Goal: Task Accomplishment & Management: Complete application form

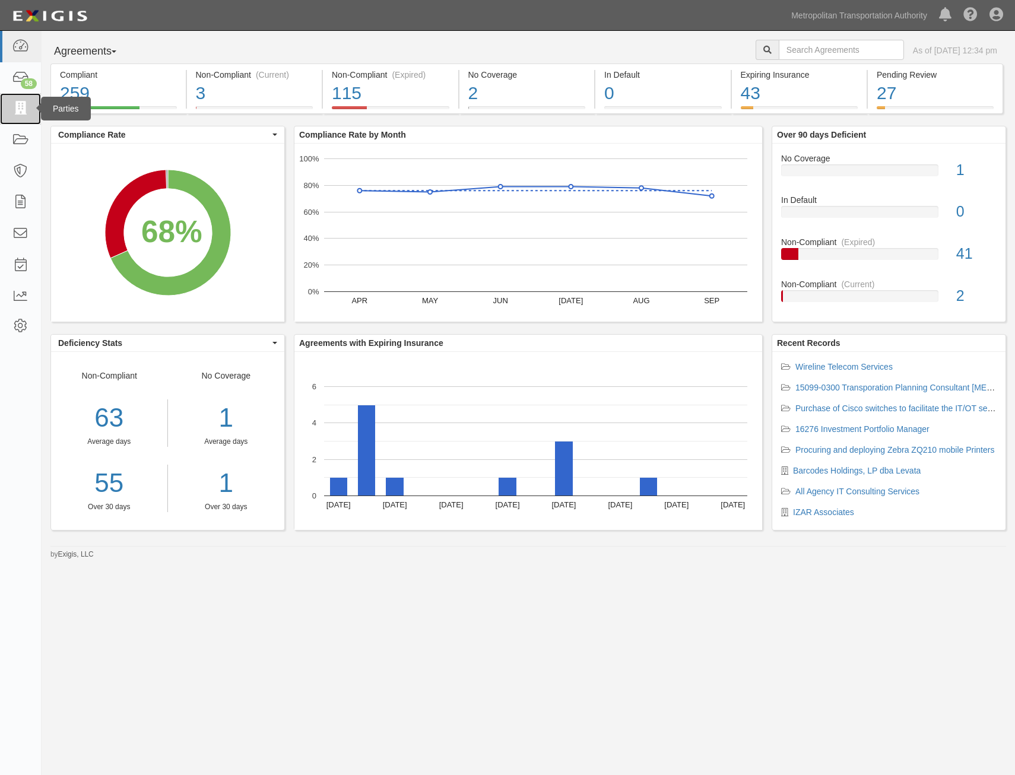
click at [27, 107] on icon at bounding box center [20, 109] width 17 height 14
click at [23, 106] on icon at bounding box center [20, 109] width 17 height 14
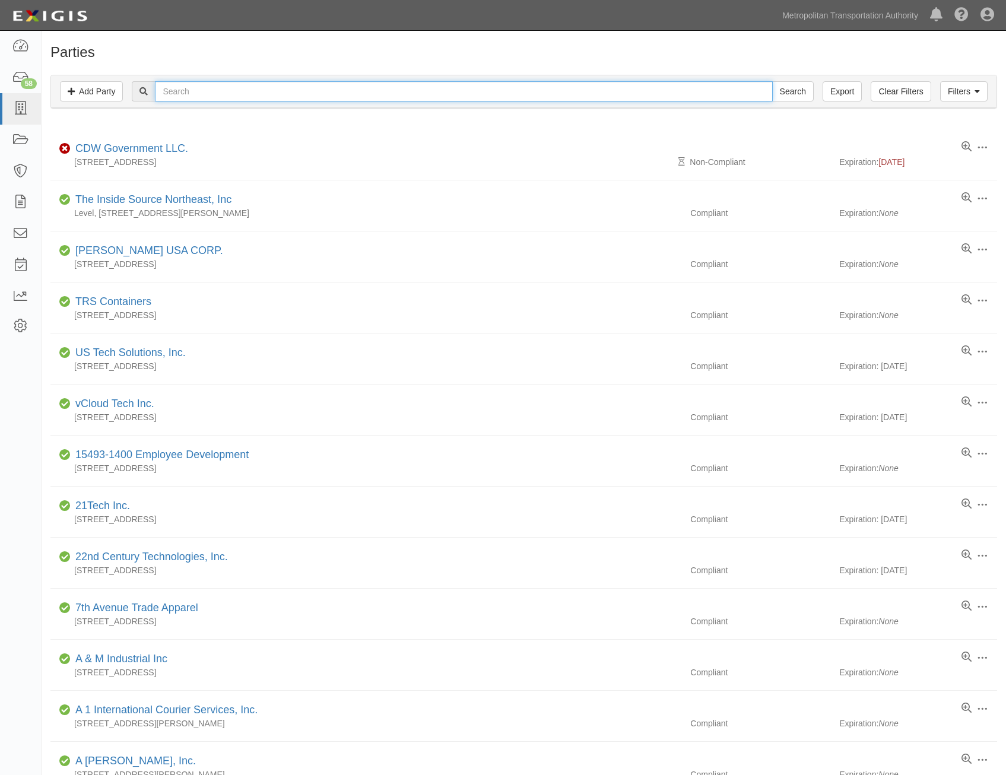
click at [505, 89] on input "text" at bounding box center [464, 91] width 618 height 20
type input "cgi"
click at [772, 81] on input "Search" at bounding box center [793, 91] width 42 height 20
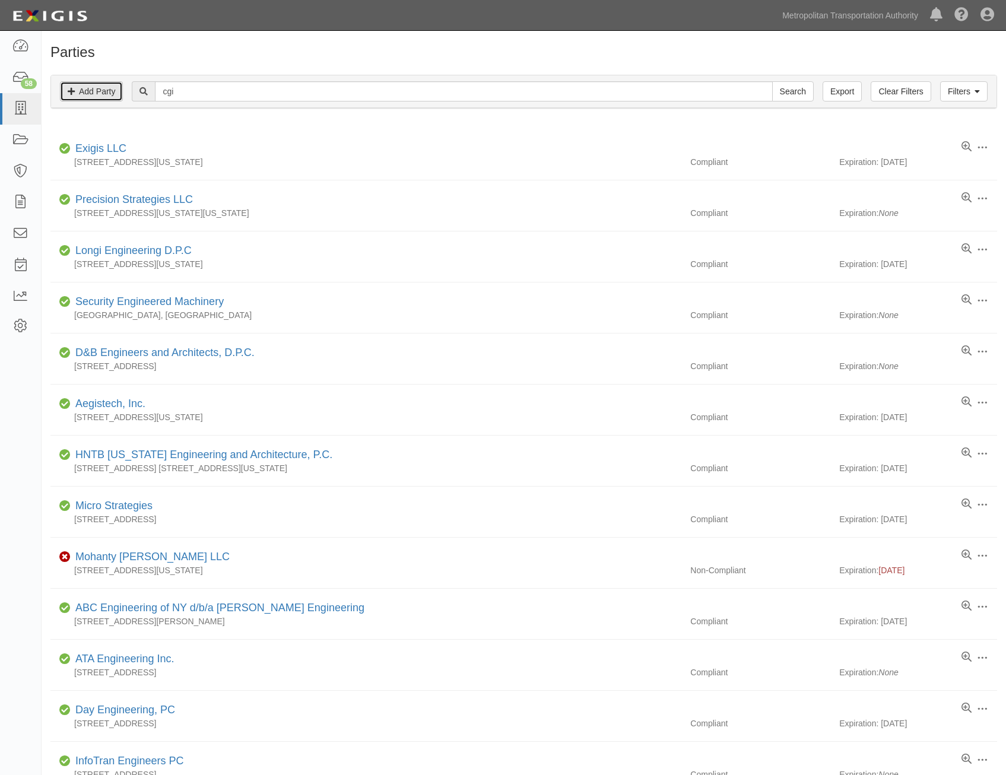
click at [95, 96] on link "Add Party" at bounding box center [91, 91] width 63 height 20
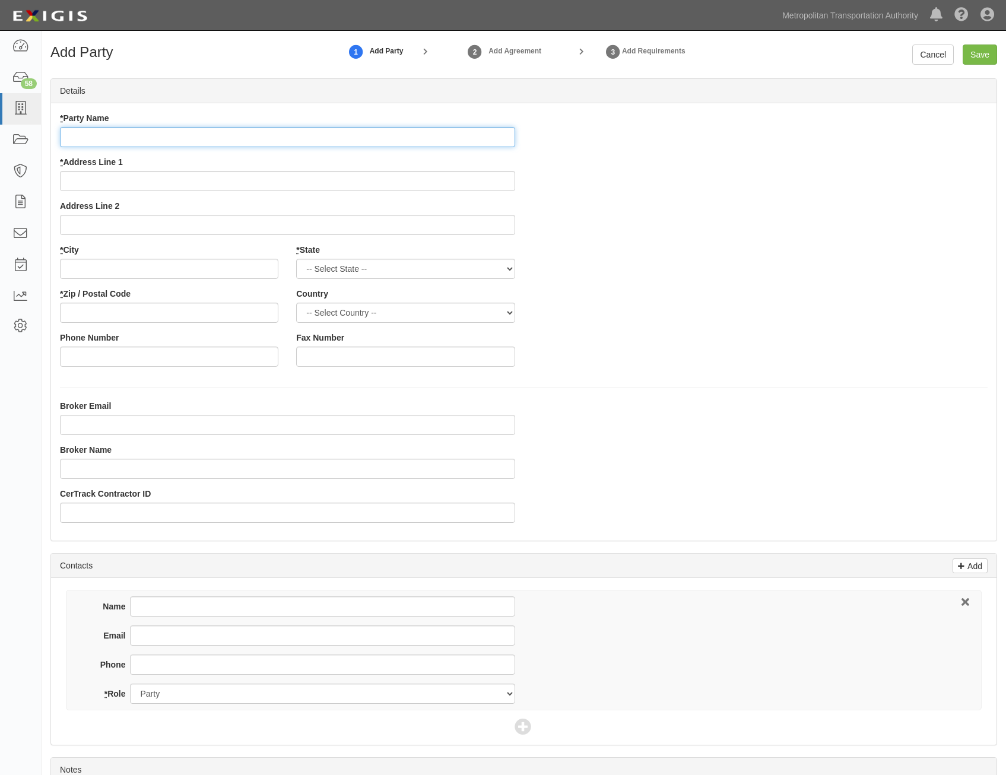
click at [454, 136] on input "* Party Name" at bounding box center [287, 137] width 455 height 20
paste input "CGI Technologies and Solutions, Inc."
type input "CGI Technologies and Solutions, Inc."
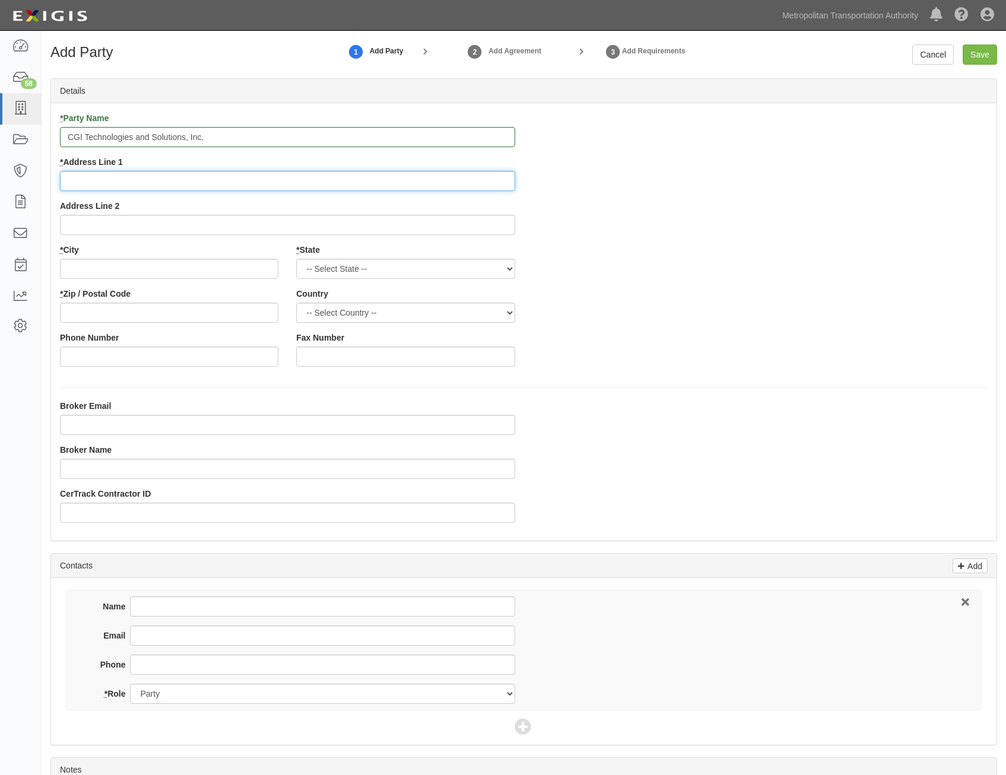
click at [395, 176] on input "* Address Line 1" at bounding box center [287, 181] width 455 height 20
paste input "11325 Random Hills Road"
type input "11325 Random Hills Road"
click at [264, 272] on input "* City" at bounding box center [169, 269] width 219 height 20
paste input "Fairfax"
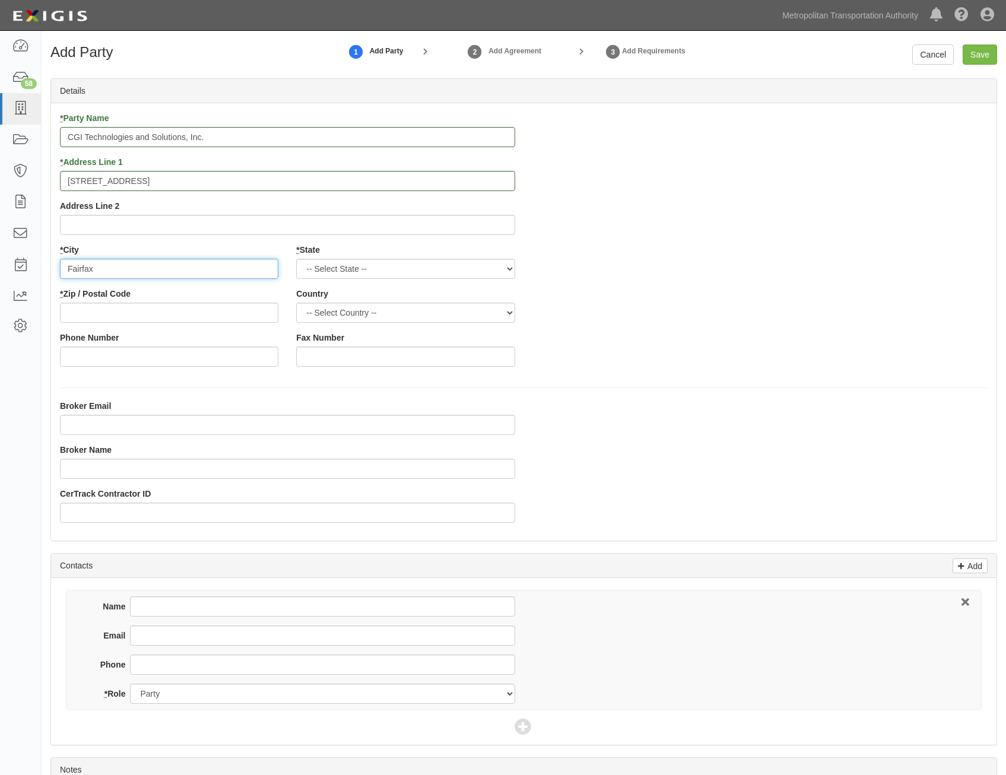
type input "Fairfax"
click at [452, 263] on select "-- Select State -- Alabama Alaska Arizona Arkansas California Colorado Connecti…" at bounding box center [405, 269] width 219 height 20
select select "VA"
click at [296, 259] on select "-- Select State -- Alabama Alaska Arizona Arkansas California Colorado Connecti…" at bounding box center [405, 269] width 219 height 20
click at [495, 309] on select "-- Select Country -- Canada United States --------------- Afghanistan Åland Isl…" at bounding box center [405, 313] width 219 height 20
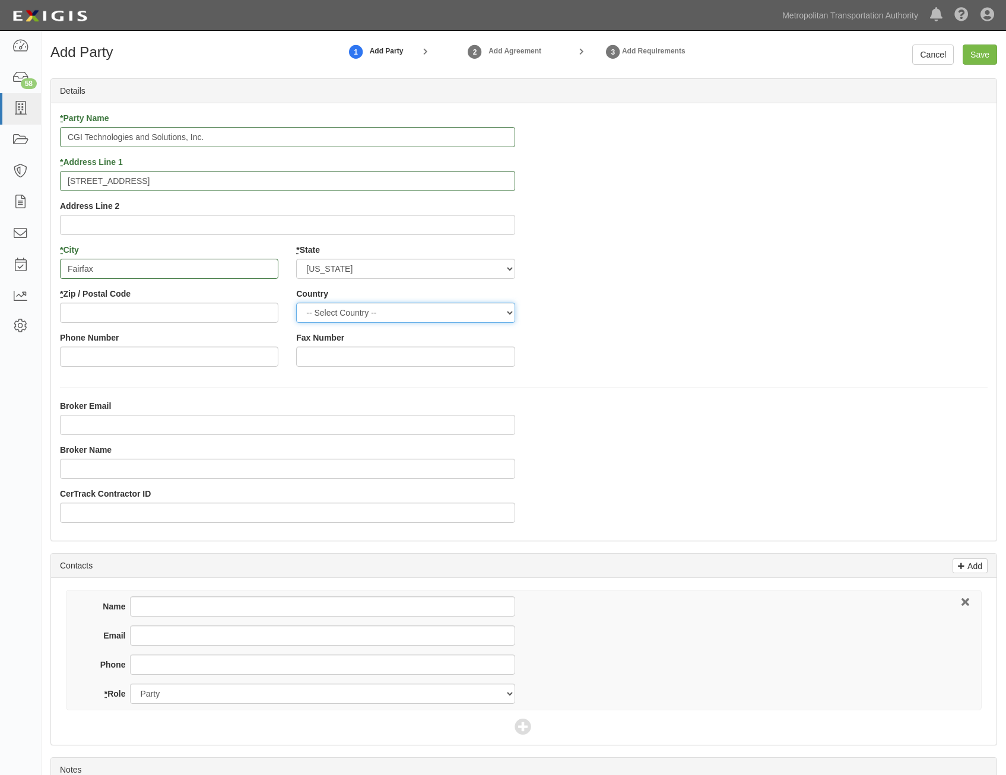
select select "US"
click at [296, 303] on select "-- Select Country -- Canada United States --------------- Afghanistan Åland Isl…" at bounding box center [405, 313] width 219 height 20
click at [691, 329] on div "* Party Name CGI Technologies and Solutions, Inc. * Address Line 1 11325 Random…" at bounding box center [524, 244] width 946 height 264
click at [247, 314] on input "* Zip / Postal Code" at bounding box center [169, 313] width 219 height 20
paste input "22030"
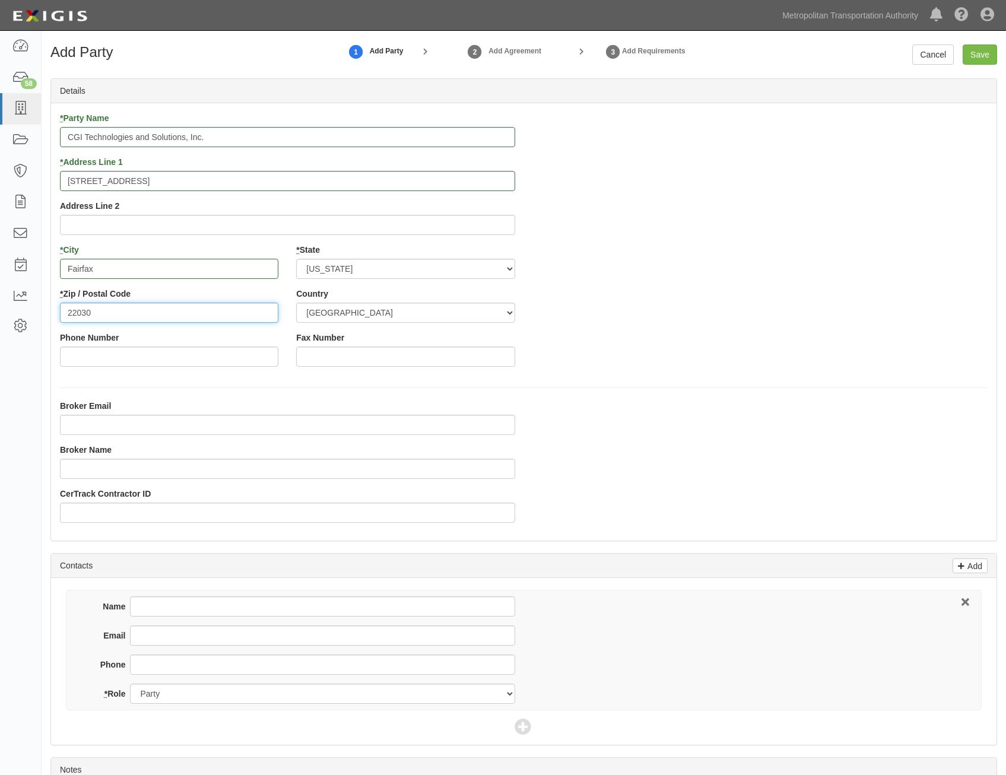
type input "22030"
click at [748, 354] on div "* Party Name CGI Technologies and Solutions, Inc. * Address Line 1 11325 Random…" at bounding box center [524, 244] width 946 height 264
click at [992, 56] on input "Save" at bounding box center [980, 55] width 34 height 20
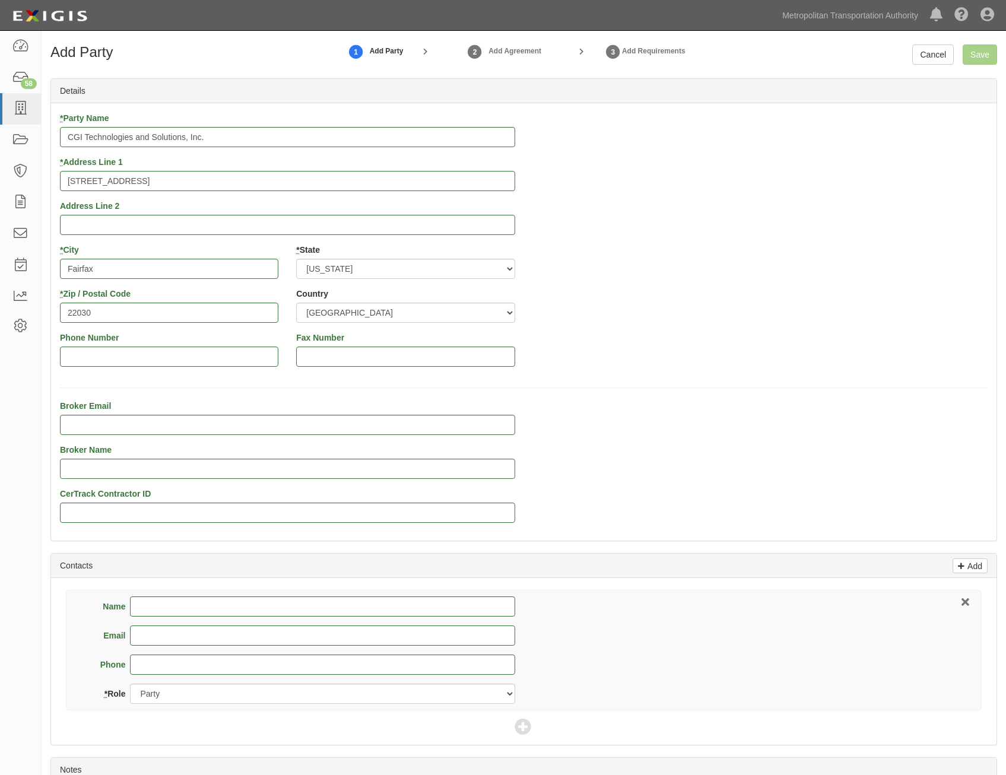
scroll to position [43, 0]
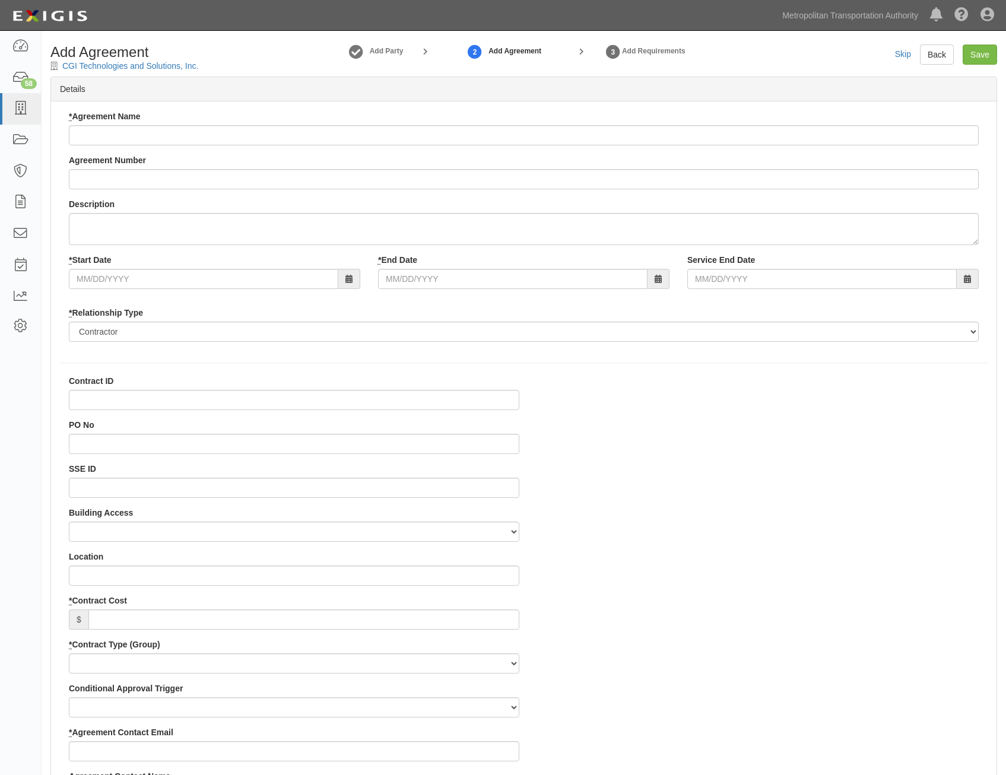
select select
click at [675, 137] on input "* Agreement Name" at bounding box center [524, 135] width 910 height 20
paste input "All Agency IT Consulting Services"
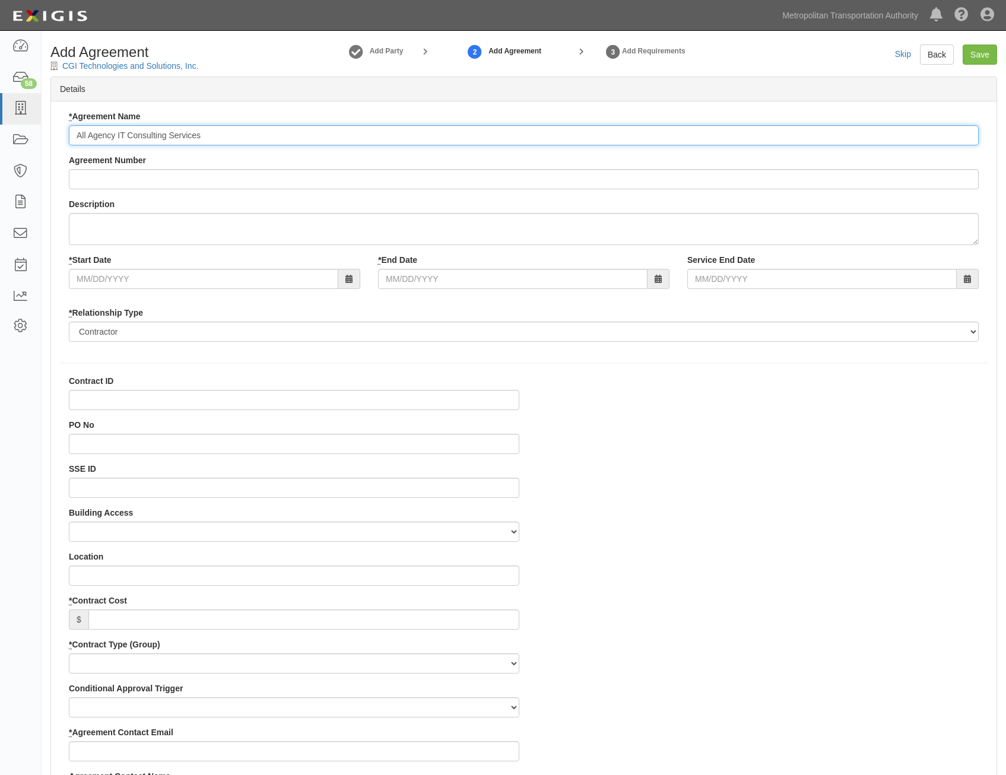
type input "All Agency IT Consulting Services"
click at [466, 183] on input "Agreement Number" at bounding box center [524, 179] width 910 height 20
paste input "0000021540"
type input "0000021540"
click at [254, 278] on input "* Start Date" at bounding box center [204, 279] width 270 height 20
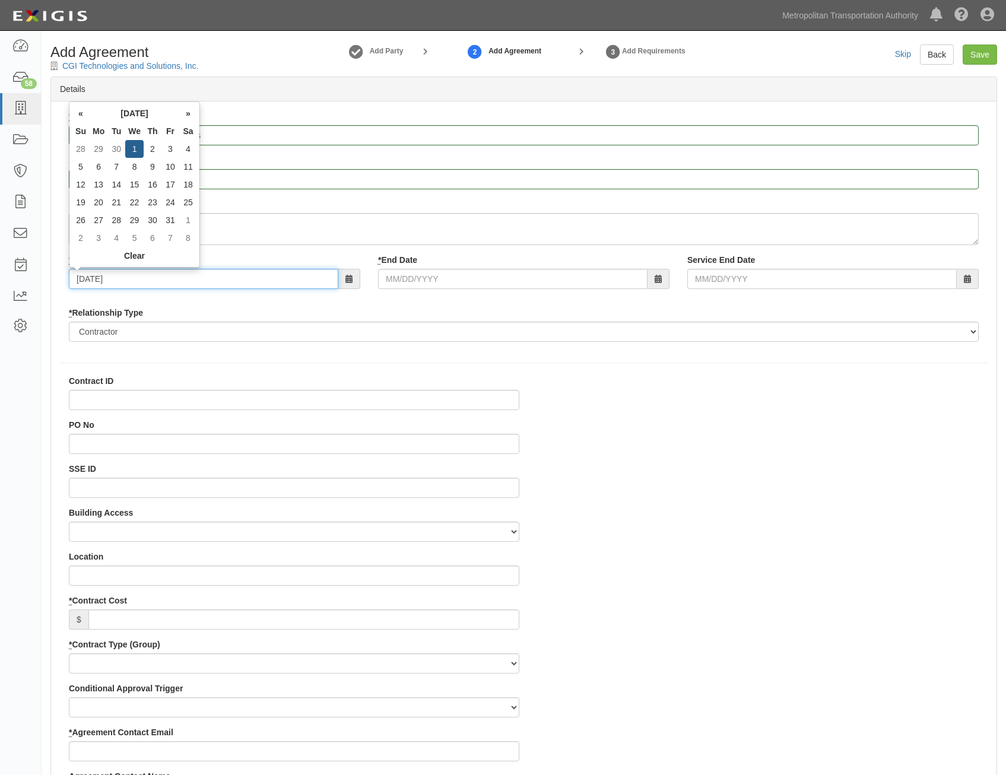
type input "07/01/2026"
click at [552, 299] on div "* Agreement Name All Agency IT Consulting Services Agreement Number 0000021540 …" at bounding box center [524, 230] width 928 height 240
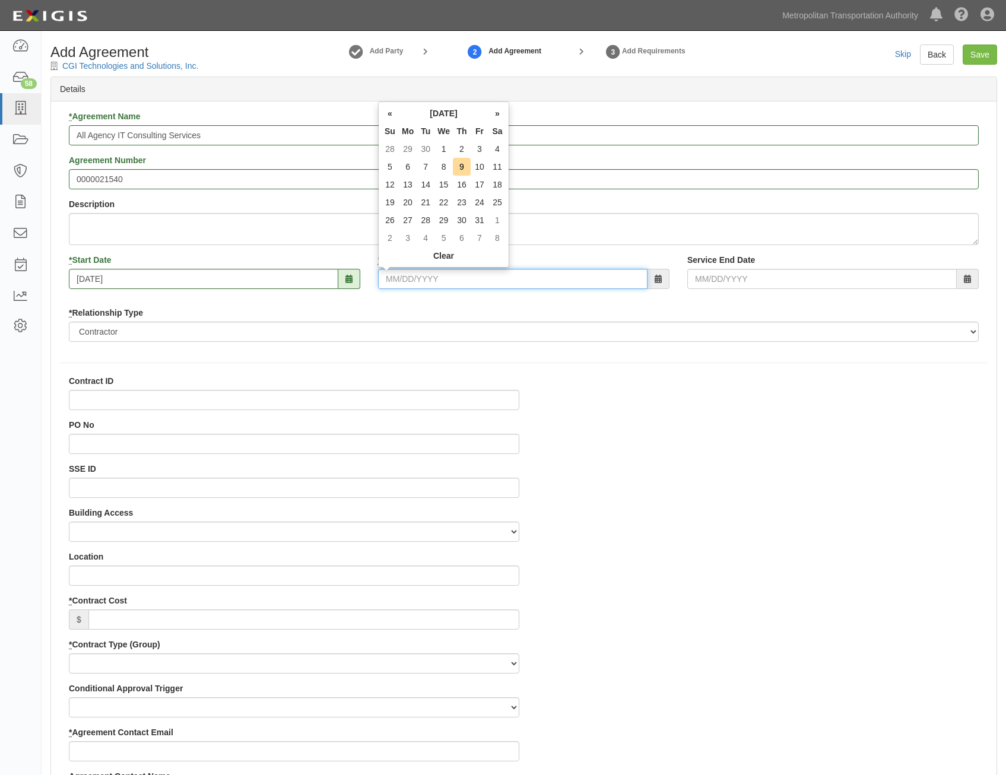
drag, startPoint x: 552, startPoint y: 299, endPoint x: 543, endPoint y: 281, distance: 19.9
click at [543, 281] on input "* End Date" at bounding box center [513, 279] width 270 height 20
type input "07/07/2025"
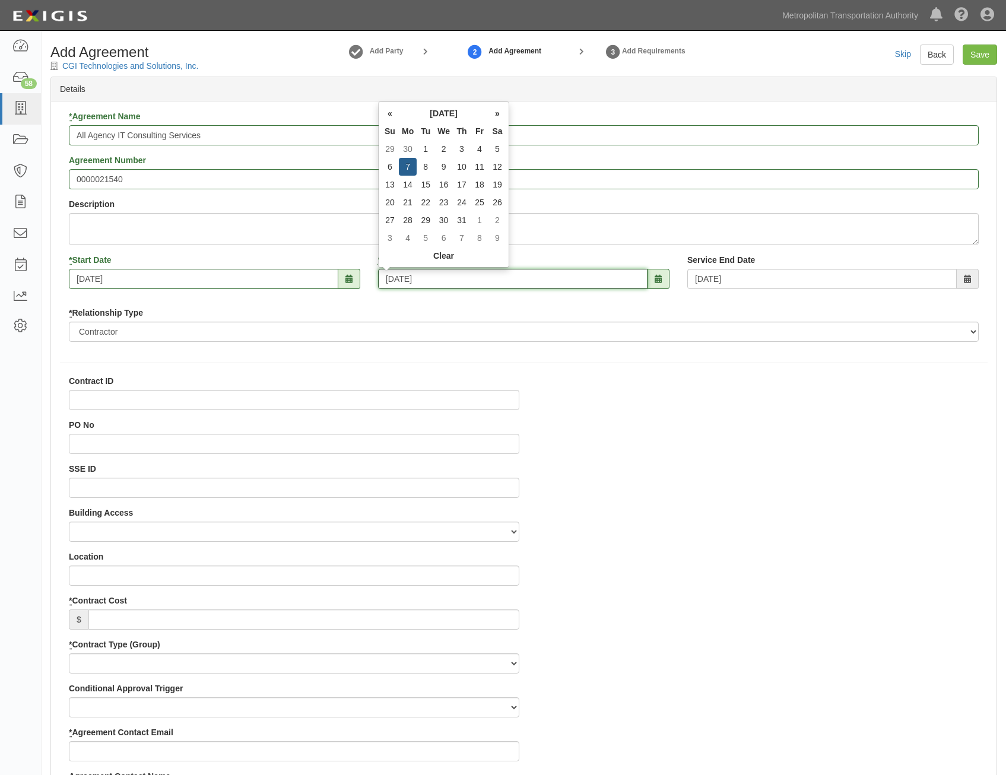
click at [544, 282] on input "07/07/2025" at bounding box center [513, 279] width 270 height 20
type input "07/07/2036"
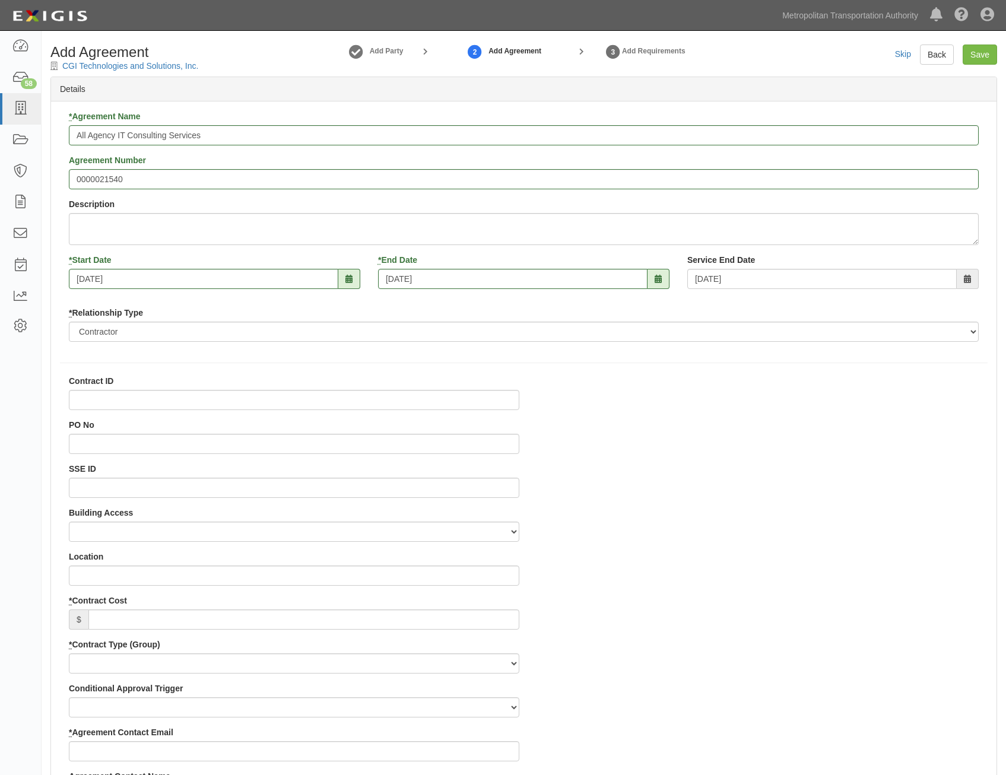
click at [465, 406] on input "Contract ID" at bounding box center [294, 400] width 451 height 20
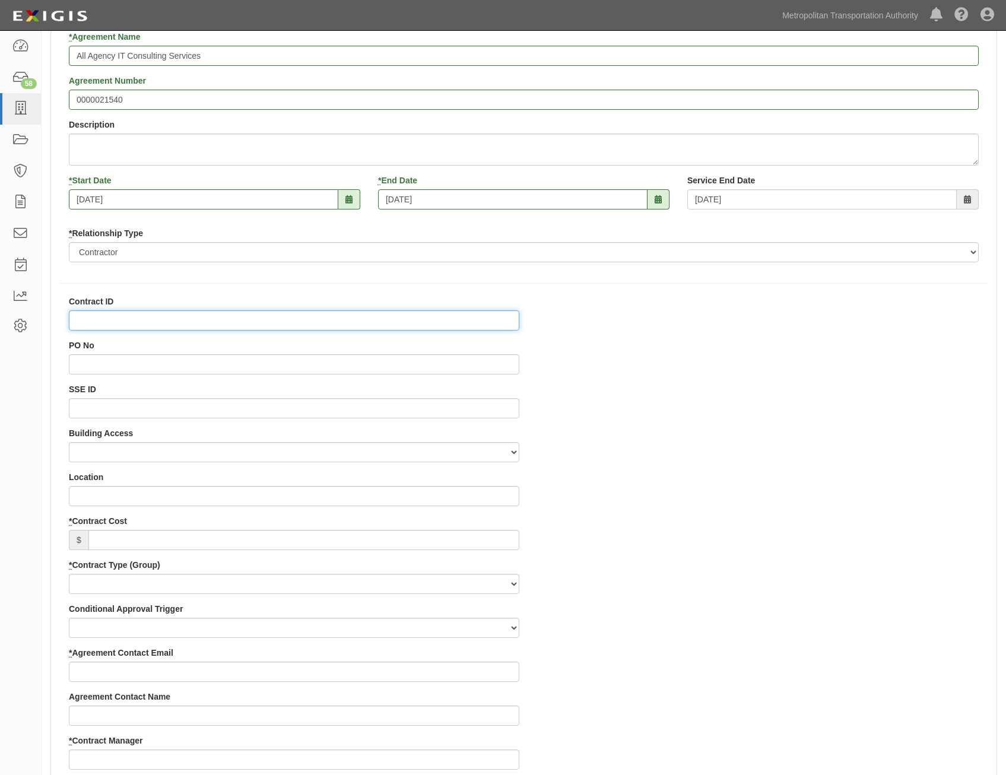
scroll to position [178, 0]
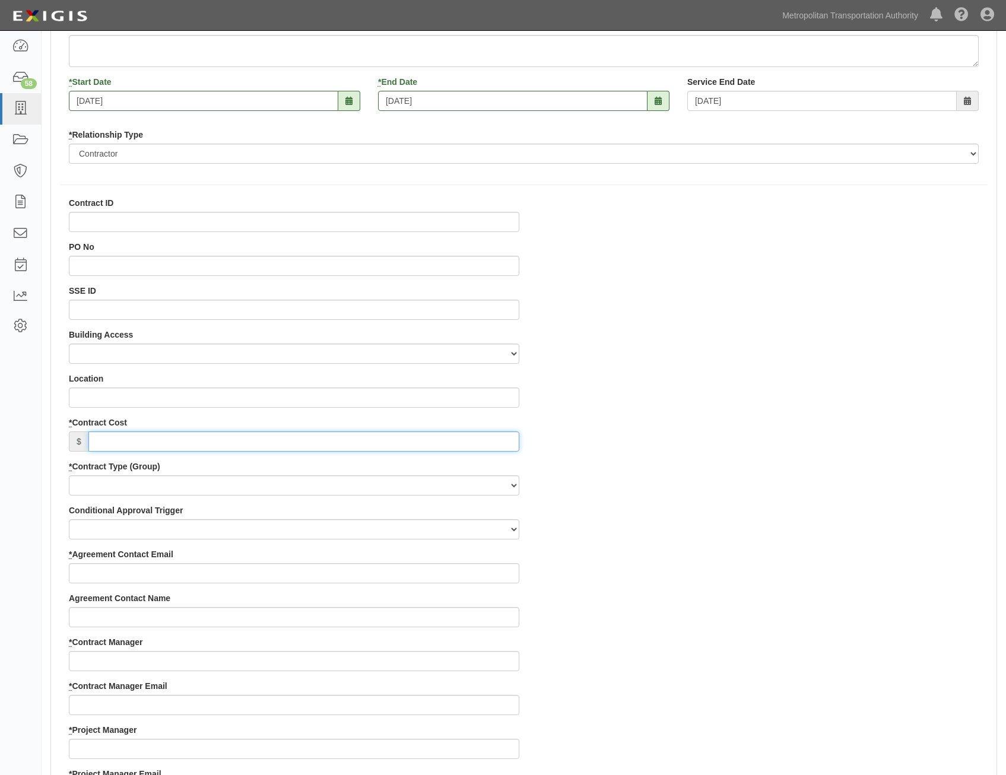
click at [500, 439] on input "* Contract Cost" at bounding box center [303, 442] width 431 height 20
type input "0"
click at [686, 459] on div "Contract ID PO No SSE ID Building Access 2 Broadway 341/345/347 BREP 333 Other …" at bounding box center [524, 746] width 946 height 1098
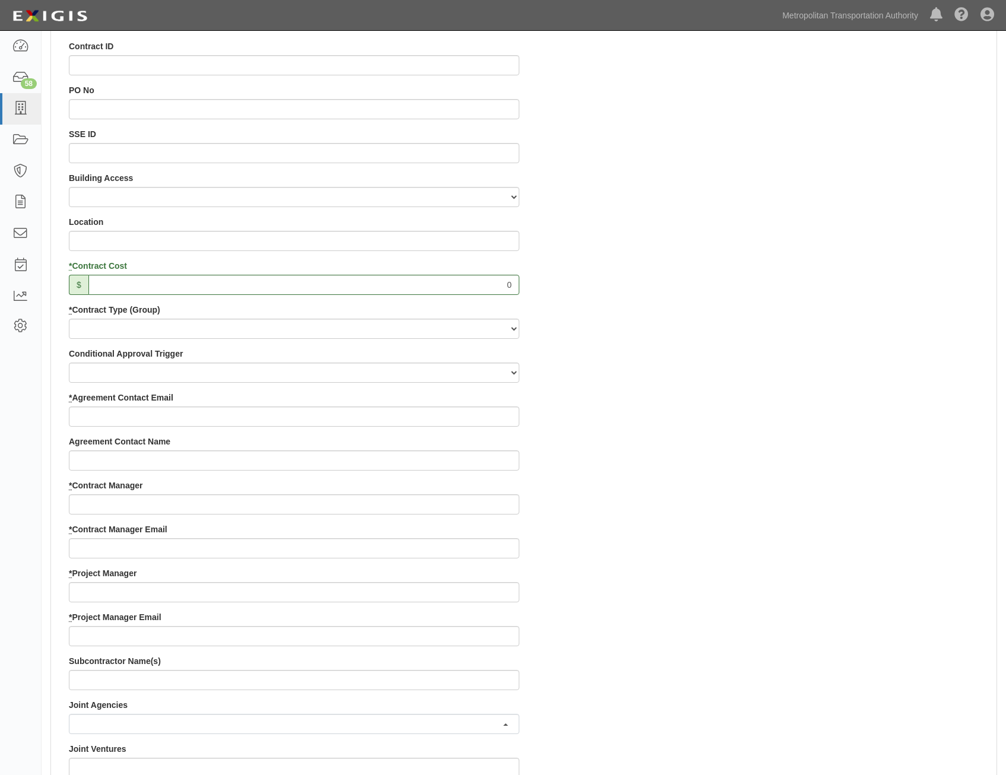
scroll to position [356, 0]
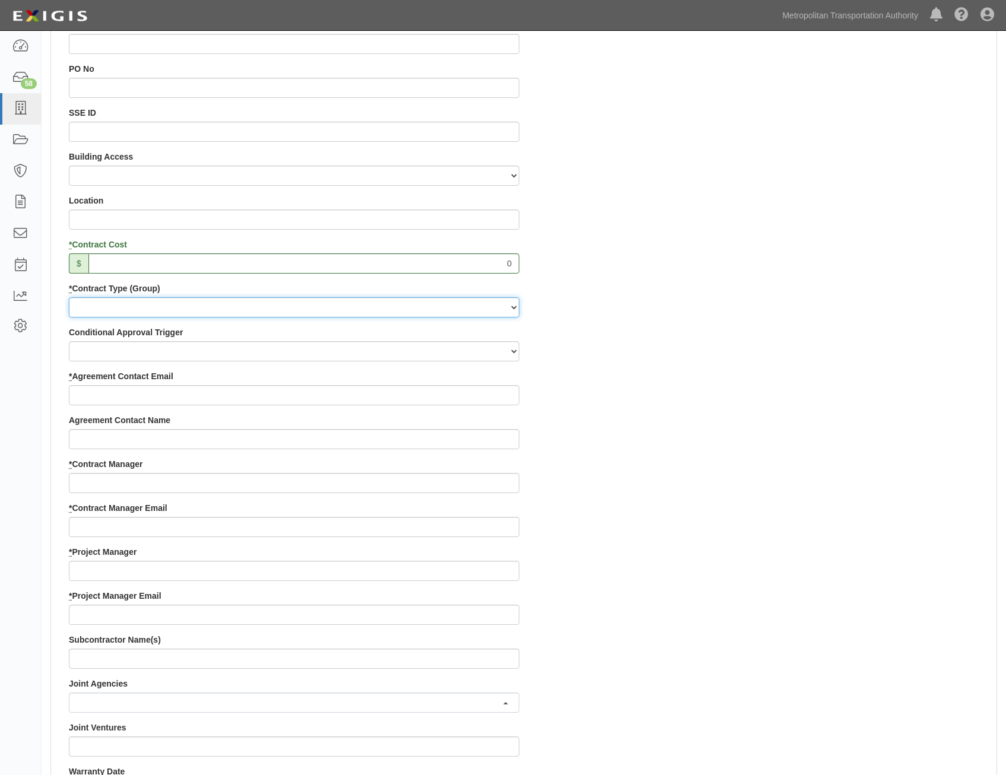
click at [450, 311] on select "Capital Operating Not for Benefit (incls. FA, Entry Permits) Real Estate Other" at bounding box center [294, 307] width 451 height 20
select select "122"
click at [69, 297] on select "Capital Operating Not for Benefit (incls. FA, Entry Permits) Real Estate Other" at bounding box center [294, 307] width 451 height 20
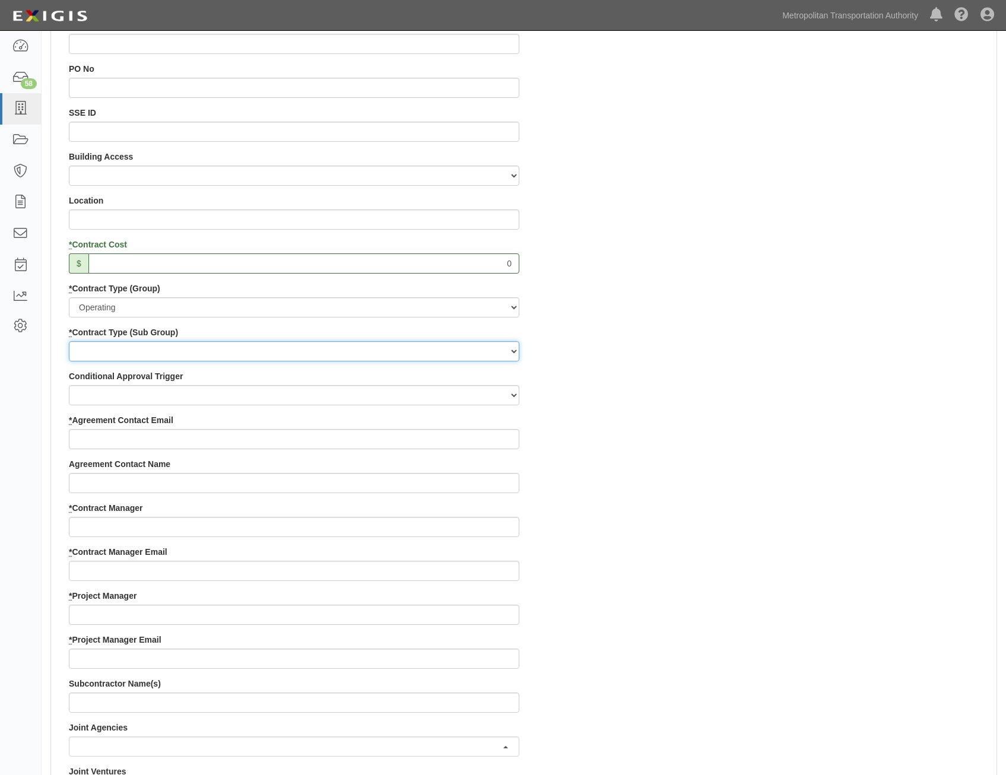
click at [442, 353] on select "Construction Loan / Test and Demo Maintenance Painting Personal Services Contra…" at bounding box center [294, 351] width 451 height 20
select select "249"
click at [69, 341] on select "Construction Loan / Test and Demo Maintenance Painting Personal Services Contra…" at bounding box center [294, 351] width 451 height 20
click at [457, 430] on input "* Agreement Contact Email" at bounding box center [294, 439] width 451 height 20
click at [469, 441] on input "* Agreement Contact Email" at bounding box center [294, 439] width 451 height 20
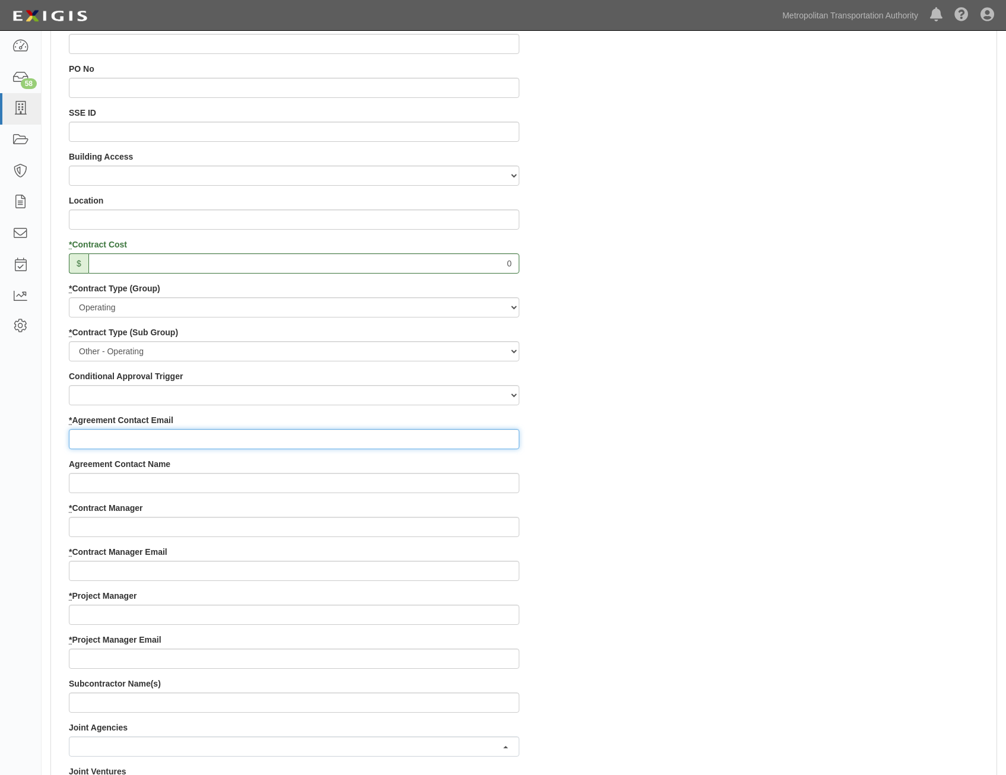
paste input "janet.capuano@cgi.com"
type input "janet.capuano@cgi.com"
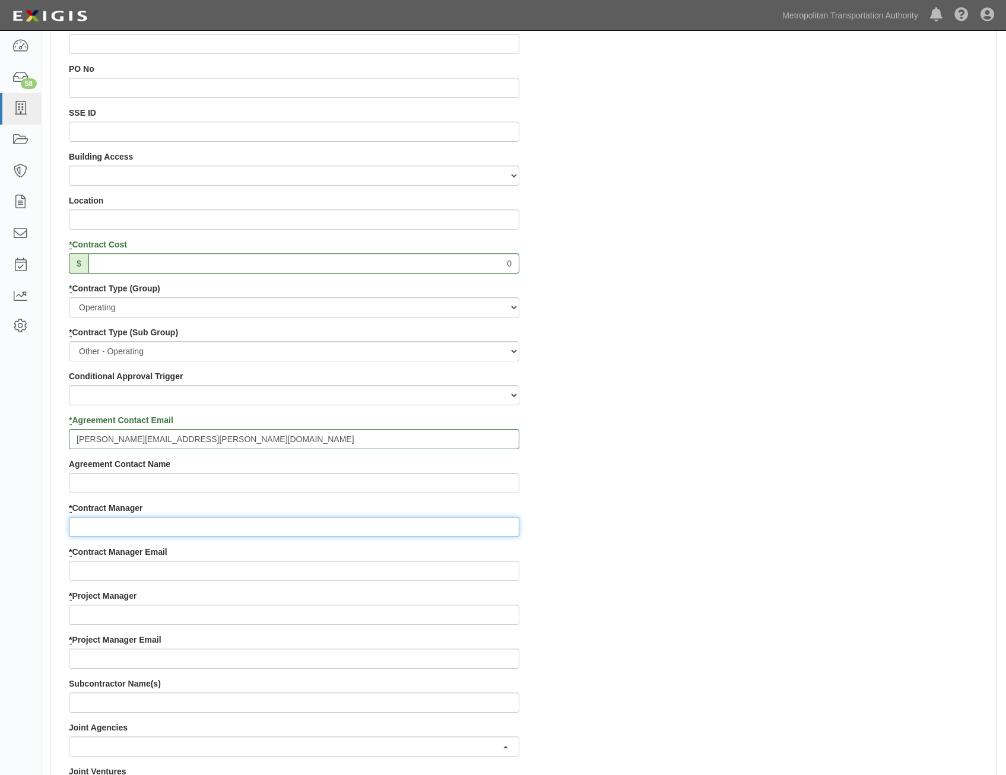
click at [479, 524] on input "* Contract Manager" at bounding box center [294, 527] width 451 height 20
click at [462, 527] on input "* Contract Manager" at bounding box center [294, 527] width 451 height 20
paste input "Jimmy Quispe"
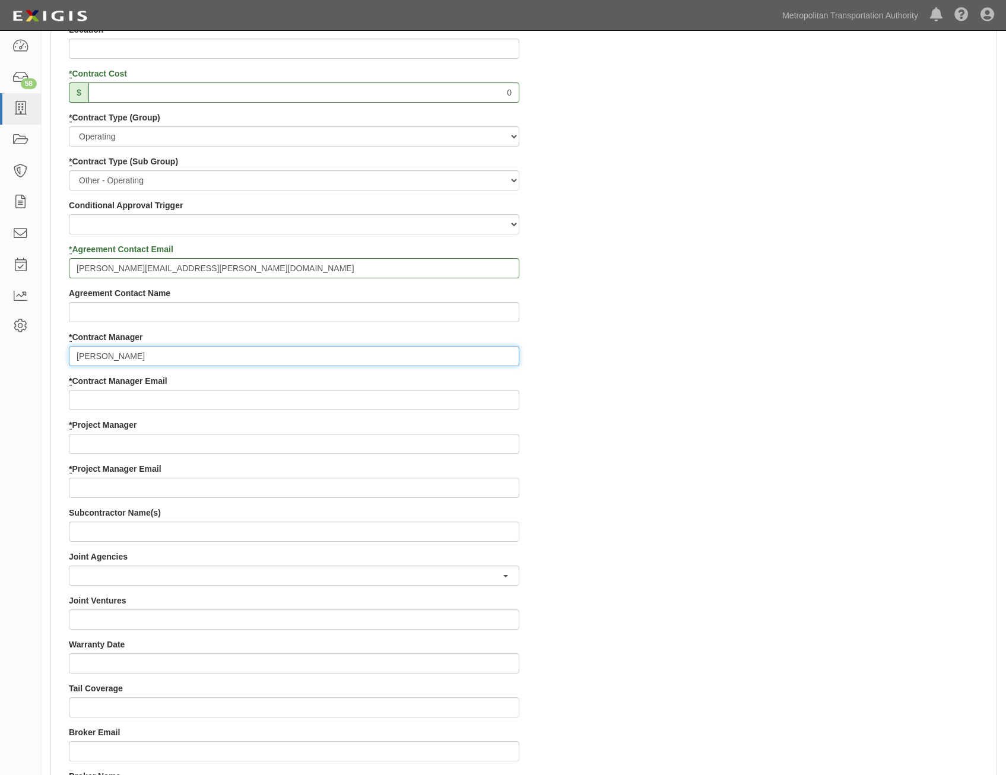
scroll to position [534, 0]
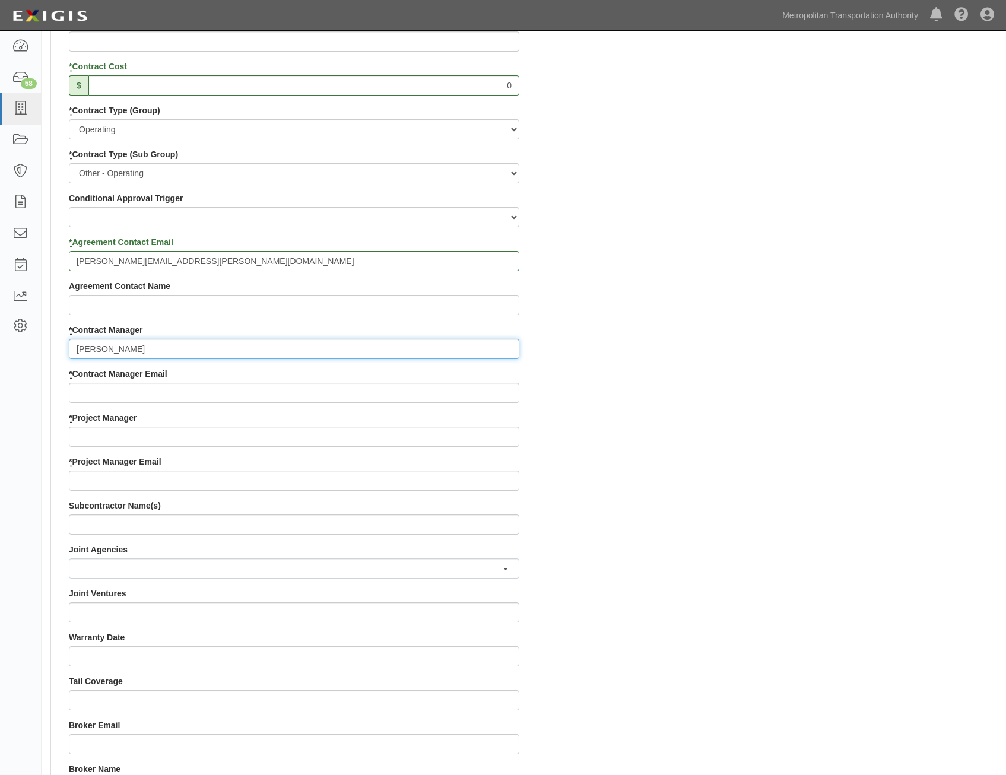
type input "Jimmy Quispe"
click at [368, 392] on input "* Contract Manager Email" at bounding box center [294, 393] width 451 height 20
paste input "Jimmy.quispe-consultant@mtabsc.org"
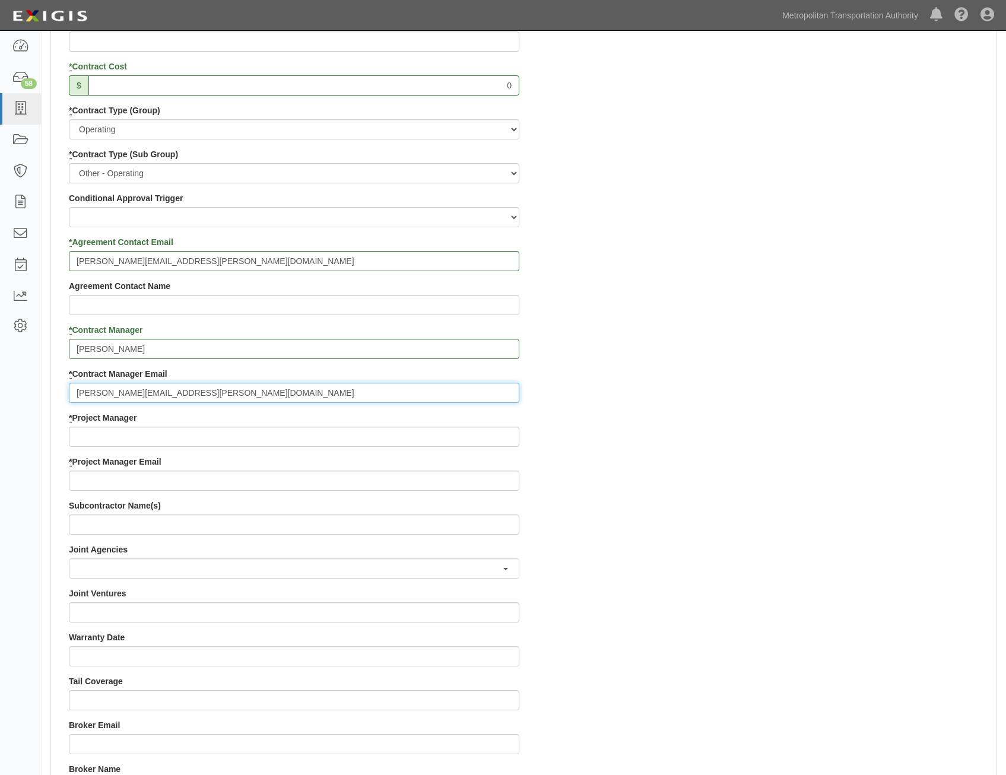
type input "Jimmy.quispe-consultant@mtabsc.org"
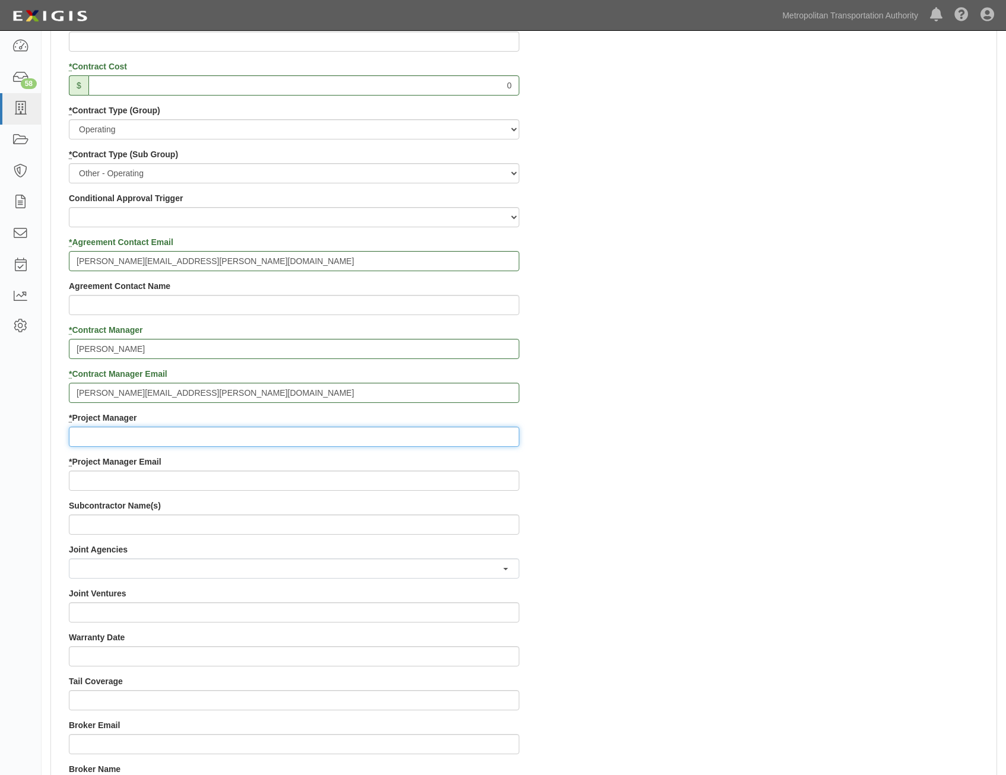
click at [403, 432] on input "* Project Manager" at bounding box center [294, 437] width 451 height 20
paste input "Doug Krainman"
type input "Doug Krainman"
click at [439, 483] on input "* Project Manager Email" at bounding box center [294, 481] width 451 height 20
paste input "doug.krainman@mtahq.org"
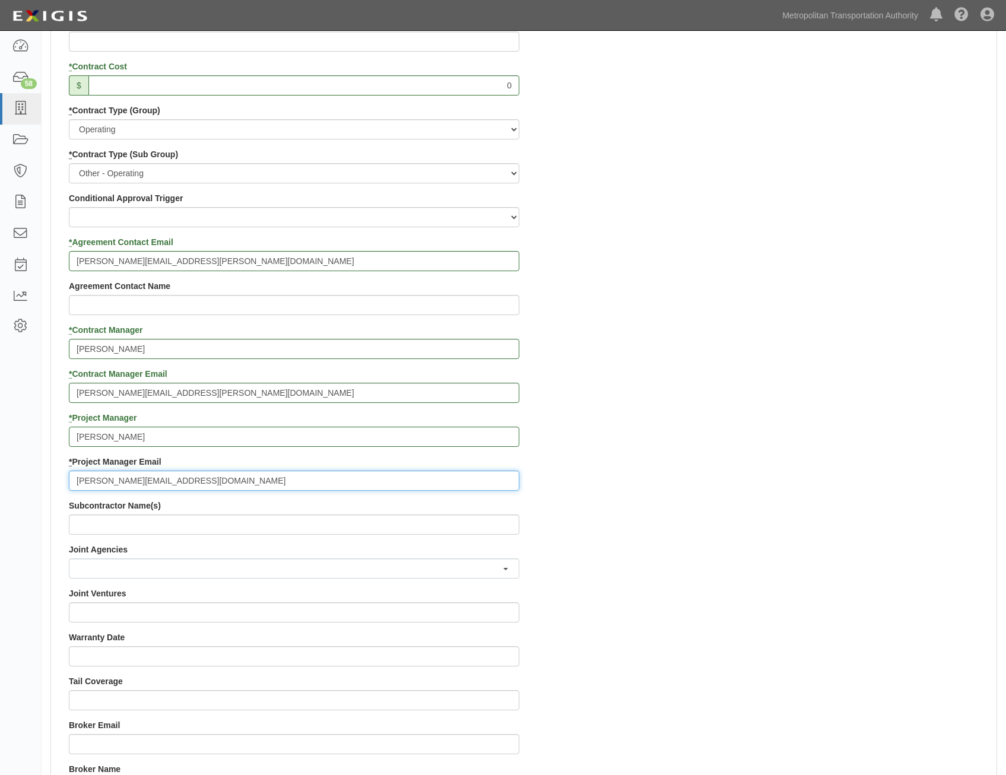
type input "doug.krainman@mtahq.org"
click at [673, 493] on div "Contract ID PO No SSE ID Building Access 2 Broadway 341/345/347 BREP 333 Other …" at bounding box center [524, 412] width 946 height 1142
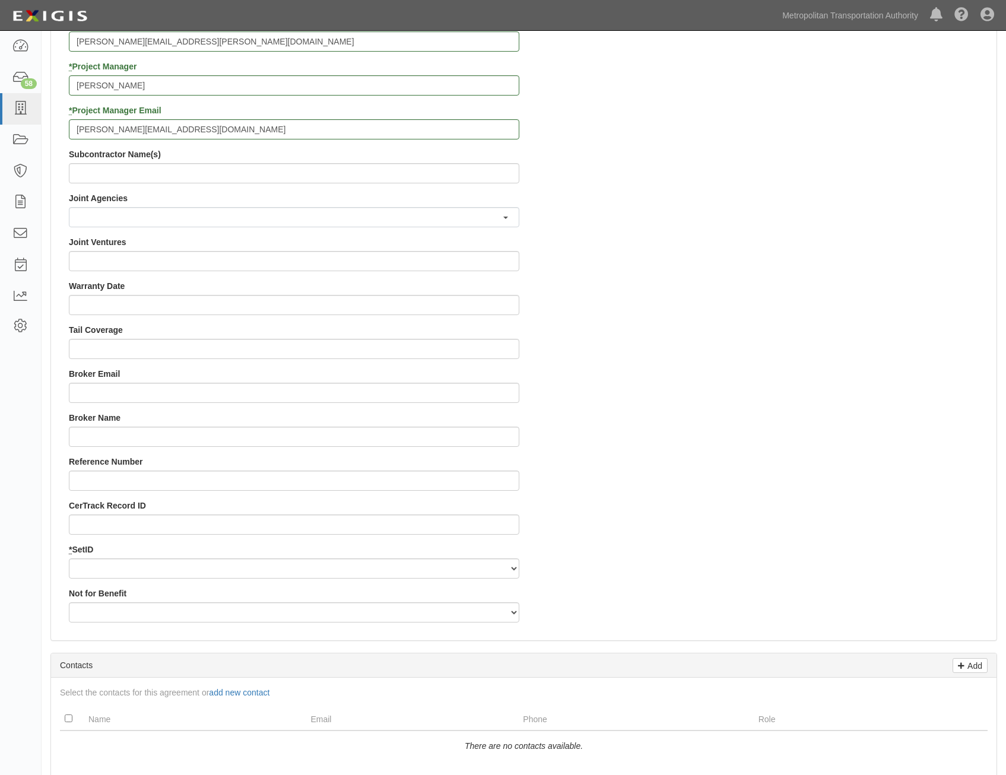
scroll to position [891, 0]
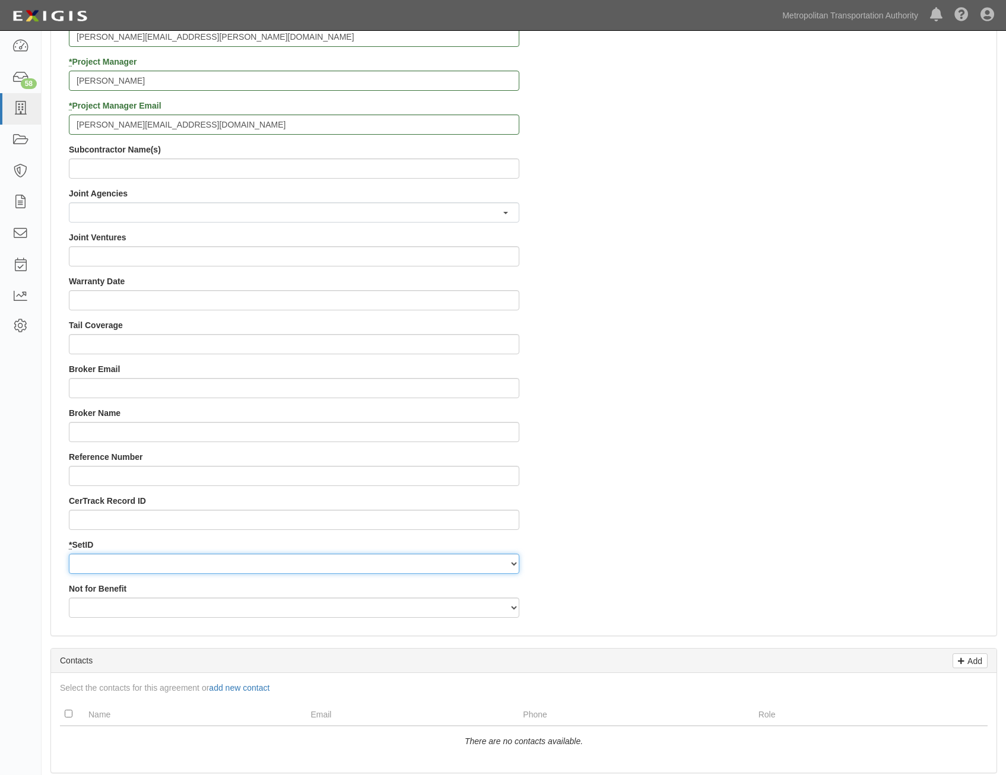
click at [404, 570] on select "MTAHQ" at bounding box center [294, 564] width 451 height 20
select select "96"
click at [69, 554] on select "MTAHQ" at bounding box center [294, 564] width 451 height 20
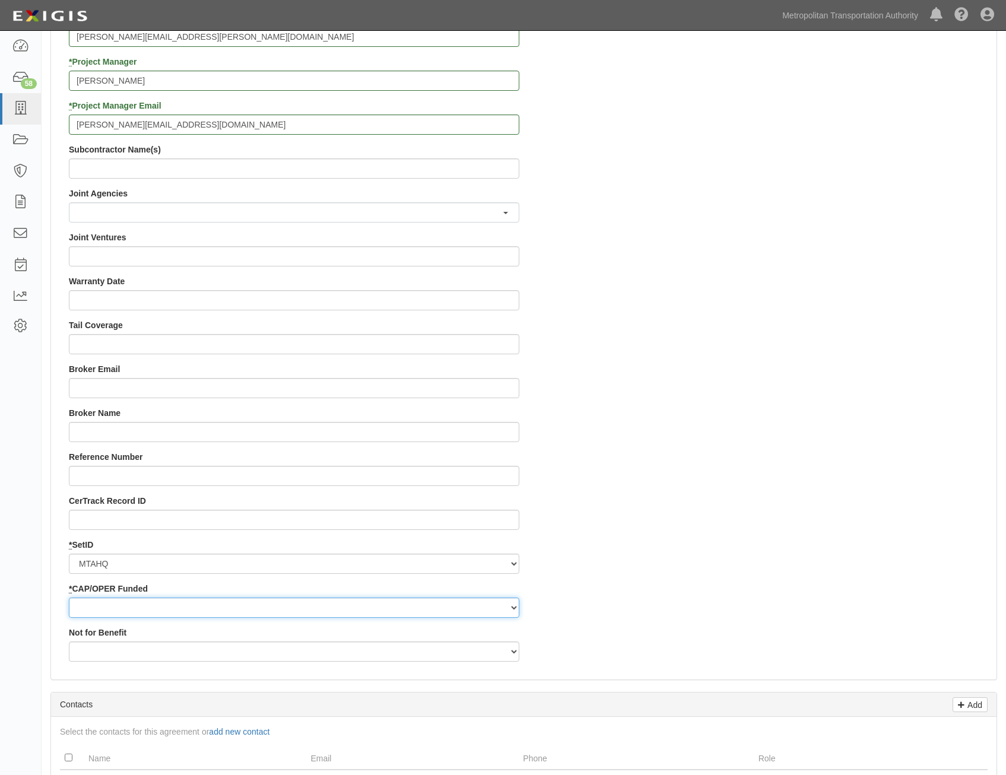
click at [417, 606] on select "Capital Operating" at bounding box center [294, 608] width 451 height 20
select select "347"
click at [69, 598] on select "Capital Operating" at bounding box center [294, 608] width 451 height 20
click at [625, 566] on div "Contract ID PO No SSE ID Building Access 2 Broadway 341/345/347 BREP 333 Other …" at bounding box center [524, 78] width 946 height 1186
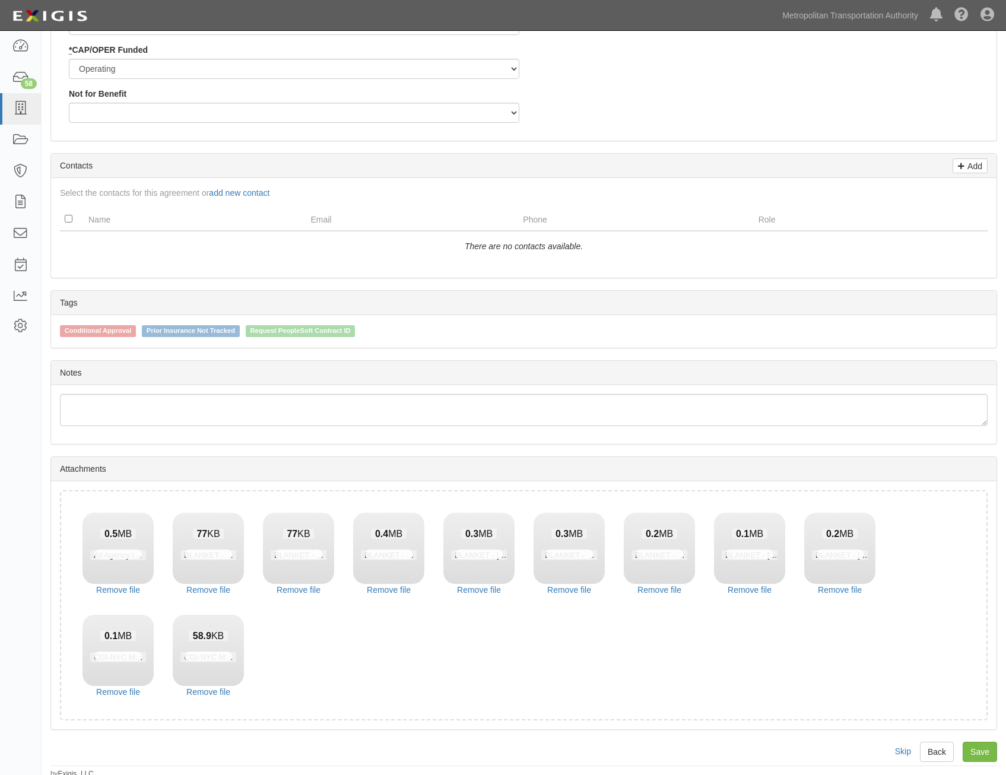
scroll to position [1434, 0]
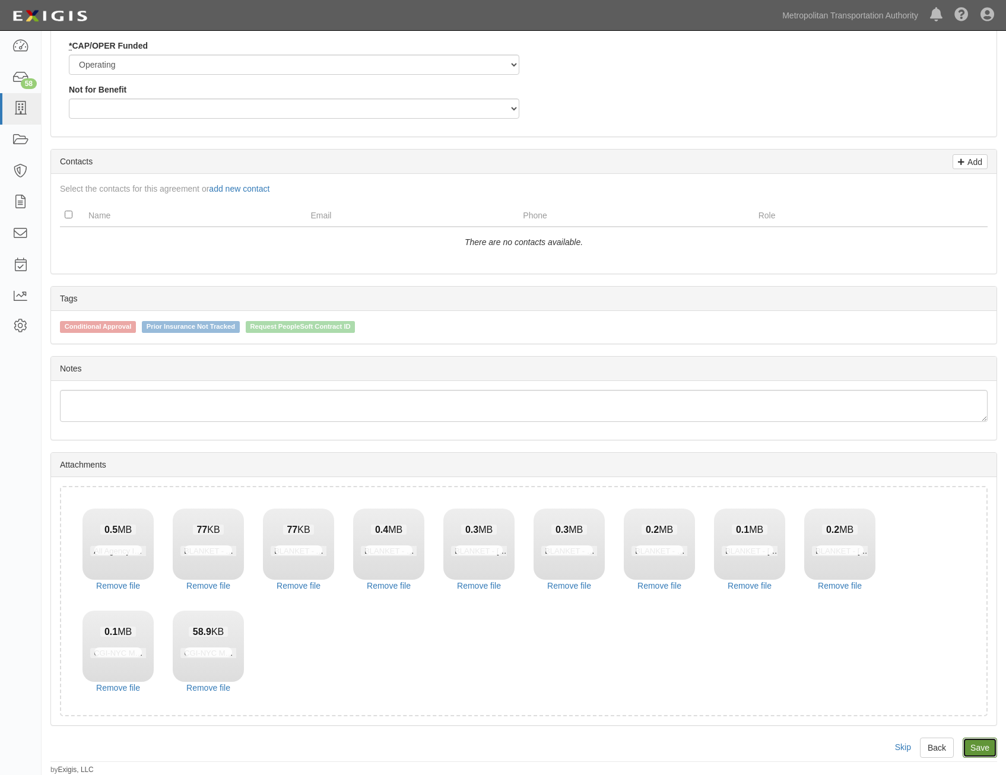
click at [981, 746] on link "Save" at bounding box center [980, 748] width 34 height 20
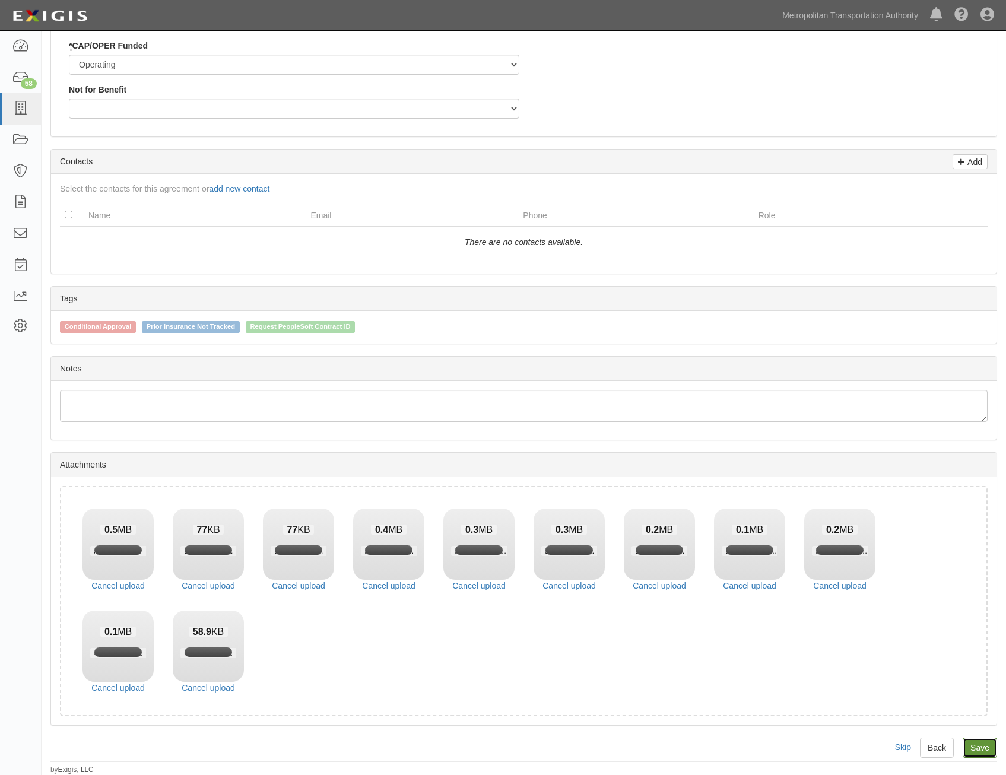
click at [984, 750] on link "Save" at bounding box center [980, 748] width 34 height 20
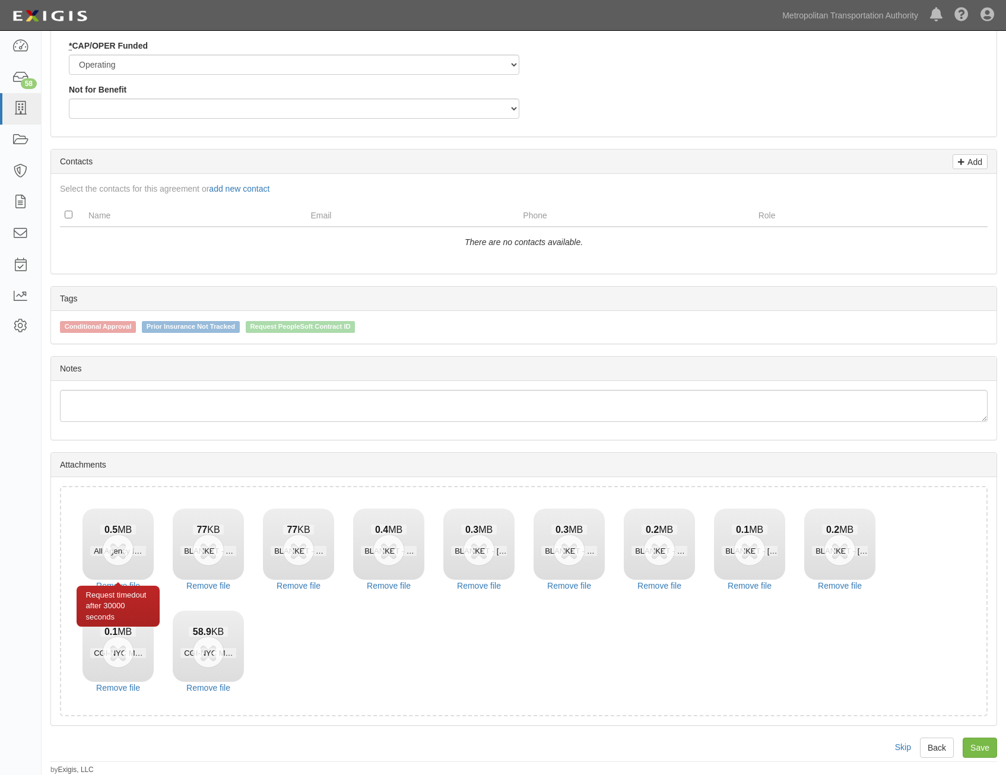
click at [123, 587] on div "Request timedout after 30000 seconds" at bounding box center [118, 606] width 83 height 41
click at [131, 581] on link "Remove file" at bounding box center [118, 586] width 71 height 12
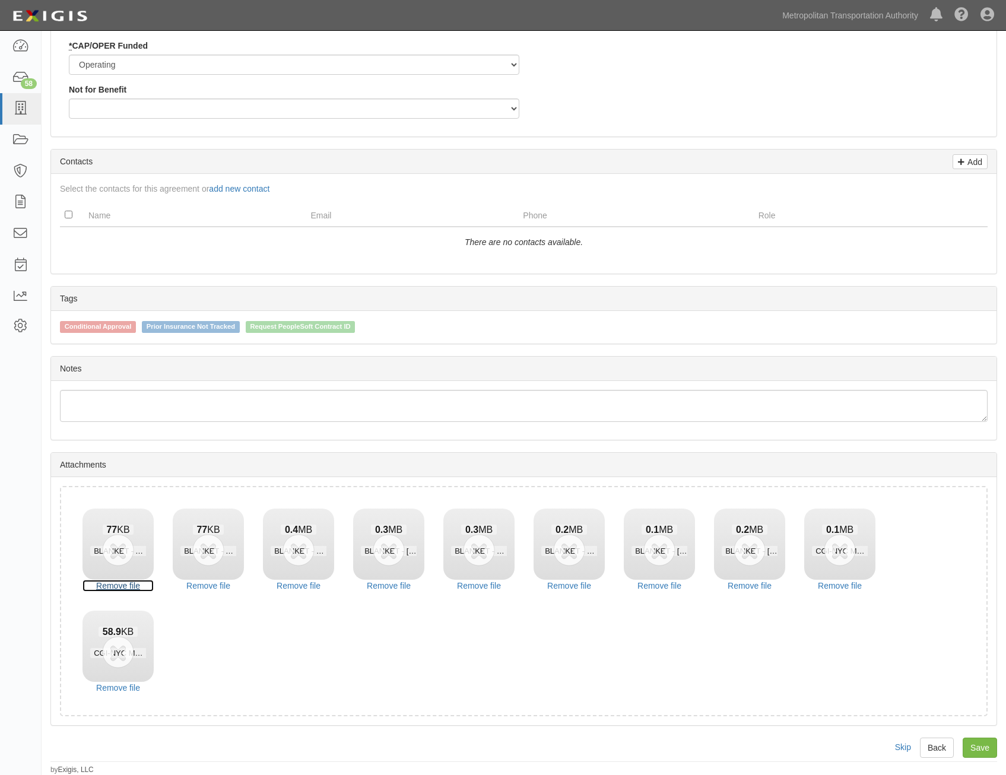
click at [131, 581] on link "Remove file" at bounding box center [118, 586] width 71 height 12
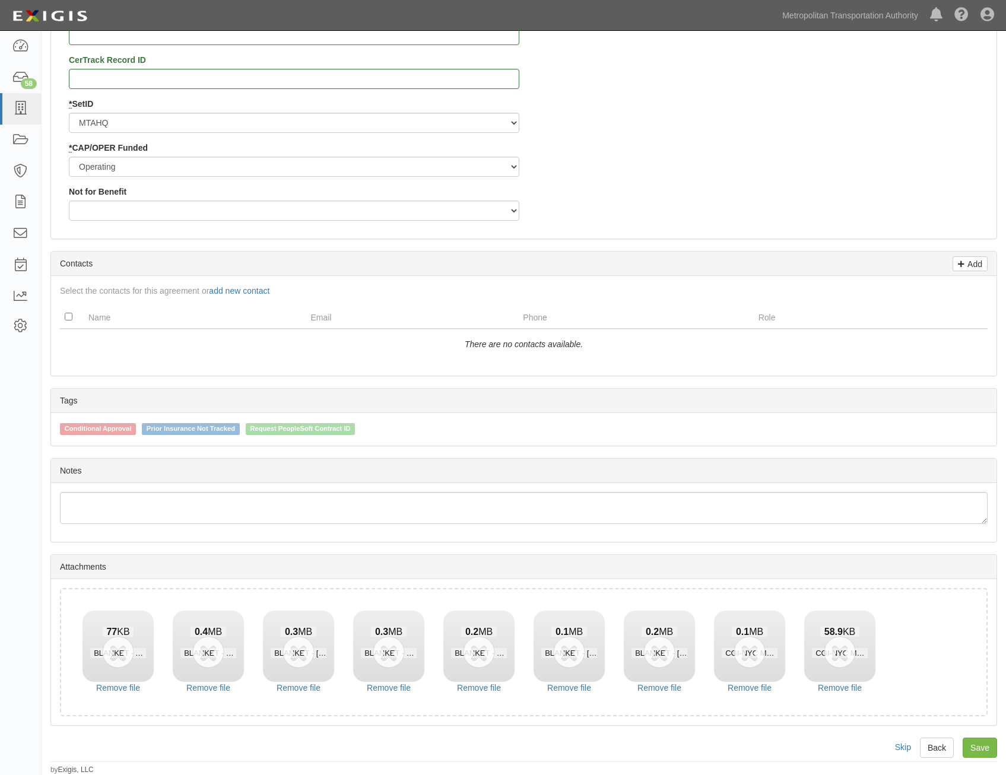
scroll to position [1332, 0]
click at [131, 581] on div "Drop files here or click to upload 77 KB BLANKET - Auto WOS 2025.pdf Request ti…" at bounding box center [524, 653] width 946 height 146
click at [134, 687] on link "Remove file" at bounding box center [118, 688] width 71 height 12
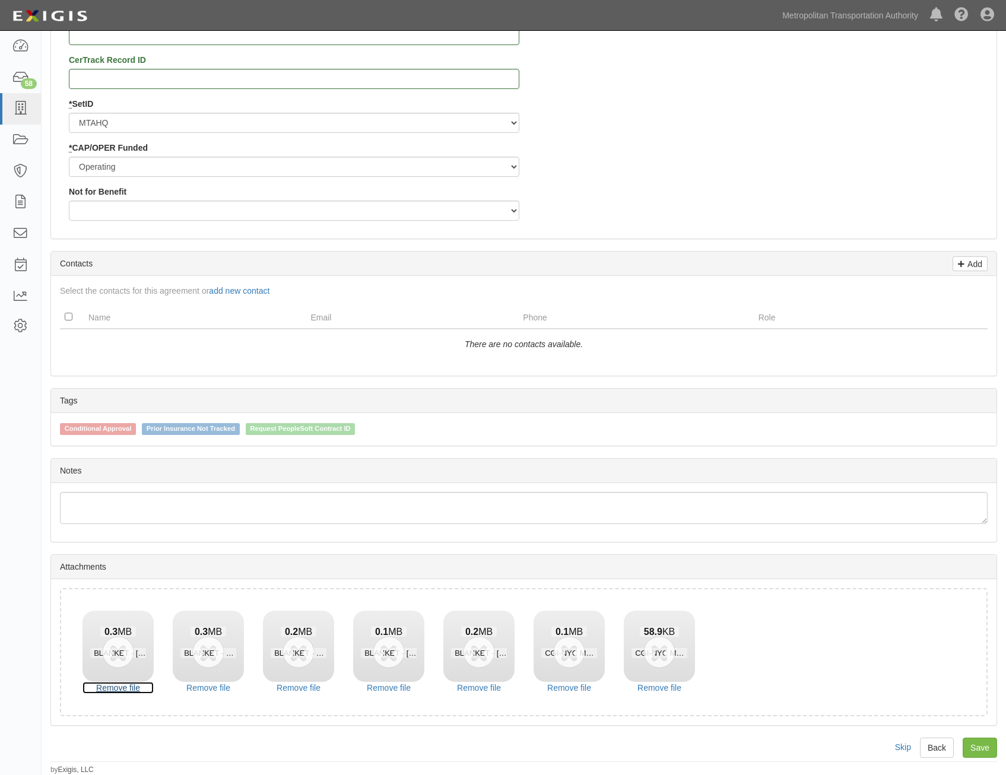
click at [134, 687] on link "Remove file" at bounding box center [118, 688] width 71 height 12
click at [173, 687] on link "Remove file" at bounding box center [208, 688] width 71 height 12
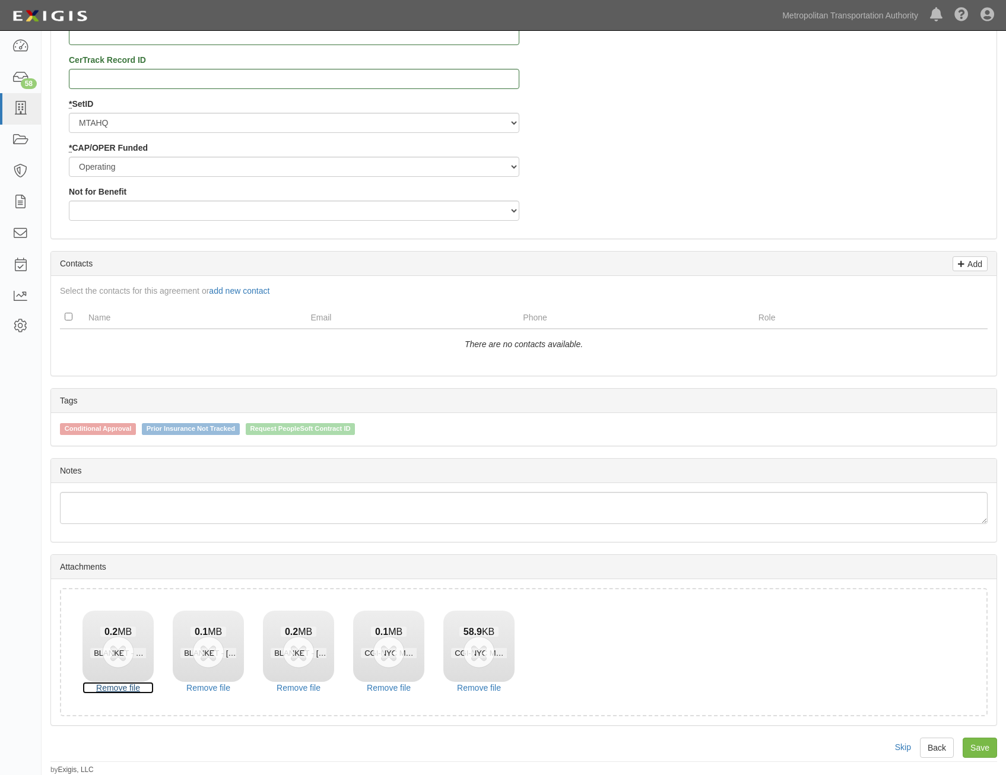
click at [134, 687] on link "Remove file" at bounding box center [118, 688] width 71 height 12
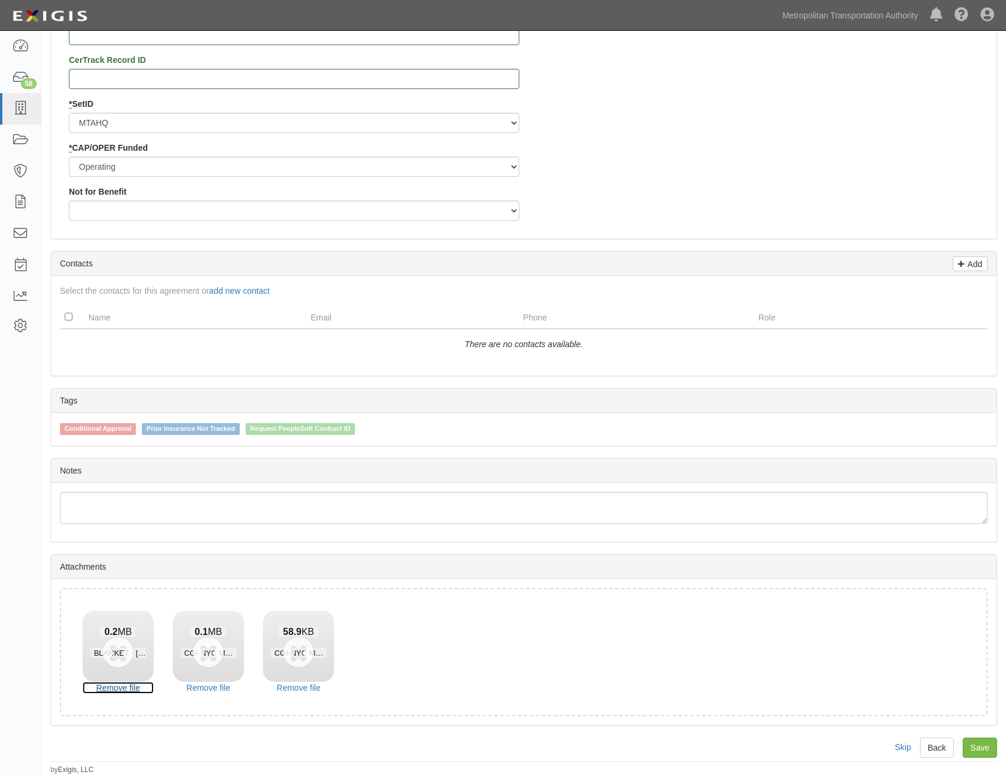
click at [134, 687] on link "Remove file" at bounding box center [118, 688] width 71 height 12
click at [173, 687] on link "Remove file" at bounding box center [208, 688] width 71 height 12
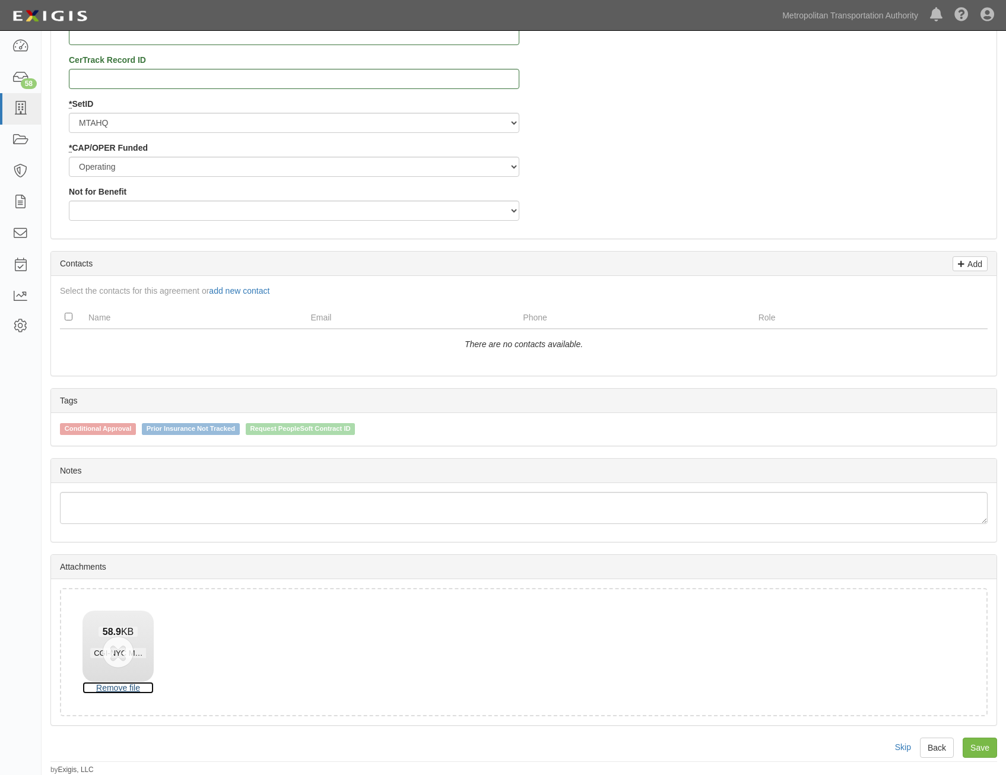
click at [134, 687] on link "Remove file" at bounding box center [118, 688] width 71 height 12
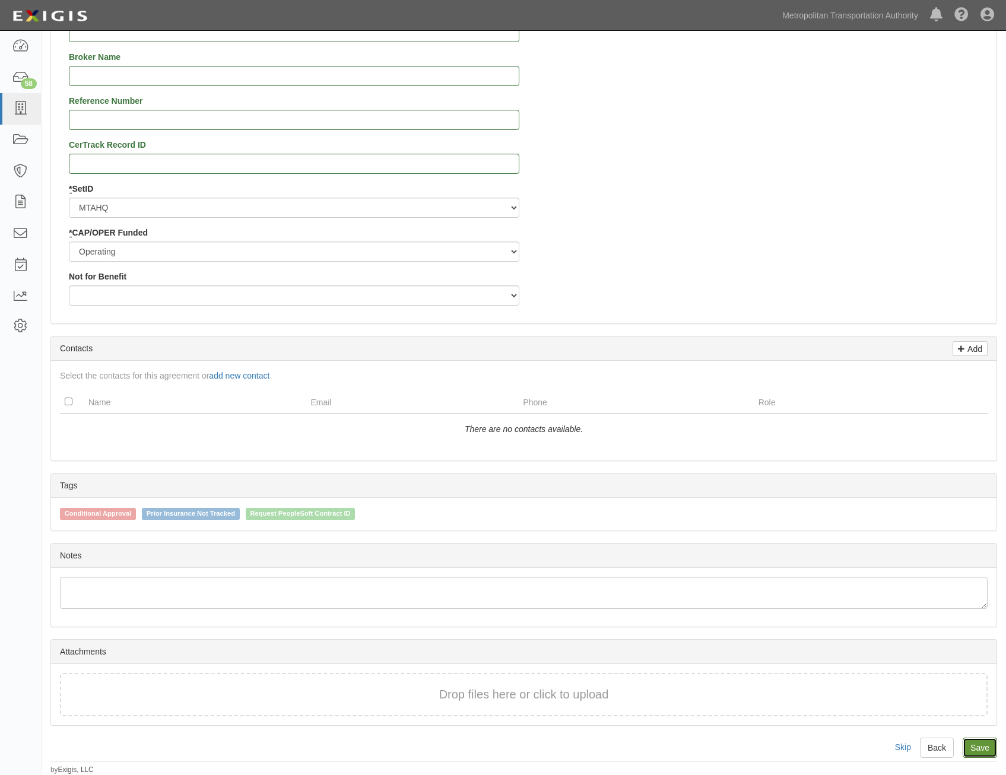
click at [989, 755] on link "Save" at bounding box center [980, 748] width 34 height 20
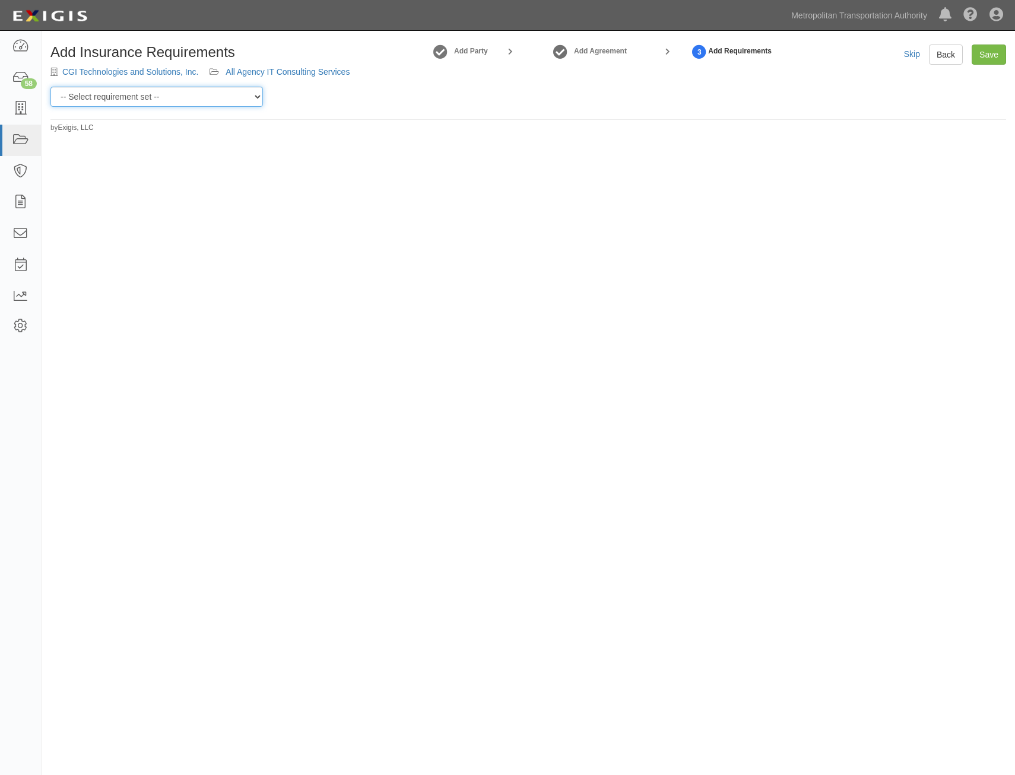
click at [169, 101] on select "-- Select requirement set -- Basic Basic Enhanced Option for Operating Agreemen…" at bounding box center [156, 97] width 213 height 20
select select "7437"
click at [50, 87] on select "-- Select requirement set -- Basic Basic Enhanced Option for Operating Agreemen…" at bounding box center [156, 97] width 213 height 20
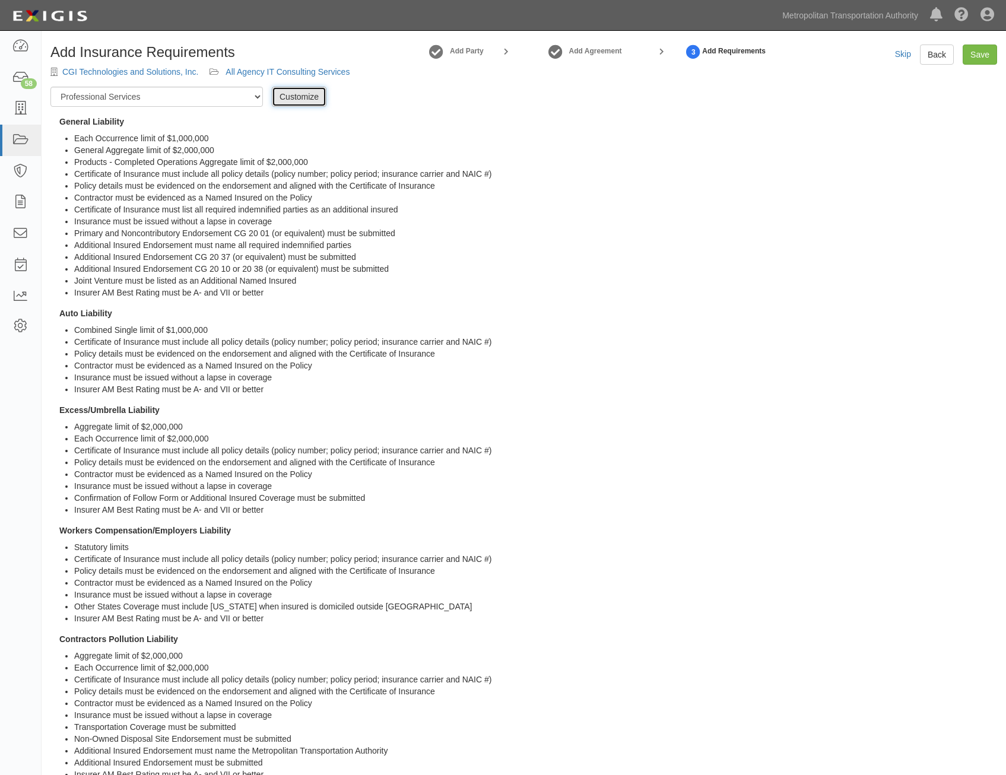
click at [302, 93] on link "Customize" at bounding box center [299, 97] width 55 height 20
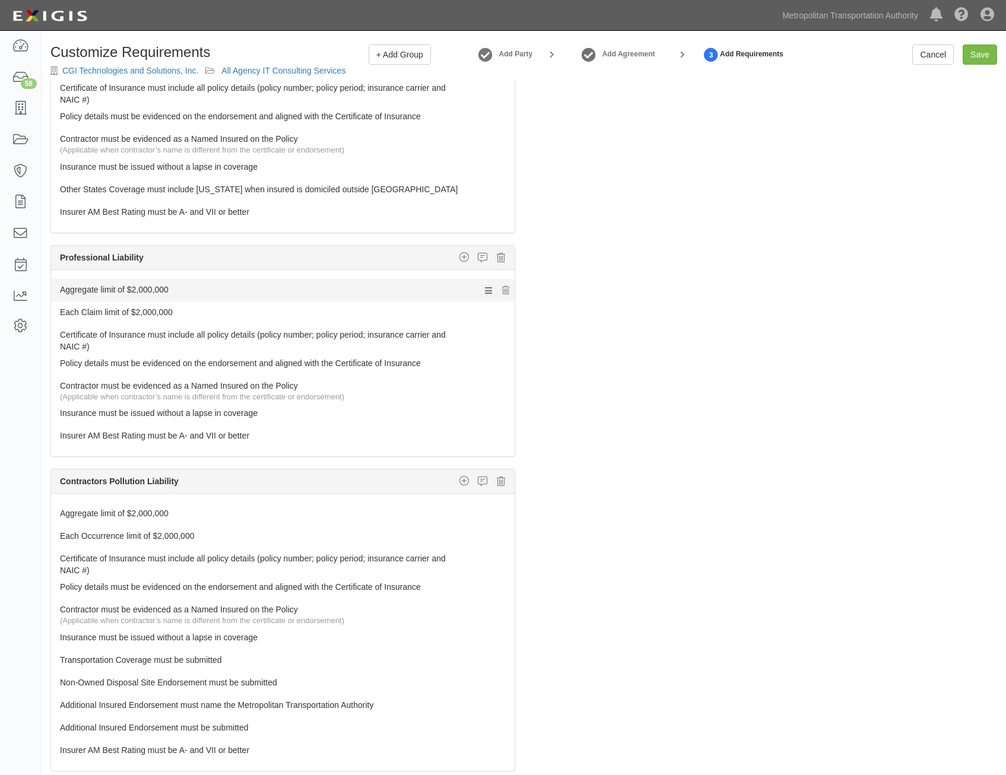
scroll to position [653, 0]
click at [497, 258] on icon at bounding box center [501, 257] width 8 height 11
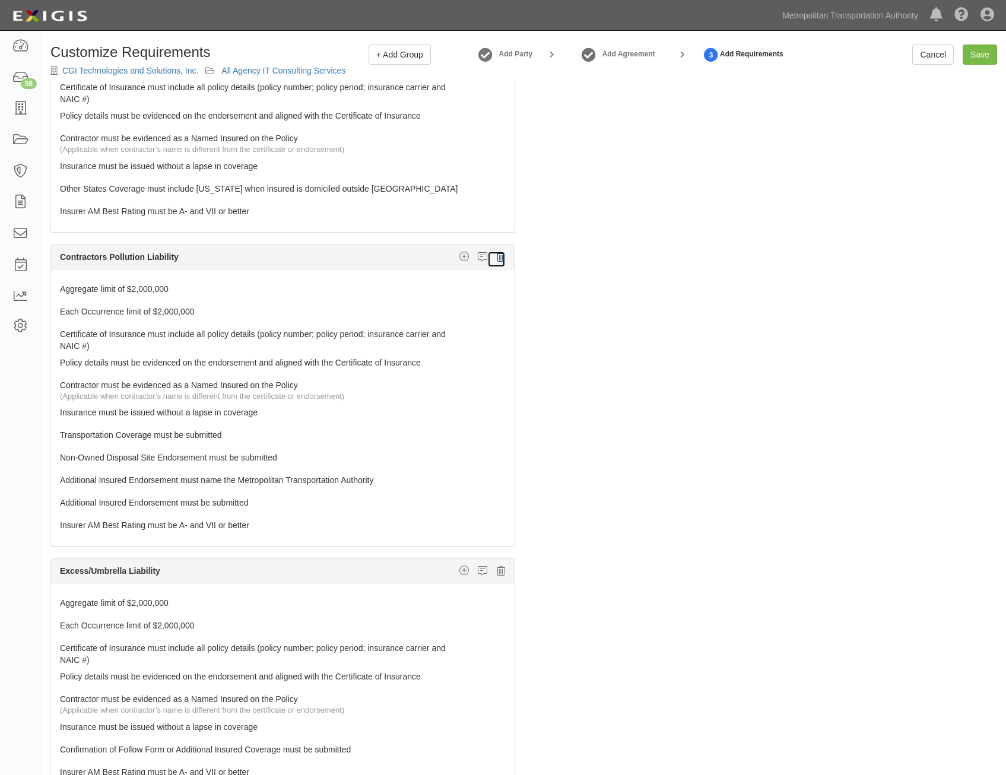
click at [497, 258] on icon at bounding box center [501, 257] width 8 height 11
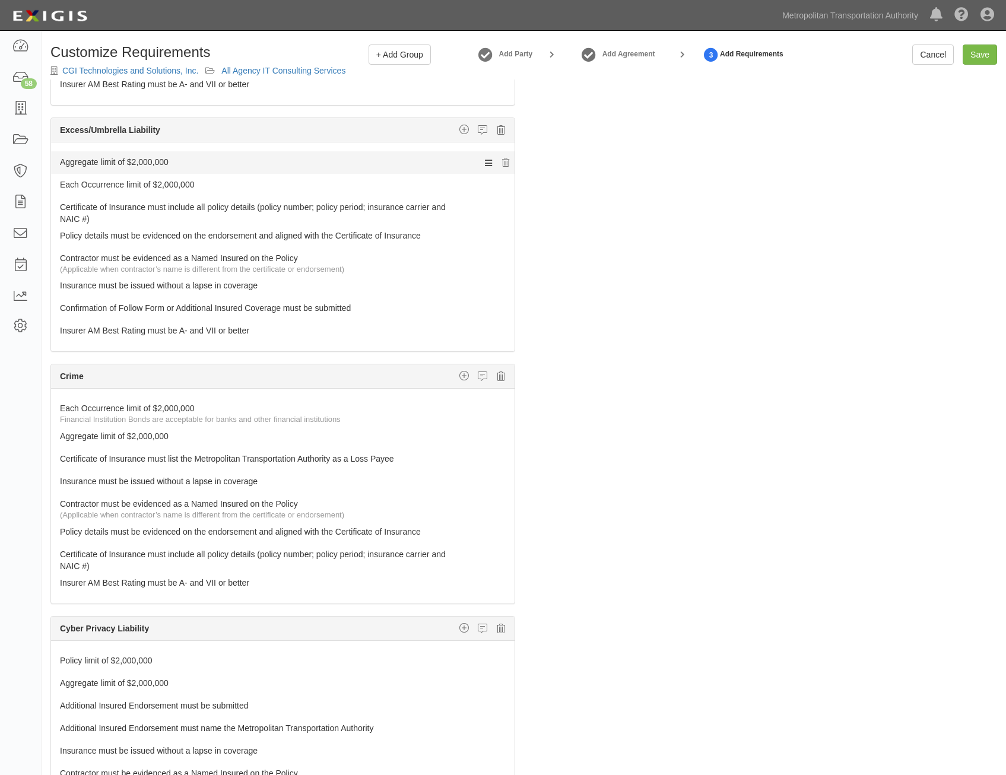
scroll to position [891, 0]
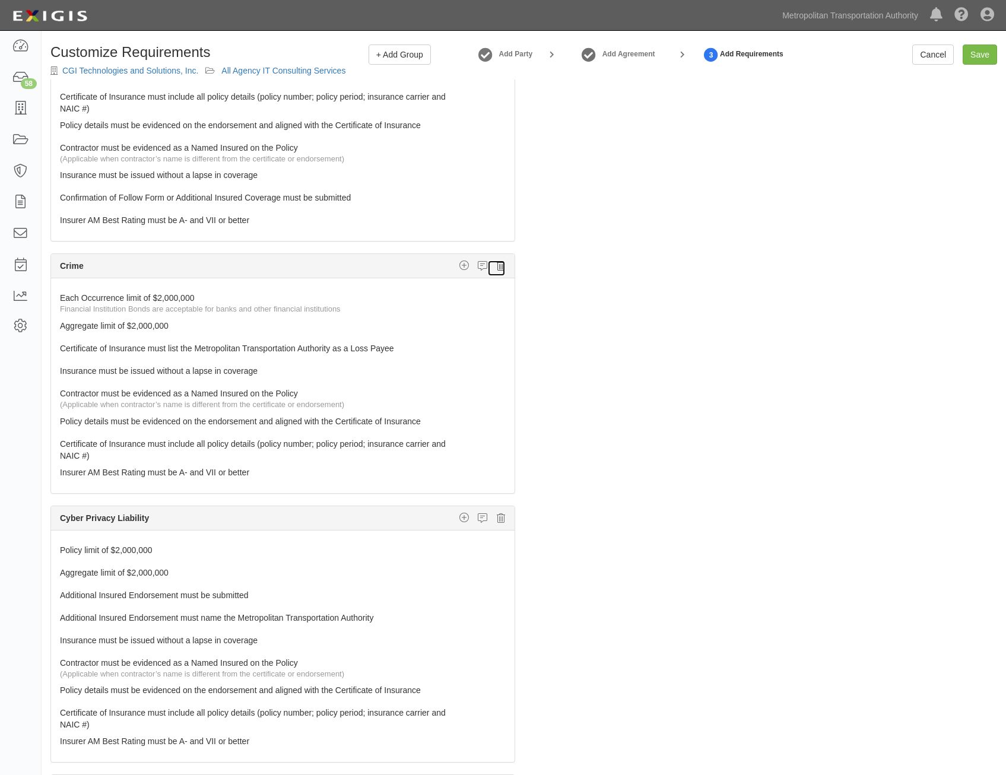
click at [497, 268] on icon at bounding box center [501, 266] width 8 height 11
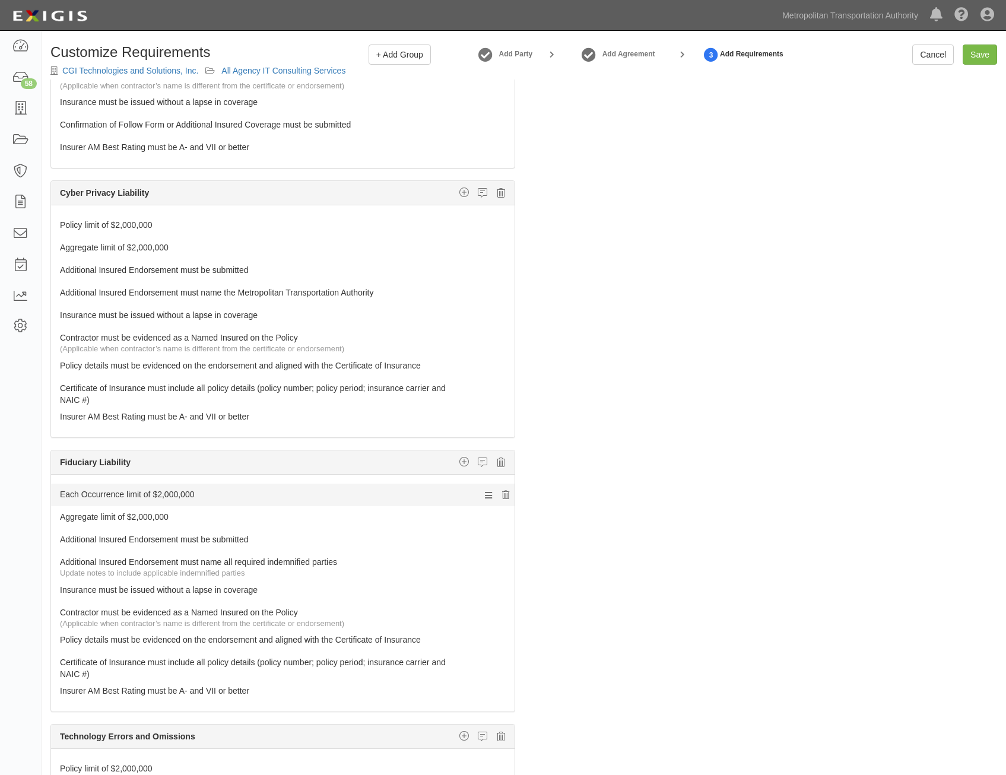
scroll to position [1128, 0]
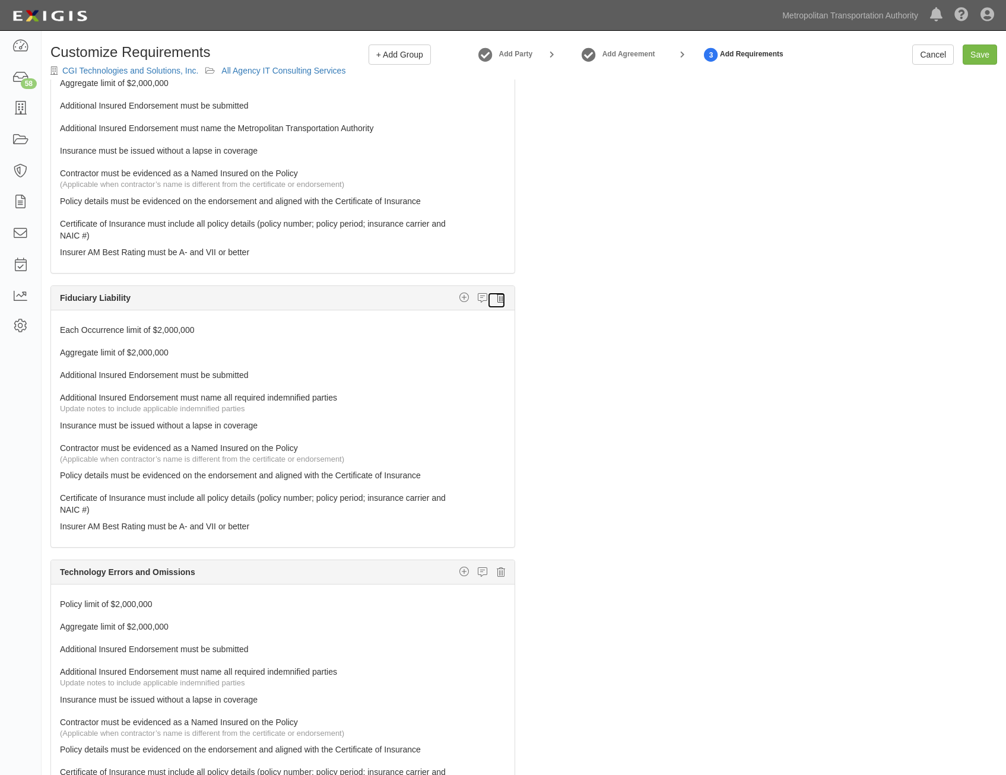
click at [496, 304] on link at bounding box center [496, 300] width 18 height 17
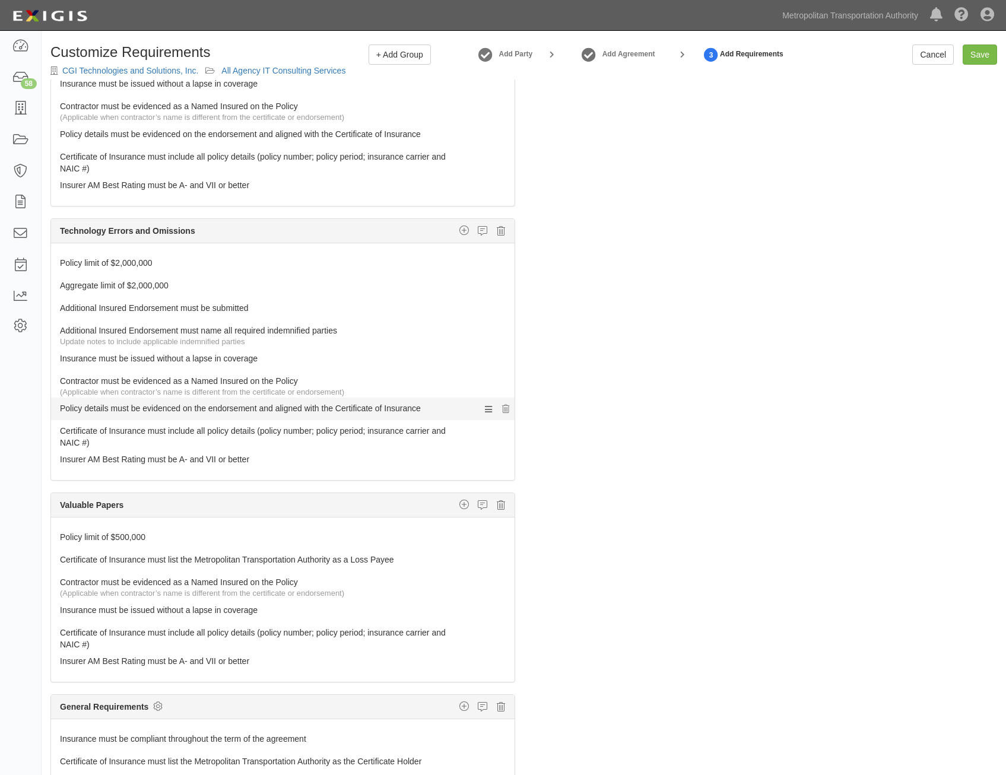
scroll to position [1196, 0]
click at [497, 508] on icon at bounding box center [501, 504] width 8 height 11
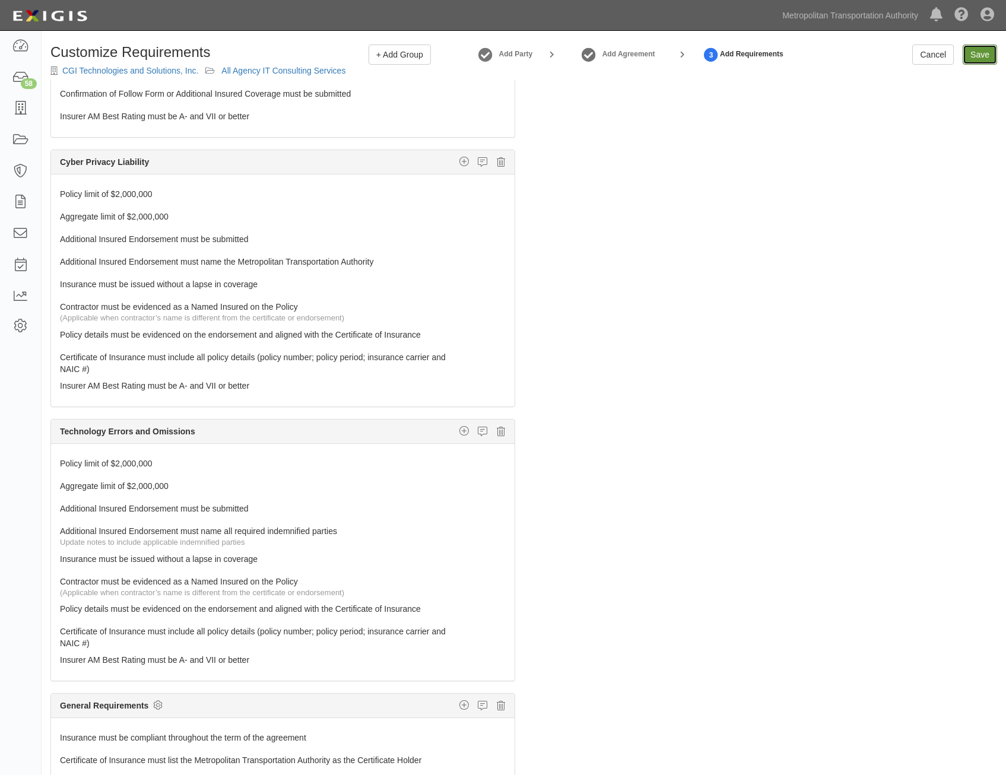
click at [979, 52] on input "Save" at bounding box center [980, 55] width 34 height 20
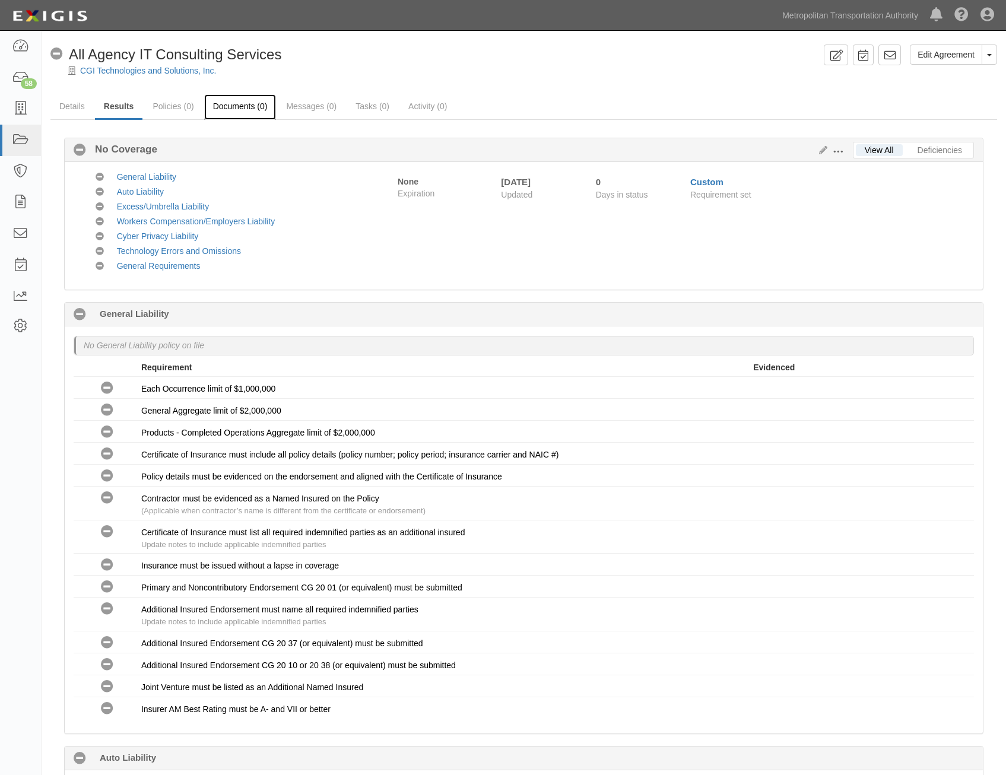
click at [229, 107] on link "Documents (0)" at bounding box center [240, 107] width 72 height 26
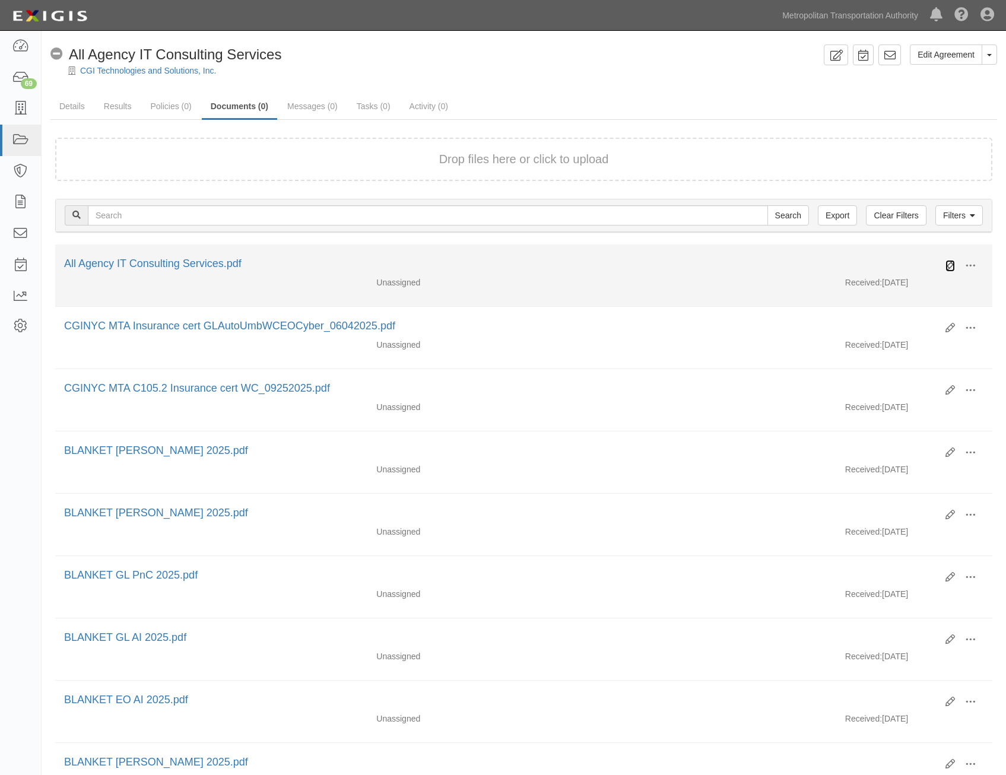
click at [950, 267] on icon at bounding box center [951, 266] width 10 height 10
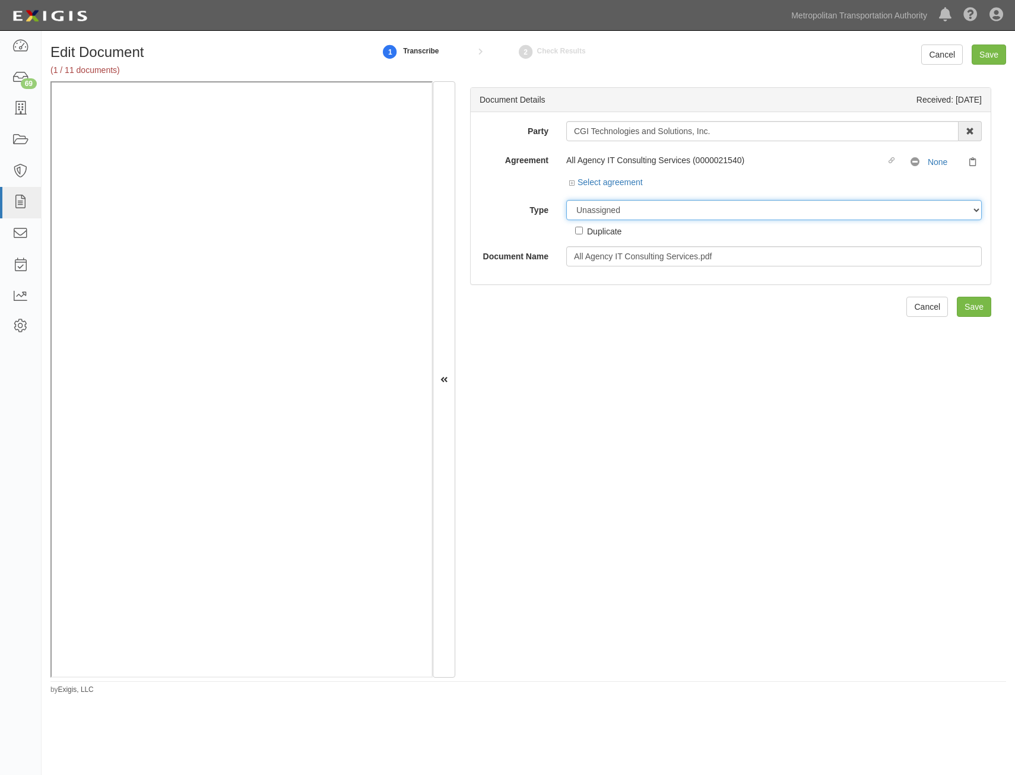
click at [803, 213] on select "Unassigned Binder Cancellation Notice Certificate Contract Endorsement Insuranc…" at bounding box center [774, 210] width 416 height 20
select select "RequirementDetail"
click at [566, 200] on select "Unassigned Binder Cancellation Notice Certificate Contract Endorsement Insuranc…" at bounding box center [774, 210] width 416 height 20
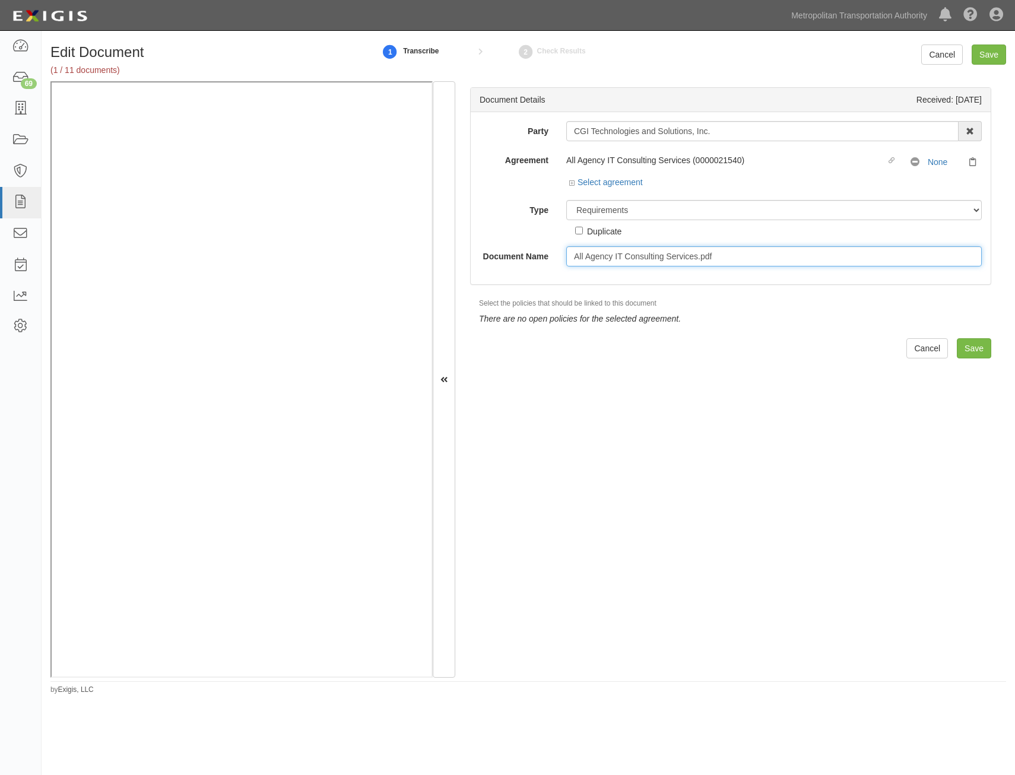
click at [749, 261] on input "All Agency IT Consulting Services.pdf" at bounding box center [774, 256] width 416 height 20
type input "i"
type input "Insurance Requiremnts"
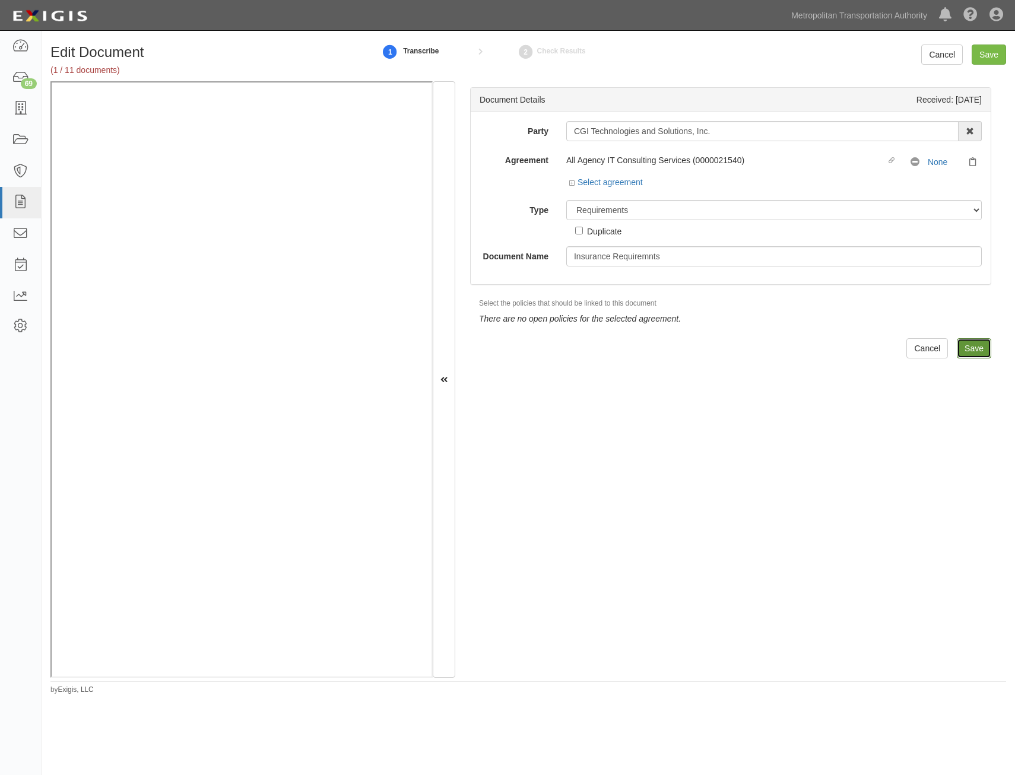
click at [964, 349] on input "Save" at bounding box center [974, 348] width 34 height 20
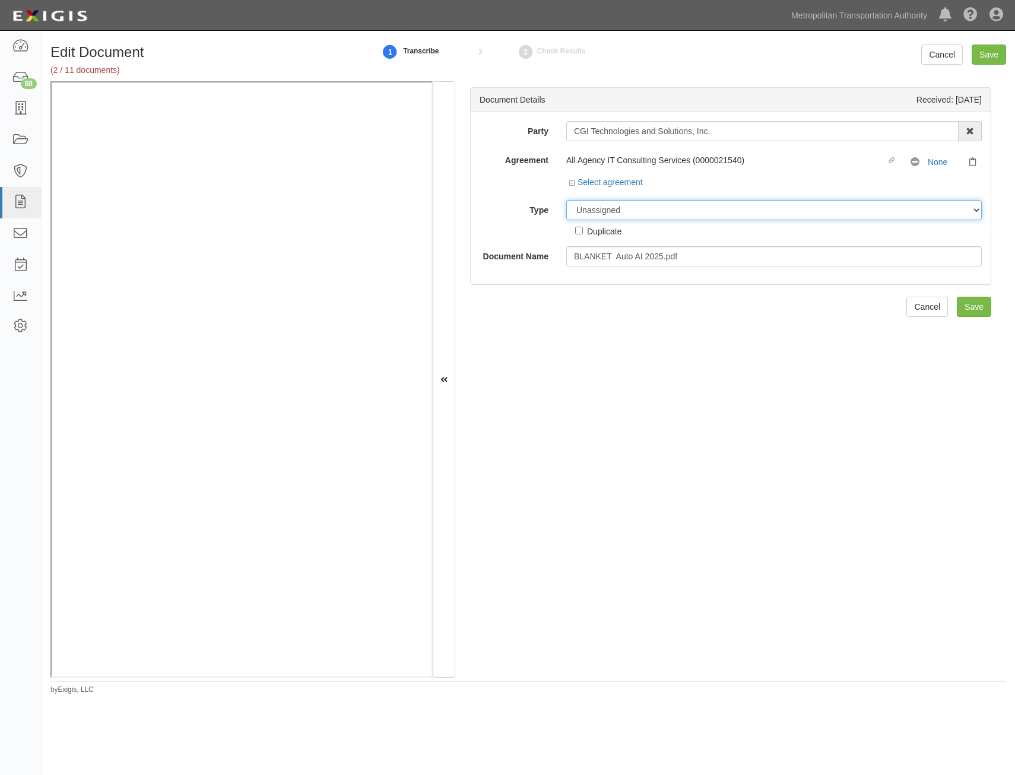
click at [739, 217] on select "Unassigned Binder Cancellation Notice Certificate Contract Endorsement Insuranc…" at bounding box center [774, 210] width 416 height 20
select select "EndorsementDetail"
click at [566, 200] on select "Unassigned Binder Cancellation Notice Certificate Contract Endorsement Insuranc…" at bounding box center [774, 210] width 416 height 20
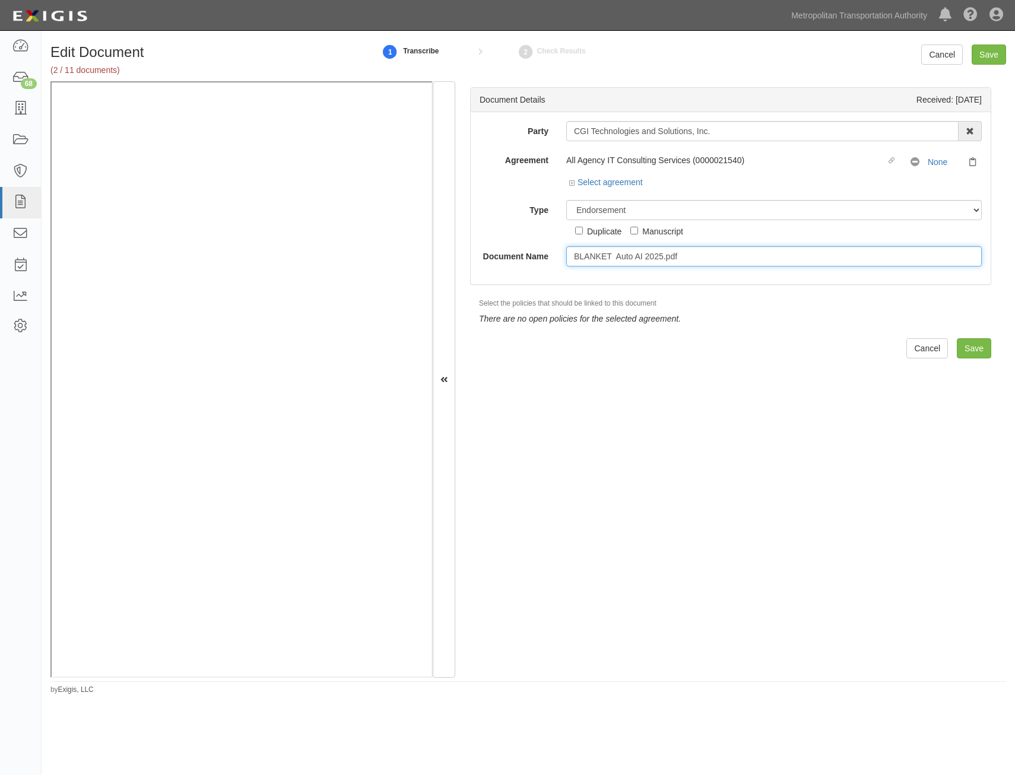
click at [748, 259] on input "BLANKET Auto AI 2025.pdf" at bounding box center [774, 256] width 416 height 20
type input "BLANKET Auto AI 2025"
click at [962, 354] on input "Save" at bounding box center [974, 348] width 34 height 20
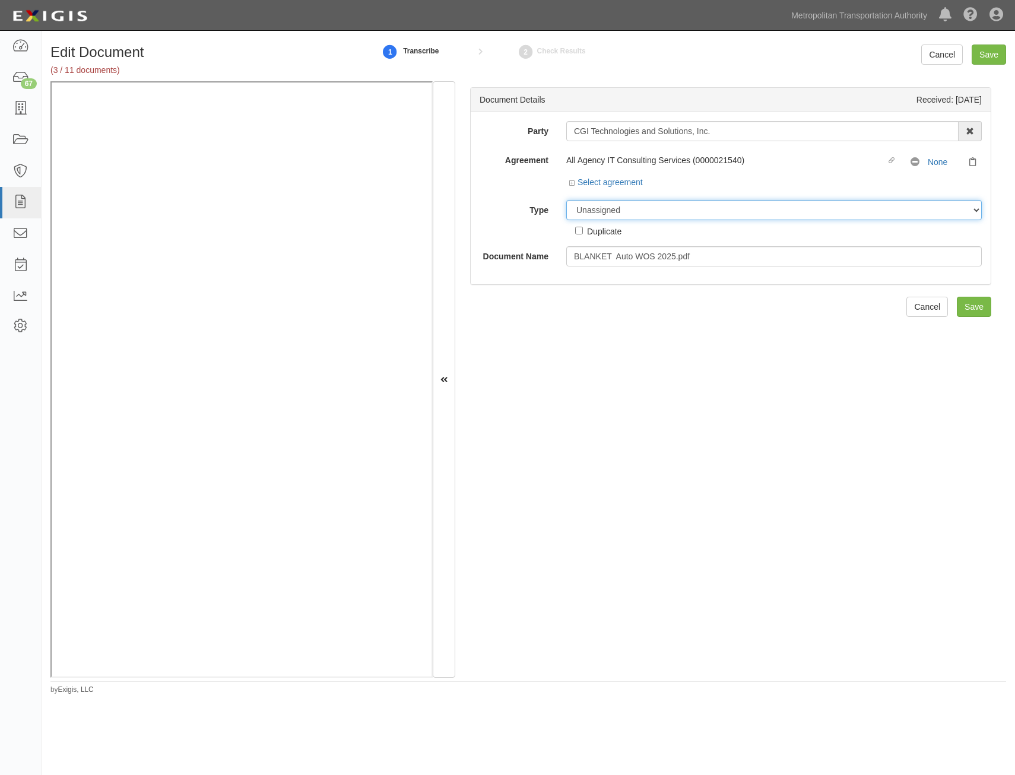
click at [715, 211] on select "Unassigned Binder Cancellation Notice Certificate Contract Endorsement Insuranc…" at bounding box center [774, 210] width 416 height 20
select select "EndorsementDetail"
click at [566, 200] on select "Unassigned Binder Cancellation Notice Certificate Contract Endorsement Insuranc…" at bounding box center [774, 210] width 416 height 20
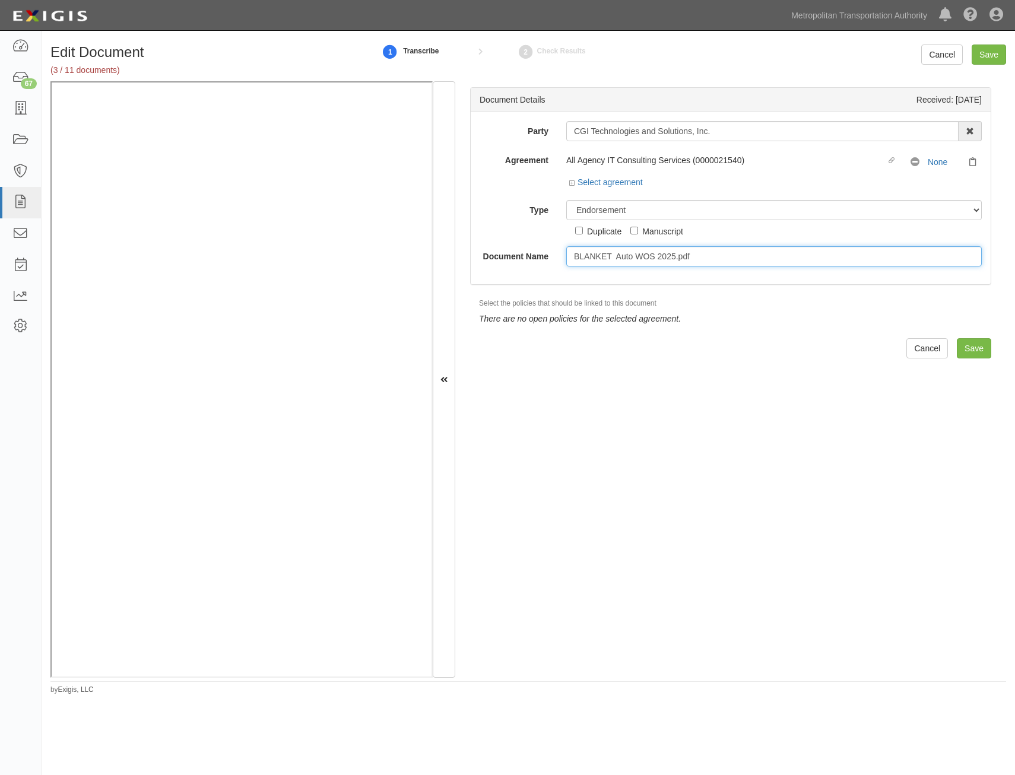
click at [737, 264] on input "BLANKET Auto WOS 2025.pdf" at bounding box center [774, 256] width 416 height 20
type input "BLANKET Auto WOS 2025"
click at [970, 355] on input "Save" at bounding box center [974, 348] width 34 height 20
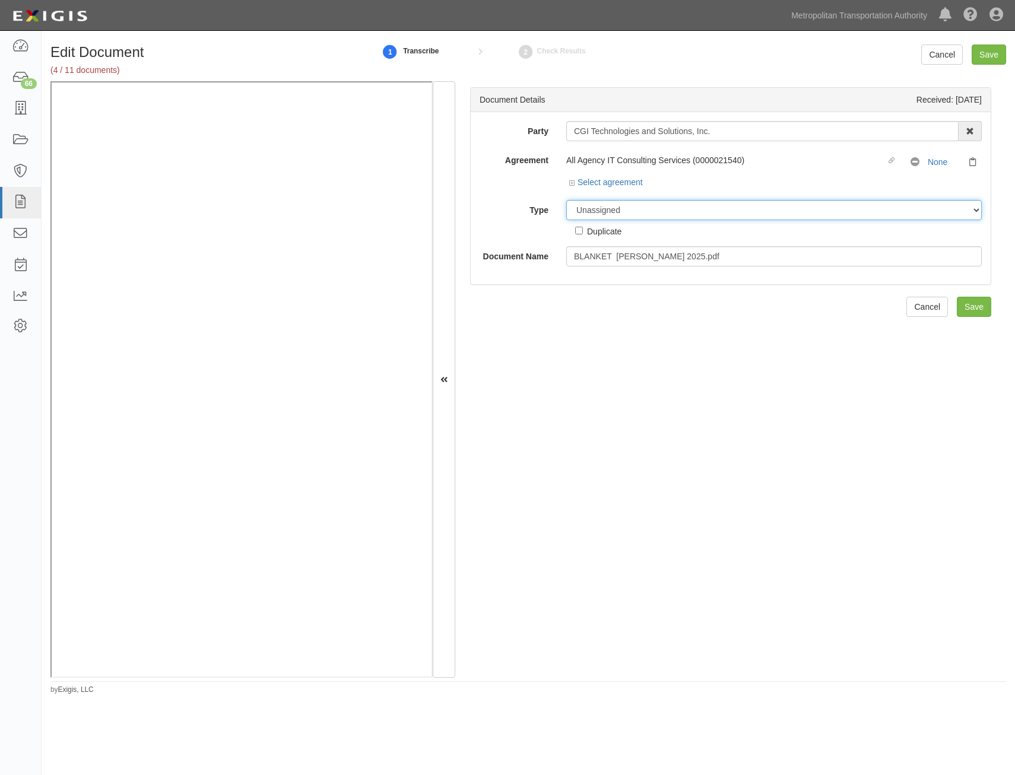
click at [679, 212] on select "Unassigned Binder Cancellation Notice Certificate Contract Endorsement Insuranc…" at bounding box center [774, 210] width 416 height 20
select select "EndorsementDetail"
click at [566, 200] on select "Unassigned Binder Cancellation Notice Certificate Contract Endorsement Insuranc…" at bounding box center [774, 210] width 416 height 20
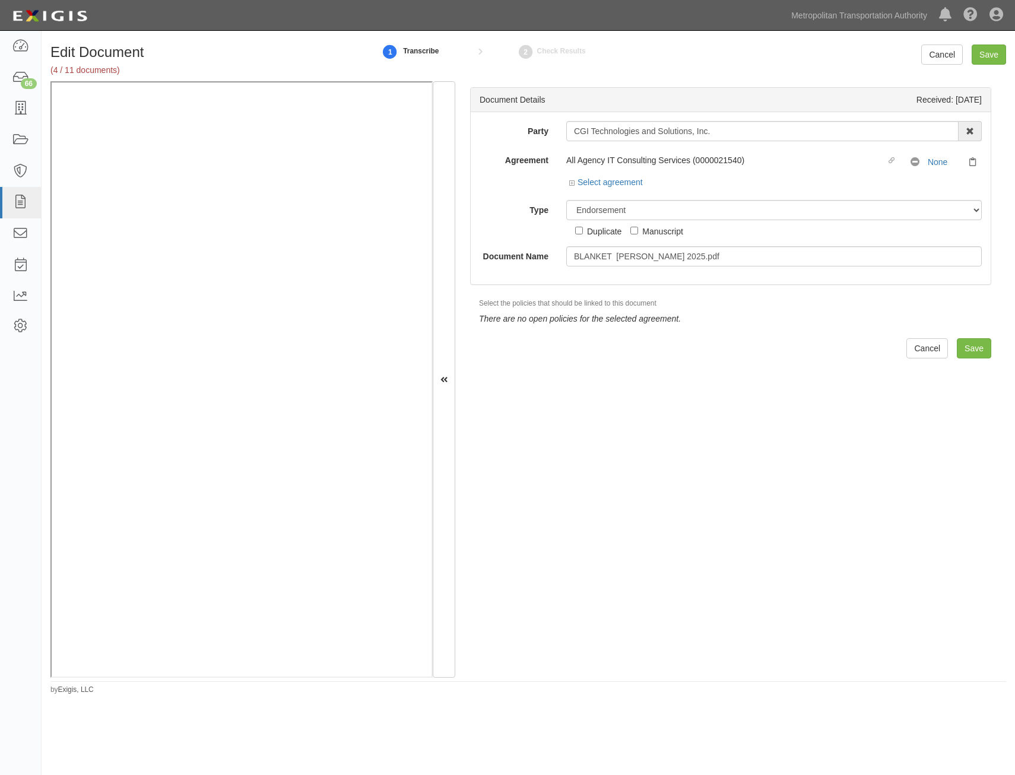
click at [838, 268] on div "Party CGI Technologies and Solutions, Inc. 15493-1400 Employee Development 21Te…" at bounding box center [731, 198] width 520 height 172
click at [839, 257] on input "BLANKET EO WOS 2025.pdf" at bounding box center [774, 256] width 416 height 20
type input "BLANKET EO WOS 2025"
click at [962, 351] on input "Save" at bounding box center [974, 348] width 34 height 20
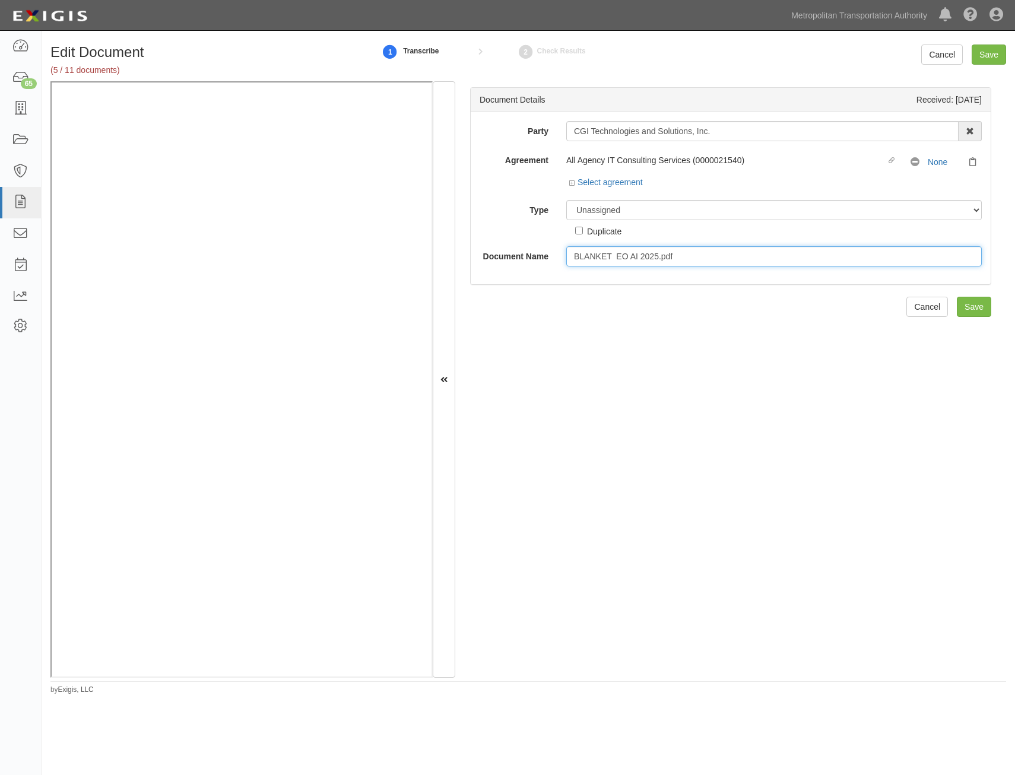
click at [738, 260] on input "BLANKET EO AI 2025.pdf" at bounding box center [774, 256] width 416 height 20
type input "BLANKET EO AI 2025"
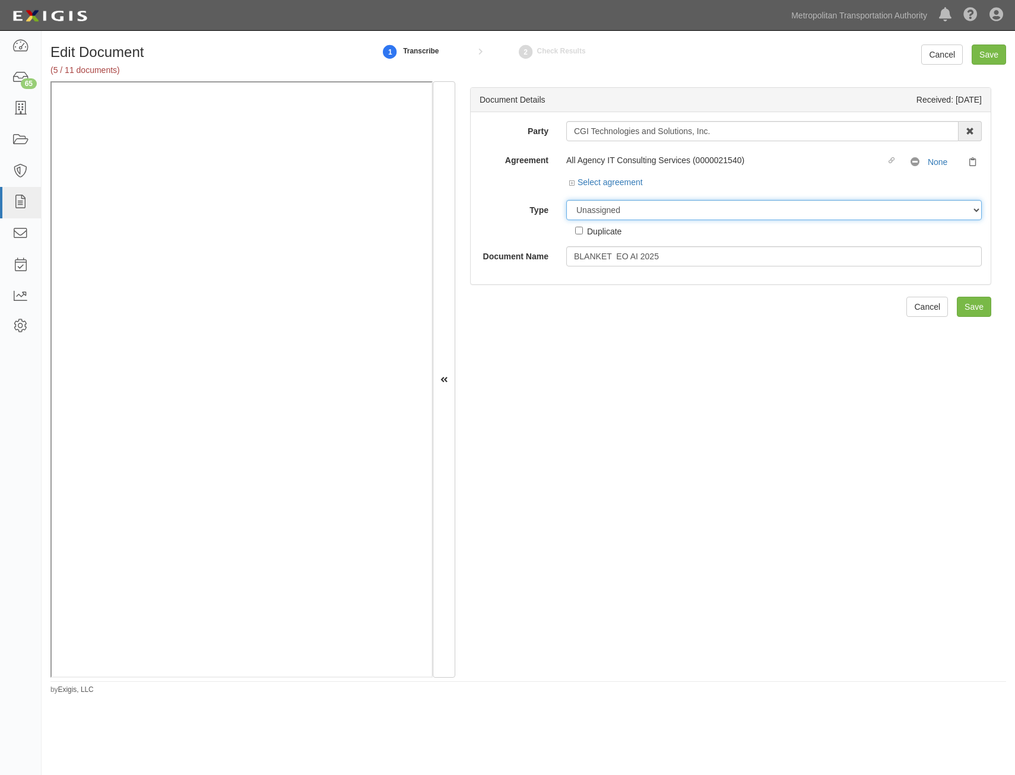
click at [797, 210] on select "Unassigned Binder Cancellation Notice Certificate Contract Endorsement Insuranc…" at bounding box center [774, 210] width 416 height 20
select select "EndorsementDetail"
click at [566, 200] on select "Unassigned Binder Cancellation Notice Certificate Contract Endorsement Insuranc…" at bounding box center [774, 210] width 416 height 20
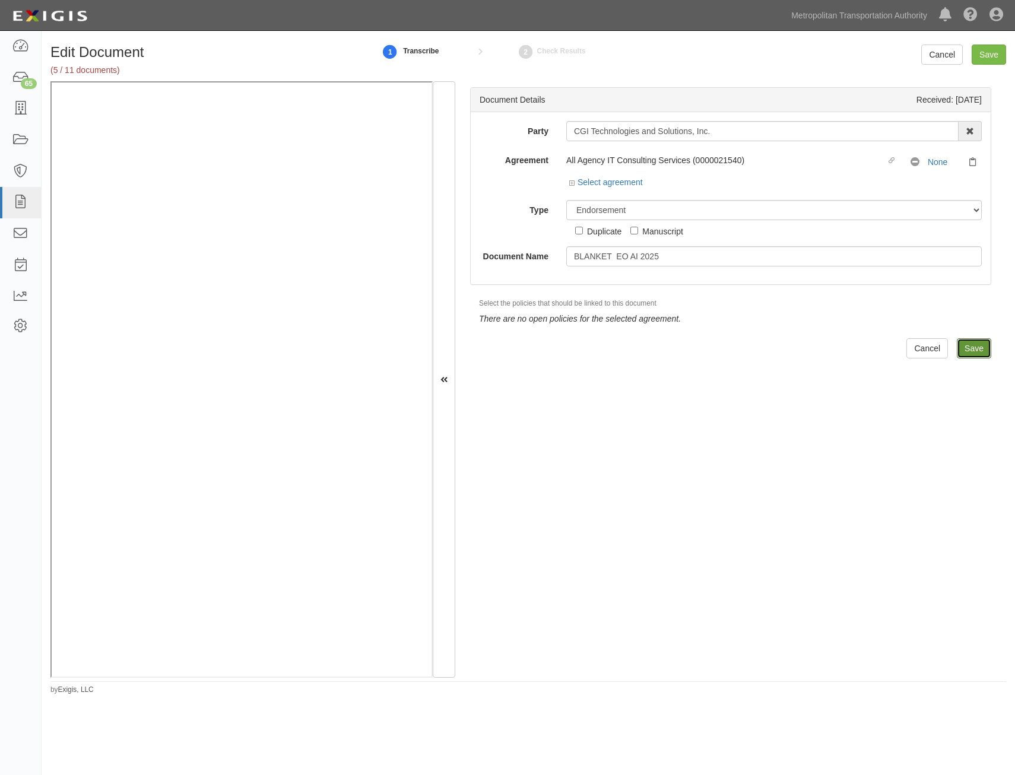
click at [967, 352] on input "Save" at bounding box center [974, 348] width 34 height 20
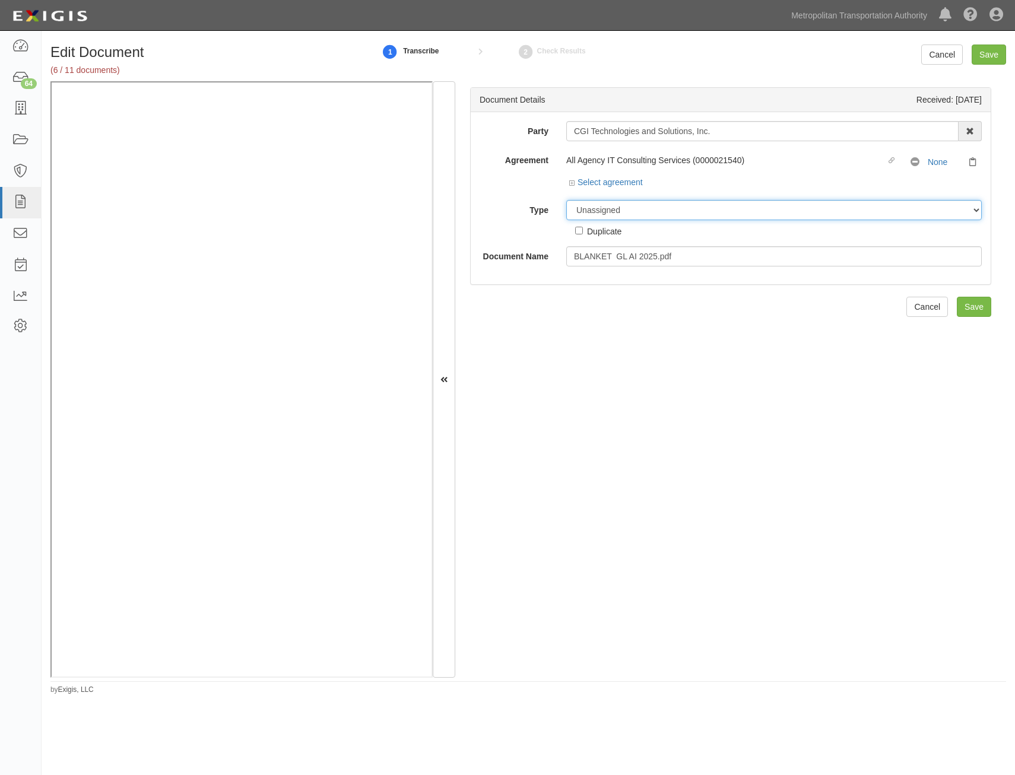
click at [748, 202] on select "Unassigned Binder Cancellation Notice Certificate Contract Endorsement Insuranc…" at bounding box center [774, 210] width 416 height 20
select select "EndorsementDetail"
click at [566, 200] on select "Unassigned Binder Cancellation Notice Certificate Contract Endorsement Insuranc…" at bounding box center [774, 210] width 416 height 20
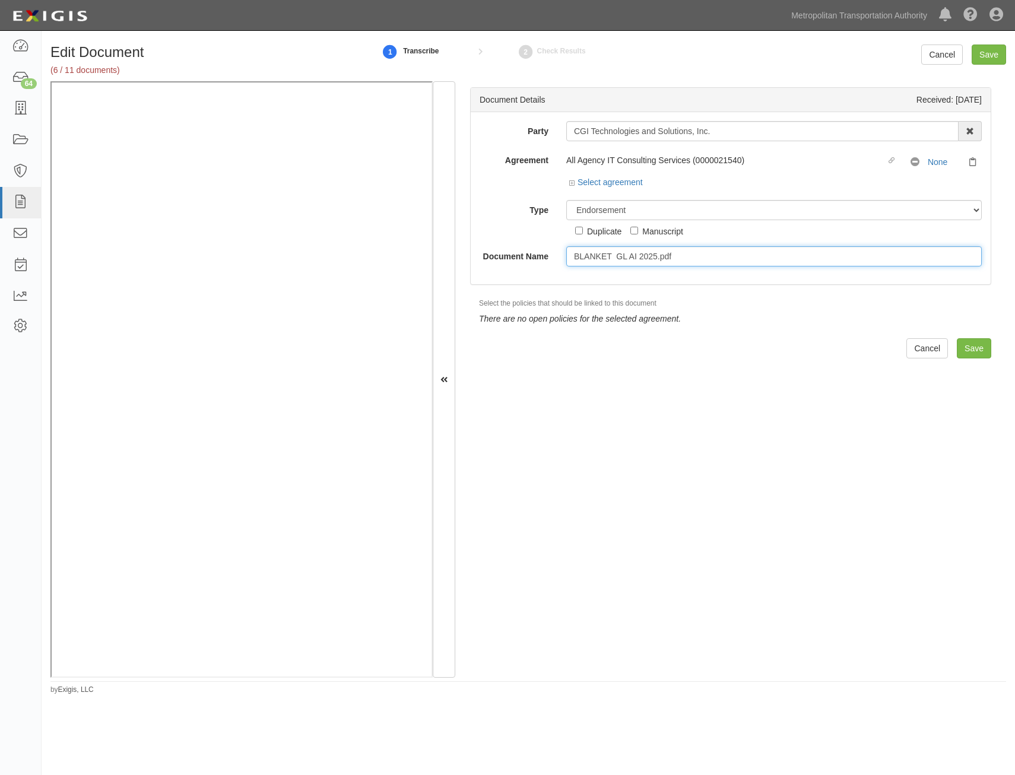
click at [778, 262] on input "BLANKET GL AI 2025.pdf" at bounding box center [774, 256] width 416 height 20
type input "BLANKET GL AI 2025"
click at [967, 352] on input "Save" at bounding box center [974, 348] width 34 height 20
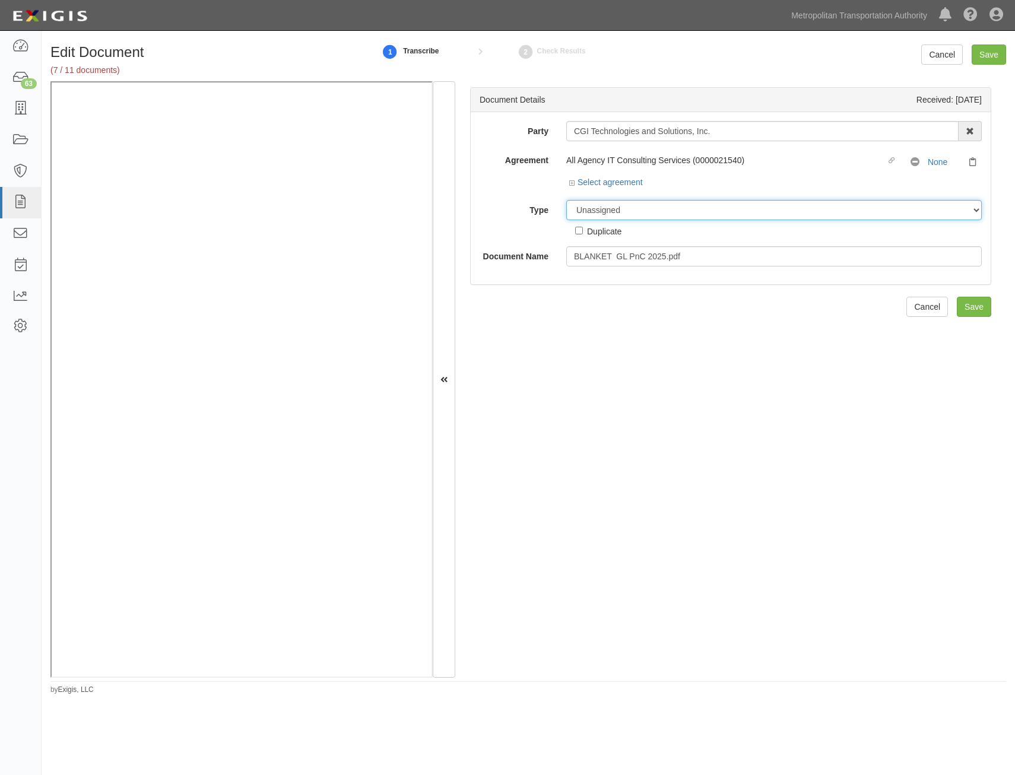
drag, startPoint x: 726, startPoint y: 200, endPoint x: 724, endPoint y: 205, distance: 6.1
click at [726, 200] on select "Unassigned Binder Cancellation Notice Certificate Contract Endorsement Insuranc…" at bounding box center [774, 210] width 416 height 20
select select "EndorsementDetail"
click at [566, 200] on select "Unassigned Binder Cancellation Notice Certificate Contract Endorsement Insuranc…" at bounding box center [774, 210] width 416 height 20
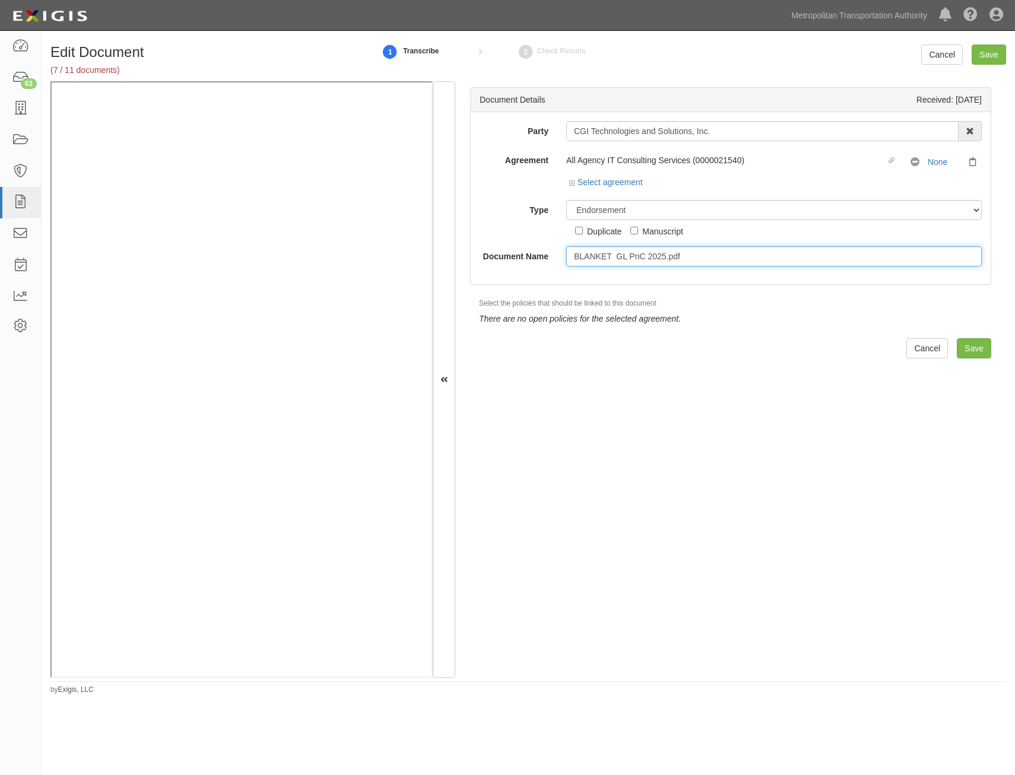
click at [729, 262] on input "BLANKET GL PnC 2025.pdf" at bounding box center [774, 256] width 416 height 20
type input "BLANKET GL PnC 2025"
click at [959, 346] on input "Save" at bounding box center [974, 348] width 34 height 20
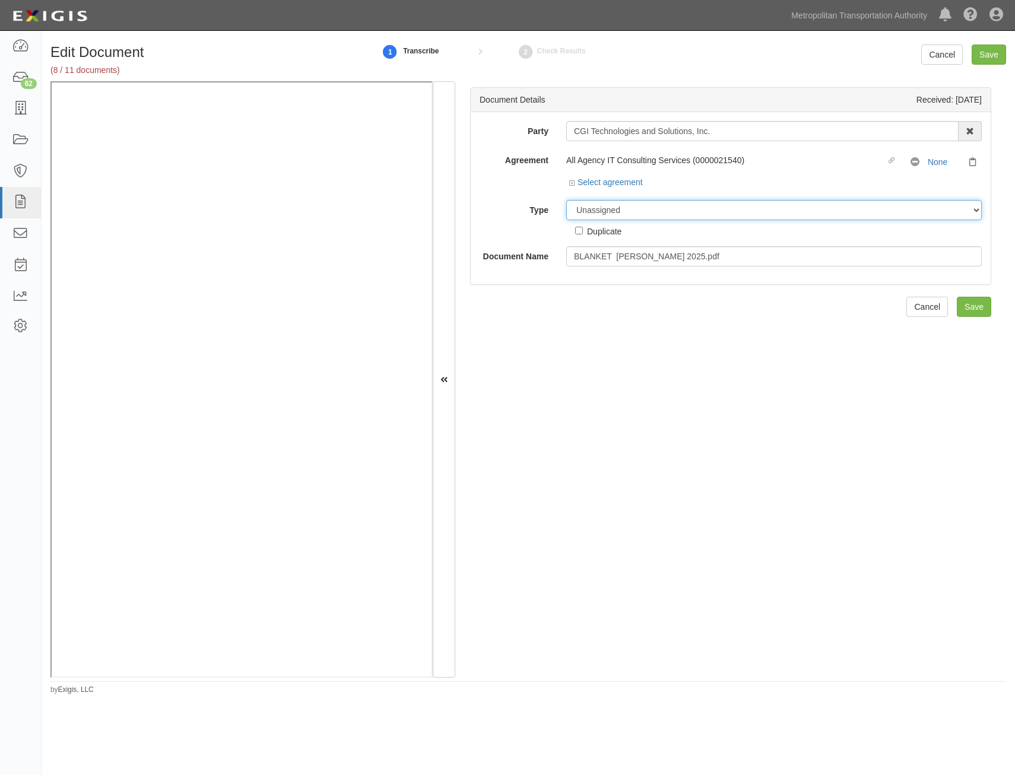
click at [775, 213] on select "Unassigned Binder Cancellation Notice Certificate Contract Endorsement Insuranc…" at bounding box center [774, 210] width 416 height 20
select select "EndorsementDetail"
click at [566, 200] on select "Unassigned Binder Cancellation Notice Certificate Contract Endorsement Insuranc…" at bounding box center [774, 210] width 416 height 20
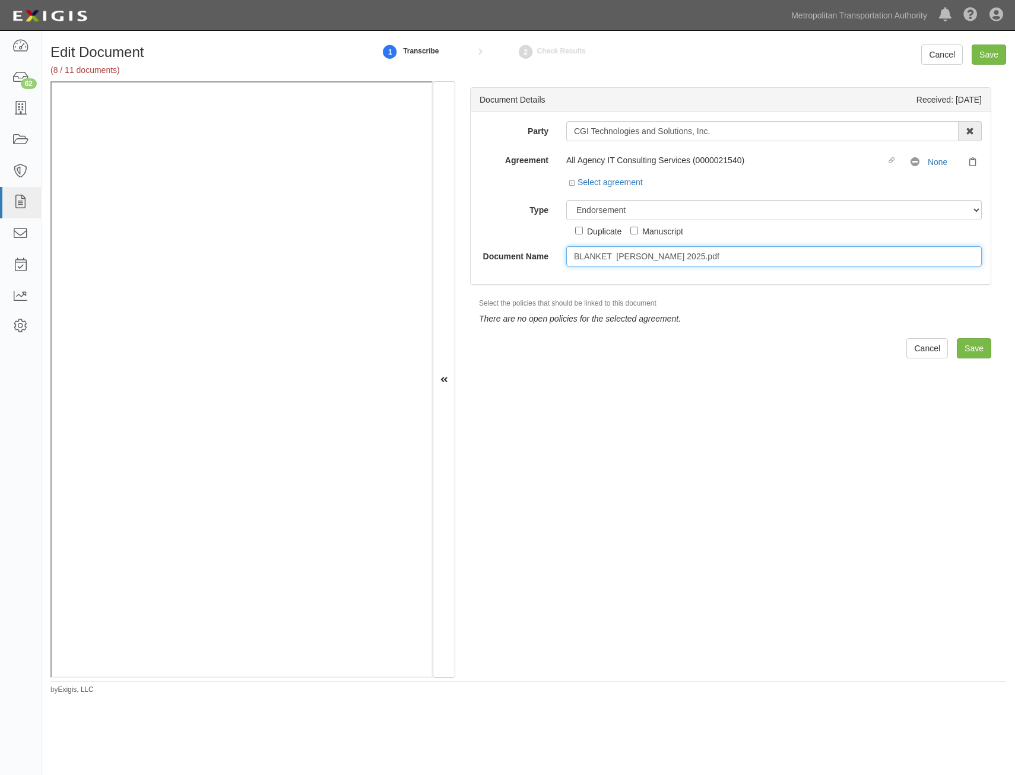
click at [751, 261] on input "BLANKET [PERSON_NAME] 2025.pdf" at bounding box center [774, 256] width 416 height 20
type input "BLANKET [PERSON_NAME] 2025"
click at [967, 349] on input "Save" at bounding box center [974, 348] width 34 height 20
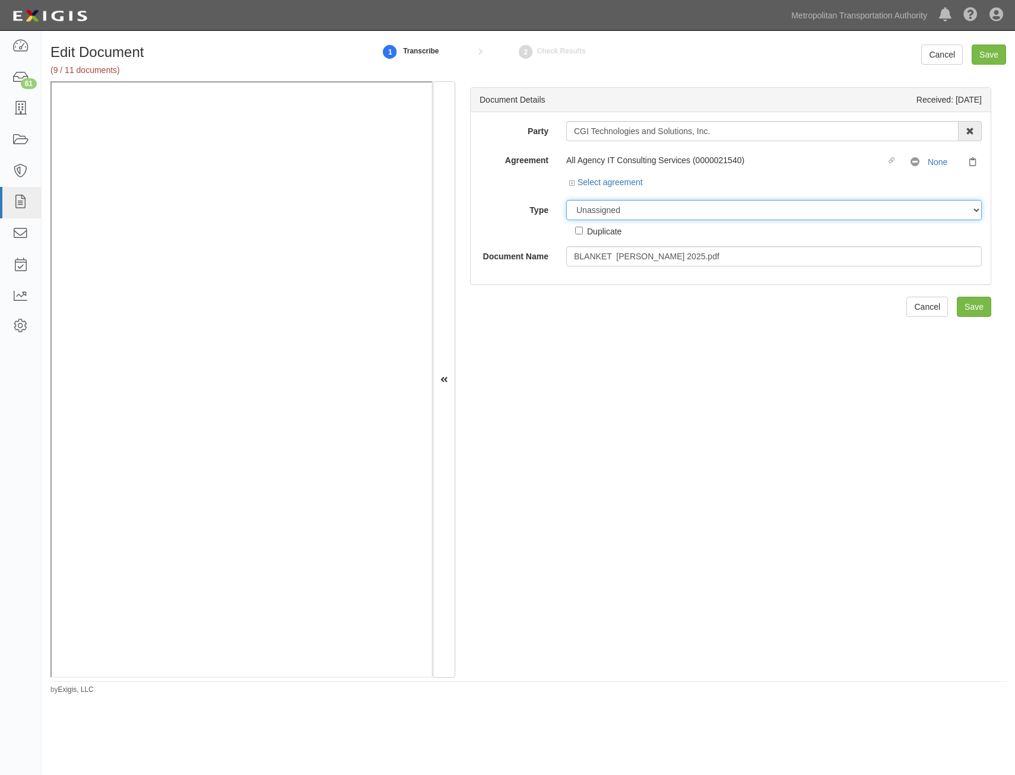
click at [629, 206] on select "Unassigned Binder Cancellation Notice Certificate Contract Endorsement Insuranc…" at bounding box center [774, 210] width 416 height 20
select select "EndorsementDetail"
click at [566, 200] on select "Unassigned Binder Cancellation Notice Certificate Contract Endorsement Insuranc…" at bounding box center [774, 210] width 416 height 20
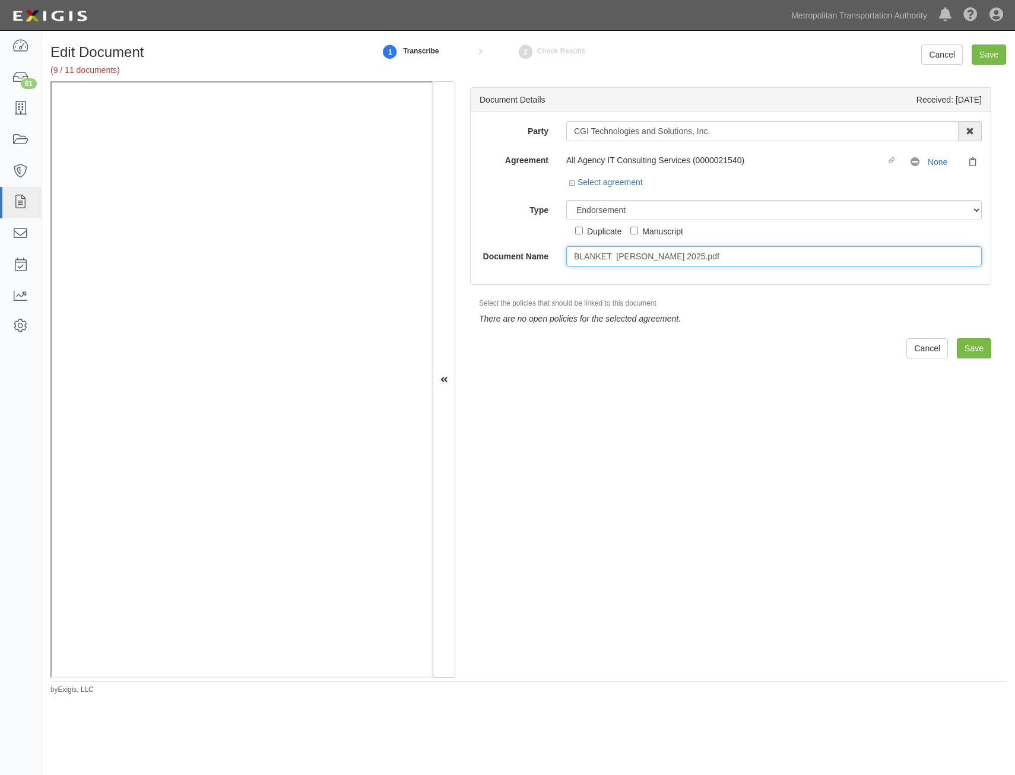
click at [710, 259] on input "BLANKET [PERSON_NAME] 2025.pdf" at bounding box center [774, 256] width 416 height 20
type input "BLANKET [PERSON_NAME] 2025"
click at [981, 349] on input "Save" at bounding box center [974, 348] width 34 height 20
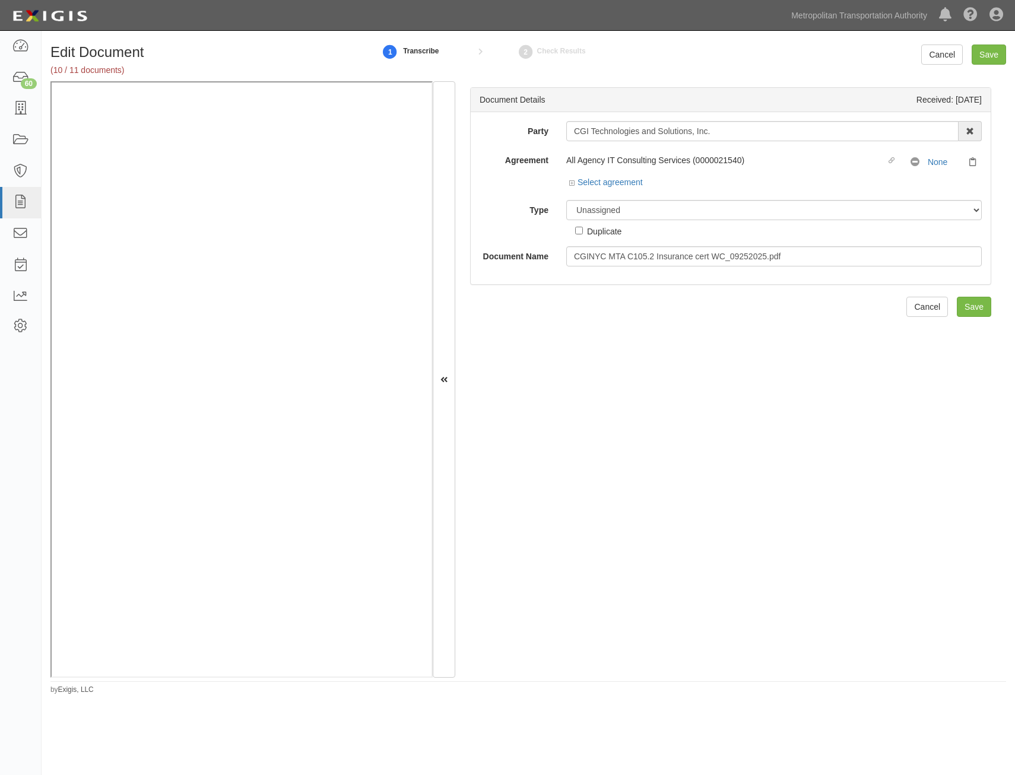
click at [757, 224] on div "Unassigned Binder Cancellation Notice Certificate Contract Endorsement Insuranc…" at bounding box center [774, 218] width 433 height 37
click at [763, 203] on select "Unassigned Binder Cancellation Notice Certificate Contract Endorsement Insuranc…" at bounding box center [774, 210] width 416 height 20
select select "CertificateDetail"
click at [566, 200] on select "Unassigned Binder Cancellation Notice Certificate Contract Endorsement Insuranc…" at bounding box center [774, 210] width 416 height 20
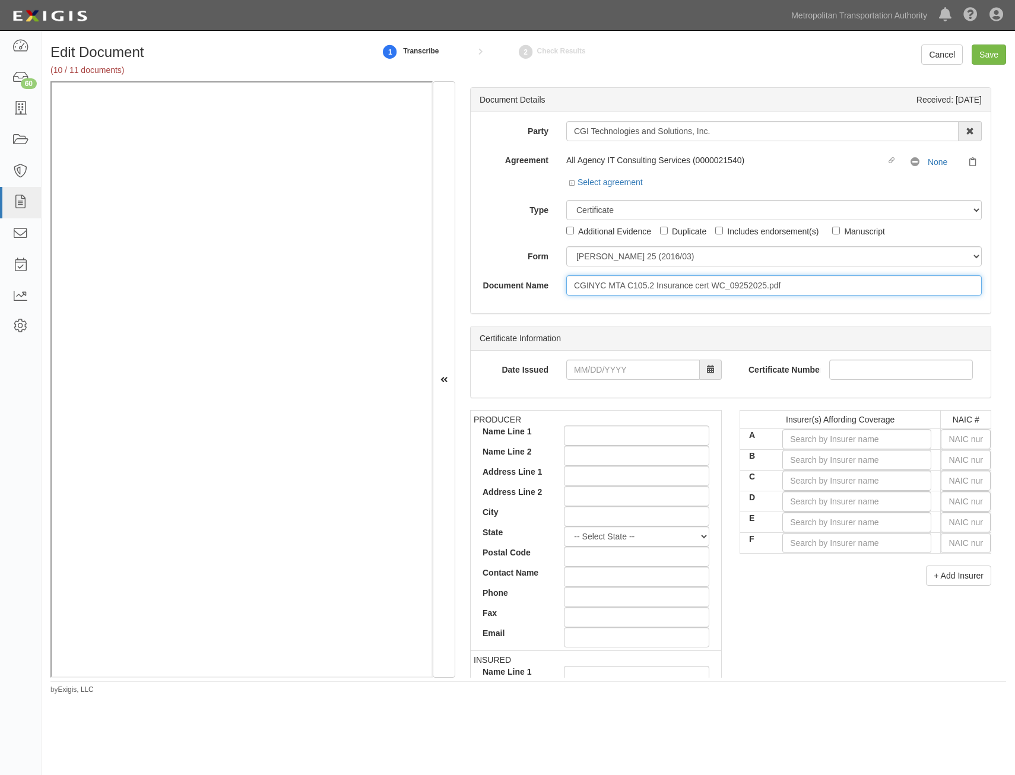
click at [791, 283] on input "CGINYC MTA C105.2 Insurance cert WC_09252025.pdf" at bounding box center [774, 286] width 416 height 20
type input "CGINYC MTA C105.2 Insurance cert WC_09252025"
click at [992, 57] on input "Save" at bounding box center [989, 55] width 34 height 20
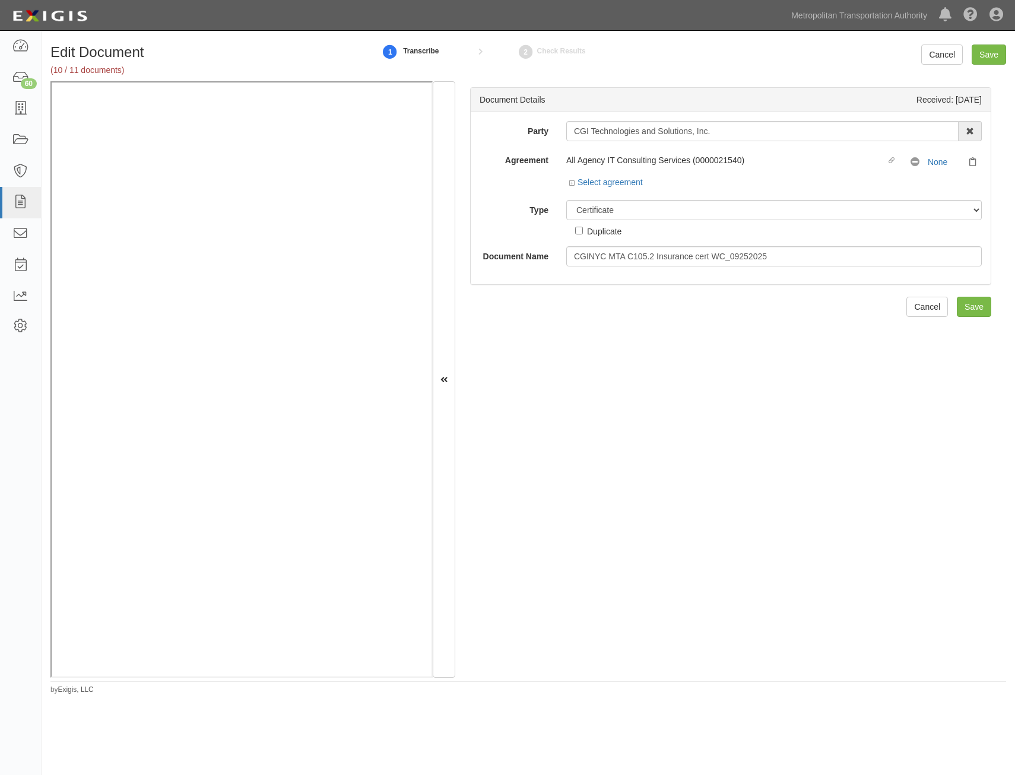
select select "CertificateDetail"
click at [970, 314] on input "Save" at bounding box center [974, 307] width 34 height 20
click at [707, 208] on select "Unassigned Binder Cancellation Notice Certificate Contract Endorsement Insuranc…" at bounding box center [774, 210] width 416 height 20
select select "CertificateDetail"
click at [566, 200] on select "Unassigned Binder Cancellation Notice Certificate Contract Endorsement Insuranc…" at bounding box center [774, 210] width 416 height 20
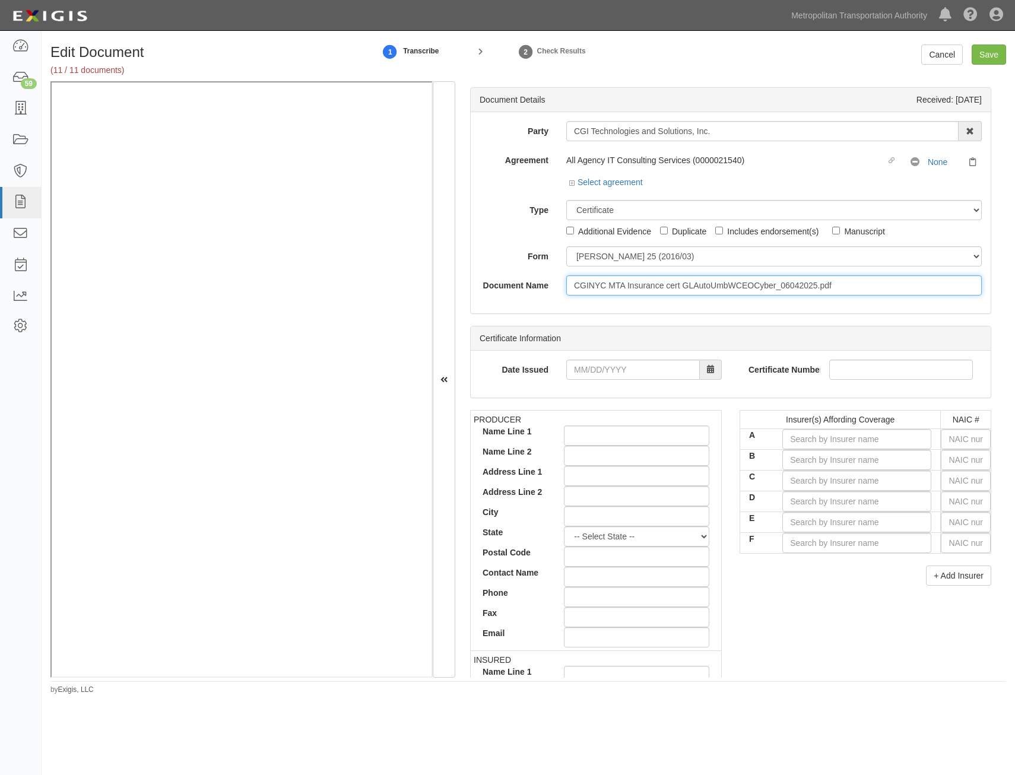
click at [715, 290] on input "CGINYC MTA Insurance cert GLAutoUmbWCEOCyber_06042025.pdf" at bounding box center [774, 286] width 416 height 20
type input "COI"
click at [955, 439] on input "text" at bounding box center [966, 439] width 50 height 20
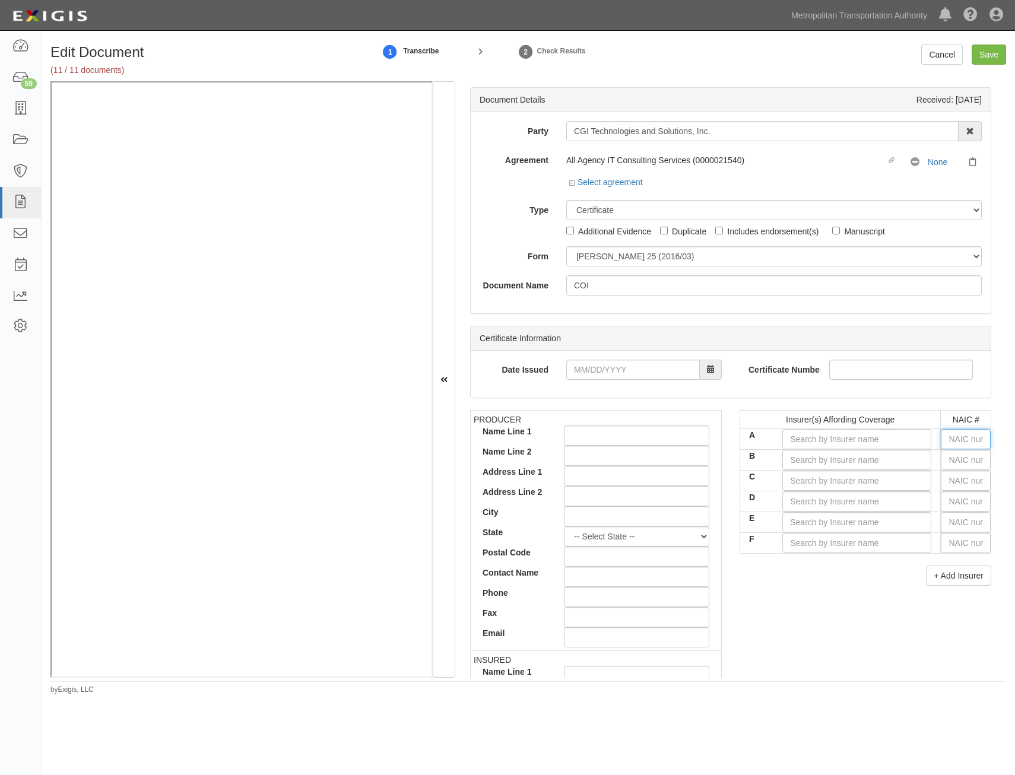
type input "16862"
type input "1"
type input "19984"
type input "19"
type input "19062"
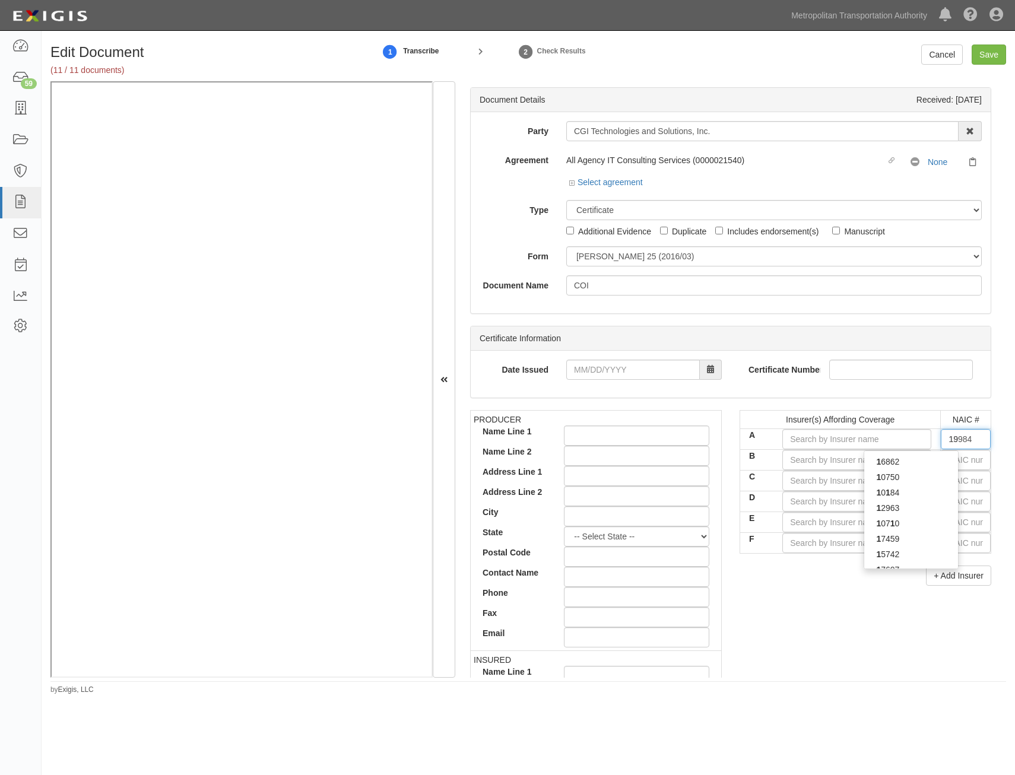
type input "190"
type input "19038"
type input "1903"
type input "19038"
click at [927, 458] on div "19038" at bounding box center [912, 461] width 94 height 15
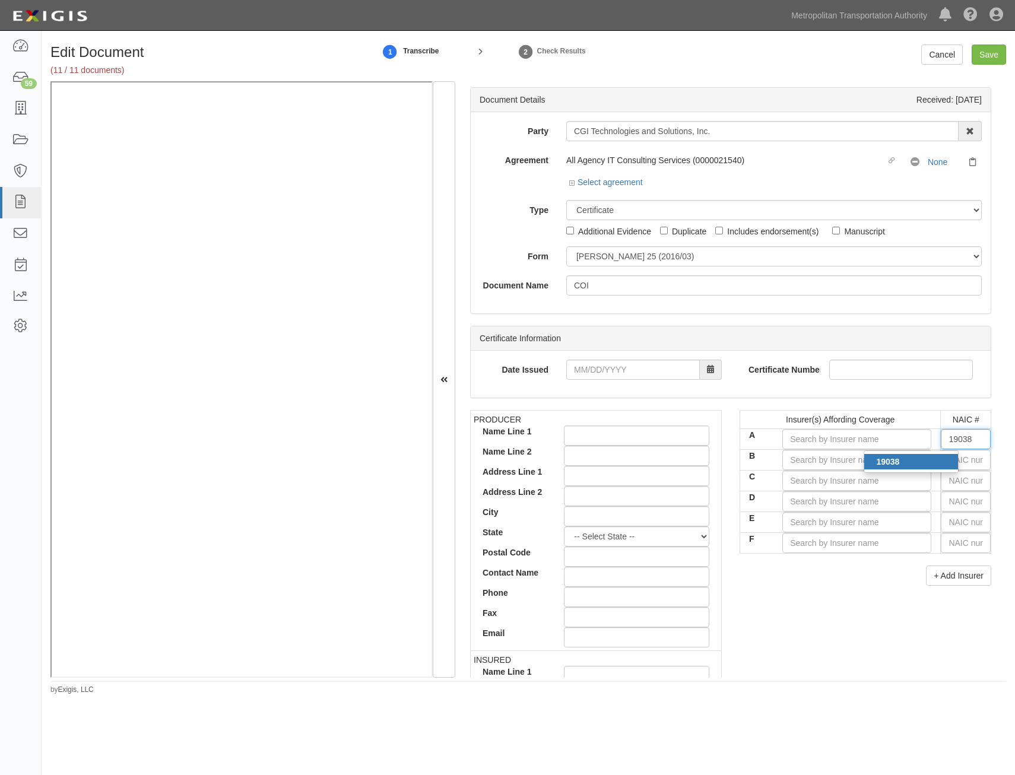
type input "Travelers Casualty and Surety Company (A++ XV Rating)"
type input "19038"
click at [962, 463] on input "text" at bounding box center [966, 460] width 50 height 20
type input "16862"
type input "16"
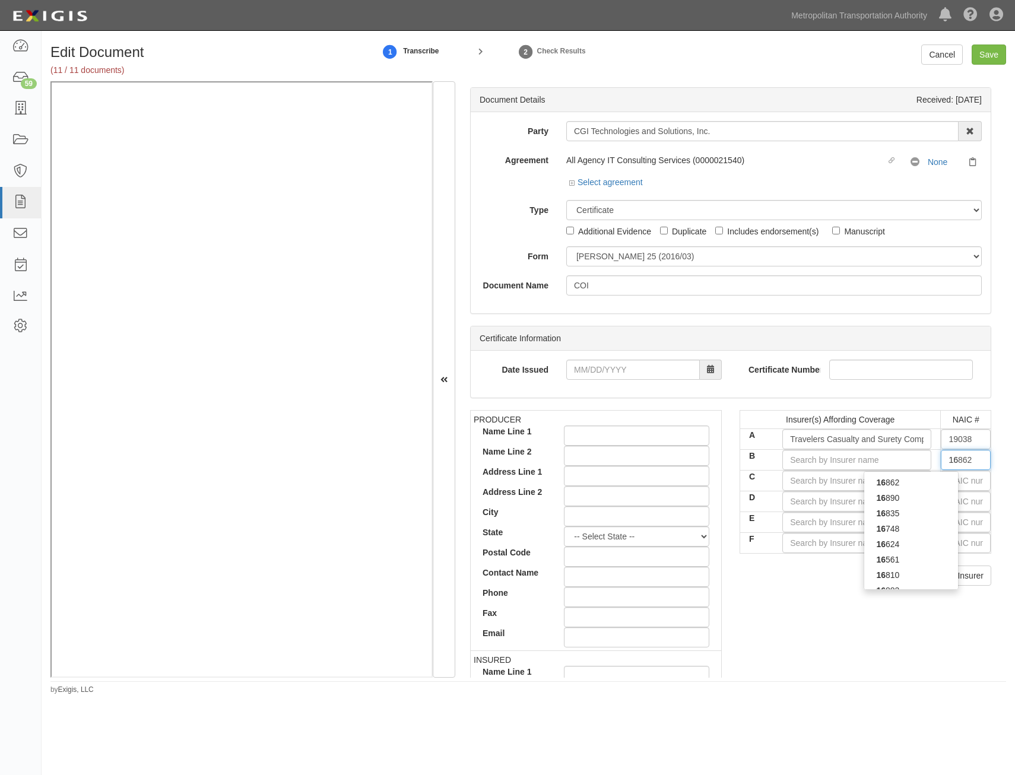
type input "16561"
type input "165"
type input "16535"
type input "1653"
type input "16535"
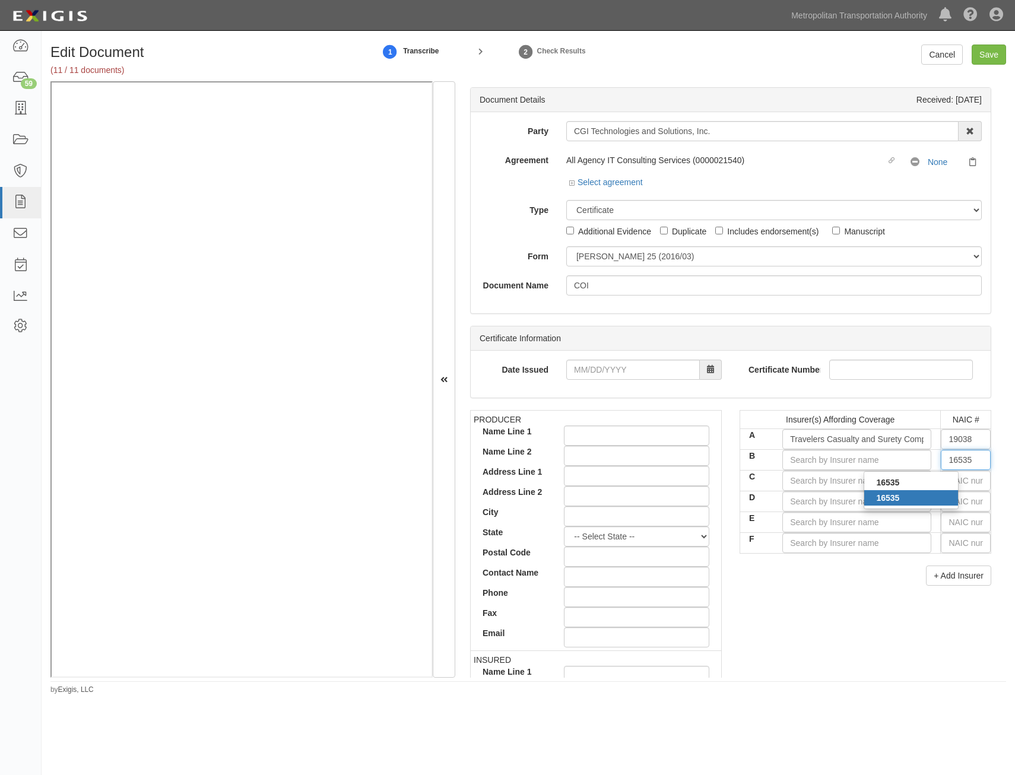
click at [935, 497] on div "16535" at bounding box center [912, 497] width 94 height 15
type input "Zurich American Insurance Company (A+ XV Rating)"
type input "16535"
click at [969, 479] on input "text" at bounding box center [966, 481] width 50 height 20
type input "25232"
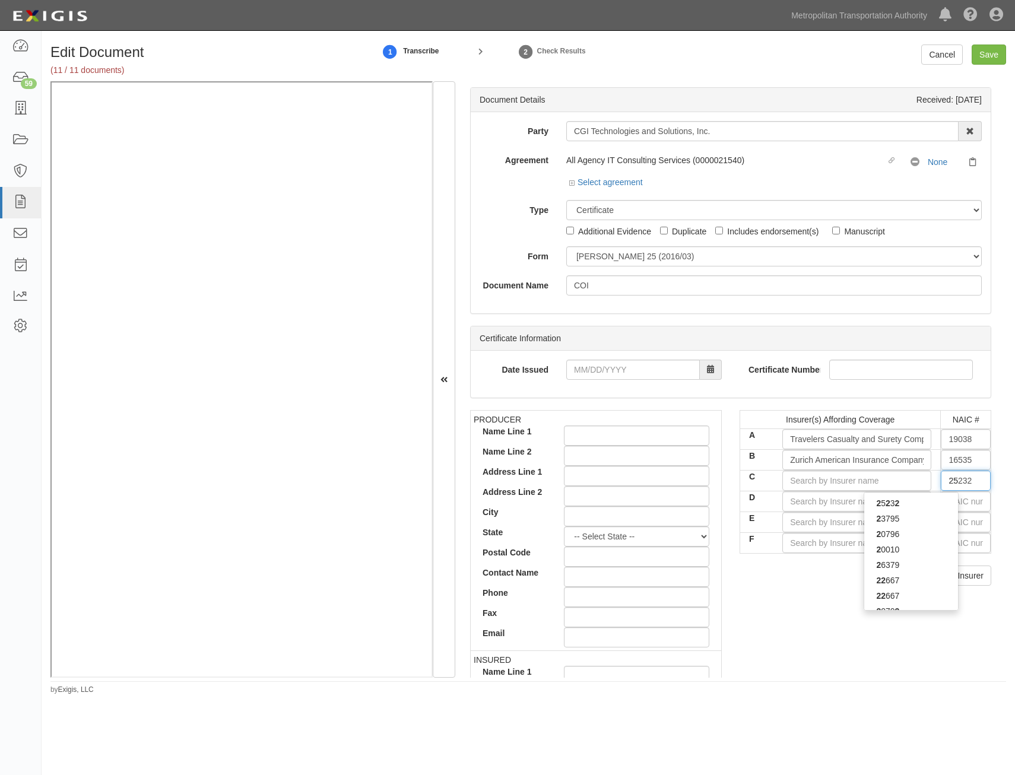
type input "256"
type input "25674"
type input "2567"
type input "25674"
click at [938, 505] on div "25674" at bounding box center [912, 503] width 94 height 15
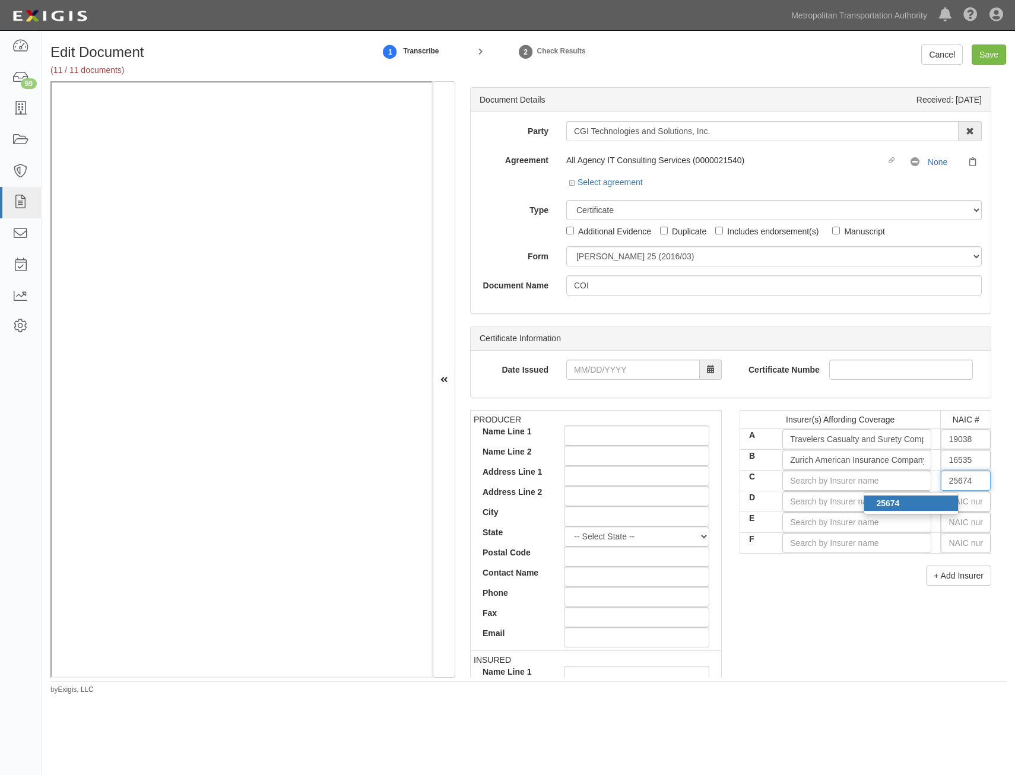
type input "Travelers Property Casualty Co of Amer (A++ XV Rating)"
type input "25674"
click at [960, 502] on input "text" at bounding box center [966, 502] width 50 height 20
type input "25232"
type input "2"
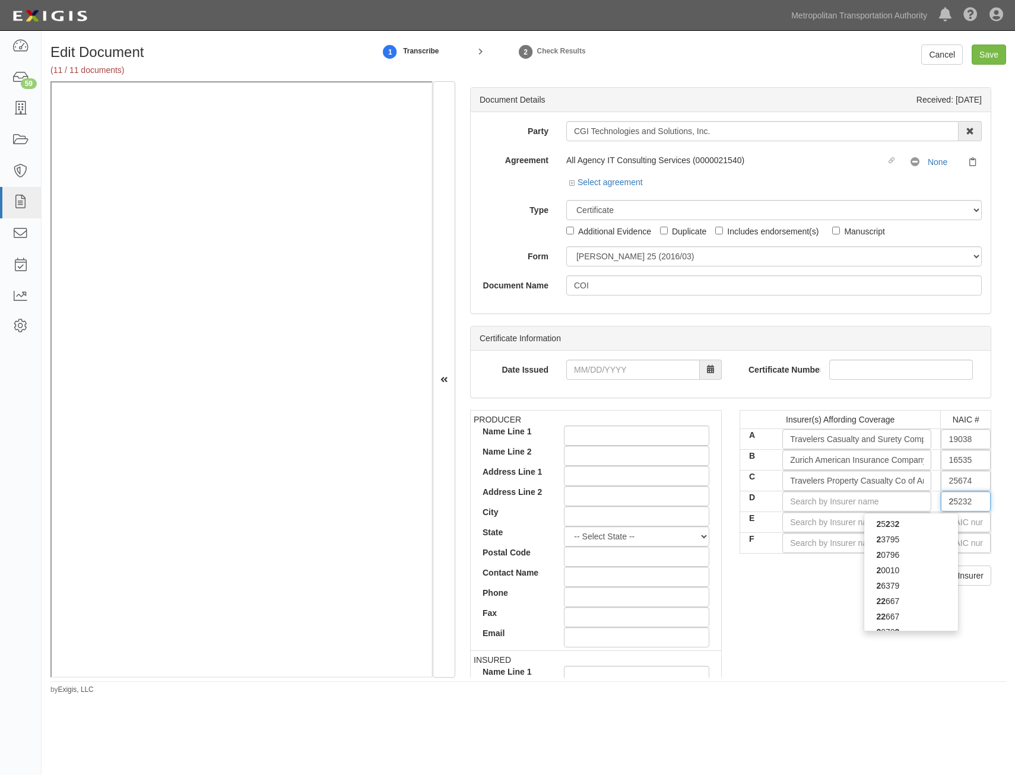
type input "27928"
type input "27"
type input "27812"
type input "278"
type input "27855"
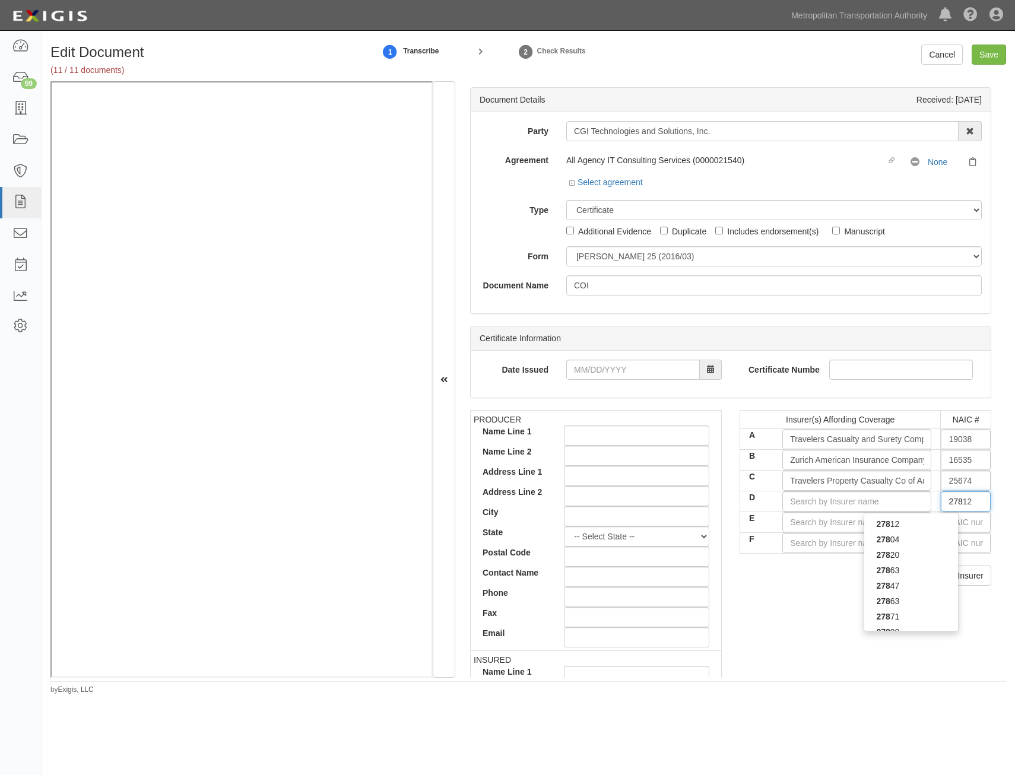
type input "2785"
type input "27855"
click at [905, 520] on div "27855" at bounding box center [912, 524] width 94 height 15
type input "Zurich American Insurance Co of Illinois (A+ XV Rating)"
type input "27855"
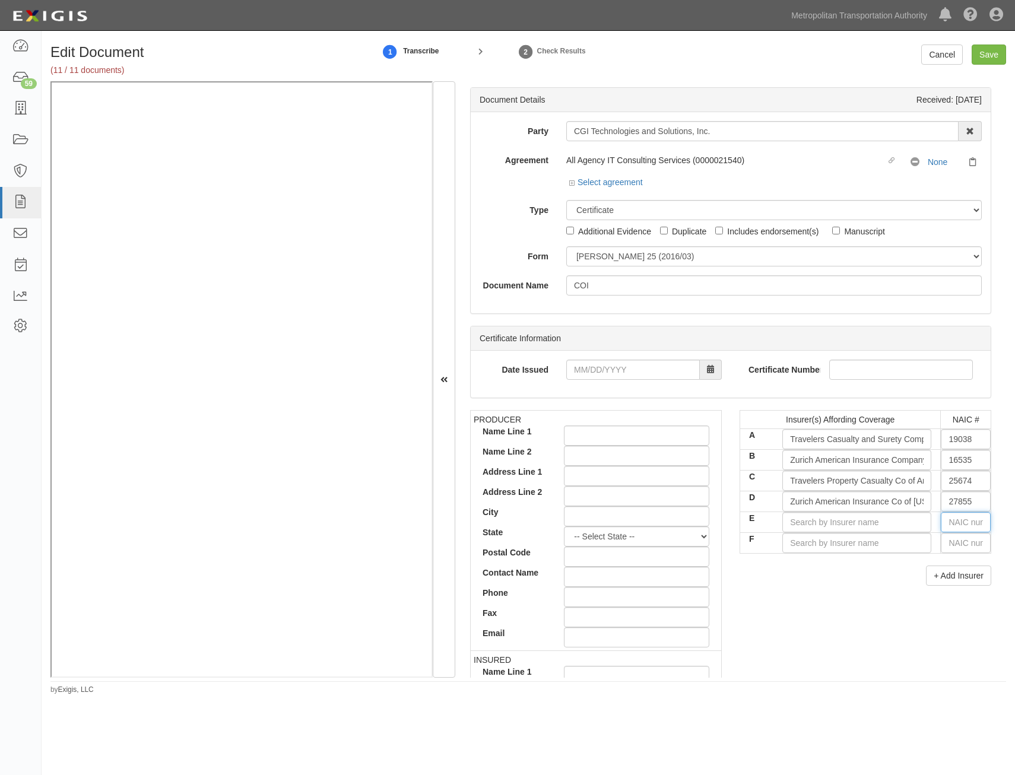
click at [949, 524] on input "text" at bounding box center [966, 522] width 50 height 20
type input "36404"
type input "3"
type input "35173"
type input "35"
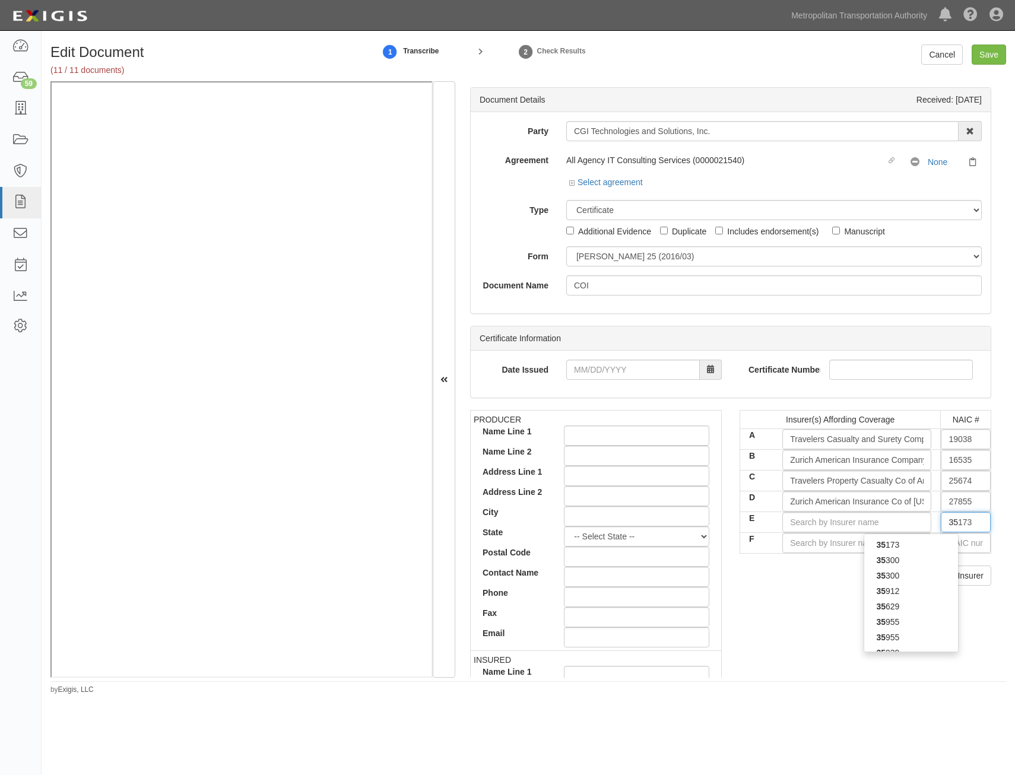
type input "35300"
type input "3530"
type input "35300"
click at [878, 563] on strong "35300" at bounding box center [887, 561] width 23 height 10
type input "Allianz Global Risks US Insurance Co (A+ XV Rating)"
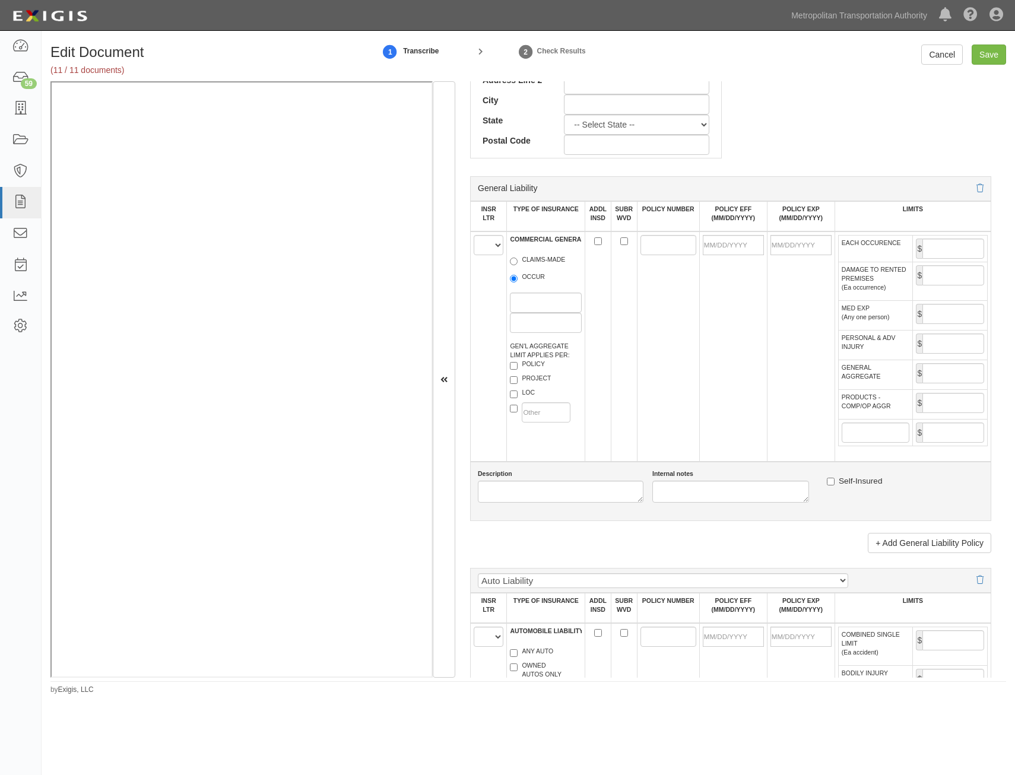
scroll to position [653, 0]
type input "35300"
click at [489, 249] on select "A B C D E F" at bounding box center [489, 245] width 30 height 20
select select "B"
click at [474, 235] on select "A B C D E F" at bounding box center [489, 245] width 30 height 20
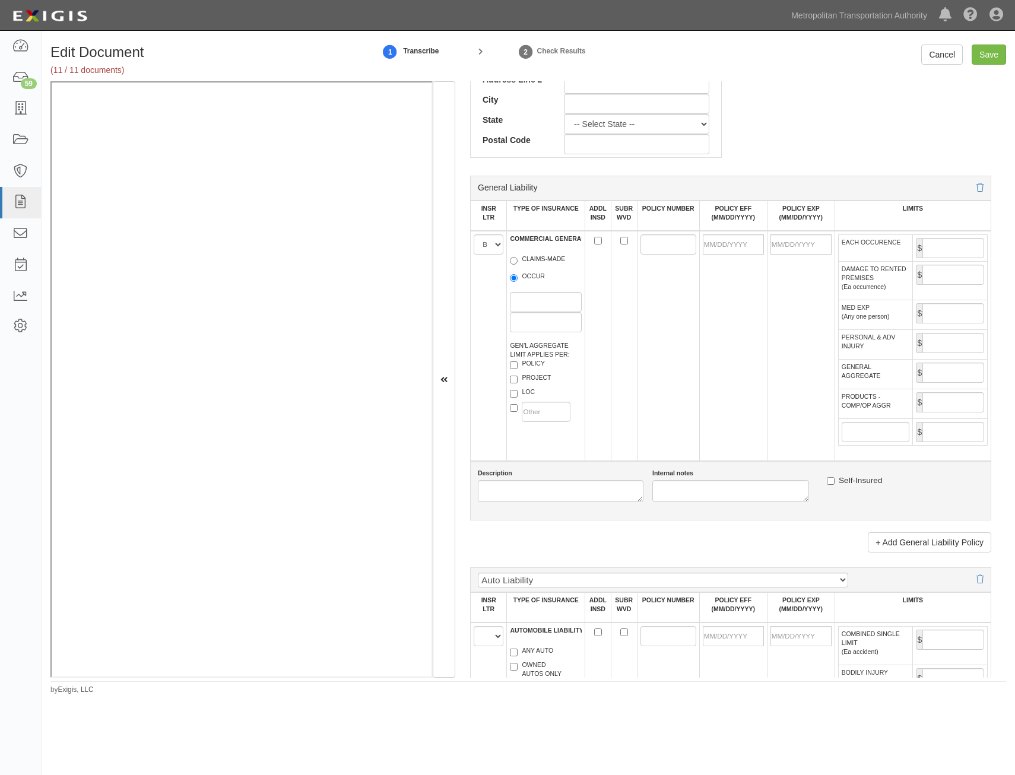
click at [533, 279] on label "OCCUR" at bounding box center [527, 278] width 35 height 12
click at [518, 279] on input "OCCUR" at bounding box center [514, 278] width 8 height 8
radio input "true"
click at [537, 361] on label "POLICY" at bounding box center [527, 365] width 35 height 12
click at [518, 362] on input "POLICY" at bounding box center [514, 366] width 8 height 8
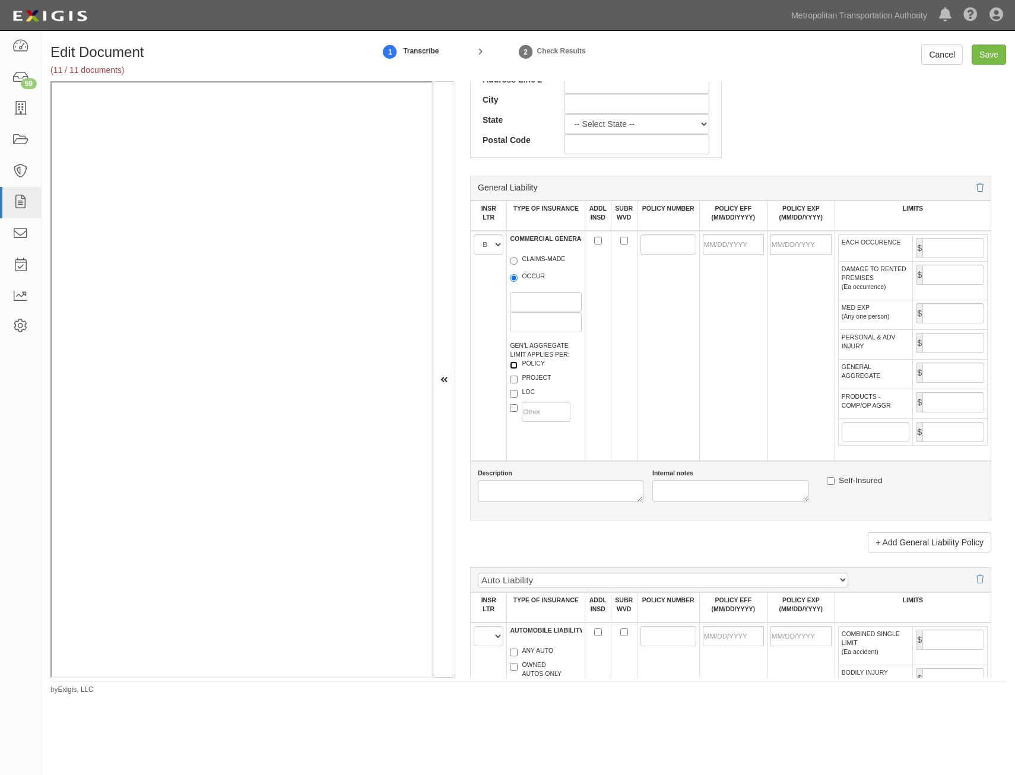
checkbox input "true"
click at [594, 241] on td at bounding box center [598, 346] width 26 height 230
click at [596, 241] on input "ADDL INSD" at bounding box center [598, 241] width 8 height 8
checkbox input "true"
click at [620, 243] on input "SUBR WVD" at bounding box center [624, 241] width 8 height 8
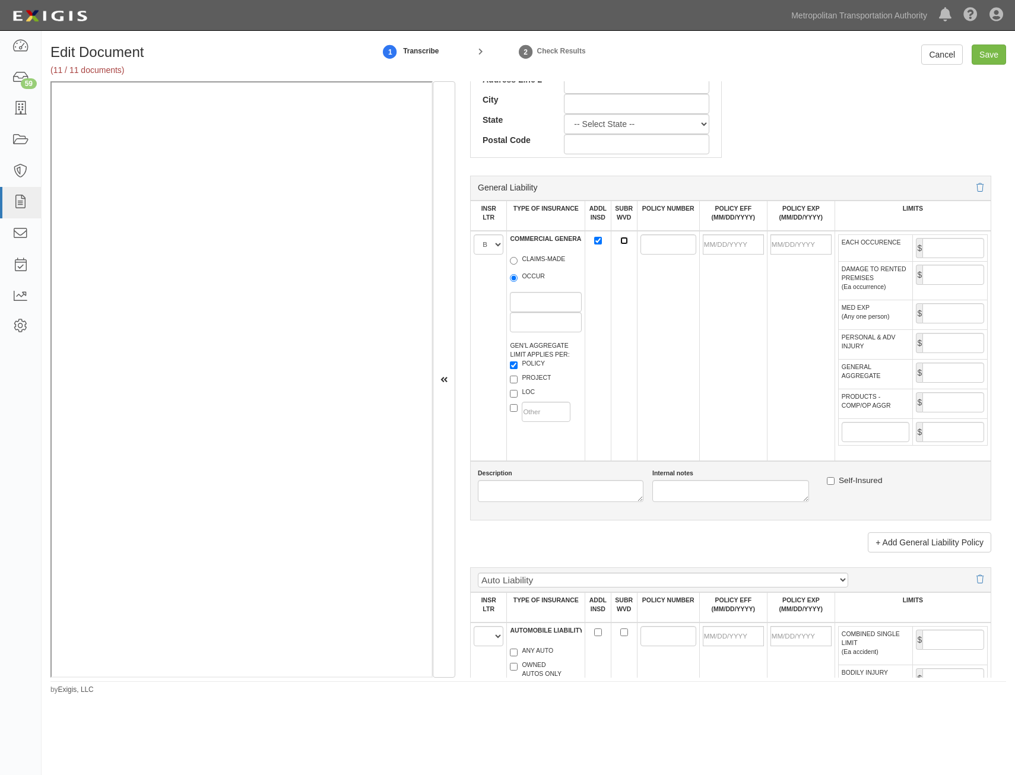
checkbox input "true"
click at [642, 245] on input "POLICY NUMBER" at bounding box center [669, 245] width 56 height 20
paste input "GLO379277518"
type input "GLO379277518"
click at [727, 248] on input "POLICY EFF (MM/DD/YYYY)" at bounding box center [733, 245] width 61 height 20
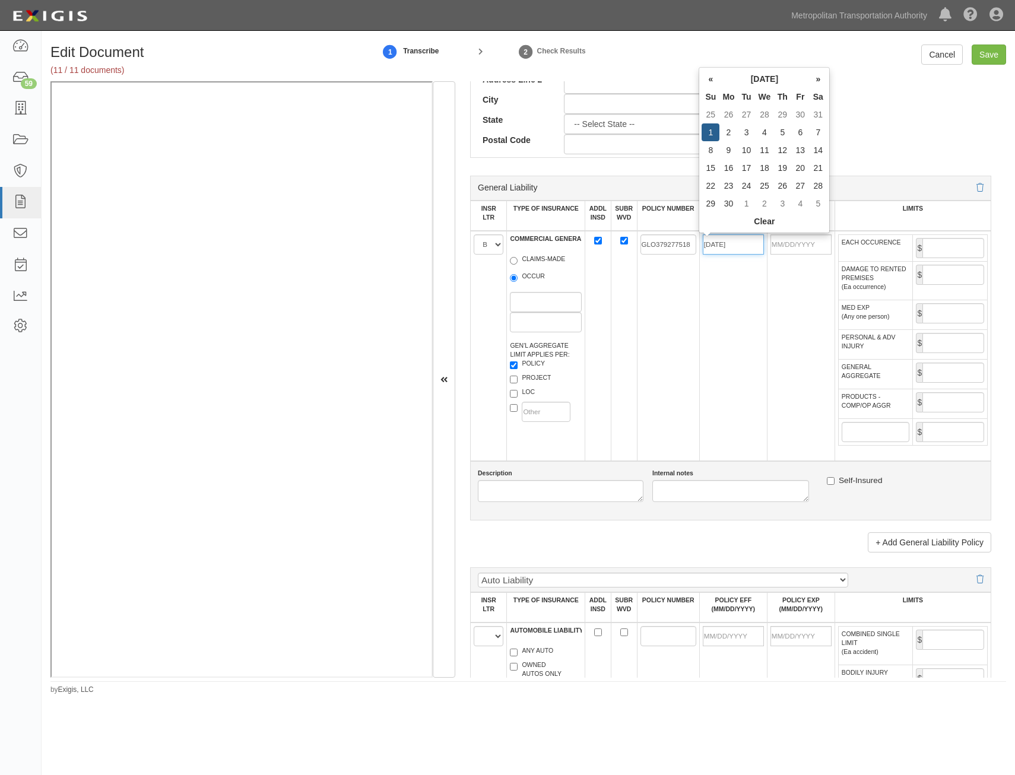
type input "06/01/2025"
type input "06/01/2026"
click at [691, 331] on td "GLO379277518" at bounding box center [668, 346] width 62 height 230
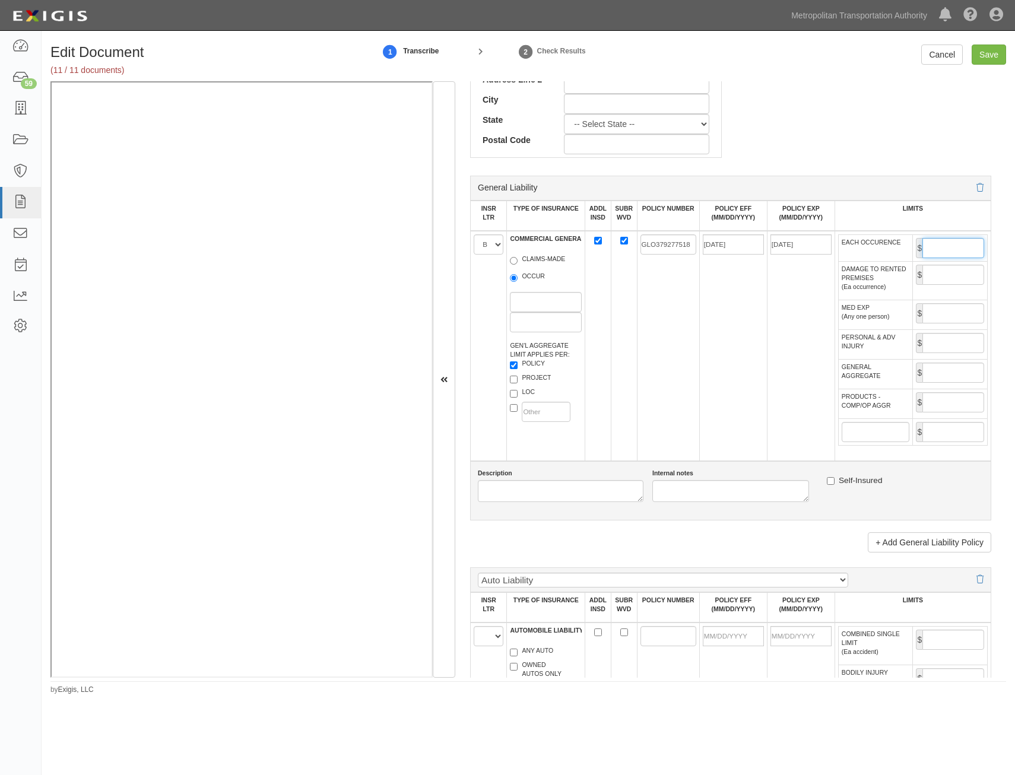
click at [951, 251] on input "EACH OCCURENCE" at bounding box center [954, 248] width 62 height 20
type input "2,000,000"
click at [942, 377] on input "GENERAL AGGREGATE" at bounding box center [954, 373] width 62 height 20
type input "2,000,000"
drag, startPoint x: 935, startPoint y: 400, endPoint x: 929, endPoint y: 406, distance: 8.4
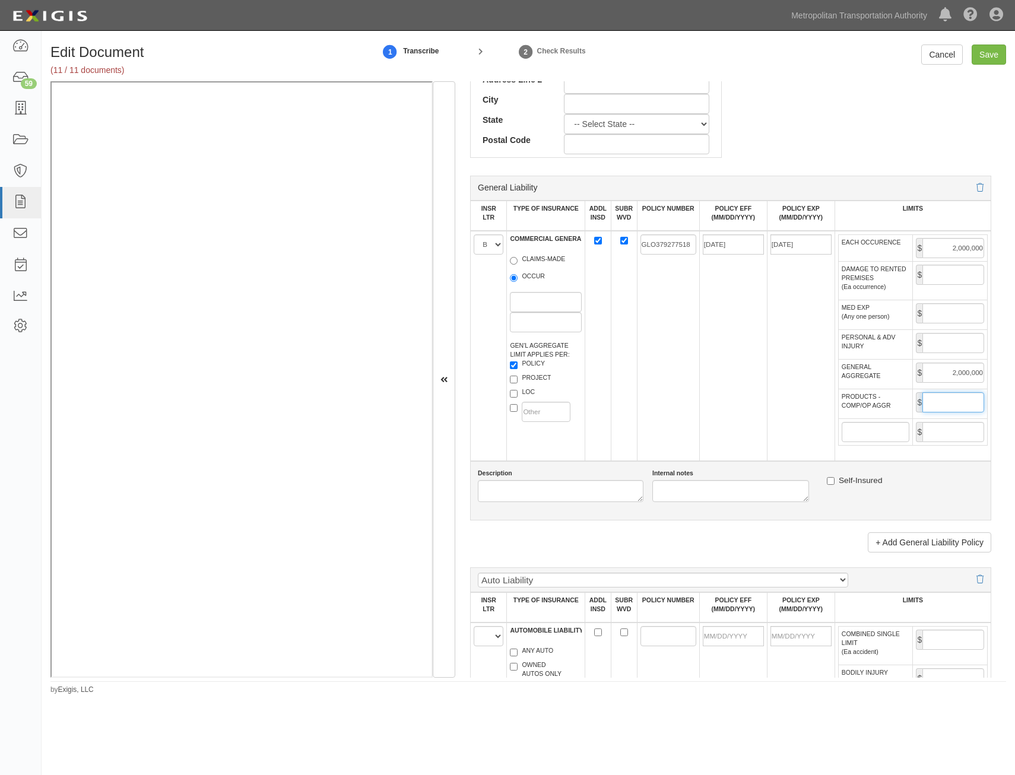
click at [935, 400] on input "PRODUCTS - COMP/OP AGGR" at bounding box center [954, 402] width 62 height 20
type input "2,000,000"
click at [727, 448] on td "06/01/2025" at bounding box center [733, 346] width 68 height 230
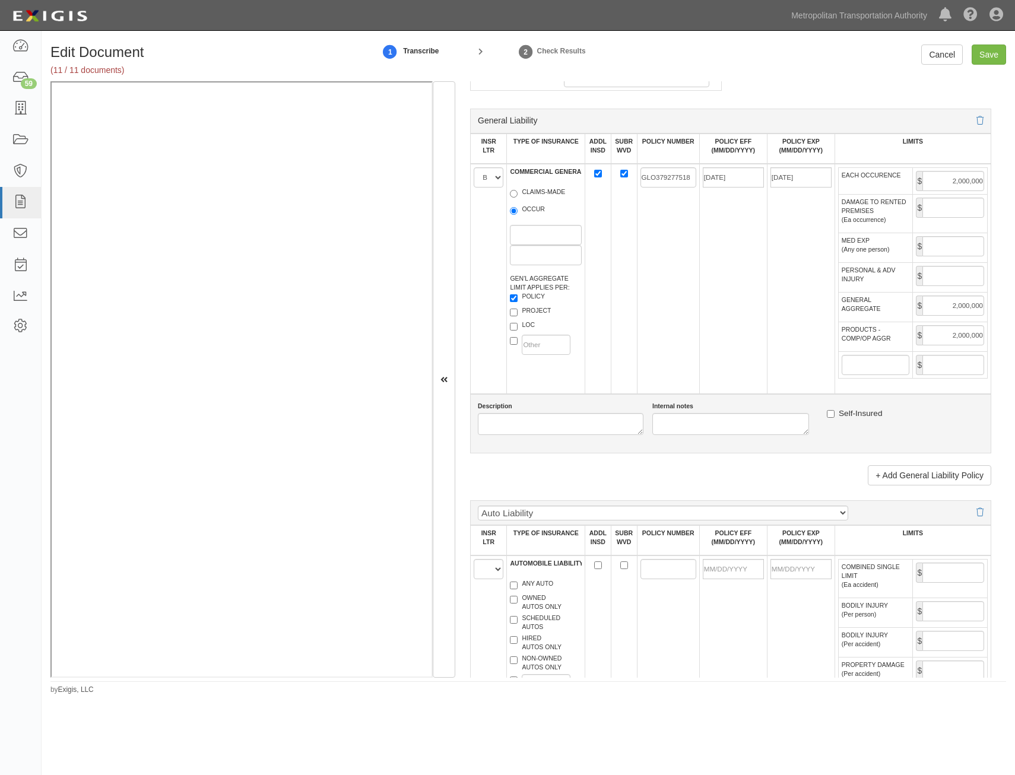
scroll to position [891, 0]
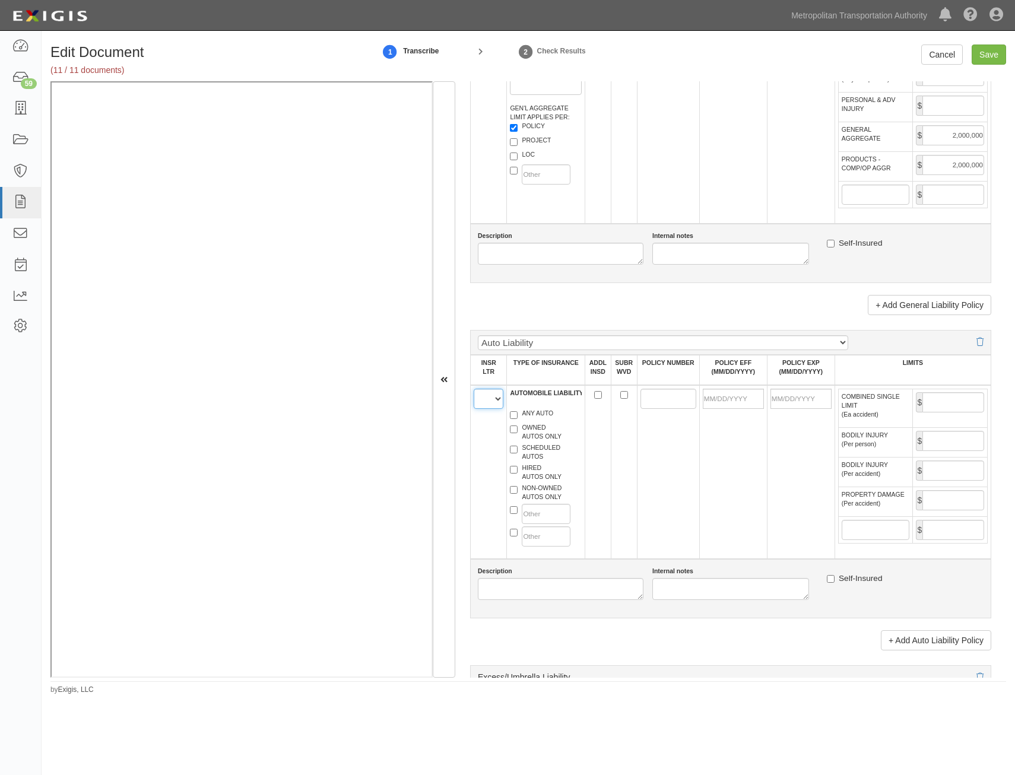
click at [497, 401] on select "A B C D E F" at bounding box center [489, 399] width 30 height 20
select select "D"
click at [474, 389] on select "A B C D E F" at bounding box center [489, 399] width 30 height 20
click at [540, 413] on label "ANY AUTO" at bounding box center [531, 415] width 43 height 12
click at [518, 413] on input "ANY AUTO" at bounding box center [514, 415] width 8 height 8
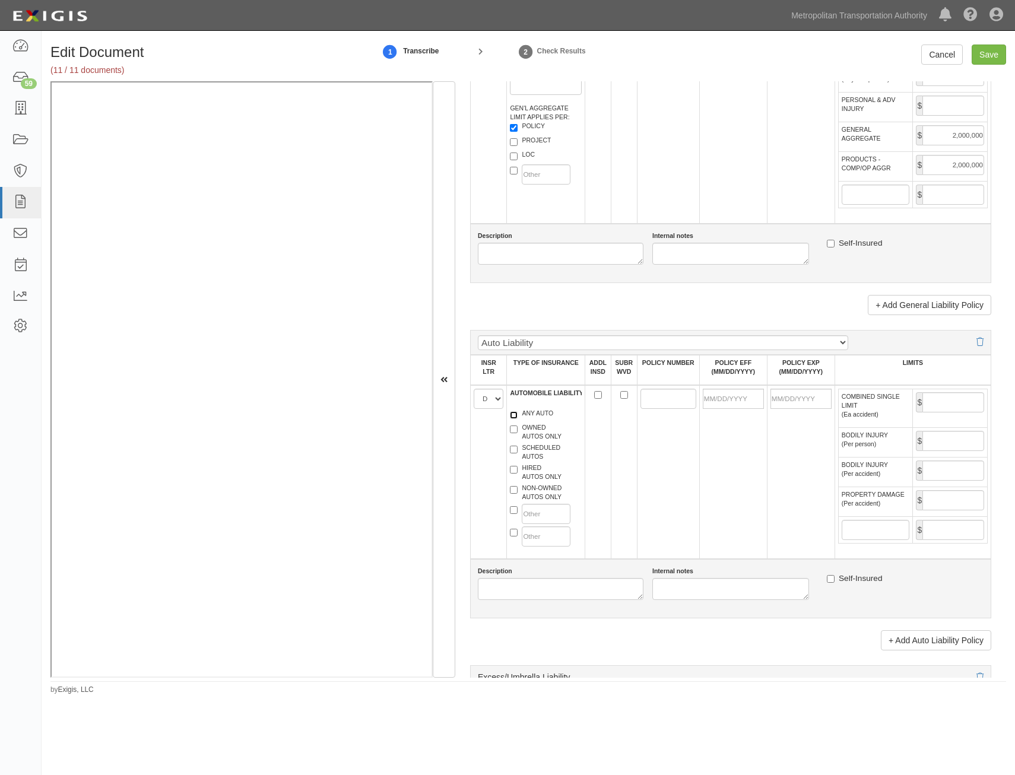
checkbox input "true"
click at [597, 395] on input "ADDL INSD" at bounding box center [598, 395] width 8 height 8
checkbox input "true"
click at [625, 394] on input "SUBR WVD" at bounding box center [624, 395] width 8 height 8
checkbox input "true"
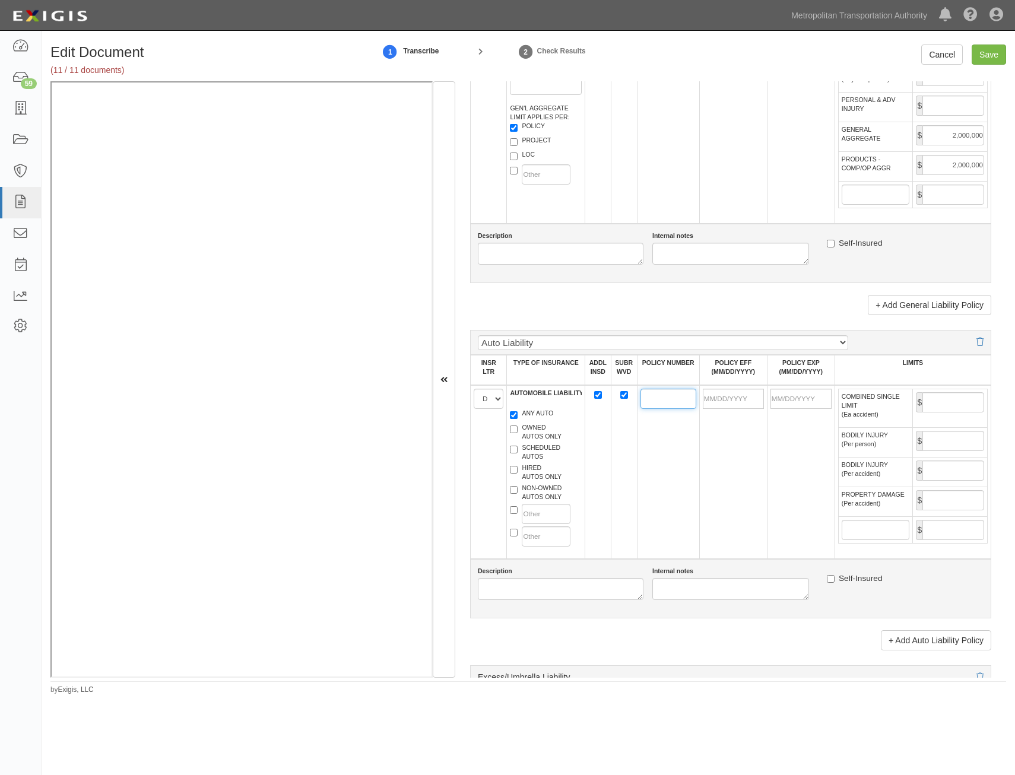
click at [651, 398] on input "POLICY NUMBER" at bounding box center [669, 399] width 56 height 20
paste input "BAP 3792988 - 17"
type input "BAP 3792988 - 17"
click at [742, 398] on input "POLICY EFF (MM/DD/YYYY)" at bounding box center [733, 399] width 61 height 20
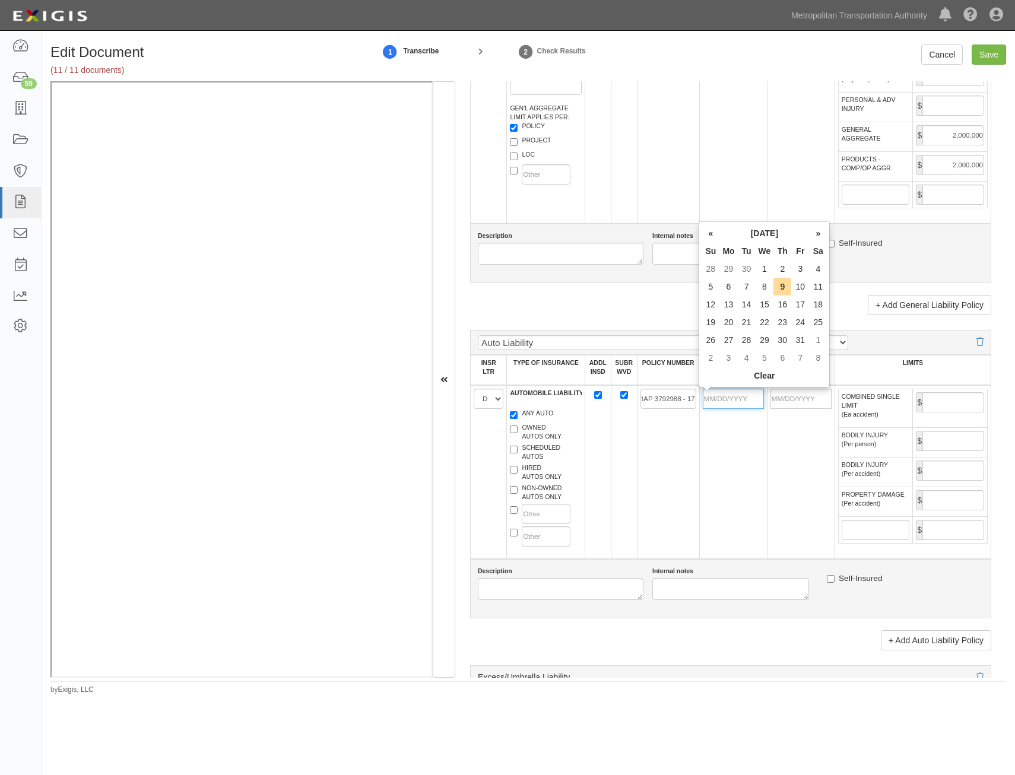
scroll to position [0, 0]
type input "06/01/2025"
type input "06/01/2026"
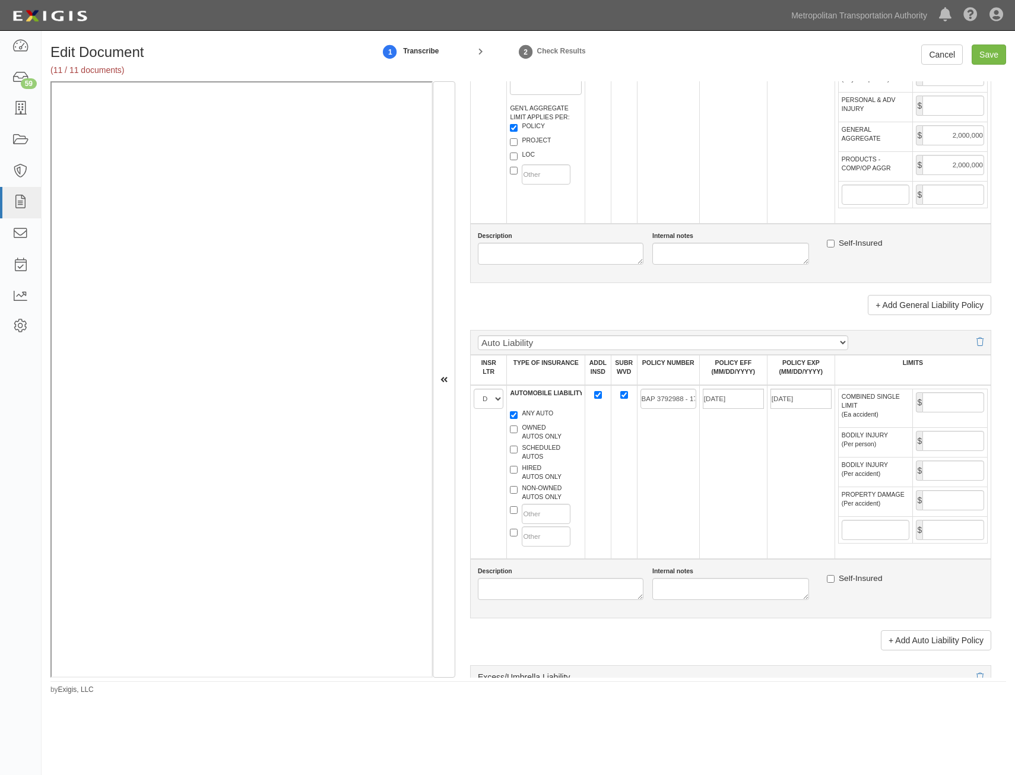
click at [668, 466] on td "BAP 3792988 - 17" at bounding box center [668, 472] width 62 height 174
click at [951, 403] on input "COMBINED SINGLE LIMIT (Ea accident)" at bounding box center [954, 402] width 62 height 20
type input "1,000,000"
click at [692, 450] on td "BAP 3792988 - 17" at bounding box center [668, 472] width 62 height 174
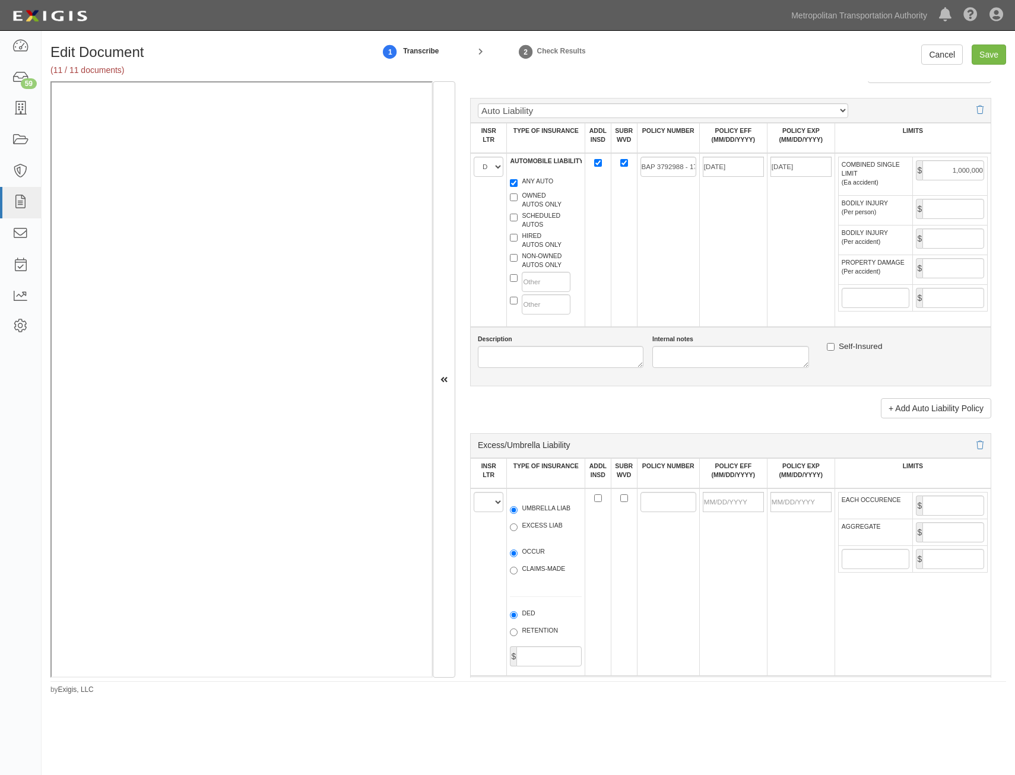
scroll to position [1188, 0]
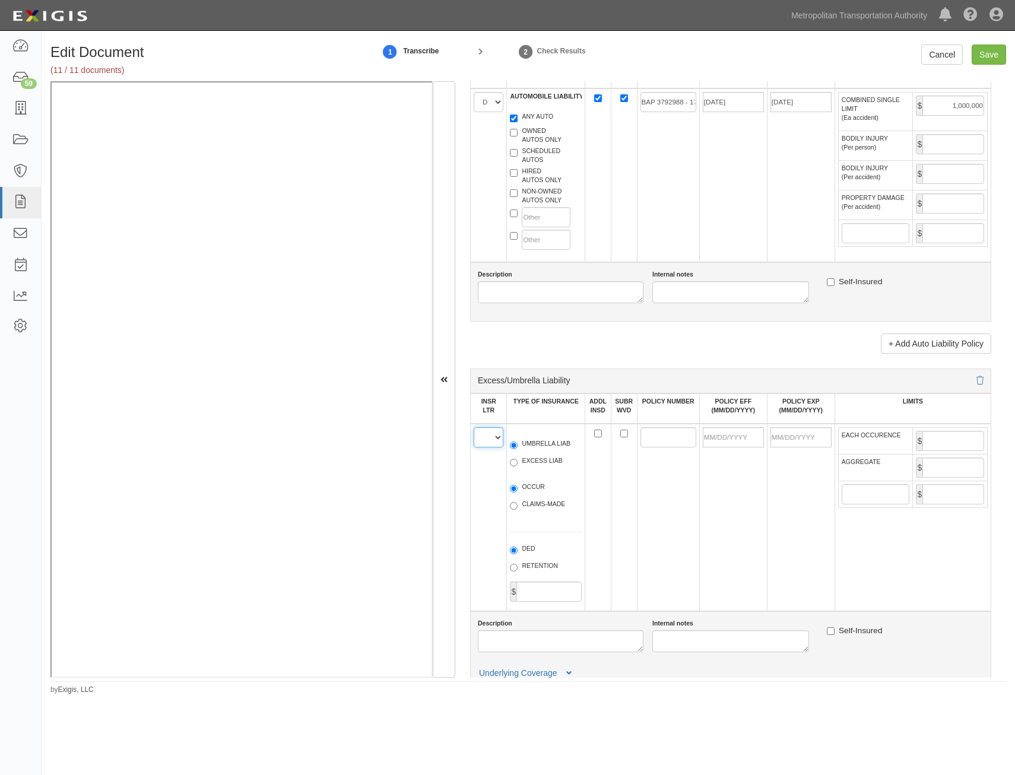
click at [479, 438] on select "A B C D E F" at bounding box center [489, 438] width 30 height 20
select select "E"
click at [474, 428] on select "A B C D E F" at bounding box center [489, 438] width 30 height 20
click at [547, 448] on label "UMBRELLA LIAB" at bounding box center [540, 445] width 61 height 12
click at [518, 448] on input "UMBRELLA LIAB" at bounding box center [514, 446] width 8 height 8
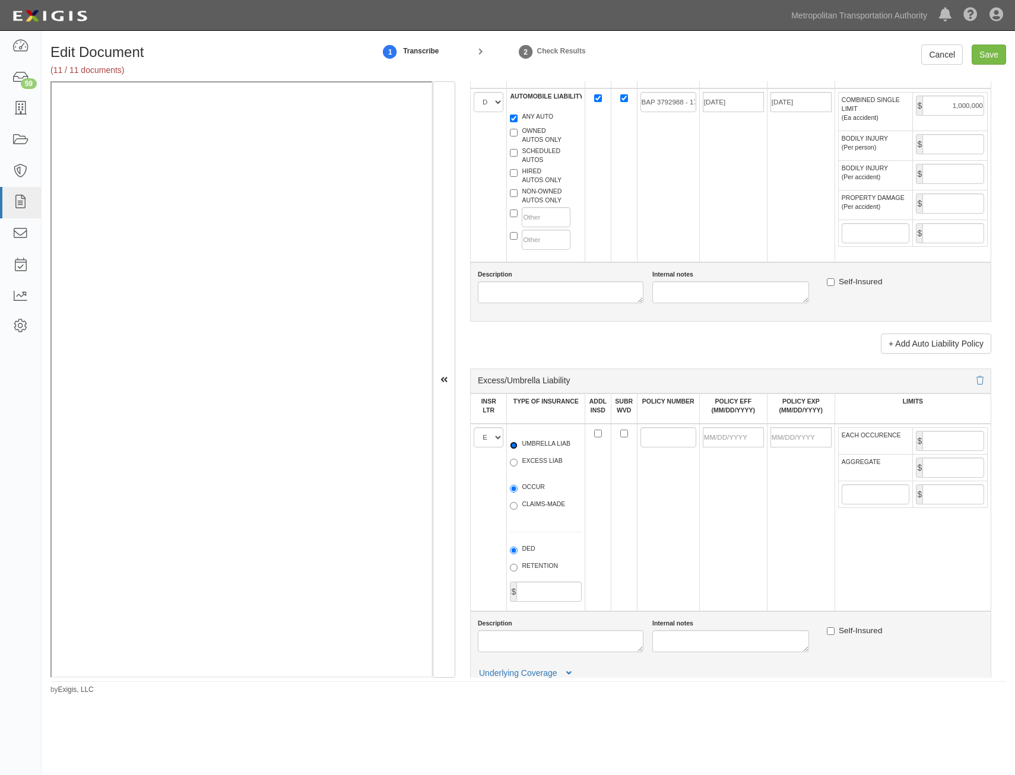
radio input "true"
click at [537, 489] on label "OCCUR" at bounding box center [527, 489] width 35 height 12
click at [518, 489] on input "OCCUR" at bounding box center [514, 489] width 8 height 8
radio input "true"
click at [596, 432] on input "ADDL INSD" at bounding box center [598, 434] width 8 height 8
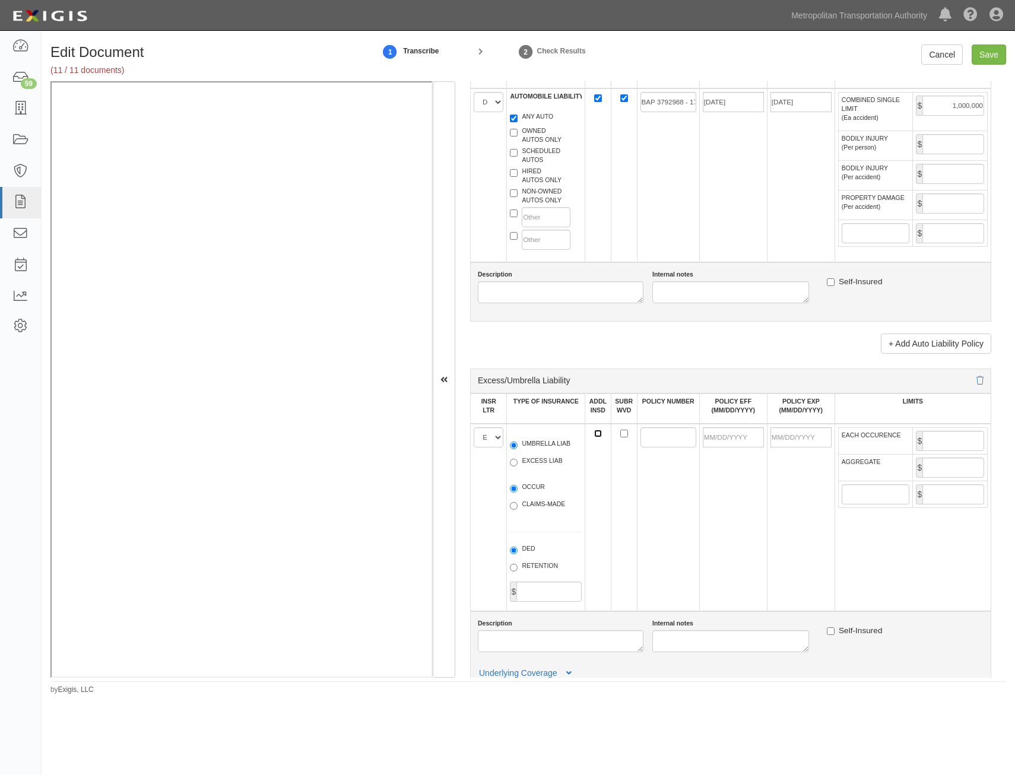
checkbox input "true"
click at [620, 435] on input "SUBR WVD" at bounding box center [624, 434] width 8 height 8
checkbox input "true"
click at [644, 440] on input "POLICY NUMBER" at bounding box center [669, 438] width 56 height 20
paste input "USL00880325"
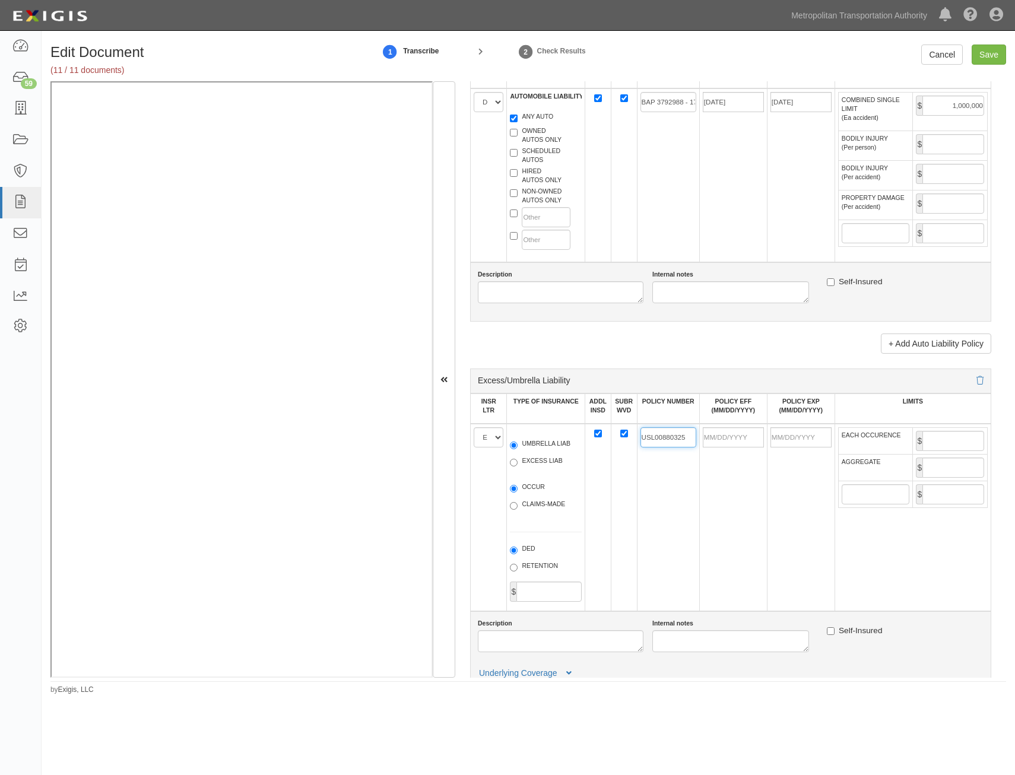
type input "USL00880325"
click at [749, 438] on input "POLICY EFF (MM/DD/YYYY)" at bounding box center [733, 438] width 61 height 20
type input "06/01/2025"
type input "06/01/2026"
click at [707, 490] on td "06/01/2025" at bounding box center [733, 518] width 68 height 188
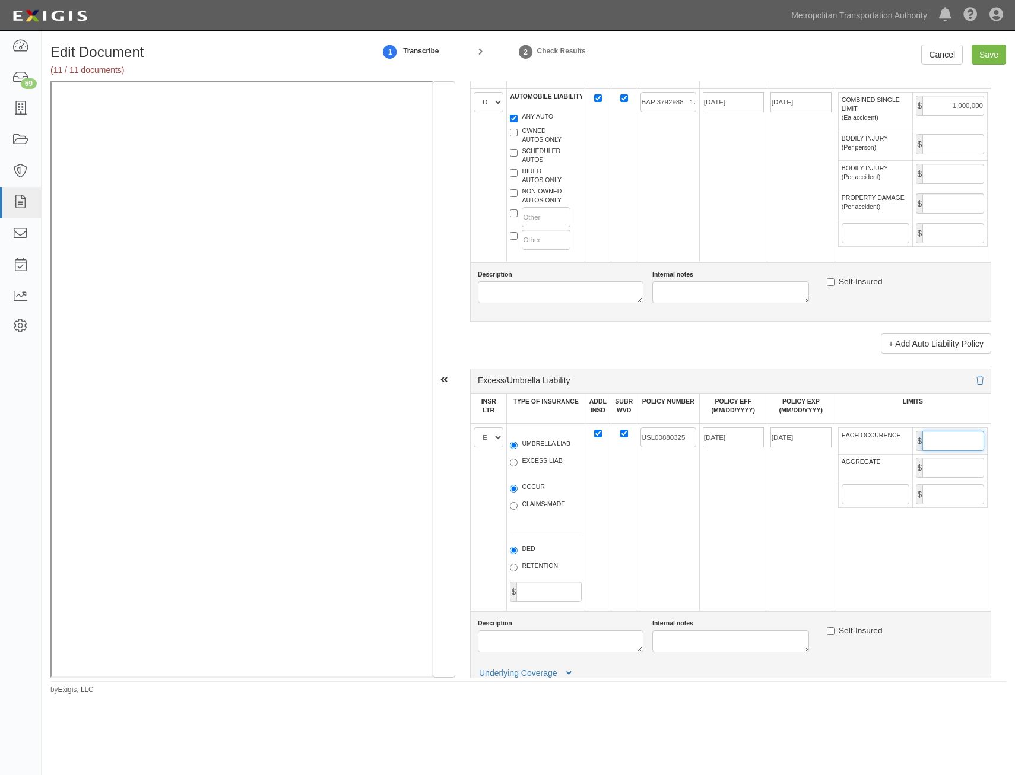
click at [942, 435] on input "EACH OCCURENCE" at bounding box center [954, 441] width 62 height 20
type input "3,000,000"
click at [961, 461] on input "AGGREGATE" at bounding box center [954, 468] width 62 height 20
type input "3,000,000"
click at [739, 550] on td "06/01/2025" at bounding box center [733, 518] width 68 height 188
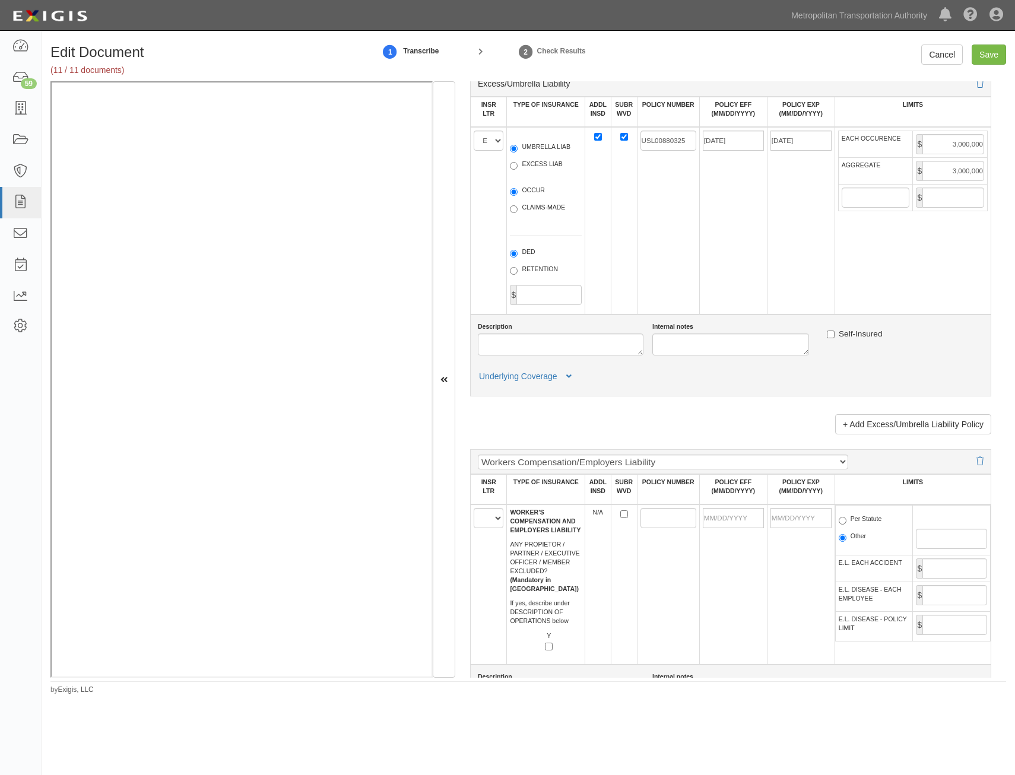
scroll to position [1544, 0]
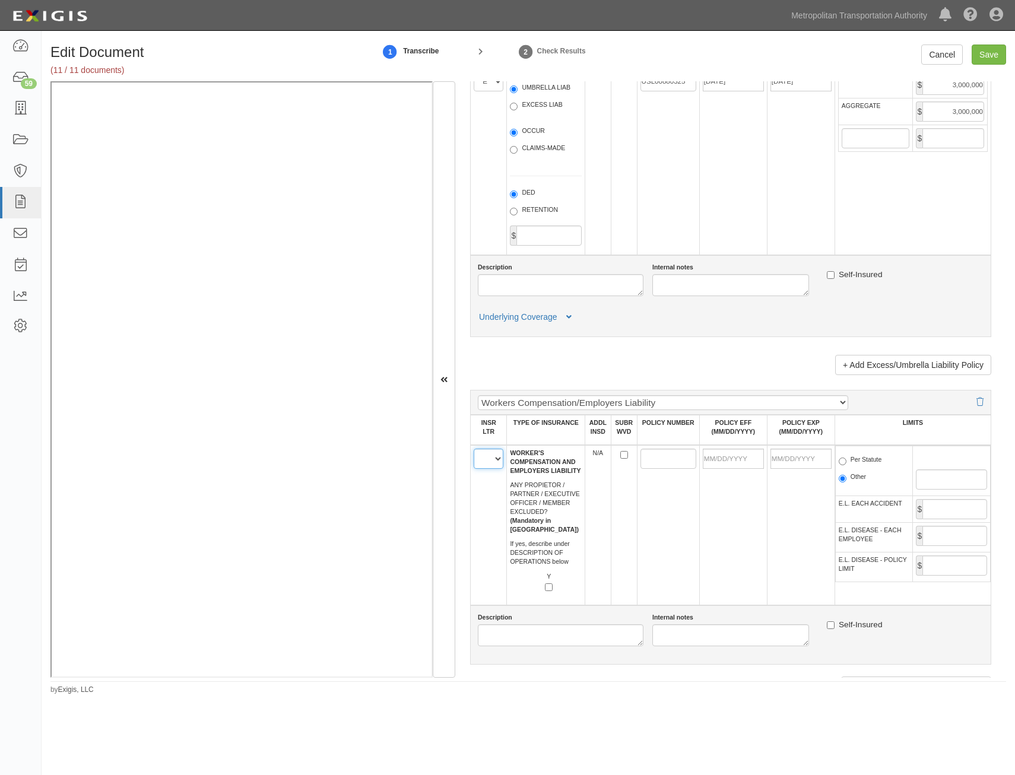
click at [491, 463] on select "A B C D E F" at bounding box center [489, 459] width 30 height 20
select select "A"
click at [474, 449] on select "A B C D E F" at bounding box center [489, 459] width 30 height 20
click at [660, 509] on td at bounding box center [668, 525] width 62 height 160
click at [622, 454] on input "SUBR WVD" at bounding box center [624, 455] width 8 height 8
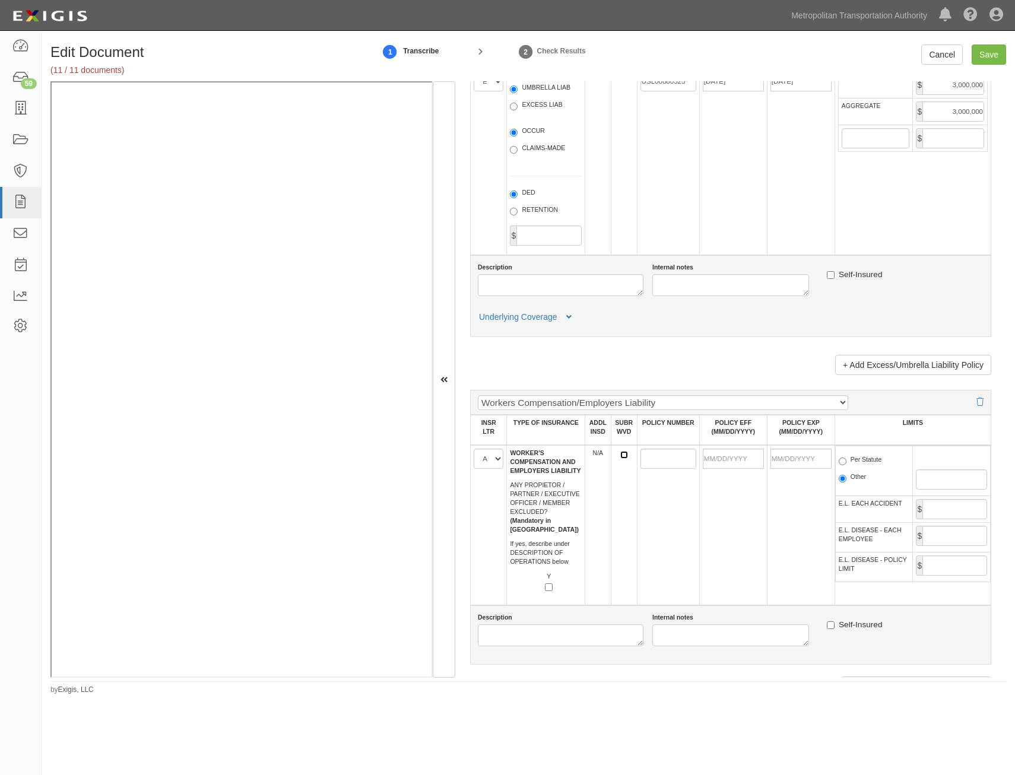
checkbox input "true"
drag, startPoint x: 649, startPoint y: 464, endPoint x: 641, endPoint y: 461, distance: 8.6
click at [649, 464] on input "POLICY NUMBER" at bounding box center [669, 459] width 56 height 20
paste input "UB4P3327872551K"
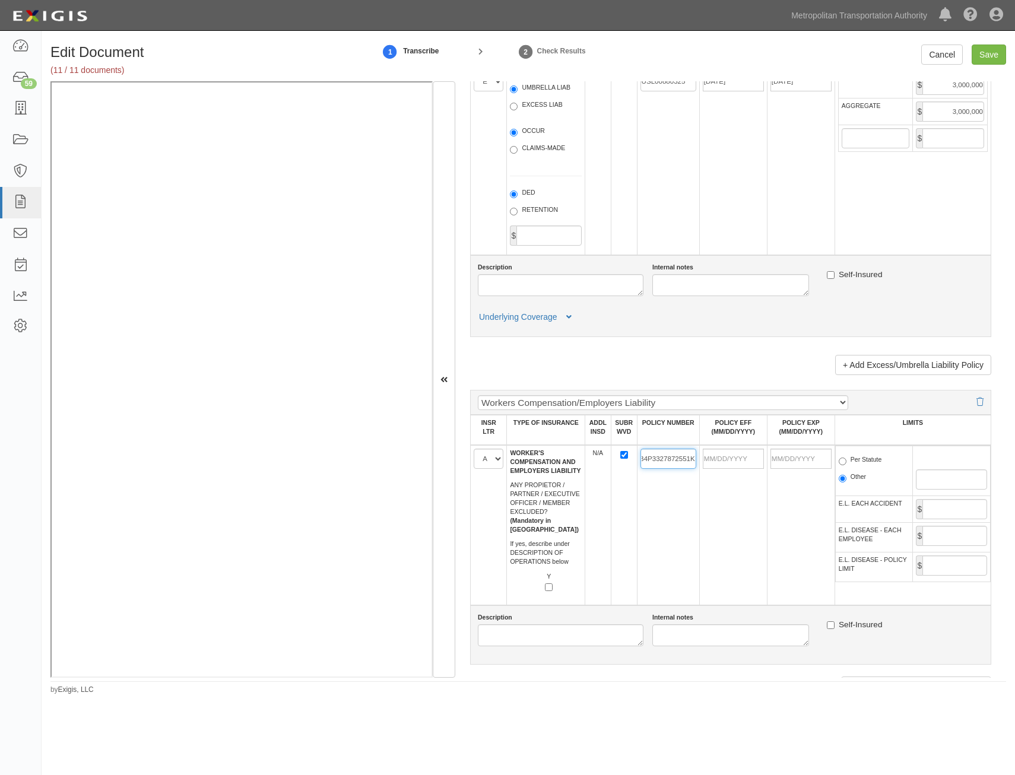
type input "UB4P3327872551K"
click at [732, 460] on input "POLICY EFF (MM/DD/YYYY)" at bounding box center [733, 459] width 61 height 20
type input "06/01/2025"
type input "06/01/2026"
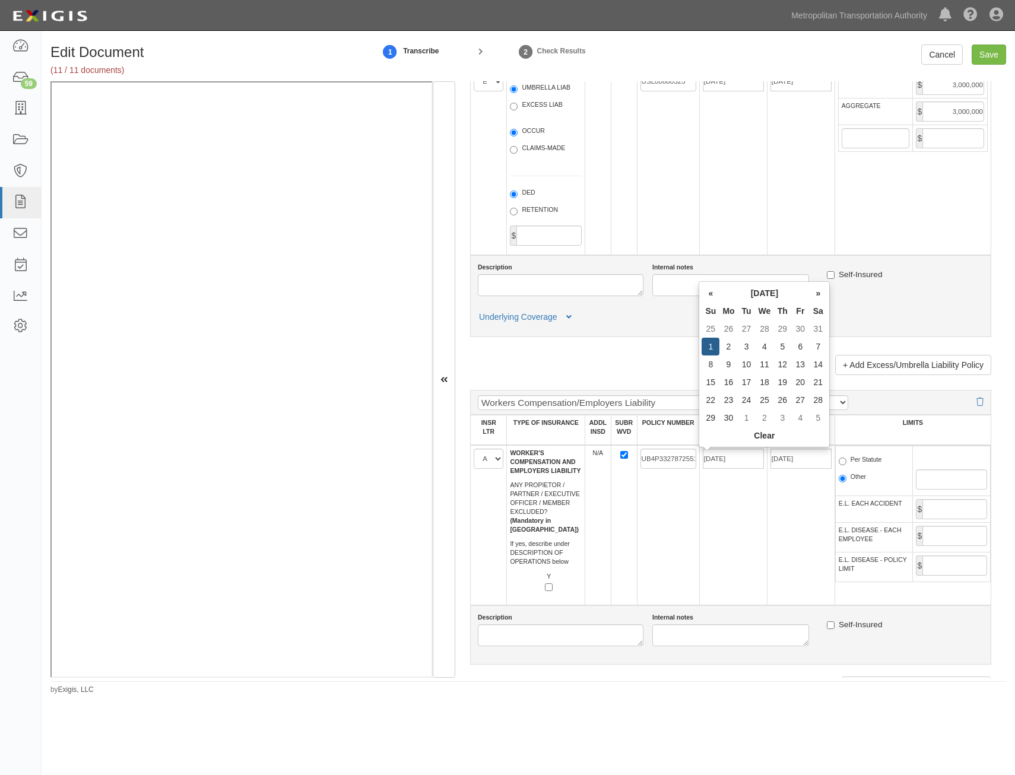
click at [678, 511] on td "UB4P3327872551K" at bounding box center [668, 525] width 62 height 160
click at [863, 466] on label "Per Statute" at bounding box center [860, 461] width 43 height 12
click at [847, 466] on input "Per Statute" at bounding box center [843, 462] width 8 height 8
radio input "true"
click at [956, 496] on td "$" at bounding box center [952, 509] width 78 height 27
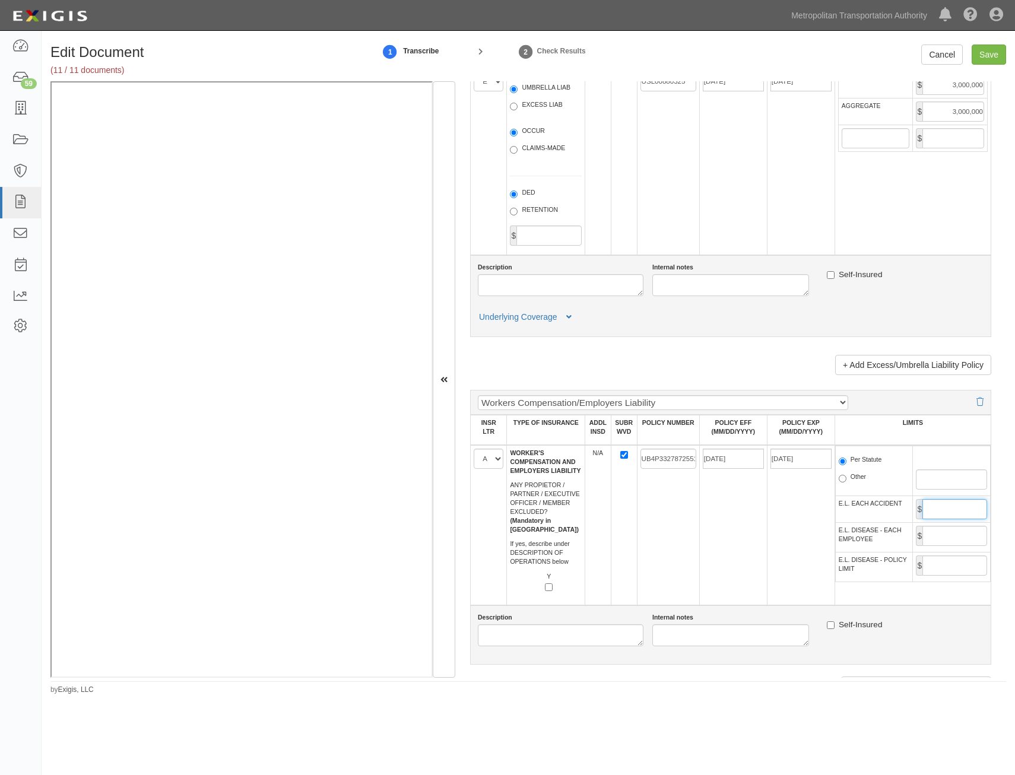
click at [955, 507] on input "E.L. EACH ACCIDENT" at bounding box center [955, 509] width 65 height 20
type input "1,000,000"
click at [950, 540] on input "E.L. DISEASE - EACH EMPLOYEE" at bounding box center [955, 536] width 65 height 20
type input "1,000,000"
drag, startPoint x: 947, startPoint y: 558, endPoint x: 934, endPoint y: 571, distance: 18.1
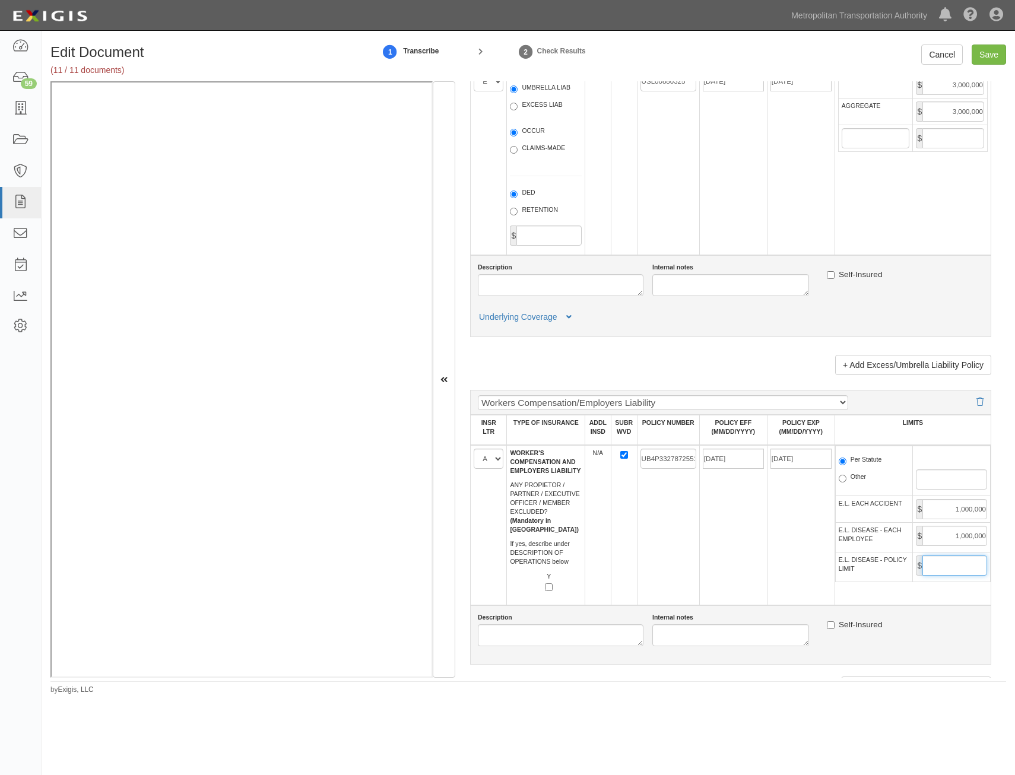
click at [947, 558] on input "E.L. DISEASE - POLICY LIMIT" at bounding box center [955, 566] width 65 height 20
type input "1,000,000"
click at [718, 575] on td "06/01/2025" at bounding box center [733, 525] width 68 height 160
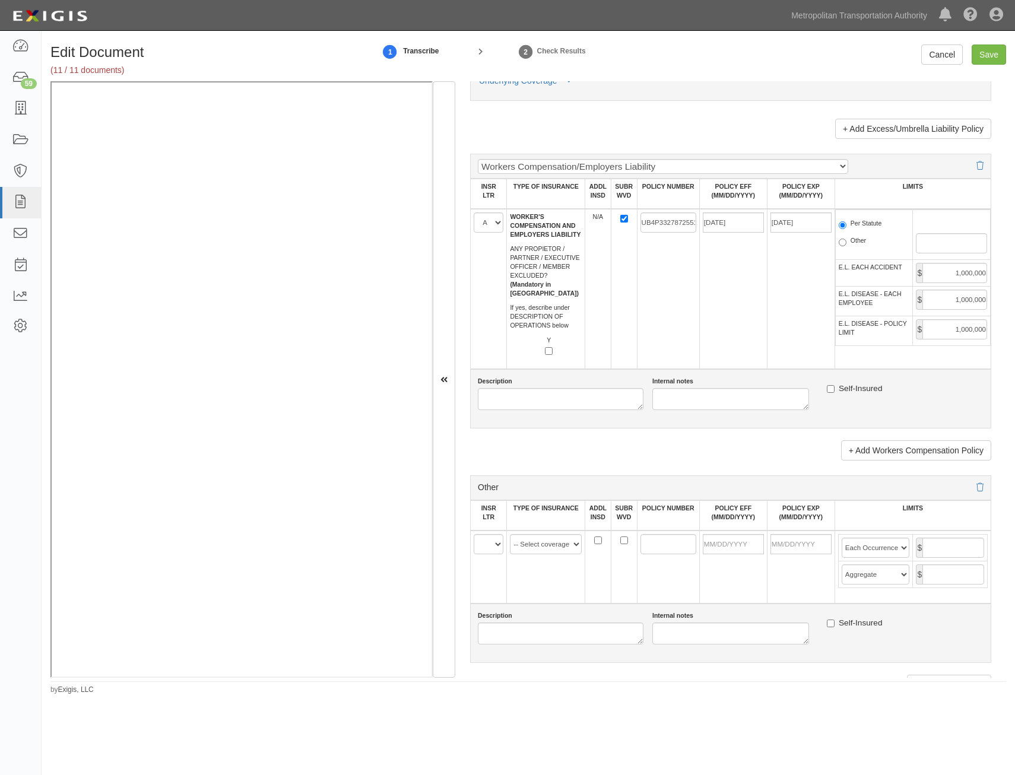
scroll to position [1781, 0]
click at [490, 543] on select "A B C D E F" at bounding box center [489, 543] width 30 height 20
select select "B"
click at [474, 533] on select "A B C D E F" at bounding box center [489, 543] width 30 height 20
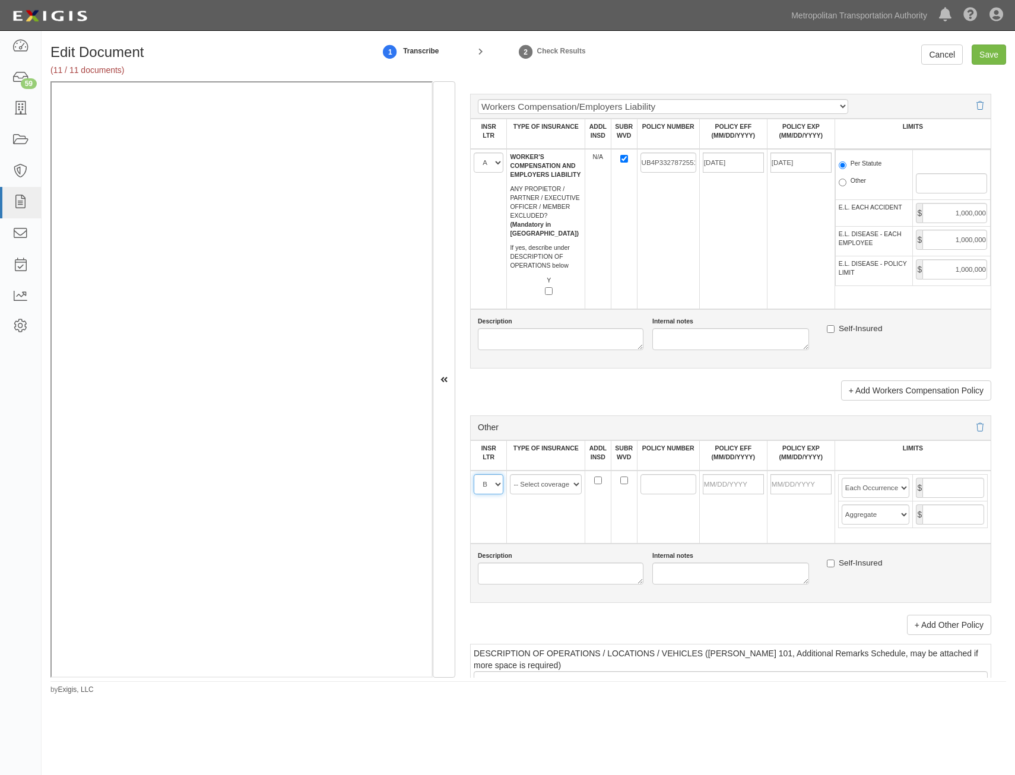
scroll to position [1841, 0]
click at [517, 483] on select "-- Select coverage line -- Asbestos Abatement Auto Physical Damage Aviation Lia…" at bounding box center [546, 484] width 72 height 20
select select "152"
click at [510, 474] on select "-- Select coverage line -- Asbestos Abatement Auto Physical Damage Aviation Lia…" at bounding box center [546, 484] width 72 height 20
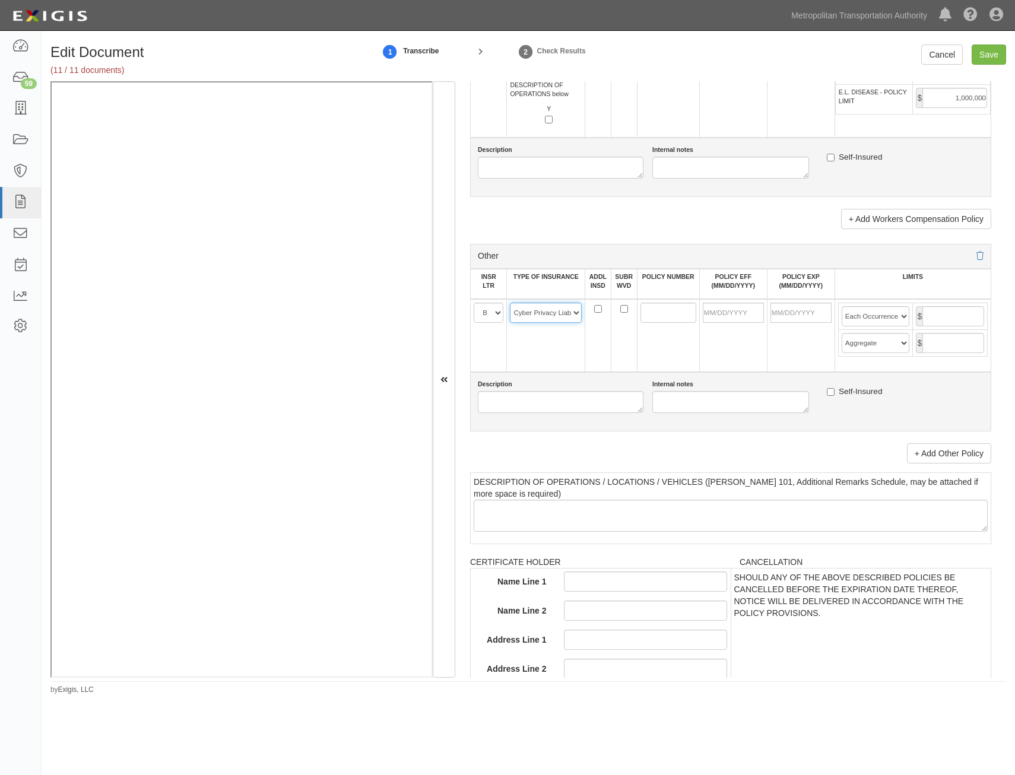
scroll to position [2019, 0]
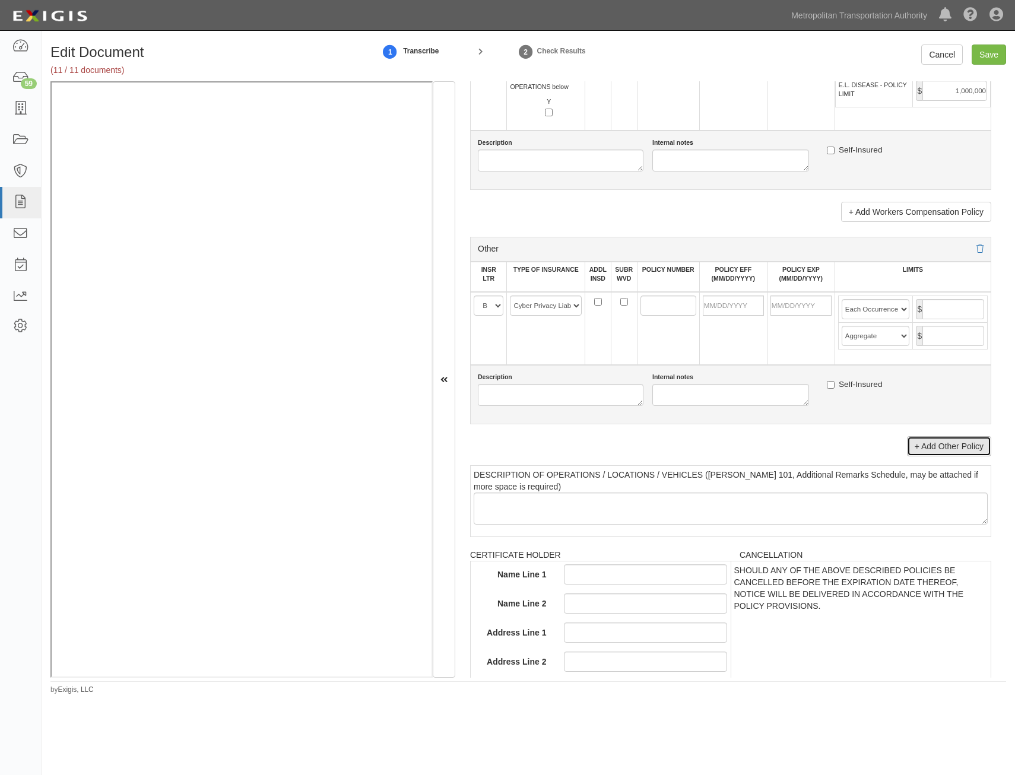
click at [969, 454] on link "+ Add Other Policy" at bounding box center [949, 446] width 84 height 20
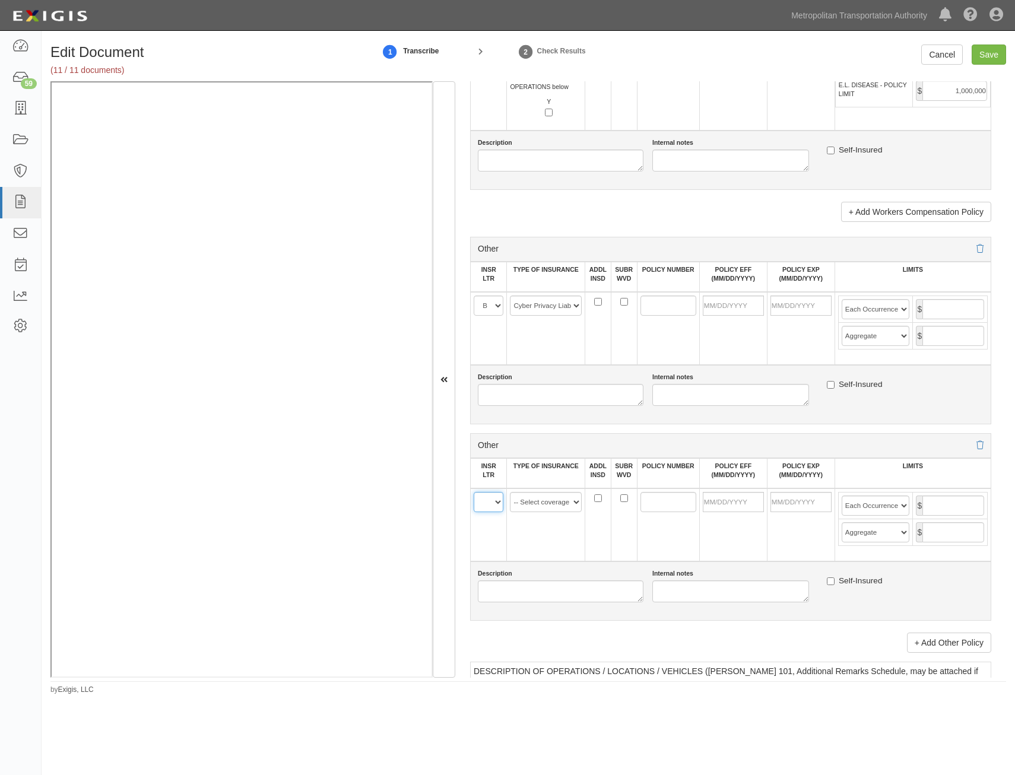
click at [488, 506] on select "A B C D E F" at bounding box center [489, 502] width 30 height 20
select select "B"
click at [474, 492] on select "A B C D E F" at bounding box center [489, 502] width 30 height 20
drag, startPoint x: 539, startPoint y: 505, endPoint x: 549, endPoint y: 520, distance: 17.6
click at [539, 505] on select "-- Select coverage line -- Asbestos Abatement Auto Physical Damage Aviation Lia…" at bounding box center [546, 502] width 72 height 20
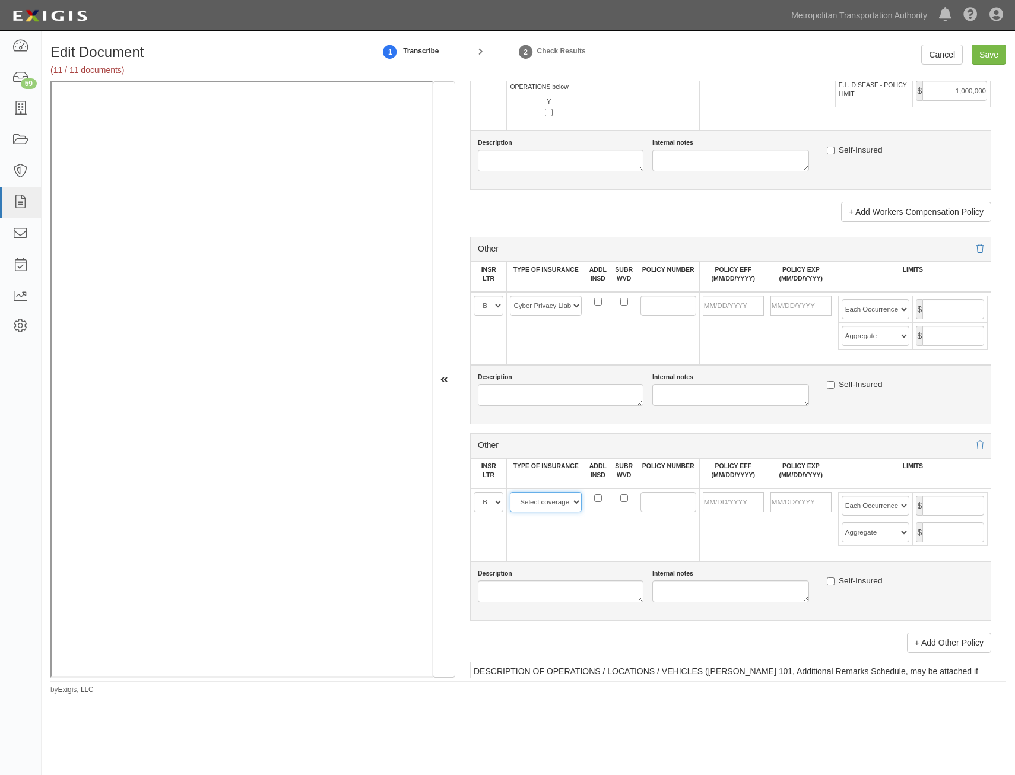
select select "91"
click at [510, 492] on select "-- Select coverage line -- Asbestos Abatement Auto Physical Damage Aviation Lia…" at bounding box center [546, 502] width 72 height 20
click at [598, 302] on input "ADDL INSD" at bounding box center [598, 302] width 8 height 8
checkbox input "true"
click at [621, 302] on input "SUBR WVD" at bounding box center [624, 302] width 8 height 8
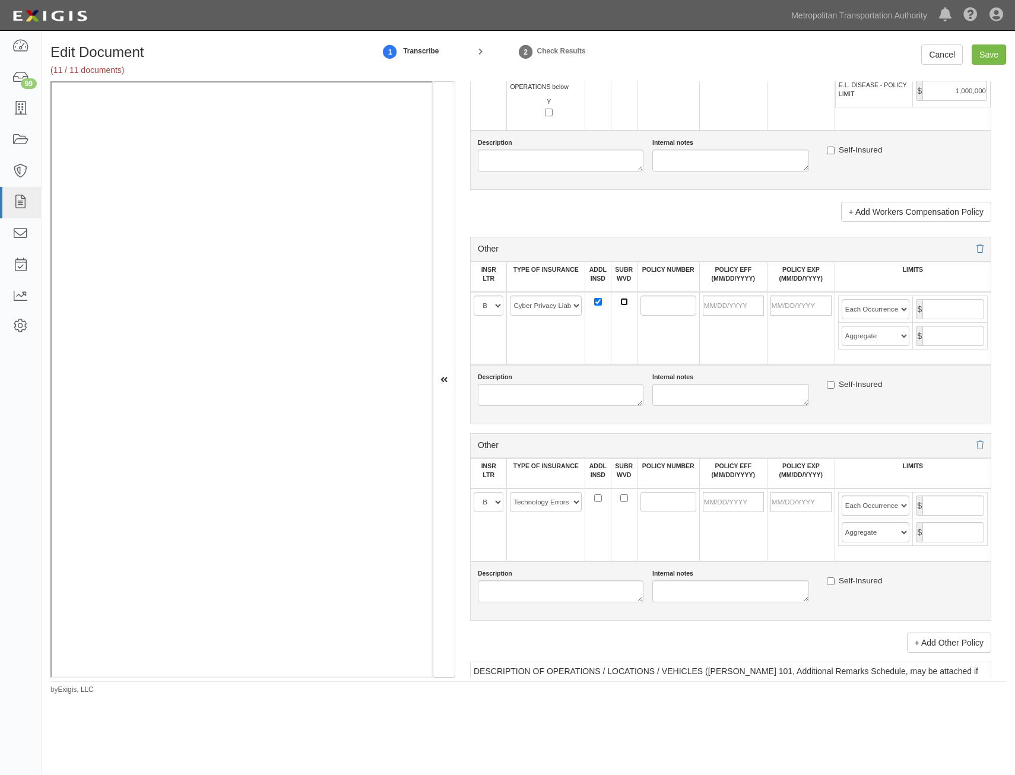
checkbox input "true"
click at [642, 305] on input "POLICY NUMBER" at bounding box center [669, 306] width 56 height 20
paste input "EOC435890518"
type input "EOC435890518"
click at [596, 498] on input "ADDL INSD" at bounding box center [598, 499] width 8 height 8
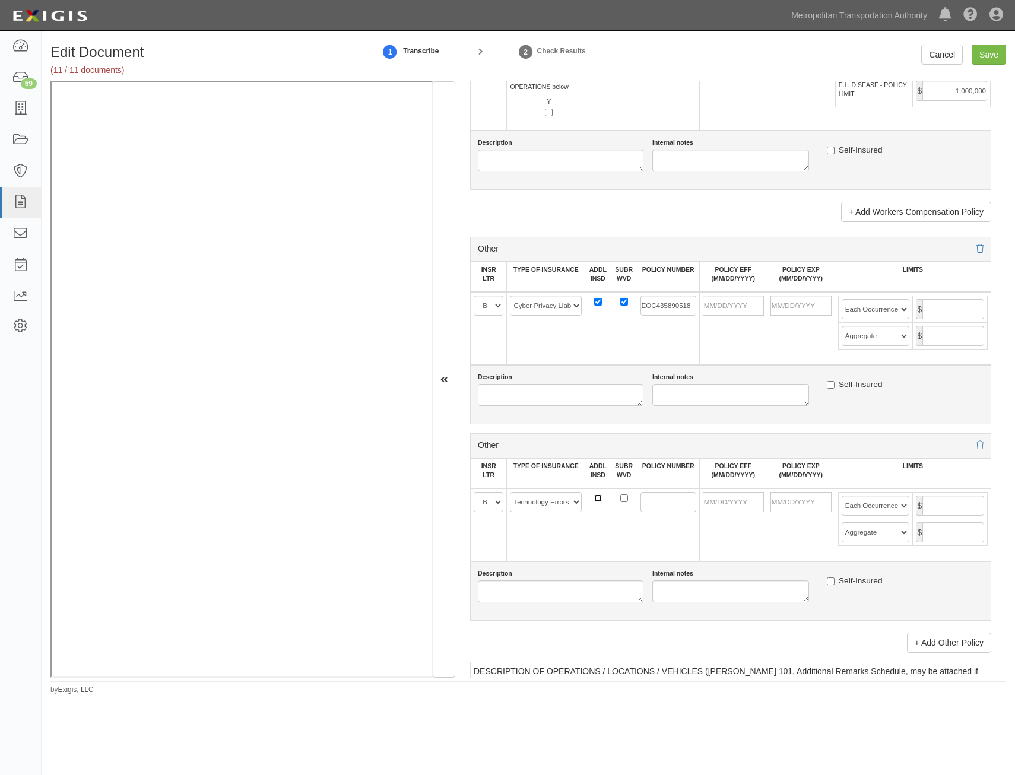
checkbox input "true"
click at [621, 498] on input "SUBR WVD" at bounding box center [624, 499] width 8 height 8
checkbox input "true"
click at [653, 502] on input "POLICY NUMBER" at bounding box center [669, 502] width 56 height 20
paste input "EOC435890518"
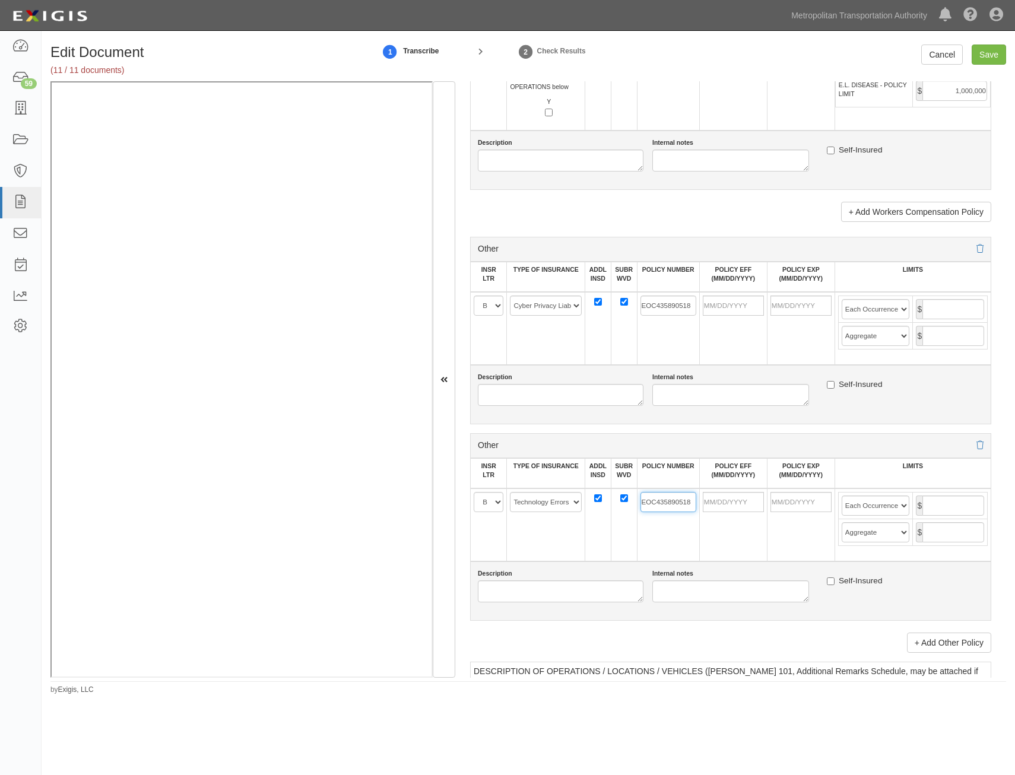
type input "EOC435890518"
click at [749, 307] on input "POLICY EFF (MM/DD/YYYY)" at bounding box center [733, 306] width 61 height 20
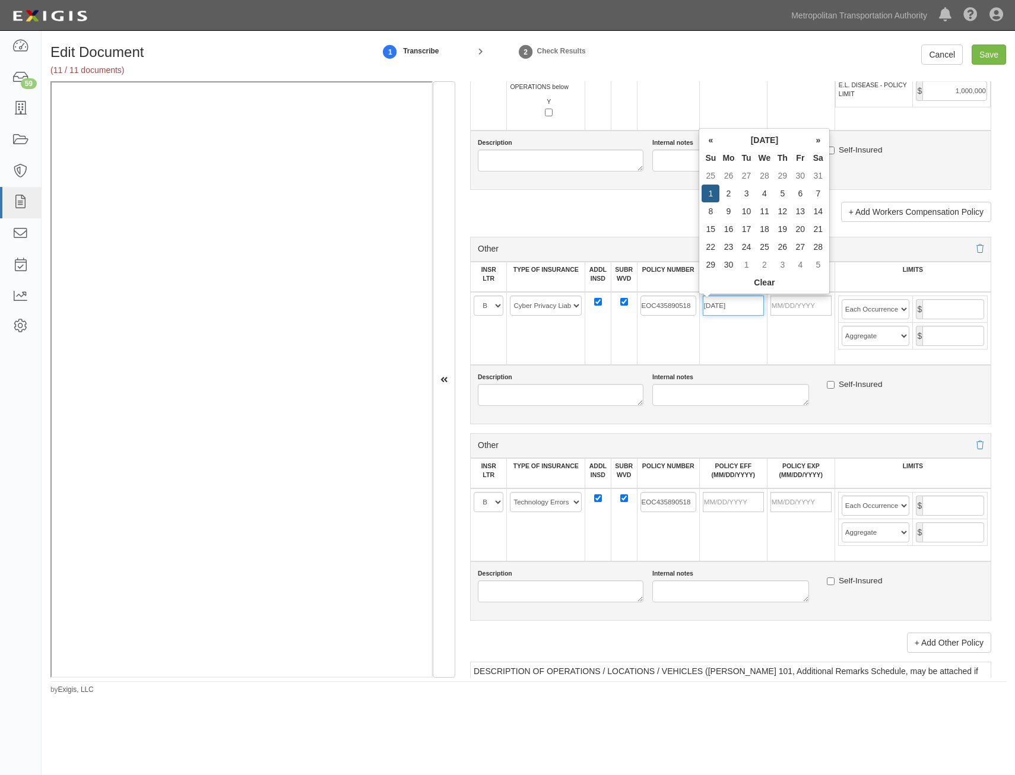
type input "06/01/2025"
type input "06/01/2026"
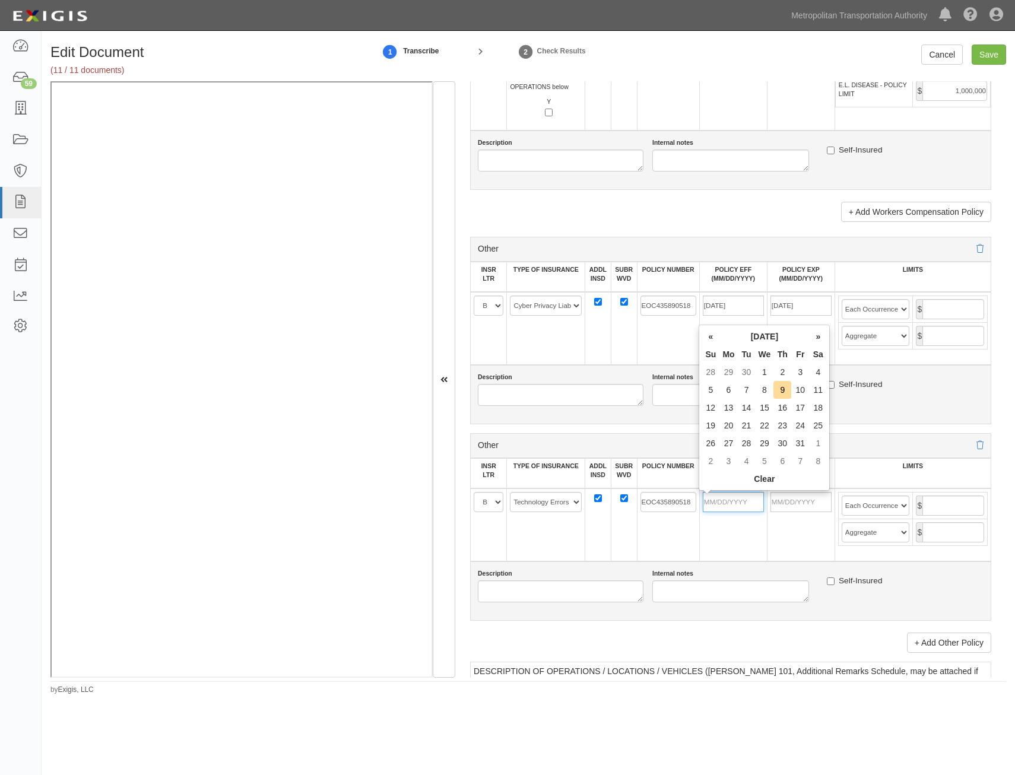
click at [737, 500] on input "POLICY EFF (MM/DD/YYYY)" at bounding box center [733, 502] width 61 height 20
type input "06/01/2025"
type input "06/01/2026"
click at [958, 302] on input "text" at bounding box center [954, 309] width 62 height 20
type input "4,000,000"
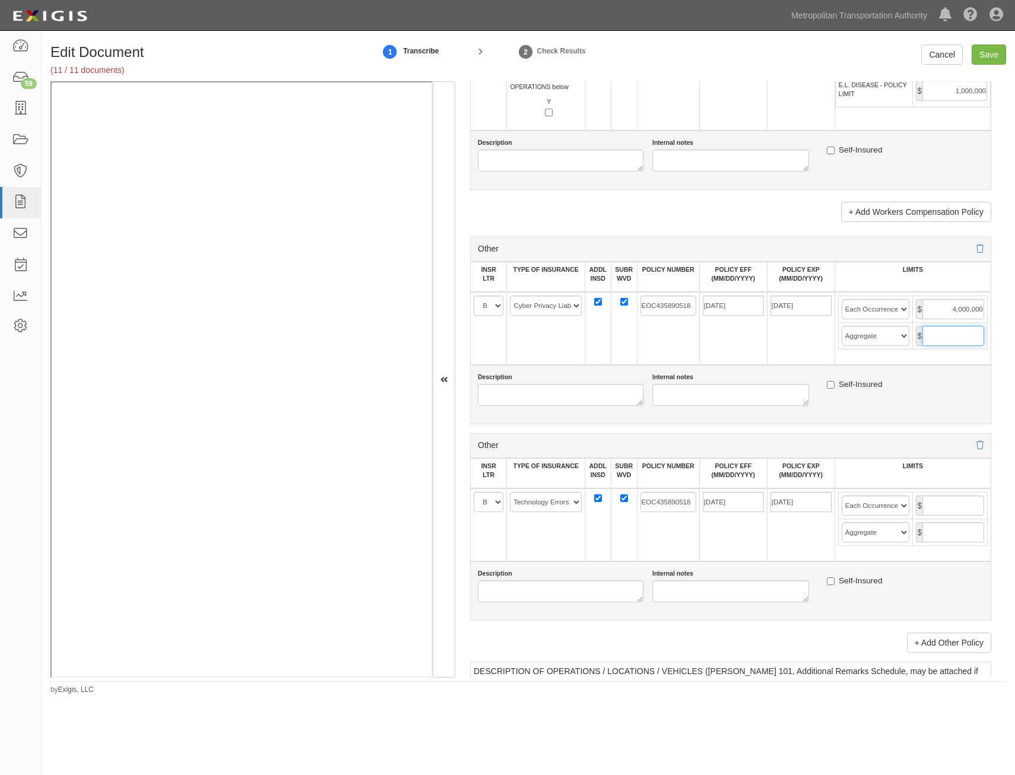
drag, startPoint x: 947, startPoint y: 328, endPoint x: 948, endPoint y: 338, distance: 9.5
click at [947, 328] on input "text" at bounding box center [954, 336] width 62 height 20
type input "4,000,000"
click at [929, 506] on input "text" at bounding box center [954, 506] width 62 height 20
type input "4,000,000"
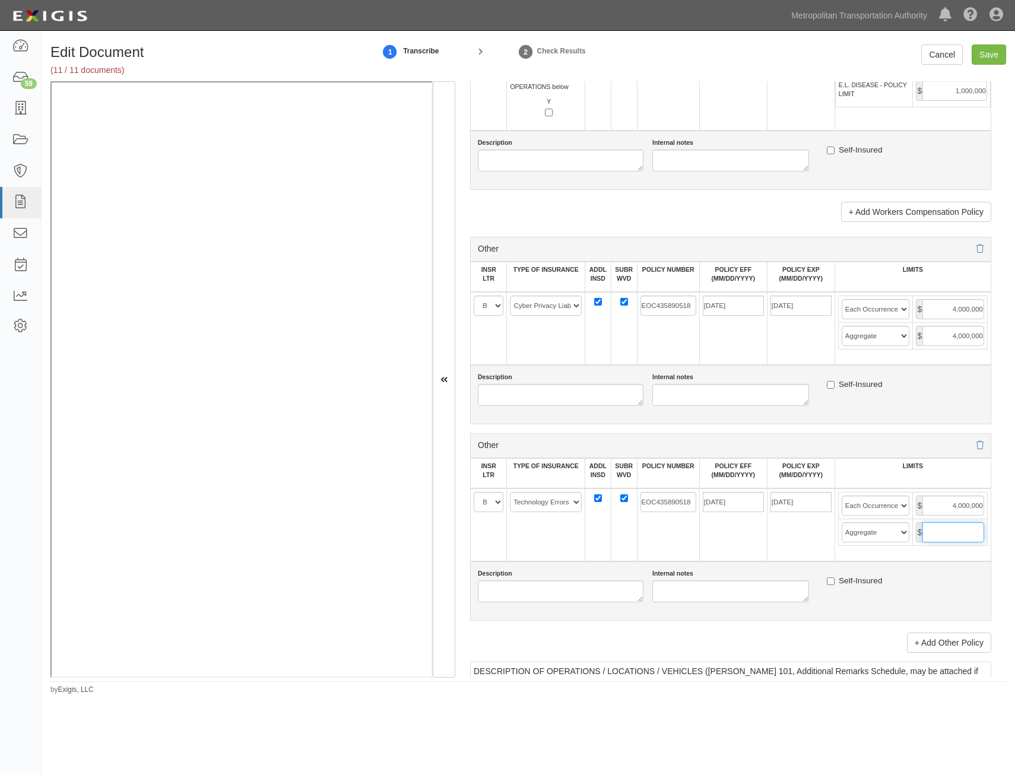
click at [932, 531] on input "text" at bounding box center [954, 533] width 62 height 20
type input "4,000,000"
click at [959, 397] on div "Self-Insured" at bounding box center [905, 386] width 175 height 27
click at [999, 50] on input "Save" at bounding box center [989, 55] width 34 height 20
type input "2000000"
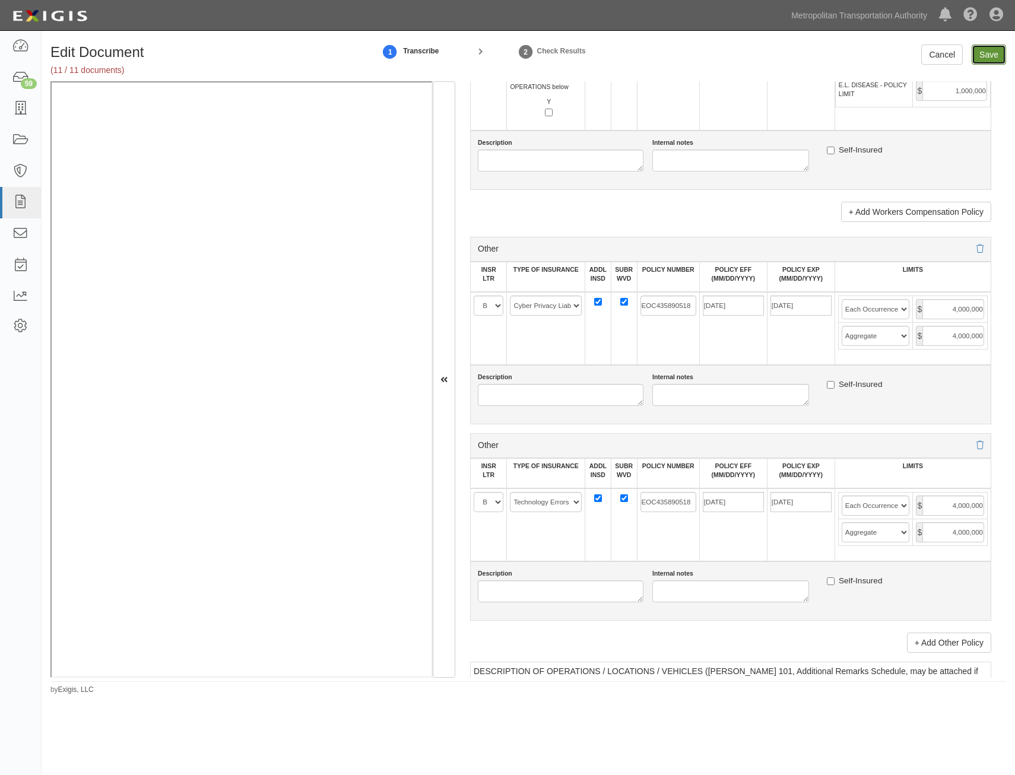
type input "2000000"
type input "1000000"
type input "3000000"
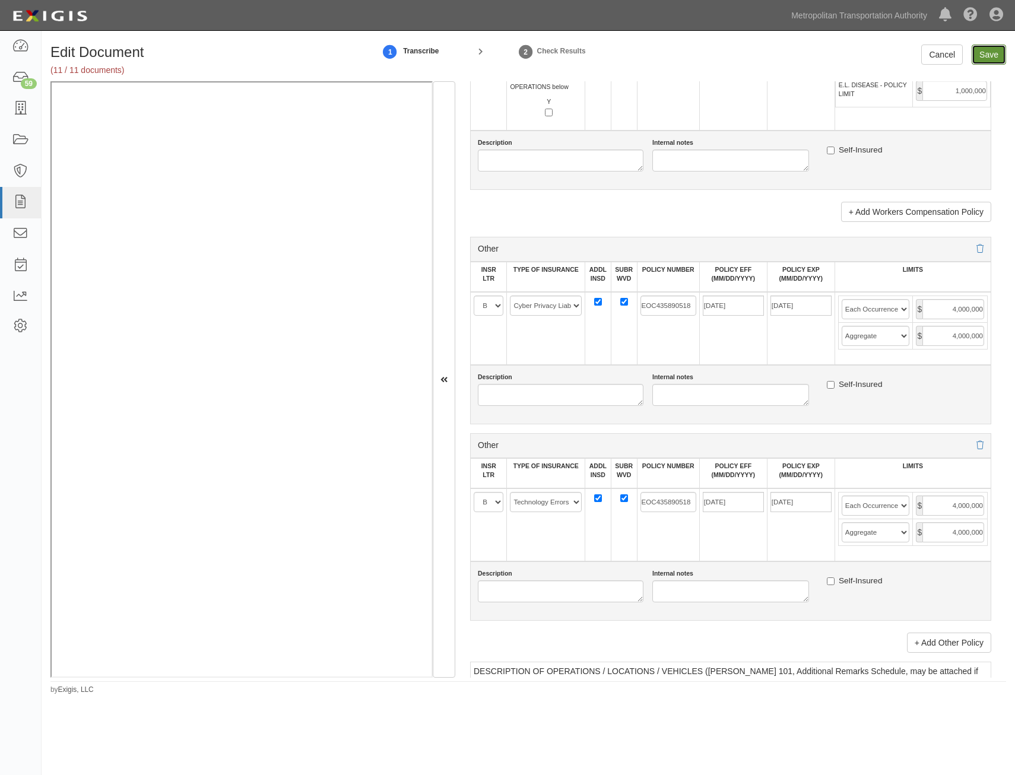
type input "1000000"
type input "4000000"
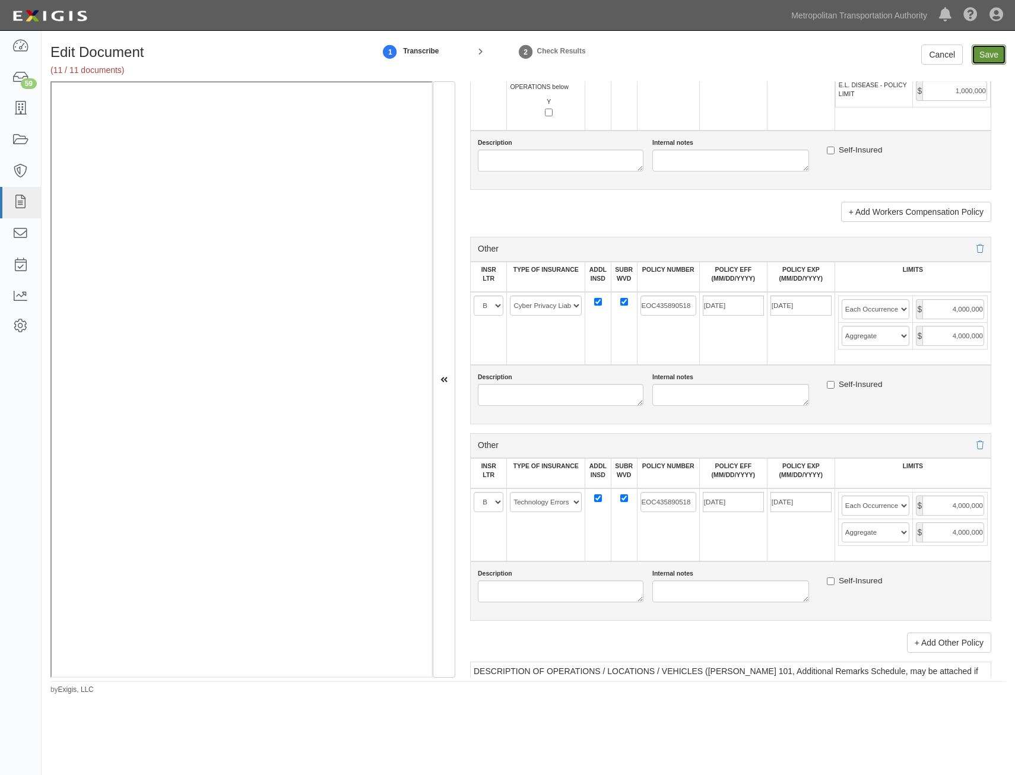
type input "4000000"
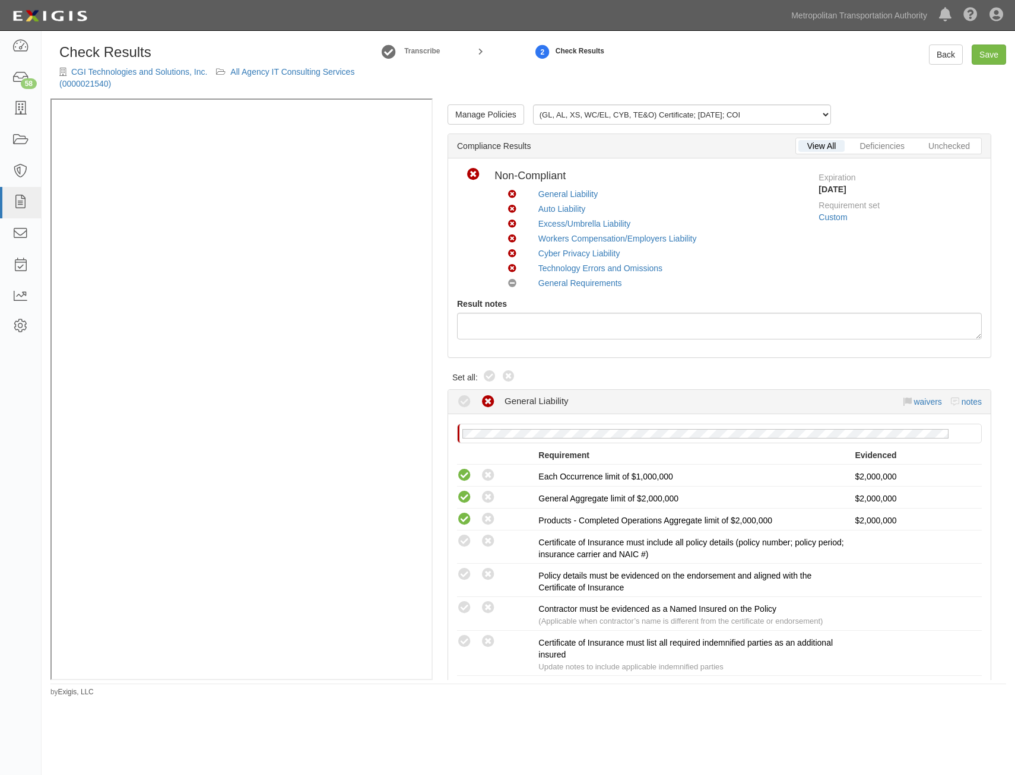
drag, startPoint x: 492, startPoint y: 381, endPoint x: 784, endPoint y: 300, distance: 302.9
click at [492, 381] on icon at bounding box center [490, 377] width 14 height 14
radio input "true"
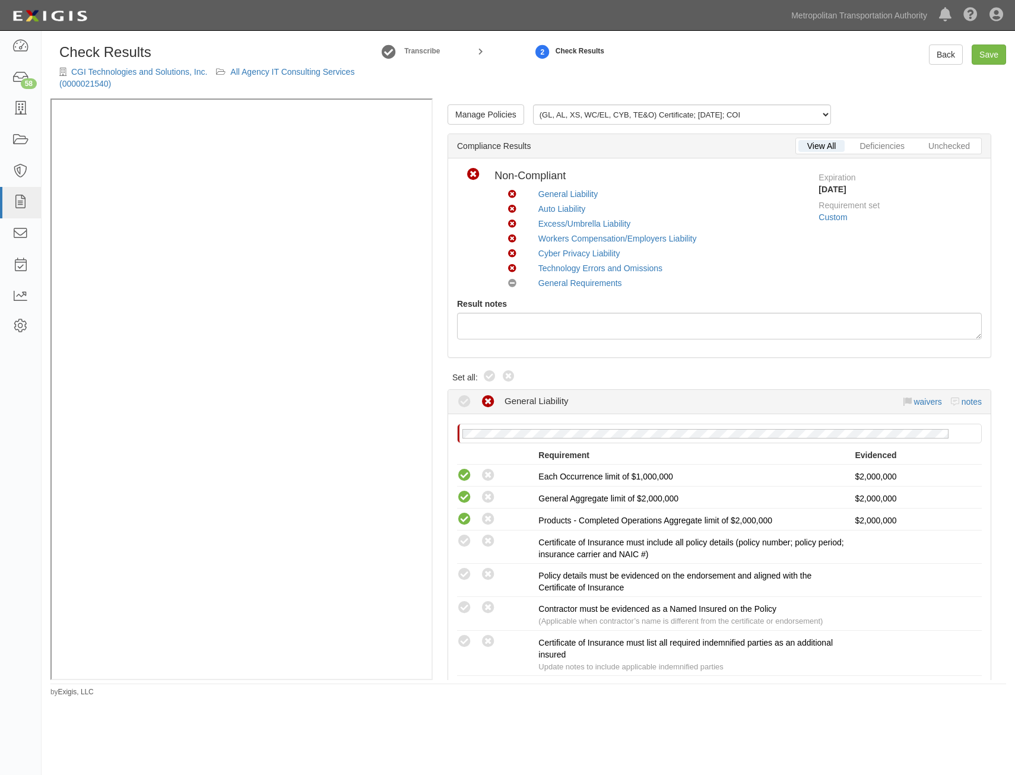
radio input "true"
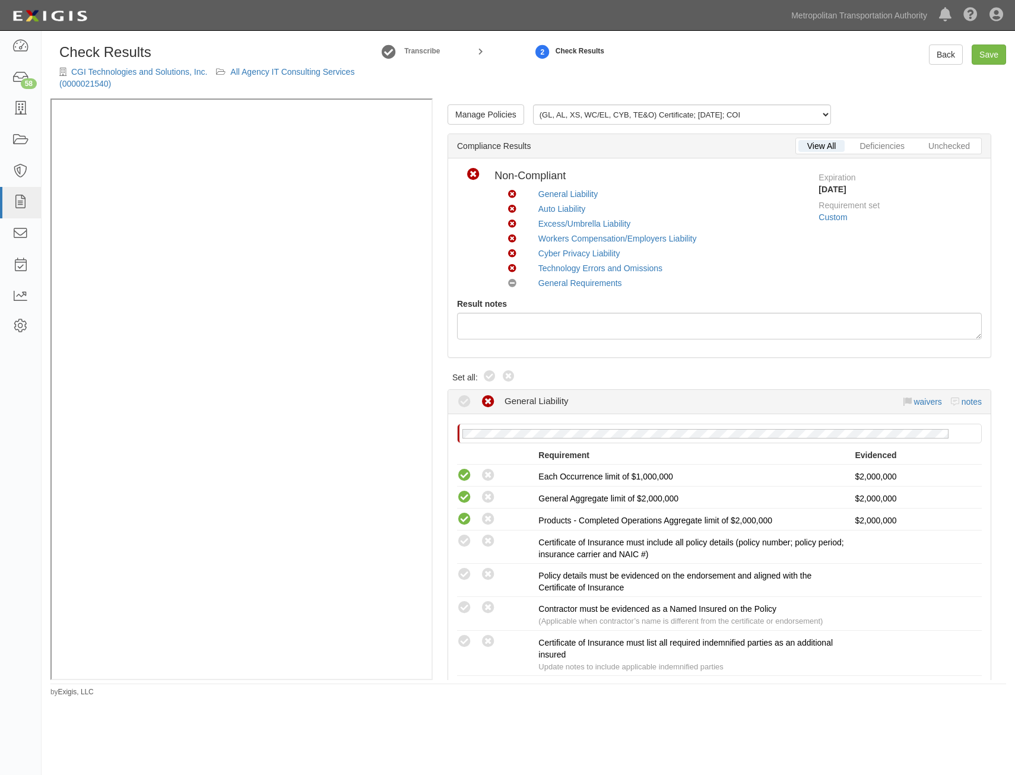
radio input "true"
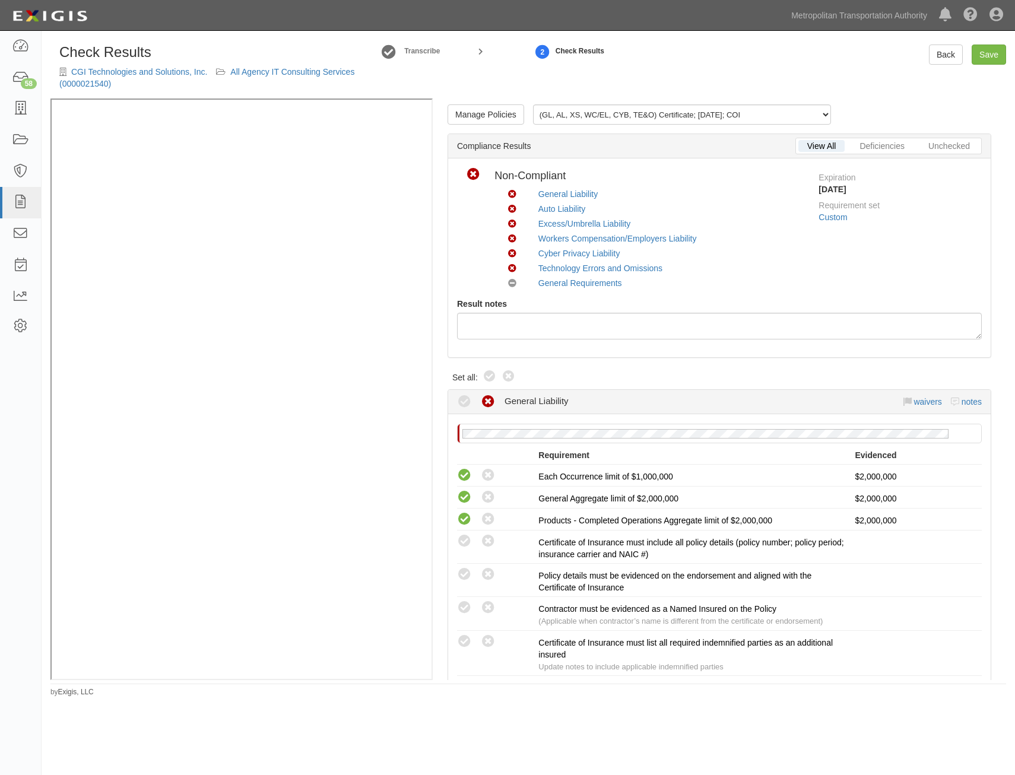
radio input "true"
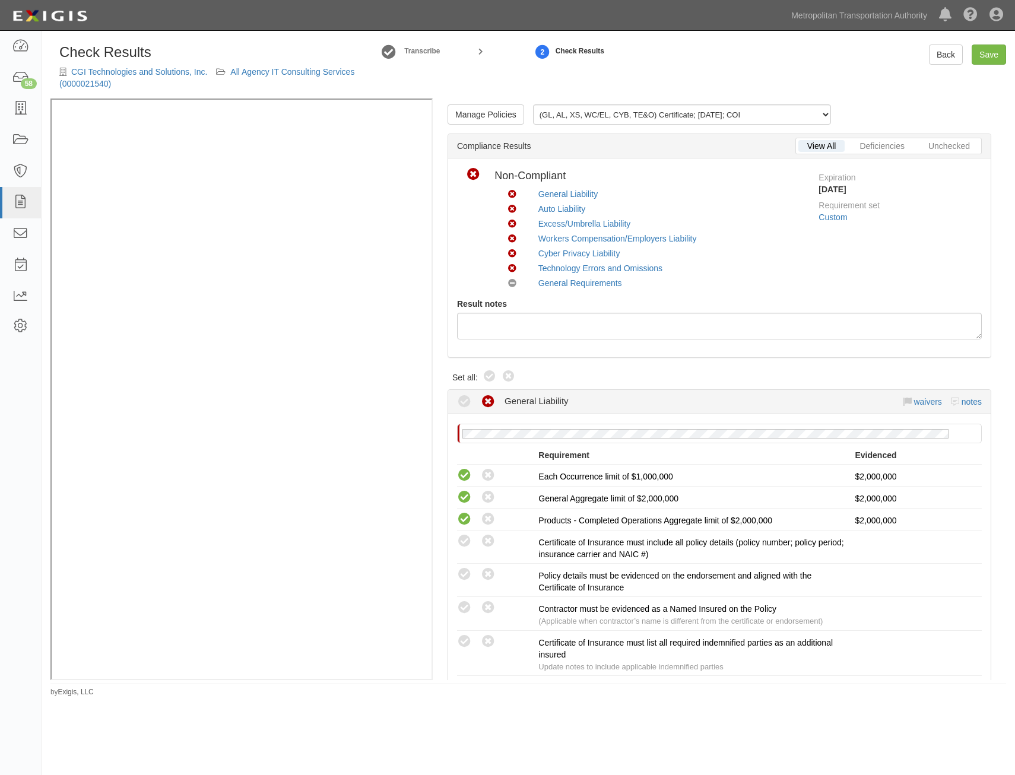
radio input "true"
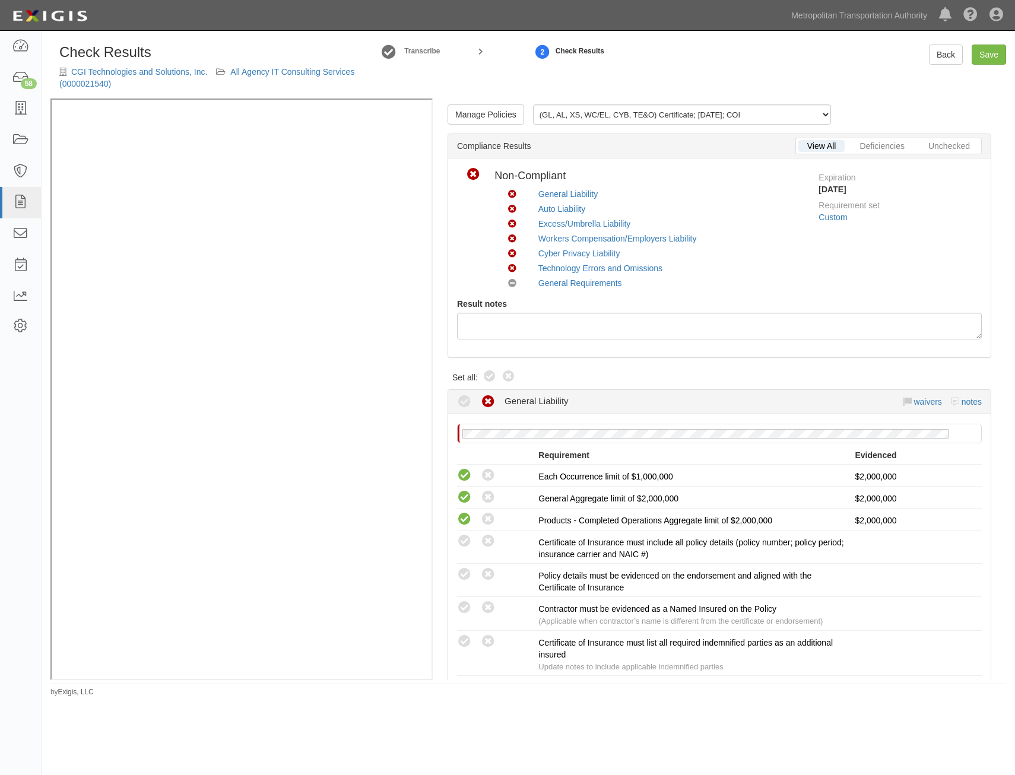
radio input "true"
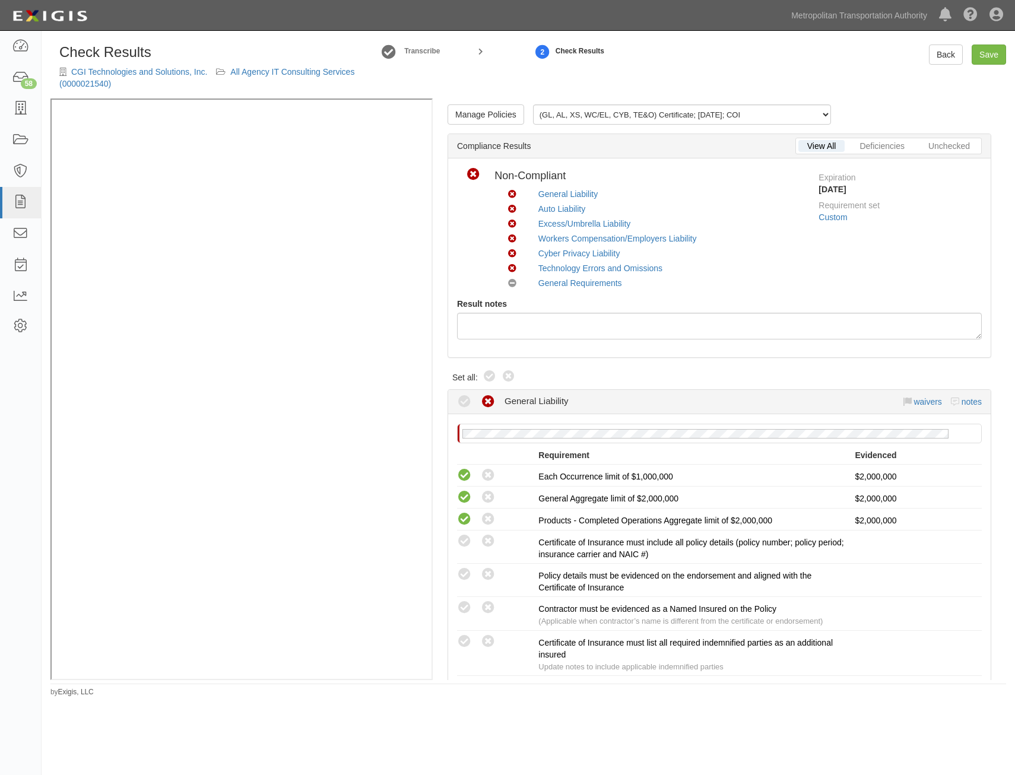
radio input "true"
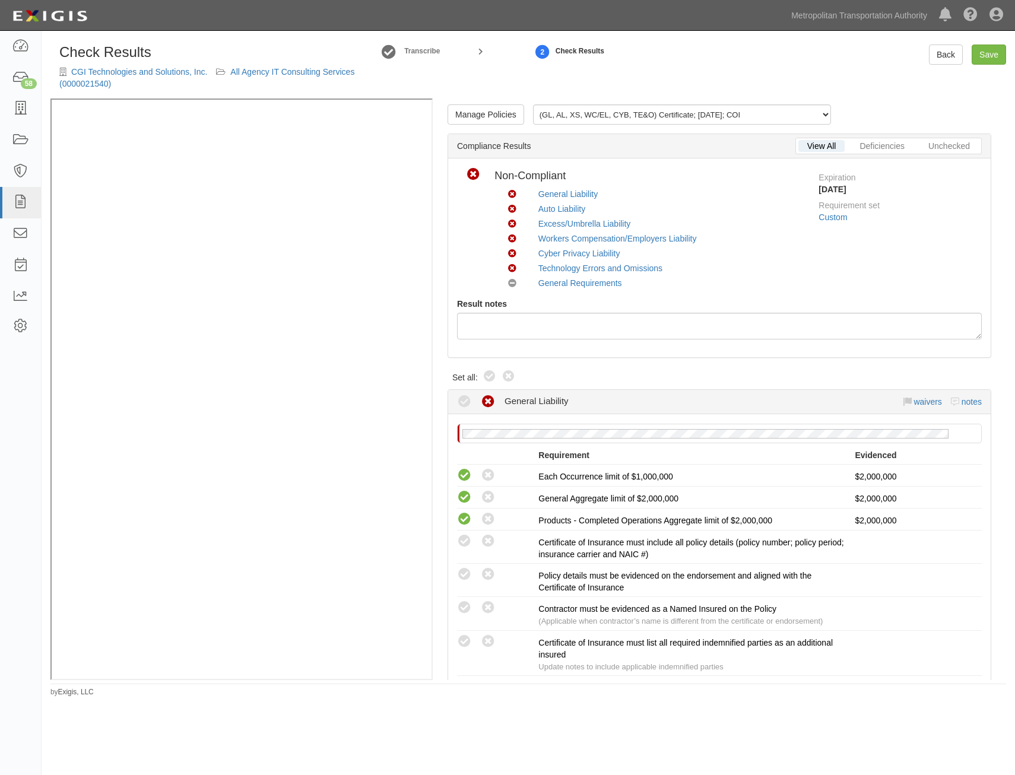
radio input "true"
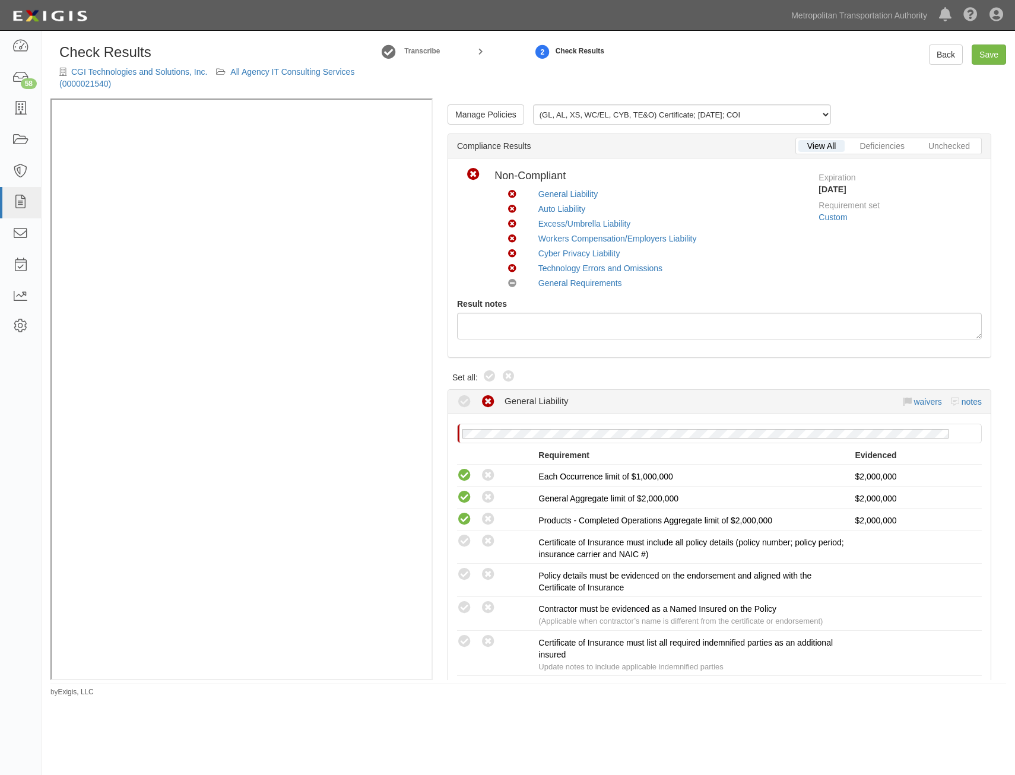
radio input "true"
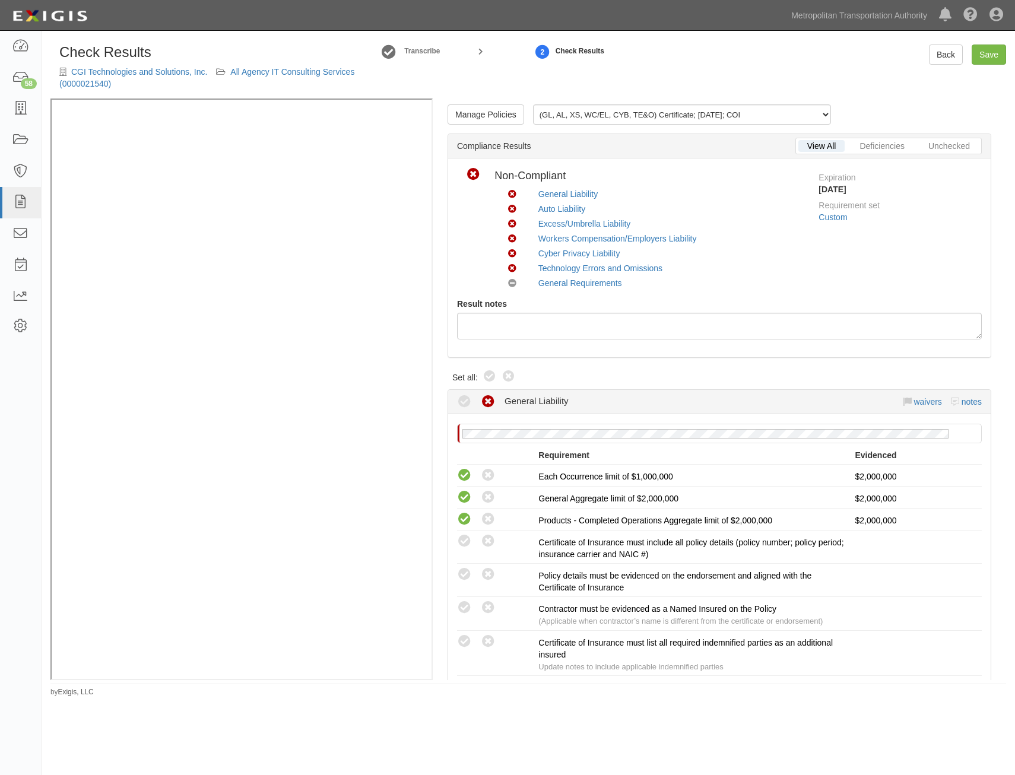
radio input "true"
radio input "false"
radio input "true"
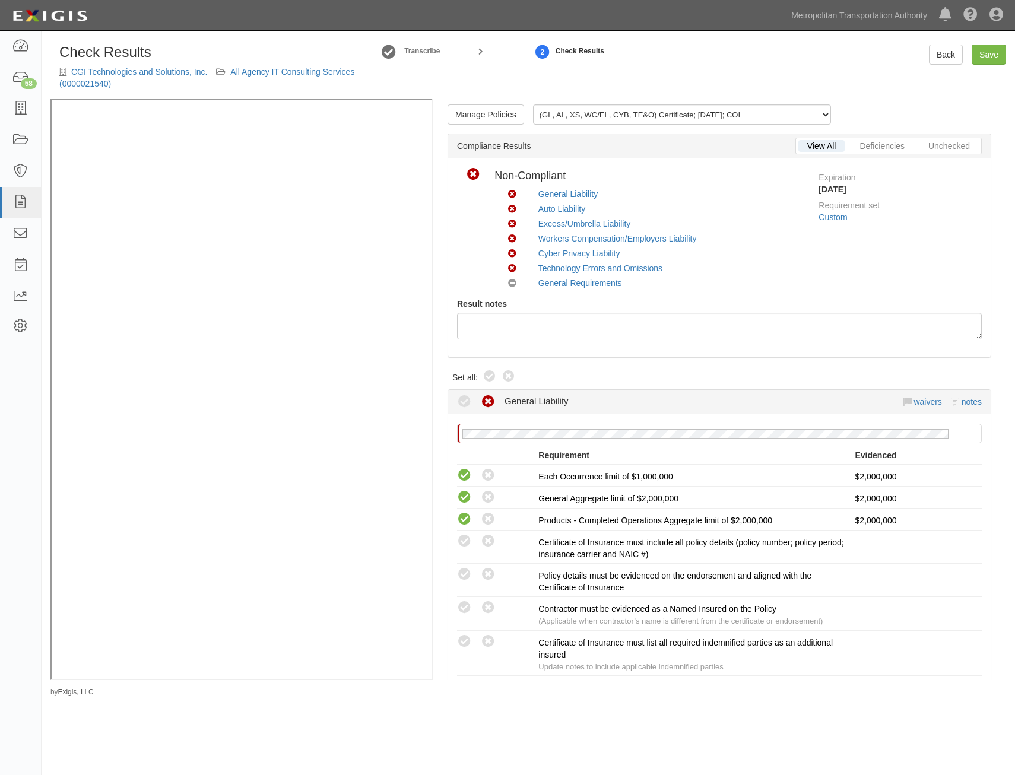
radio input "true"
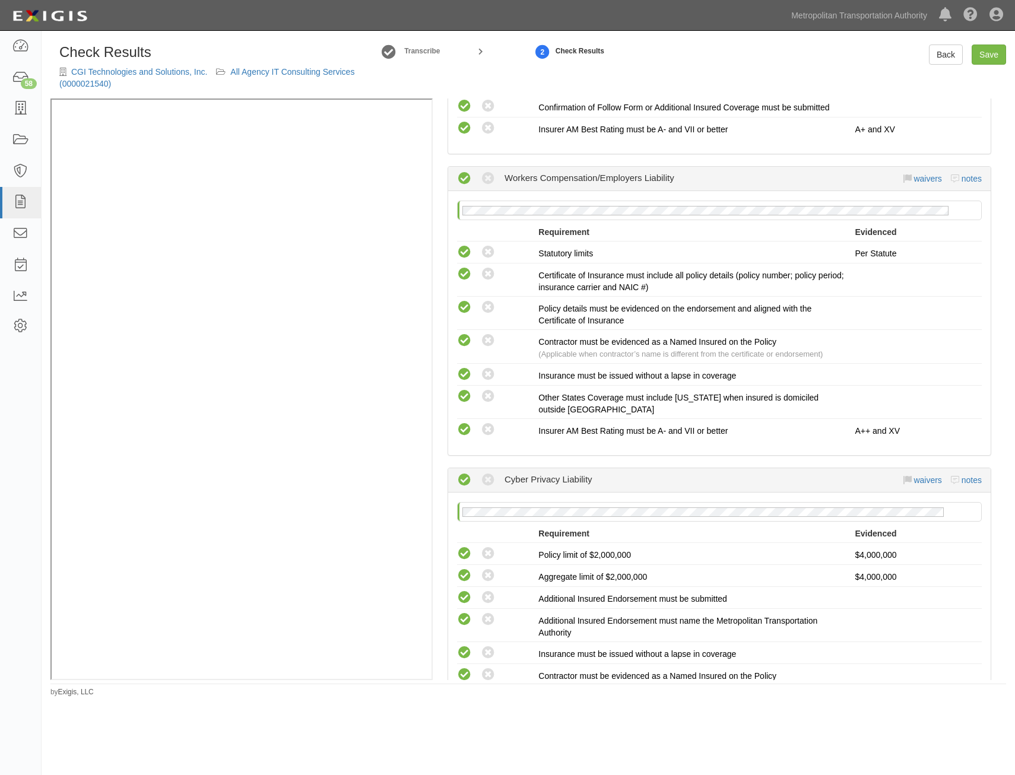
drag, startPoint x: 787, startPoint y: 278, endPoint x: 787, endPoint y: 505, distance: 226.8
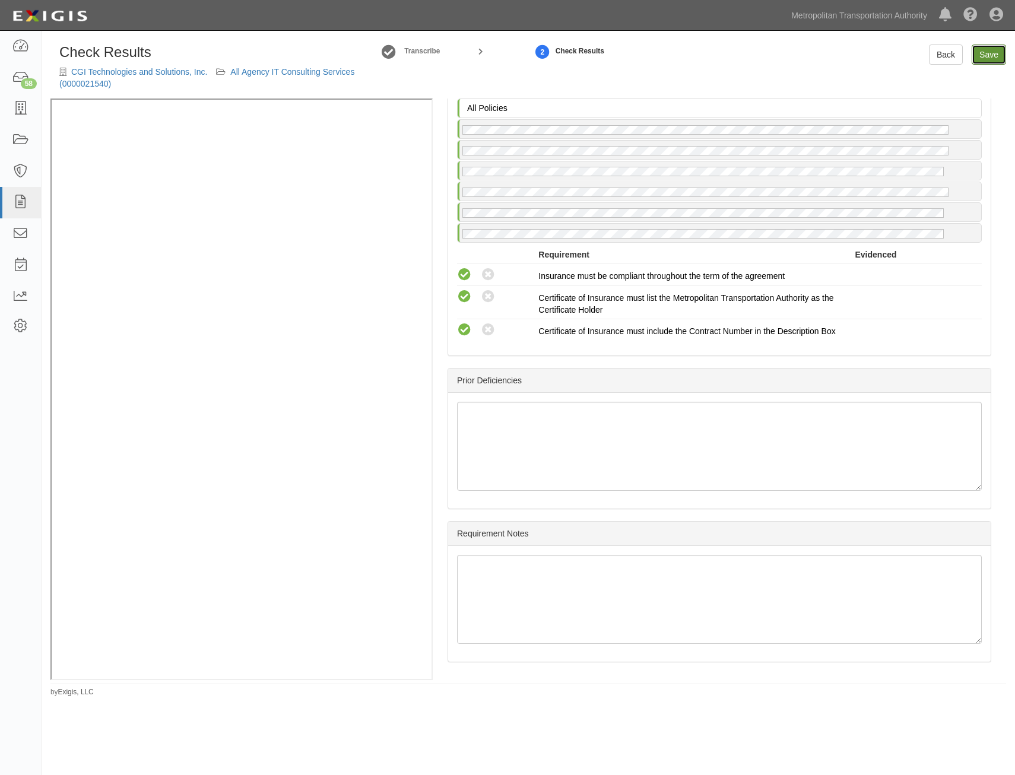
click at [995, 56] on link "Save" at bounding box center [989, 55] width 34 height 20
radio input "true"
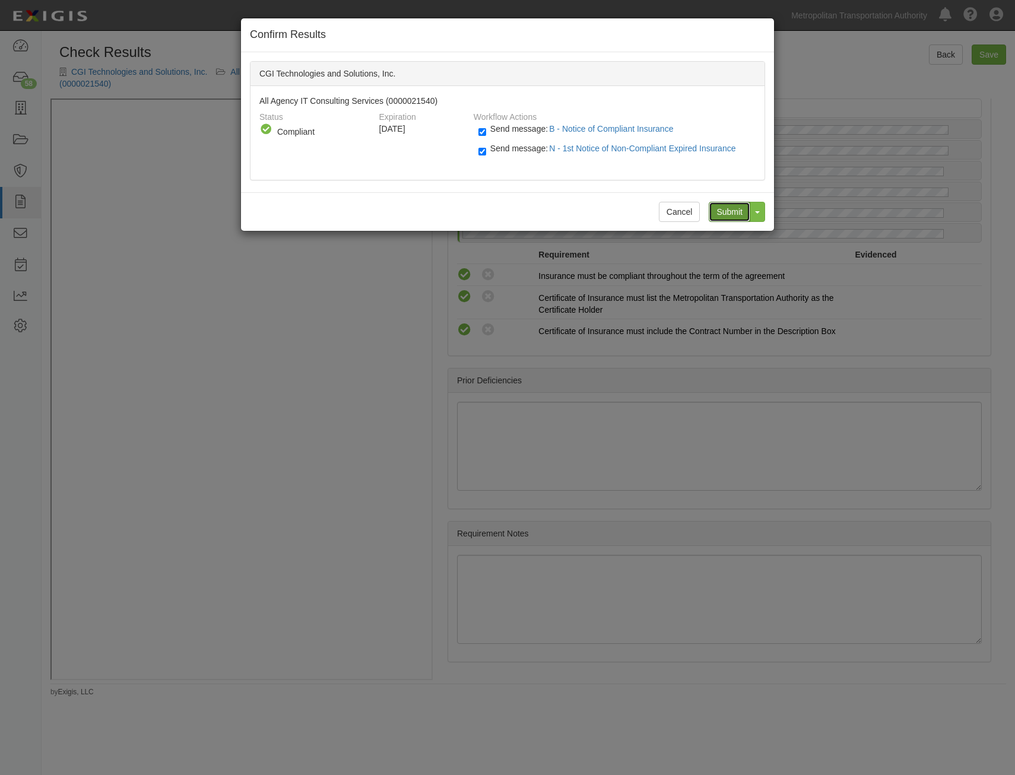
click at [734, 213] on input "Submit" at bounding box center [730, 212] width 42 height 20
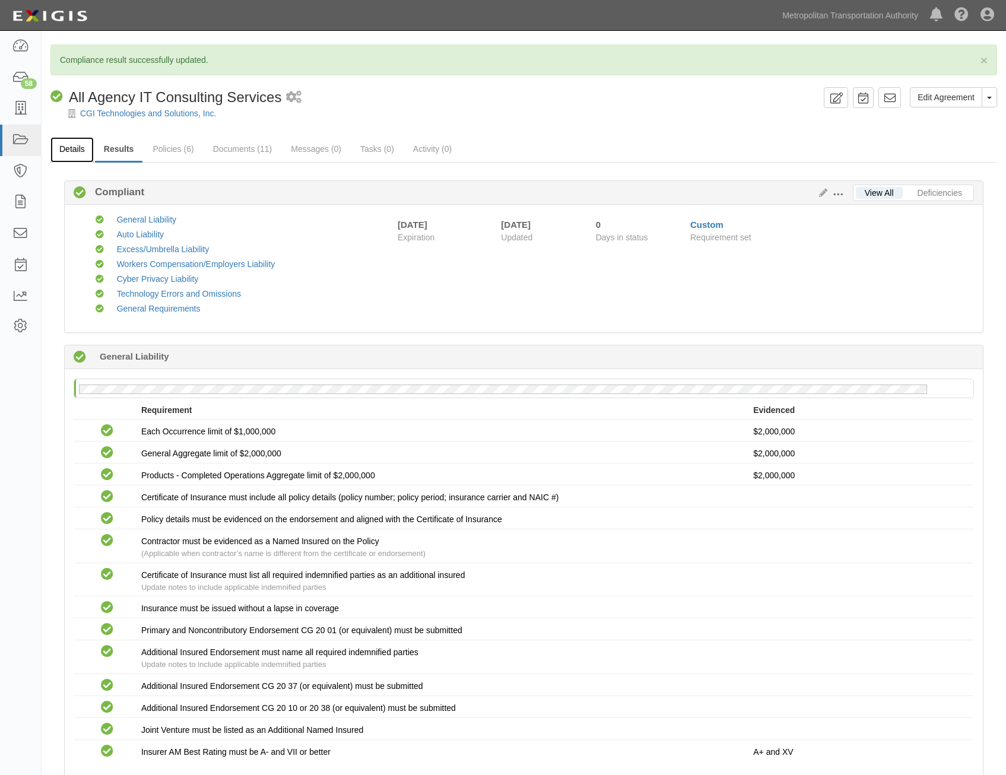
click at [83, 156] on link "Details" at bounding box center [71, 150] width 43 height 26
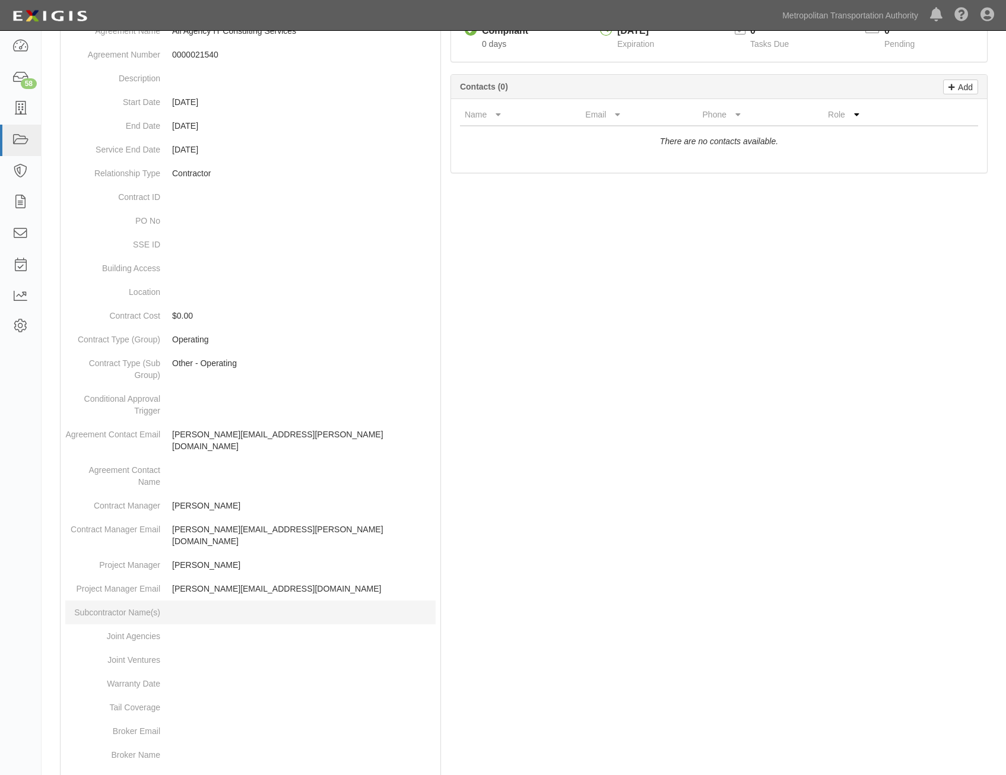
scroll to position [375, 0]
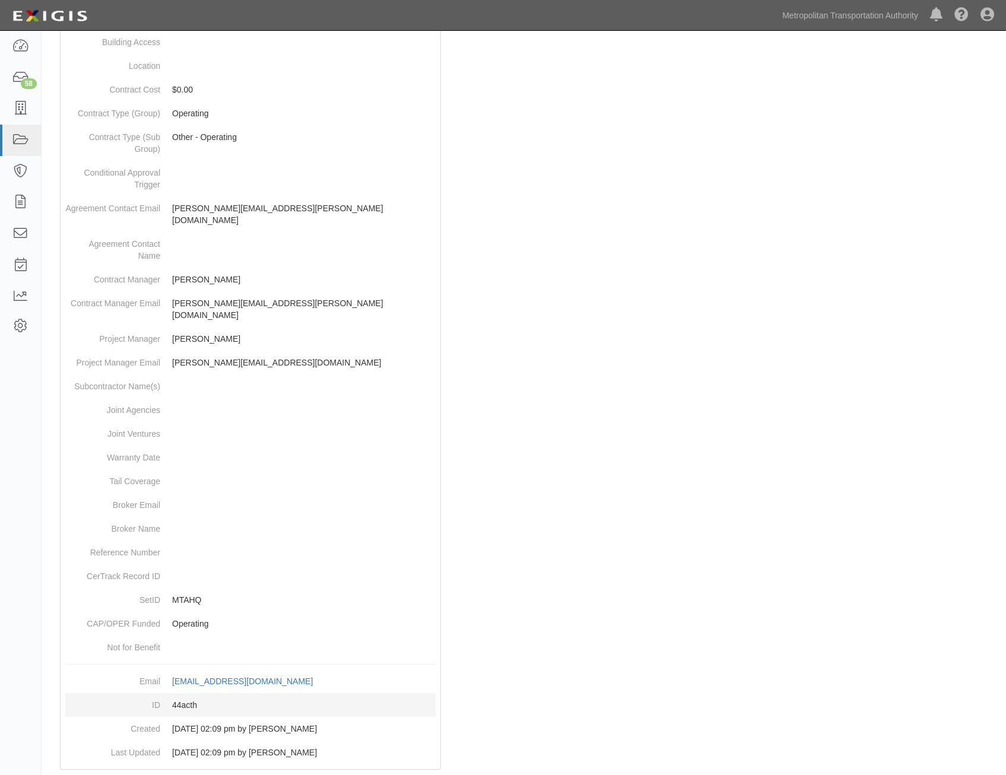
click at [185, 694] on dd "44acth" at bounding box center [250, 706] width 371 height 24
copy dd "44acth"
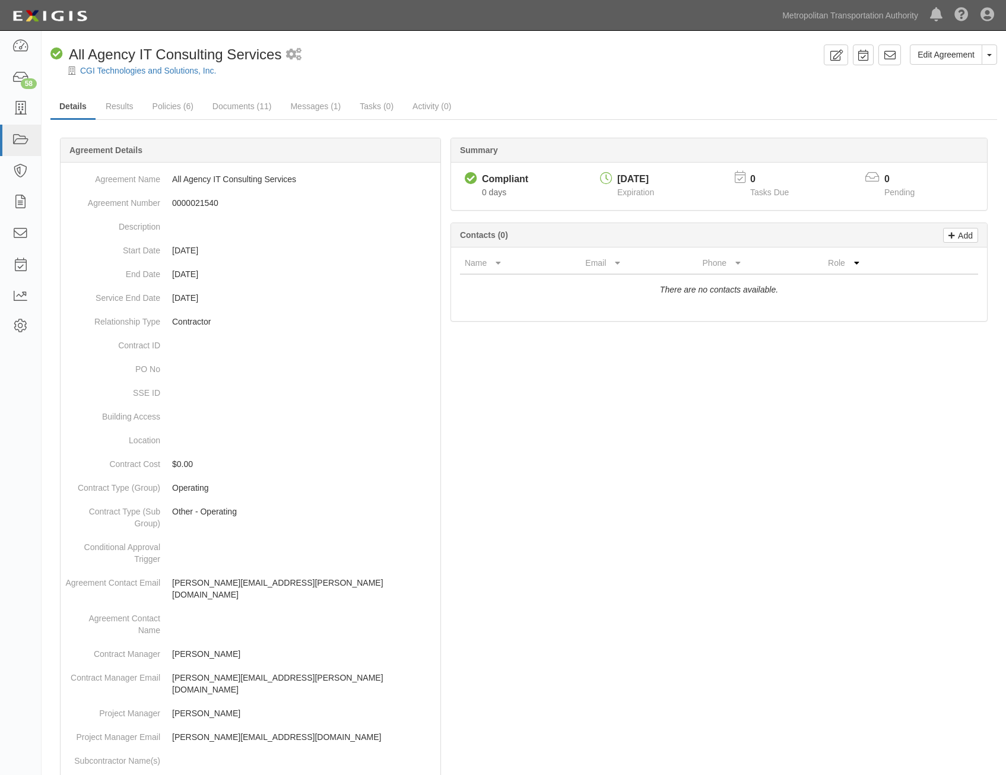
drag, startPoint x: 834, startPoint y: 526, endPoint x: 867, endPoint y: 147, distance: 380.8
click at [889, 55] on icon at bounding box center [890, 55] width 12 height 12
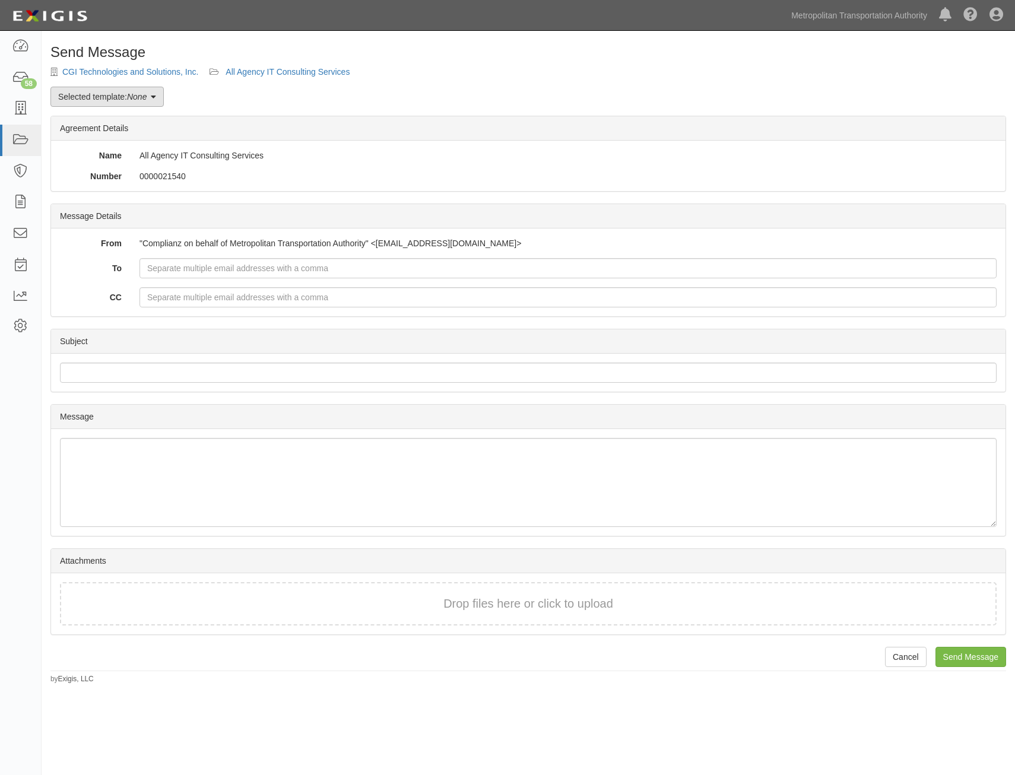
click at [131, 105] on link "Selected template: None" at bounding box center [106, 97] width 113 height 20
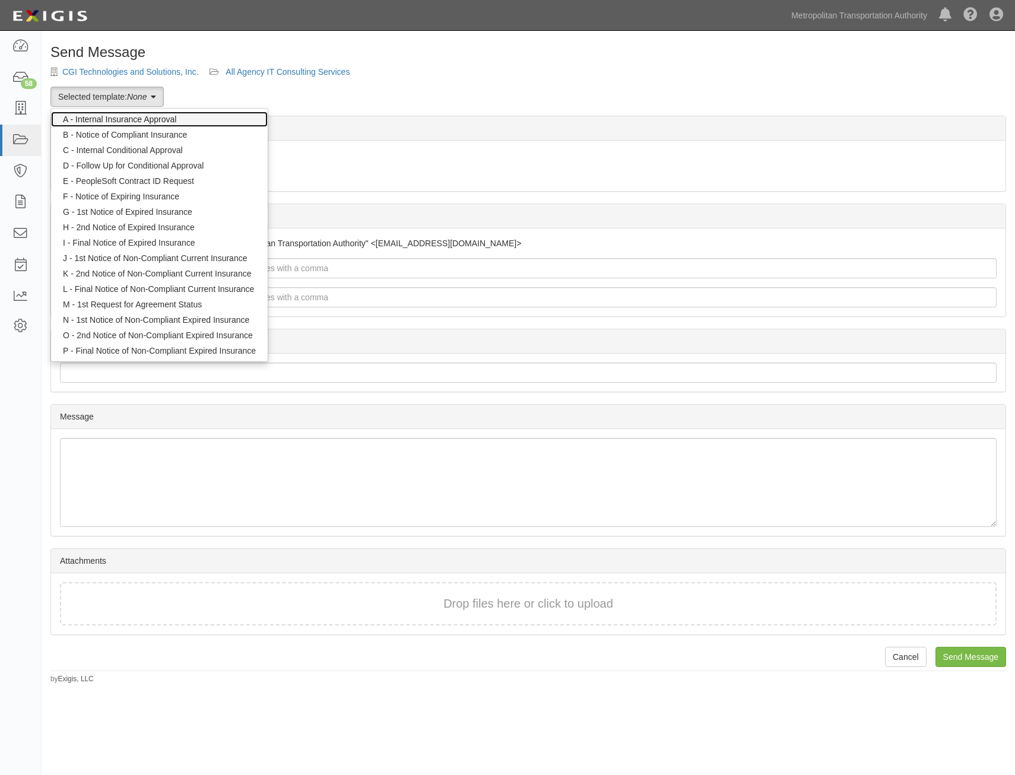
click at [147, 121] on link "A - Internal Insurance Approval" at bounding box center [159, 119] width 217 height 15
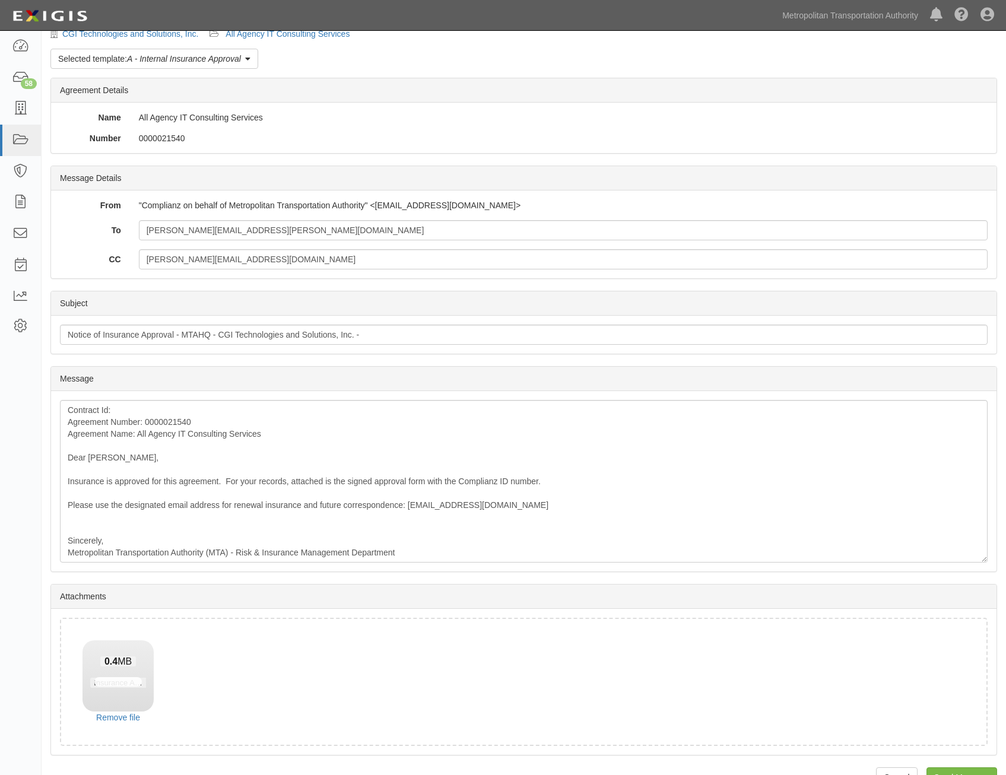
scroll to position [68, 0]
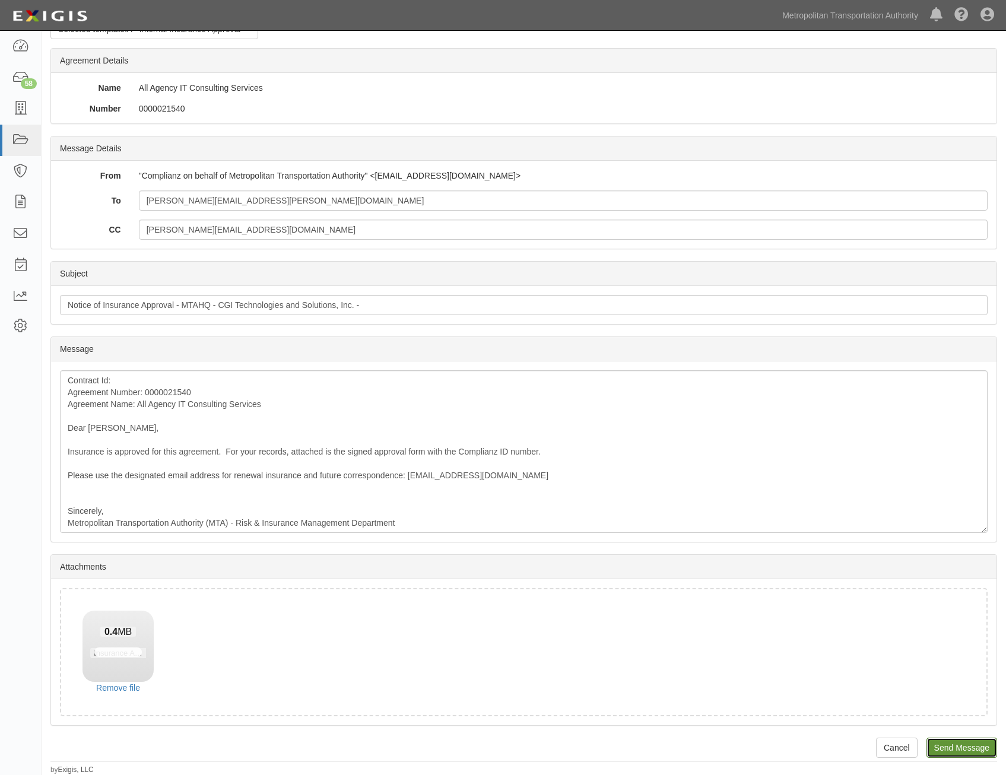
click at [968, 756] on input "Send Message" at bounding box center [962, 748] width 71 height 20
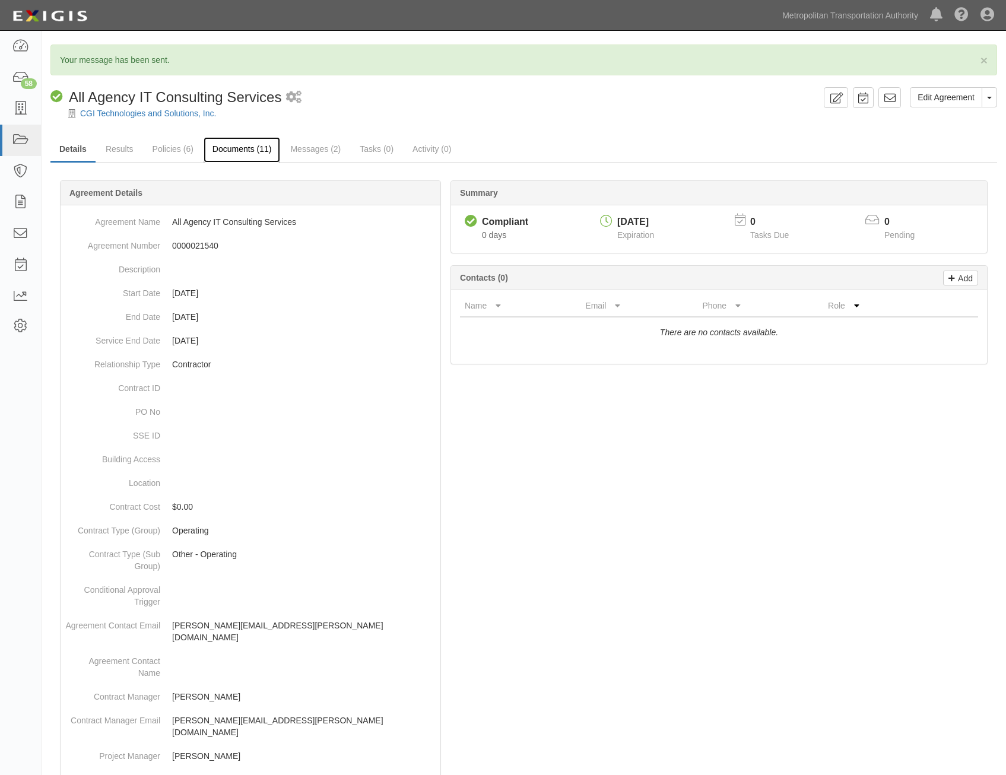
click at [248, 151] on link "Documents (11)" at bounding box center [242, 150] width 77 height 26
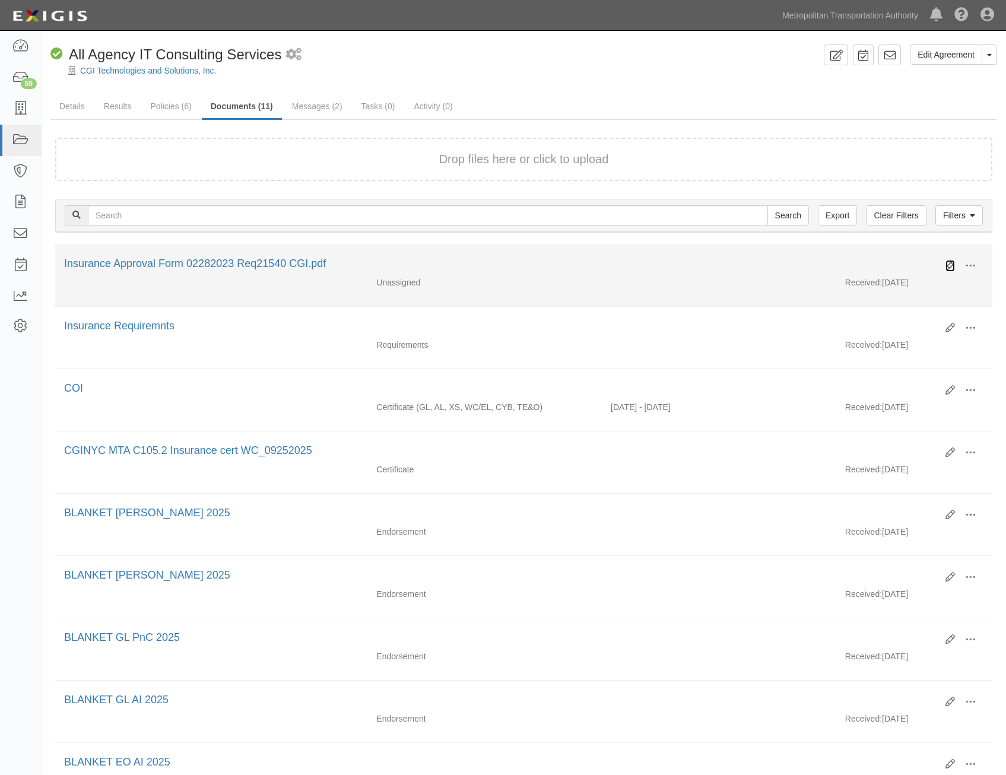
click at [949, 268] on icon at bounding box center [951, 266] width 10 height 10
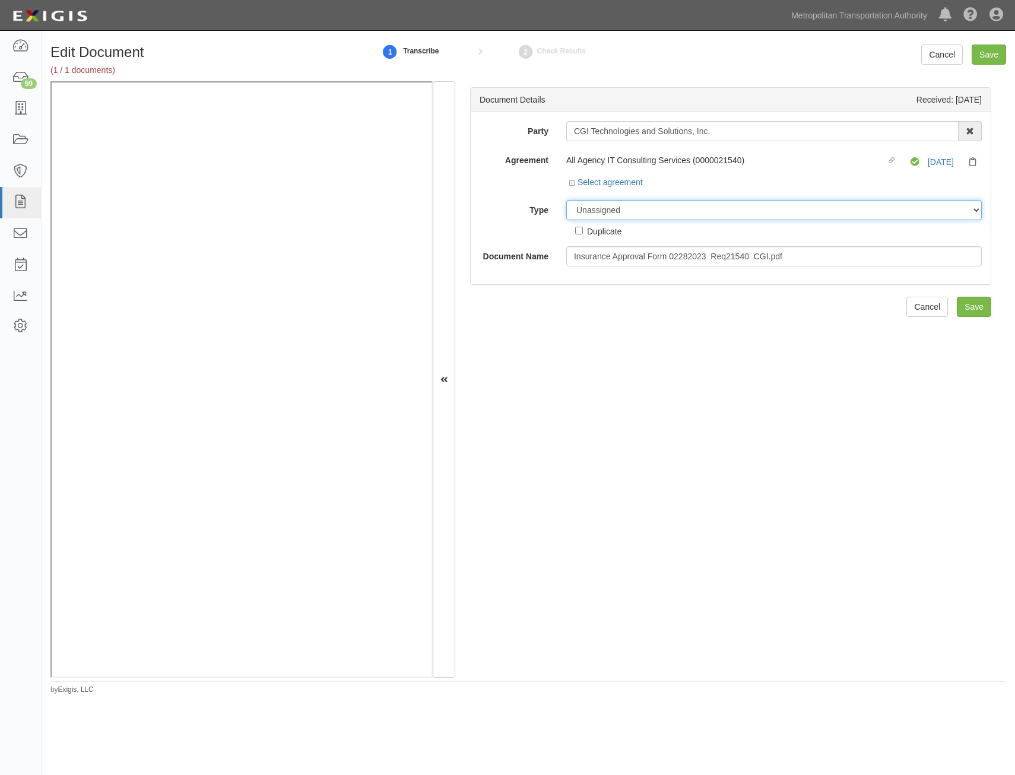
drag, startPoint x: 768, startPoint y: 208, endPoint x: 766, endPoint y: 220, distance: 12.0
click at [768, 208] on select "Unassigned Binder Cancellation Notice Certificate Contract Endorsement Insuranc…" at bounding box center [774, 210] width 416 height 20
select select "OtherDetail"
click at [566, 200] on select "Unassigned Binder Cancellation Notice Certificate Contract Endorsement Insuranc…" at bounding box center [774, 210] width 416 height 20
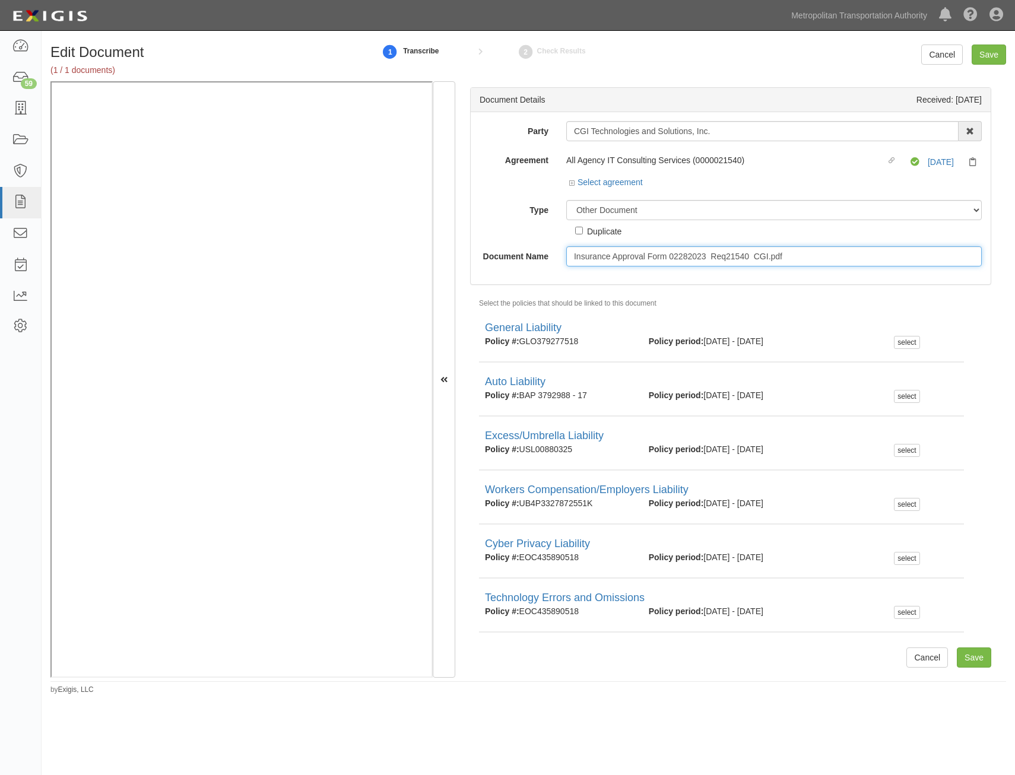
click at [814, 257] on input "Insurance Approval Form 02282023 Req21540 CGI.pdf" at bounding box center [774, 256] width 416 height 20
type input "Approval Form"
click at [965, 656] on input "Save" at bounding box center [974, 658] width 34 height 20
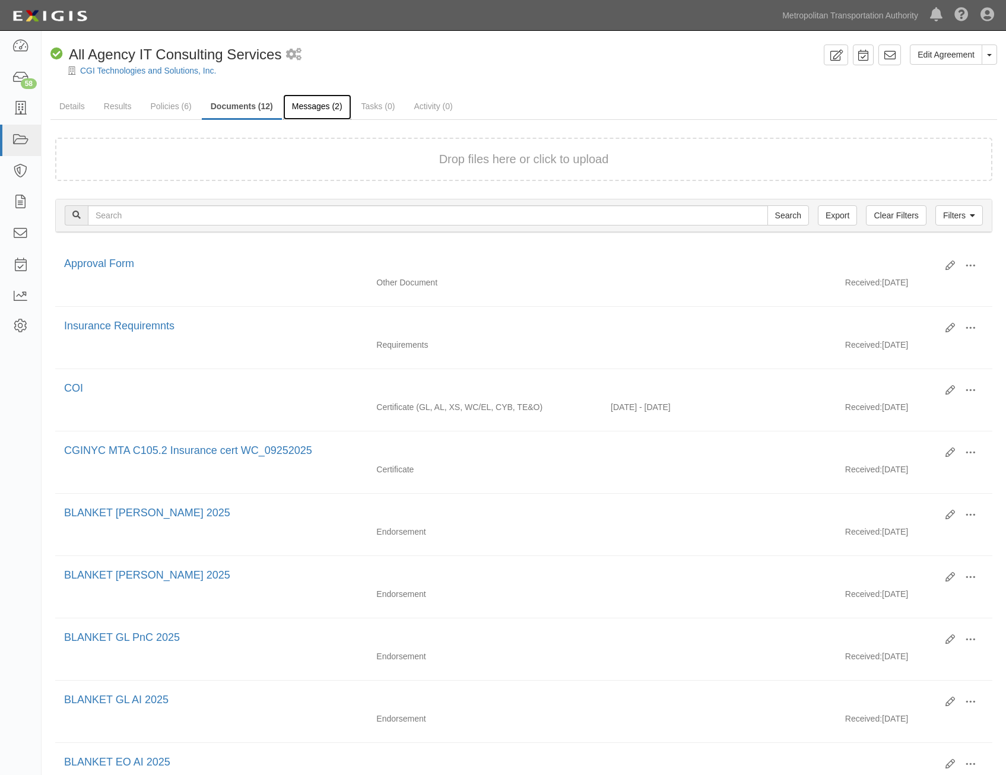
click at [309, 109] on link "Messages (2)" at bounding box center [317, 107] width 68 height 26
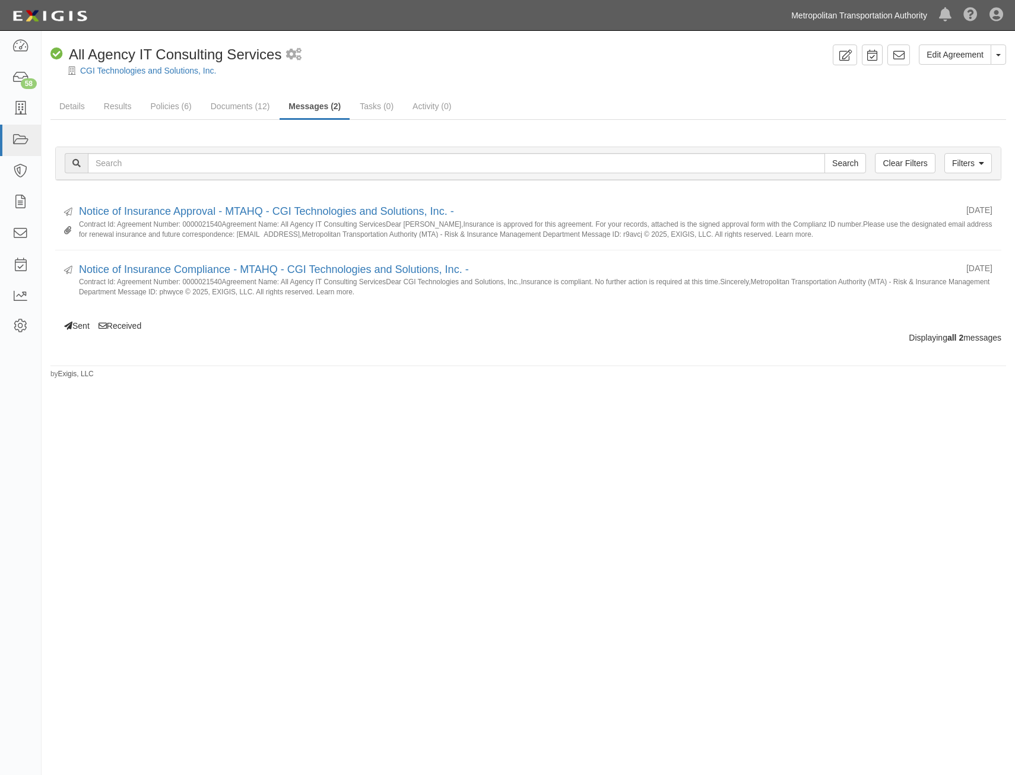
click at [869, 20] on link "Metropolitan Transportation Authority" at bounding box center [860, 16] width 148 height 24
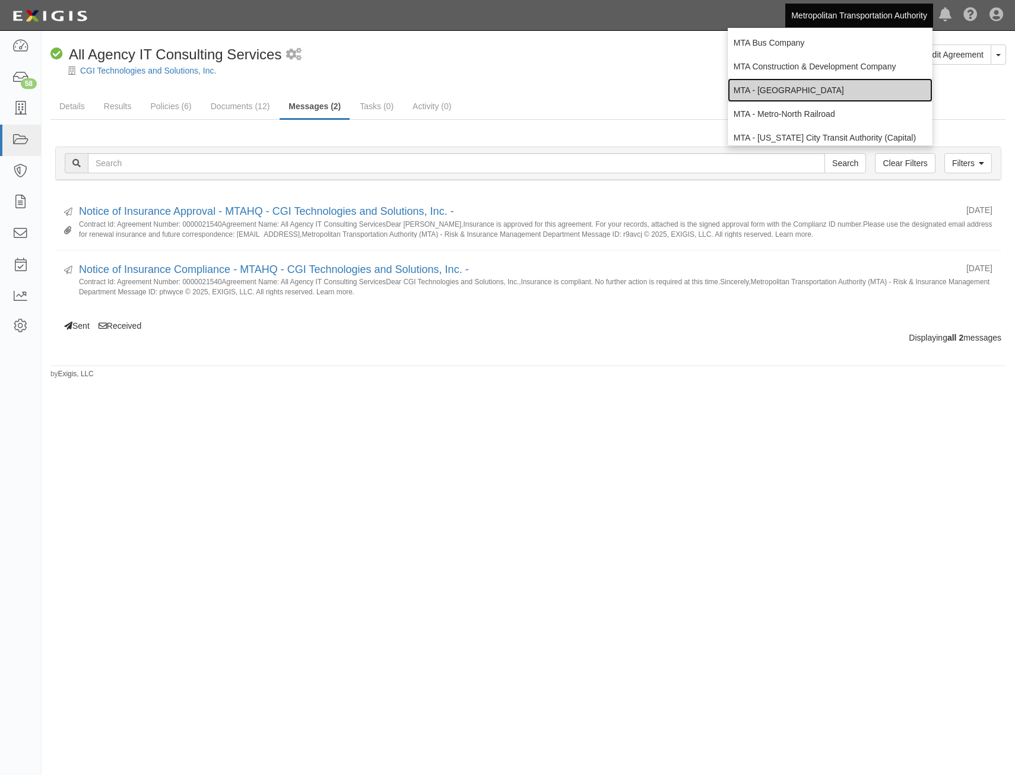
click at [844, 90] on link "MTA - [GEOGRAPHIC_DATA]" at bounding box center [830, 90] width 205 height 24
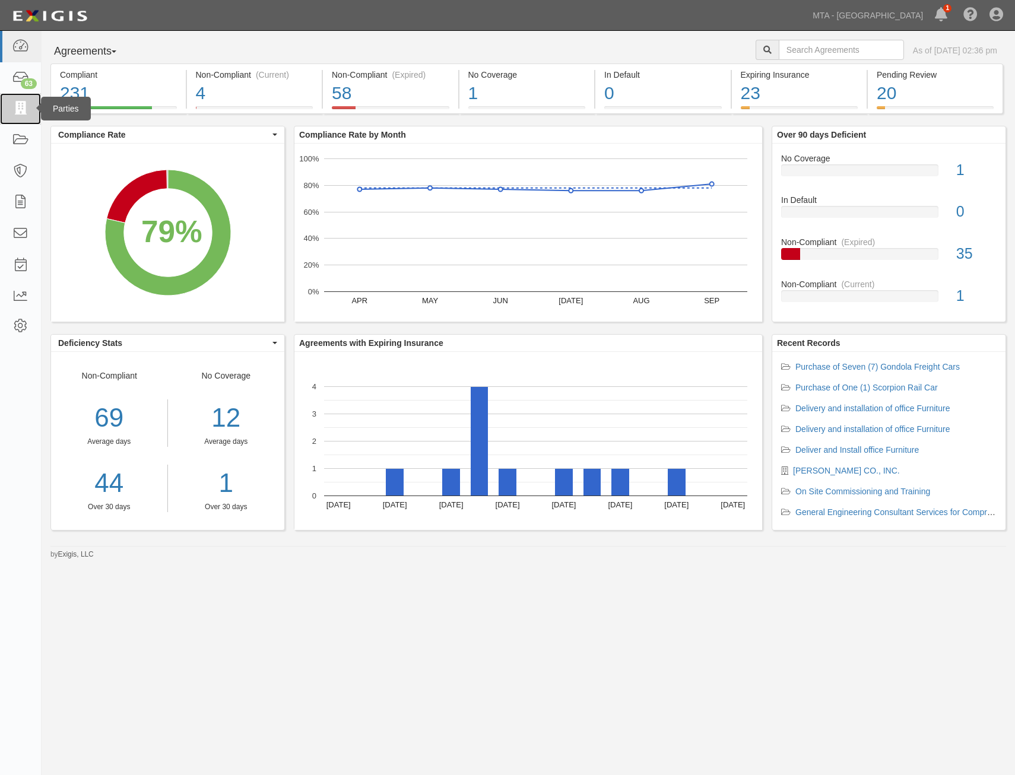
click at [18, 108] on icon at bounding box center [20, 109] width 17 height 14
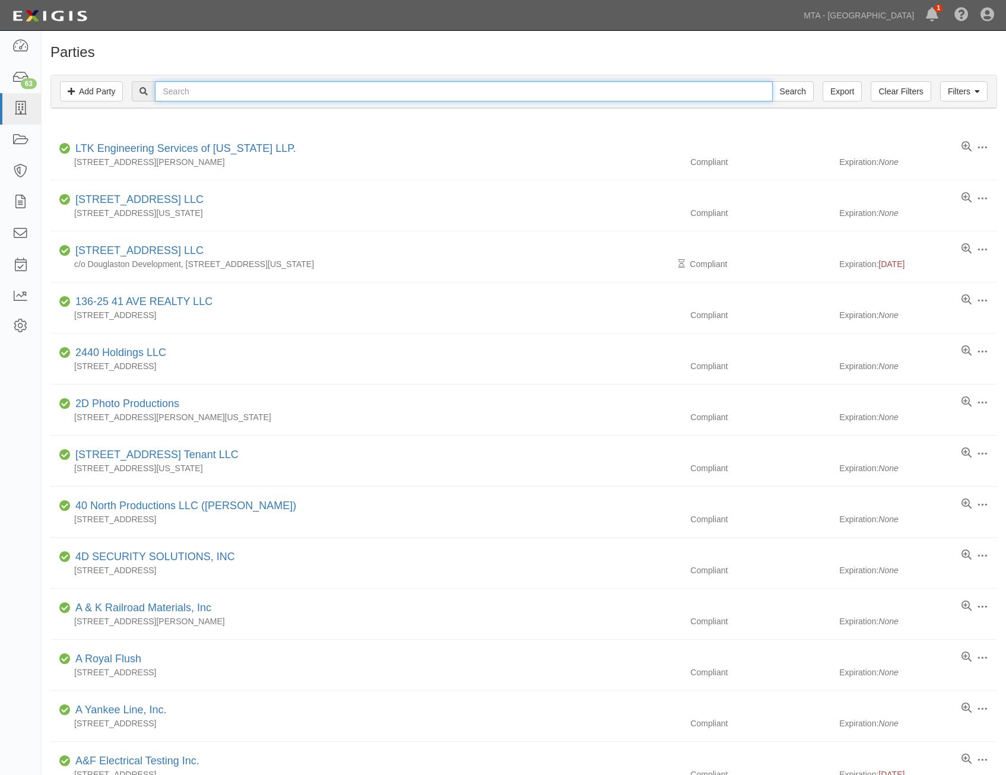
click at [398, 96] on input "text" at bounding box center [464, 91] width 618 height 20
type input "ultimate"
click at [772, 81] on input "Search" at bounding box center [793, 91] width 42 height 20
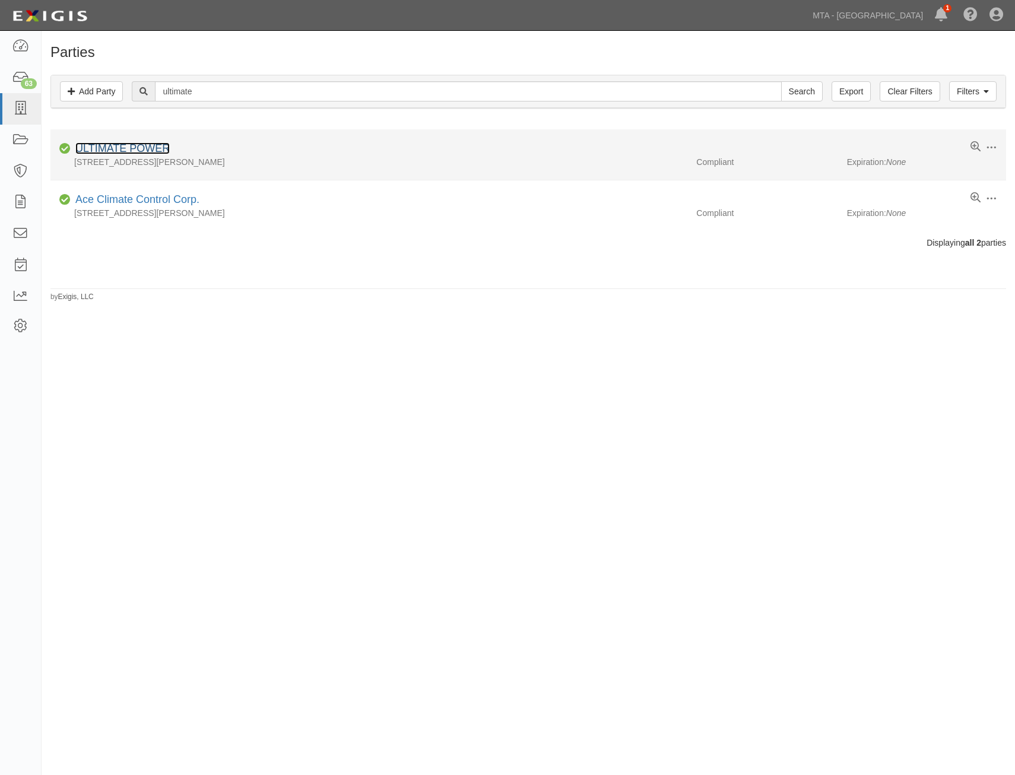
click at [138, 144] on link "ULTIMATE POWER" at bounding box center [122, 149] width 94 height 12
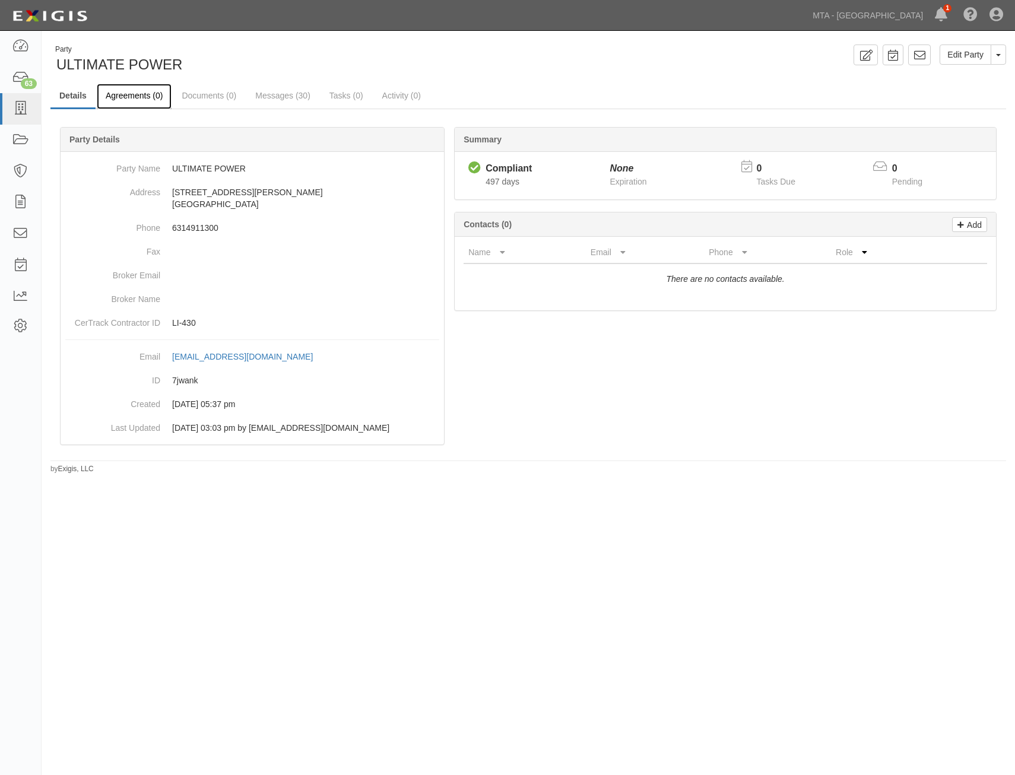
click at [143, 106] on link "Agreements (0)" at bounding box center [134, 97] width 75 height 26
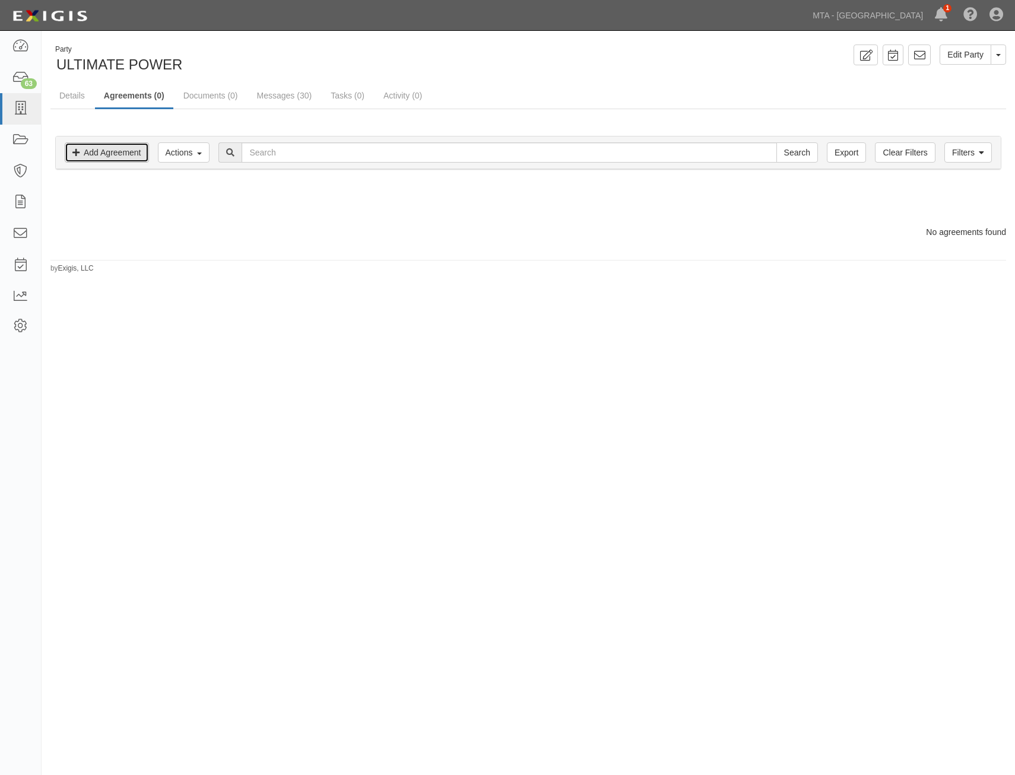
click at [125, 156] on link "Add Agreement" at bounding box center [107, 153] width 84 height 20
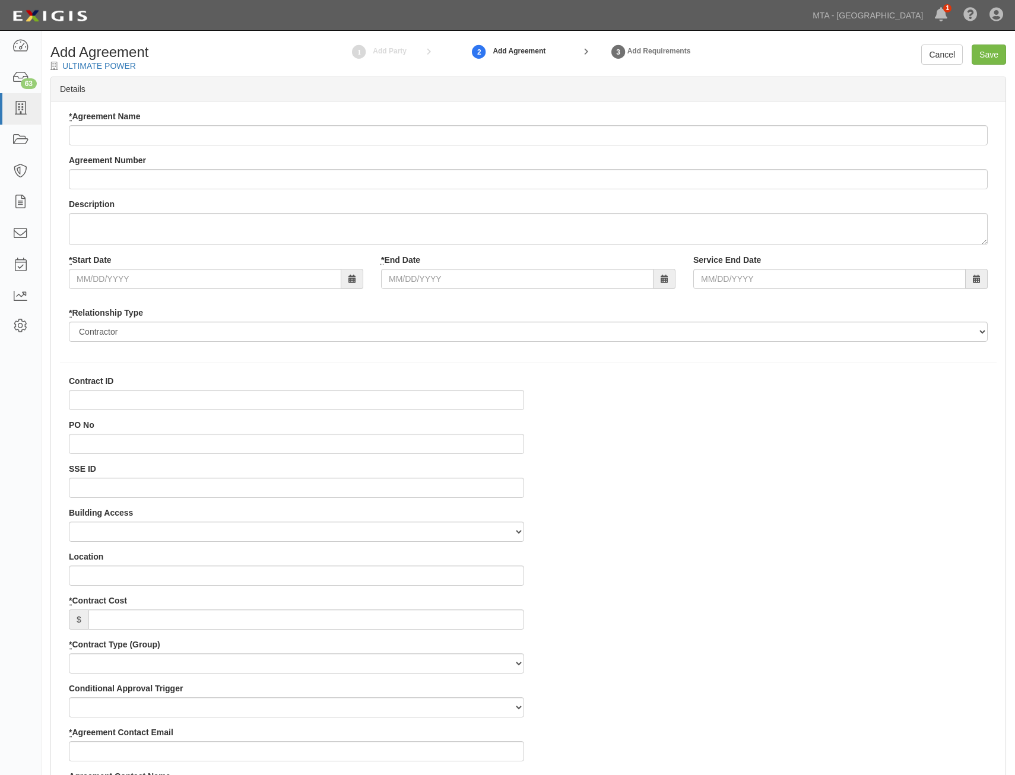
select select
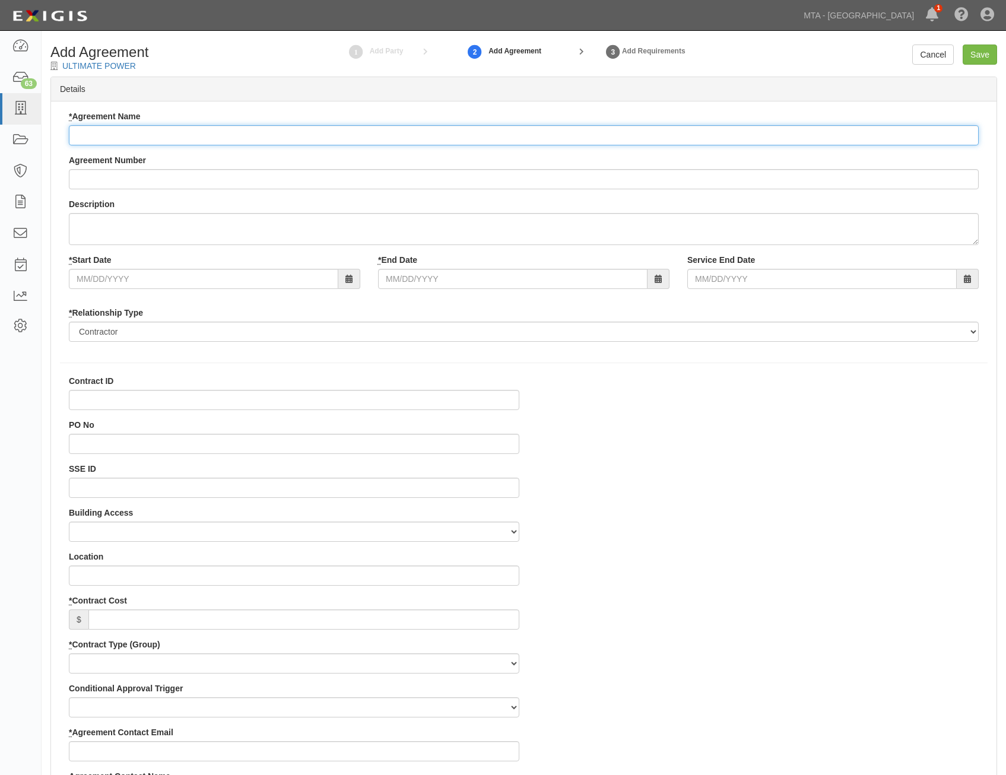
click at [497, 131] on input "* Agreement Name" at bounding box center [524, 135] width 910 height 20
paste input "Preventive Maintenance and Repair Services of LIRR Boilers"
type input "Preventive Maintenance and Repair Services of LIRR Boilers"
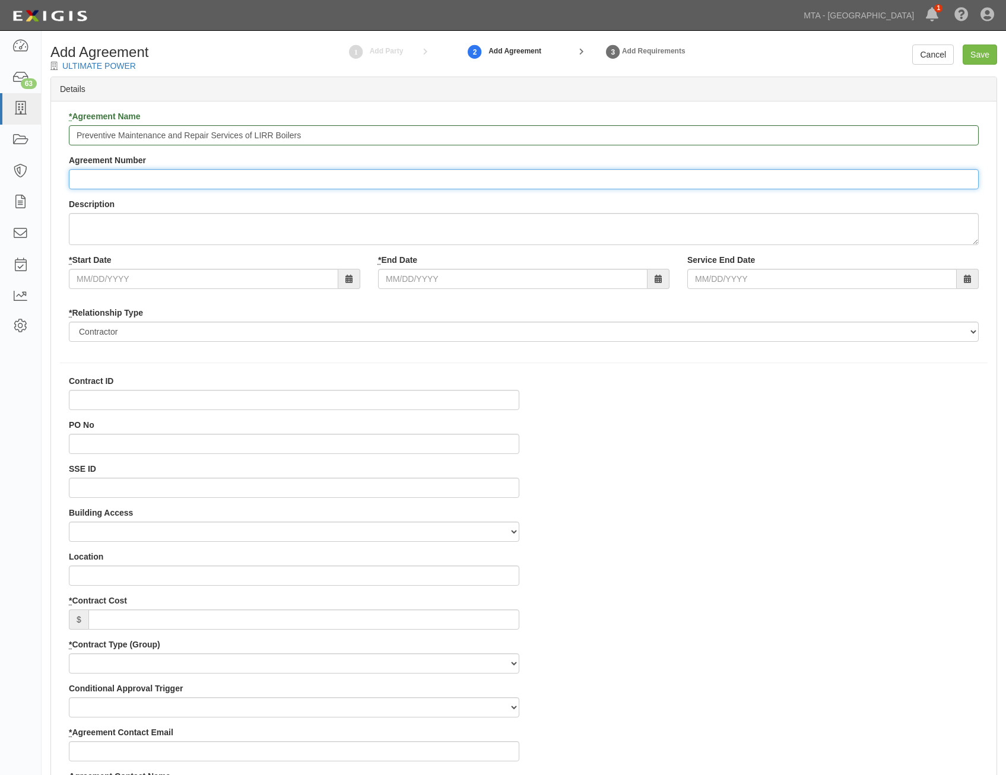
click at [423, 175] on input "Agreement Number" at bounding box center [524, 179] width 910 height 20
paste input "400000000003517"
type input "400000000003517"
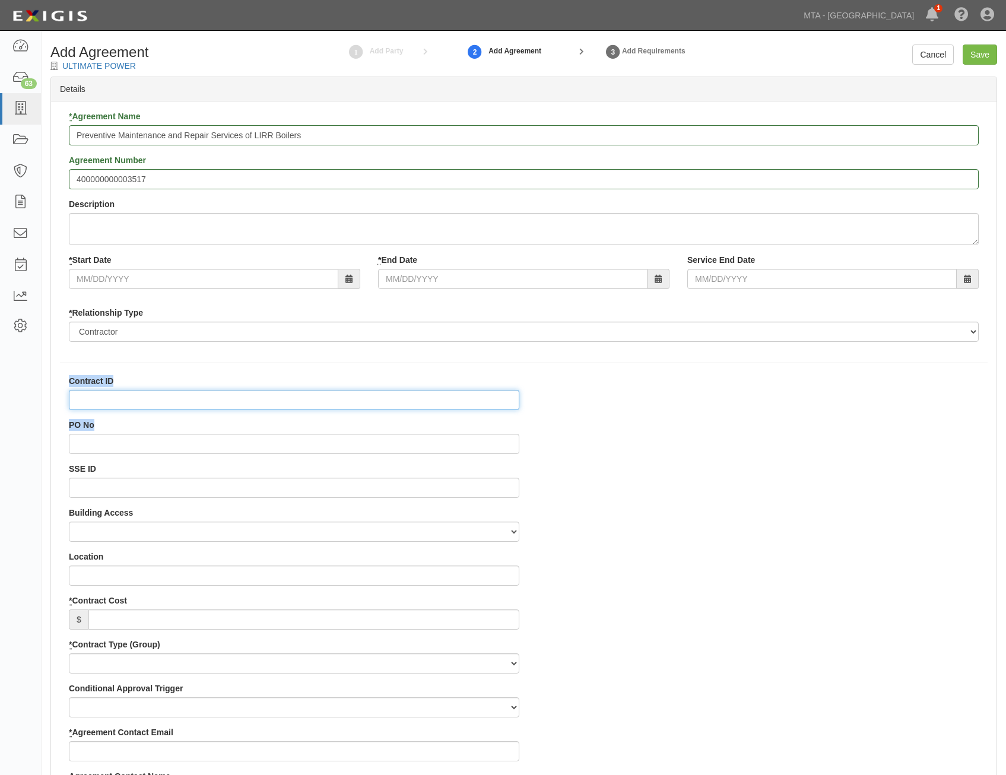
click at [470, 399] on input "Contract ID" at bounding box center [294, 400] width 451 height 20
paste input "400000000003517"
type input "400000000003517"
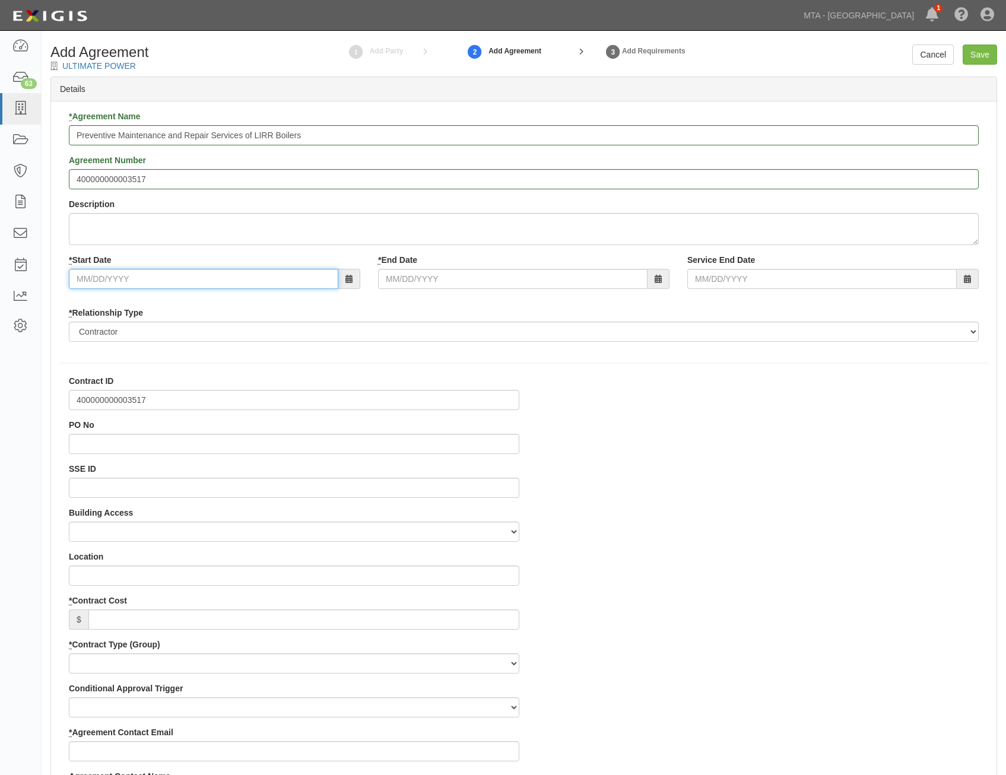
click at [302, 279] on input "* Start Date" at bounding box center [204, 279] width 270 height 20
type input "10/01/2025"
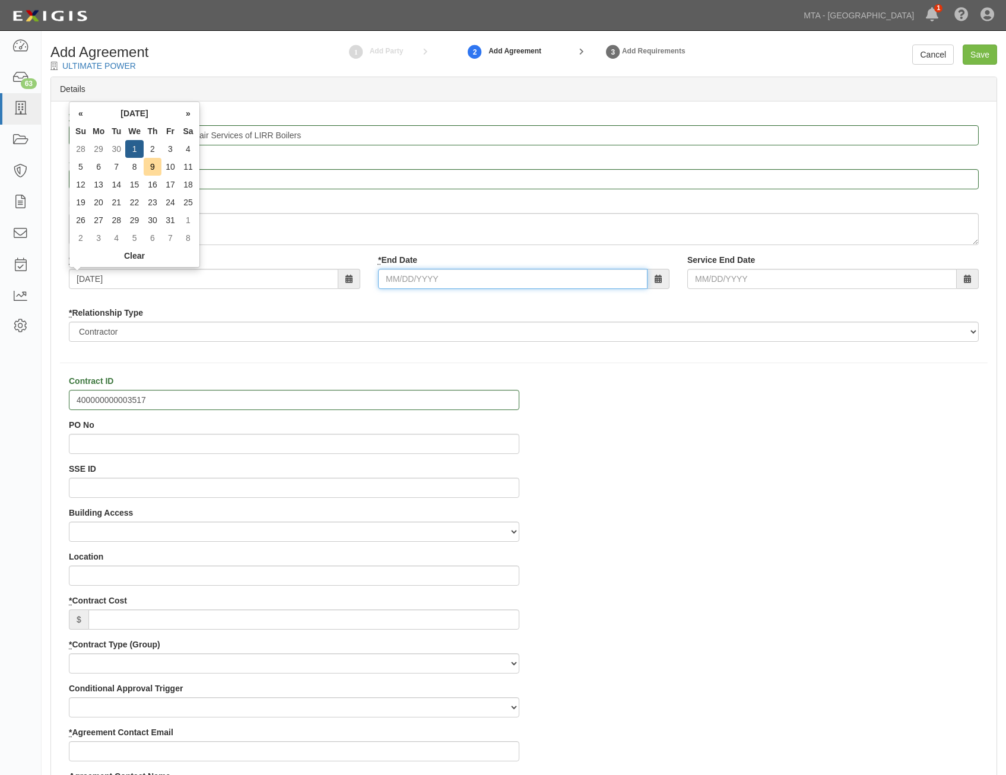
click at [409, 280] on input "* End Date" at bounding box center [513, 279] width 270 height 20
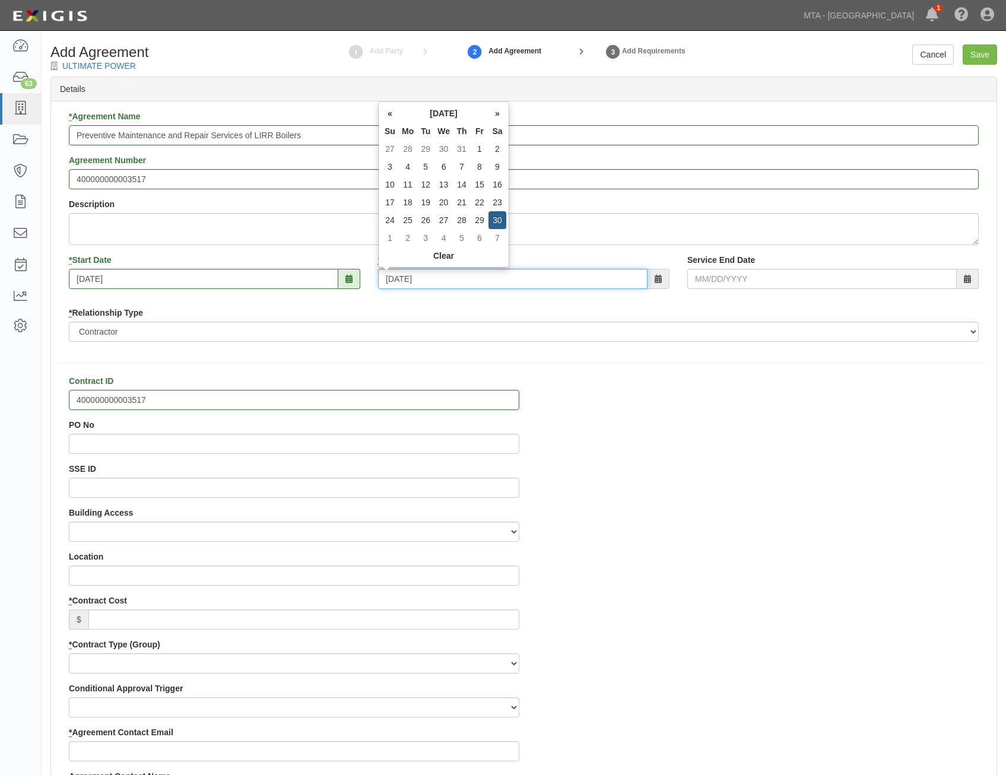
type input "09/30/2028"
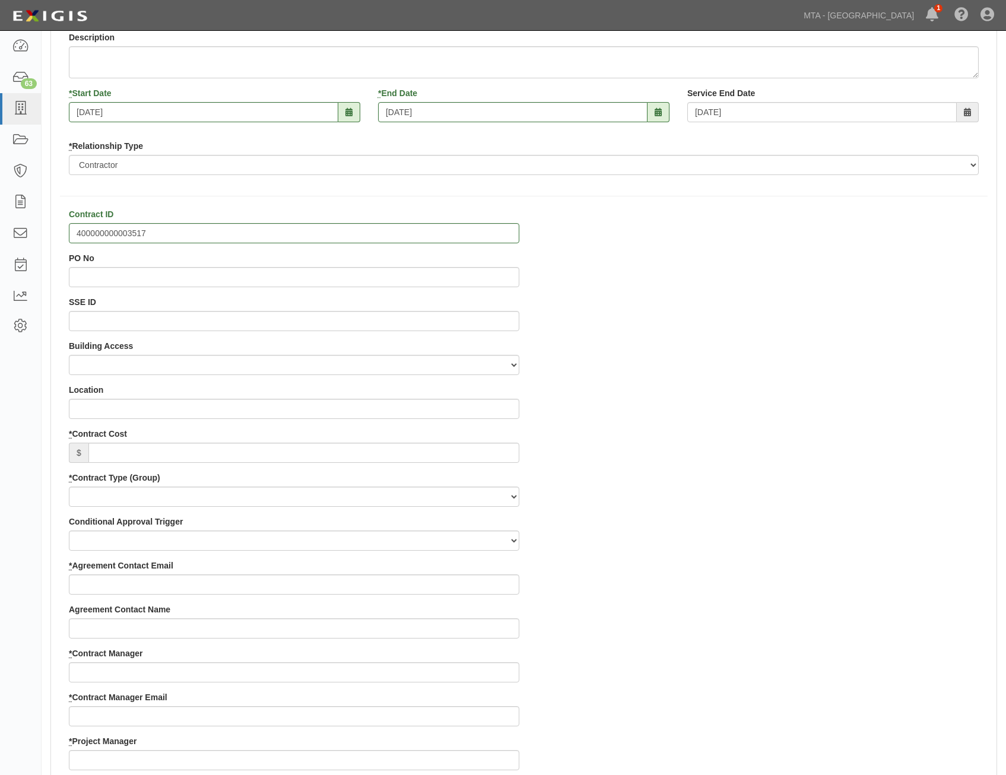
scroll to position [178, 0]
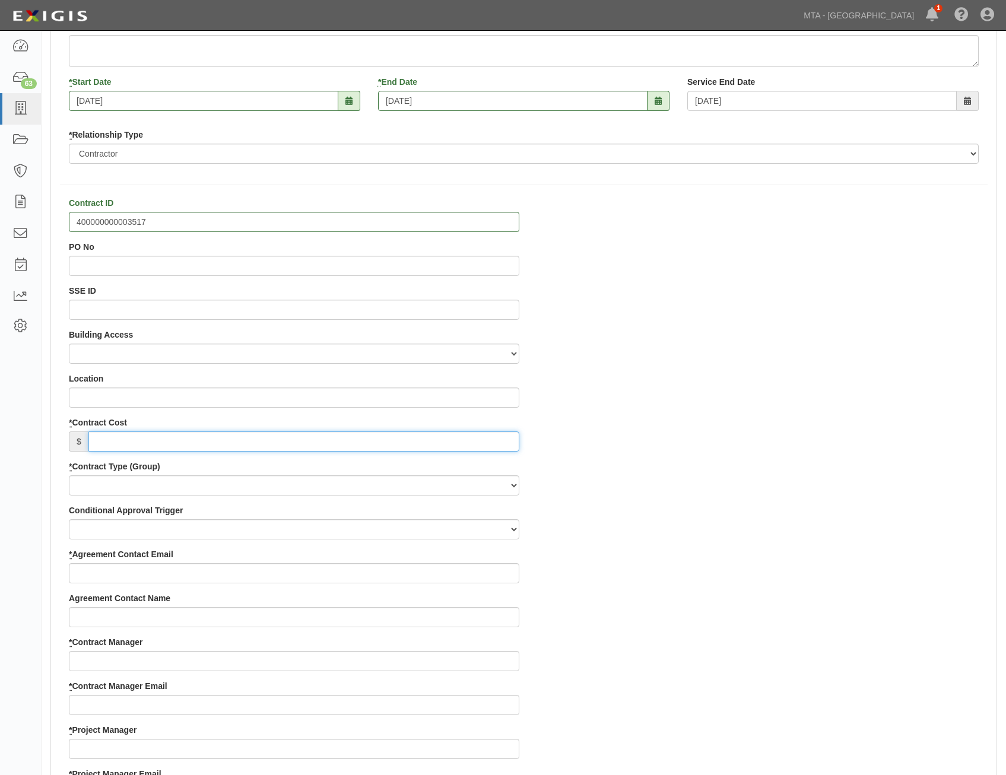
click at [461, 441] on input "* Contract Cost" at bounding box center [303, 442] width 431 height 20
paste input "289,925.00"
type input "289,925.00"
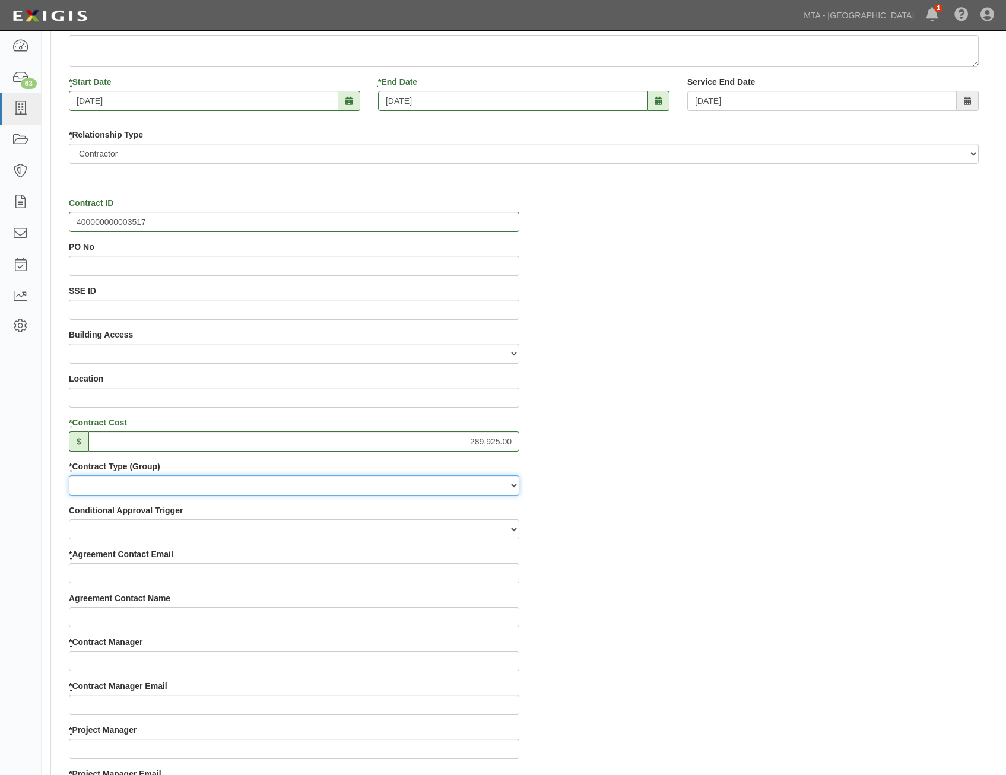
click at [474, 482] on select "Capital Operating Not for Benefit (incls. FA, Entry Permits) Real Estate Other" at bounding box center [294, 486] width 451 height 20
select select "107"
click at [69, 476] on select "Capital Operating Not for Benefit (incls. FA, Entry Permits) Real Estate Other" at bounding box center [294, 486] width 451 height 20
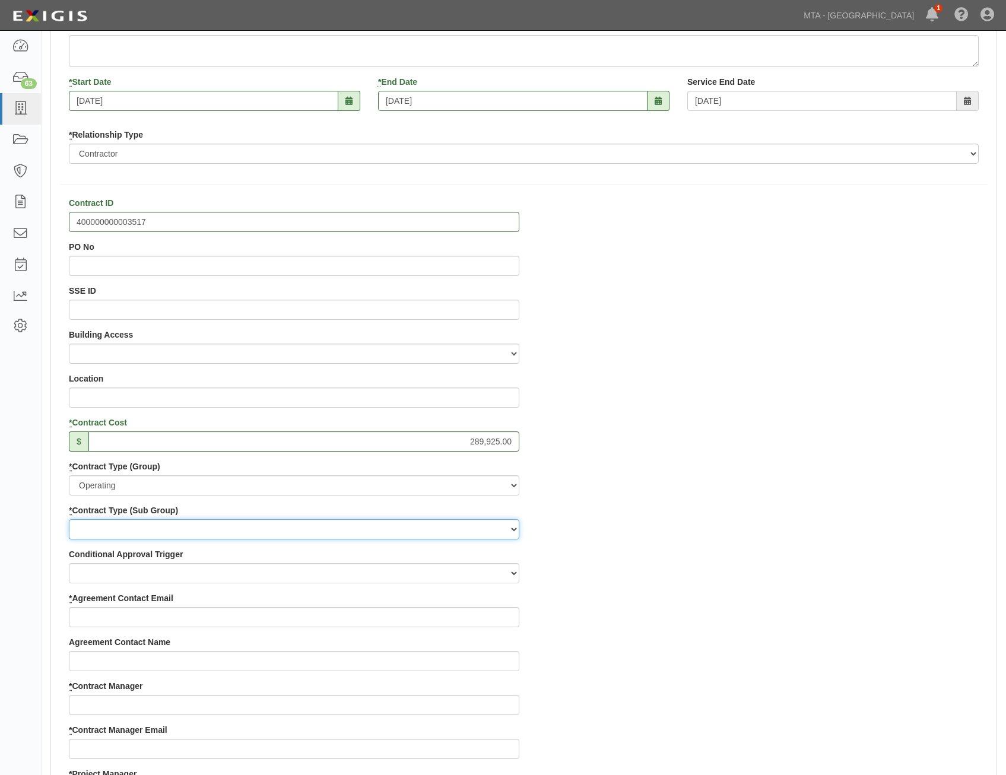
click at [458, 528] on select "Construction Loan / Test and Demo Maintenance Painting Personal Services Contra…" at bounding box center [294, 530] width 451 height 20
select select "178"
click at [69, 520] on select "Construction Loan / Test and Demo Maintenance Painting Personal Services Contra…" at bounding box center [294, 530] width 451 height 20
click at [679, 590] on div "Contract ID 400000000003517 PO No SSE ID Building Access 2 Broadway 341/345/347…" at bounding box center [524, 768] width 946 height 1142
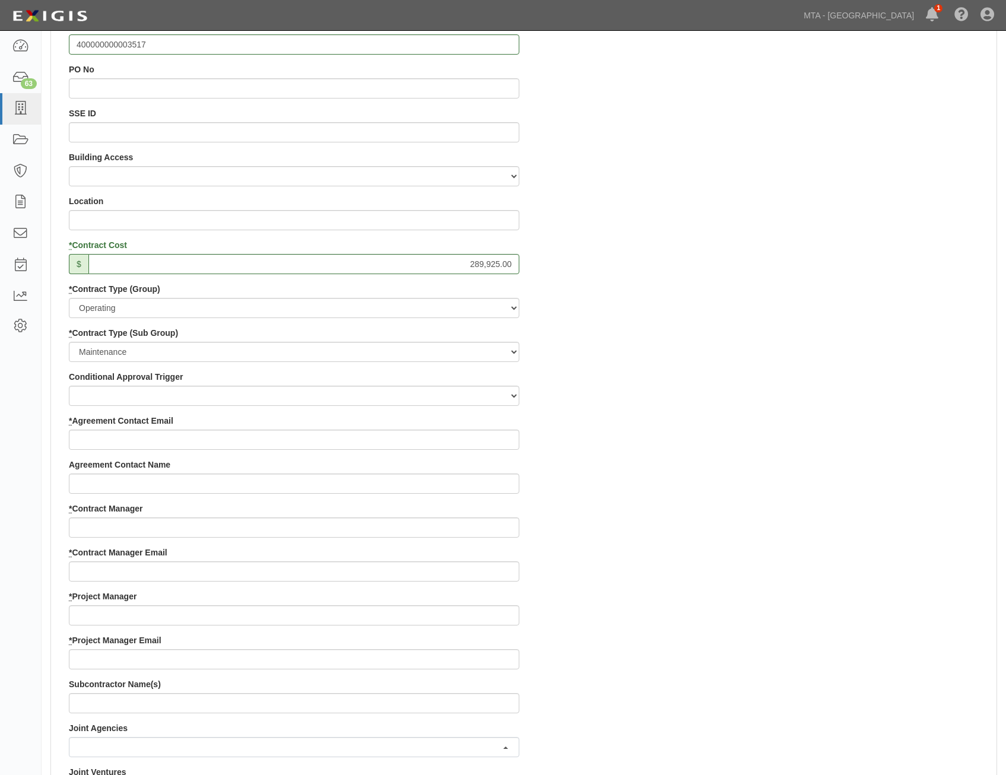
scroll to position [356, 0]
click at [490, 439] on input "* Agreement Contact Email" at bounding box center [294, 439] width 451 height 20
paste input "mstone@ultimatepowerinc.com"
type input "mstone@ultimatepowerinc.com"
click at [683, 525] on div "Contract ID 400000000003517 PO No SSE ID Building Access 2 Broadway 341/345/347…" at bounding box center [524, 590] width 946 height 1142
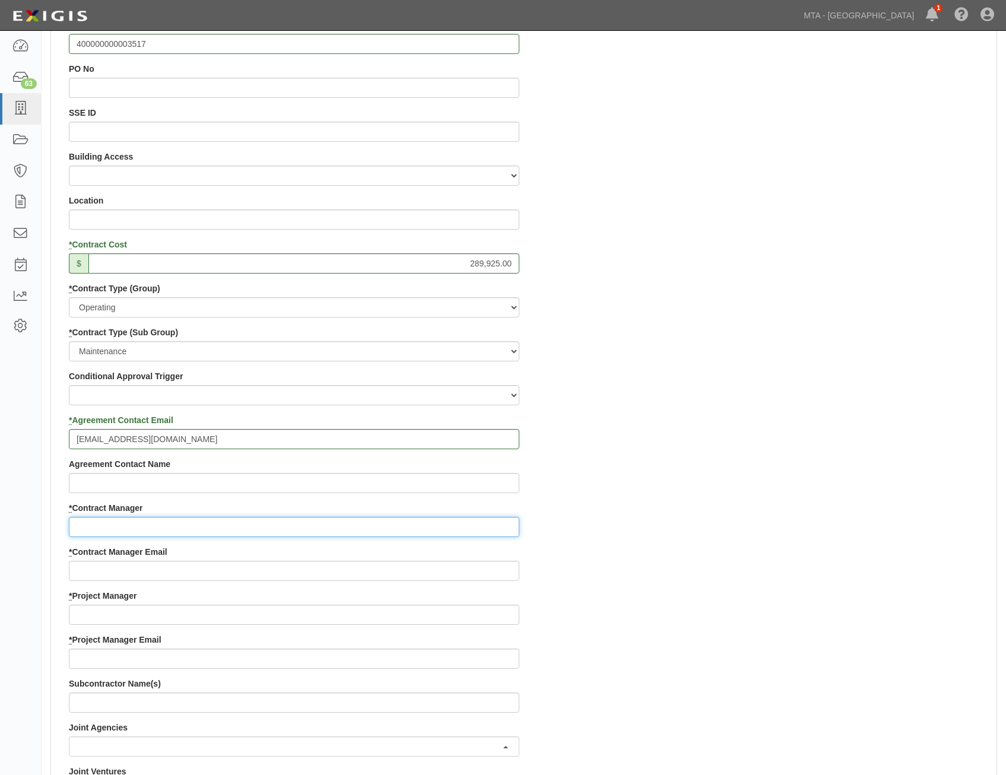
click at [449, 529] on input "* Contract Manager" at bounding box center [294, 527] width 451 height 20
paste input "Kevin Humphrey"
type input "Kevin Humphrey"
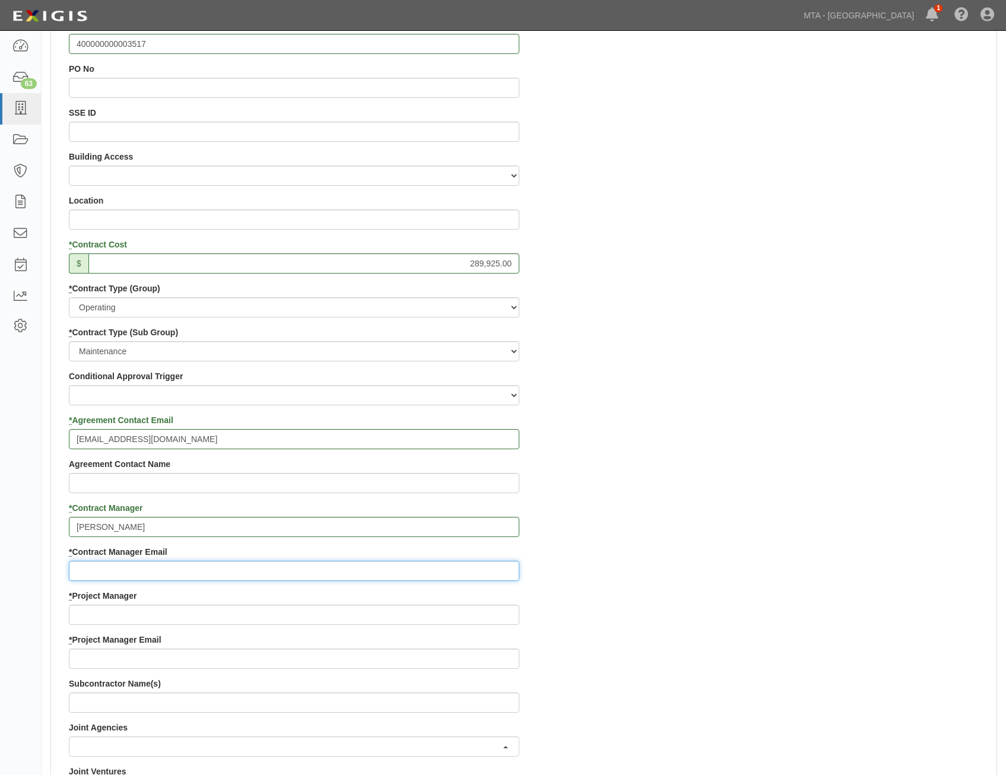
click at [484, 571] on input "* Contract Manager Email" at bounding box center [294, 571] width 451 height 20
paste input "khumphr@lirr.org"
type input "khumphr@lirr.org"
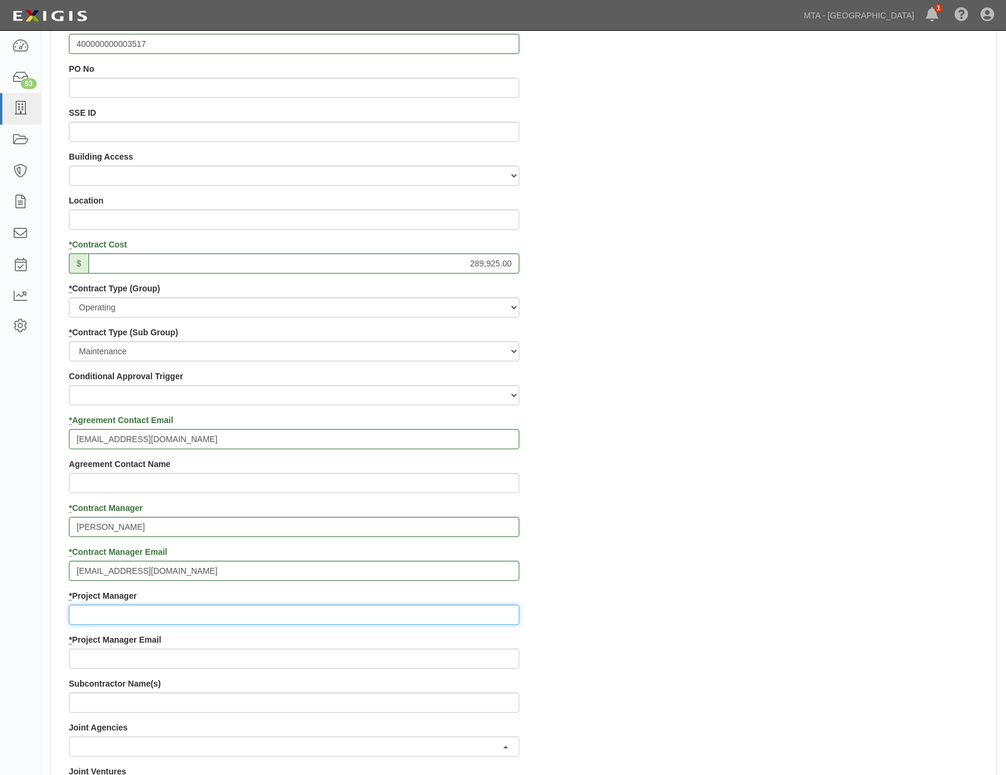
click at [428, 611] on input "* Project Manager" at bounding box center [294, 615] width 451 height 20
paste input "Matthew Kellers"
type input "Matthew Kellers"
click at [835, 499] on div "Contract ID 400000000003517 PO No SSE ID Building Access 2 Broadway 341/345/347…" at bounding box center [524, 590] width 946 height 1142
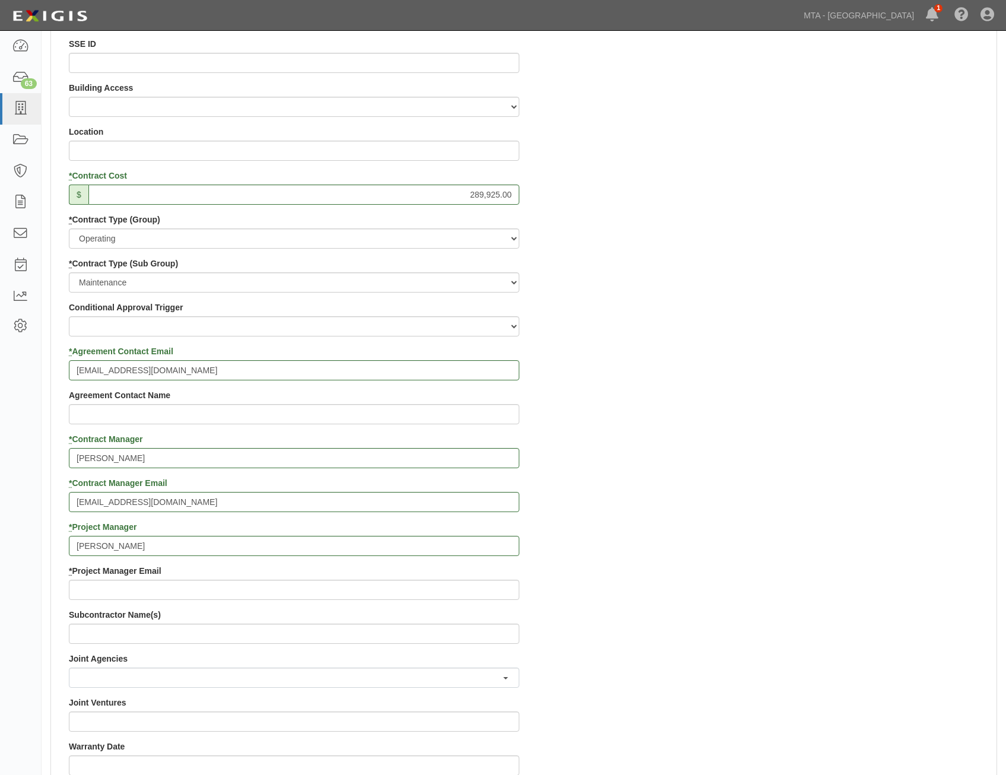
scroll to position [534, 0]
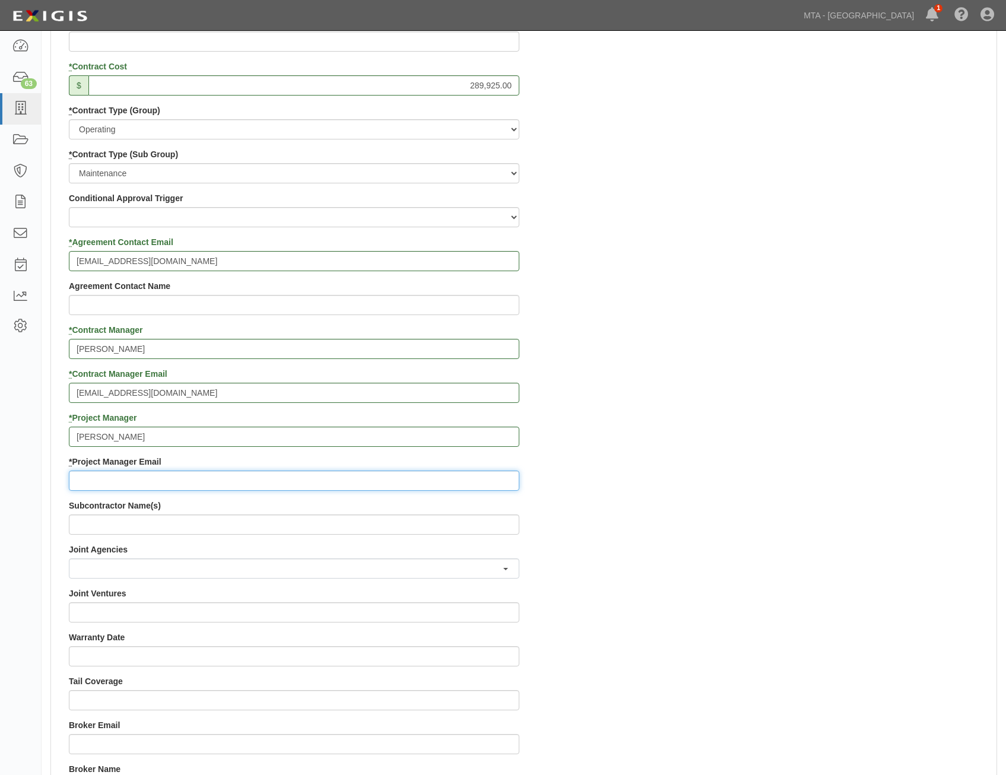
click at [445, 473] on input "* Project Manager Email" at bounding box center [294, 481] width 451 height 20
paste input "mkeller@lirr.org"
type input "mkeller@lirr.org"
click at [759, 535] on div "Contract ID 400000000003517 PO No SSE ID Building Access 2 Broadway 341/345/347…" at bounding box center [524, 412] width 946 height 1142
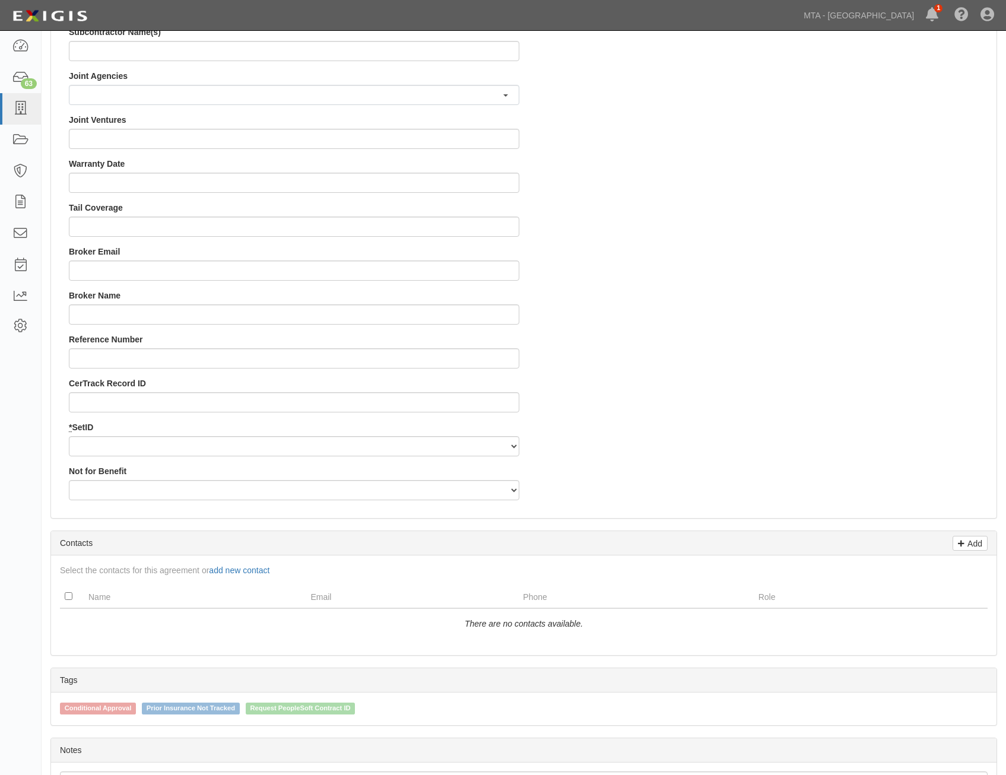
scroll to position [1009, 0]
click at [473, 444] on select "LIRRD" at bounding box center [294, 445] width 451 height 20
select select "93"
click at [69, 435] on select "LIRRD" at bounding box center [294, 445] width 451 height 20
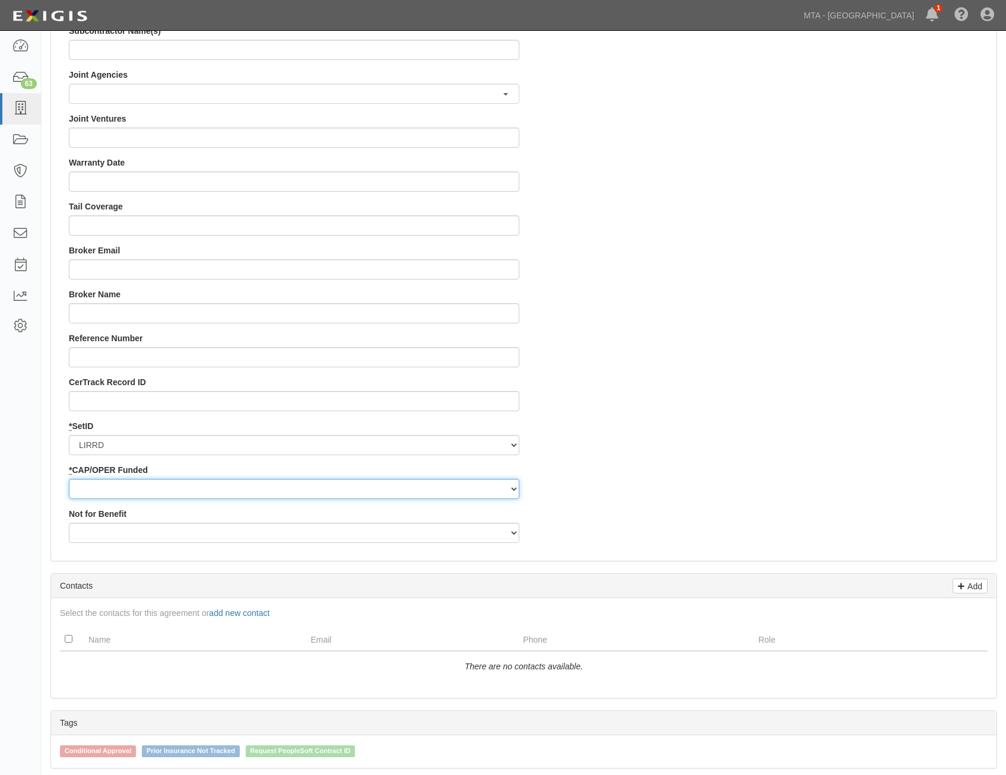
click at [455, 493] on select "Capital Operating" at bounding box center [294, 489] width 451 height 20
select select "353"
click at [69, 479] on select "Capital Operating" at bounding box center [294, 489] width 451 height 20
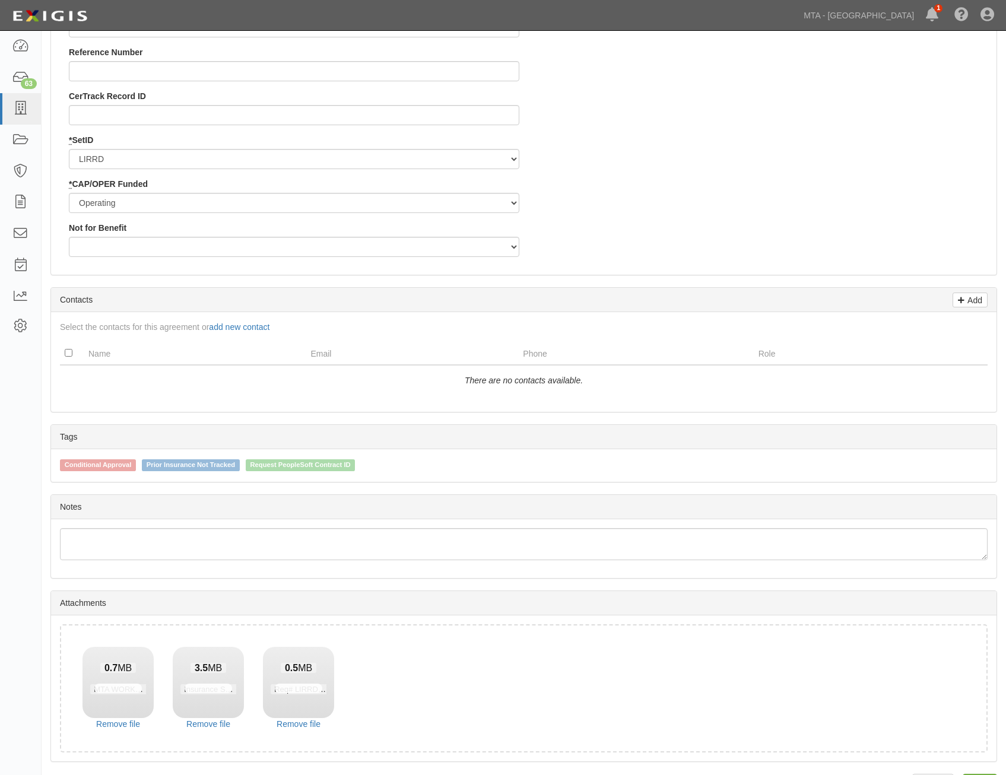
scroll to position [1332, 0]
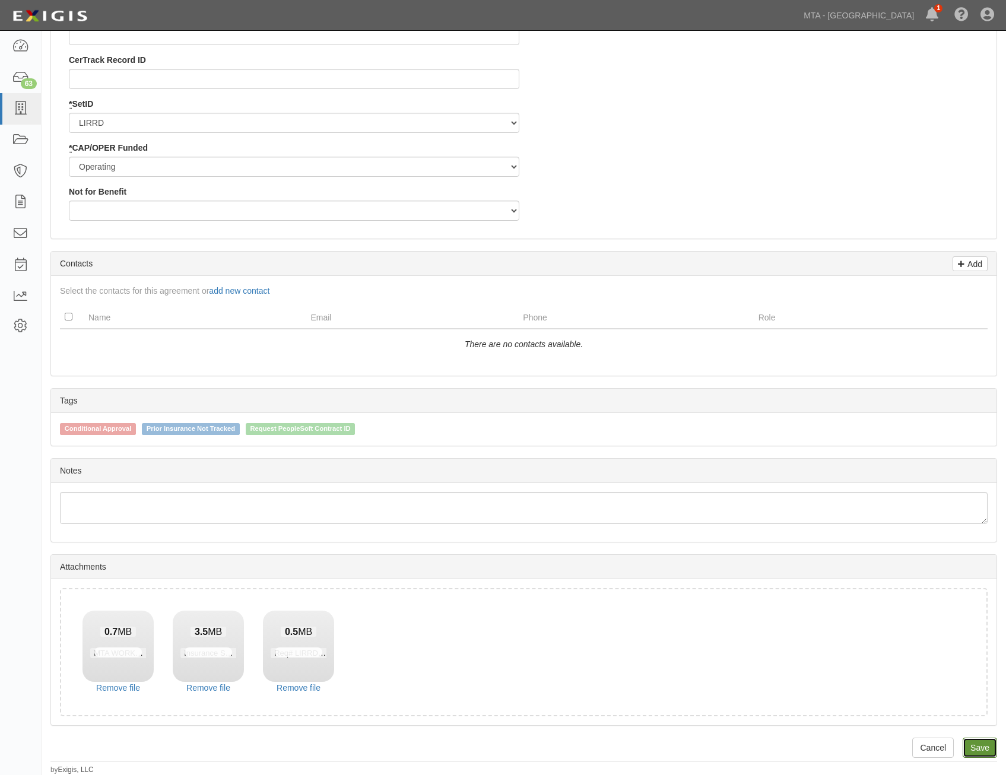
click at [980, 751] on link "Save" at bounding box center [980, 748] width 34 height 20
type input "289925.00"
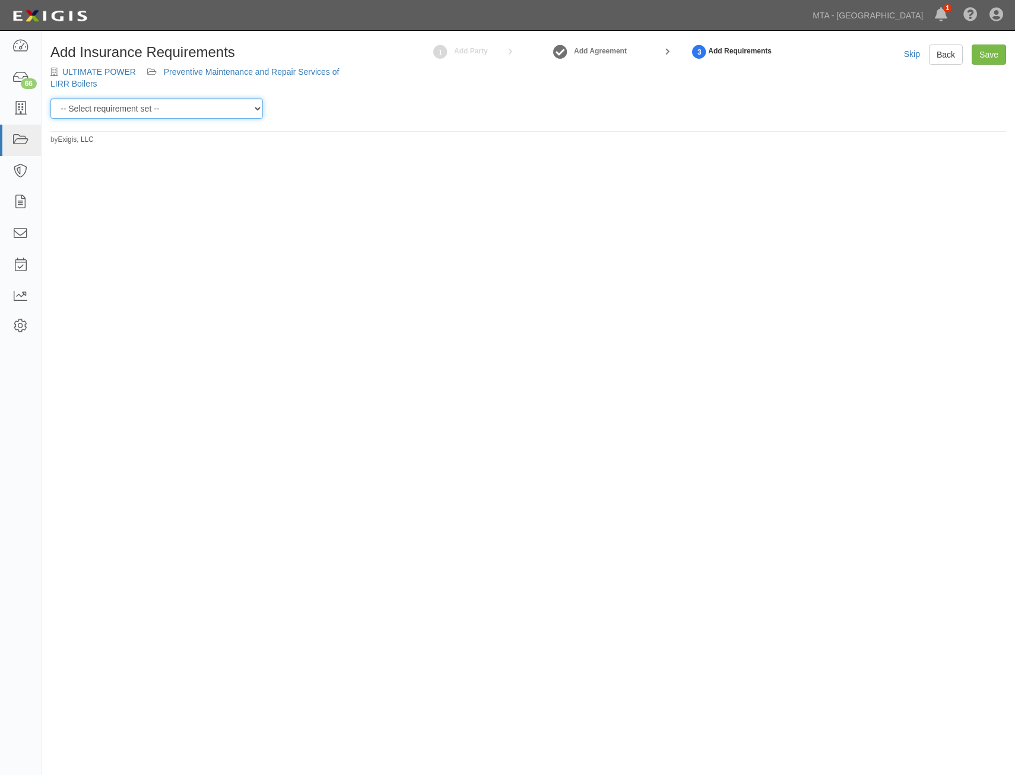
click at [227, 114] on select "-- Select requirement set -- Basic Basic Enhanced Option for Operating Agreemen…" at bounding box center [156, 109] width 213 height 20
select select "7456"
click at [50, 99] on select "-- Select requirement set -- Basic Basic Enhanced Option for Operating Agreemen…" at bounding box center [156, 109] width 213 height 20
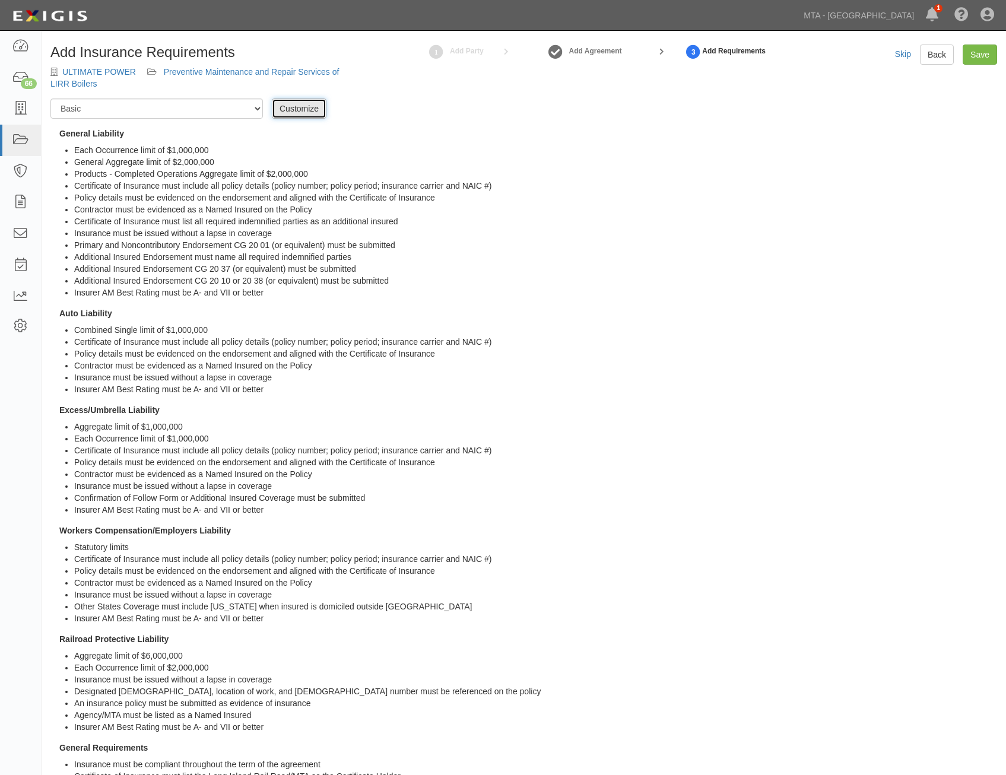
click at [319, 113] on link "Customize" at bounding box center [299, 109] width 55 height 20
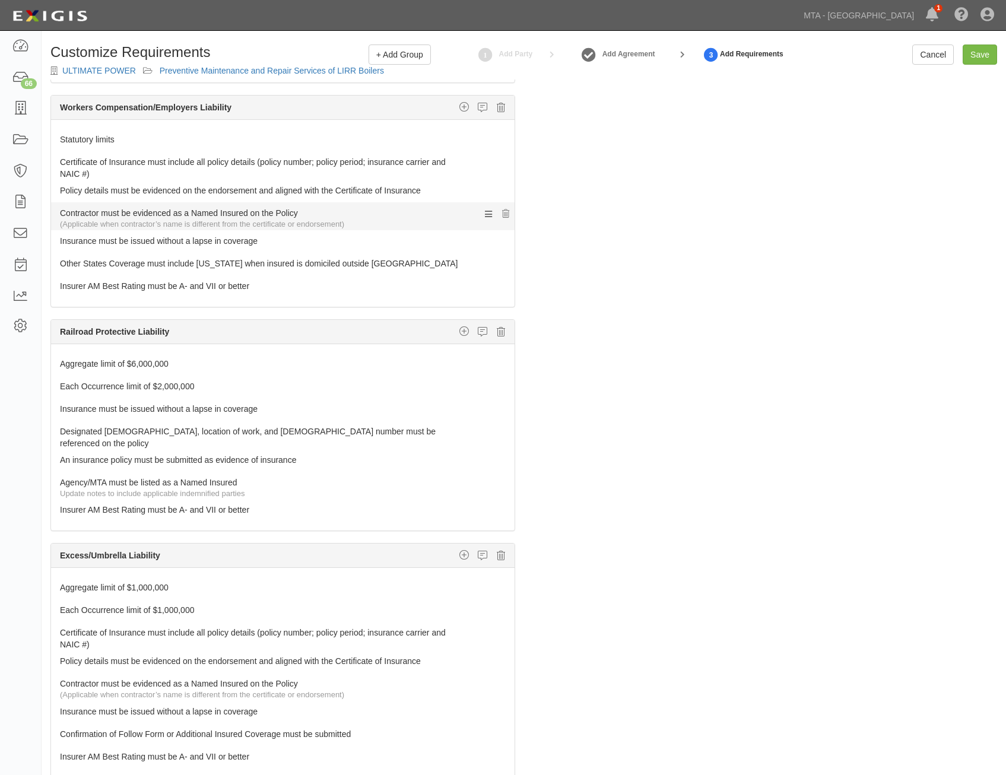
scroll to position [647, 0]
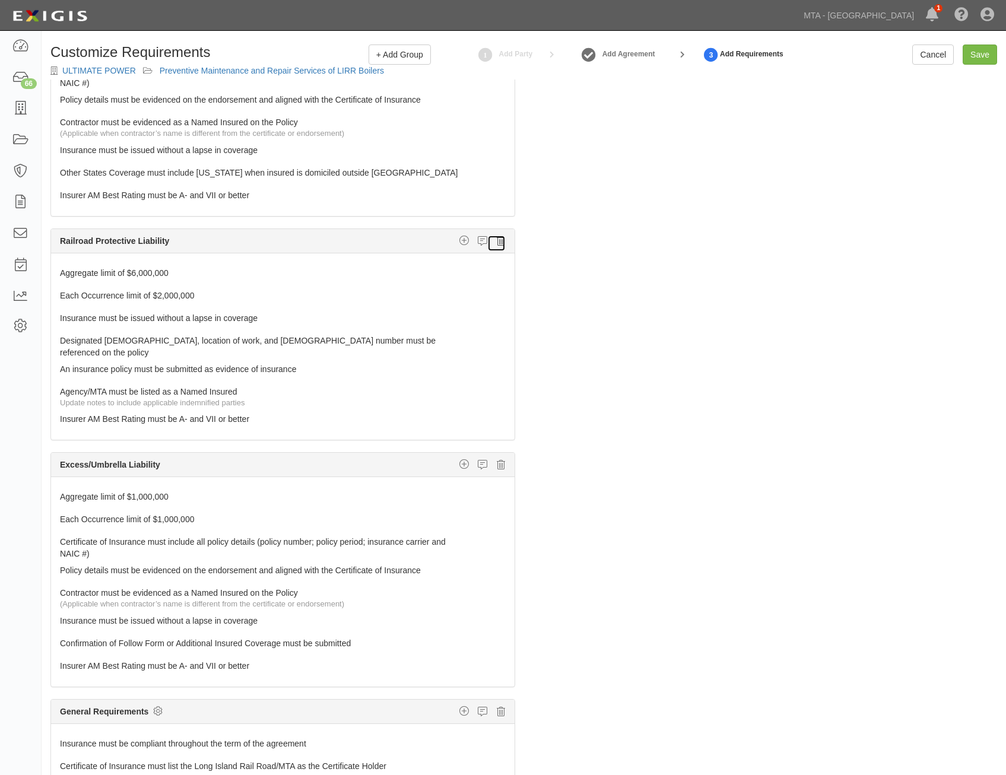
click at [497, 243] on icon at bounding box center [501, 241] width 8 height 11
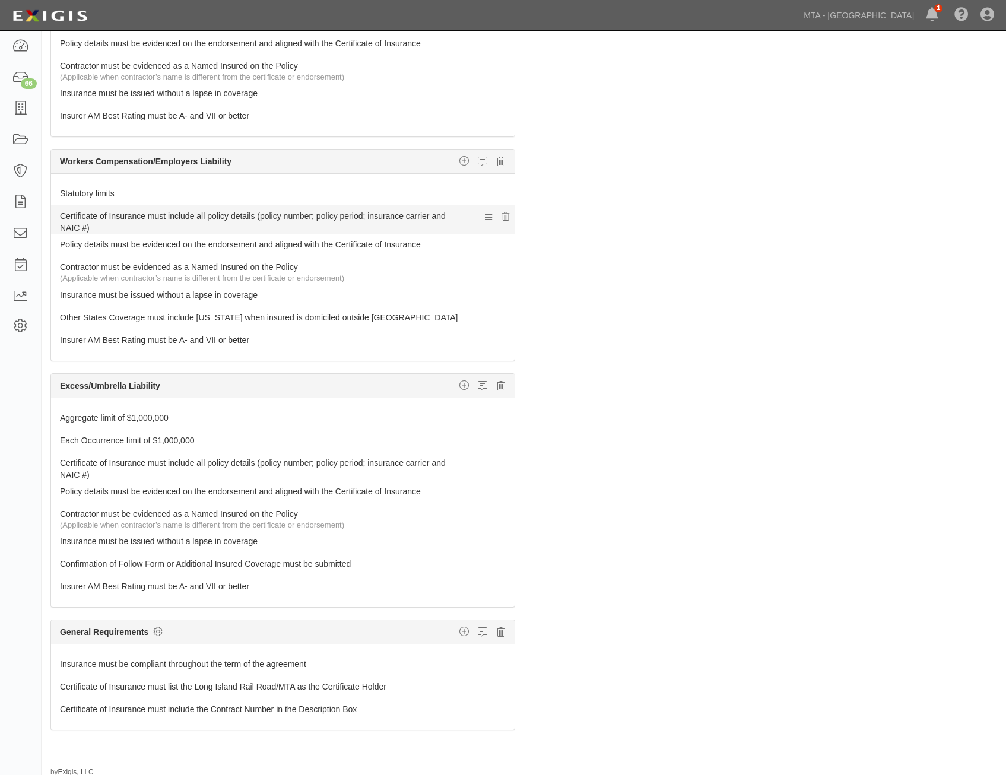
scroll to position [76, 0]
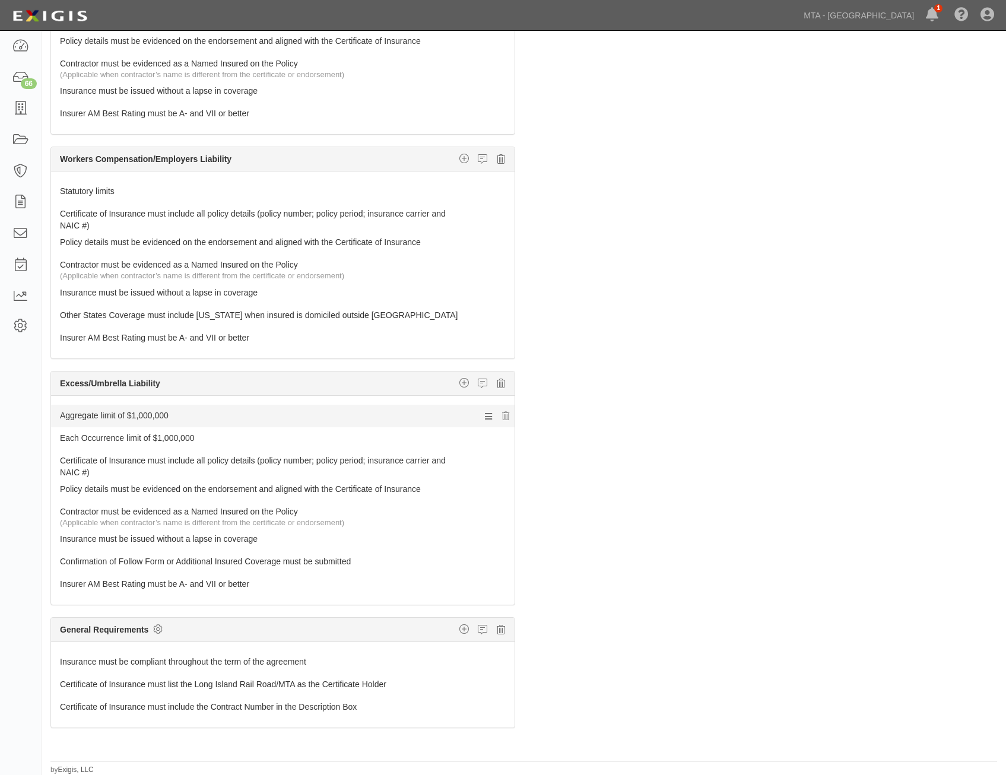
click at [394, 417] on link "Aggregate limit of $1,000,000" at bounding box center [260, 413] width 401 height 17
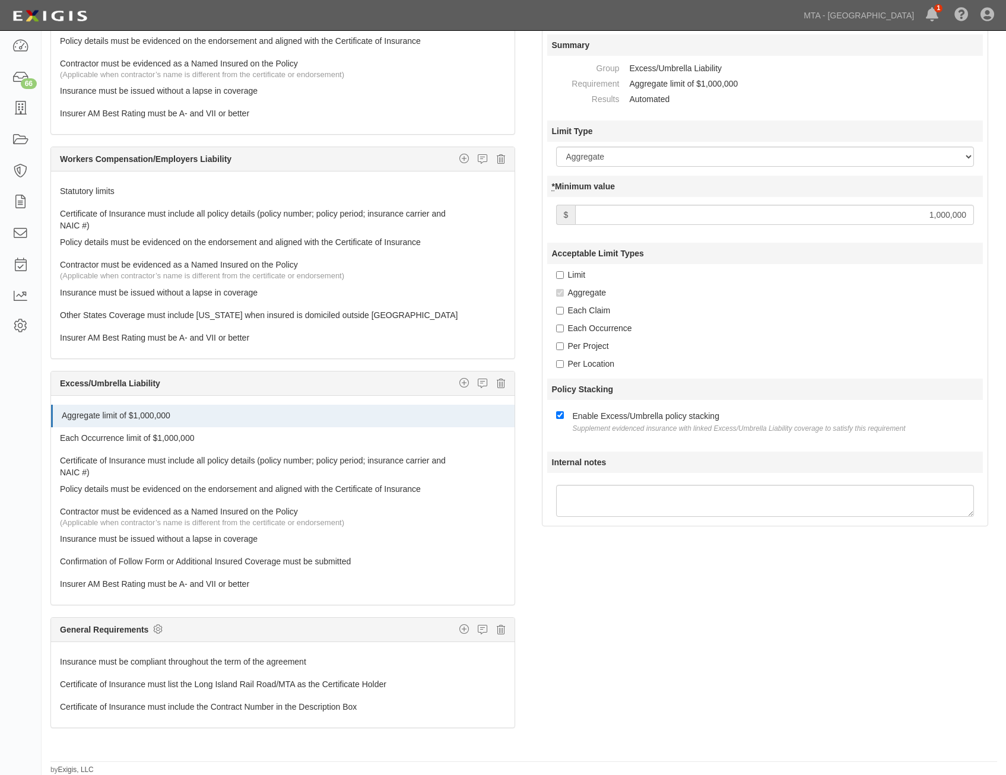
click at [891, 216] on input "1,000,000" at bounding box center [774, 215] width 399 height 20
type input "2,000,000"
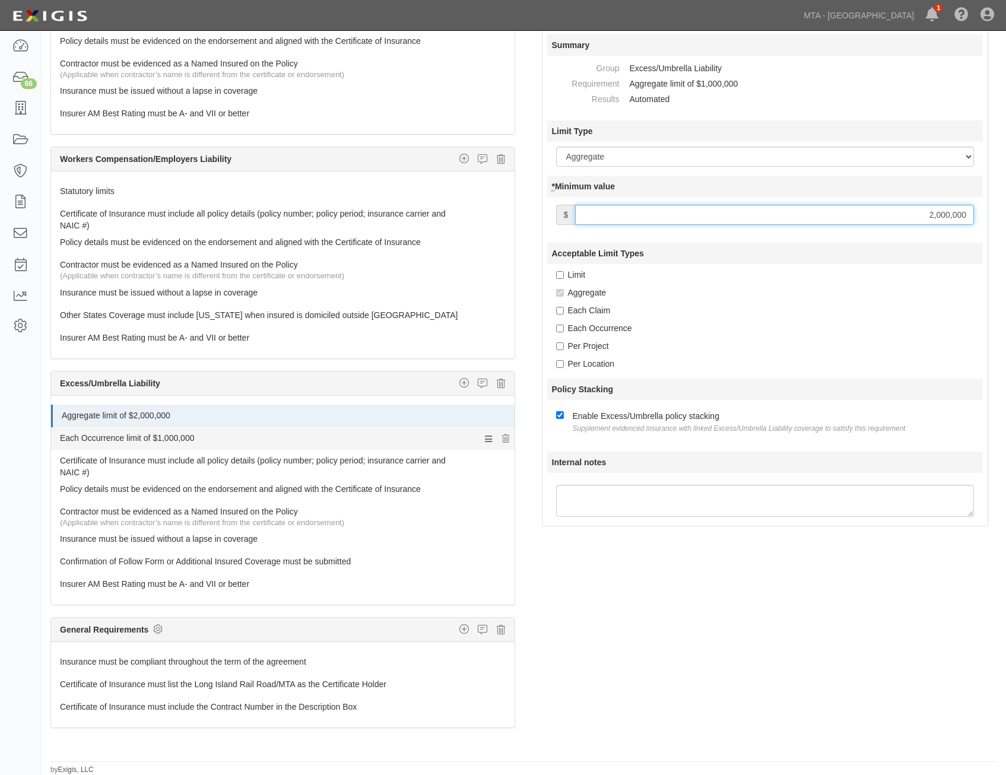
click at [378, 430] on link "Each Occurrence limit of $1,000,000" at bounding box center [260, 436] width 401 height 17
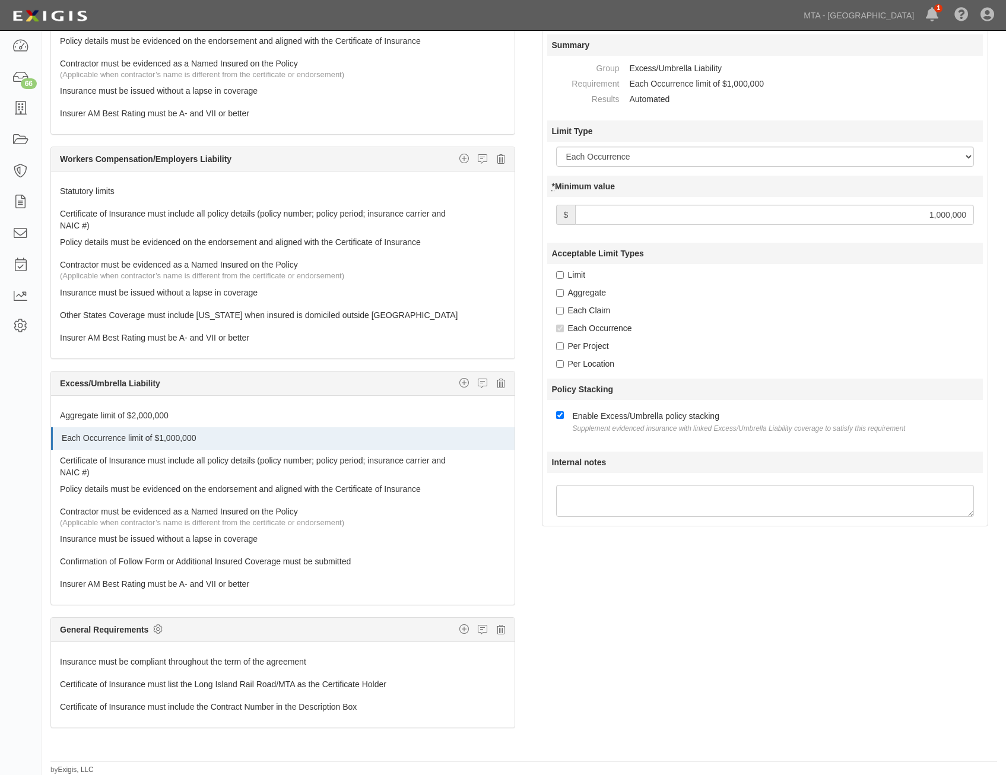
click at [886, 213] on input "1,000,000" at bounding box center [774, 215] width 399 height 20
click at [893, 223] on input "250,000" at bounding box center [774, 215] width 399 height 20
click at [827, 295] on div "Aggregate" at bounding box center [770, 293] width 428 height 12
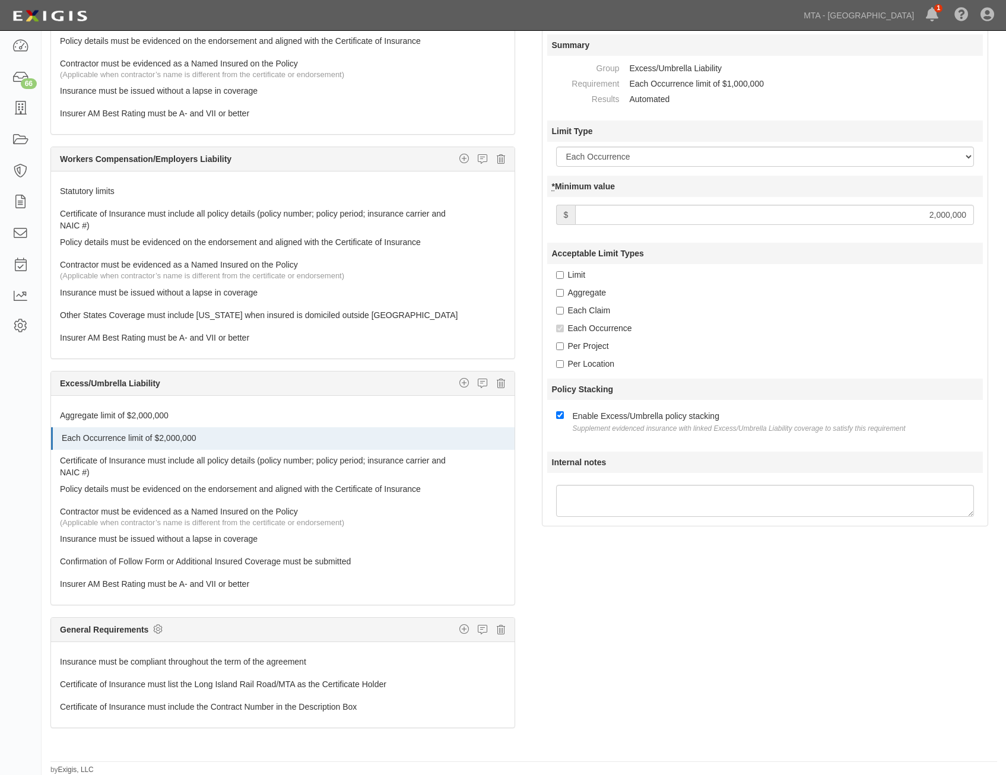
scroll to position [0, 0]
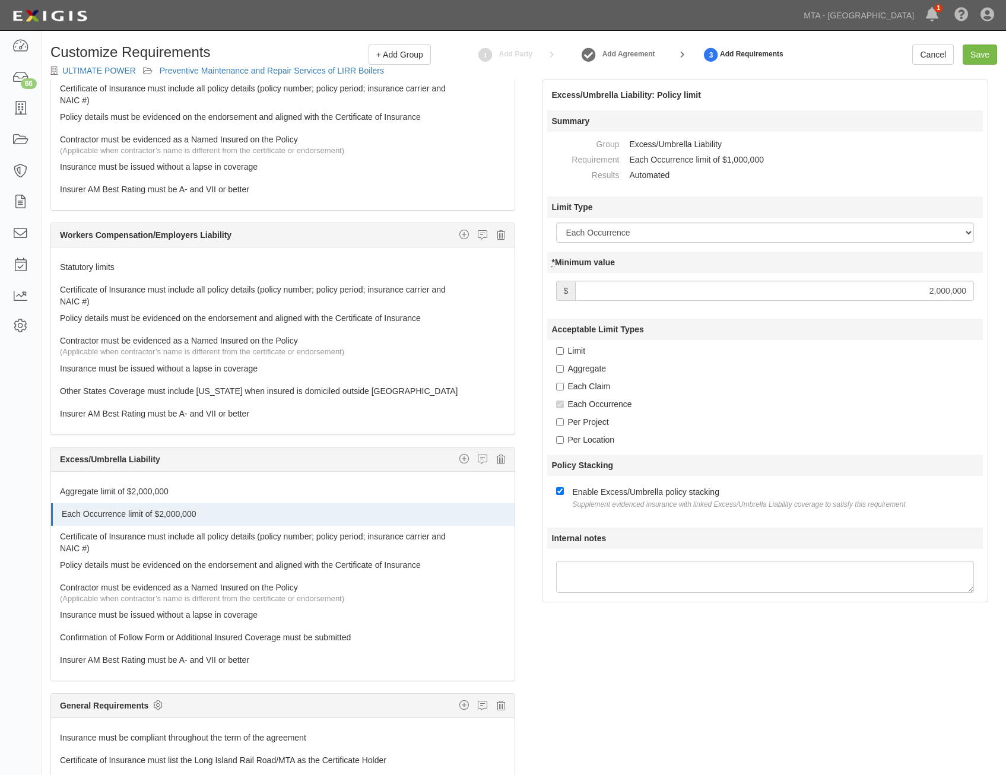
drag, startPoint x: 804, startPoint y: 324, endPoint x: 900, endPoint y: 96, distance: 247.5
click at [984, 55] on input "Save" at bounding box center [980, 55] width 34 height 20
type input "2000000"
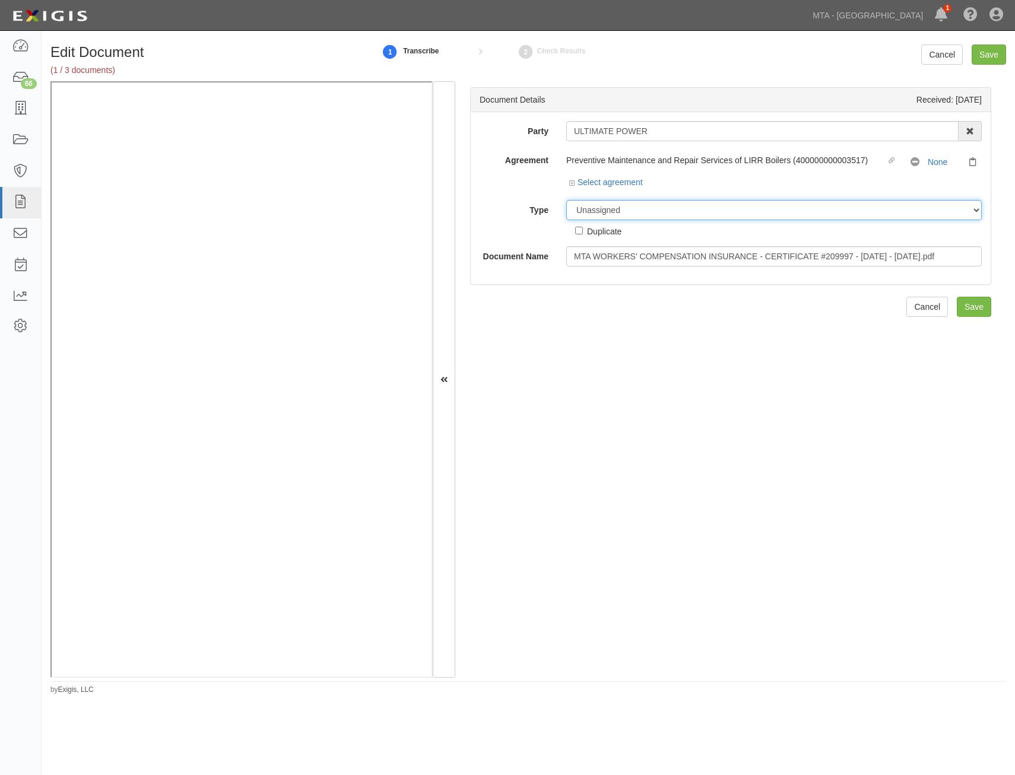
click at [691, 216] on select "Unassigned Binder Cancellation Notice Certificate Contract Endorsement Insuranc…" at bounding box center [774, 210] width 416 height 20
select select "CertificateDetail"
click at [566, 200] on select "Unassigned Binder Cancellation Notice Certificate Contract Endorsement Insuranc…" at bounding box center [774, 210] width 416 height 20
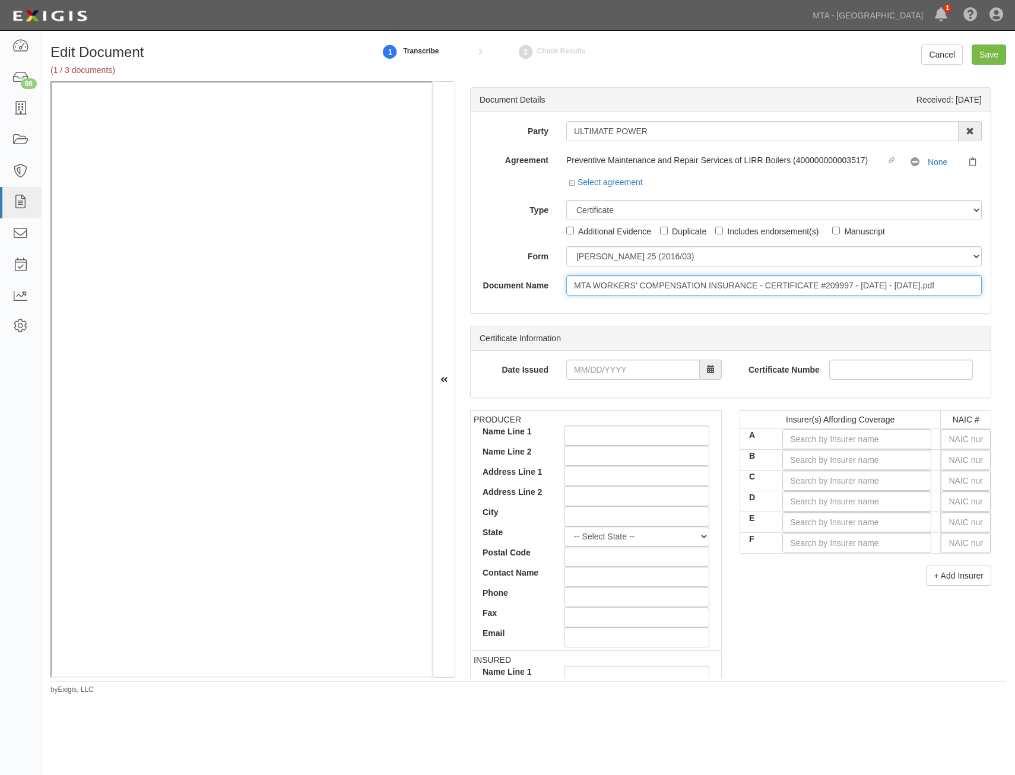
click at [714, 287] on input "MTA WORKERS' COMPENSATION INSURANCE - CERTIFICATE #209997 - [DATE] - [DATE].pdf" at bounding box center [774, 286] width 416 height 20
type input "COI"
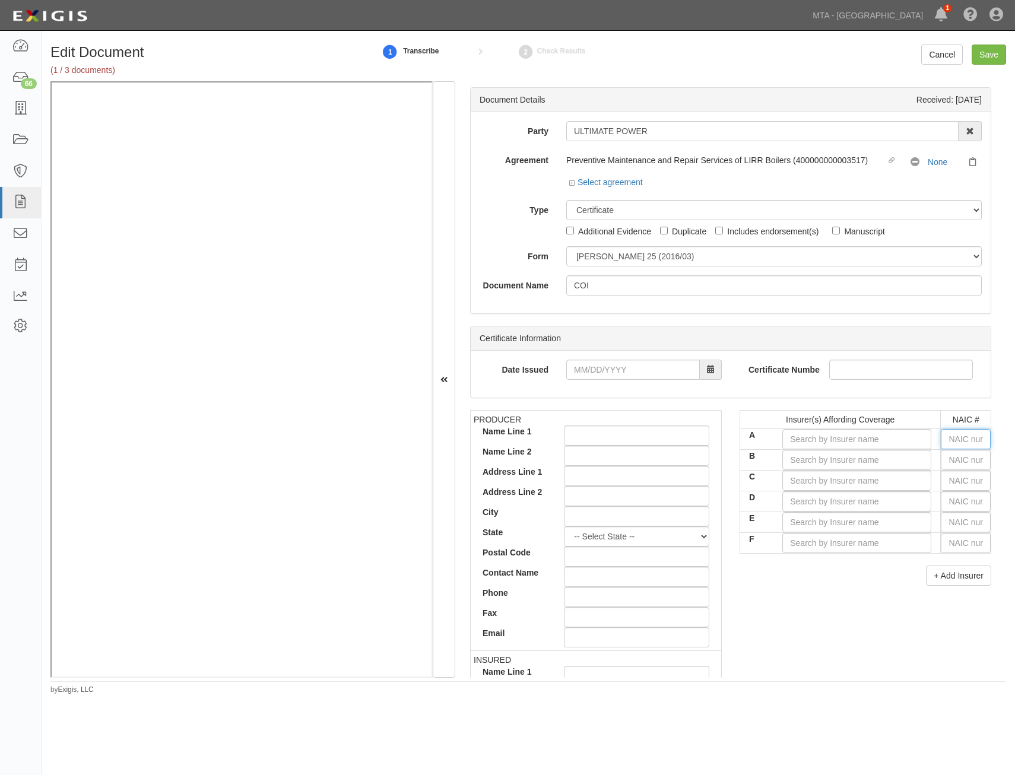
click at [964, 437] on input "text" at bounding box center [966, 439] width 50 height 20
type input "0"
click at [908, 461] on div "0" at bounding box center [912, 461] width 94 height 15
type input "State Compensation Insurance Fund (A++ XV Rating)"
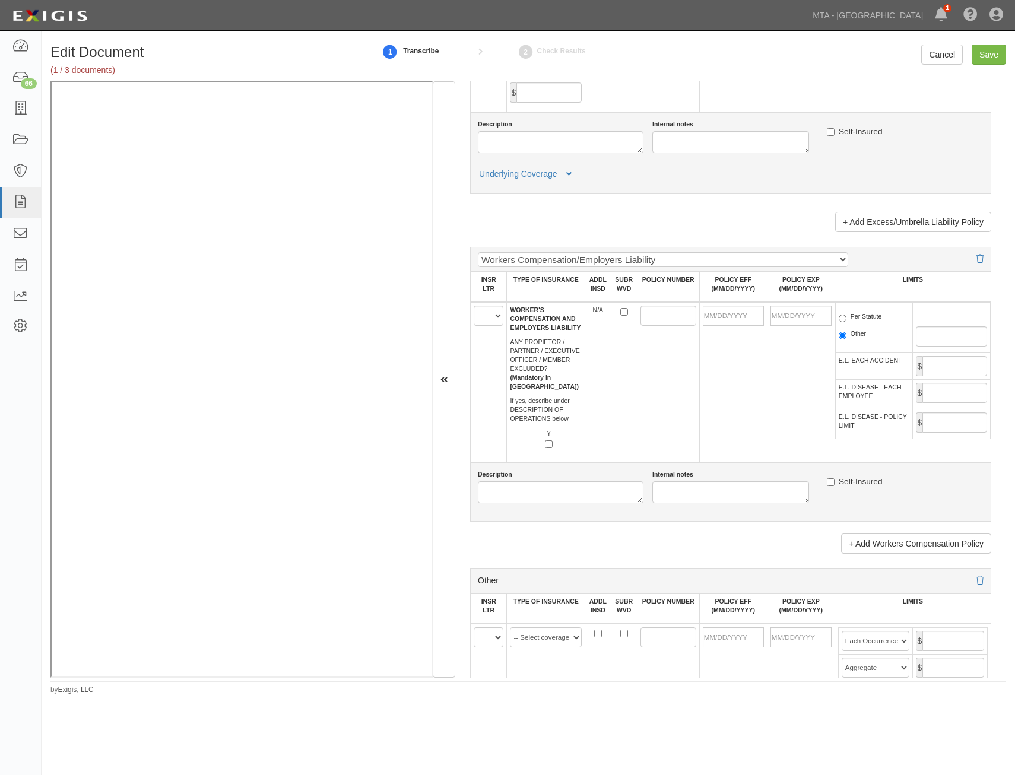
drag, startPoint x: 900, startPoint y: 344, endPoint x: 864, endPoint y: 622, distance: 280.2
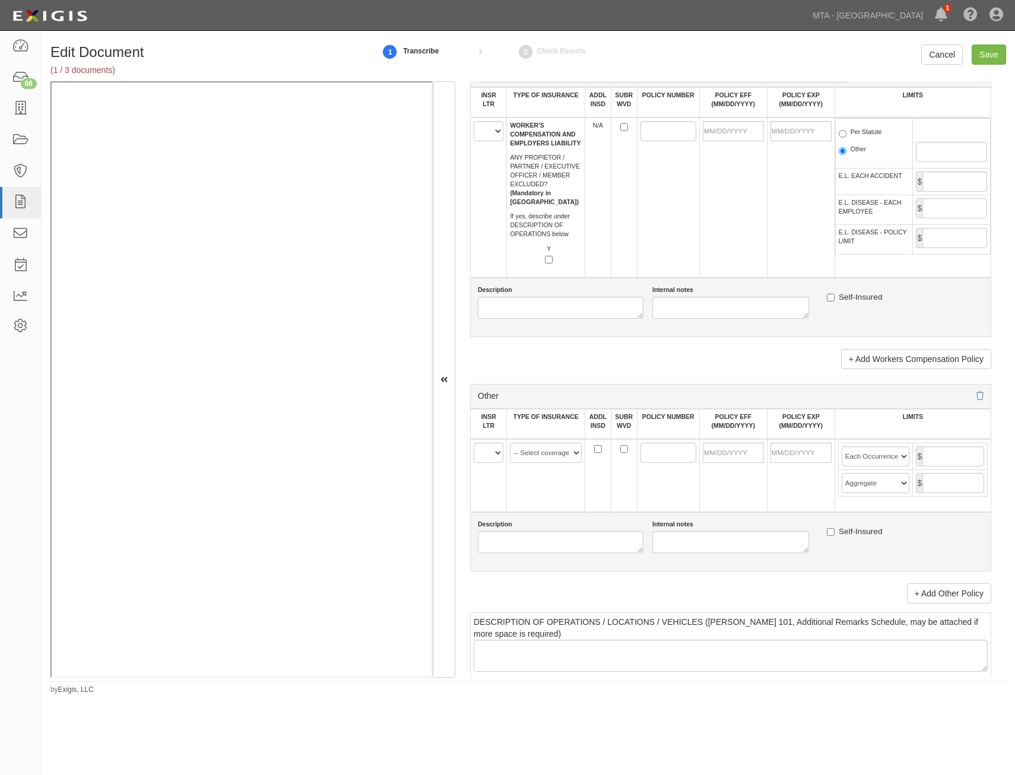
scroll to position [1575, 0]
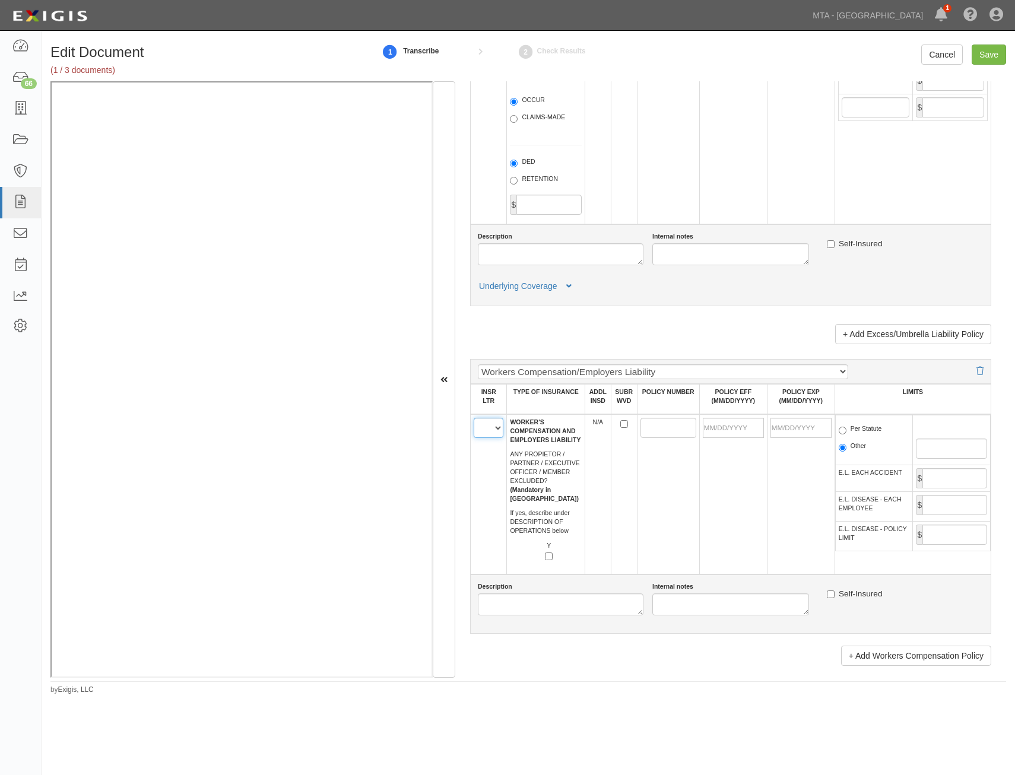
drag, startPoint x: 492, startPoint y: 433, endPoint x: 504, endPoint y: 445, distance: 17.2
click at [492, 433] on select "A B C D E F" at bounding box center [489, 428] width 30 height 20
select select "A"
click at [474, 418] on select "A B C D E F" at bounding box center [489, 428] width 30 height 20
click at [657, 428] on input "POLICY NUMBER" at bounding box center [669, 428] width 56 height 20
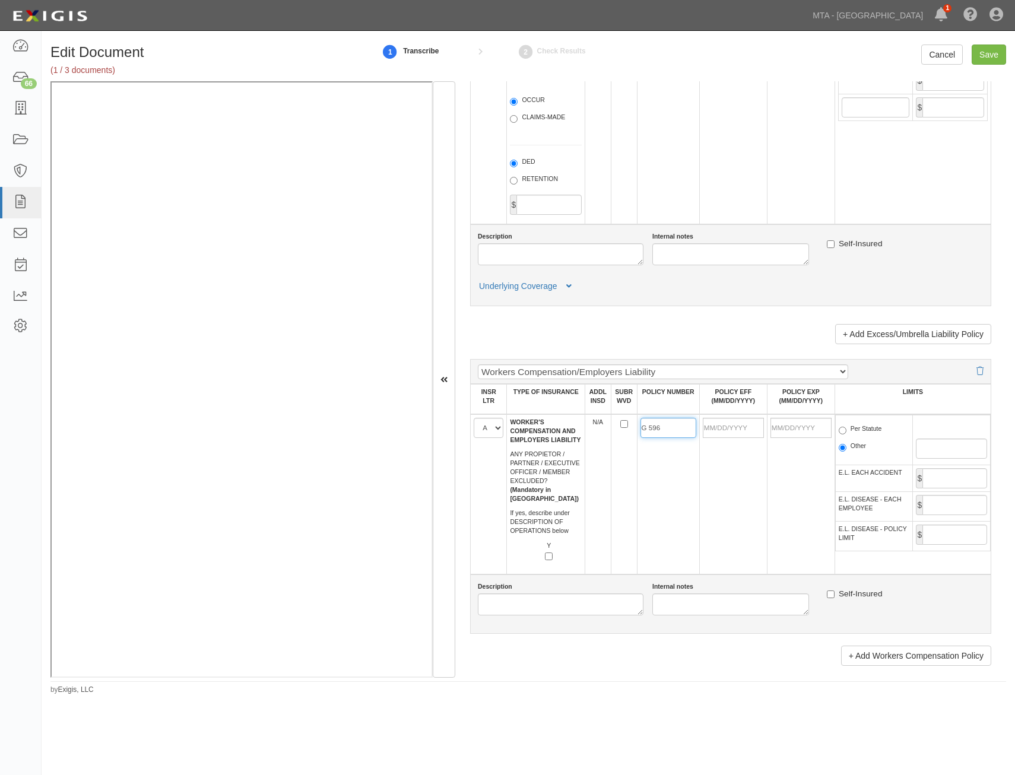
type input "G 596 034-9"
click at [743, 433] on input "POLICY EFF (MM/DD/YYYY)" at bounding box center [733, 428] width 61 height 20
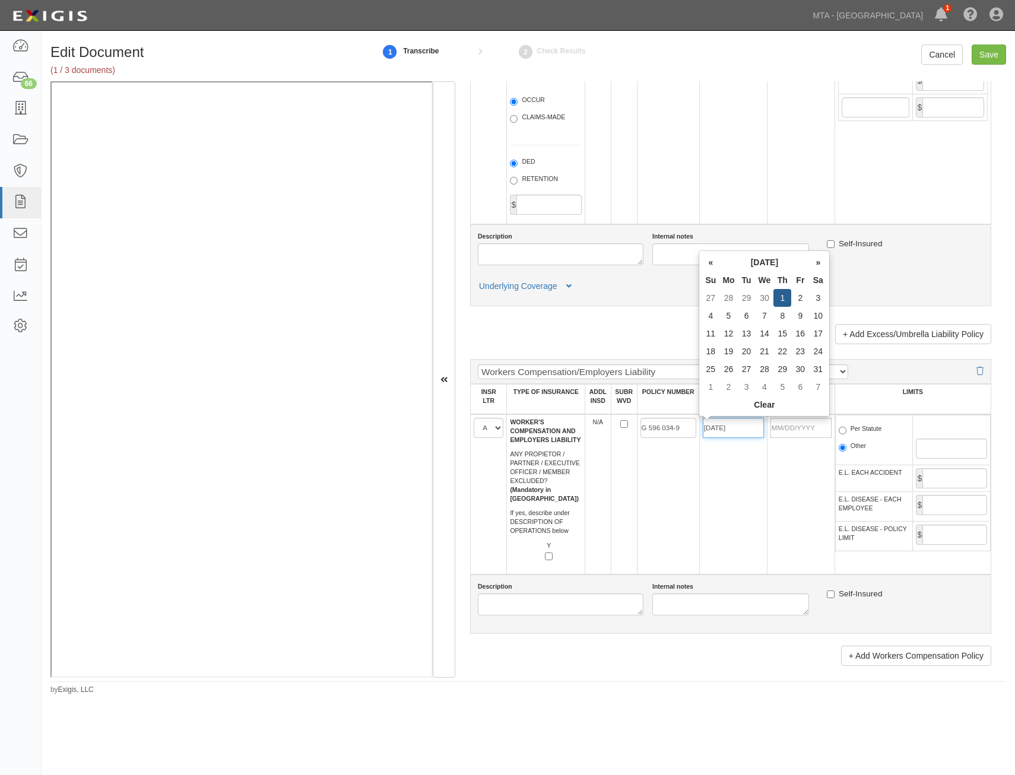
type input "05/01/2025"
type input "05/01/2026"
click at [847, 426] on label "Per Statute" at bounding box center [860, 431] width 43 height 12
click at [847, 427] on input "Per Statute" at bounding box center [843, 431] width 8 height 8
radio input "true"
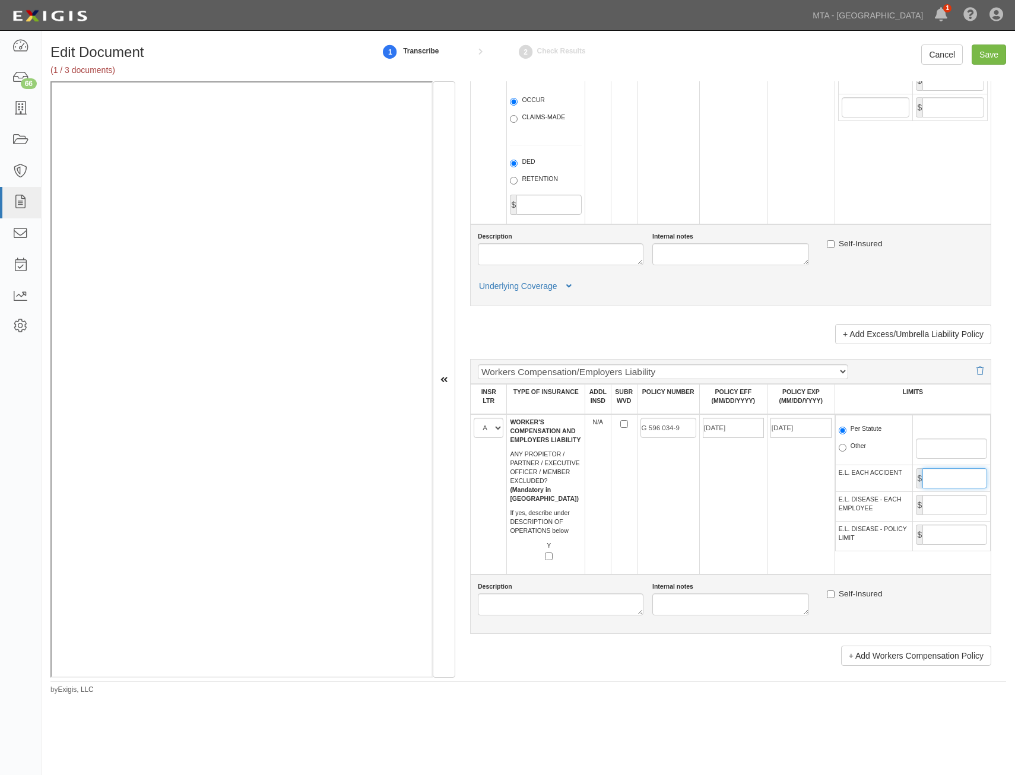
click at [929, 470] on input "E.L. EACH ACCIDENT" at bounding box center [955, 478] width 65 height 20
type input "1,000,000"
drag, startPoint x: 964, startPoint y: 508, endPoint x: 962, endPoint y: 524, distance: 16.1
click at [964, 508] on input "E.L. DISEASE - EACH EMPLOYEE" at bounding box center [955, 505] width 65 height 20
type input "1,000,000"
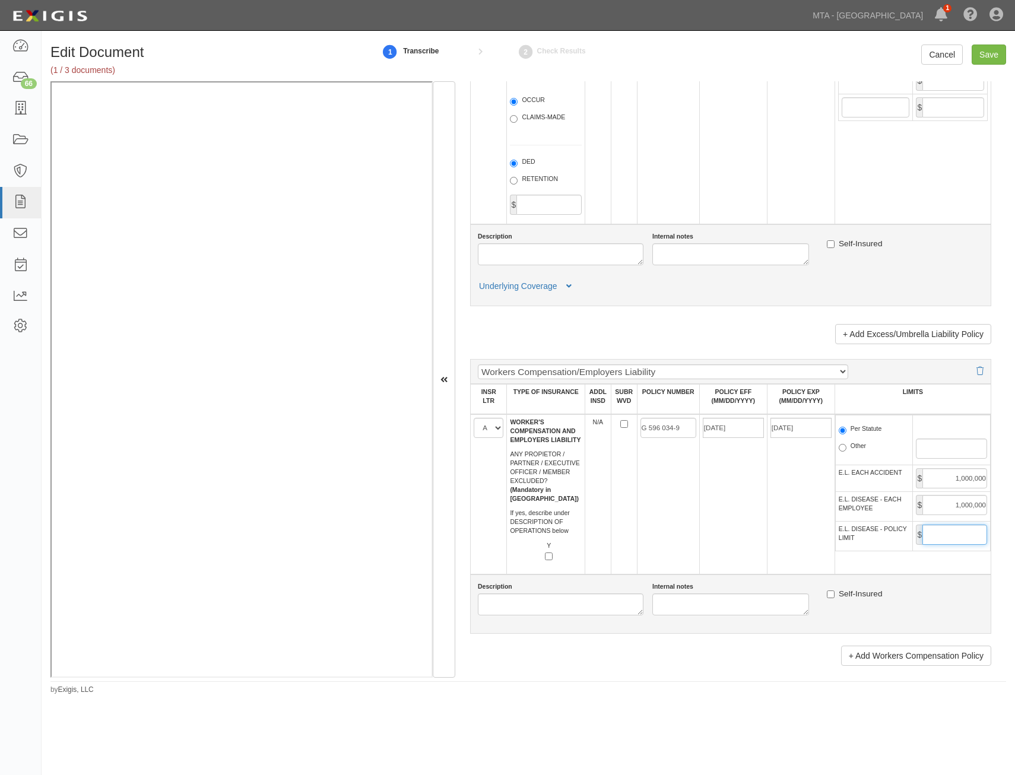
drag, startPoint x: 960, startPoint y: 530, endPoint x: 960, endPoint y: 538, distance: 7.7
click at [960, 530] on input "E.L. DISEASE - POLICY LIMIT" at bounding box center [955, 535] width 65 height 20
type input "1,000,000"
click at [800, 540] on td "05/01/2026" at bounding box center [801, 494] width 68 height 160
click at [988, 58] on input "Save" at bounding box center [989, 55] width 34 height 20
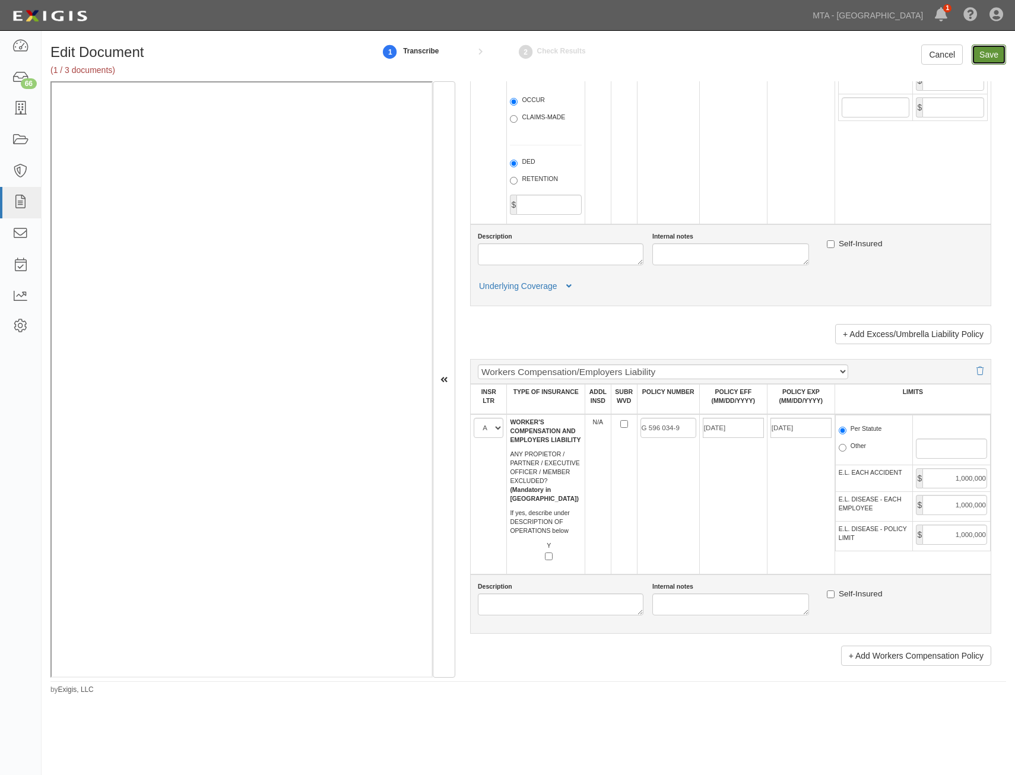
type input "1000000"
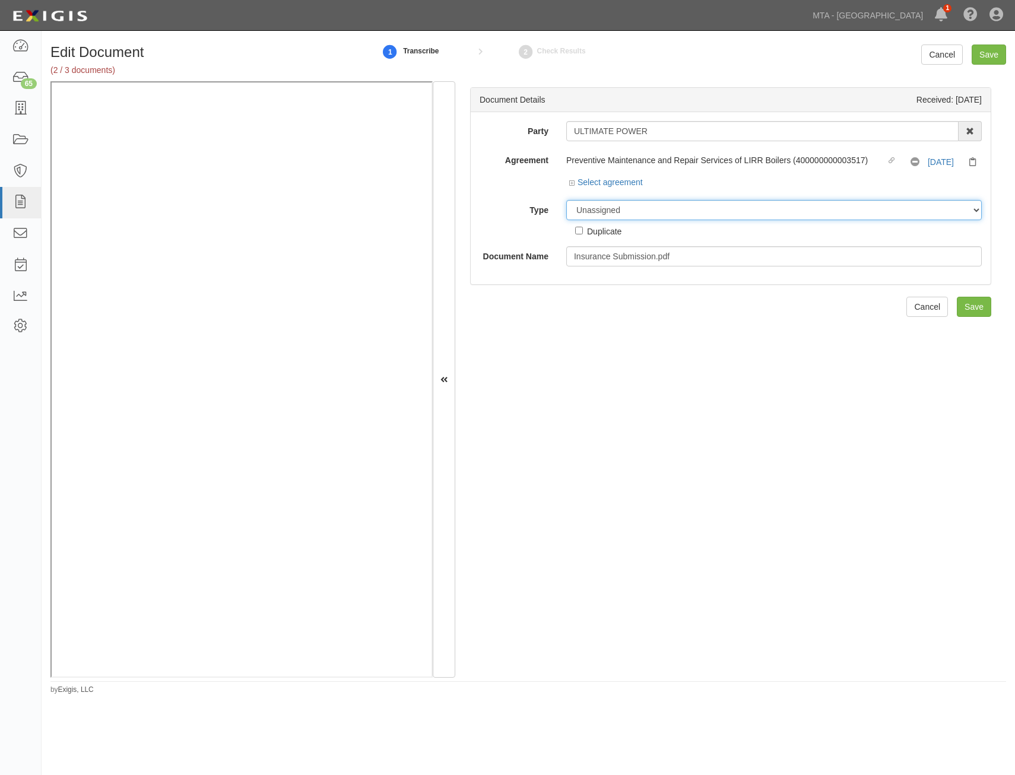
click at [732, 208] on select "Unassigned Binder Cancellation Notice Certificate Contract Endorsement Insuranc…" at bounding box center [774, 210] width 416 height 20
select select "CertificateDetail"
click at [566, 200] on select "Unassigned Binder Cancellation Notice Certificate Contract Endorsement Insuranc…" at bounding box center [774, 210] width 416 height 20
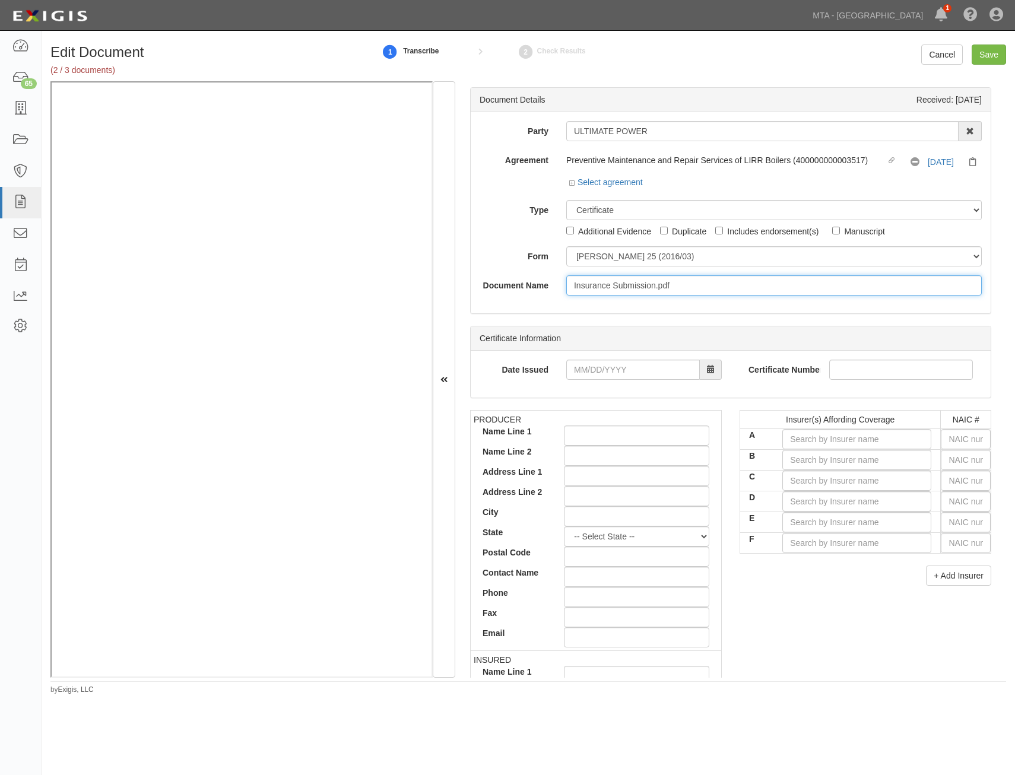
click at [717, 286] on input "Insurance Submission.pdf" at bounding box center [774, 286] width 416 height 20
type input "COI with AIE"
click at [965, 444] on input "text" at bounding box center [966, 439] width 50 height 20
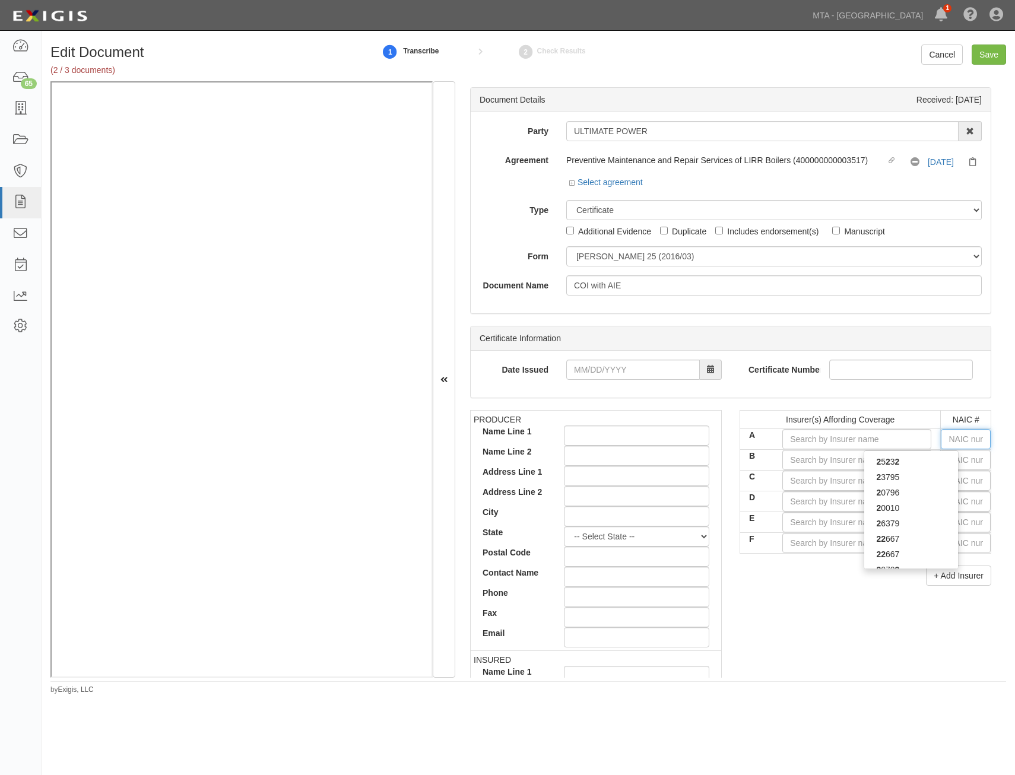
type input "25232"
type input "25"
type input "25615"
type input "256"
type input "25674"
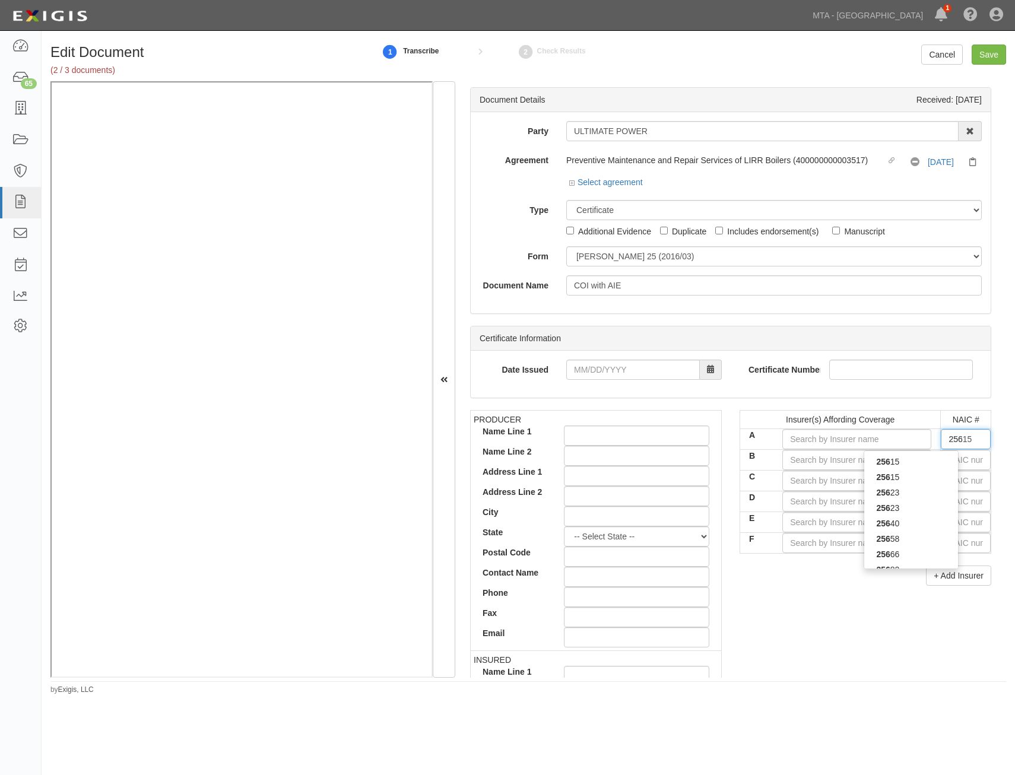
type input "2567"
type input "25674"
click at [925, 461] on div "25674" at bounding box center [912, 461] width 94 height 15
type input "Travelers Property Casualty Co of Amer (A++ XV Rating)"
type input "25674"
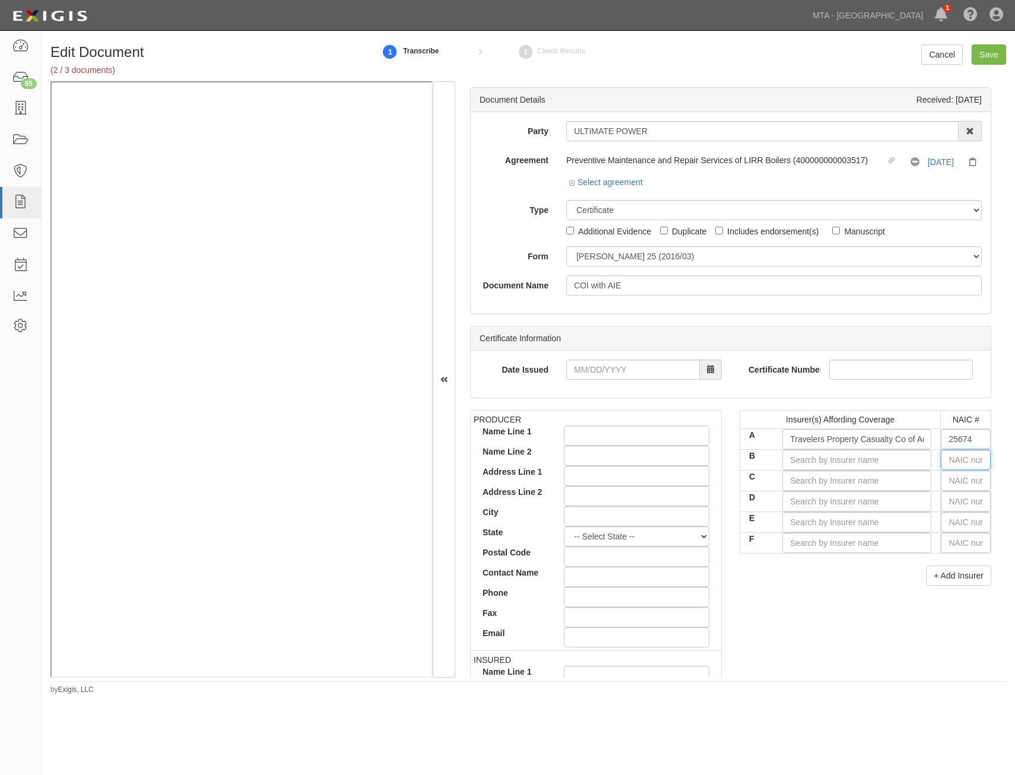
click at [948, 461] on input "text" at bounding box center [966, 460] width 50 height 20
type input "25232"
type input "25"
type input "25615"
type input "256"
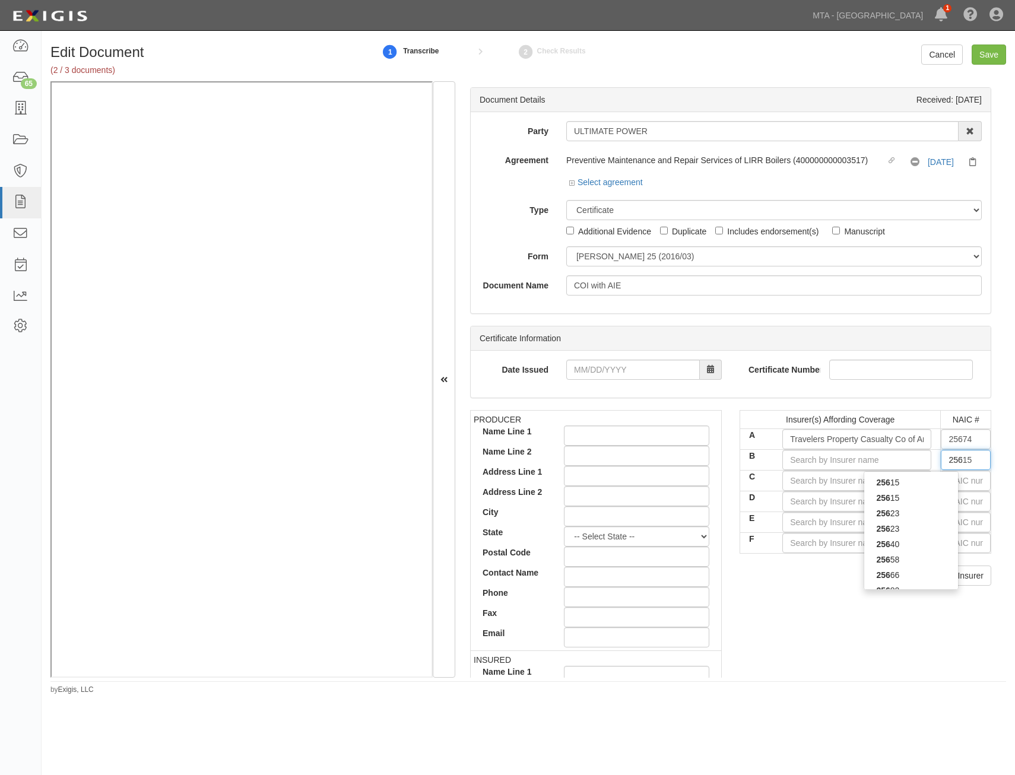
type input "25682"
type input "2568"
type input "25682"
click at [941, 483] on div "25682" at bounding box center [912, 482] width 94 height 15
type input "Travelers Indemnity Co of Connecticut (A++ XV Rating)"
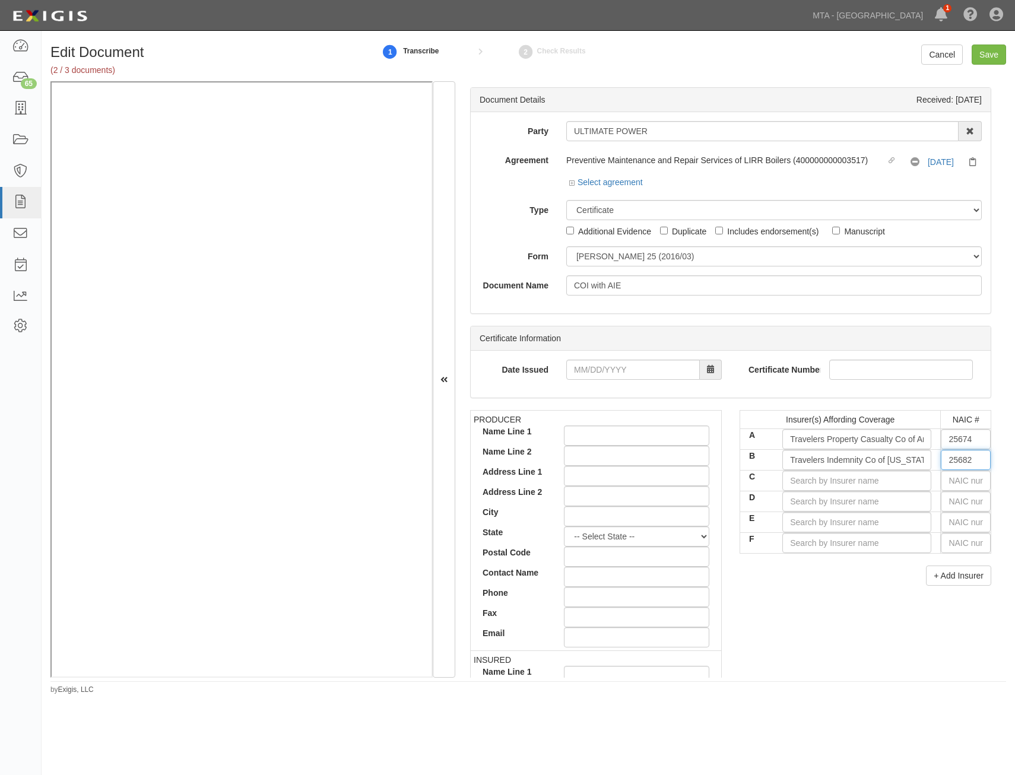
type input "25682"
click at [947, 480] on input "text" at bounding box center [966, 481] width 50 height 20
type input "25232"
type input "25"
type input "25615"
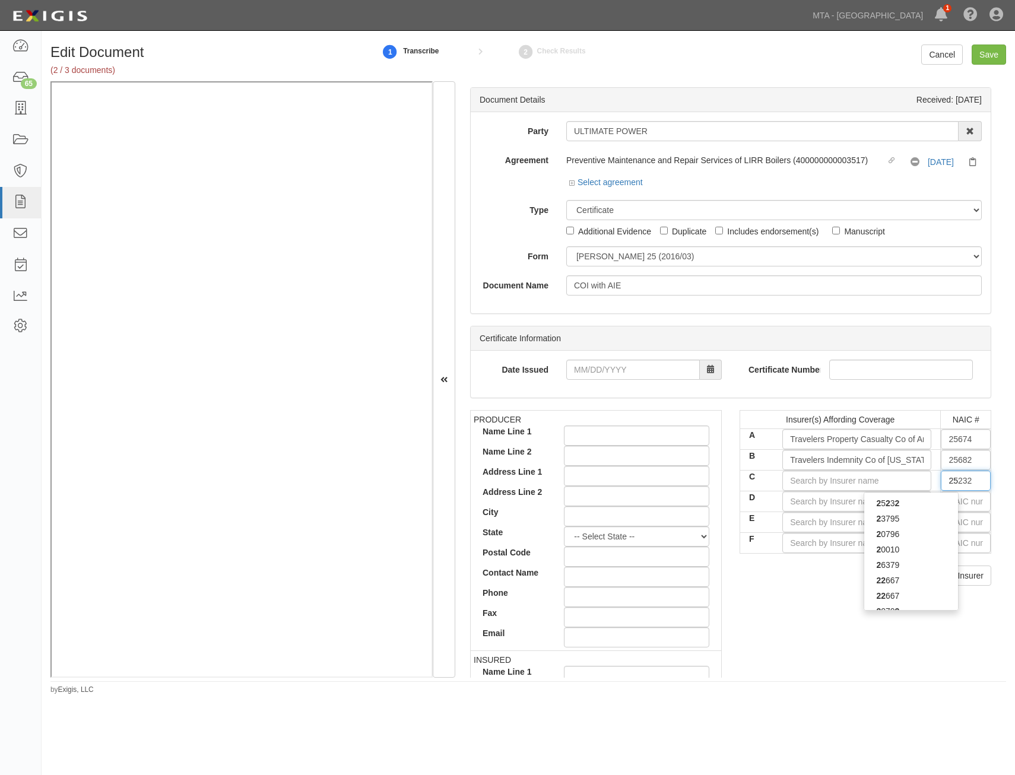
type input "256"
type input "25658"
type input "2565"
type input "25658"
click at [926, 498] on div "25658" at bounding box center [912, 503] width 94 height 15
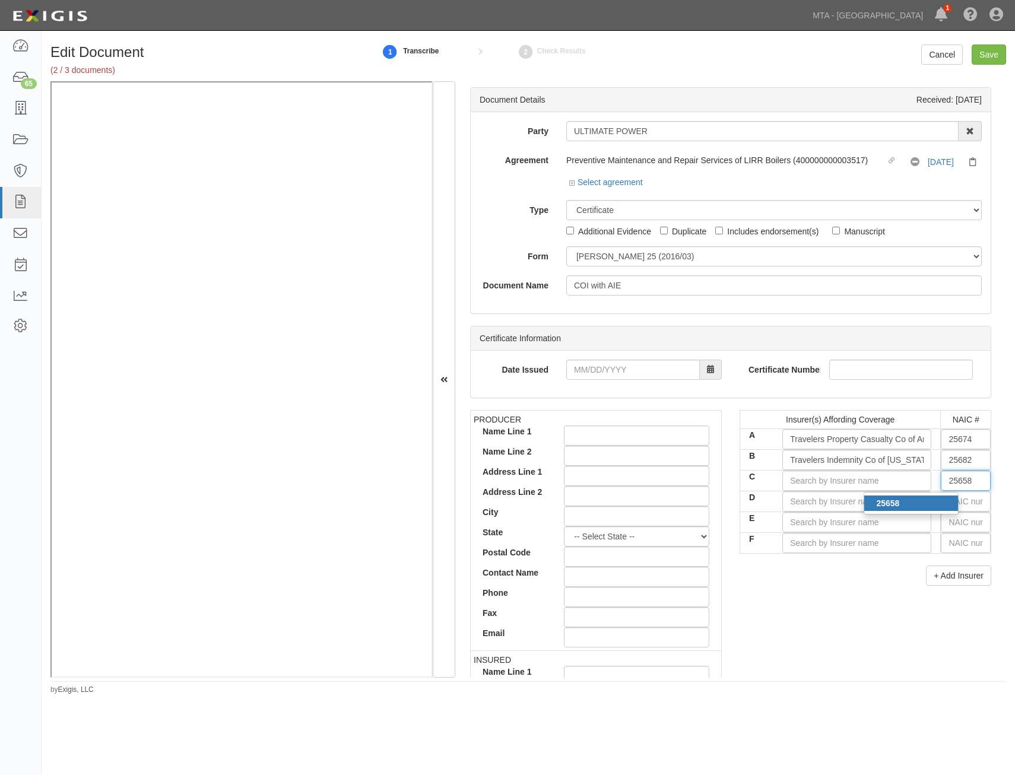
type input "Travelers Indemnity Company (A++ XV Rating)"
type input "25658"
click at [956, 498] on input "text" at bounding box center [966, 502] width 50 height 20
type input "44725"
type input "4"
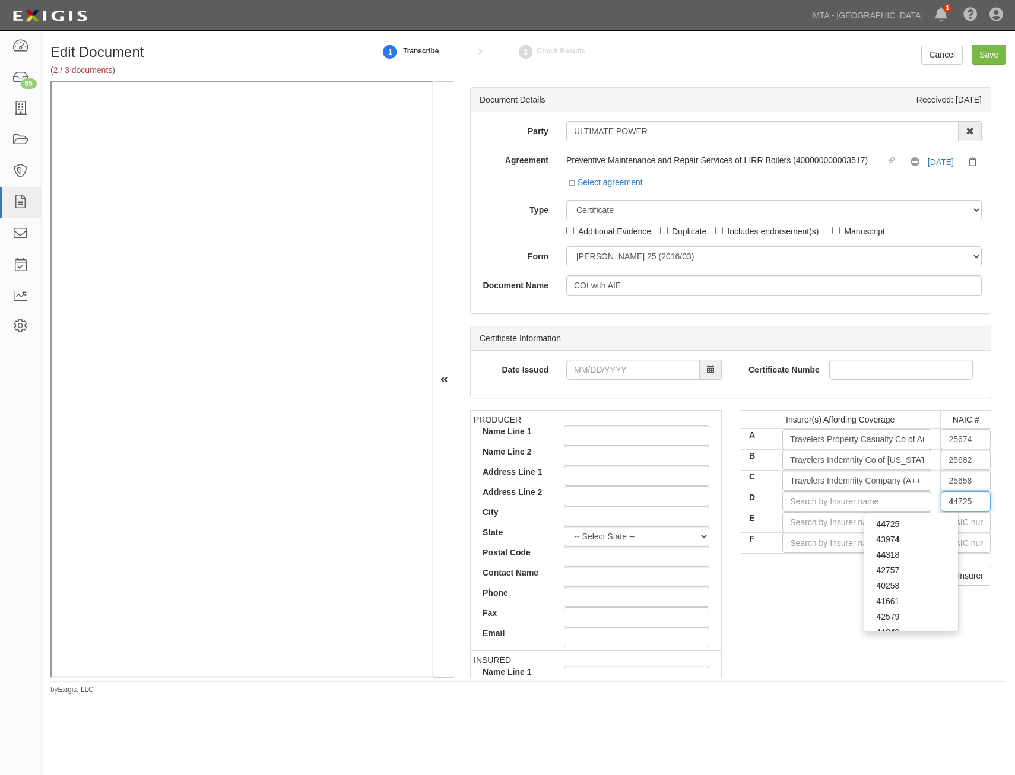
type input "42757"
type input "42"
type input "42390"
type input "423"
type input "42307"
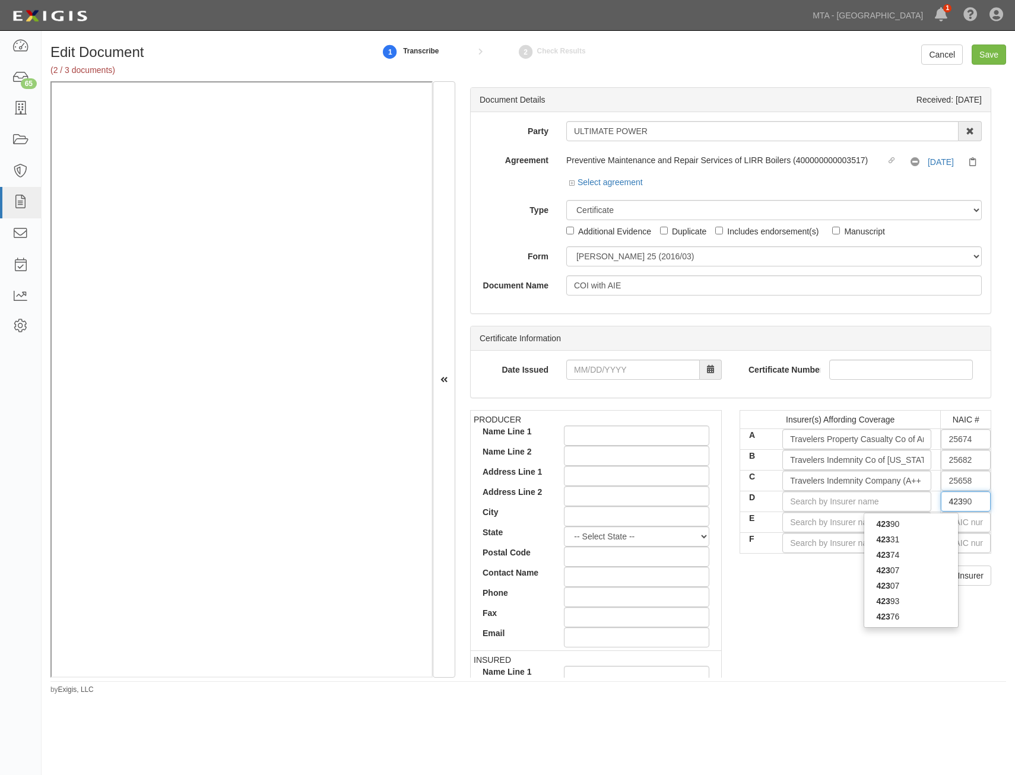
type input "4230"
type input "42307"
click at [907, 536] on div "42307" at bounding box center [912, 539] width 94 height 15
type input "Navigators Insurance Company (A+ XV Rating)"
type input "42307"
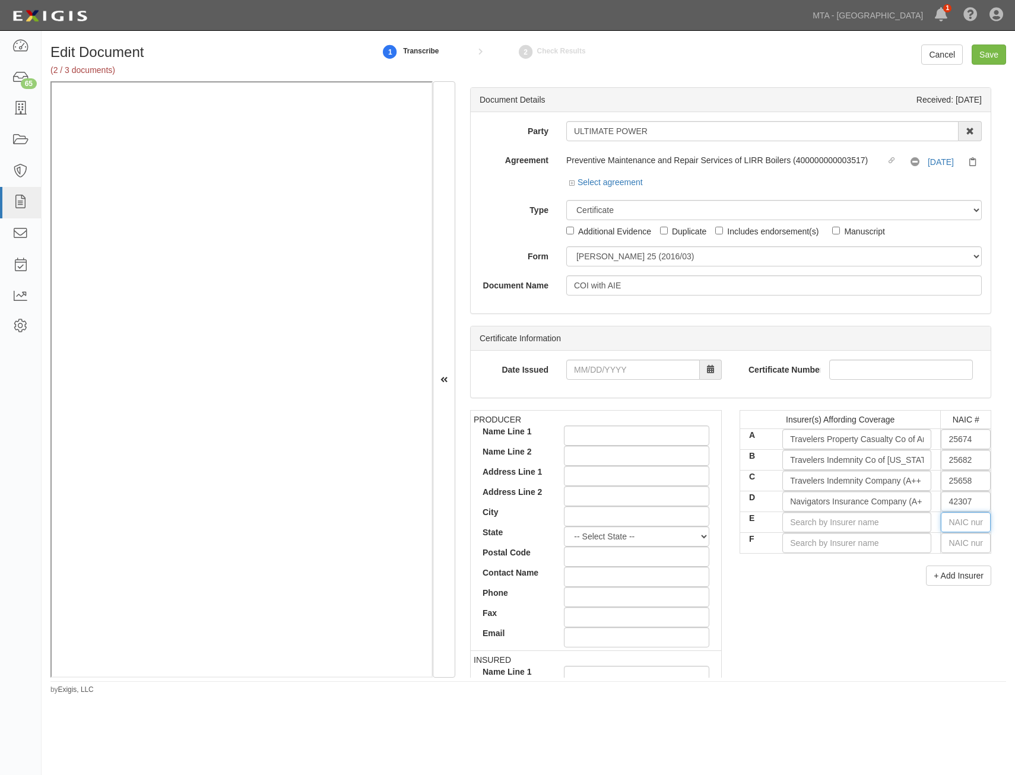
click at [941, 525] on input "text" at bounding box center [966, 522] width 50 height 20
type input "36404"
type input "3"
type input "32220"
type input "32"
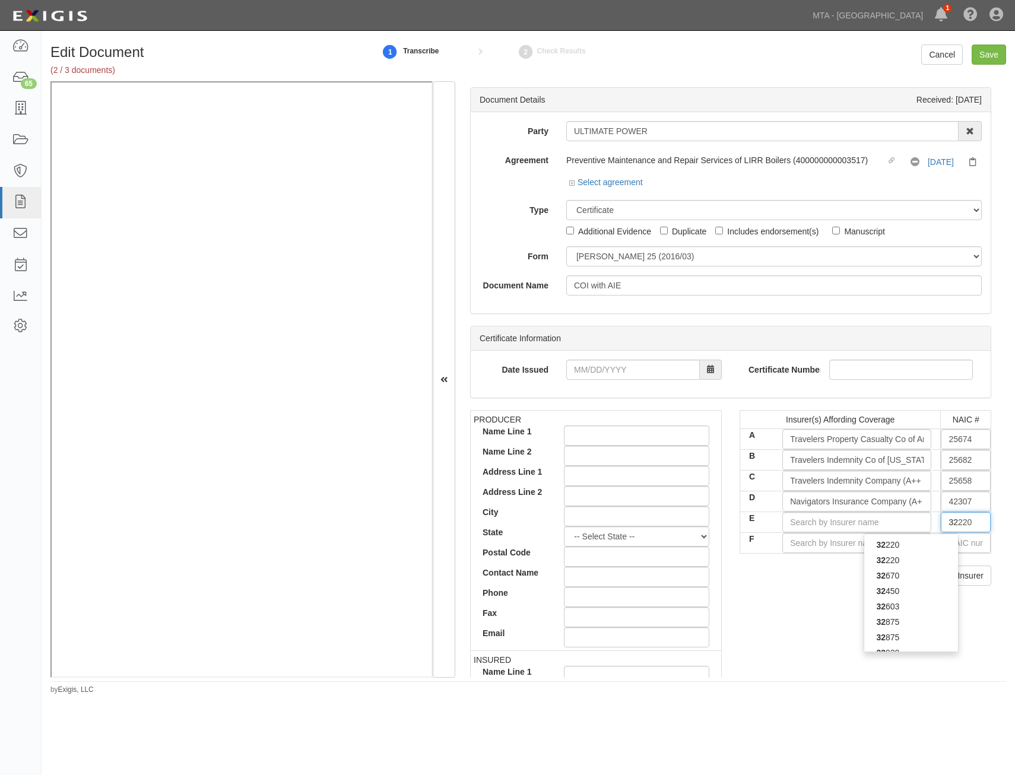
type input "32670"
type input "326"
type input "32603"
type input "3260"
type input "32603"
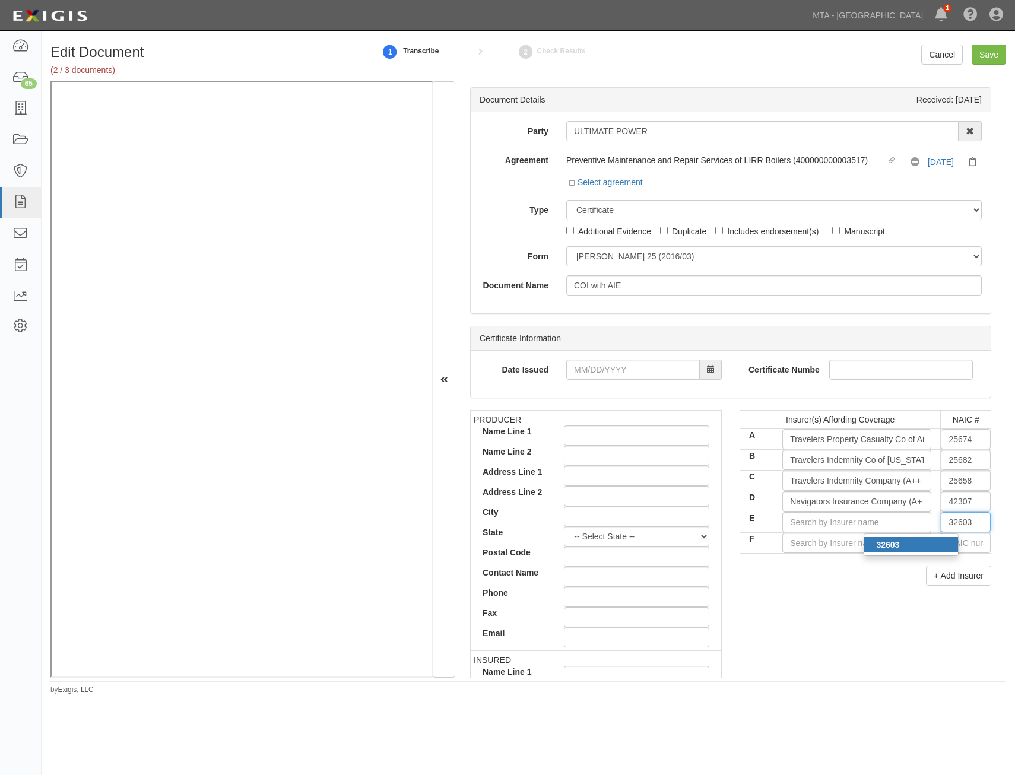
click at [949, 551] on div "32603" at bounding box center [912, 544] width 94 height 15
type input "Berkley Insurance Company (A+ XV Rating)"
type input "32603"
click at [961, 544] on input "text" at bounding box center [966, 543] width 50 height 20
type input "25232"
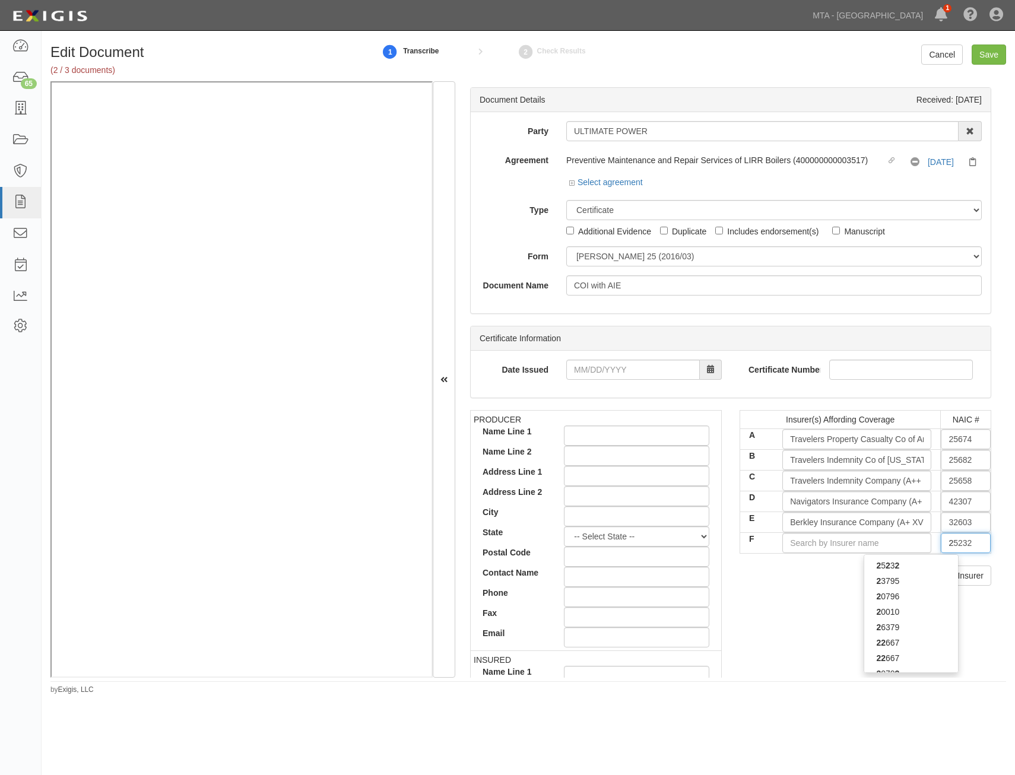
type input "25"
type input "25615"
type input "256"
type input "25666"
type input "2566"
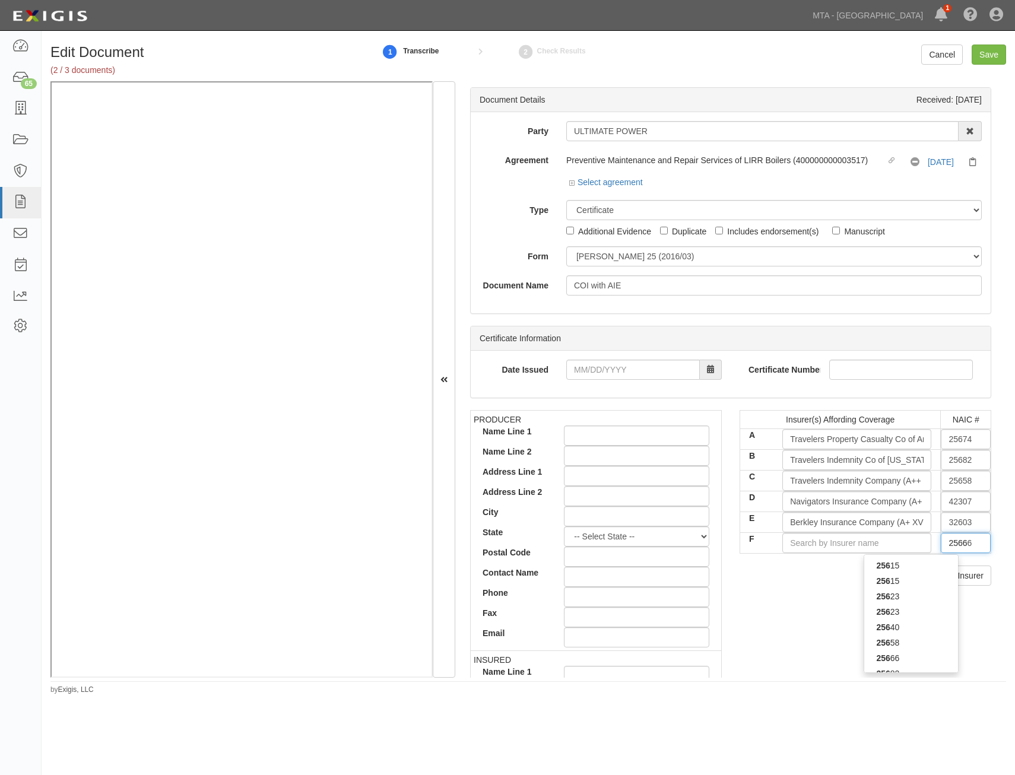
type input "25666"
click at [907, 568] on div "25666" at bounding box center [912, 565] width 94 height 15
type input "Travelers Indemnity Co of America (A++ XV Rating)"
type input "25666"
click at [880, 572] on div "+ Add Insurer" at bounding box center [866, 576] width 252 height 20
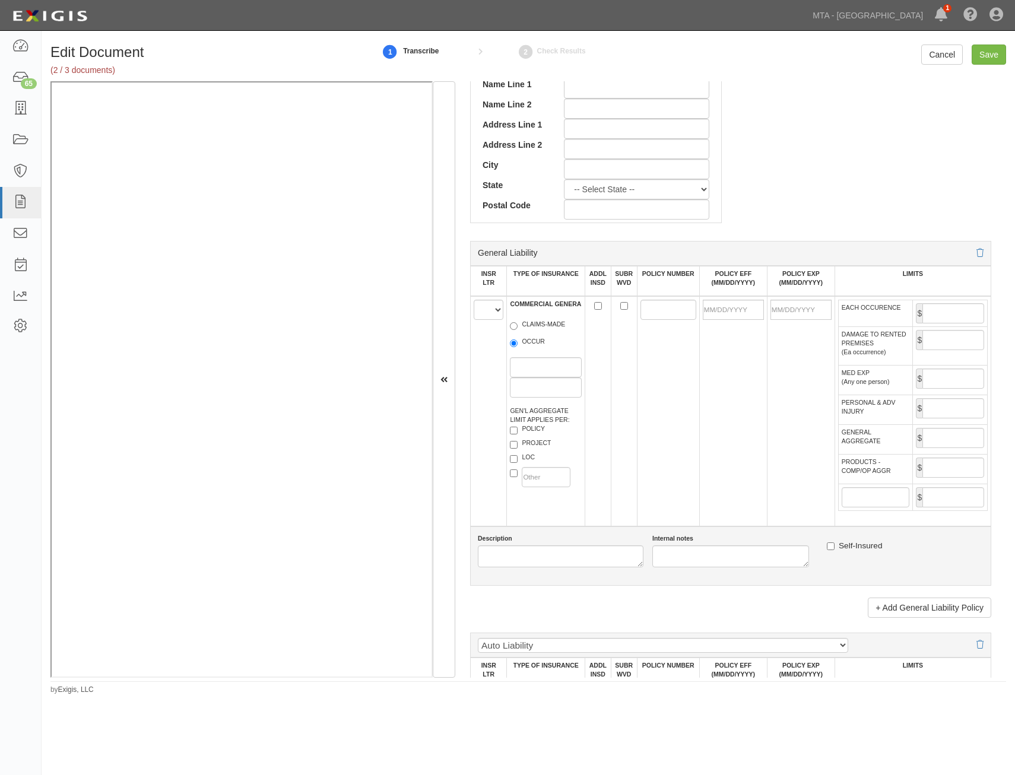
scroll to position [594, 0]
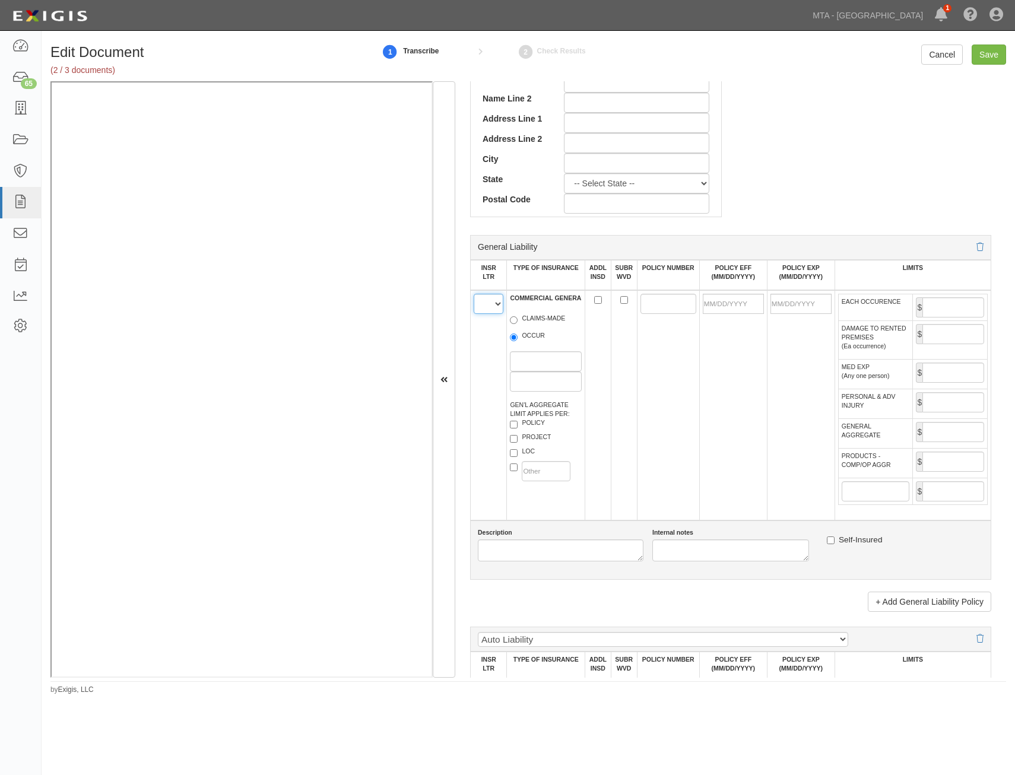
click at [486, 311] on select "A B C D E F" at bounding box center [489, 304] width 30 height 20
select select "A"
click at [474, 294] on select "A B C D E F" at bounding box center [489, 304] width 30 height 20
click at [523, 336] on label "OCCUR" at bounding box center [527, 337] width 35 height 12
click at [518, 336] on input "OCCUR" at bounding box center [514, 338] width 8 height 8
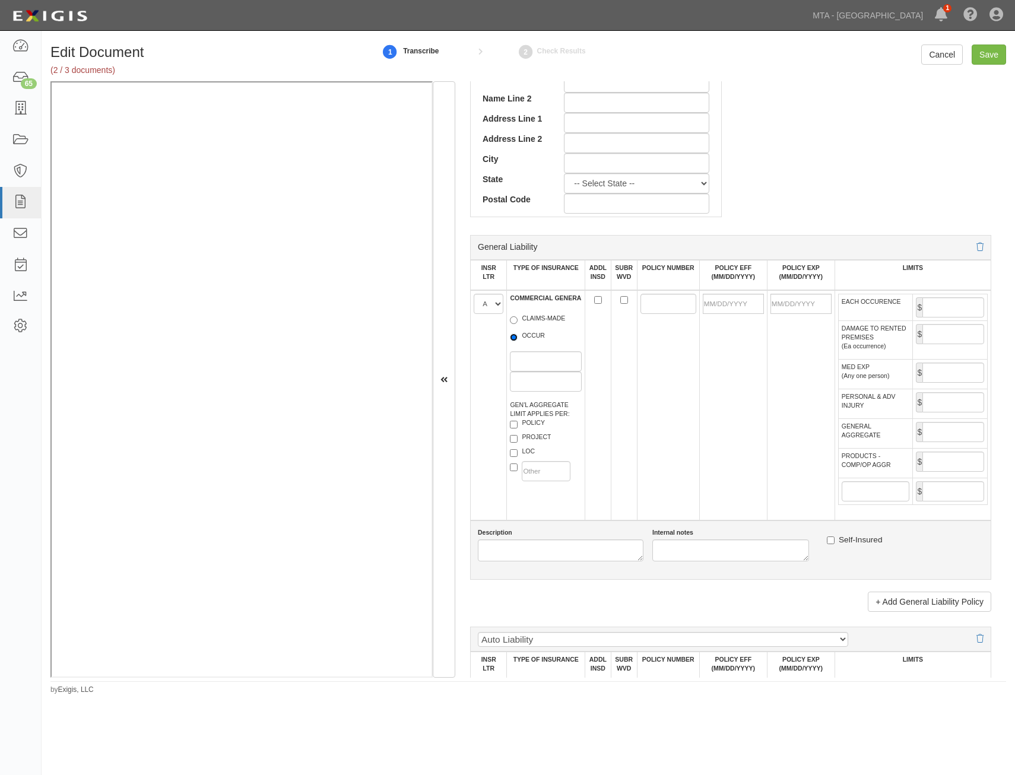
radio input "true"
click at [536, 438] on label "PROJECT" at bounding box center [530, 439] width 41 height 12
click at [518, 438] on input "PROJECT" at bounding box center [514, 439] width 8 height 8
checkbox input "true"
drag, startPoint x: 595, startPoint y: 302, endPoint x: 605, endPoint y: 301, distance: 10.1
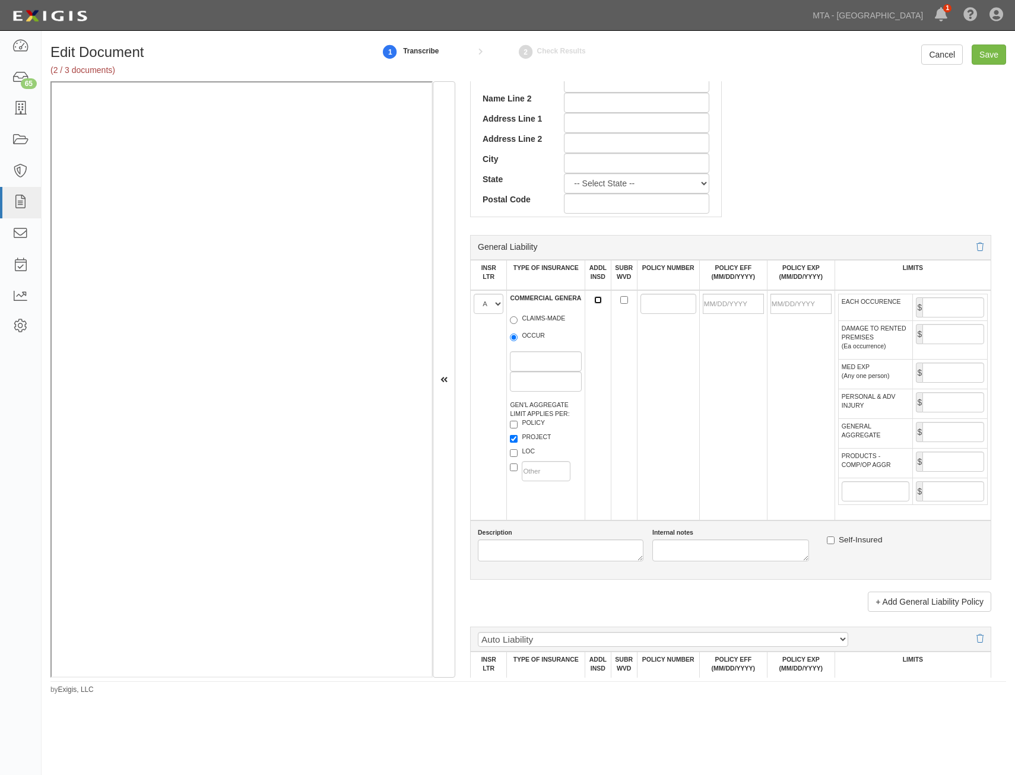
click at [595, 302] on input "ADDL INSD" at bounding box center [598, 300] width 8 height 8
checkbox input "true"
click at [620, 301] on input "SUBR WVD" at bounding box center [624, 300] width 8 height 8
checkbox input "true"
click at [647, 303] on input "POLICY NUMBER" at bounding box center [669, 304] width 56 height 20
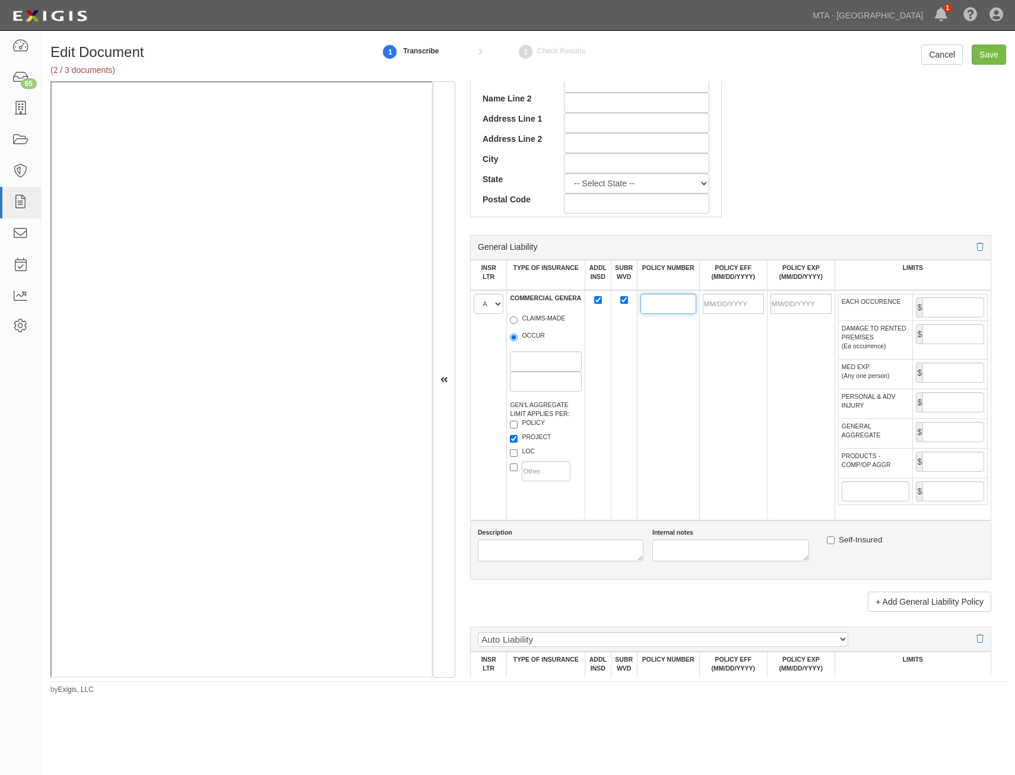
paste input "DT1NCO4654M110TIL25"
type input "DT1NCO4654M110TIL25"
drag, startPoint x: 739, startPoint y: 308, endPoint x: 708, endPoint y: 349, distance: 51.3
click at [739, 308] on input "POLICY EFF (MM/DD/YYYY)" at bounding box center [733, 304] width 61 height 20
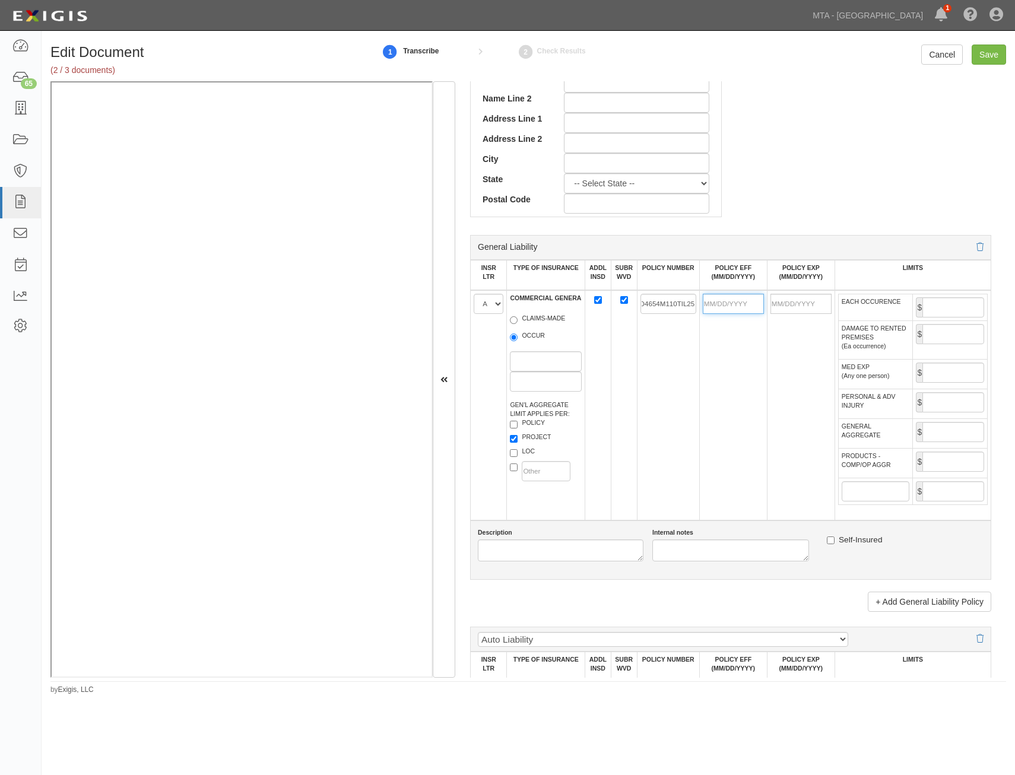
scroll to position [0, 0]
type input "03/01/2025"
type input "03/01/2026"
click at [751, 366] on td "03/01/2025" at bounding box center [733, 405] width 68 height 230
click at [929, 303] on input "EACH OCCURENCE" at bounding box center [954, 307] width 62 height 20
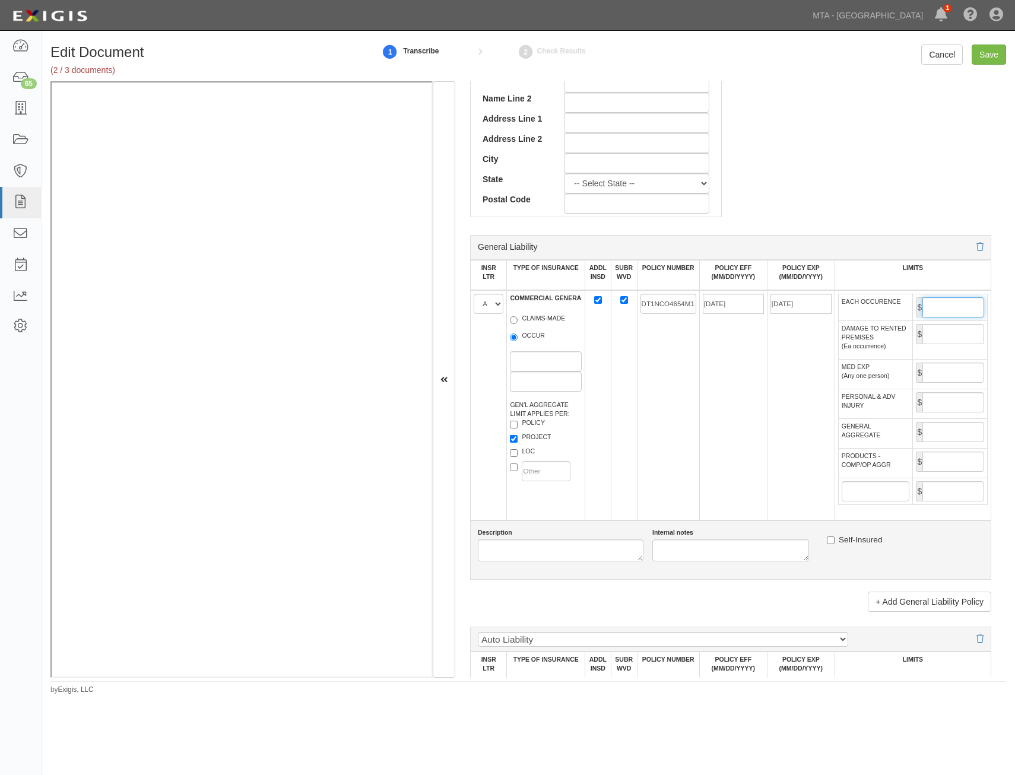
type input "1,000,000"
click at [956, 433] on input "GENERAL AGGREGATE" at bounding box center [954, 432] width 62 height 20
type input "2,000,000"
click at [943, 466] on input "PRODUCTS - COMP/OP AGGR" at bounding box center [954, 462] width 62 height 20
type input "2,000,000"
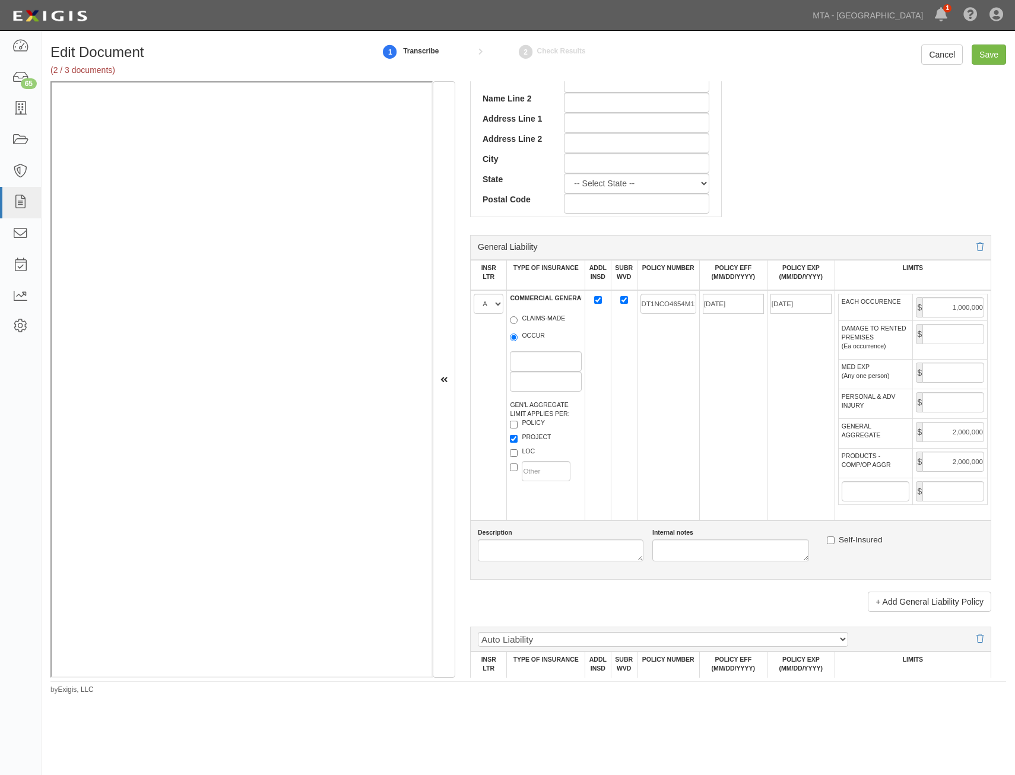
click at [699, 487] on td "03/01/2025" at bounding box center [733, 405] width 68 height 230
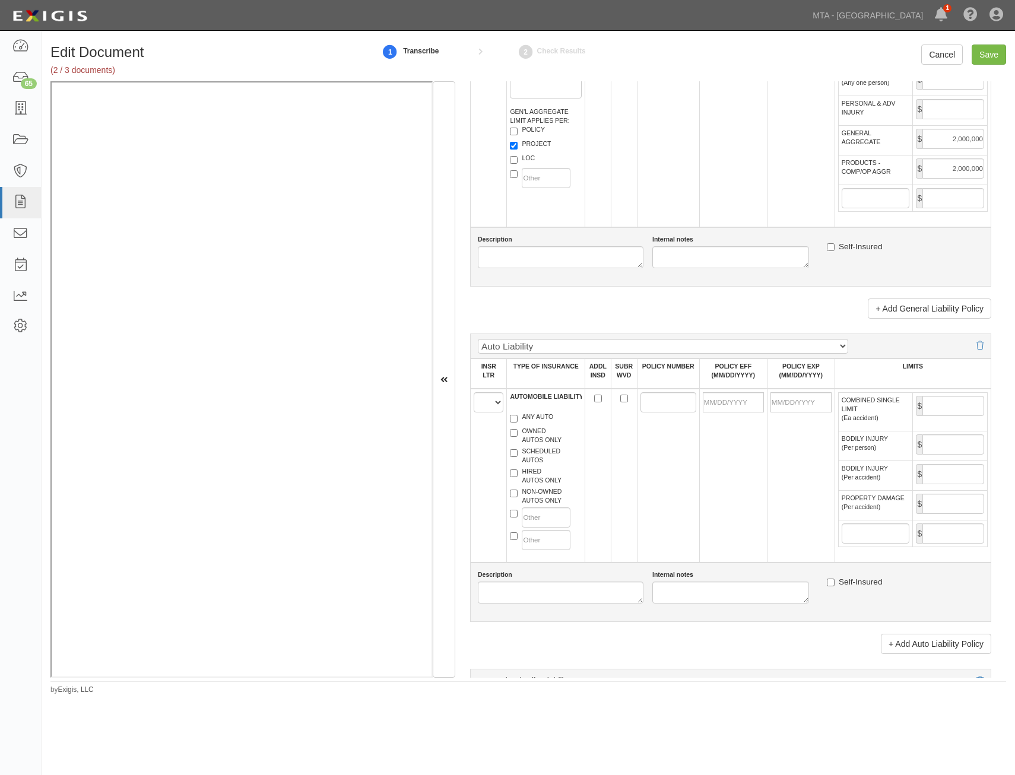
scroll to position [950, 0]
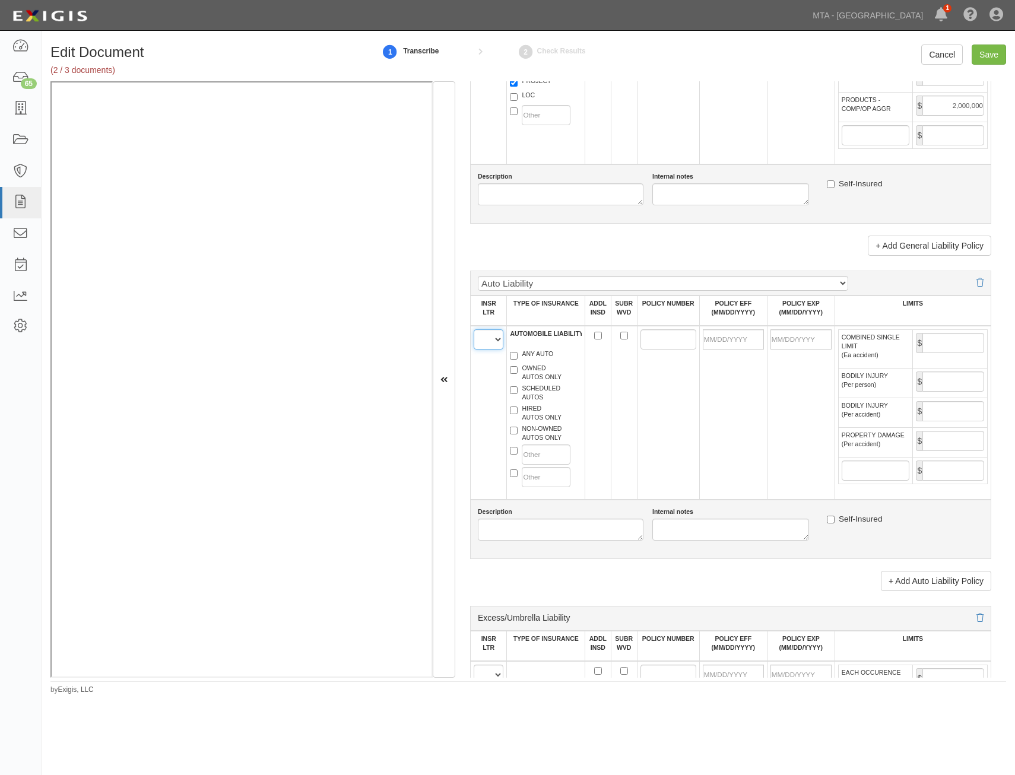
drag, startPoint x: 486, startPoint y: 331, endPoint x: 489, endPoint y: 351, distance: 20.4
click at [486, 331] on select "A B C D E F" at bounding box center [489, 340] width 30 height 20
select select "B"
click at [474, 330] on select "A B C D E F" at bounding box center [489, 340] width 30 height 20
click at [546, 353] on label "ANY AUTO" at bounding box center [531, 356] width 43 height 12
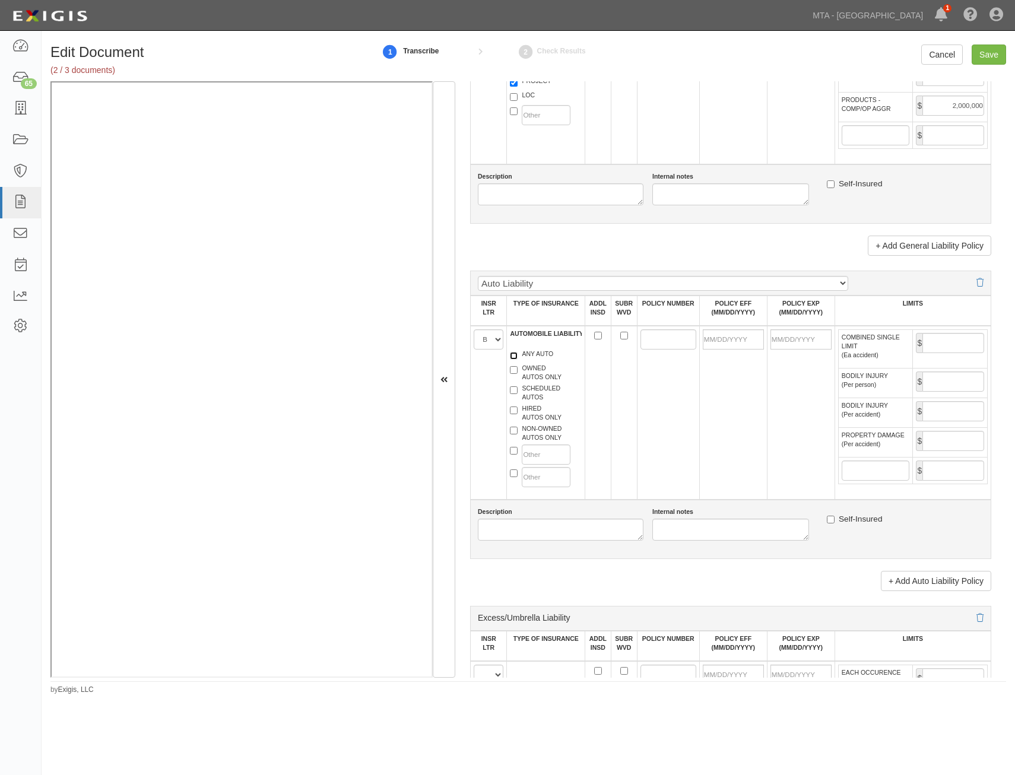
click at [518, 353] on input "ANY AUTO" at bounding box center [514, 356] width 8 height 8
checkbox input "true"
click at [603, 335] on td at bounding box center [598, 413] width 26 height 174
click at [597, 337] on input "ADDL INSD" at bounding box center [598, 336] width 8 height 8
checkbox input "true"
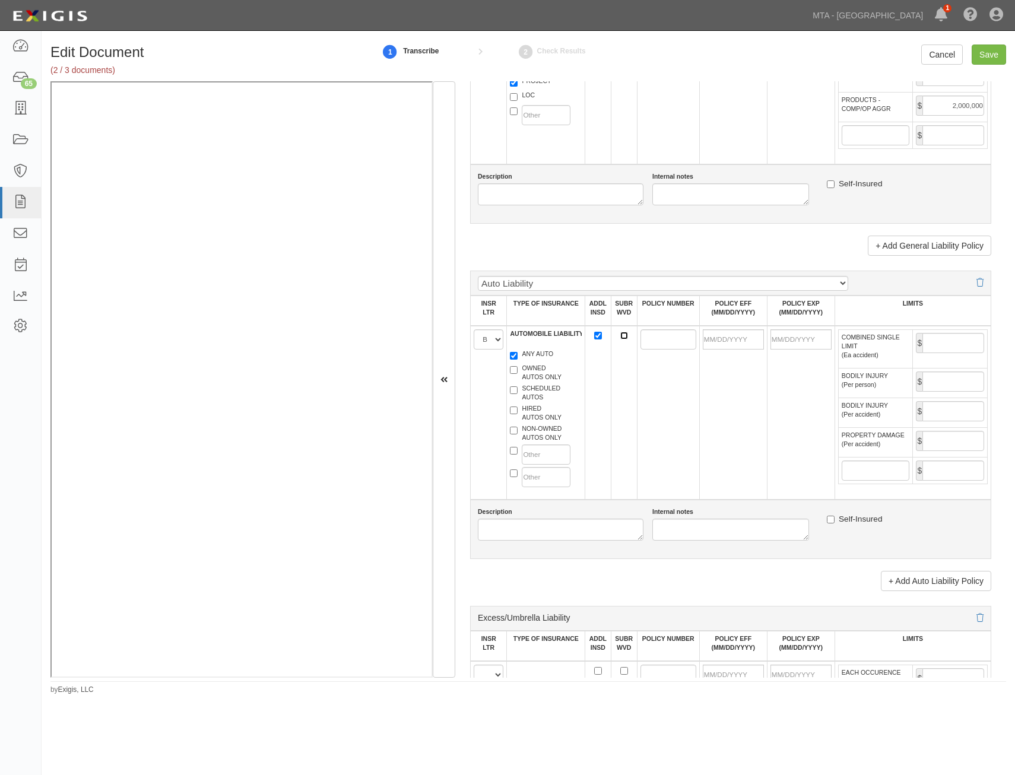
click at [623, 335] on input "SUBR WVD" at bounding box center [624, 336] width 8 height 8
checkbox input "true"
click at [642, 341] on input "POLICY NUMBER" at bounding box center [669, 340] width 56 height 20
paste input "810A68449222526G"
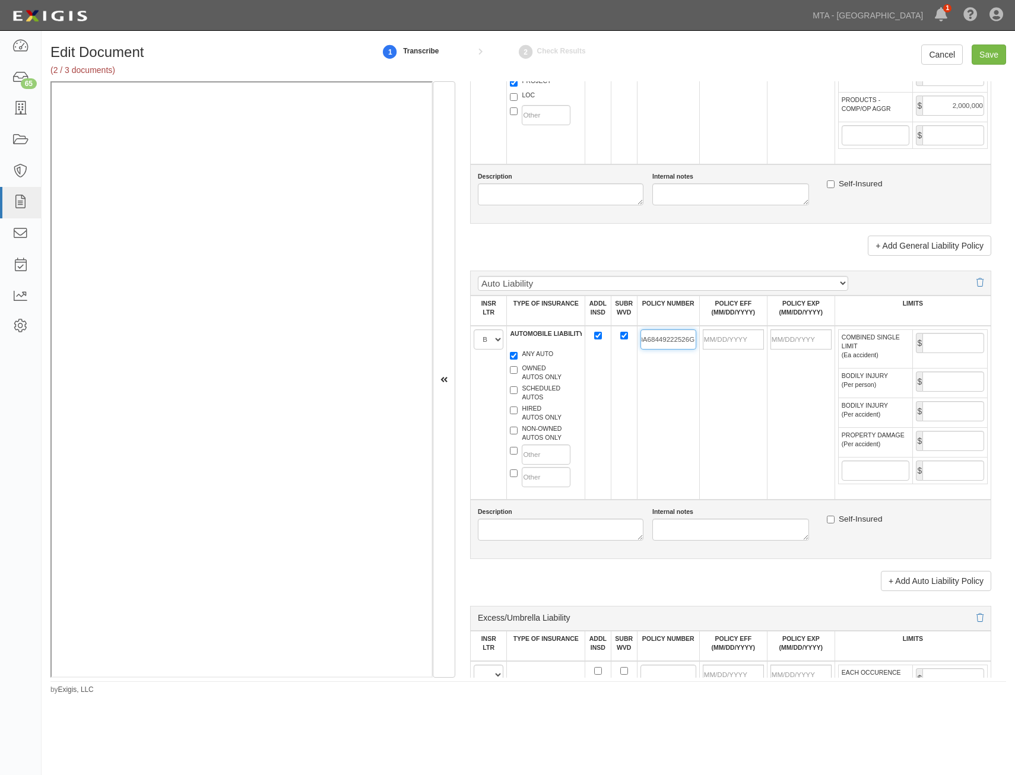
type input "810A68449222526G"
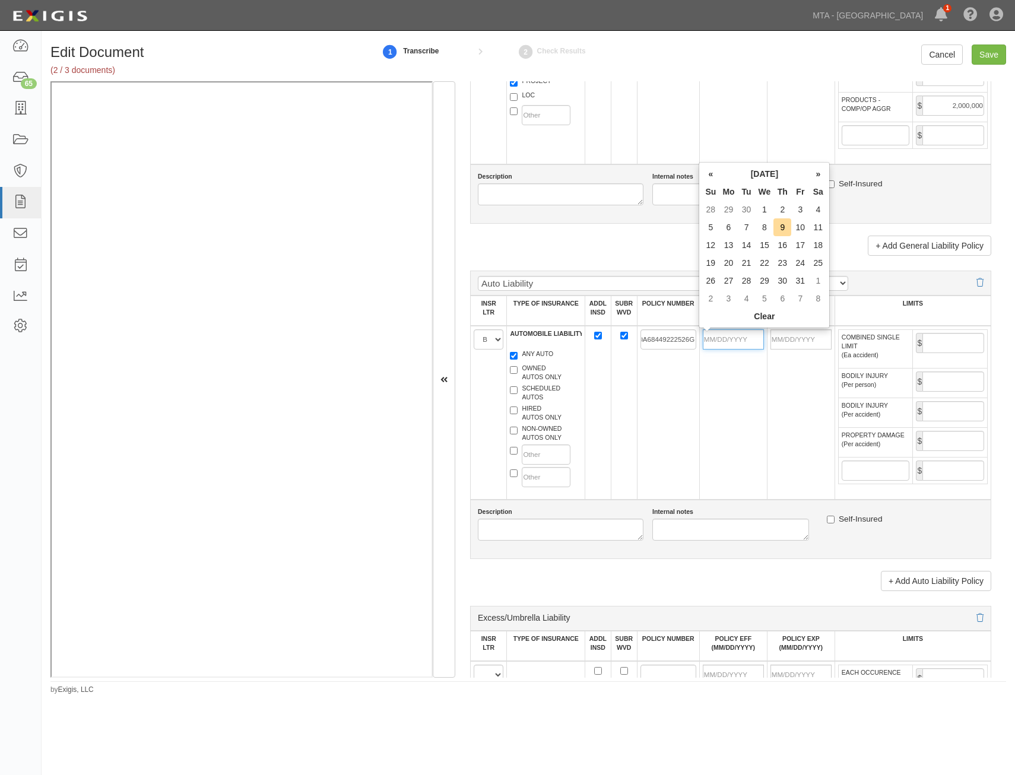
click at [745, 340] on input "POLICY EFF (MM/DD/YYYY)" at bounding box center [733, 340] width 61 height 20
type input "03/01/2025"
type input "03/01/2026"
click at [717, 422] on td "03/01/2025" at bounding box center [733, 413] width 68 height 174
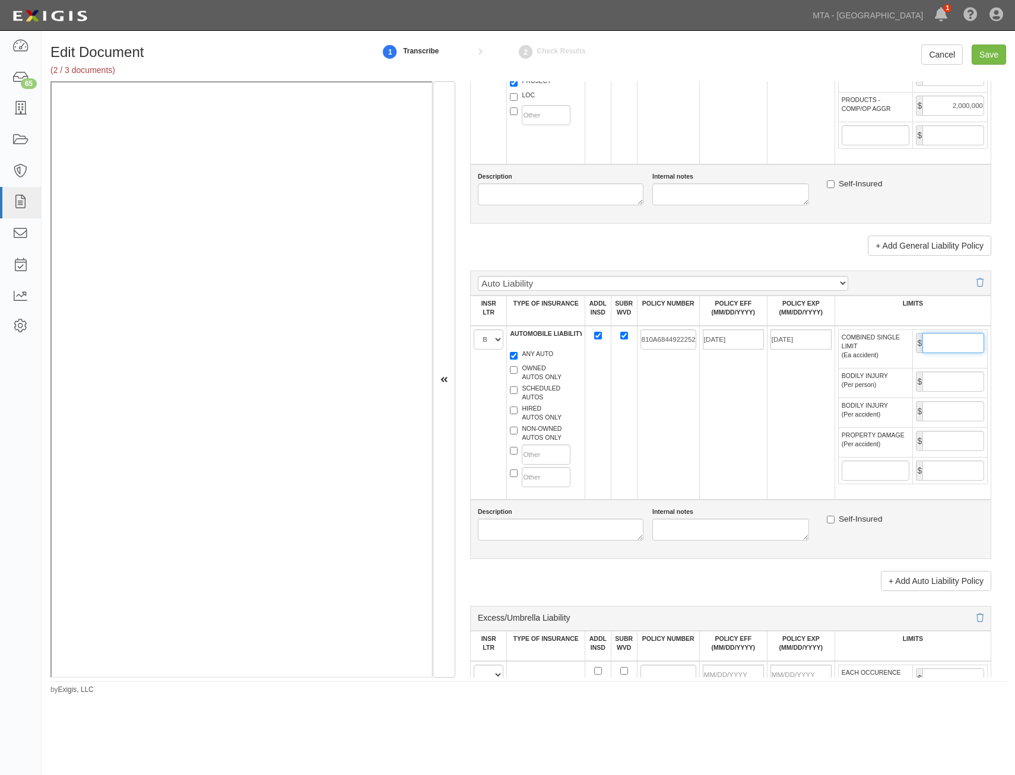
click at [927, 340] on input "COMBINED SINGLE LIMIT (Ea accident)" at bounding box center [954, 343] width 62 height 20
type input "1,000,000"
click at [724, 425] on td "03/01/2025" at bounding box center [733, 413] width 68 height 174
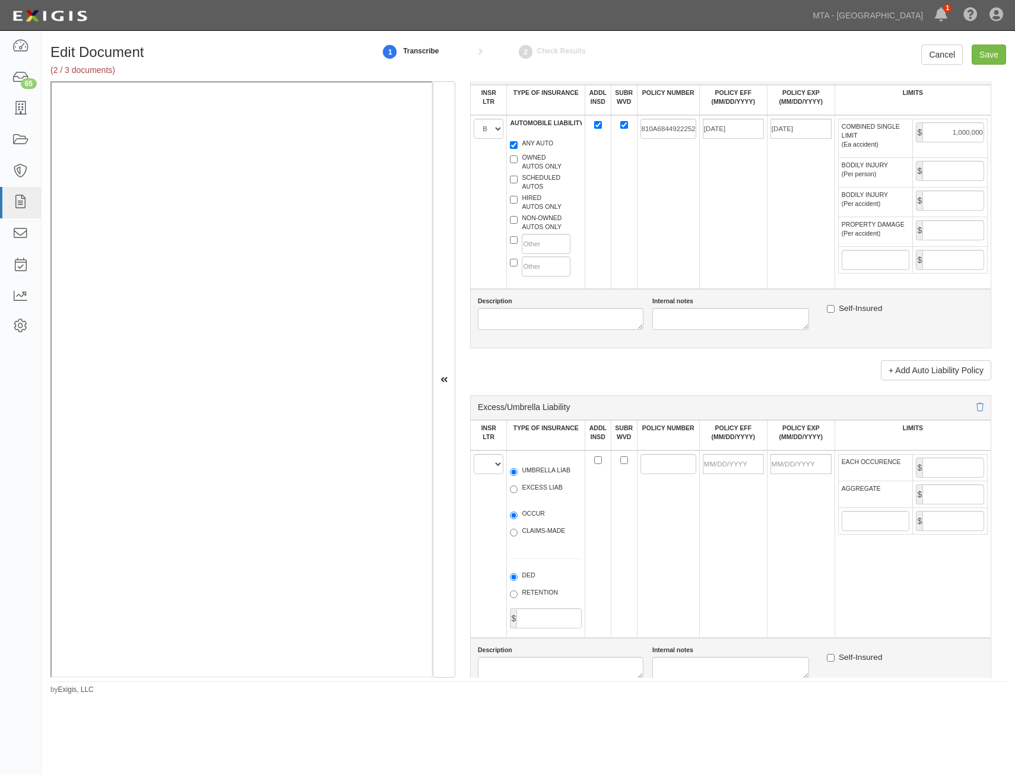
scroll to position [1188, 0]
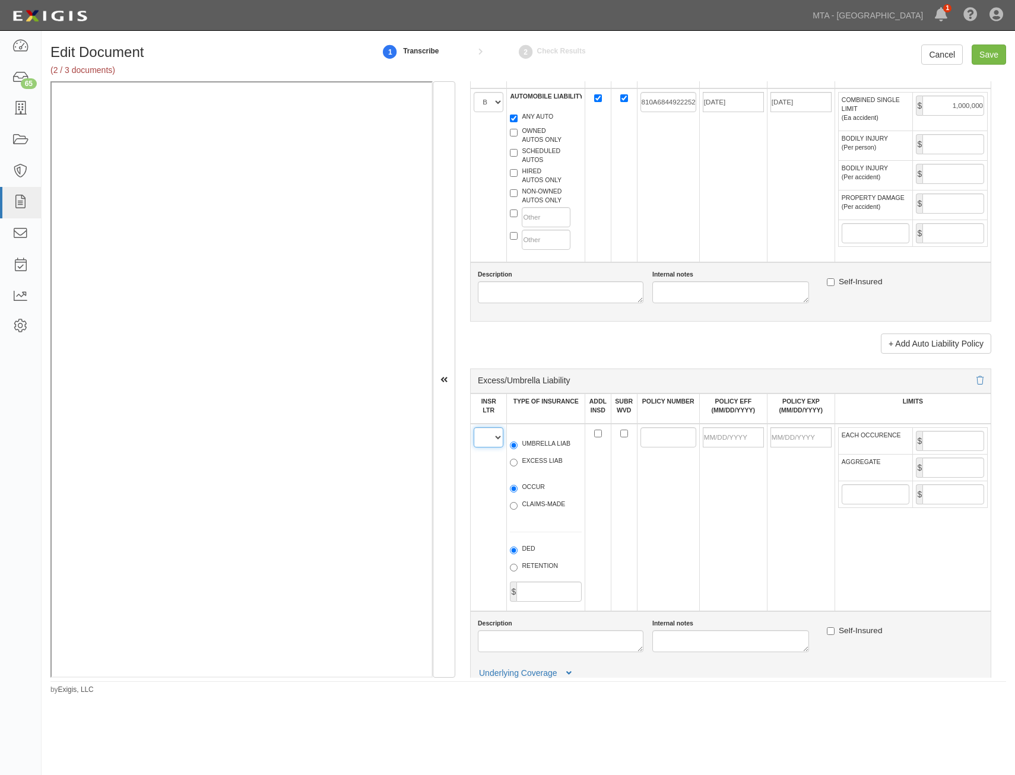
click at [487, 440] on select "A B C D E F" at bounding box center [489, 438] width 30 height 20
select select "C"
click at [474, 428] on select "A B C D E F" at bounding box center [489, 438] width 30 height 20
click at [546, 438] on div "UMBRELLA LIAB EXCESS LIAB" at bounding box center [546, 454] width 90 height 43
click at [552, 440] on label "UMBRELLA LIAB" at bounding box center [540, 445] width 61 height 12
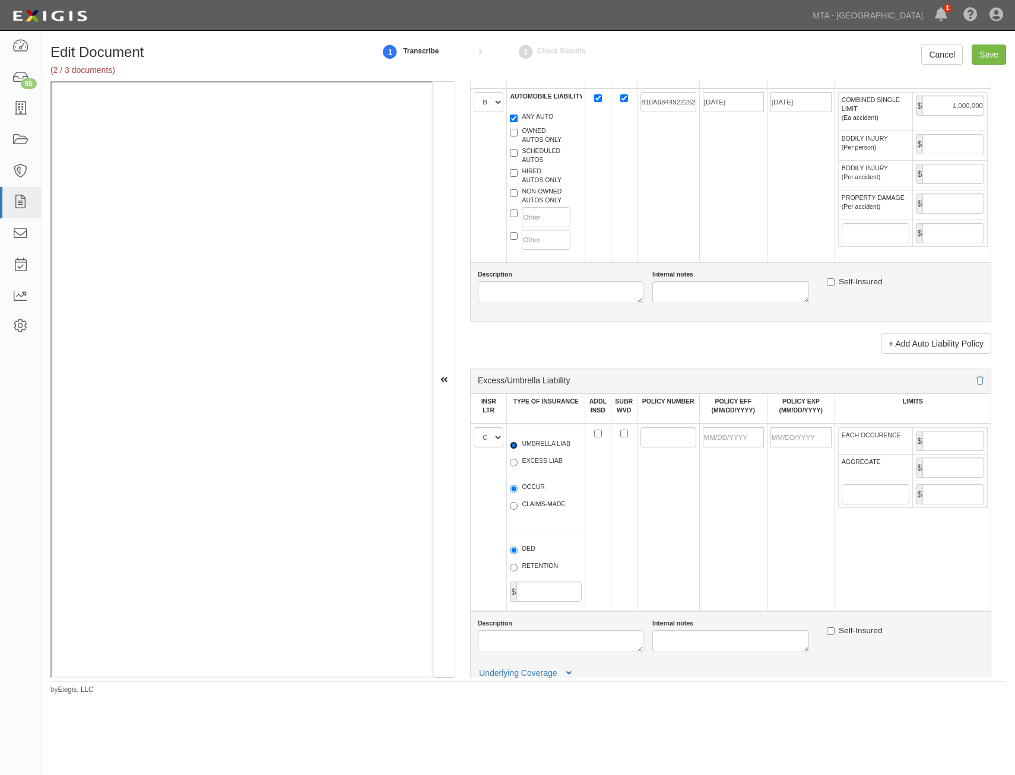
click at [518, 442] on input "UMBRELLA LIAB" at bounding box center [514, 446] width 8 height 8
radio input "true"
click at [528, 489] on label "OCCUR" at bounding box center [527, 489] width 35 height 12
click at [518, 489] on input "OCCUR" at bounding box center [514, 489] width 8 height 8
radio input "true"
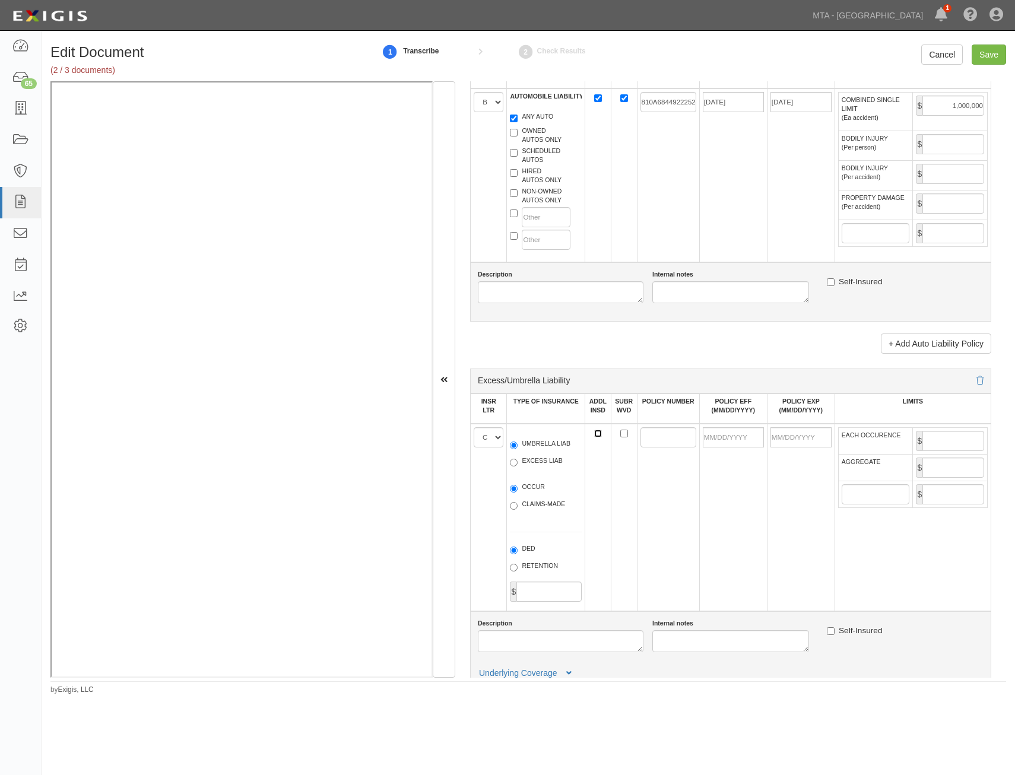
click at [596, 433] on input "ADDL INSD" at bounding box center [598, 434] width 8 height 8
checkbox input "true"
click at [625, 432] on input "SUBR WVD" at bounding box center [624, 434] width 8 height 8
checkbox input "true"
click at [648, 432] on input "POLICY NUMBER" at bounding box center [669, 438] width 56 height 20
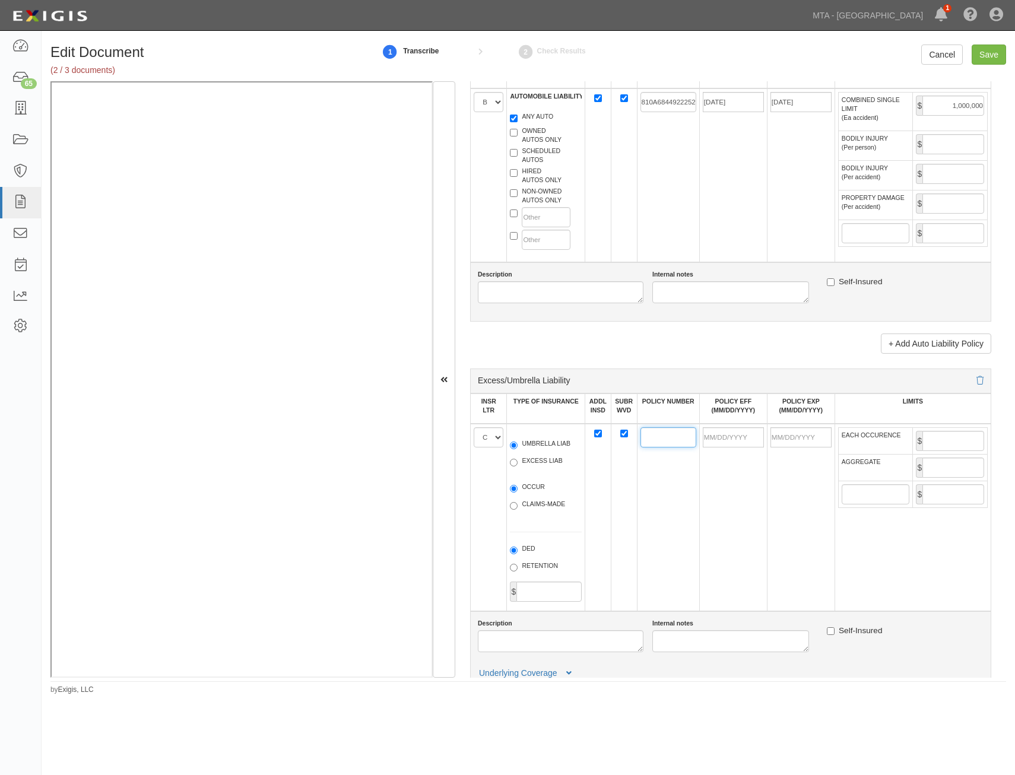
paste input "CUPA68452972526"
type input "CUPA68452972526"
drag, startPoint x: 731, startPoint y: 444, endPoint x: 707, endPoint y: 466, distance: 33.2
click at [731, 444] on input "POLICY EFF (MM/DD/YYYY)" at bounding box center [733, 438] width 61 height 20
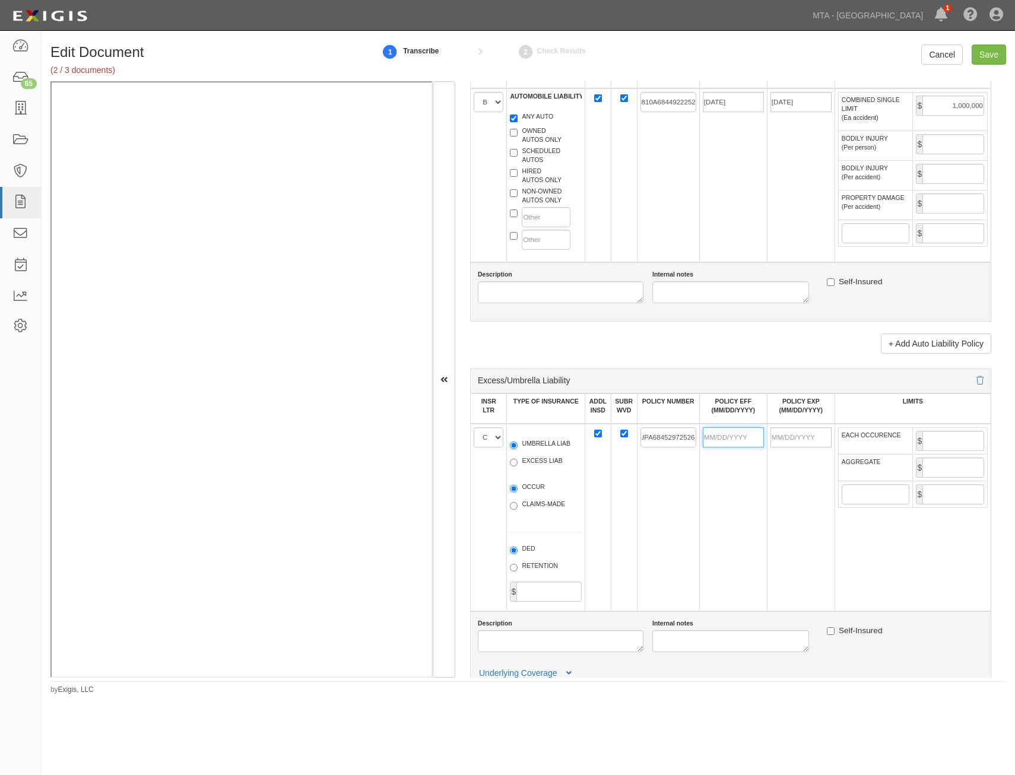
scroll to position [0, 0]
type input "03/01/2025"
type input "03/01/2026"
click at [637, 492] on td "CUPA68452972526" at bounding box center [668, 518] width 62 height 188
click at [933, 442] on input "EACH OCCURENCE" at bounding box center [954, 441] width 62 height 20
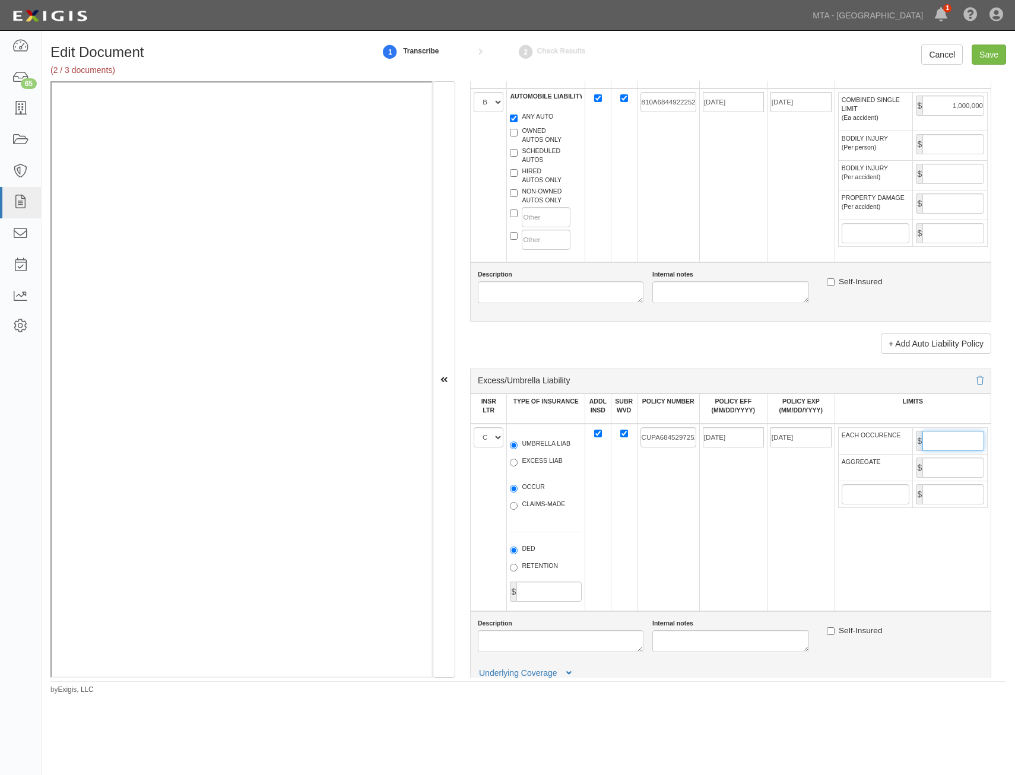
type input "5,000,000"
click at [946, 470] on input "AGGREGATE" at bounding box center [954, 468] width 62 height 20
type input "5,000,000"
click at [768, 512] on td "03/01/2026" at bounding box center [801, 518] width 68 height 188
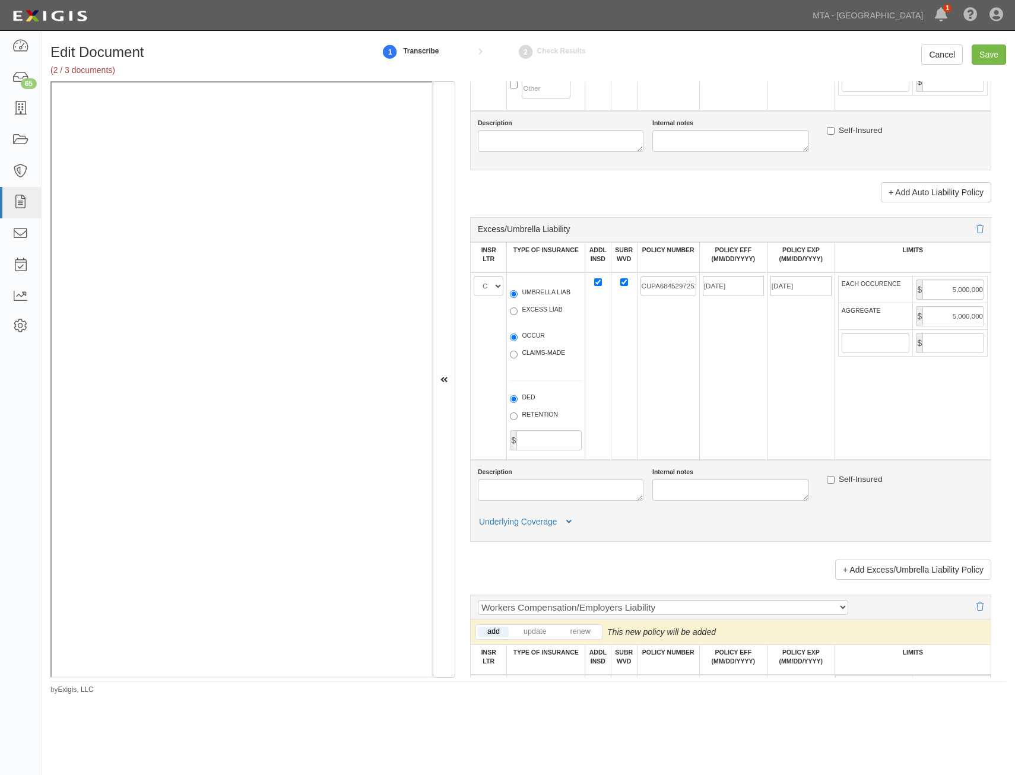
scroll to position [1366, 0]
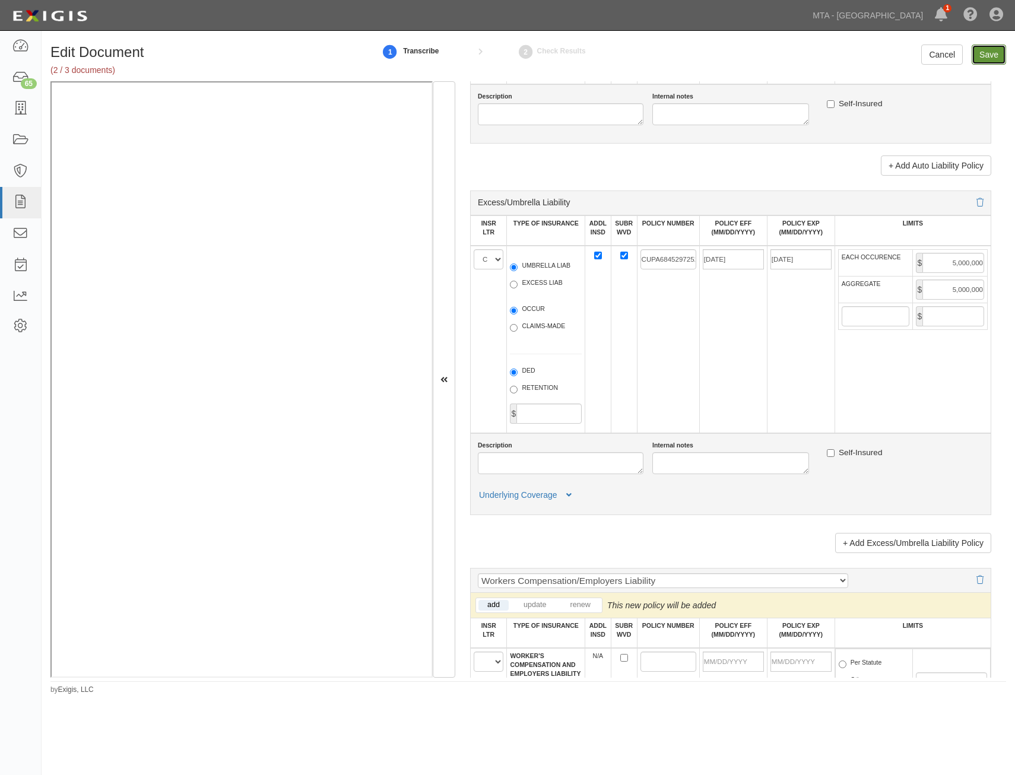
click at [986, 59] on input "Save" at bounding box center [989, 55] width 34 height 20
type input "1000000"
type input "2000000"
type input "1000000"
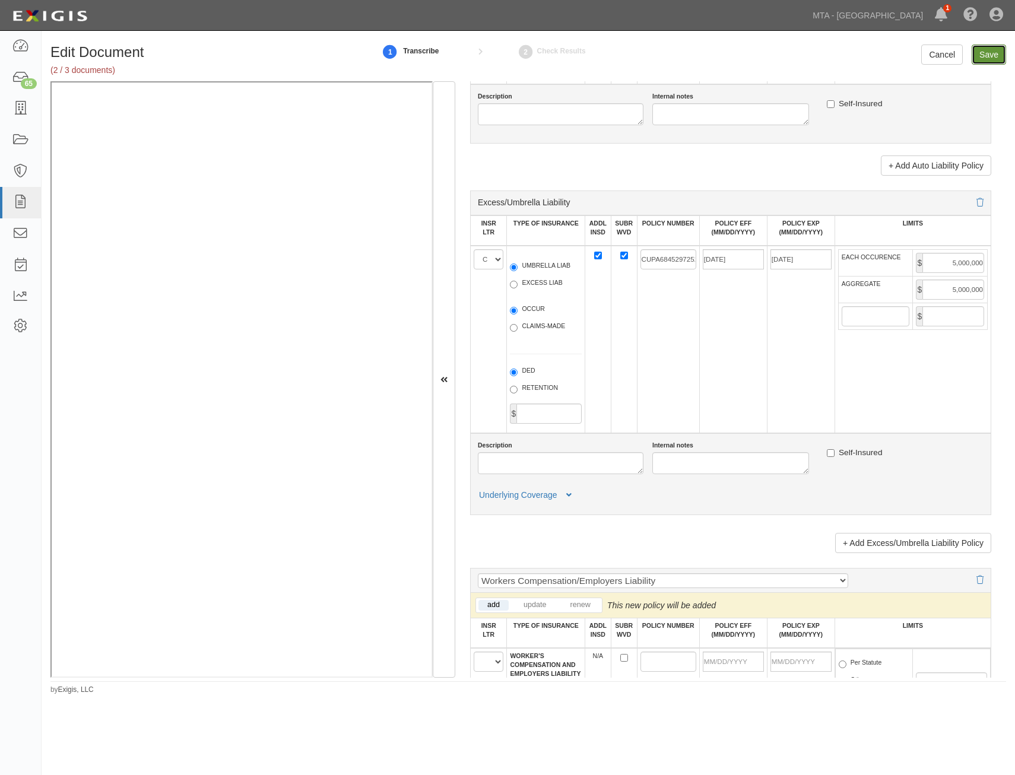
type input "5000000"
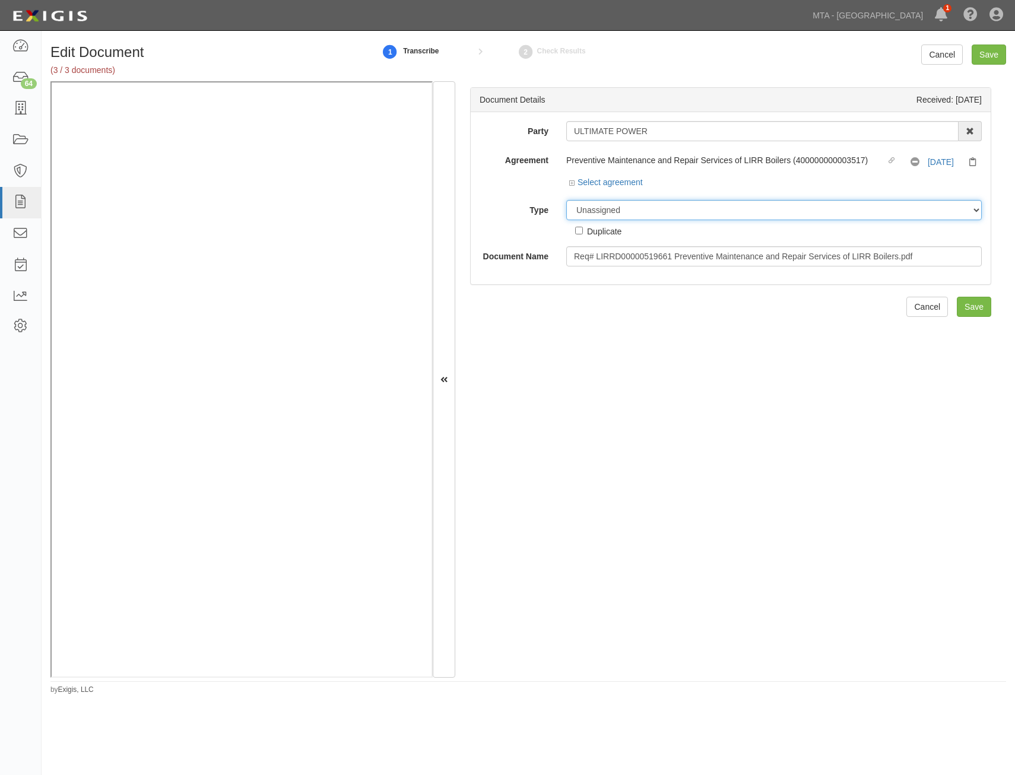
drag, startPoint x: 674, startPoint y: 207, endPoint x: 670, endPoint y: 219, distance: 12.0
click at [674, 207] on select "Unassigned Binder Cancellation Notice Certificate Contract Endorsement Insuranc…" at bounding box center [774, 210] width 416 height 20
select select "RequirementDetail"
click at [566, 200] on select "Unassigned Binder Cancellation Notice Certificate Contract Endorsement Insuranc…" at bounding box center [774, 210] width 416 height 20
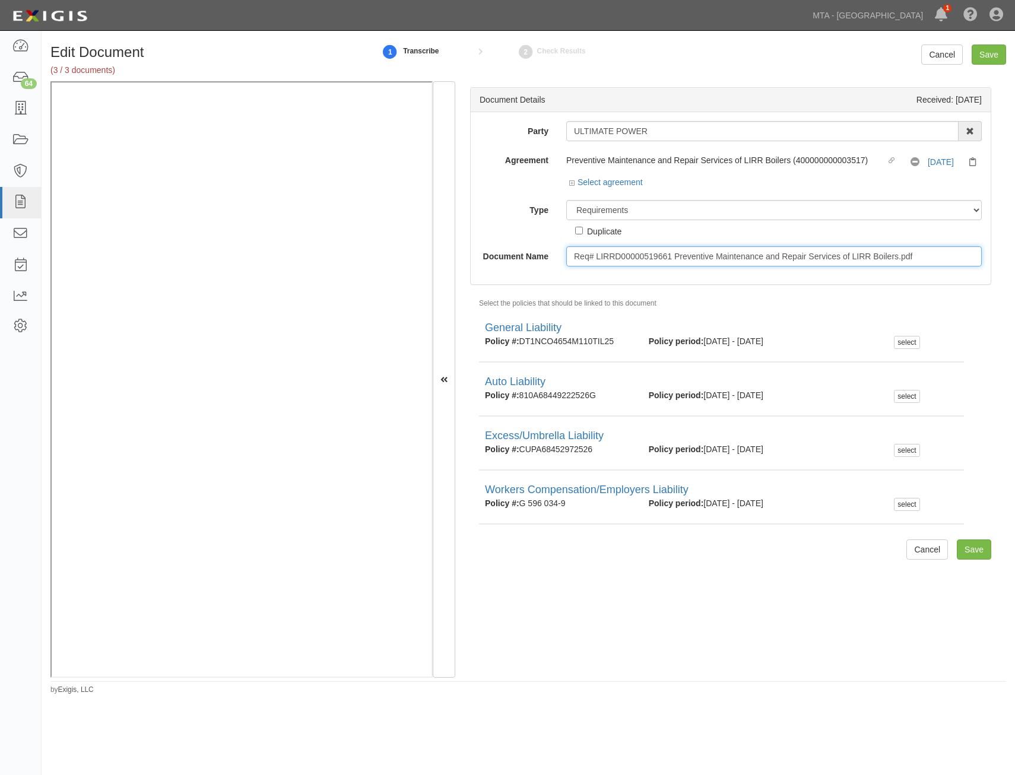
click at [729, 257] on input "Req# LIRRD00000519661 Preventive Maintenance and Repair Services of LIRR Boiler…" at bounding box center [774, 256] width 416 height 20
type input "Insurance Requirements"
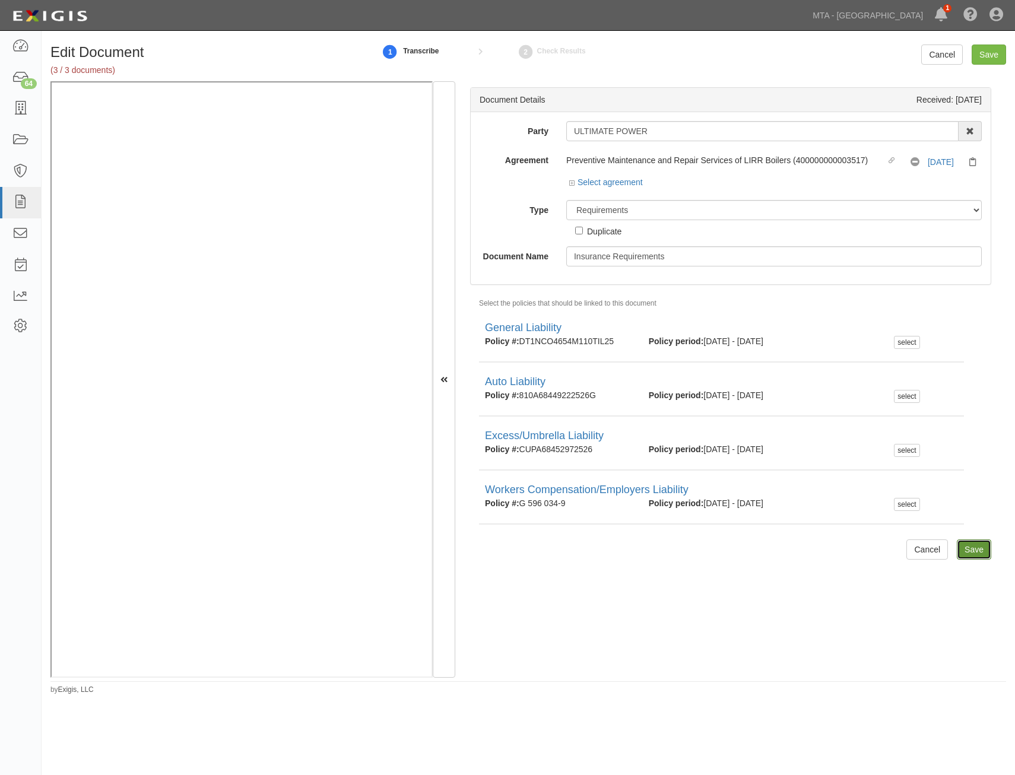
click at [968, 546] on input "Save" at bounding box center [974, 550] width 34 height 20
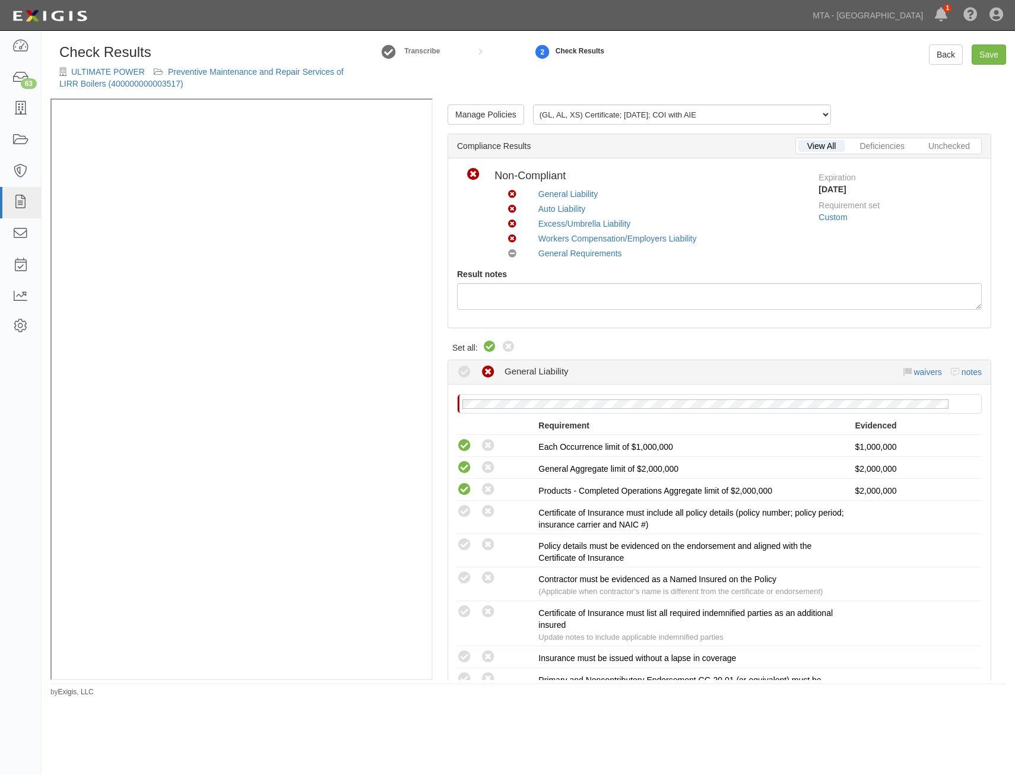
click at [495, 350] on icon at bounding box center [490, 347] width 14 height 14
radio input "true"
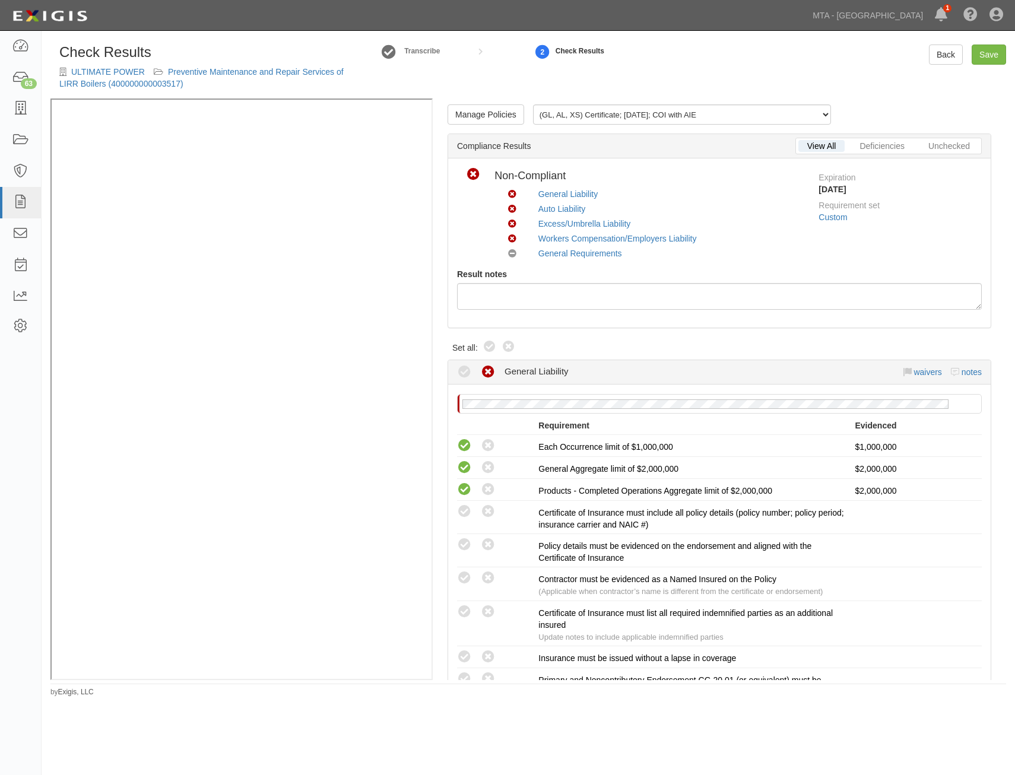
radio input "true"
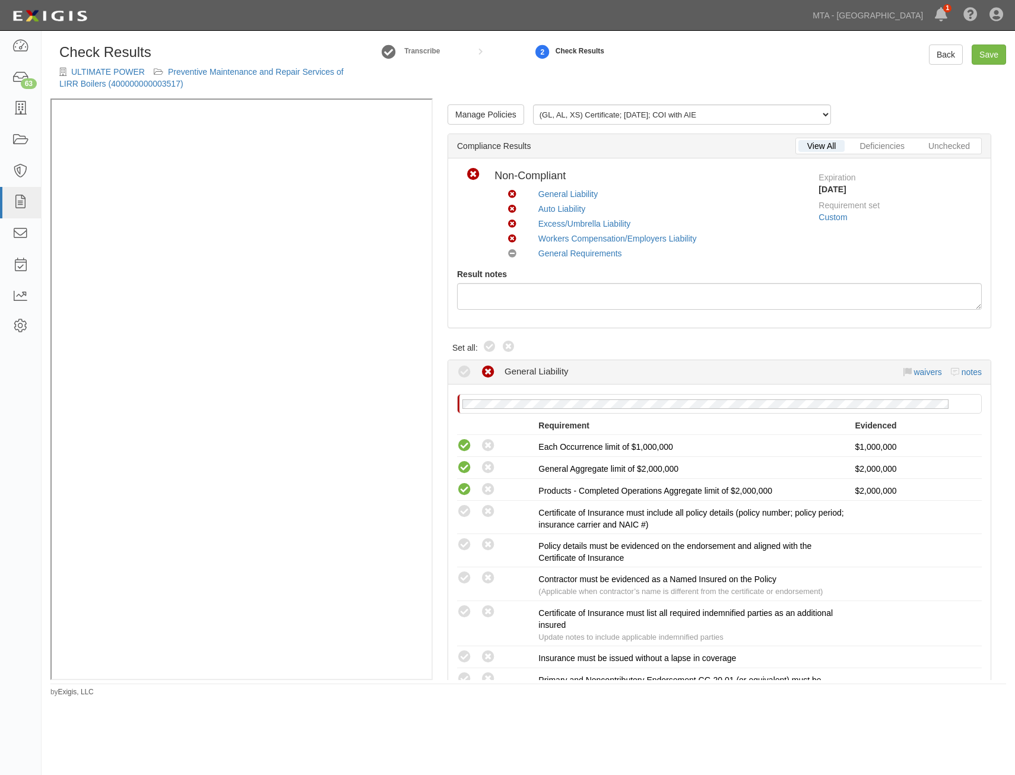
radio input "true"
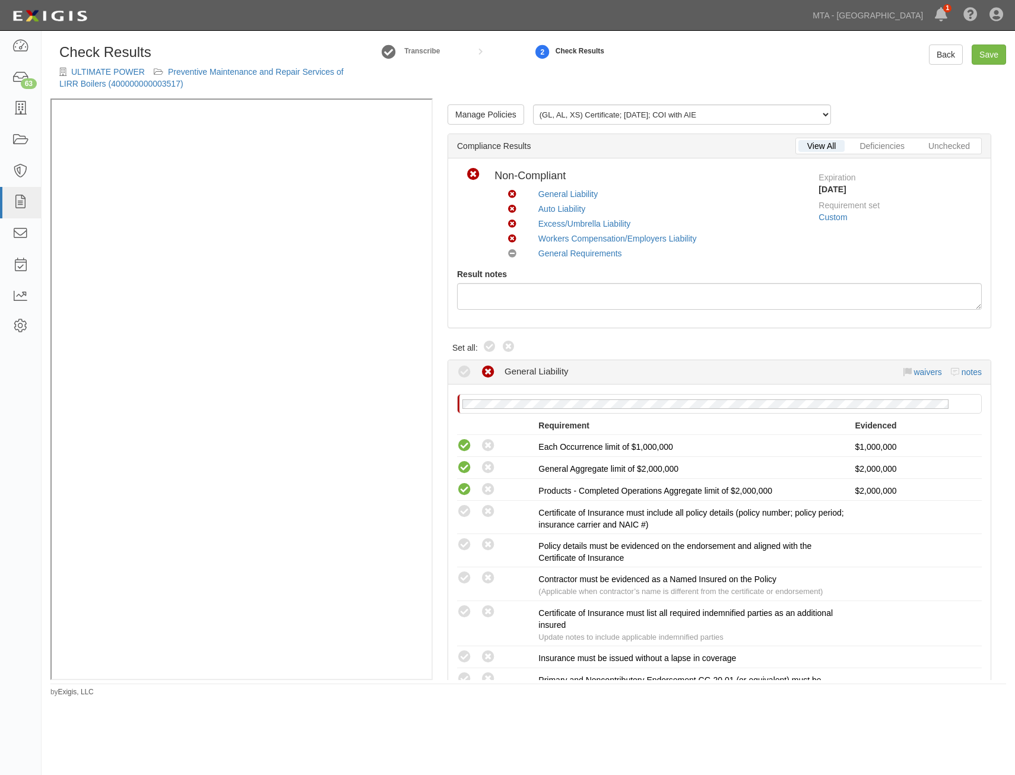
radio input "true"
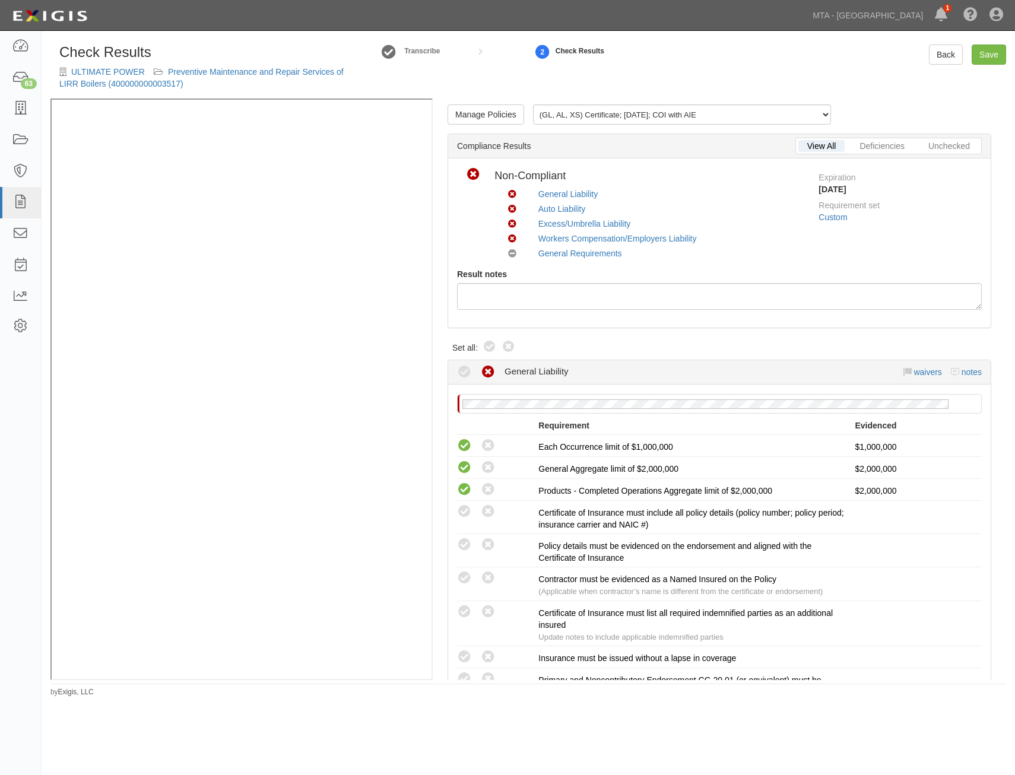
radio input "true"
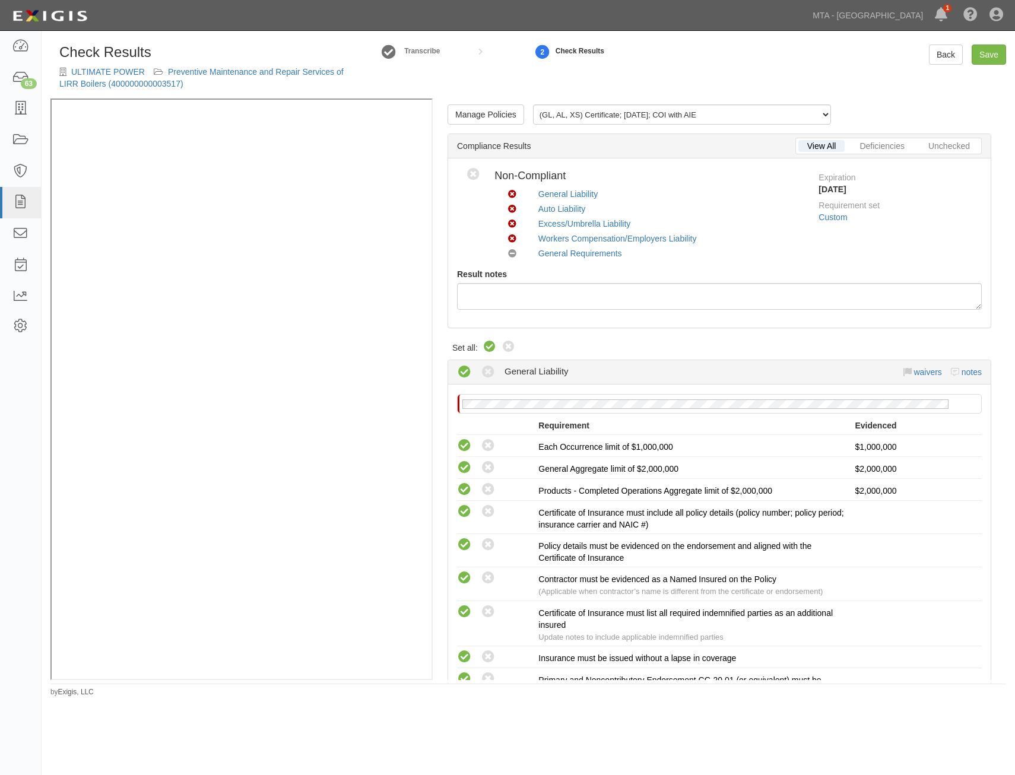
radio input "true"
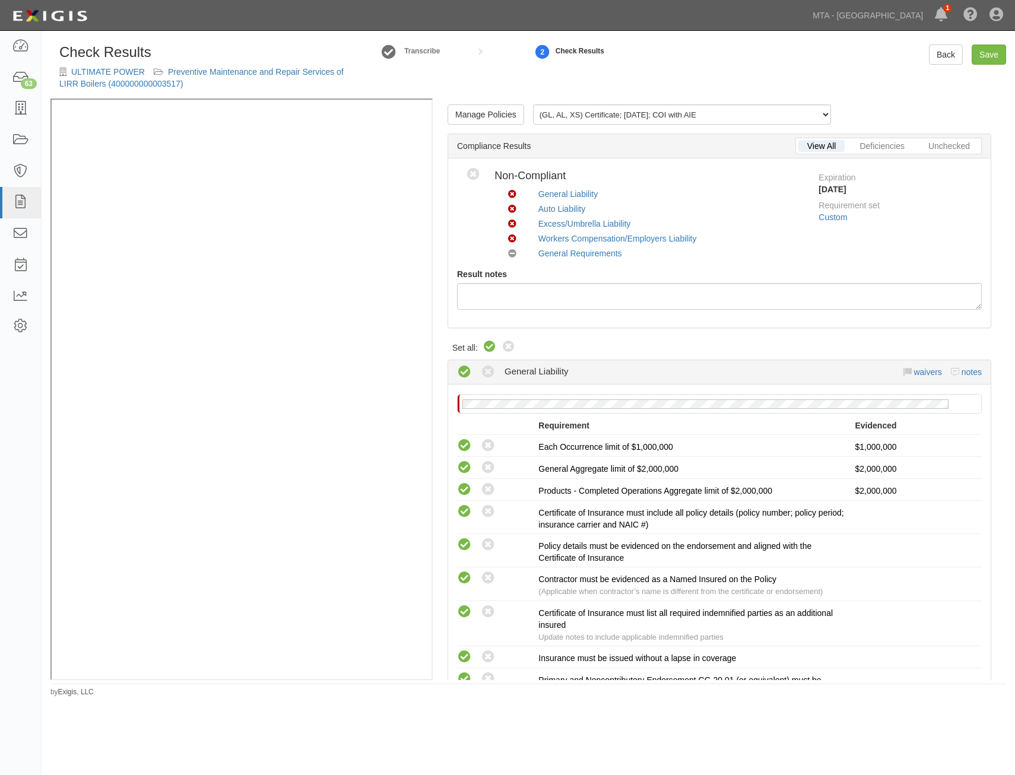
radio input "true"
radio input "false"
radio input "true"
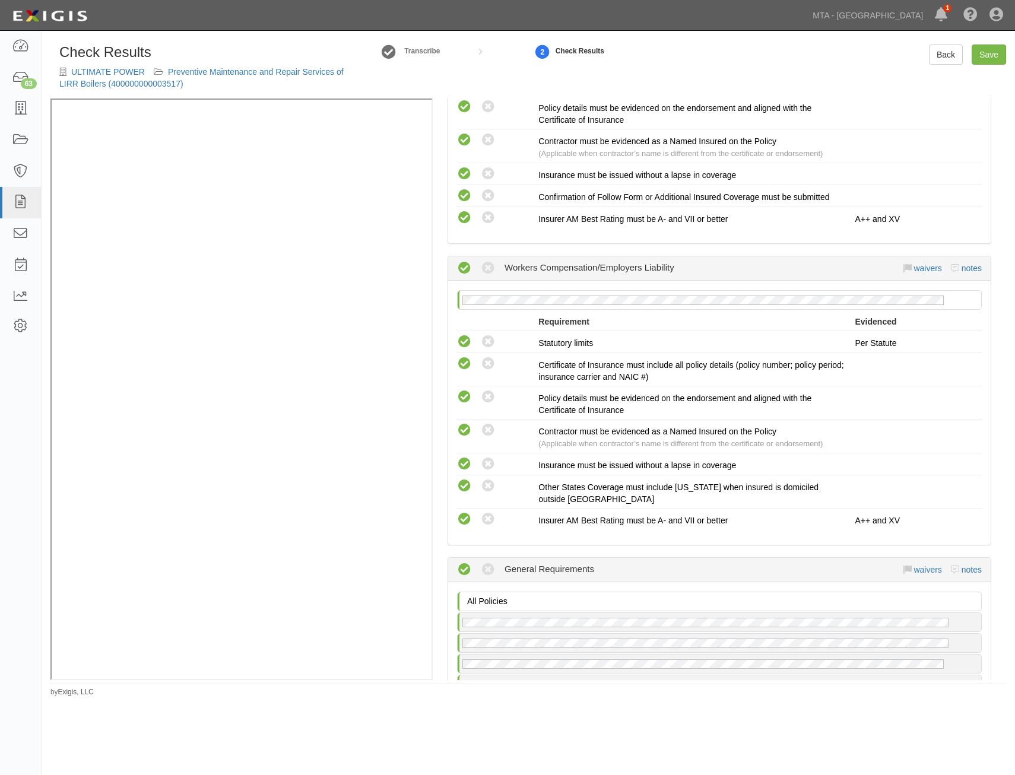
scroll to position [1638, 0]
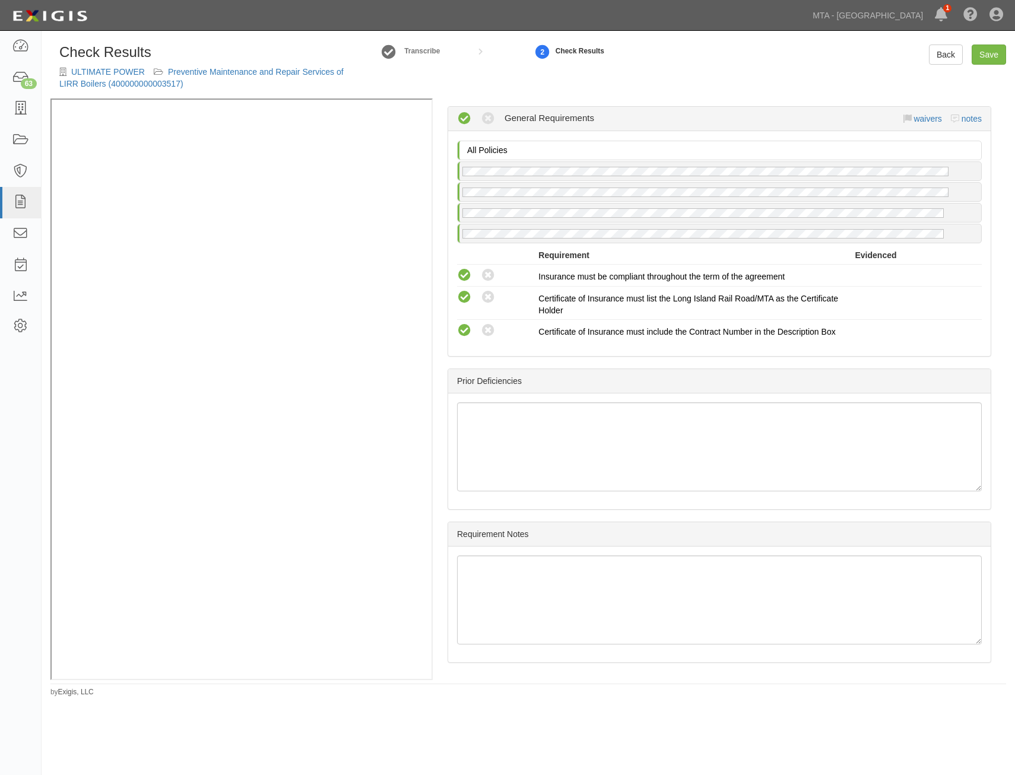
drag, startPoint x: 758, startPoint y: 219, endPoint x: 770, endPoint y: 477, distance: 258.5
click at [986, 45] on link "Save" at bounding box center [989, 55] width 34 height 20
radio input "true"
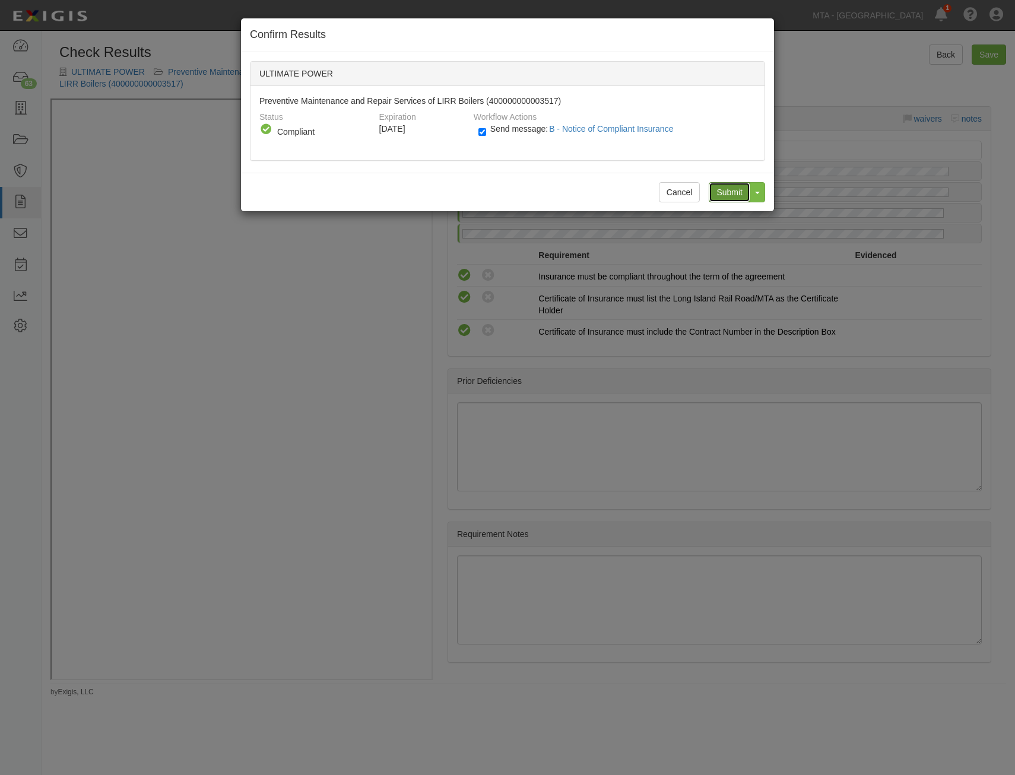
click at [728, 193] on input "Submit" at bounding box center [730, 192] width 42 height 20
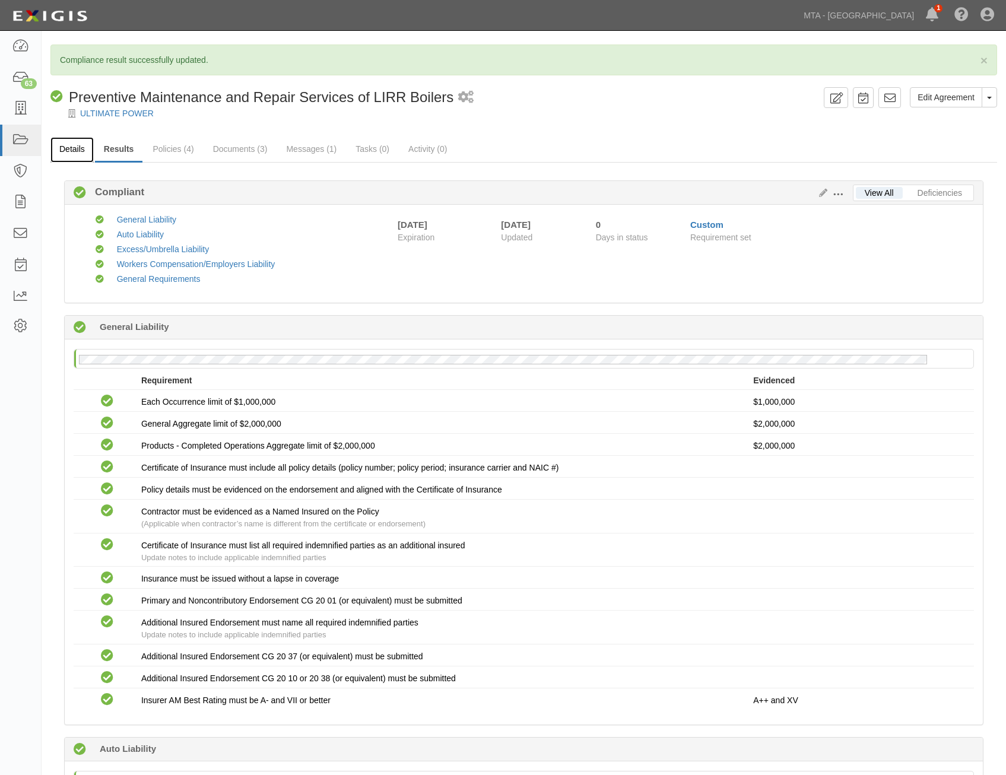
click at [84, 154] on link "Details" at bounding box center [71, 150] width 43 height 26
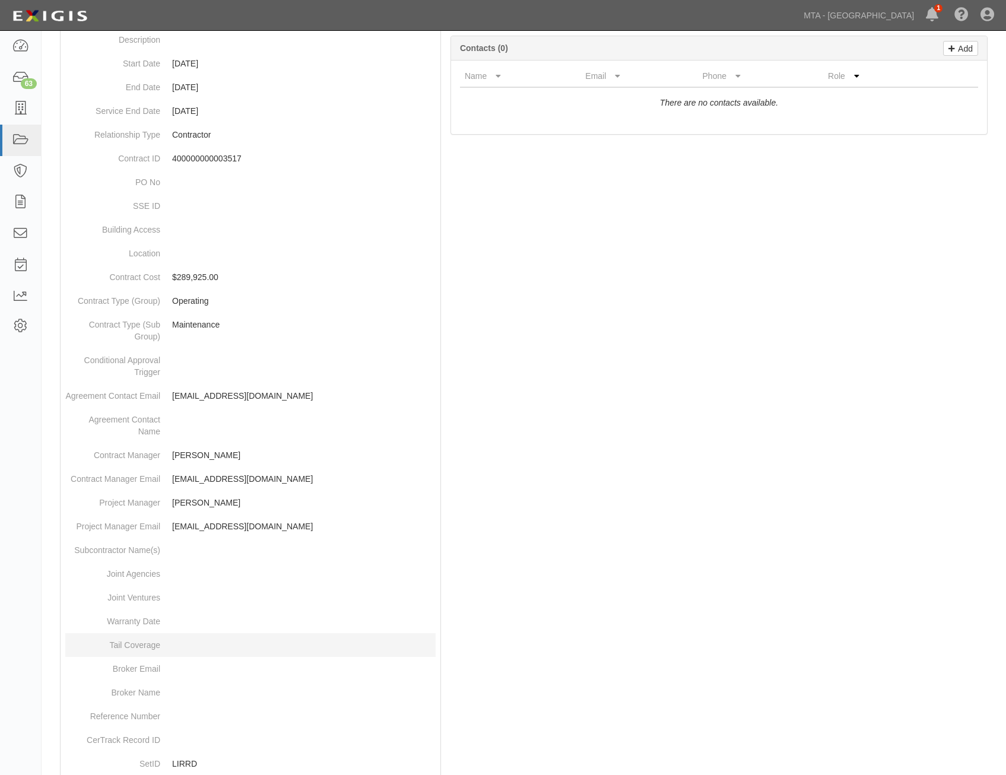
scroll to position [375, 0]
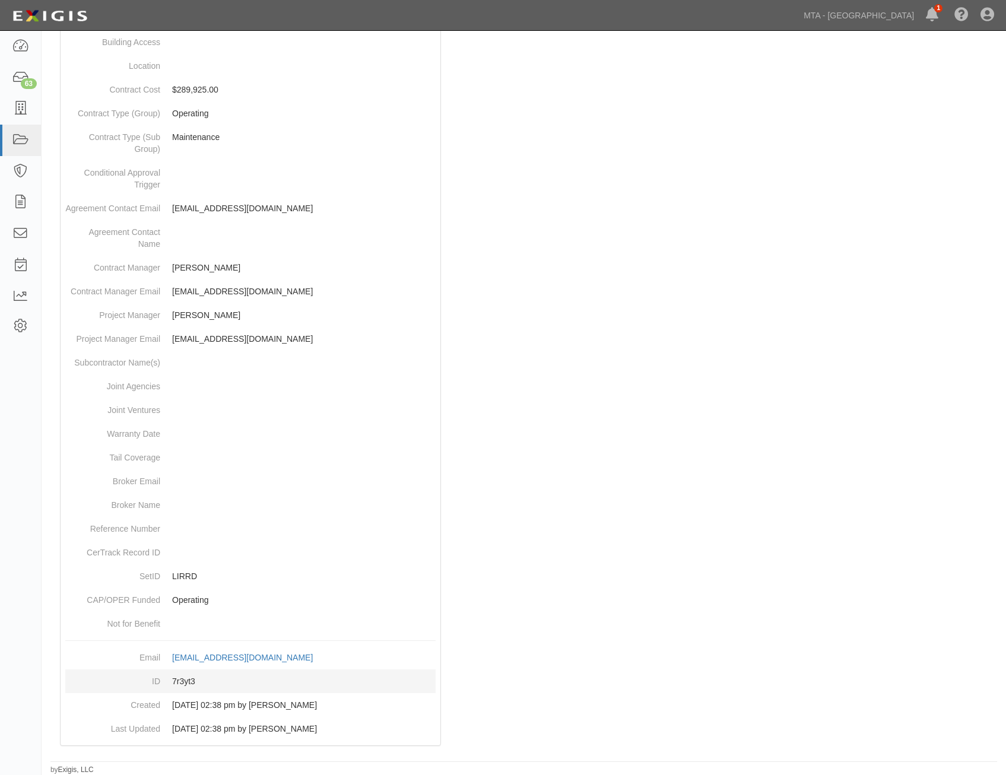
click at [186, 677] on dd "7r3yt3" at bounding box center [250, 682] width 371 height 24
copy dd "7r3yt3"
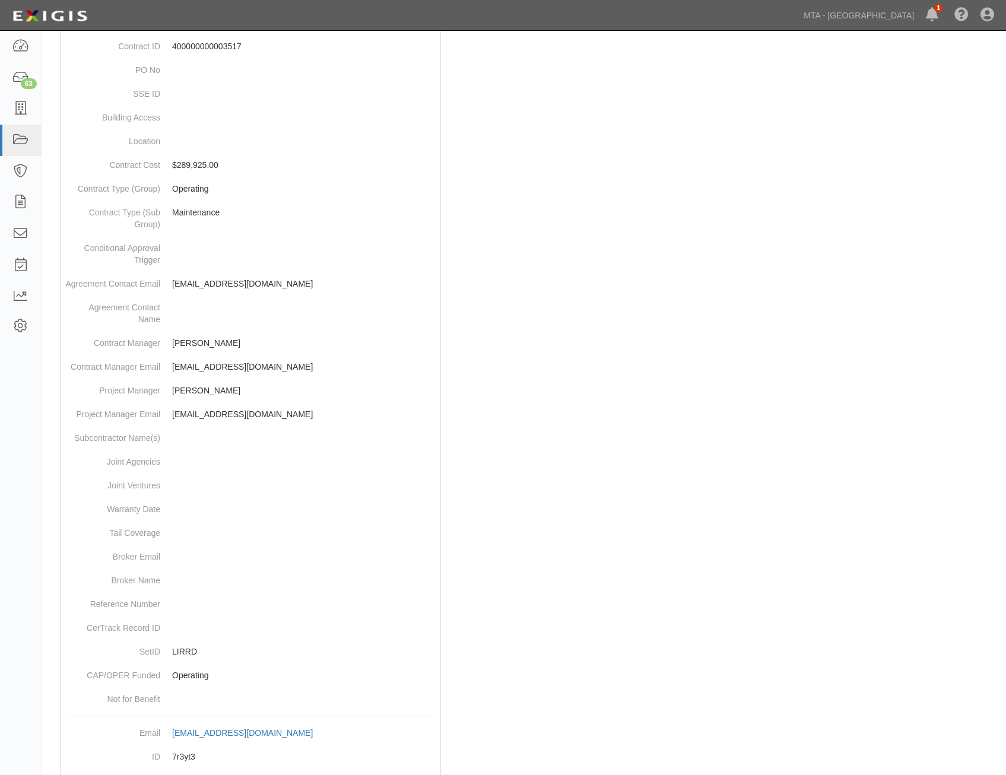
scroll to position [0, 0]
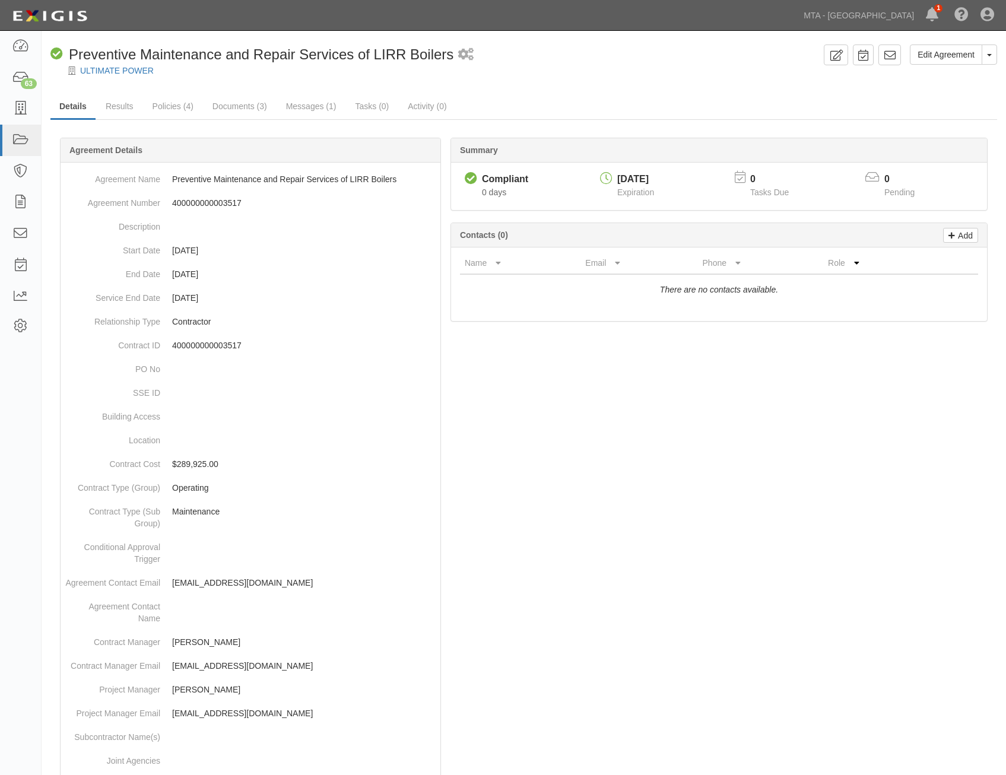
drag, startPoint x: 837, startPoint y: 534, endPoint x: 873, endPoint y: 151, distance: 384.6
click at [886, 53] on icon at bounding box center [890, 55] width 12 height 12
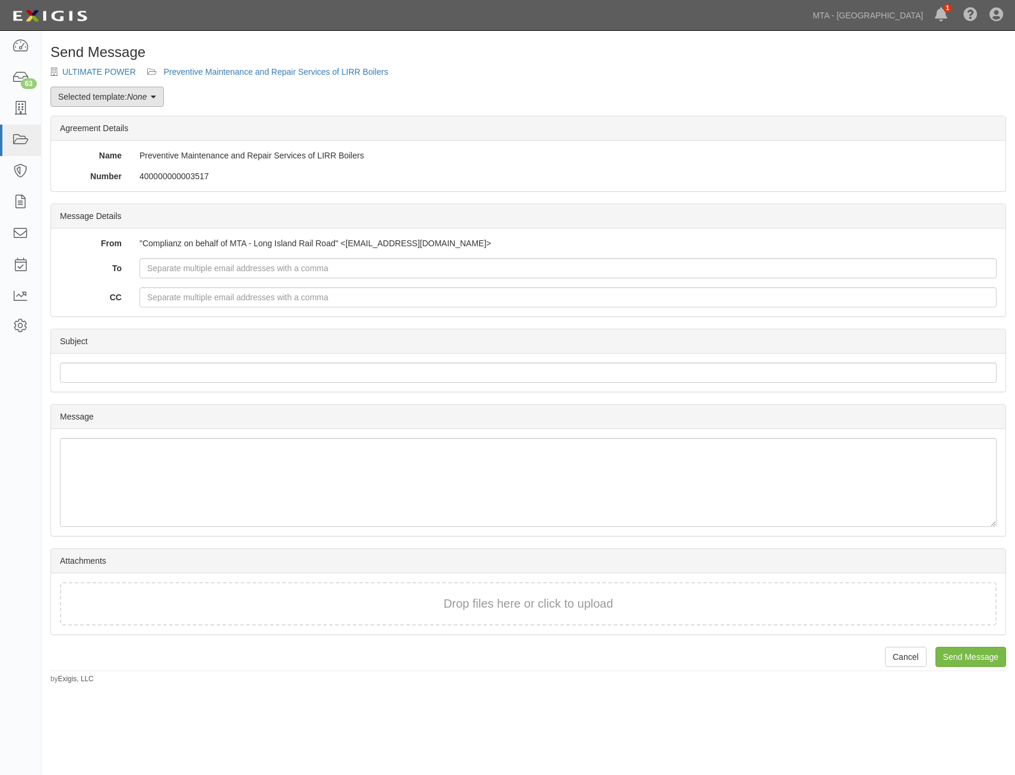
click at [148, 103] on link "Selected template: None" at bounding box center [106, 97] width 113 height 20
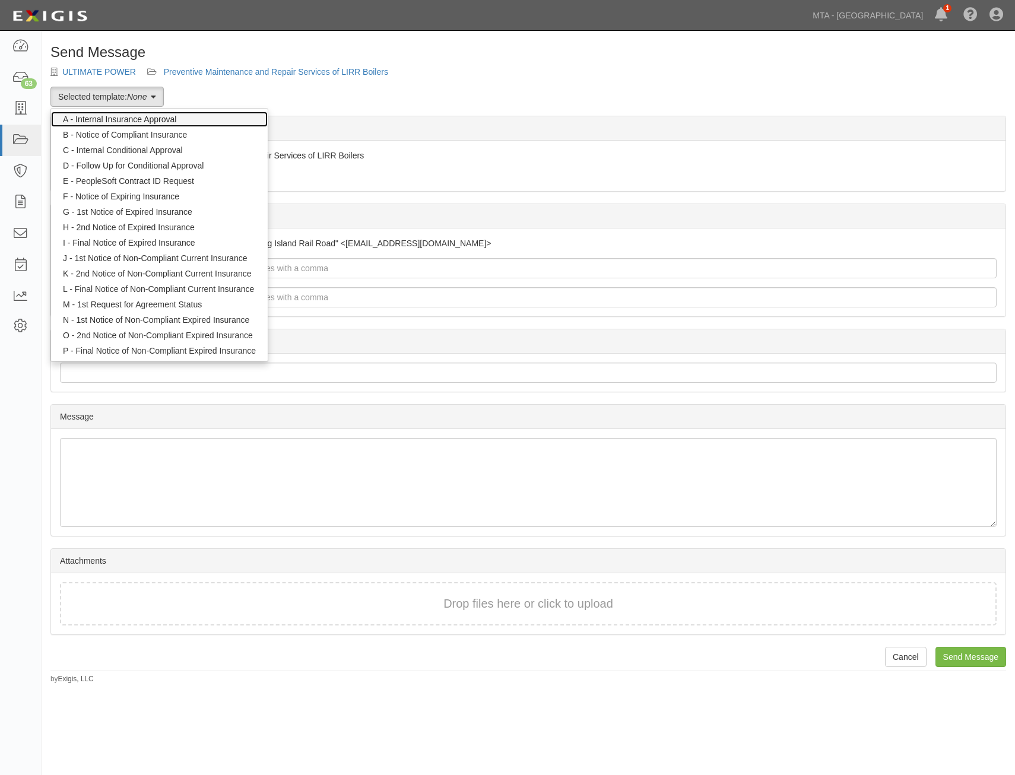
click at [160, 119] on link "A - Internal Insurance Approval" at bounding box center [159, 119] width 217 height 15
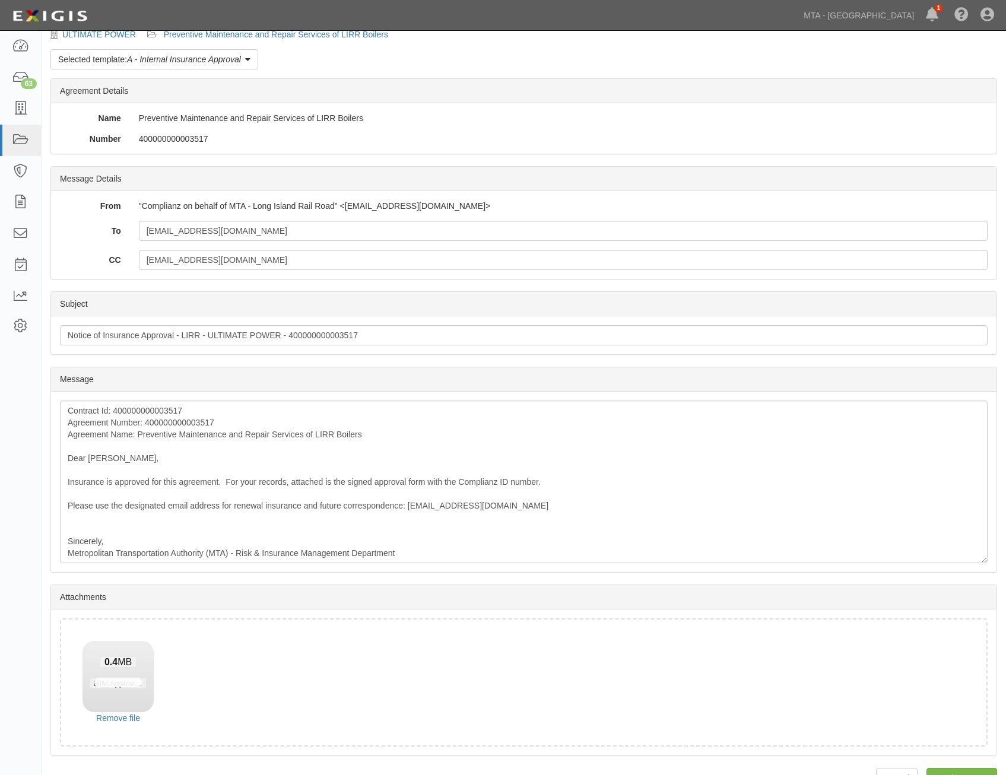
scroll to position [68, 0]
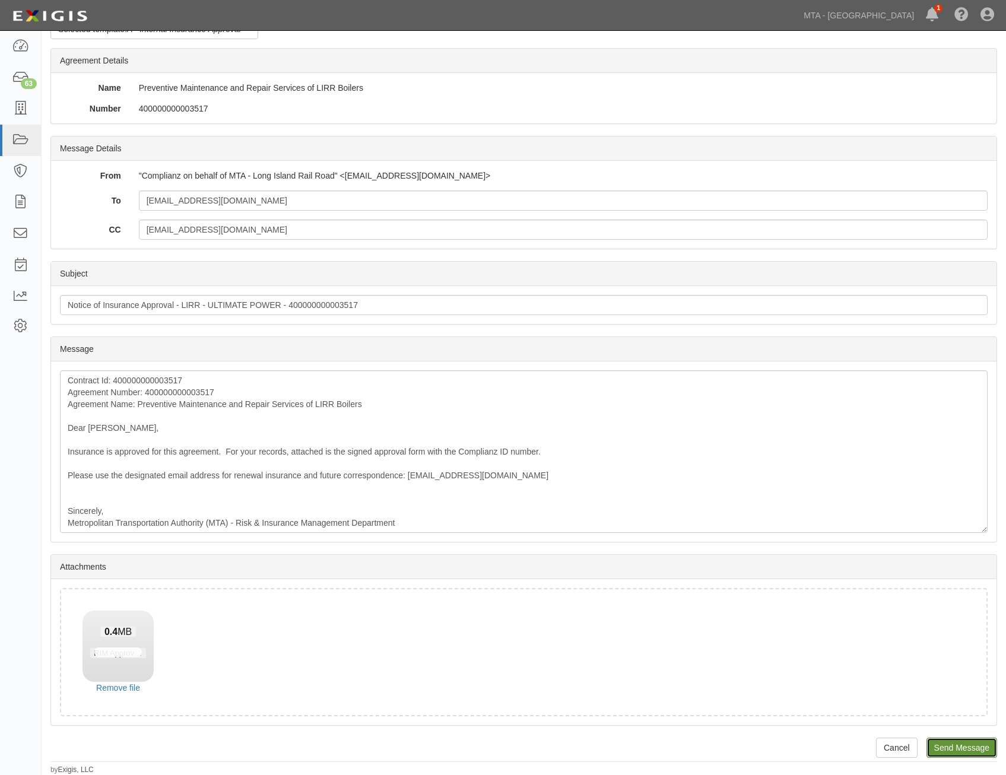
click at [989, 750] on input "Send Message" at bounding box center [962, 748] width 71 height 20
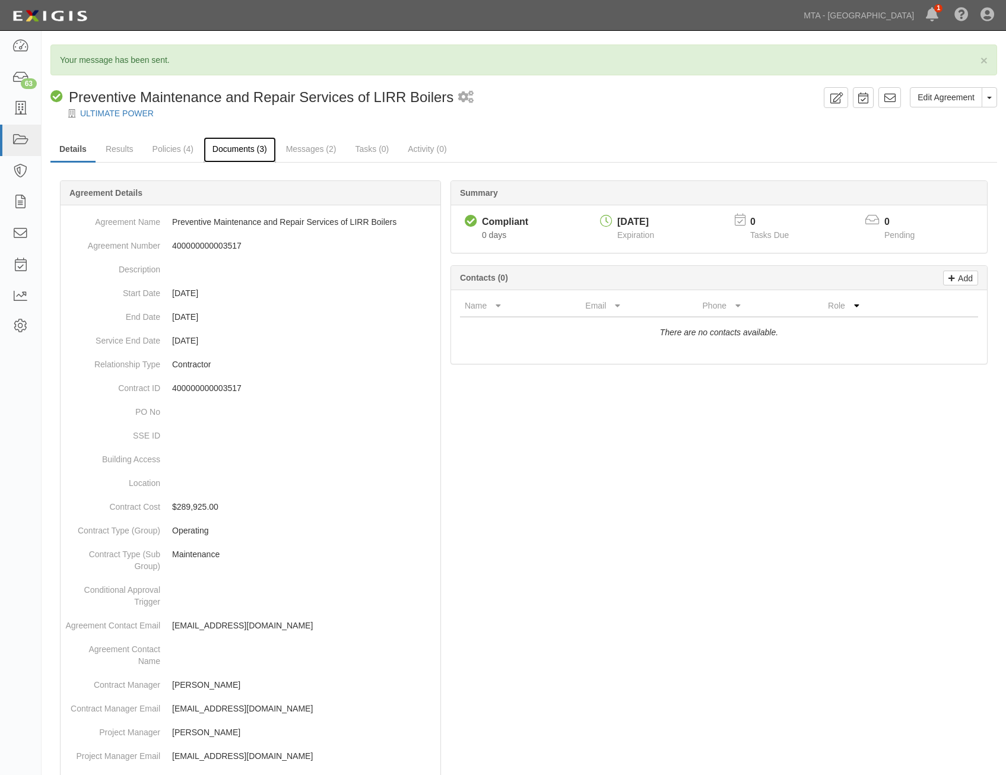
click at [226, 154] on link "Documents (3)" at bounding box center [240, 150] width 72 height 26
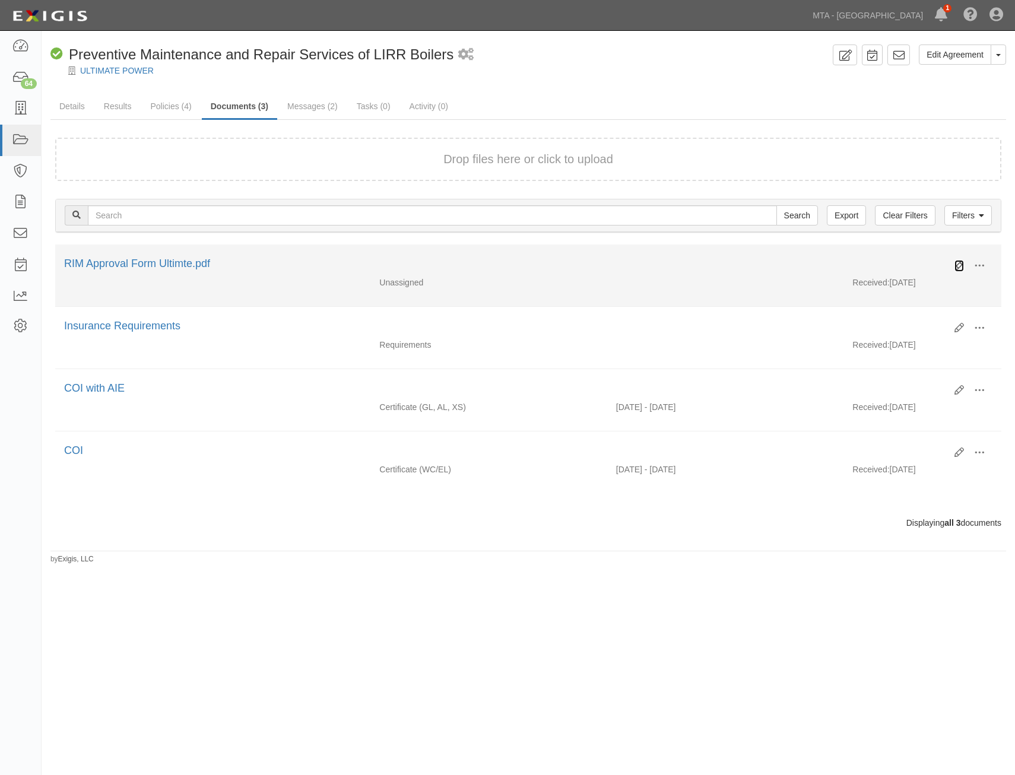
click at [959, 269] on icon at bounding box center [960, 266] width 10 height 10
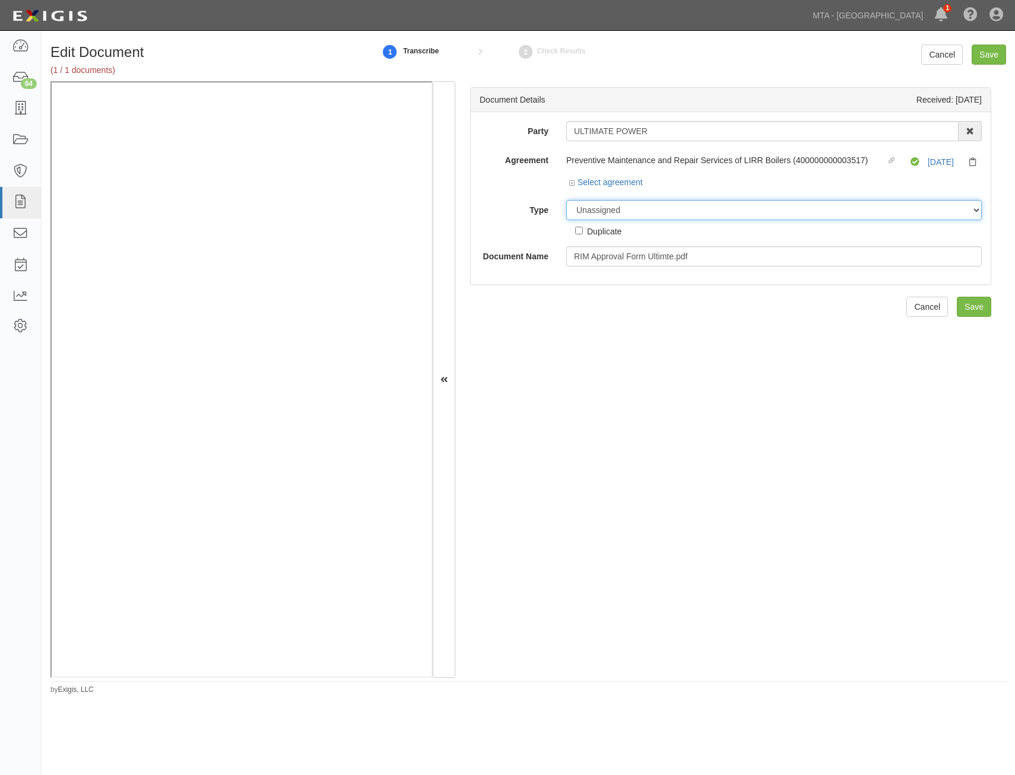
click at [752, 201] on select "Unassigned Binder Cancellation Notice Certificate Contract Endorsement Insuranc…" at bounding box center [774, 210] width 416 height 20
select select "OtherDetail"
click at [566, 200] on select "Unassigned Binder Cancellation Notice Certificate Contract Endorsement Insuranc…" at bounding box center [774, 210] width 416 height 20
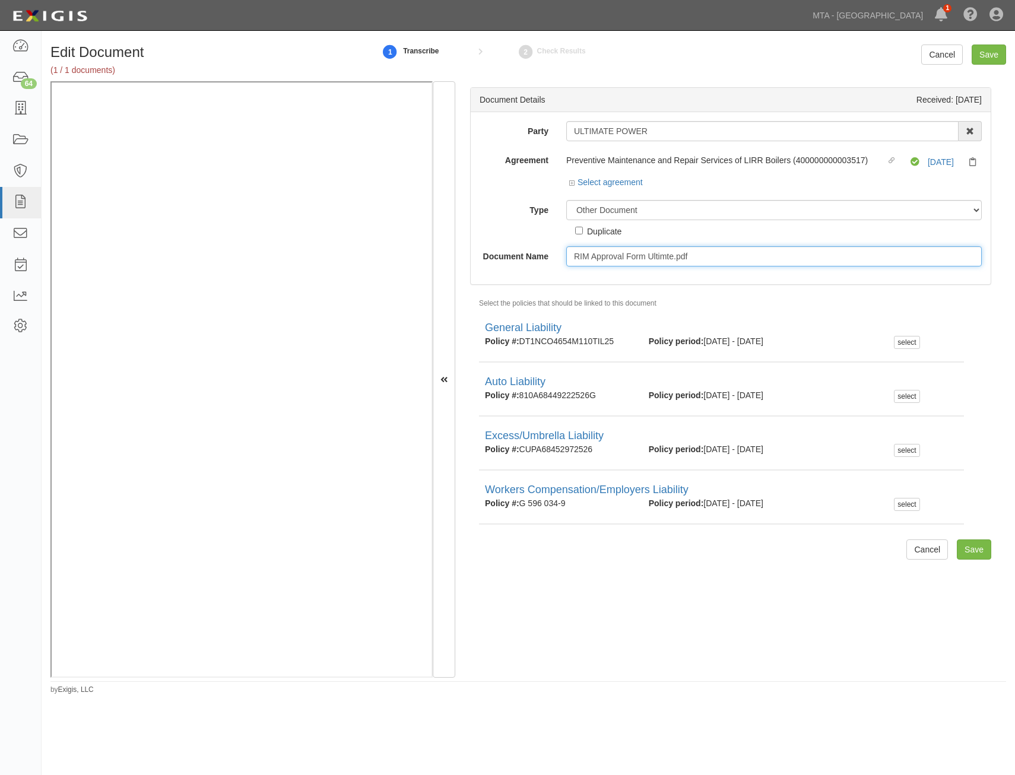
click at [790, 256] on input "RIM Approval Form Ultimte.pdf" at bounding box center [774, 256] width 416 height 20
type input "Approval Form"
click at [1000, 52] on input "Save" at bounding box center [989, 55] width 34 height 20
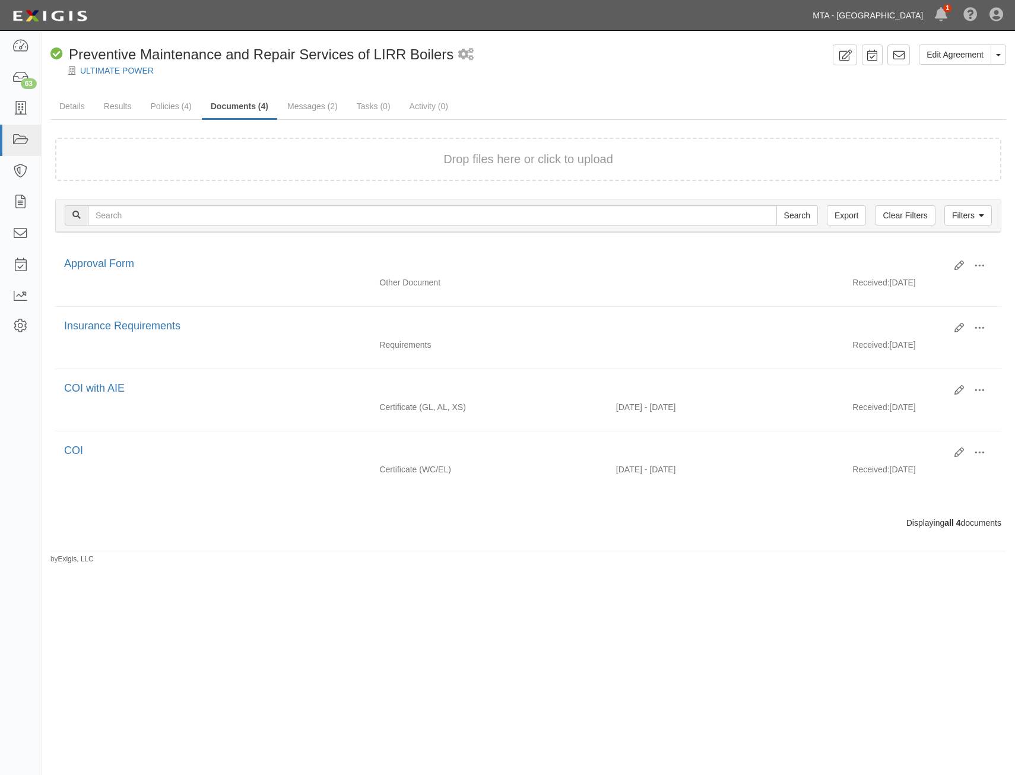
click at [843, 15] on link "MTA - [GEOGRAPHIC_DATA]" at bounding box center [868, 16] width 122 height 24
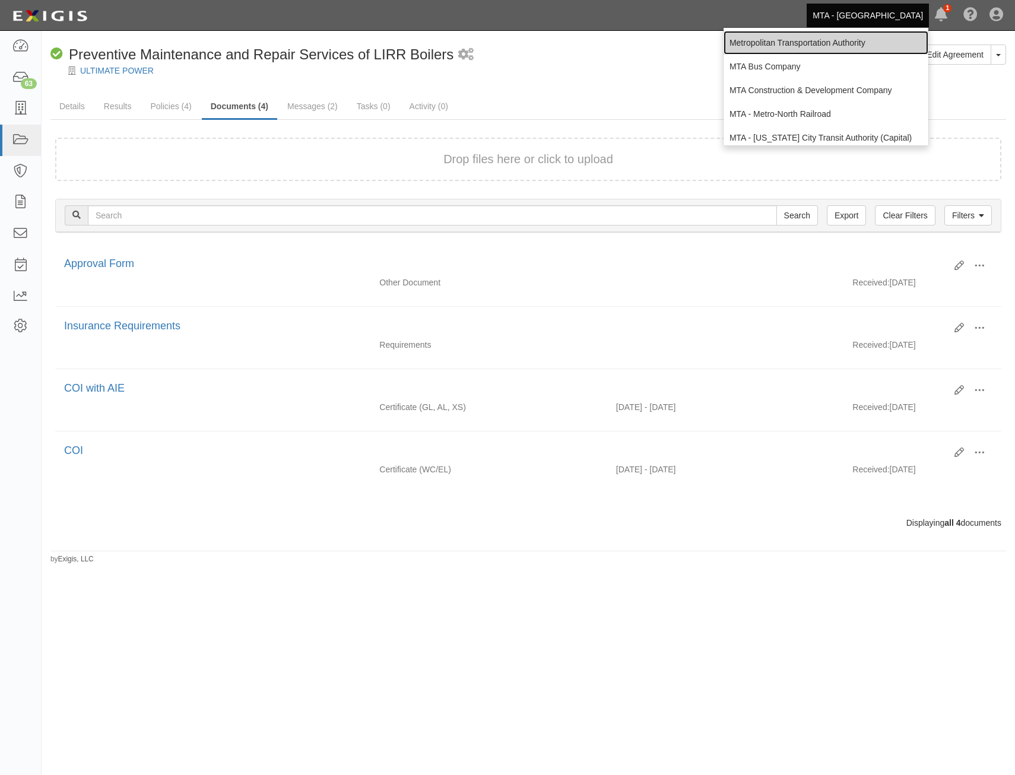
click at [832, 42] on link "Metropolitan Transportation Authority" at bounding box center [826, 43] width 205 height 24
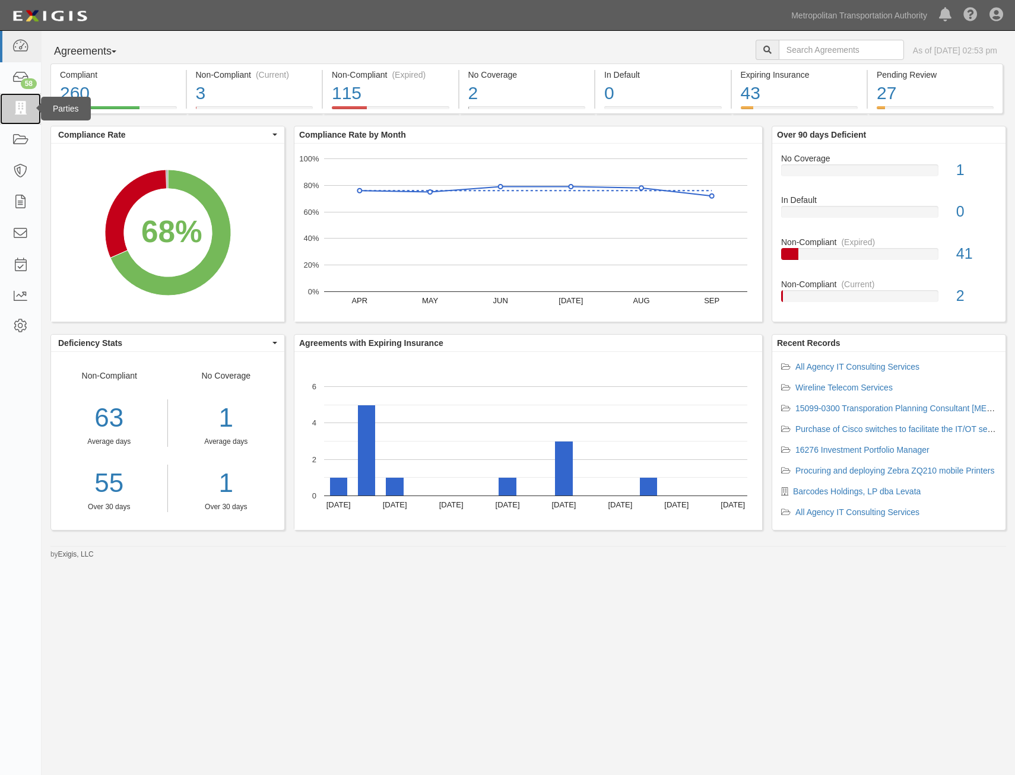
click at [27, 109] on icon at bounding box center [20, 109] width 17 height 14
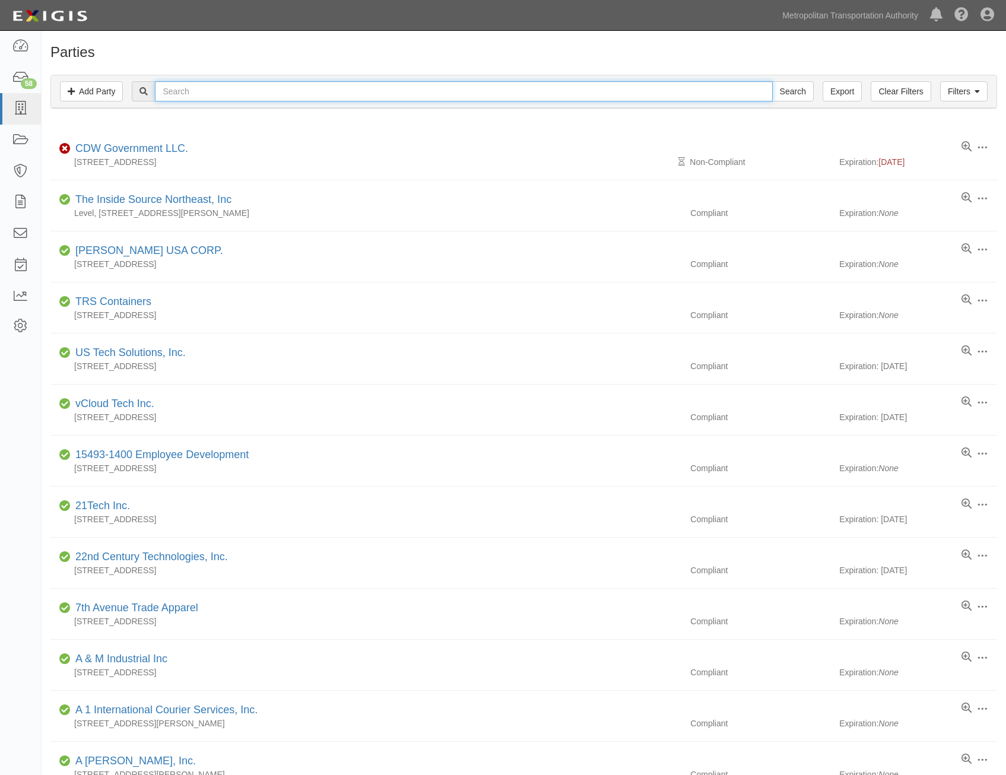
click at [344, 89] on input "text" at bounding box center [464, 91] width 618 height 20
type input "mra"
click at [772, 81] on input "Search" at bounding box center [793, 91] width 42 height 20
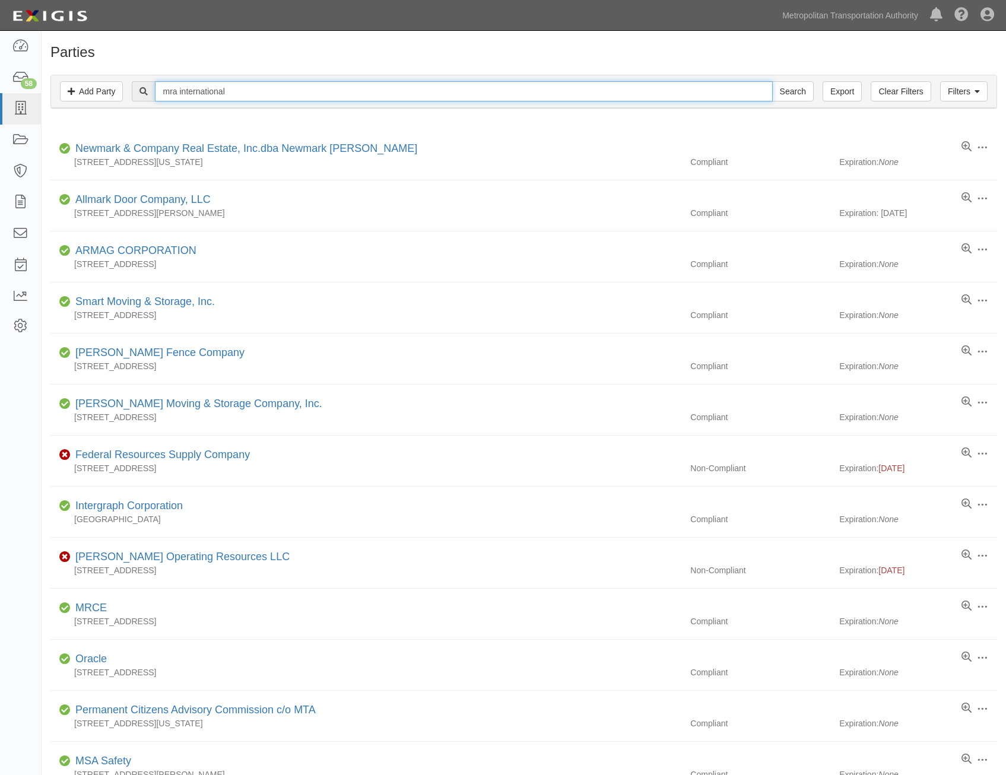
click at [772, 81] on input "Search" at bounding box center [793, 91] width 42 height 20
click at [287, 94] on input "mra international" at bounding box center [464, 91] width 618 height 20
type input "mra"
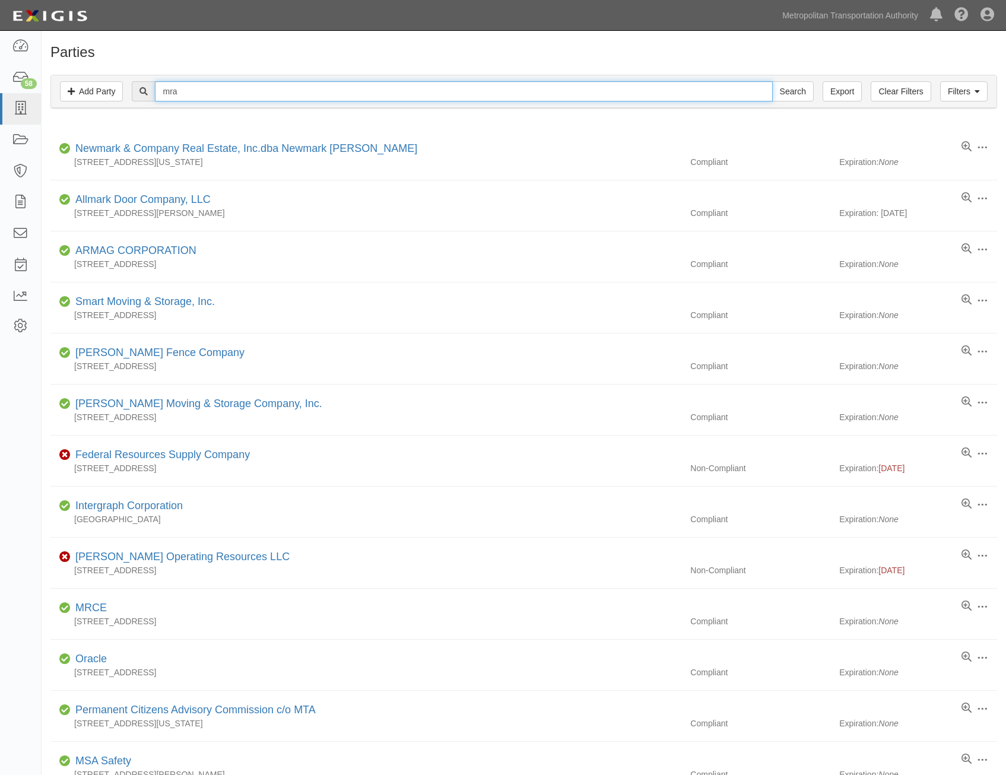
click at [772, 81] on input "Search" at bounding box center [793, 91] width 42 height 20
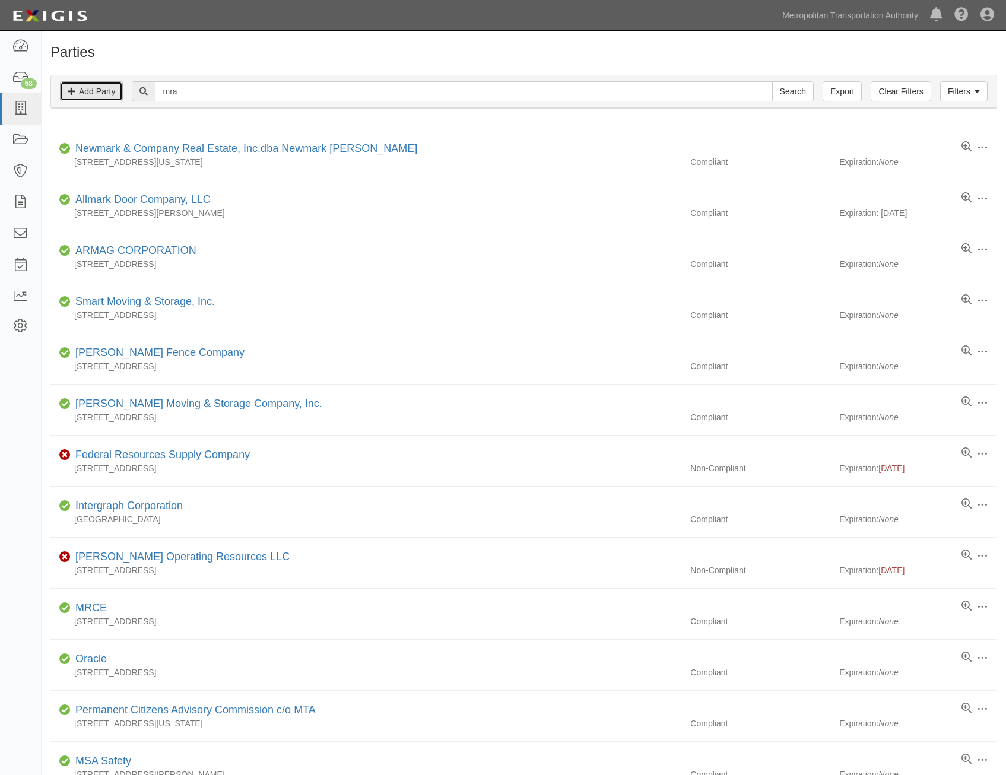
click at [94, 91] on link "Add Party" at bounding box center [91, 91] width 63 height 20
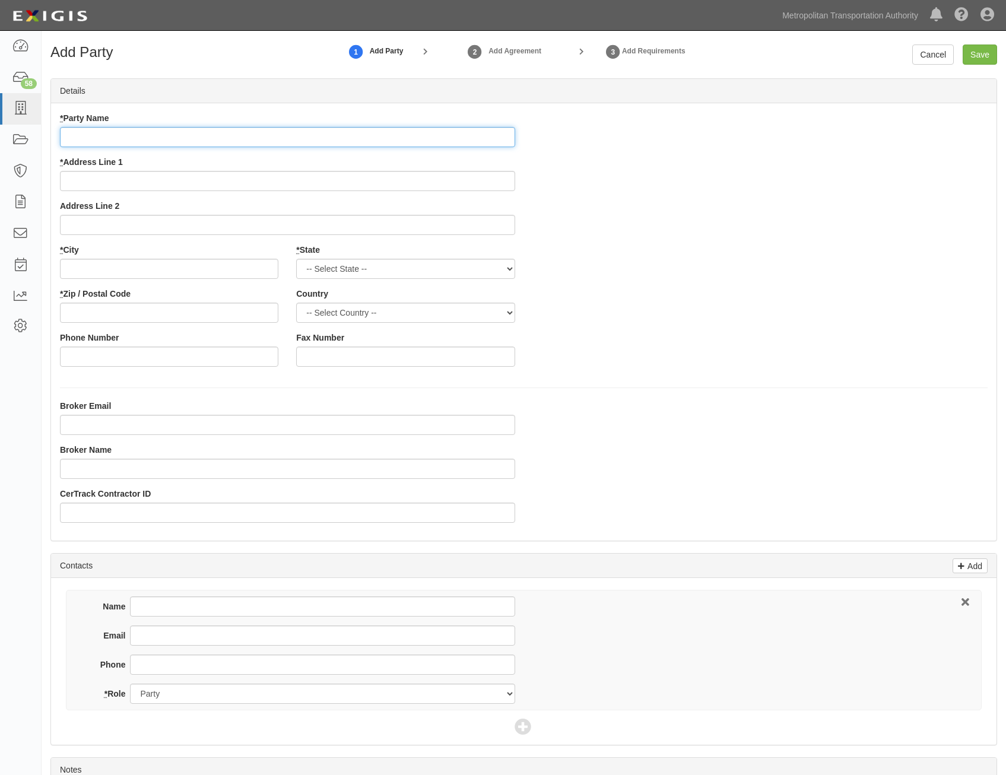
click at [403, 134] on input "* Party Name" at bounding box center [287, 137] width 455 height 20
paste input "MRA International, Inc."
type input "MRA International, Inc."
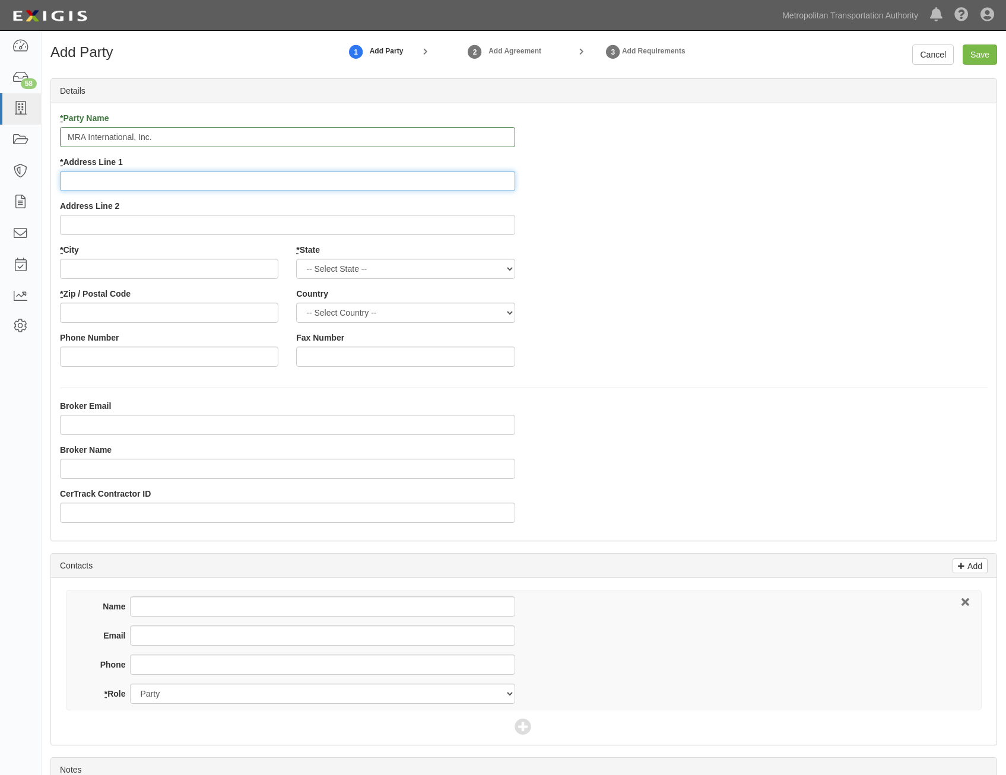
click at [379, 182] on input "* Address Line 1" at bounding box center [287, 181] width 455 height 20
paste input "PO Box 3337"
type input "PO Box 3337"
click at [267, 268] on input "* City" at bounding box center [169, 269] width 219 height 20
paste input "Long Branch"
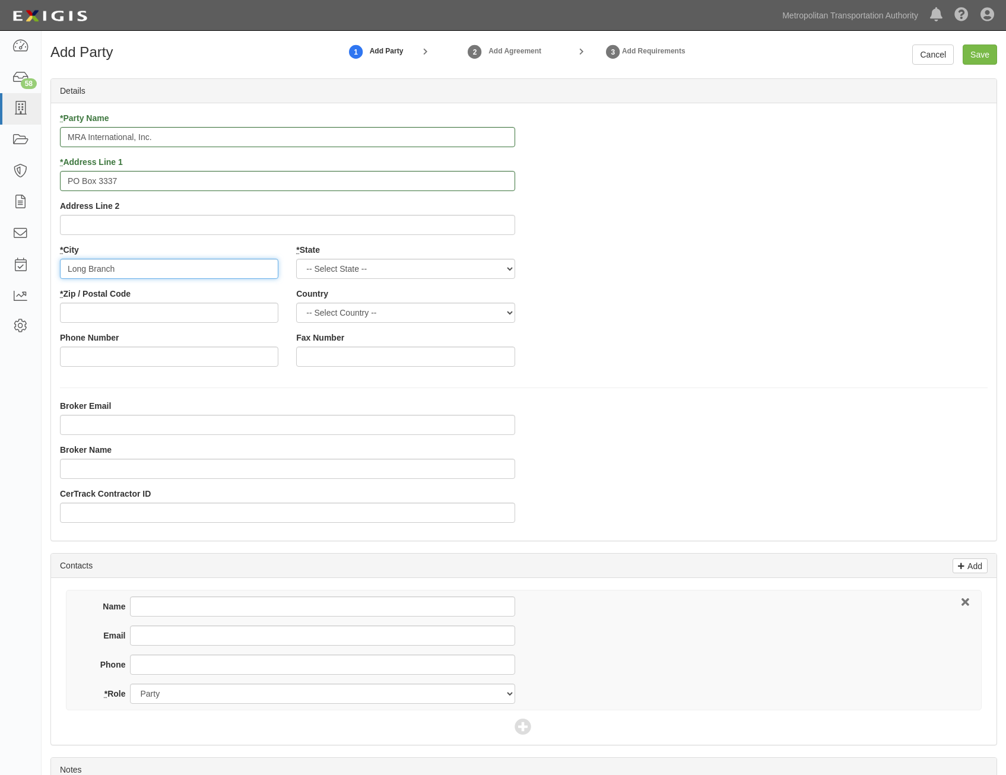
type input "Long Branch"
click at [458, 275] on select "-- Select State -- Alabama Alaska Arizona Arkansas California Colorado Connecti…" at bounding box center [405, 269] width 219 height 20
select select "NJ"
click at [296, 259] on select "-- Select State -- Alabama Alaska Arizona Arkansas California Colorado Connecti…" at bounding box center [405, 269] width 219 height 20
click at [442, 316] on select "-- Select Country -- Canada United States --------------- Afghanistan Åland Isl…" at bounding box center [405, 313] width 219 height 20
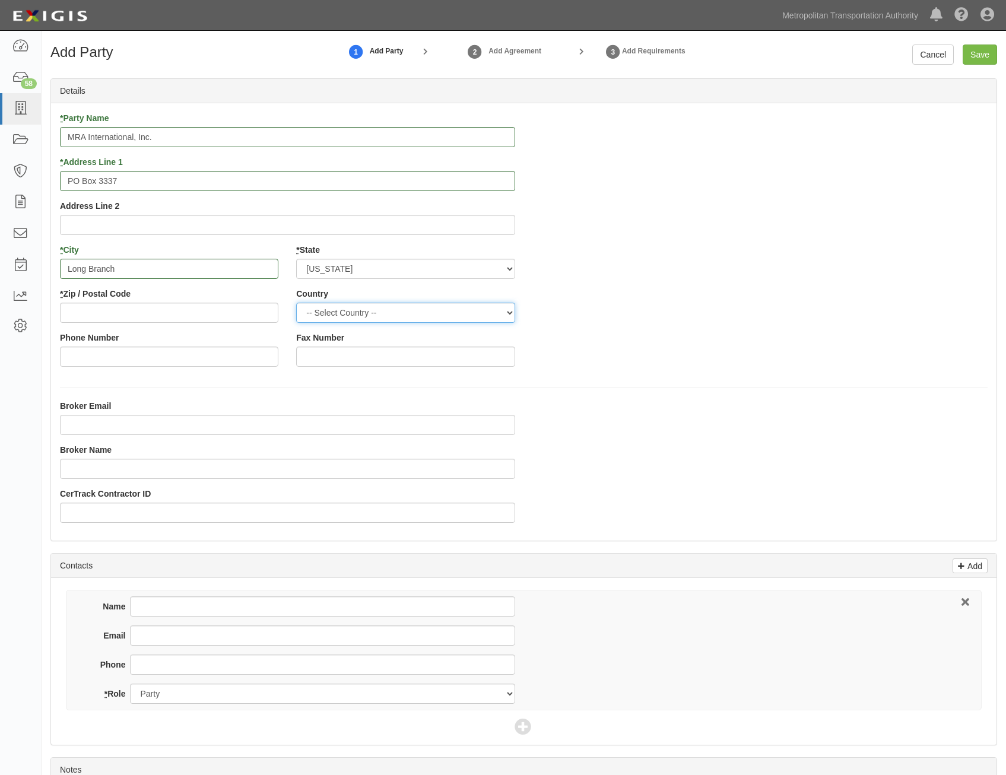
select select "US"
click at [296, 303] on select "-- Select Country -- Canada United States --------------- Afghanistan Åland Isl…" at bounding box center [405, 313] width 219 height 20
click at [670, 338] on div "* Party Name MRA International, Inc. * Address Line 1 PO Box 3337 Address Line …" at bounding box center [524, 244] width 946 height 264
click at [232, 315] on input "* Zip / Postal Code" at bounding box center [169, 313] width 219 height 20
paste input "07740"
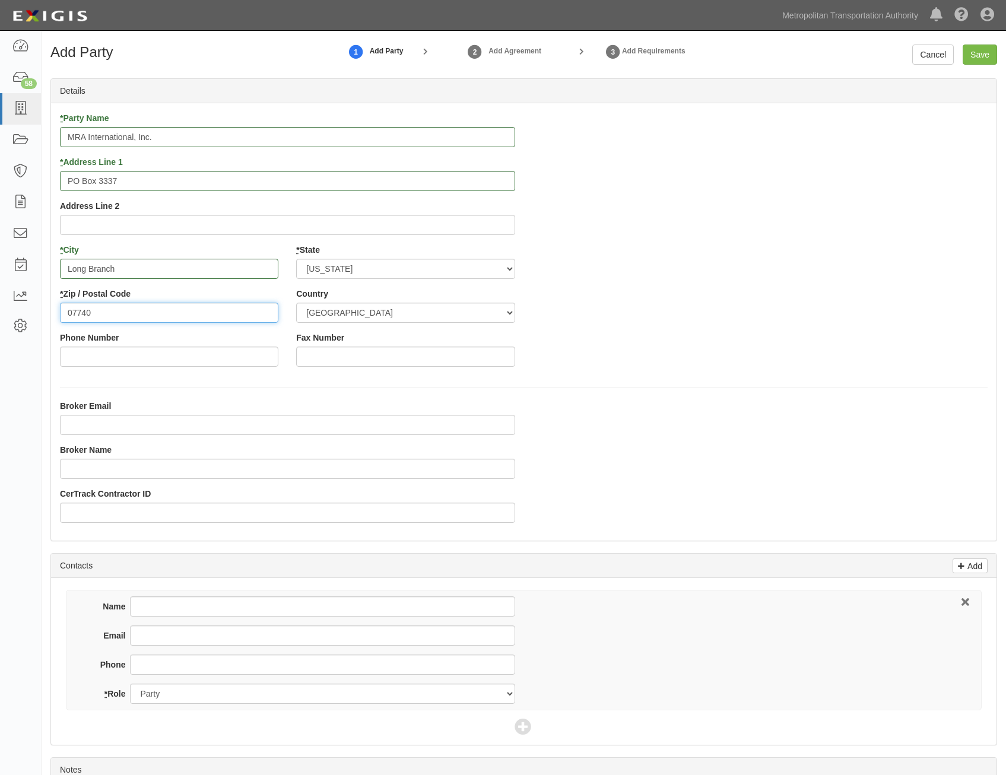
type input "07740"
click at [648, 346] on div "* Party Name MRA International, Inc. * Address Line 1 PO Box 3337 Address Line …" at bounding box center [524, 244] width 946 height 264
click at [978, 51] on input "Save" at bounding box center [980, 55] width 34 height 20
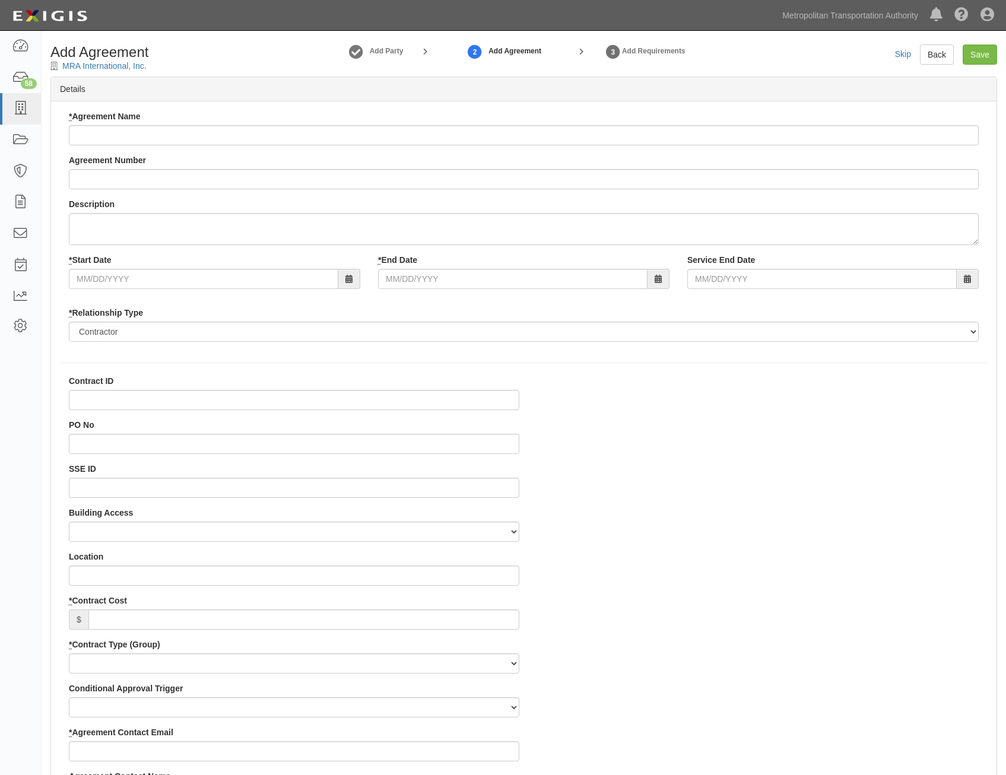
select select
click at [384, 134] on input "* Agreement Name" at bounding box center [524, 135] width 910 height 20
paste input "Purchase and Installation of Printers"
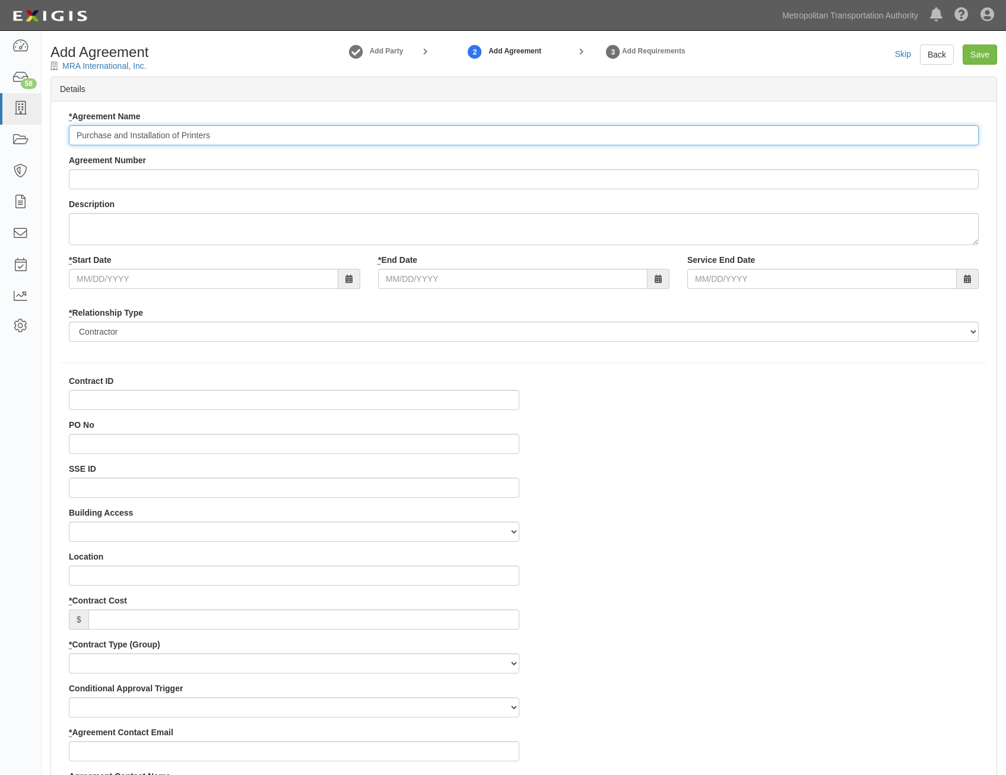
type input "Purchase and Installation of Printers"
click at [633, 180] on input "Agreement Number" at bounding box center [524, 179] width 910 height 20
paste input "LIRRD0000026567"
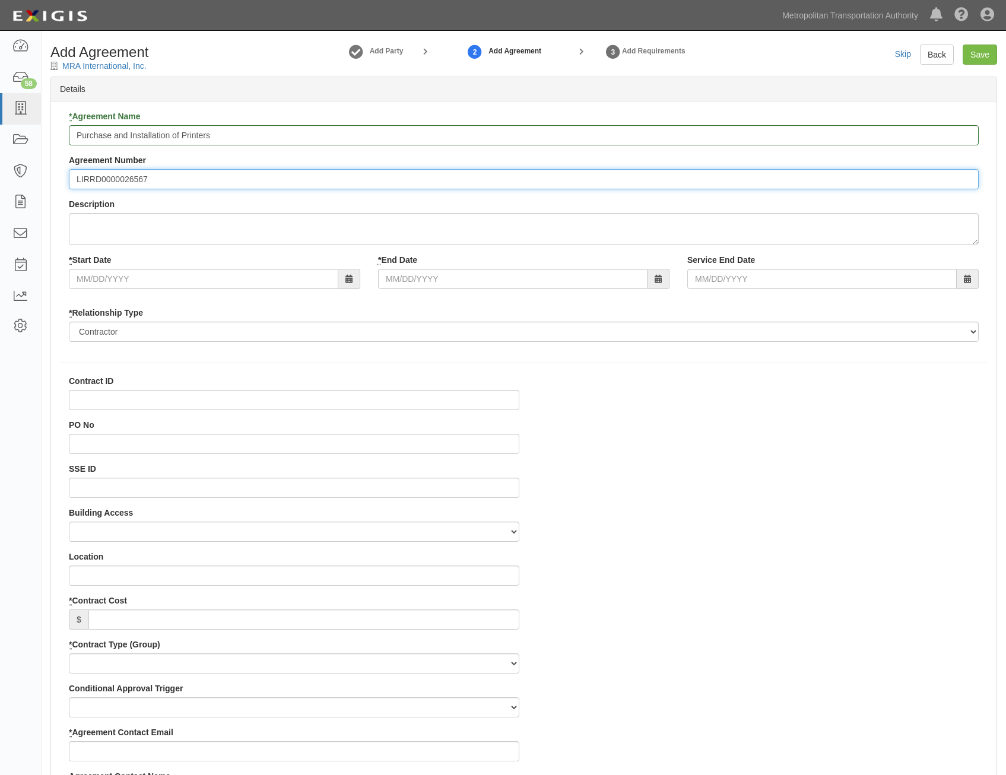
type input "LIRRD0000026567"
click at [293, 272] on input "* Start Date" at bounding box center [204, 279] width 270 height 20
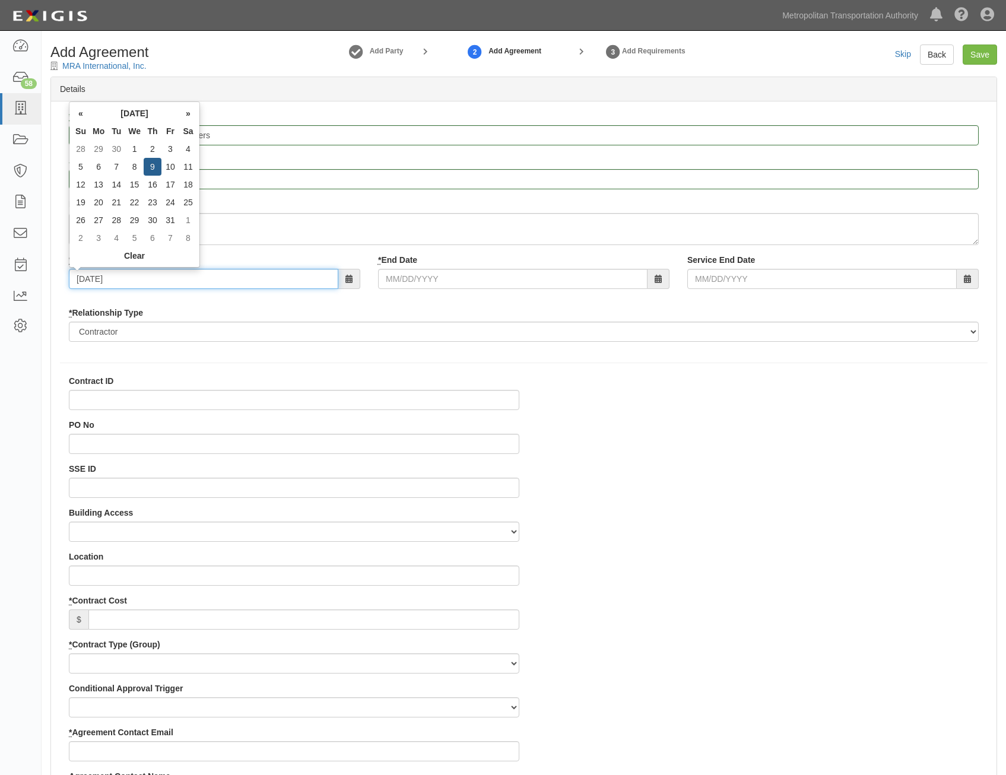
type input "[DATE]"
click at [397, 312] on div "* Relationship Type Borrower Contractor Franchisee Other Subcontractor Supplier…" at bounding box center [524, 324] width 910 height 35
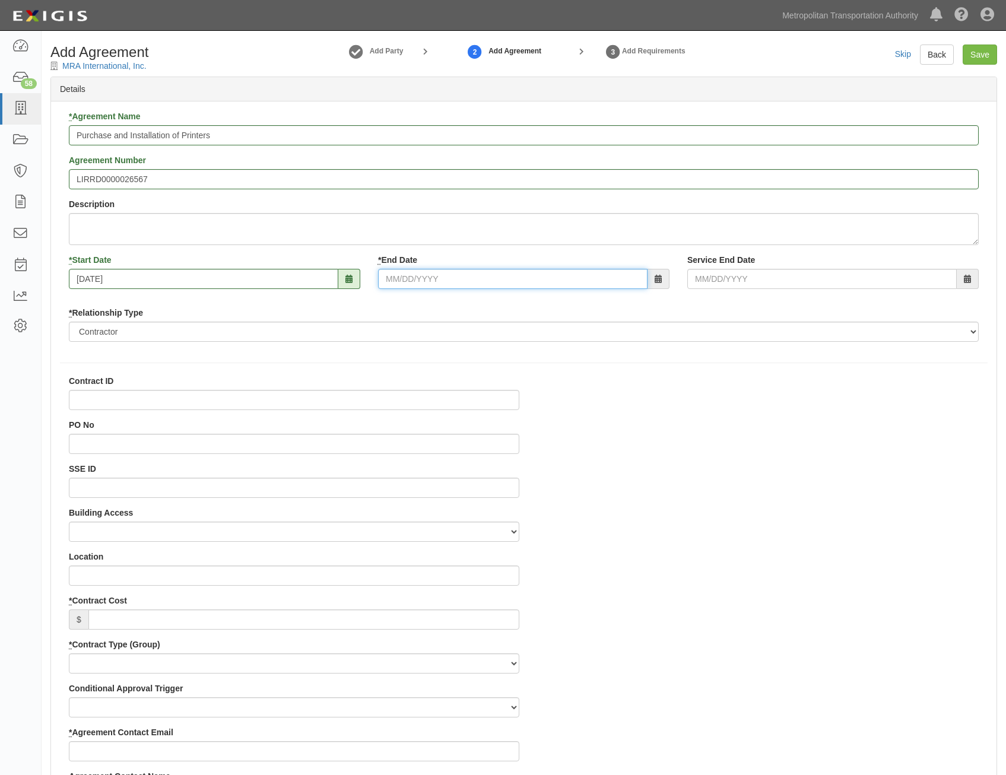
click at [502, 284] on input "* End Date" at bounding box center [513, 279] width 270 height 20
type input "[DATE]"
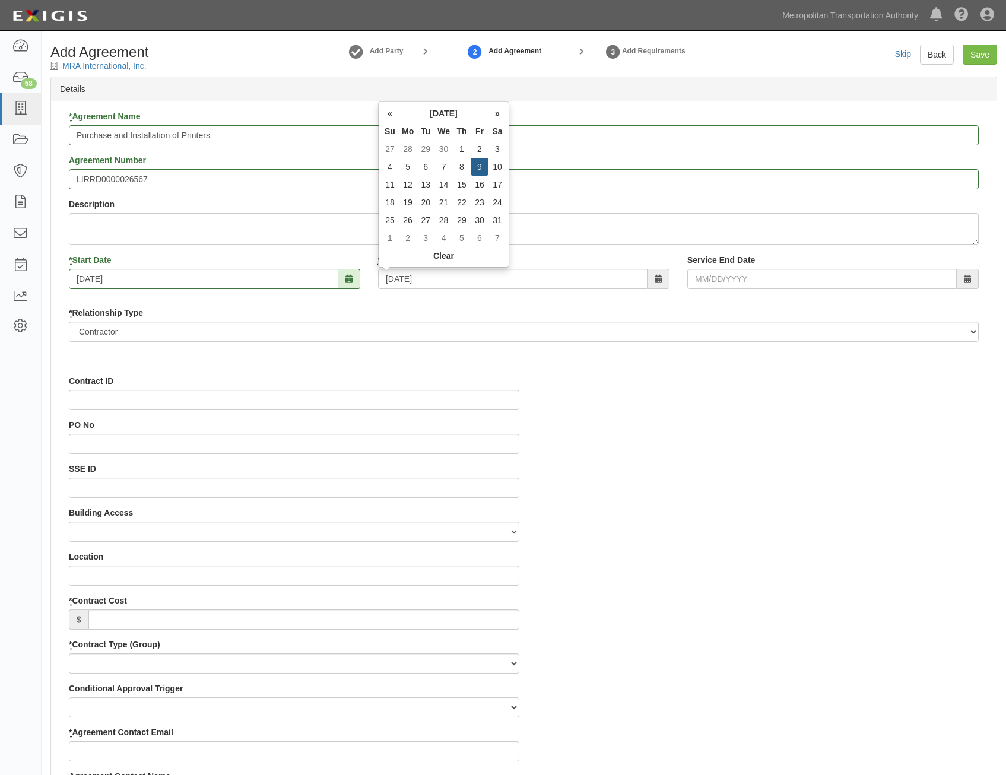
type input "[DATE]"
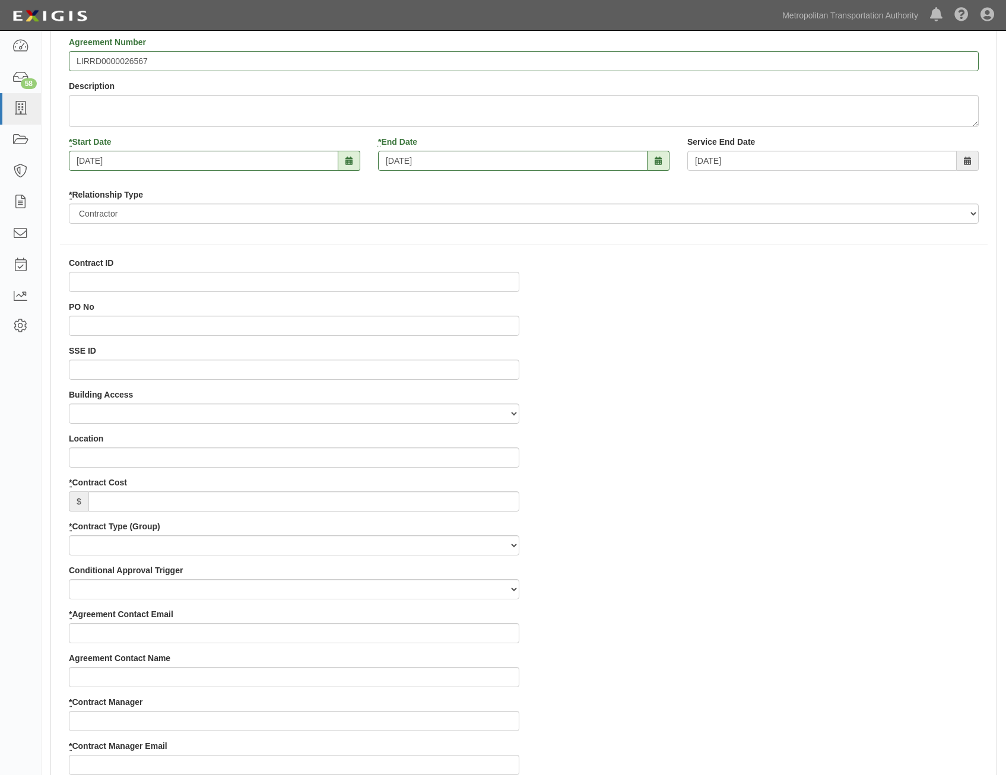
scroll to position [119, 0]
click at [501, 506] on input "* Contract Cost" at bounding box center [303, 501] width 431 height 20
paste input "43,691.52"
type input "43,691.52"
click at [444, 542] on select "Capital Operating Not for Benefit (incls. FA, Entry Permits) Real Estate Other" at bounding box center [294, 545] width 451 height 20
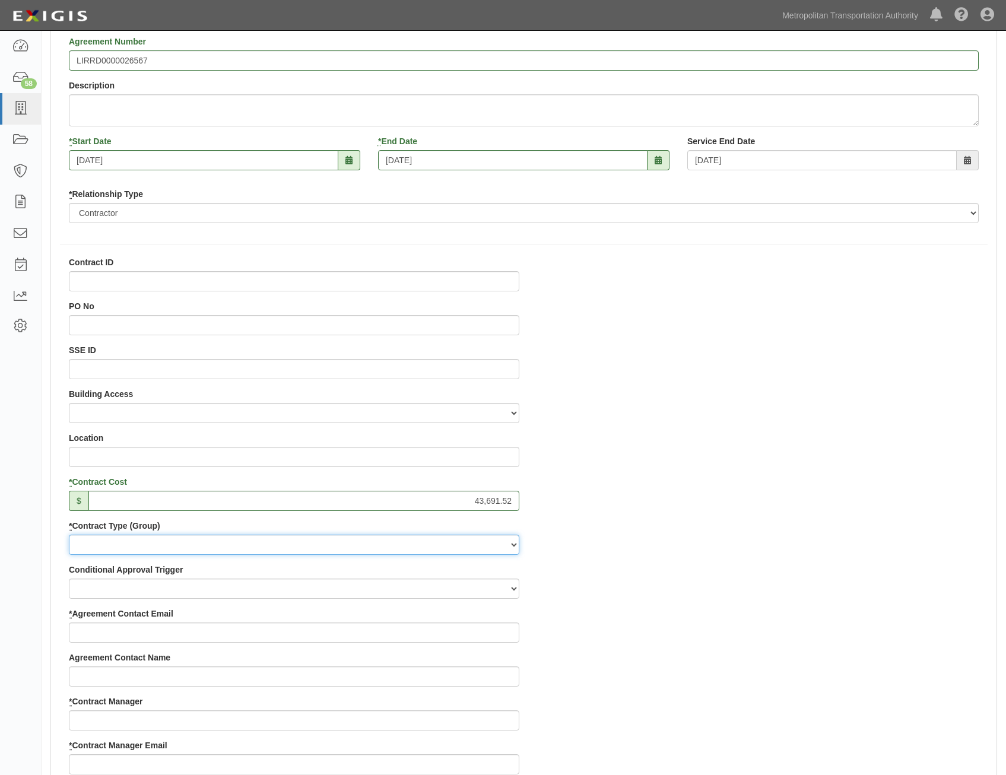
select select "122"
click at [69, 535] on select "Capital Operating Not for Benefit (incls. FA, Entry Permits) Real Estate Other" at bounding box center [294, 545] width 451 height 20
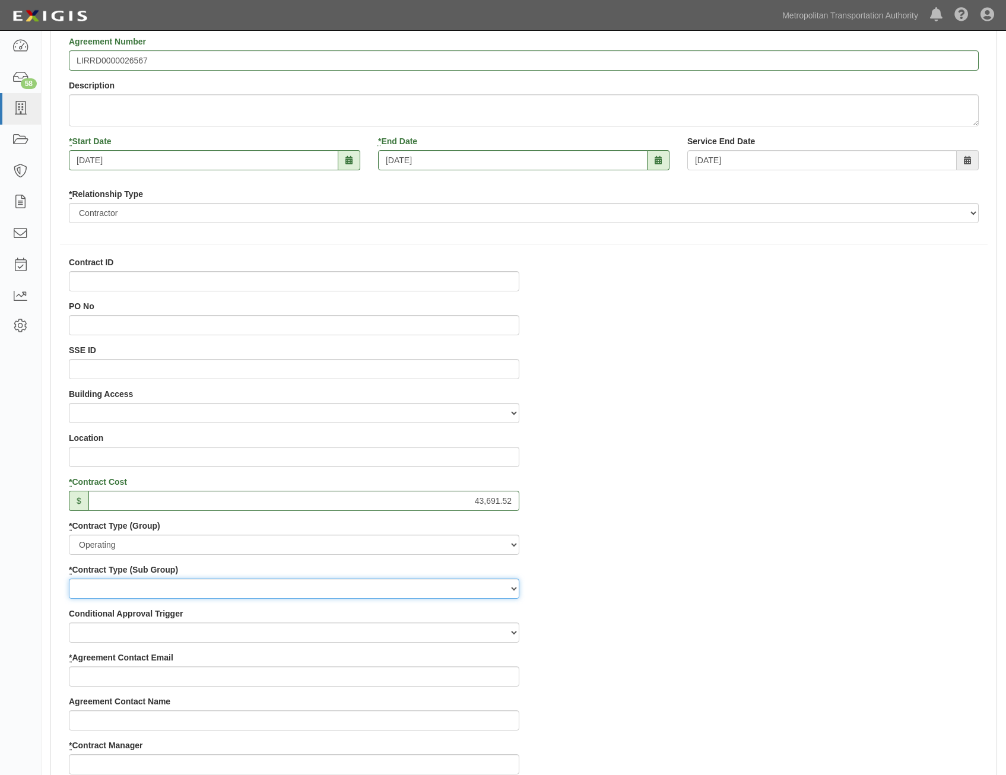
click at [501, 593] on select "Construction Loan / Test and Demo Maintenance Painting Personal Services Contra…" at bounding box center [294, 589] width 451 height 20
select select "249"
click at [69, 579] on select "Construction Loan / Test and Demo Maintenance Painting Personal Services Contra…" at bounding box center [294, 589] width 451 height 20
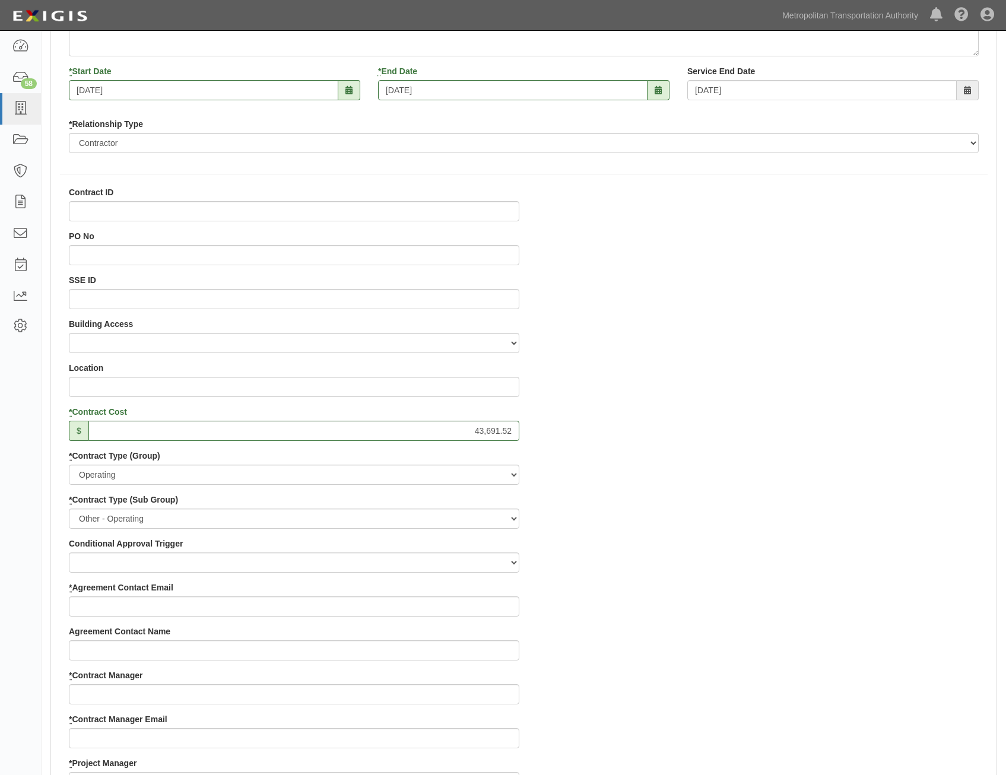
scroll to position [297, 0]
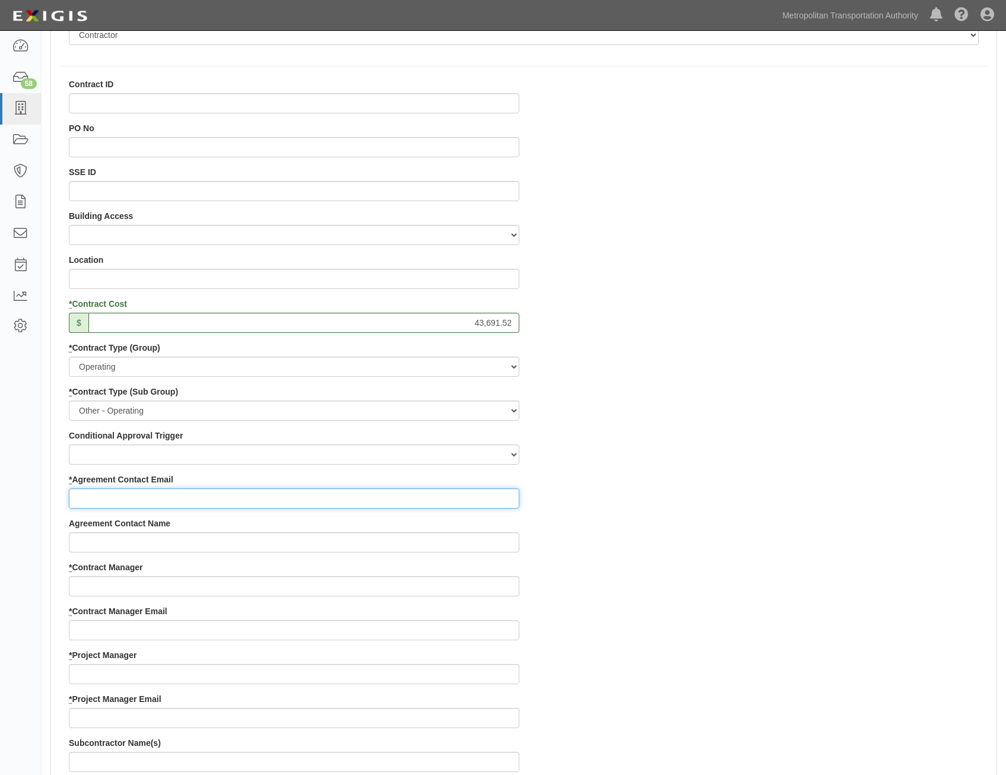
click at [499, 492] on input "* Agreement Contact Email" at bounding box center [294, 499] width 451 height 20
paste input "[PERSON_NAME][EMAIL_ADDRESS][DOMAIN_NAME]"
type input "[PERSON_NAME][EMAIL_ADDRESS][DOMAIN_NAME]"
click at [702, 540] on div "Contract ID PO No SSE ID Building Access 2 Broadway 341/345/347 BREP 333 Other …" at bounding box center [524, 649] width 946 height 1142
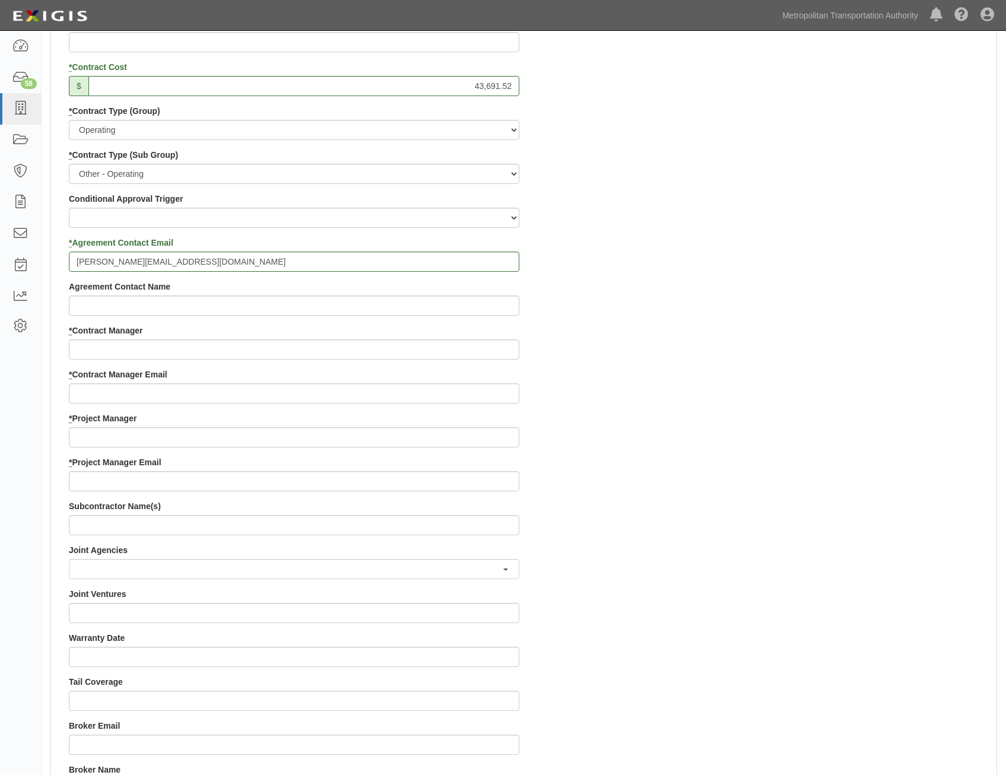
scroll to position [534, 0]
click at [471, 351] on input "* Contract Manager" at bounding box center [294, 349] width 451 height 20
paste input "[PERSON_NAME]"
type input "[PERSON_NAME]"
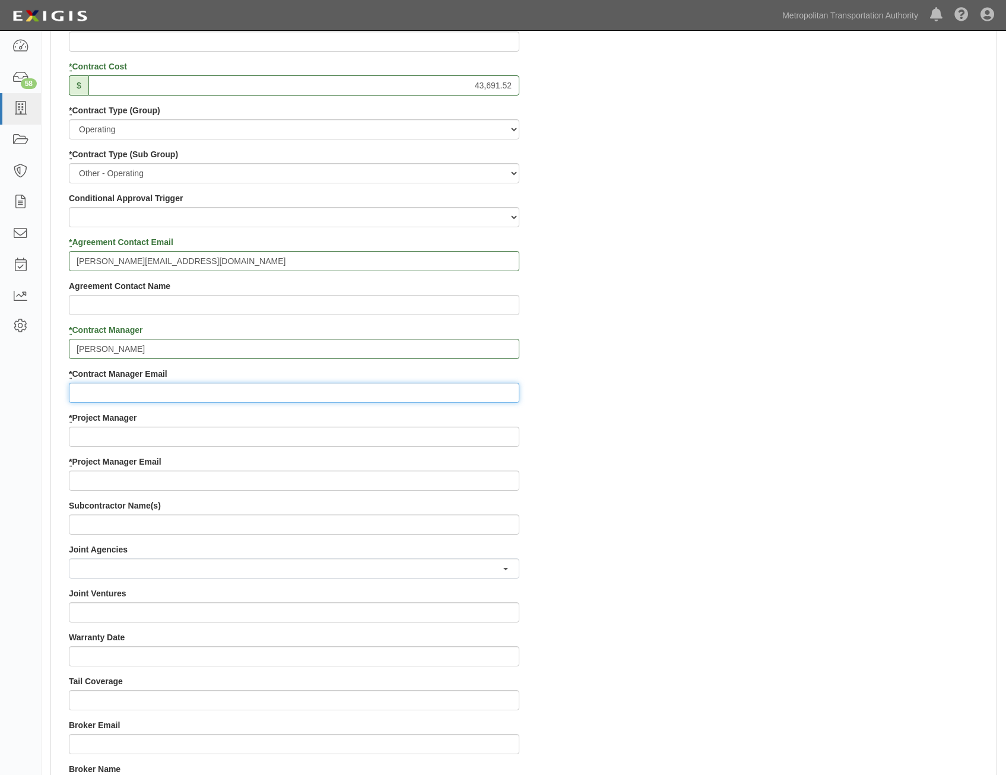
click at [458, 389] on input "* Contract Manager Email" at bounding box center [294, 393] width 451 height 20
paste input "[EMAIL_ADDRESS][PERSON_NAME][DOMAIN_NAME]"
type input "[EMAIL_ADDRESS][PERSON_NAME][DOMAIN_NAME]"
click at [787, 474] on div "Contract ID PO No SSE ID Building Access 2 Broadway 341/345/347 BREP 333 Other …" at bounding box center [524, 412] width 946 height 1142
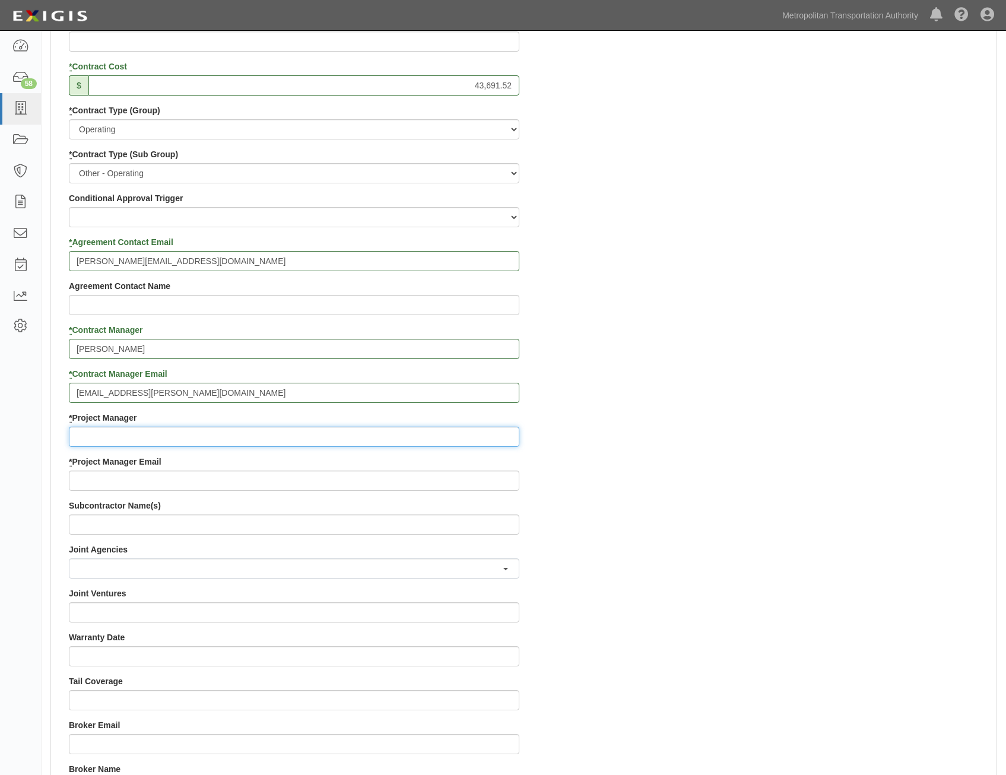
click at [347, 432] on input "* Project Manager" at bounding box center [294, 437] width 451 height 20
paste input "[PERSON_NAME]"
type input "[PERSON_NAME]"
click at [809, 480] on div "Contract ID PO No SSE ID Building Access 2 Broadway 341/345/347 BREP 333 Other …" at bounding box center [524, 412] width 946 height 1142
click at [341, 482] on input "* Project Manager Email" at bounding box center [294, 481] width 451 height 20
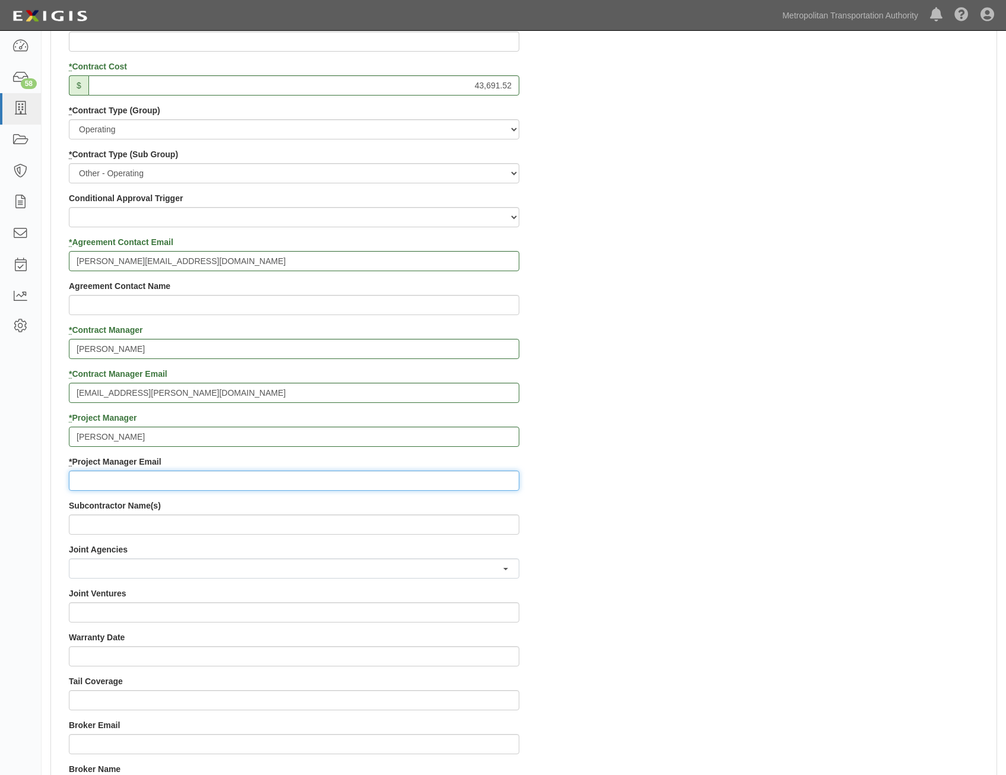
paste input "[PERSON_NAME][EMAIL_ADDRESS][PERSON_NAME][DOMAIN_NAME]"
type input "[PERSON_NAME][EMAIL_ADDRESS][PERSON_NAME][DOMAIN_NAME]"
click at [675, 511] on div "Contract ID PO No SSE ID Building Access 2 Broadway 341/345/347 BREP 333 Other …" at bounding box center [524, 412] width 946 height 1142
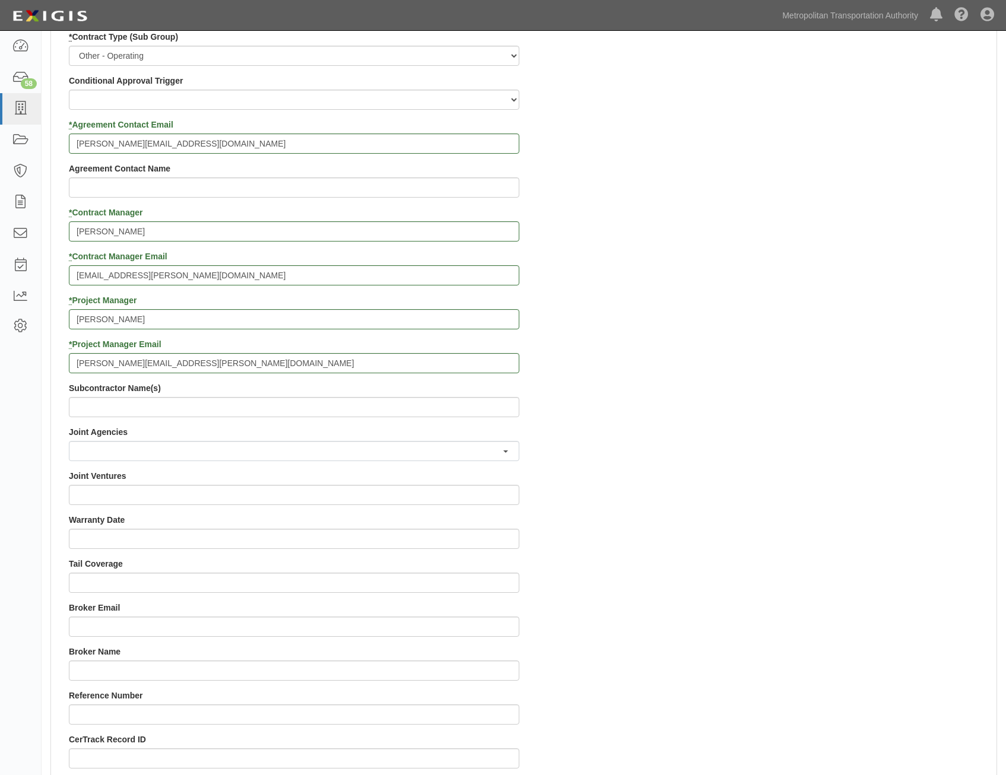
scroll to position [891, 0]
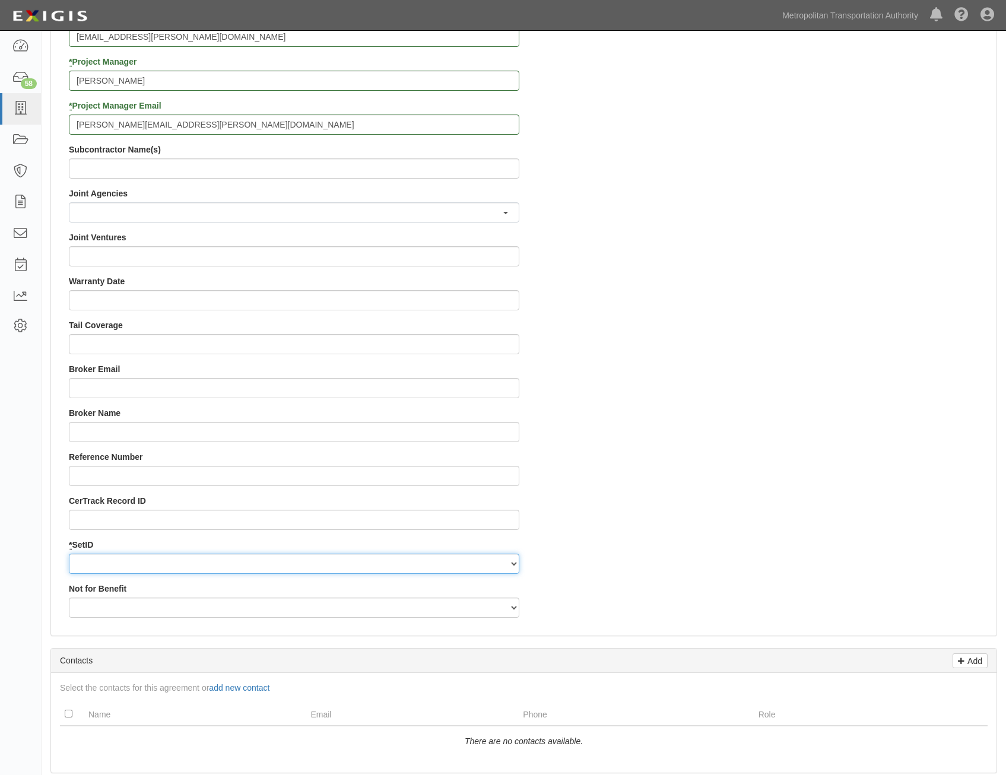
click at [327, 564] on select "MTAHQ" at bounding box center [294, 564] width 451 height 20
select select "96"
click at [69, 554] on select "MTAHQ" at bounding box center [294, 564] width 451 height 20
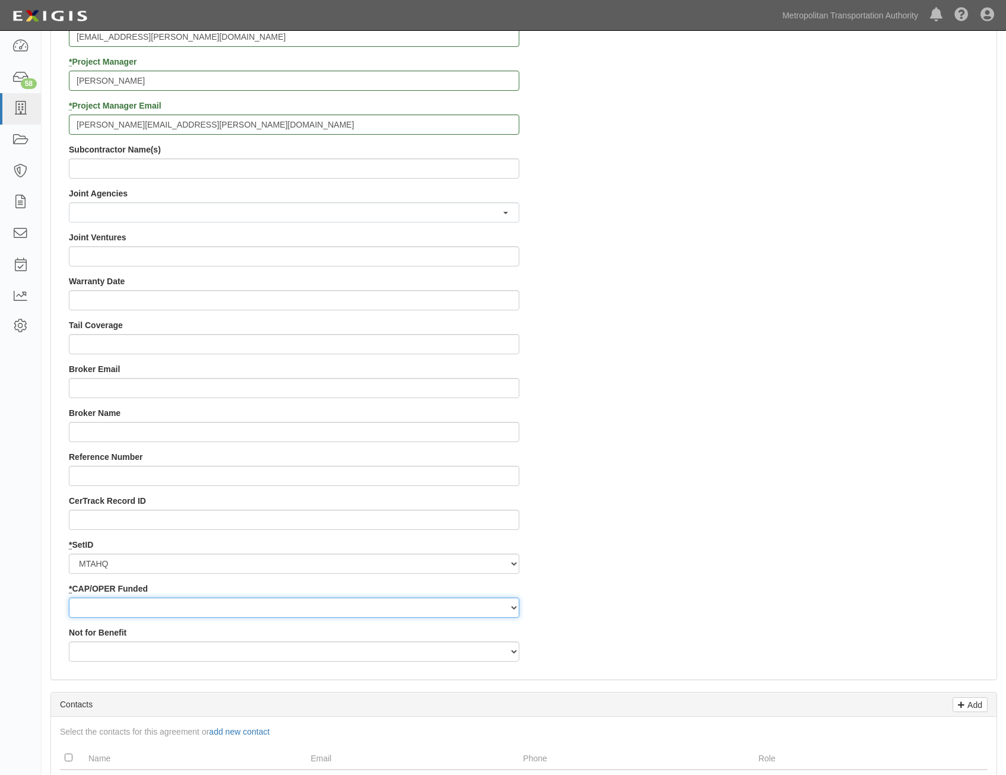
click at [368, 607] on select "Capital Operating" at bounding box center [294, 608] width 451 height 20
select select "347"
click at [69, 598] on select "Capital Operating" at bounding box center [294, 608] width 451 height 20
click at [688, 547] on div "Contract ID PO No SSE ID Building Access 2 Broadway 341/345/347 BREP 333 Other …" at bounding box center [524, 78] width 946 height 1186
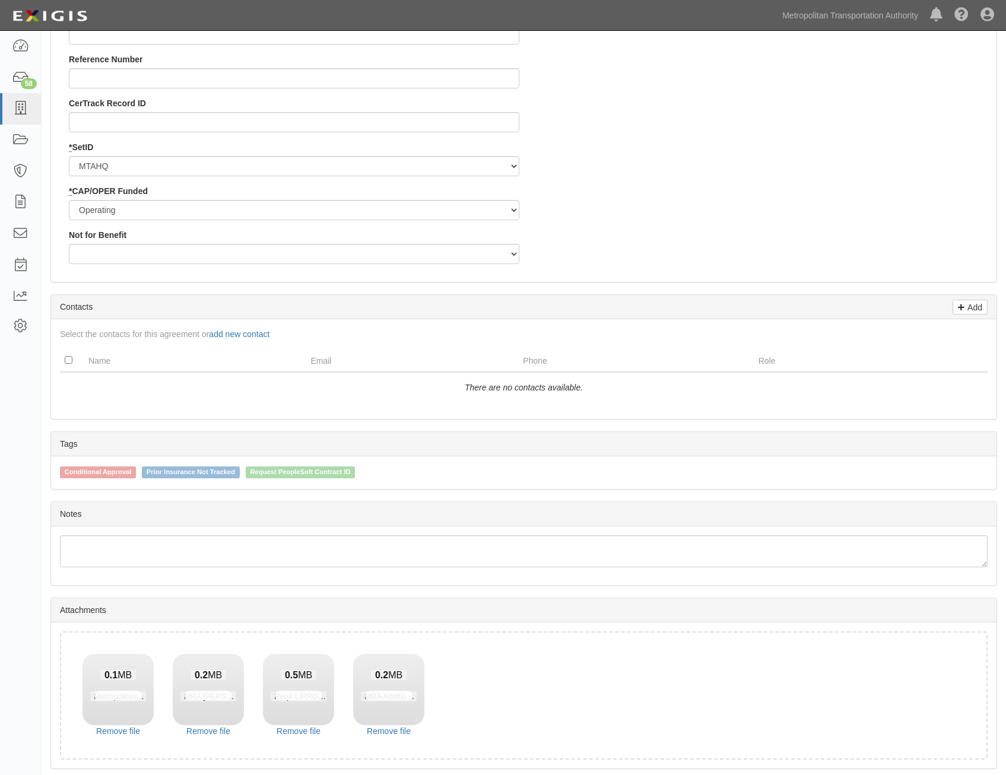
scroll to position [1332, 0]
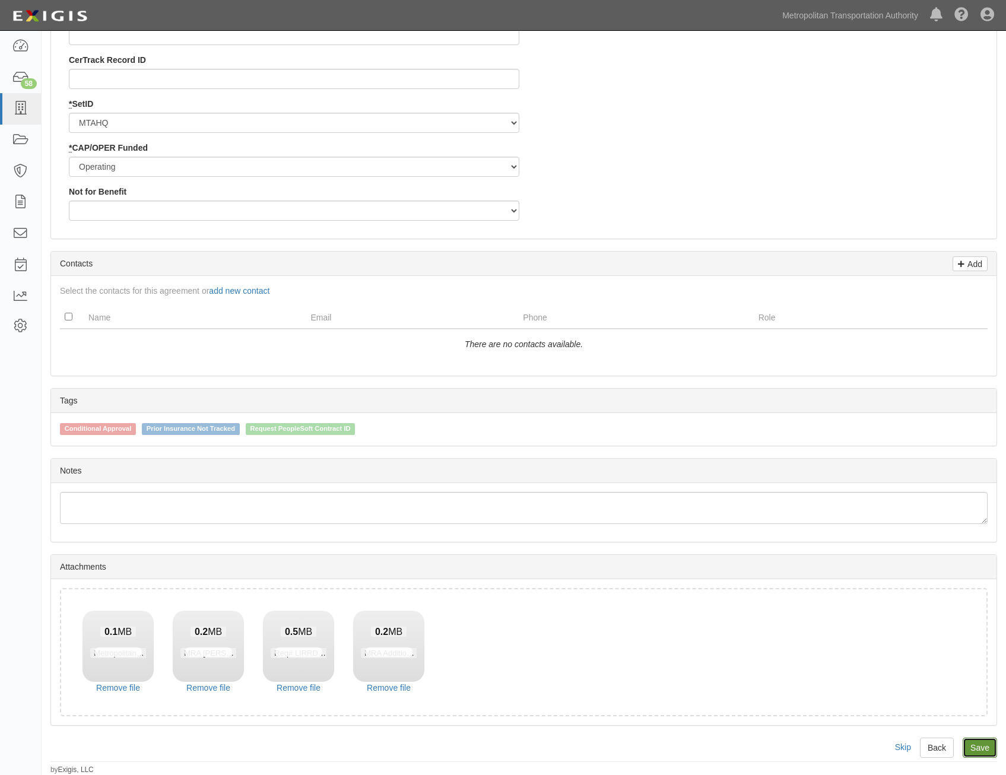
click at [983, 751] on link "Save" at bounding box center [980, 748] width 34 height 20
type input "43691.52"
click at [134, 683] on link "Remove file" at bounding box center [118, 688] width 71 height 12
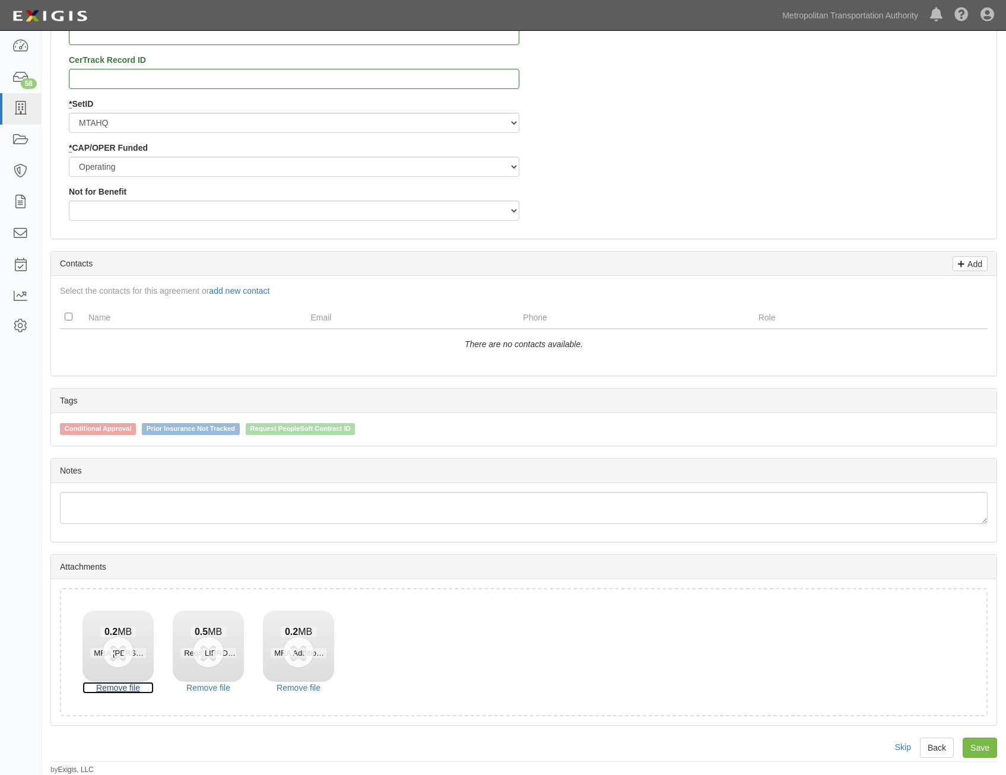
click at [134, 683] on link "Remove file" at bounding box center [118, 688] width 71 height 12
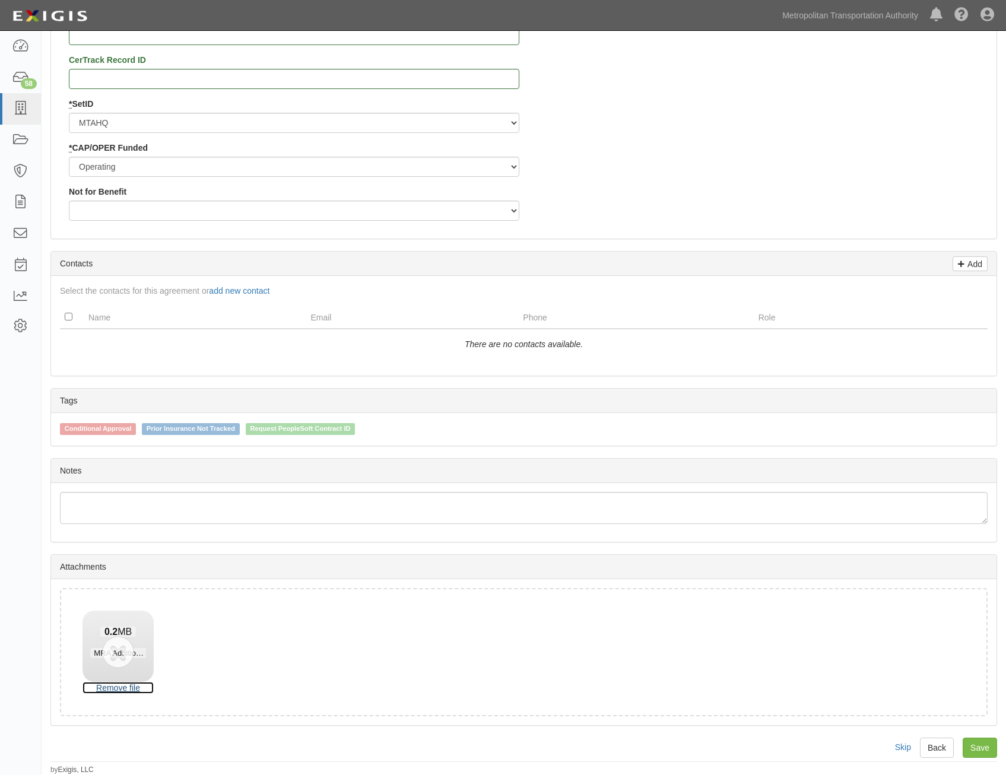
click at [134, 683] on link "Remove file" at bounding box center [118, 688] width 71 height 12
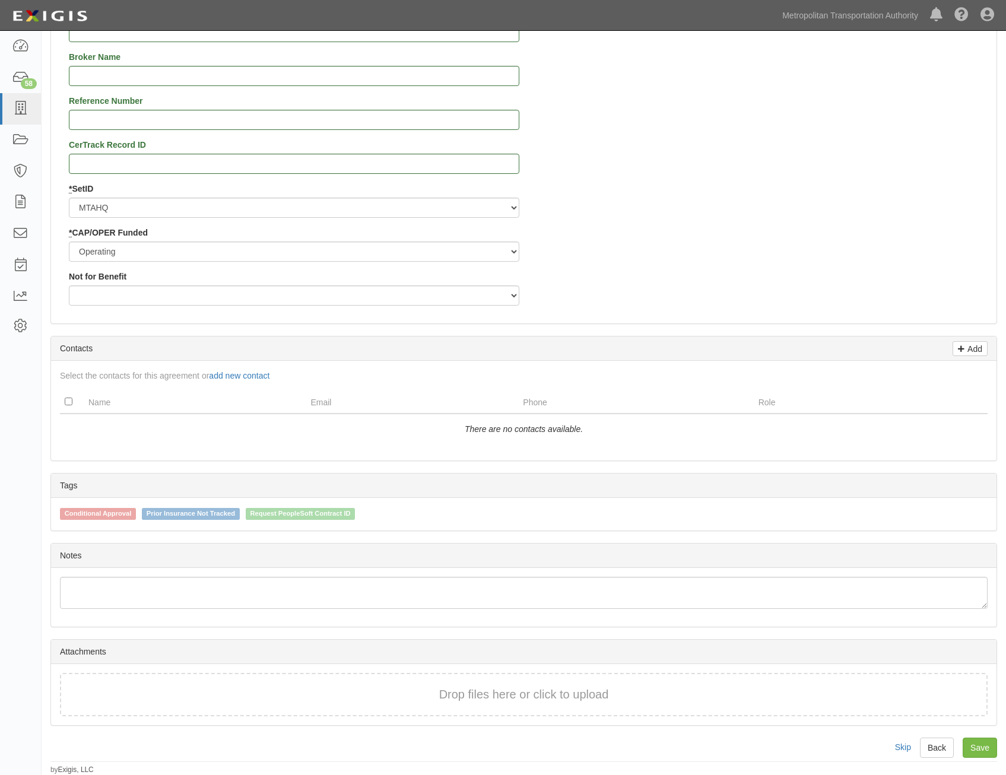
scroll to position [1247, 0]
click at [988, 746] on link "Save" at bounding box center [980, 748] width 34 height 20
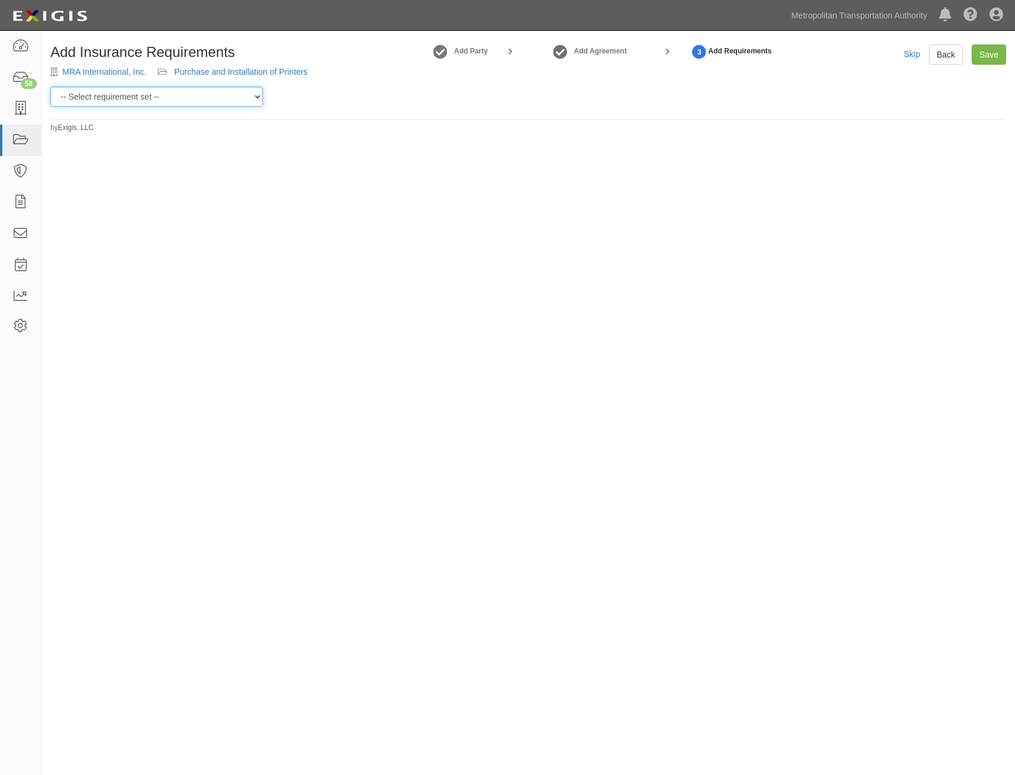
click at [224, 88] on select "-- Select requirement set -- Basic Basic Enhanced Option for Operating Agreemen…" at bounding box center [156, 97] width 213 height 20
select select "7437"
click at [50, 87] on select "-- Select requirement set -- Basic Basic Enhanced Option for Operating Agreemen…" at bounding box center [156, 97] width 213 height 20
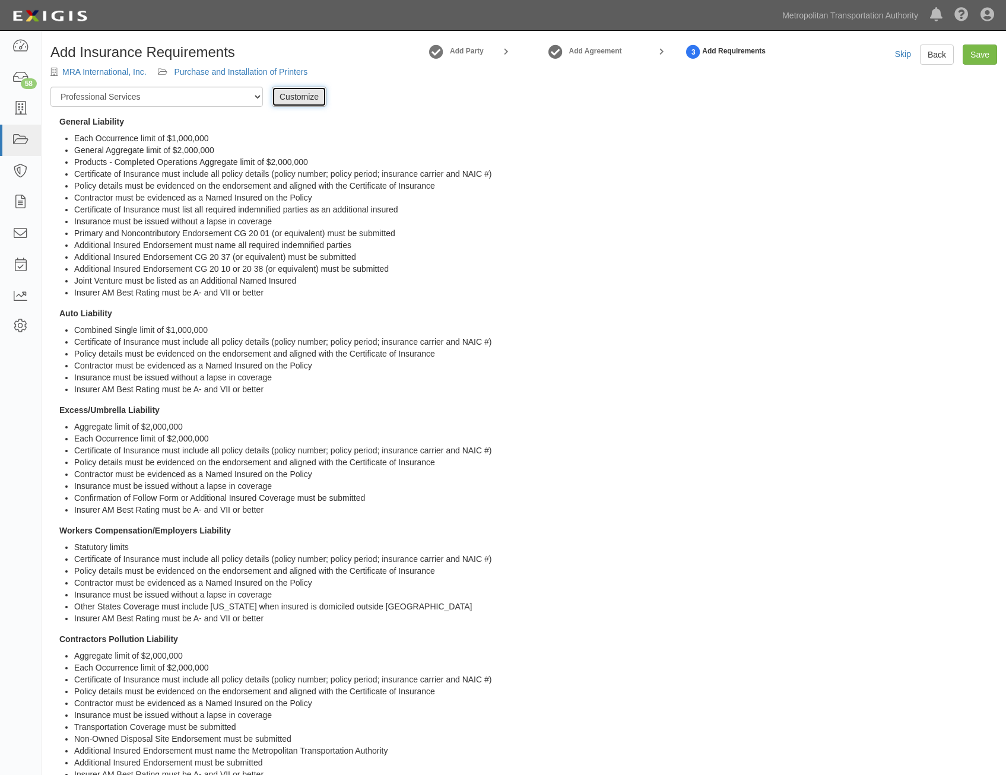
click at [315, 99] on link "Customize" at bounding box center [299, 97] width 55 height 20
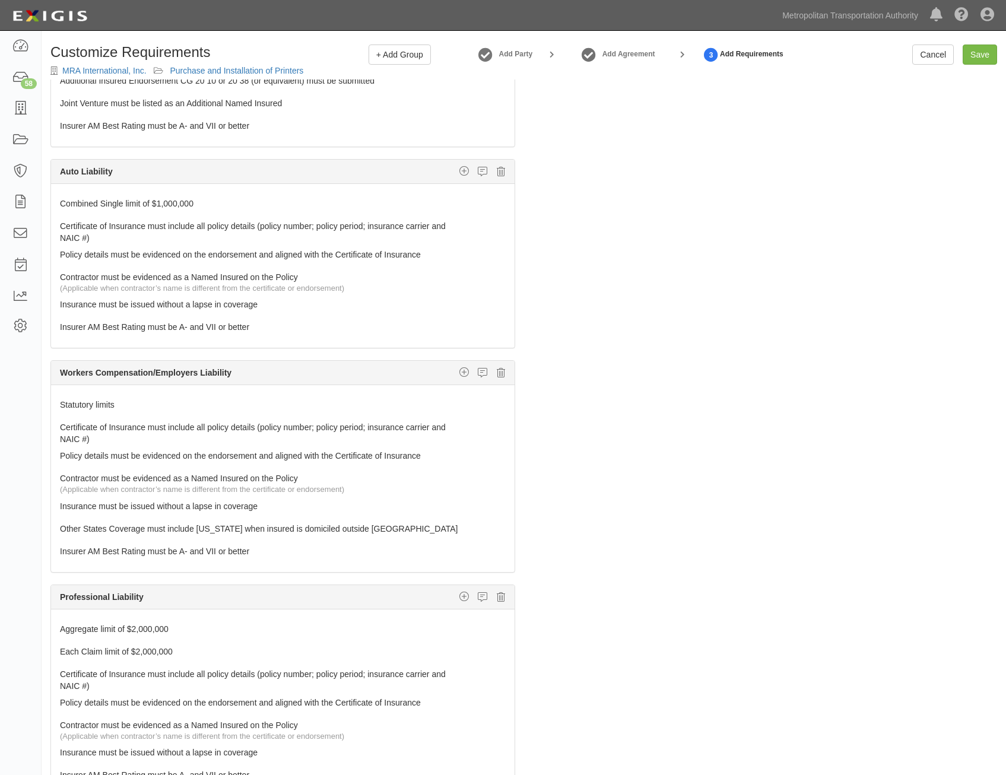
scroll to position [297, 0]
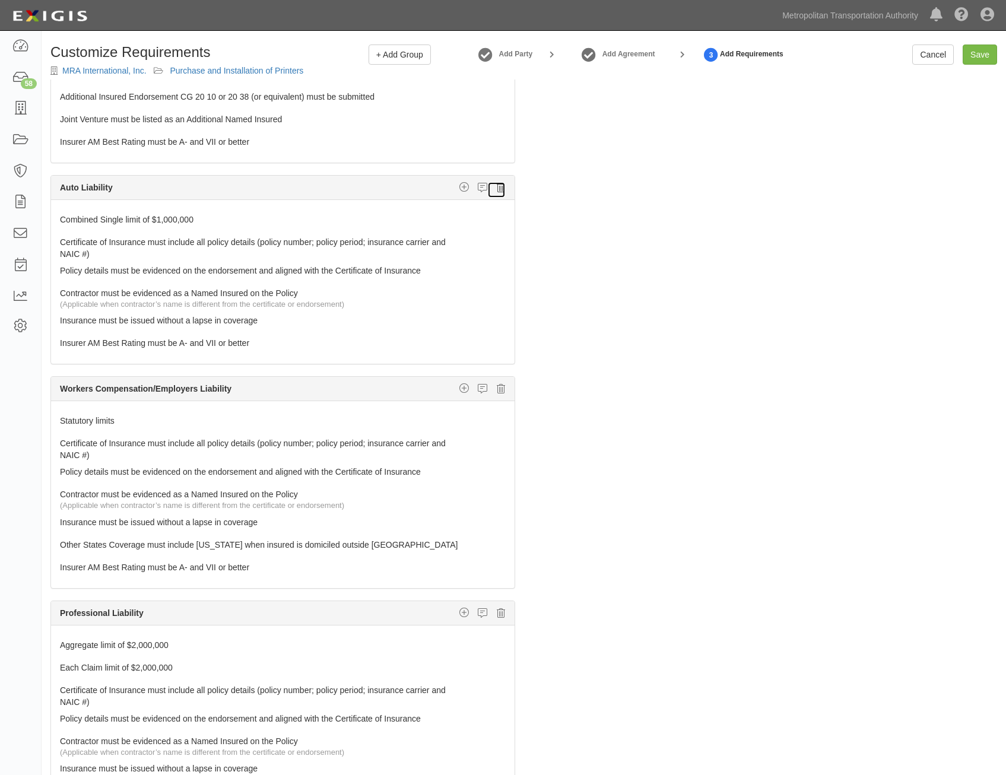
click at [497, 189] on icon at bounding box center [501, 187] width 8 height 11
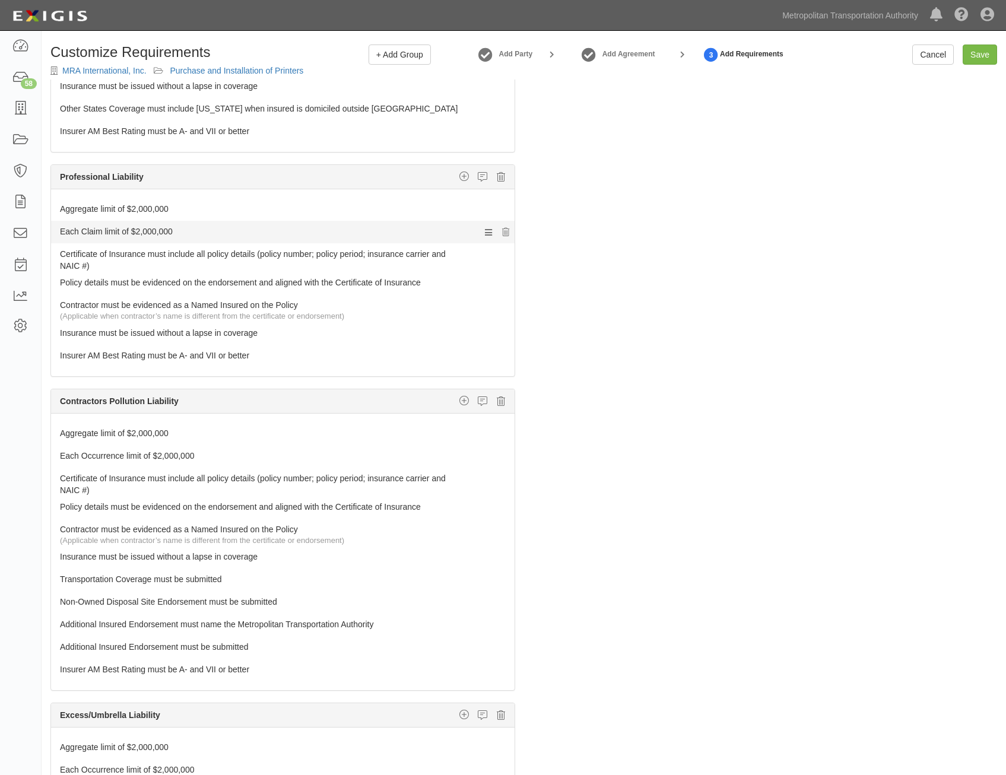
scroll to position [534, 0]
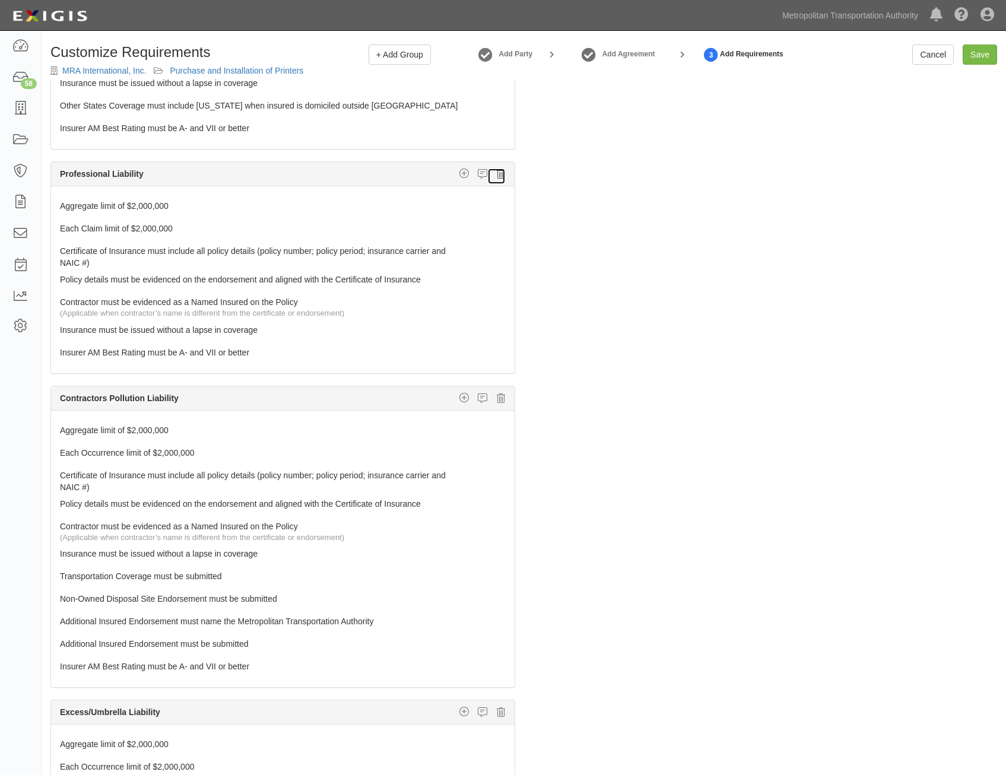
click at [497, 176] on icon at bounding box center [501, 174] width 8 height 11
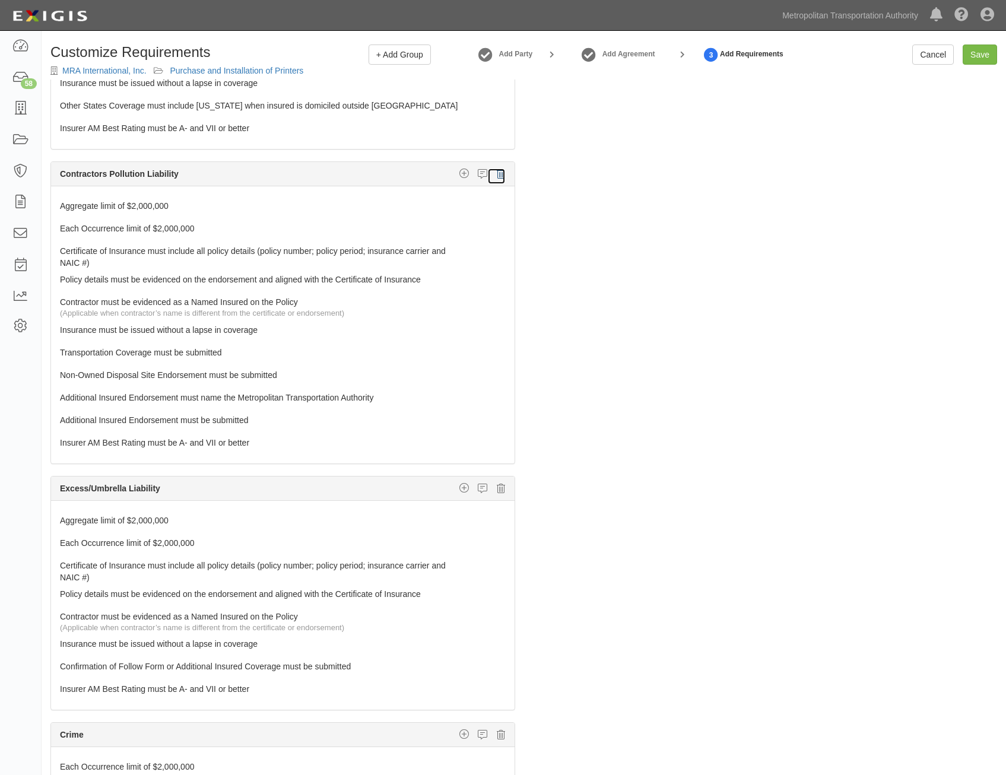
click at [497, 176] on icon at bounding box center [501, 174] width 8 height 11
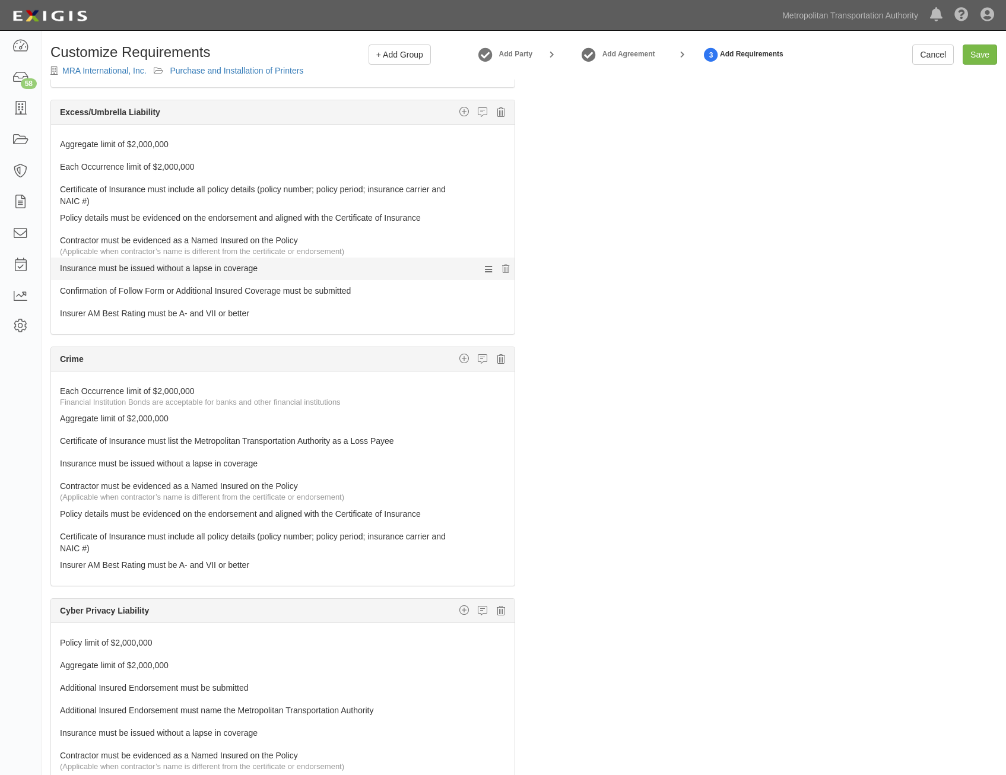
scroll to position [653, 0]
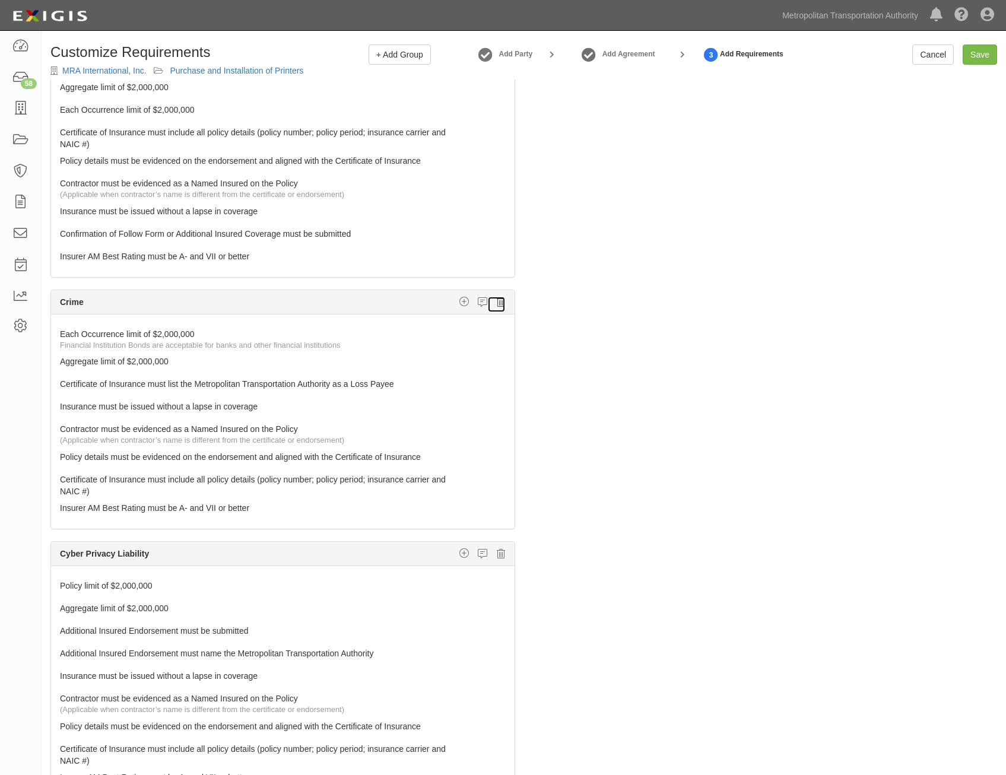
click at [497, 301] on icon at bounding box center [501, 302] width 8 height 11
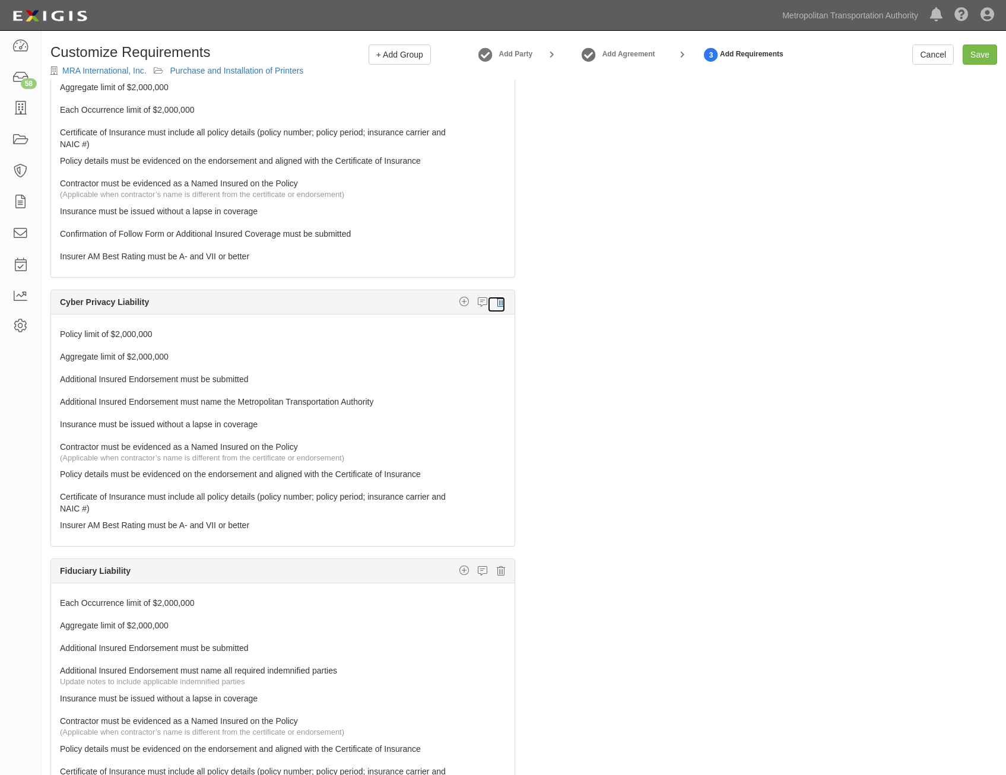
click at [497, 301] on icon at bounding box center [501, 302] width 8 height 11
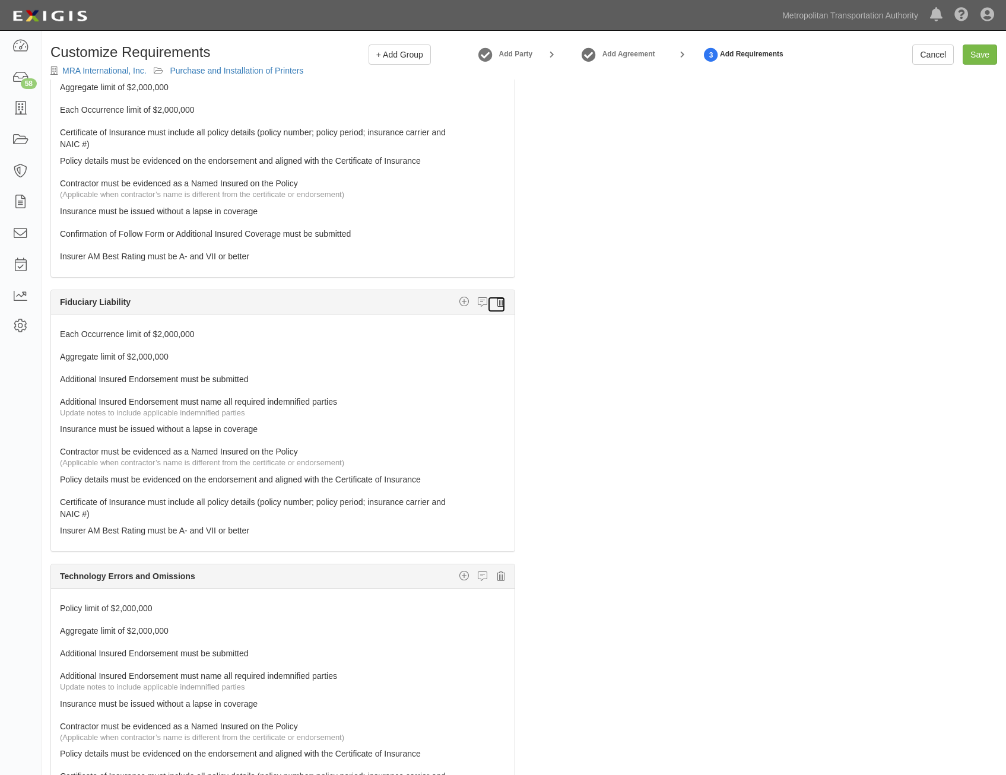
click at [497, 306] on icon at bounding box center [501, 302] width 8 height 11
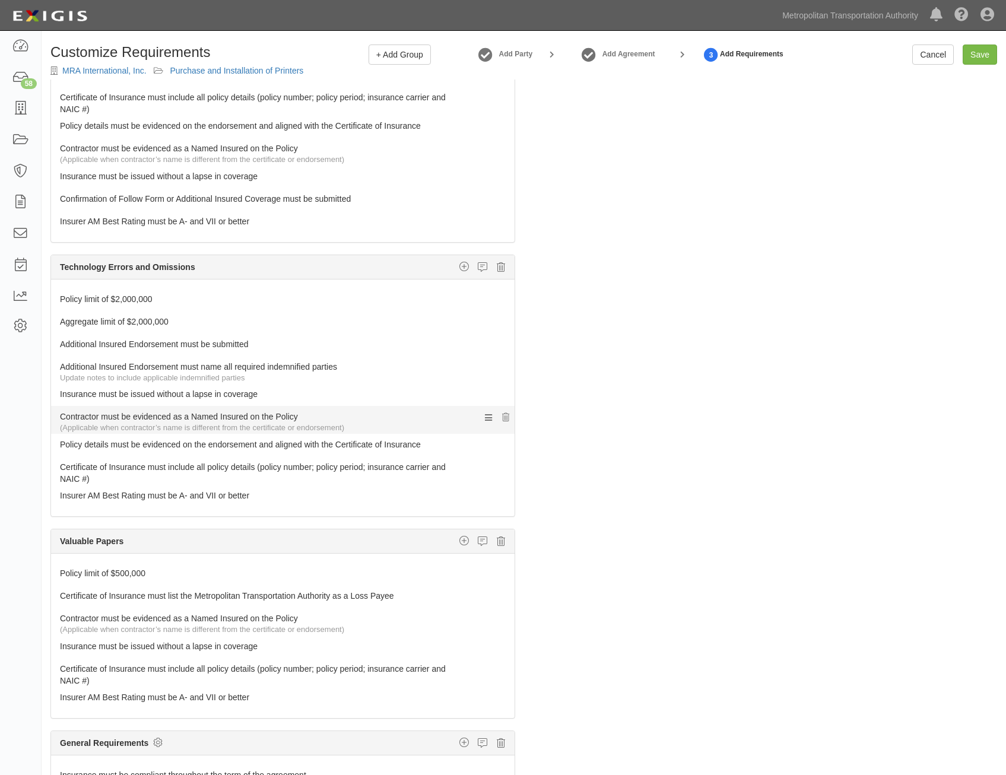
scroll to position [726, 0]
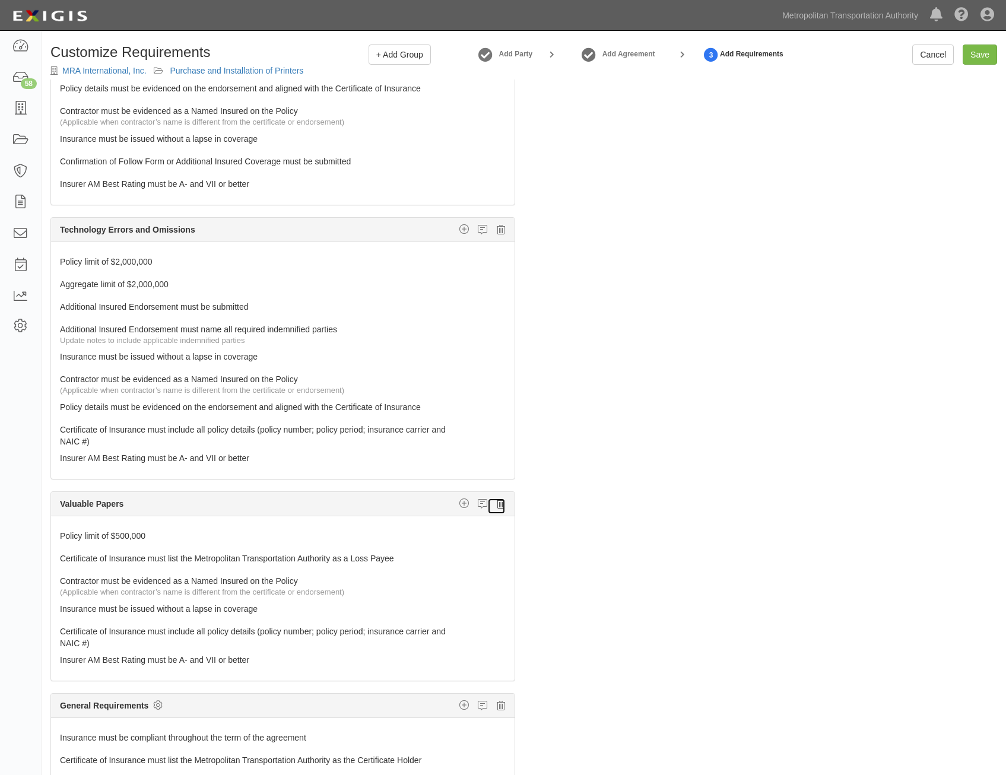
click at [497, 506] on icon at bounding box center [501, 504] width 8 height 11
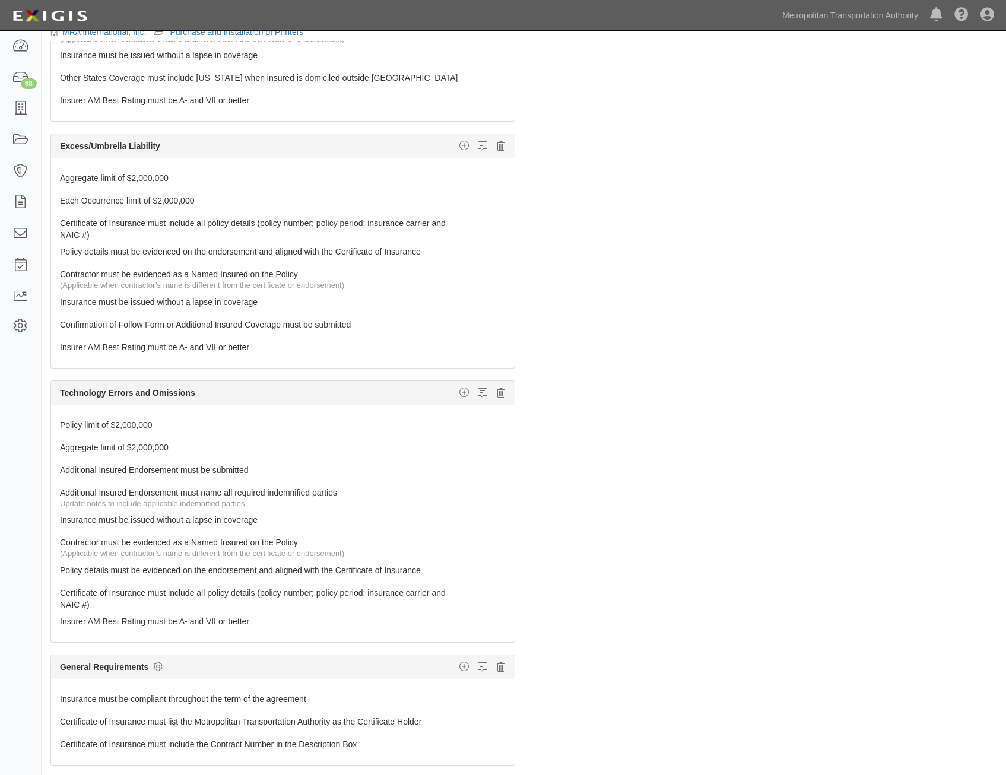
scroll to position [0, 0]
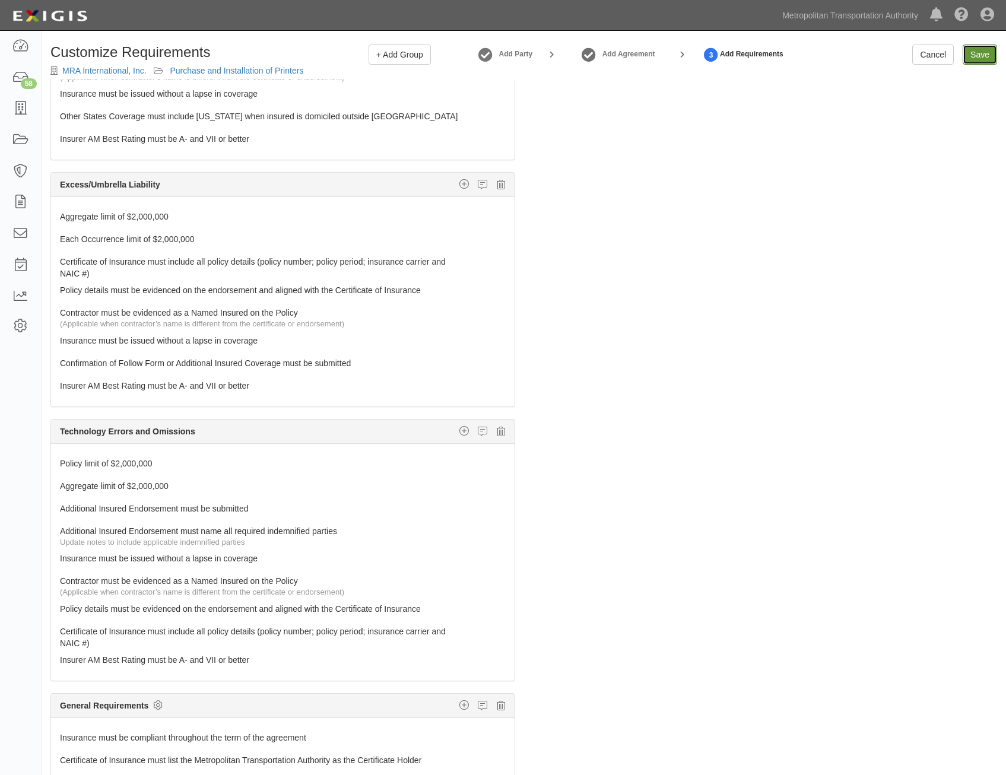
click at [985, 55] on input "Save" at bounding box center [980, 55] width 34 height 20
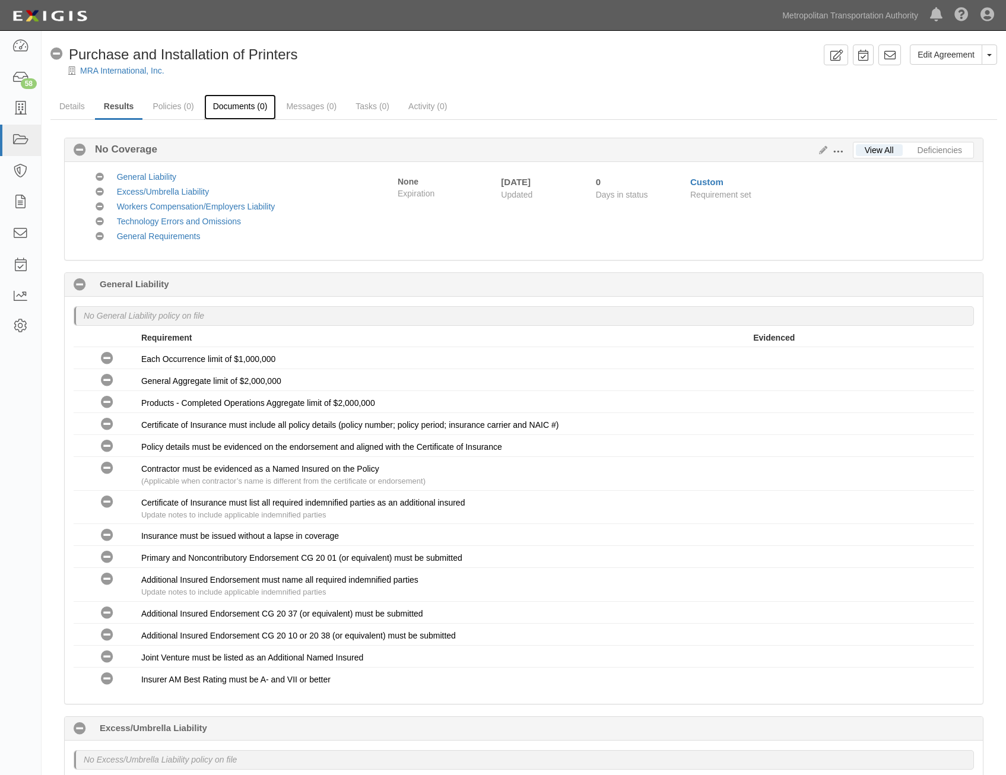
drag, startPoint x: 240, startPoint y: 106, endPoint x: 230, endPoint y: 100, distance: 11.4
click at [240, 106] on link "Documents (0)" at bounding box center [240, 107] width 72 height 26
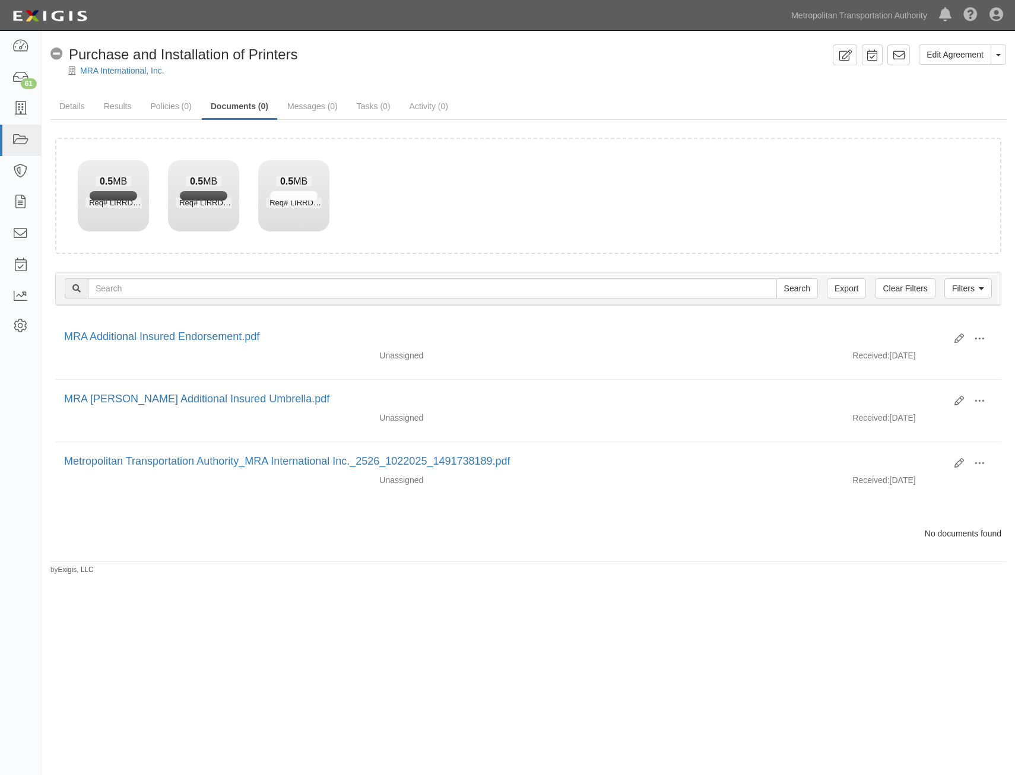
click at [493, 69] on div "MRA International, Inc." at bounding box center [537, 71] width 956 height 12
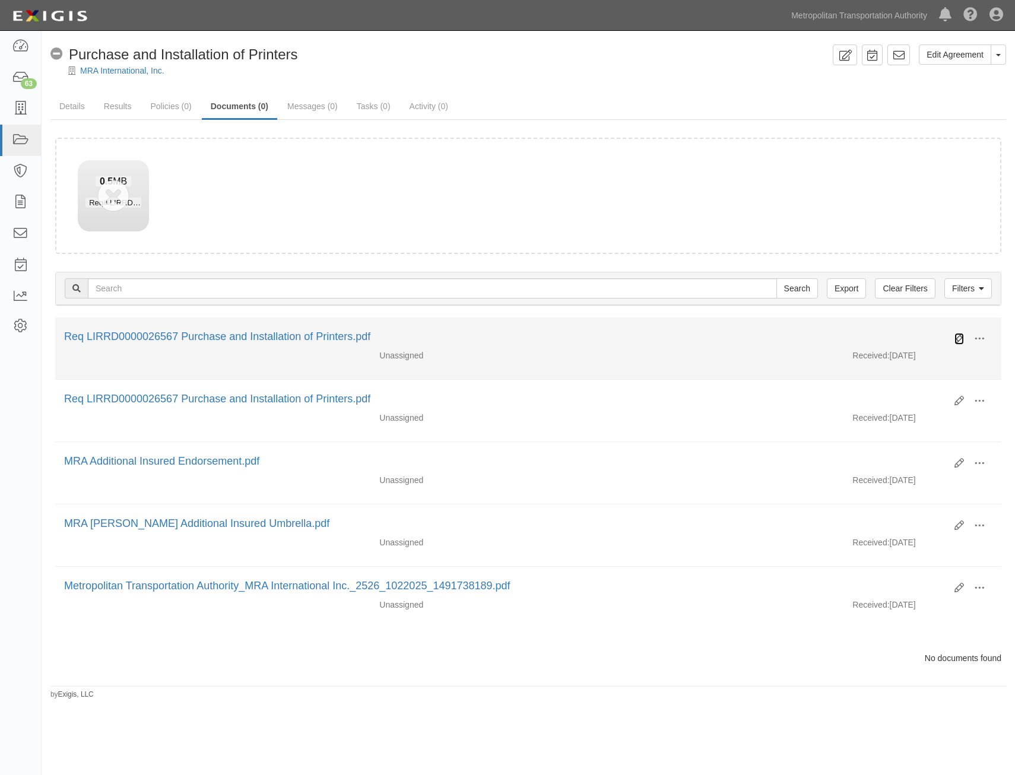
click at [963, 340] on icon at bounding box center [960, 339] width 10 height 10
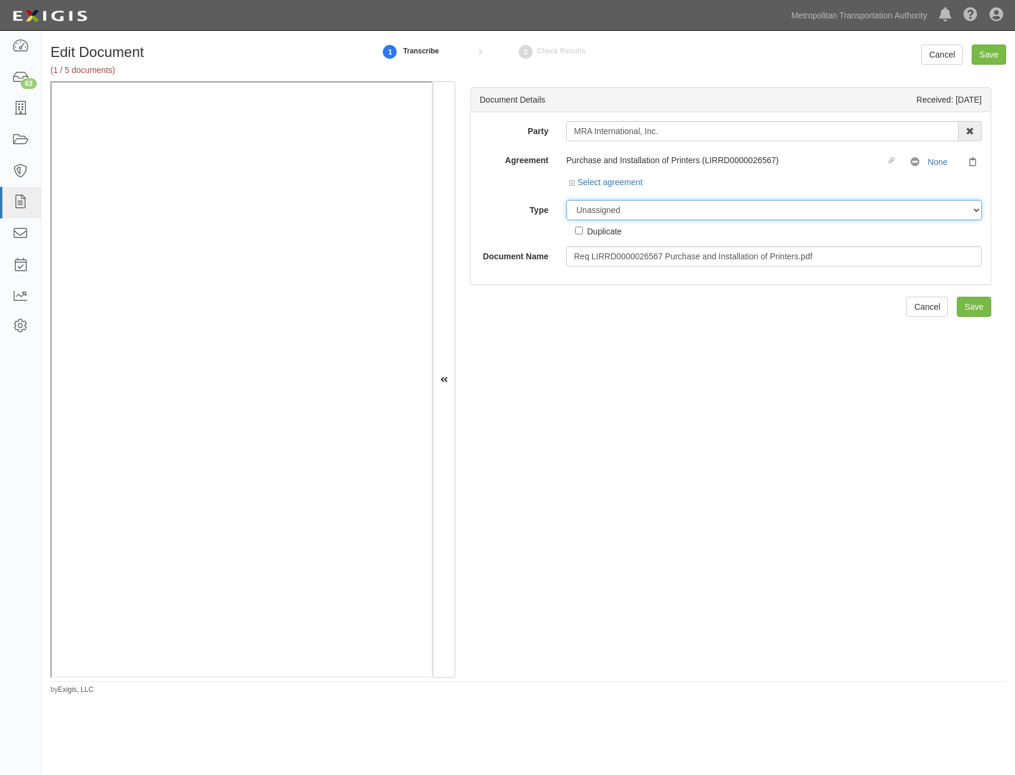
click at [707, 217] on select "Unassigned Binder Cancellation Notice Certificate Contract Endorsement Insuranc…" at bounding box center [774, 210] width 416 height 20
select select "RequirementDetail"
click at [566, 200] on select "Unassigned Binder Cancellation Notice Certificate Contract Endorsement Insuranc…" at bounding box center [774, 210] width 416 height 20
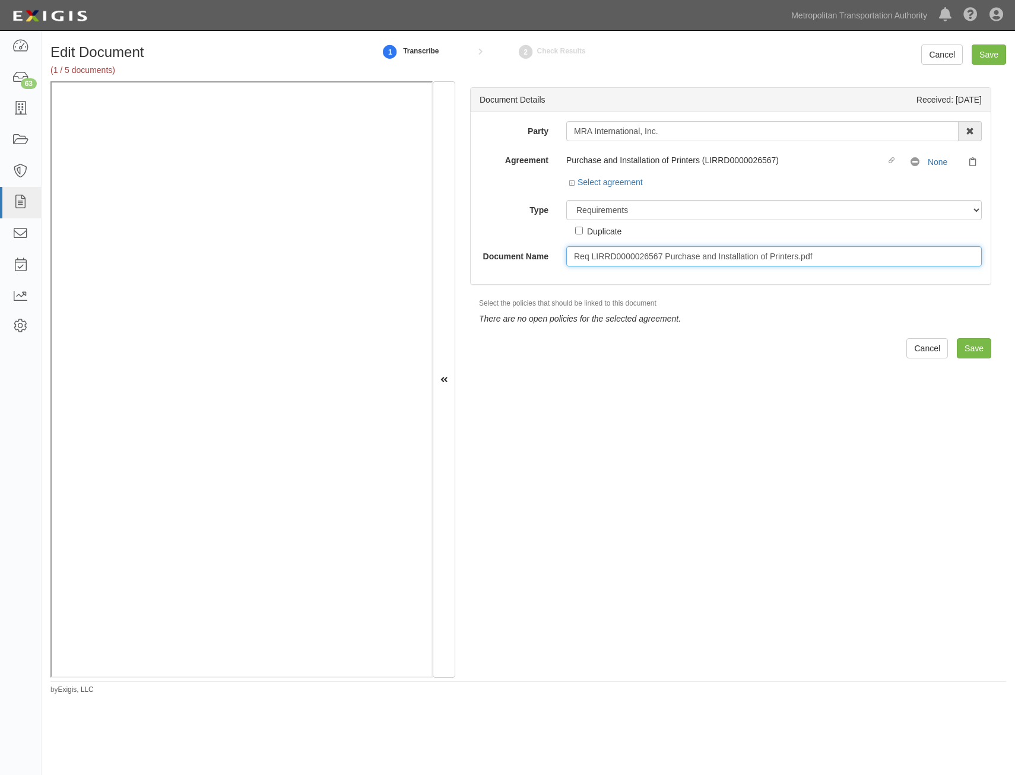
click at [731, 254] on input "Req LIRRD0000026567 Purchase and Installation of Printers.pdf" at bounding box center [774, 256] width 416 height 20
type input "Insurance Requirements"
click at [975, 344] on input "Save" at bounding box center [974, 348] width 34 height 20
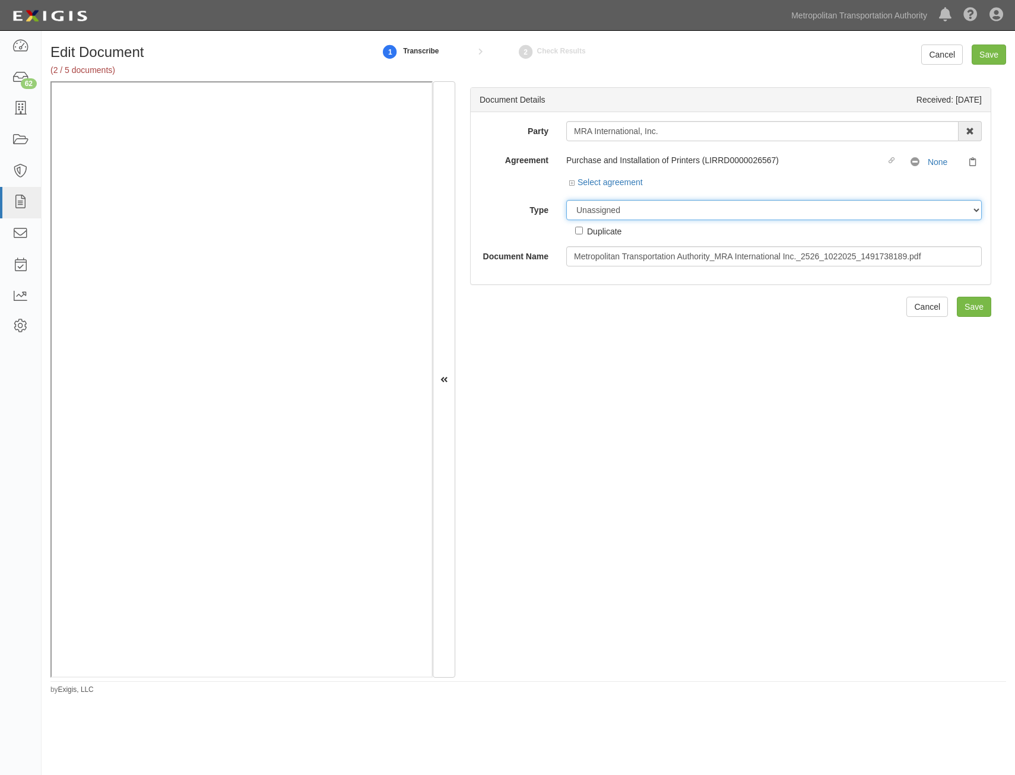
drag, startPoint x: 701, startPoint y: 211, endPoint x: 701, endPoint y: 219, distance: 7.7
click at [701, 211] on select "Unassigned Binder Cancellation Notice Certificate Contract Endorsement Insuranc…" at bounding box center [774, 210] width 416 height 20
select select "CertificateDetail"
click at [566, 200] on select "Unassigned Binder Cancellation Notice Certificate Contract Endorsement Insuranc…" at bounding box center [774, 210] width 416 height 20
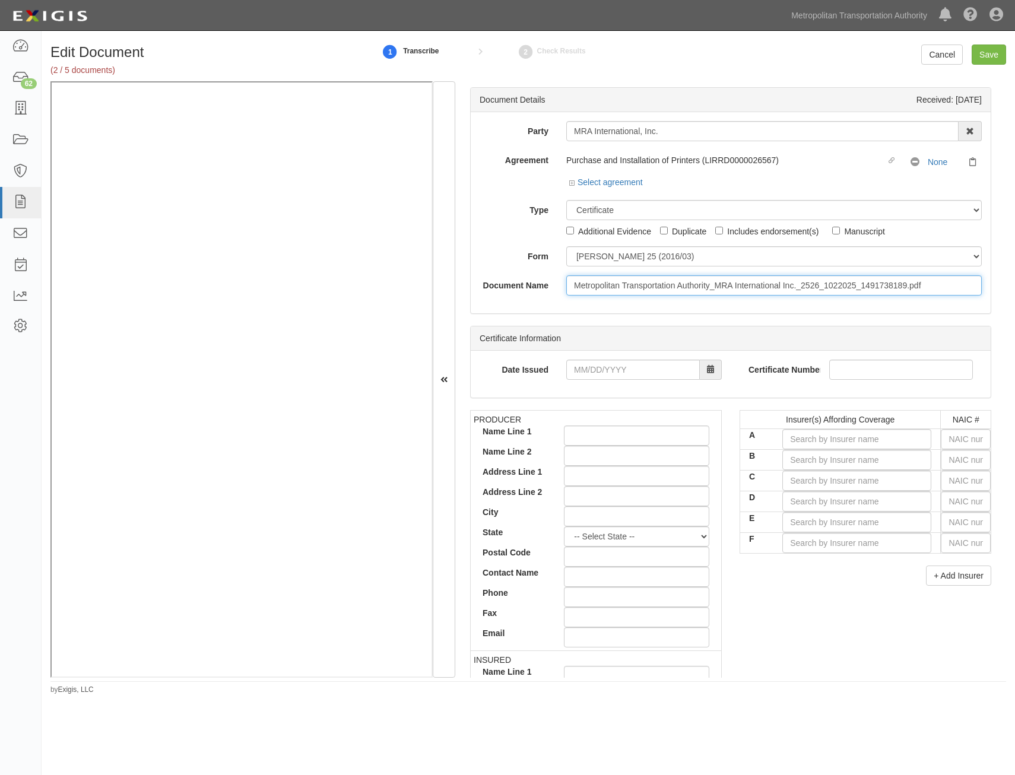
click at [703, 288] on input "Metropolitan Transportation Authority_MRA International Inc._2526_1022025_14917…" at bounding box center [774, 286] width 416 height 20
type input "COI"
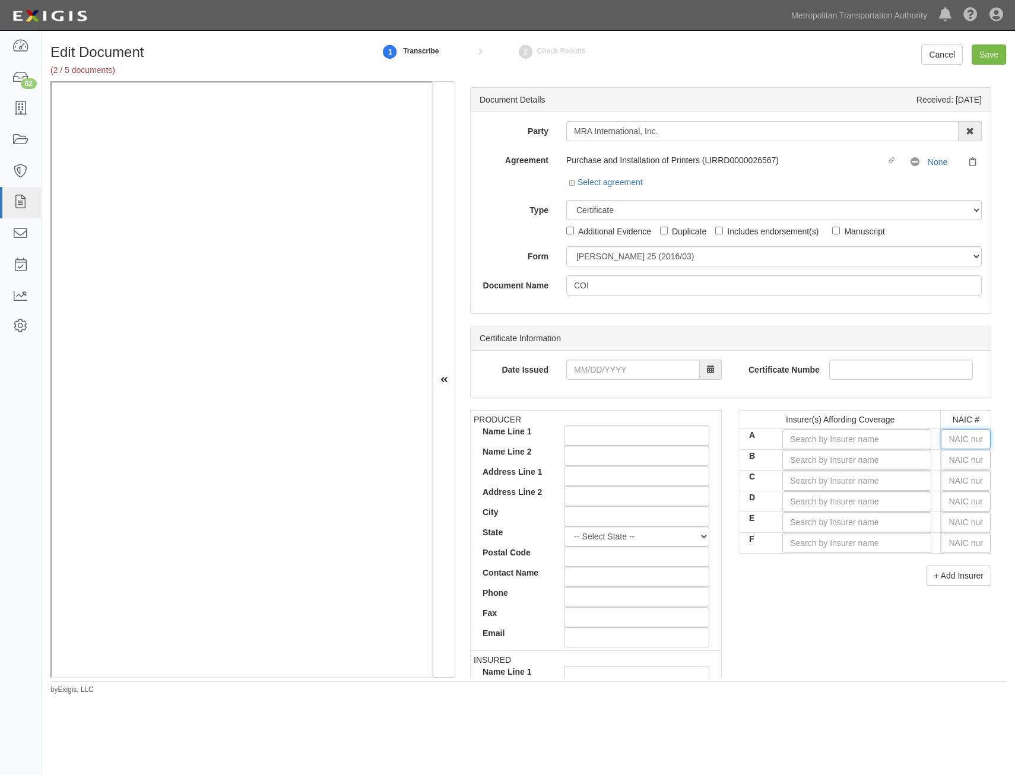
click at [962, 442] on input "text" at bounding box center [966, 439] width 50 height 20
type input "36404"
type input "3"
type input "30970"
type input "30"
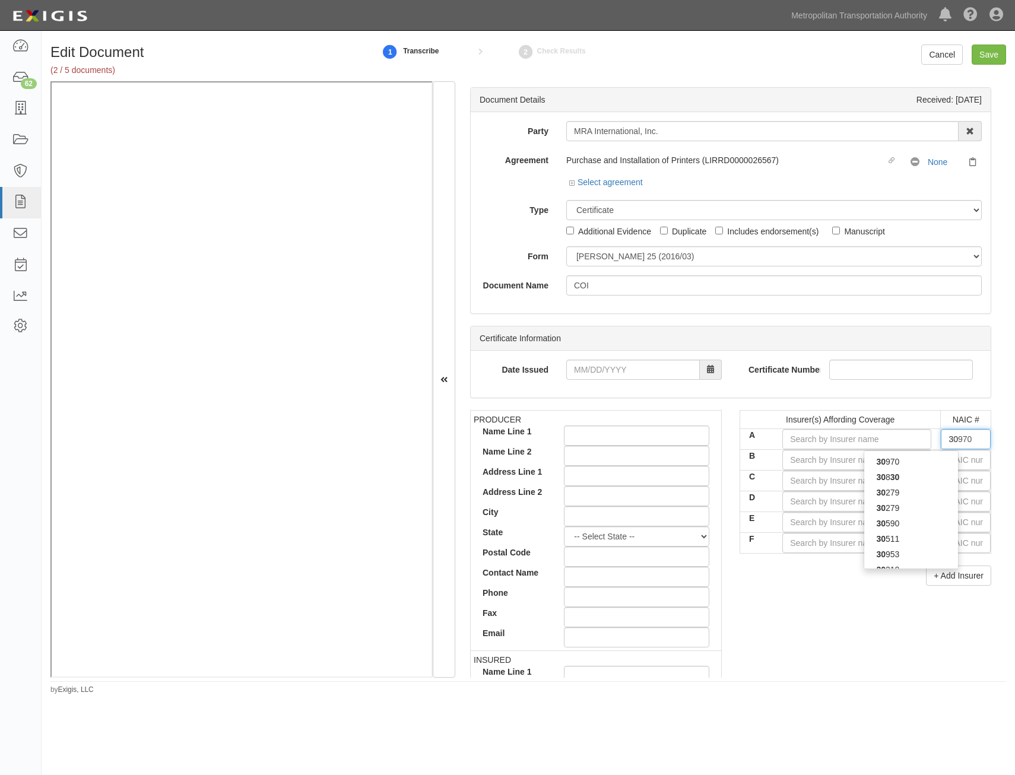
type input "30104"
type input "3010"
type input "30104"
click at [928, 478] on div "30104" at bounding box center [912, 477] width 94 height 15
type input "Hartford Underwriters Insurance Company (A+ XV Rating)"
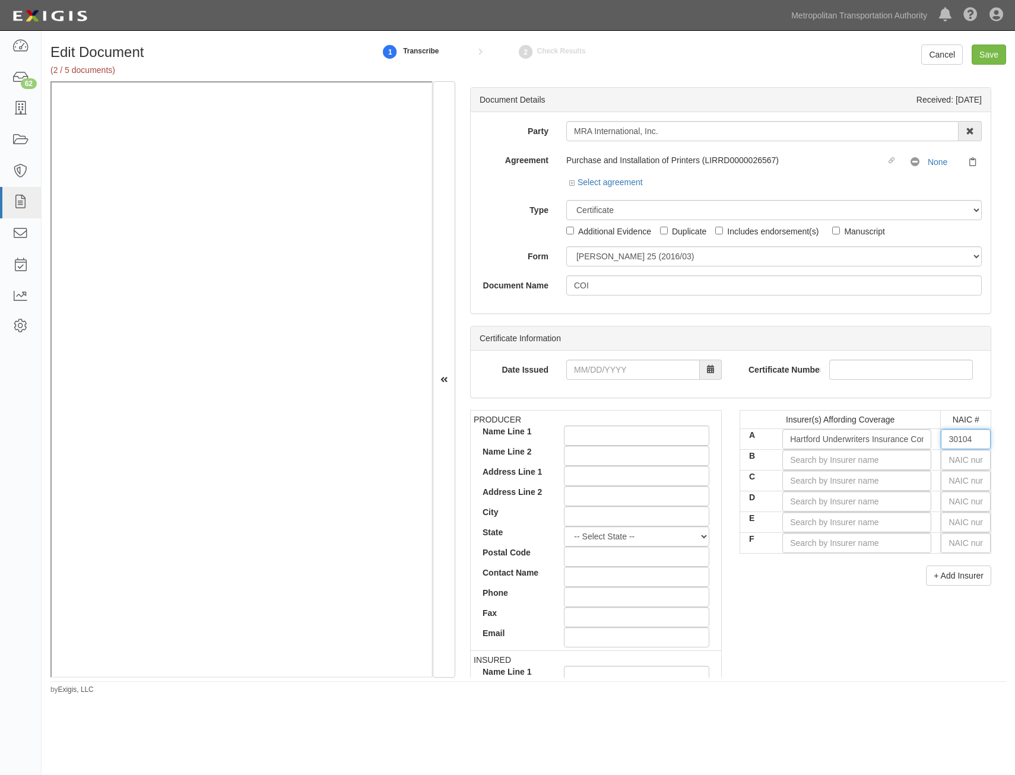
type input "30104"
click at [891, 458] on input "B" at bounding box center [857, 460] width 149 height 20
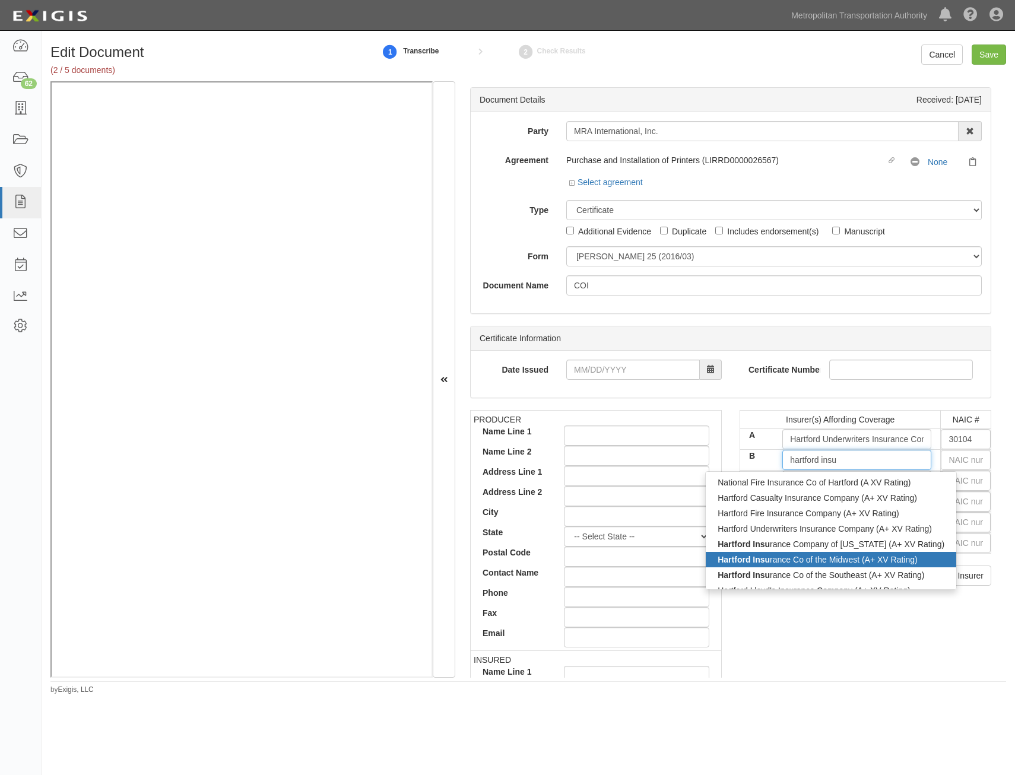
click at [861, 560] on div "Hartford Insu rance Co of the Midwest (A+ XV Rating)" at bounding box center [831, 559] width 251 height 15
type input "Hartford Insurance Co of the Midwest (A+ XV Rating)"
type input "37478"
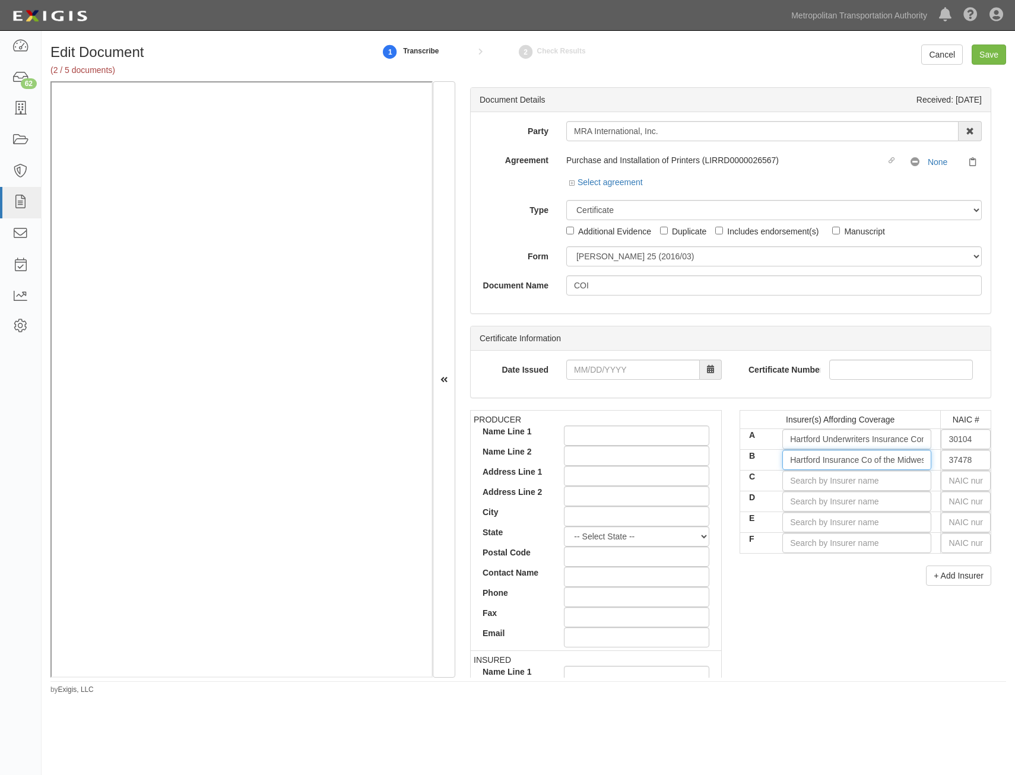
type input "Hartford Insurance Co of the Midwest (A+ XV Rating)"
click at [965, 480] on input "text" at bounding box center [966, 481] width 50 height 20
type input "25232"
type input "2"
type input "29335"
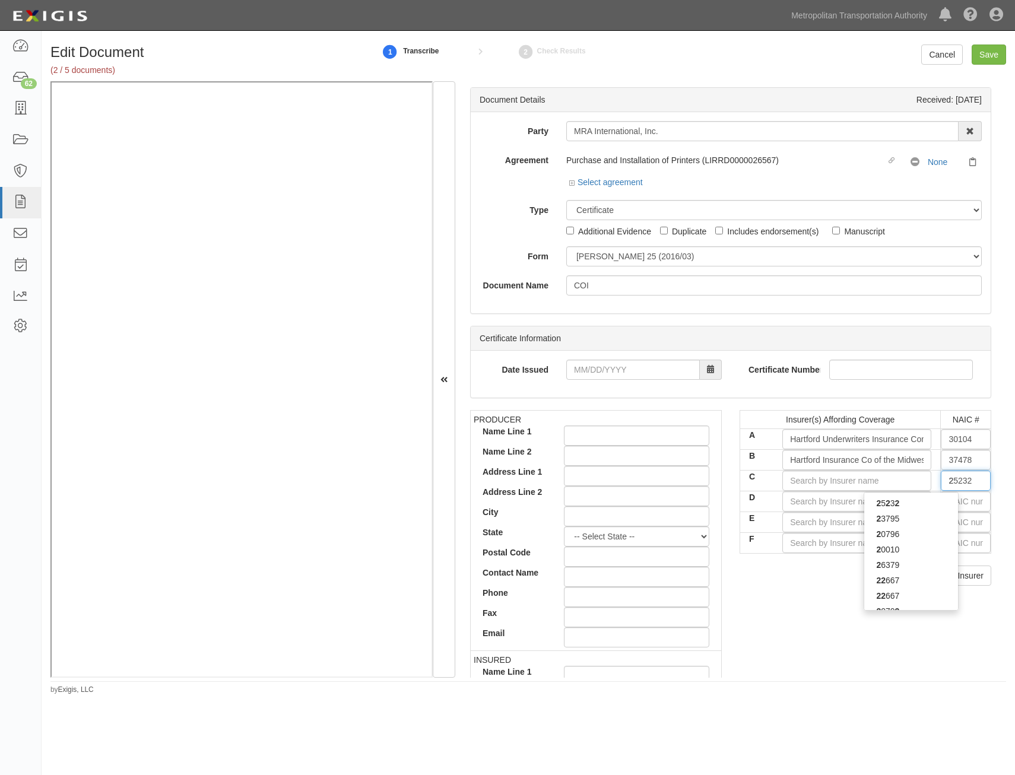
type input "29"
type input "29580"
type input "295"
type input "29530"
type input "2953"
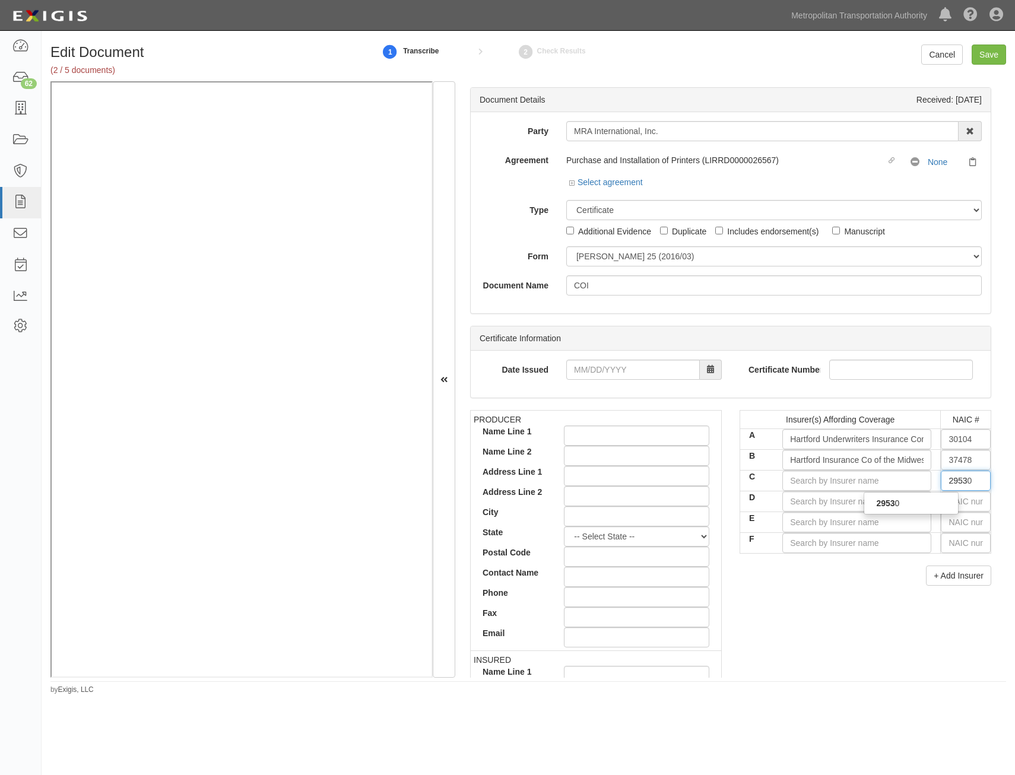
type input "29530"
click at [920, 500] on div "29530" at bounding box center [912, 503] width 94 height 15
type input "Coalition Insurance Company (A- VII Rating)"
type input "29530"
click at [850, 598] on div "PRODUCER Name Line 1 Name Line 2 Address Line 1 Address Line 2 City State -- Se…" at bounding box center [730, 616] width 539 height 413
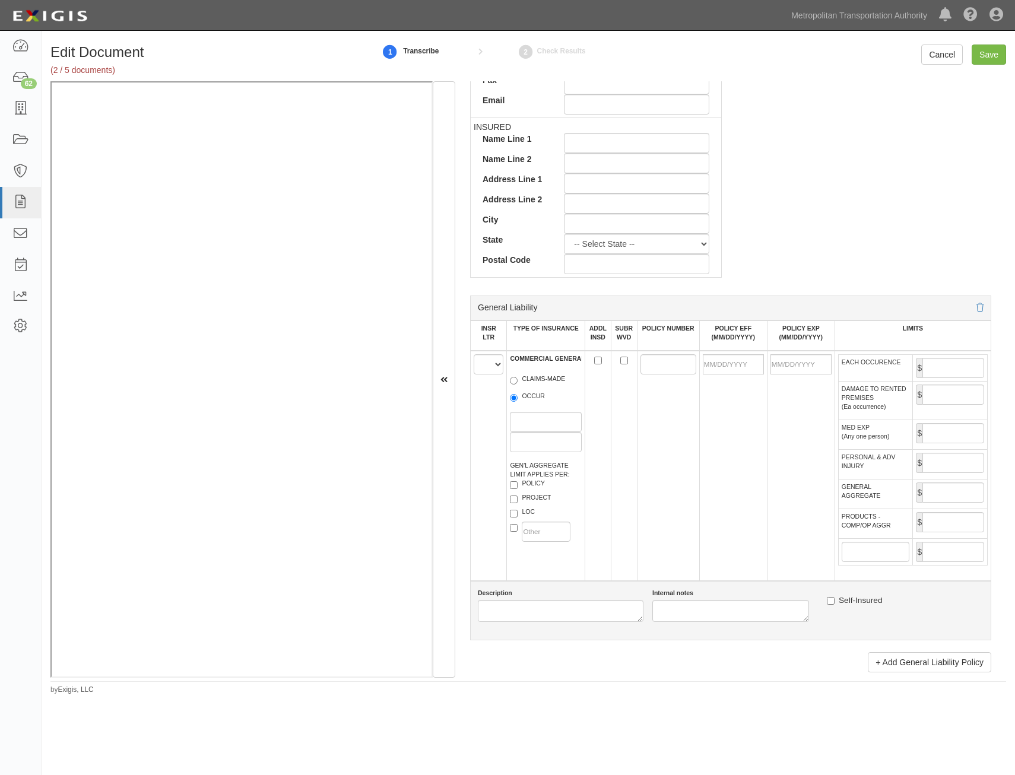
scroll to position [534, 0]
drag, startPoint x: 492, startPoint y: 368, endPoint x: 492, endPoint y: 375, distance: 6.5
click at [492, 368] on select "A B C D E F" at bounding box center [489, 363] width 30 height 20
select select "A"
click at [474, 353] on select "A B C D E F" at bounding box center [489, 363] width 30 height 20
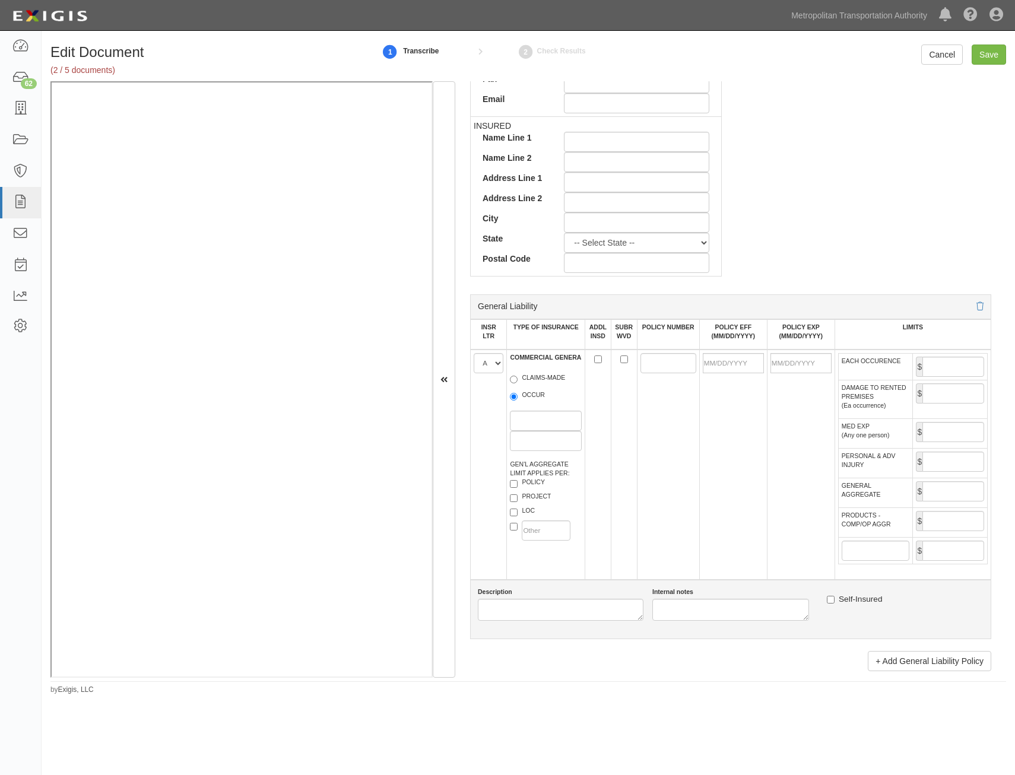
click at [536, 394] on label "OCCUR" at bounding box center [527, 397] width 35 height 12
click at [518, 394] on input "OCCUR" at bounding box center [514, 397] width 8 height 8
radio input "true"
click at [594, 359] on input "ADDL INSD" at bounding box center [598, 360] width 8 height 8
checkbox input "true"
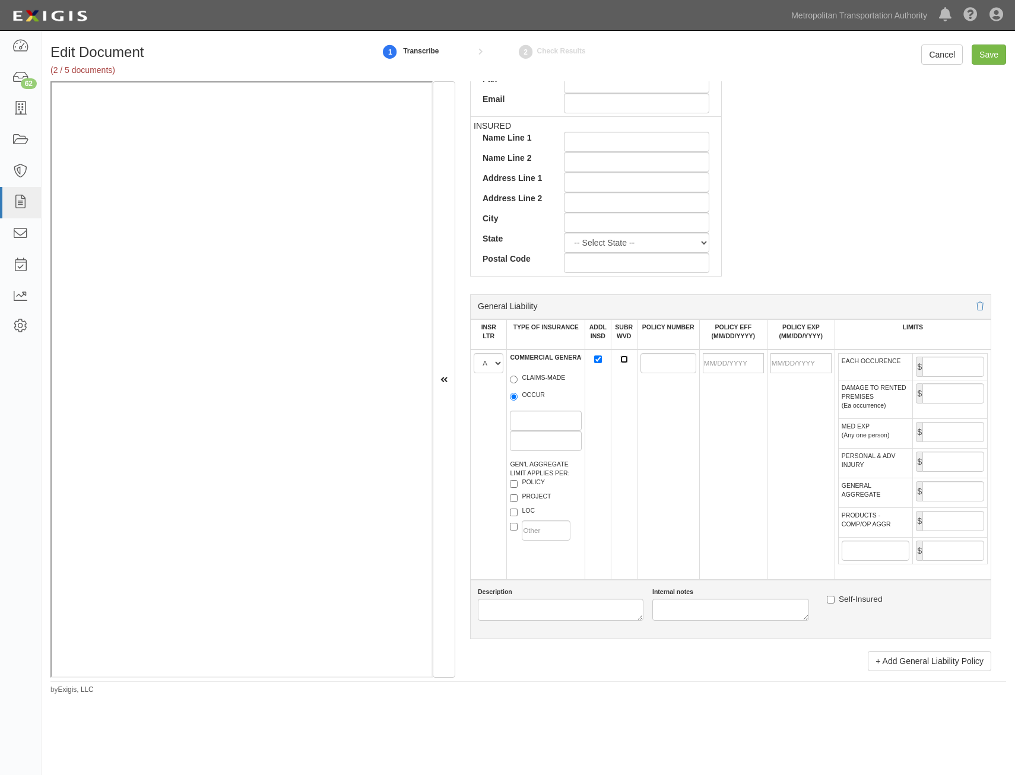
click at [621, 359] on input "SUBR WVD" at bounding box center [624, 360] width 8 height 8
checkbox input "true"
click at [647, 363] on input "POLICY NUMBER" at bounding box center [669, 363] width 56 height 20
paste input "13SBAAK3DAL"
type input "13SBAAK3DAL"
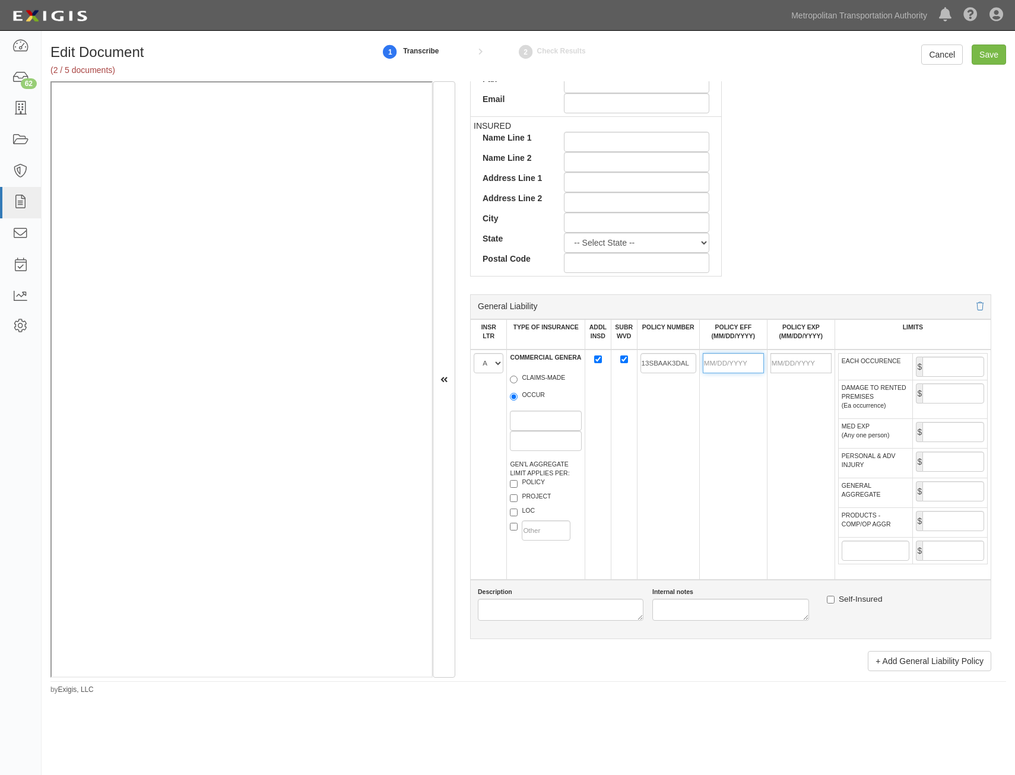
drag, startPoint x: 742, startPoint y: 363, endPoint x: 737, endPoint y: 369, distance: 7.1
click at [742, 363] on input "POLICY EFF (MM/DD/YYYY)" at bounding box center [733, 363] width 61 height 20
type input "02/14/2025"
type input "02/14/2026"
click at [660, 458] on td "13SBAAK3DAL" at bounding box center [668, 465] width 62 height 230
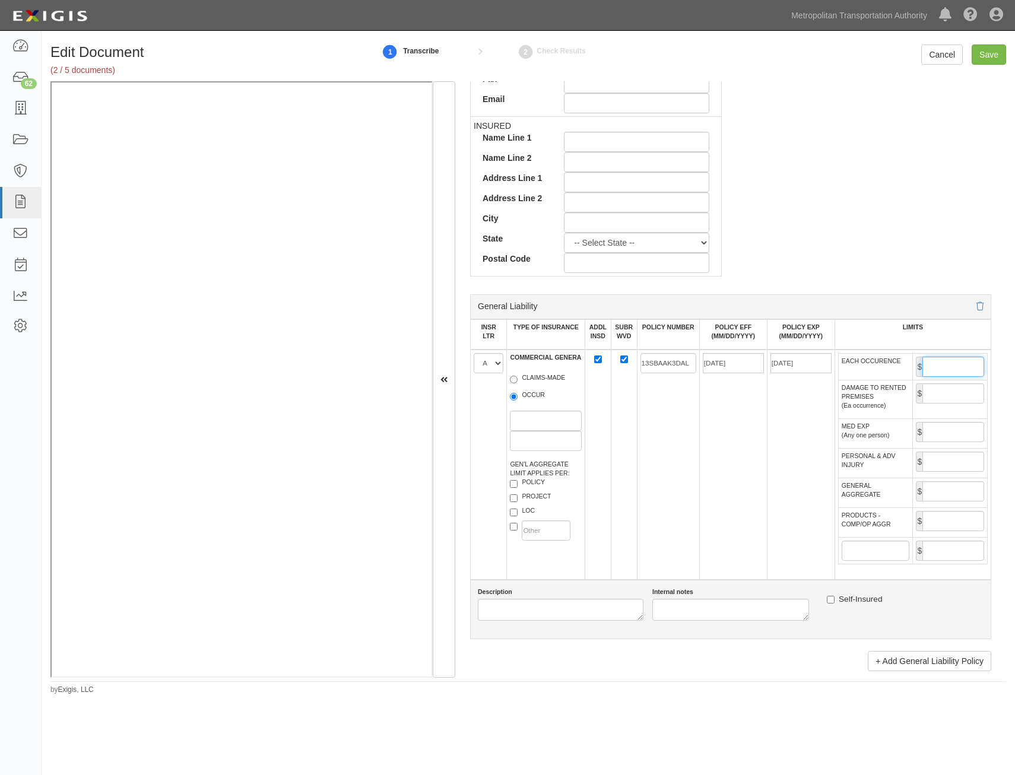
click at [940, 359] on input "EACH OCCURENCE" at bounding box center [954, 367] width 62 height 20
type input "1,000,000"
click at [961, 498] on input "GENERAL AGGREGATE" at bounding box center [954, 492] width 62 height 20
type input "2,000,000"
drag, startPoint x: 953, startPoint y: 517, endPoint x: 946, endPoint y: 526, distance: 11.4
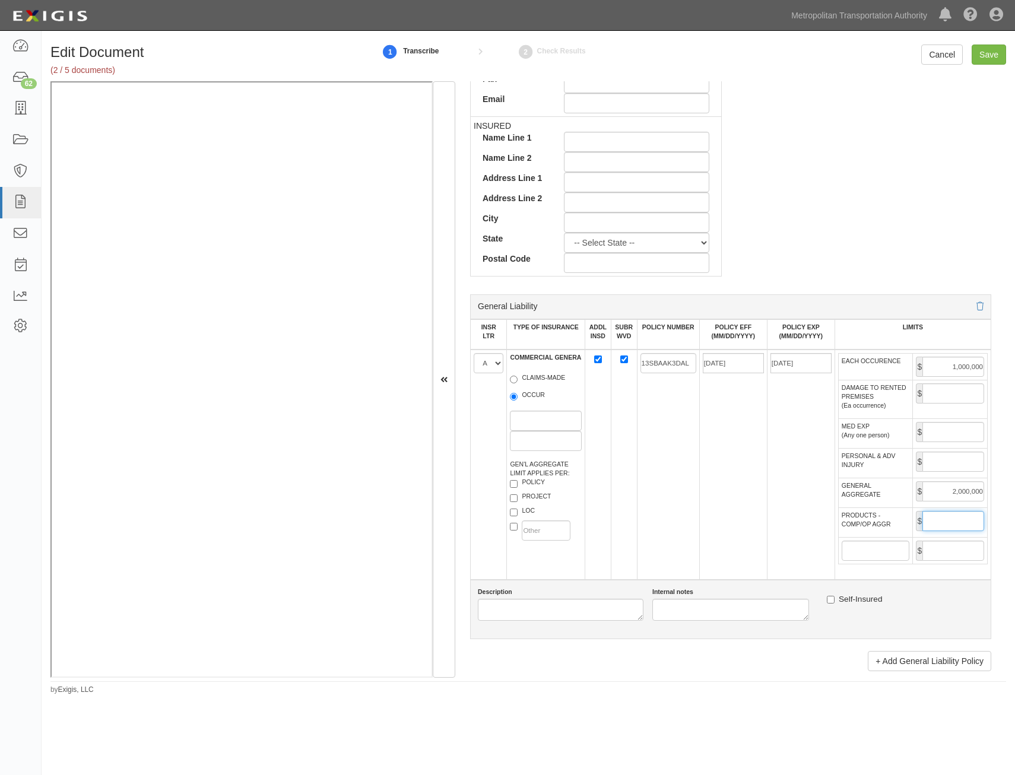
click at [953, 517] on input "PRODUCTS - COMP/OP AGGR" at bounding box center [954, 521] width 62 height 20
type input "2,000,000"
click at [699, 551] on td "02/14/2025" at bounding box center [733, 465] width 68 height 230
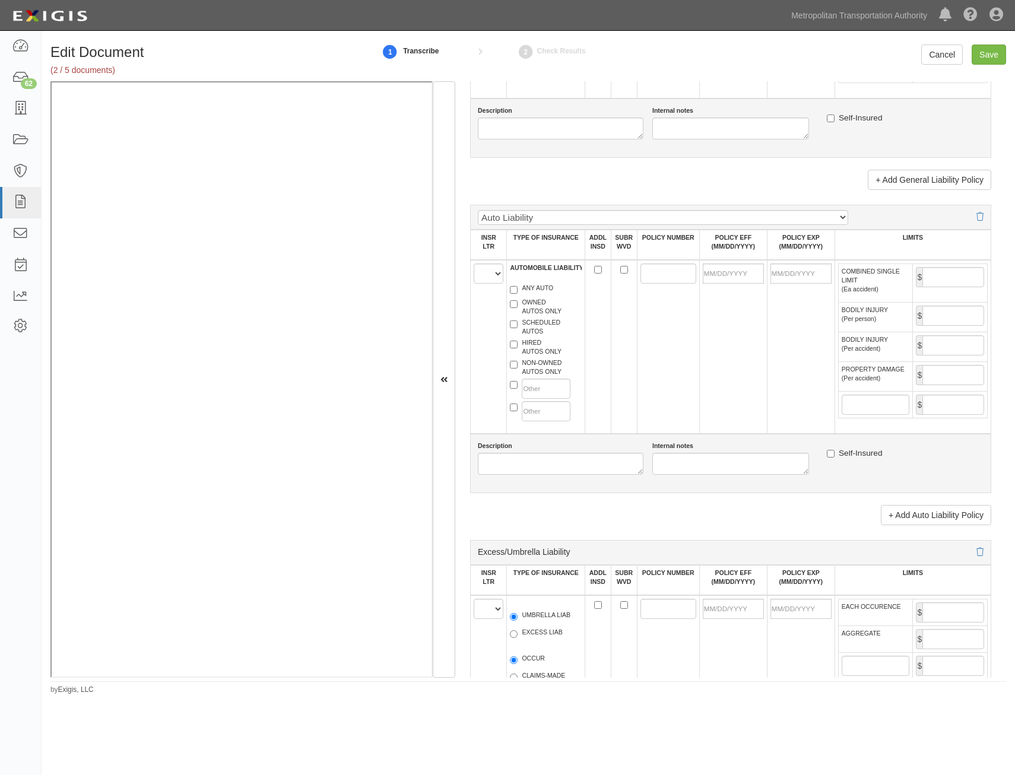
scroll to position [1247, 0]
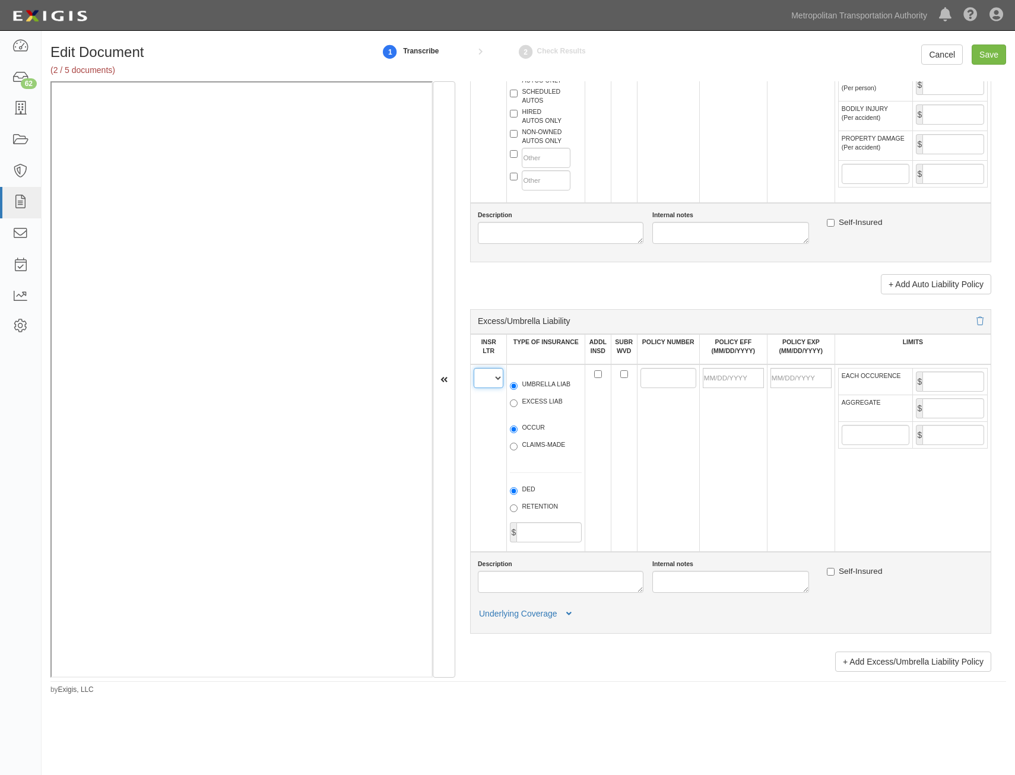
drag, startPoint x: 479, startPoint y: 380, endPoint x: 481, endPoint y: 390, distance: 9.7
click at [479, 380] on select "A B C D E F" at bounding box center [489, 378] width 30 height 20
select select "A"
click at [474, 368] on select "A B C D E F" at bounding box center [489, 378] width 30 height 20
click at [594, 375] on input "ADDL INSD" at bounding box center [598, 375] width 8 height 8
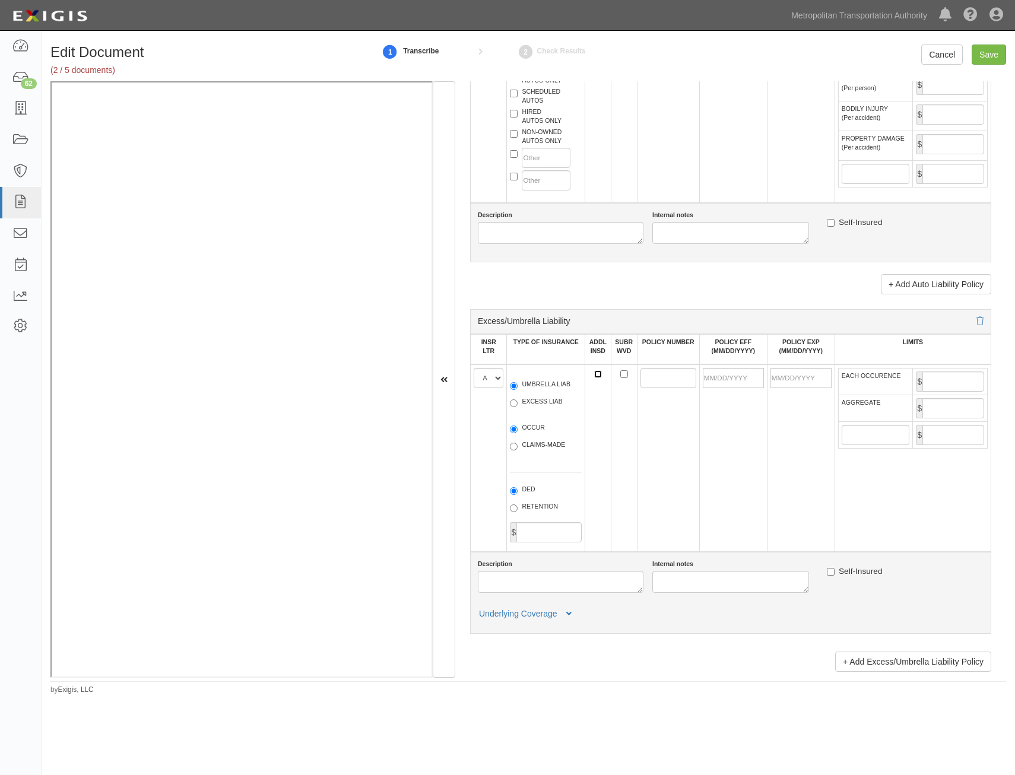
checkbox input "true"
click at [623, 374] on input "SUBR WVD" at bounding box center [624, 375] width 8 height 8
checkbox input "true"
click at [649, 377] on input "POLICY NUMBER" at bounding box center [669, 378] width 56 height 20
paste input "13SBAAK3DAL"
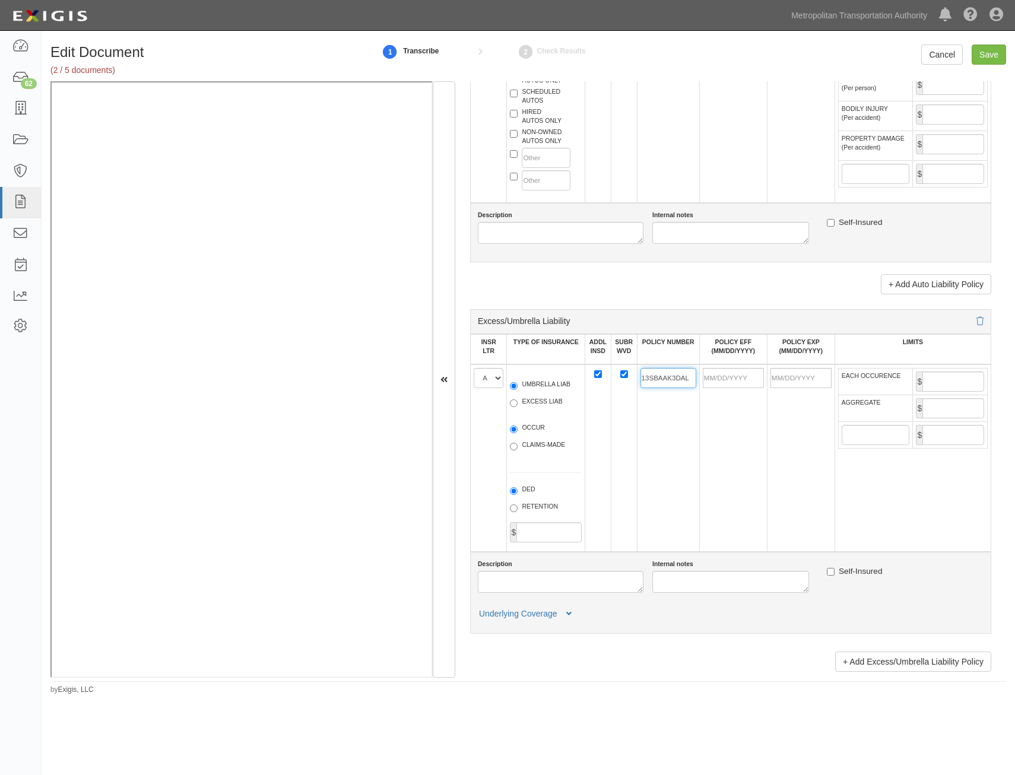
type input "13SBAAK3DAL"
click at [527, 378] on div "UMBRELLA LIAB EXCESS LIAB" at bounding box center [546, 395] width 90 height 43
click at [531, 388] on label "UMBRELLA LIAB" at bounding box center [540, 386] width 61 height 12
click at [518, 388] on input "UMBRELLA LIAB" at bounding box center [514, 386] width 8 height 8
radio input "true"
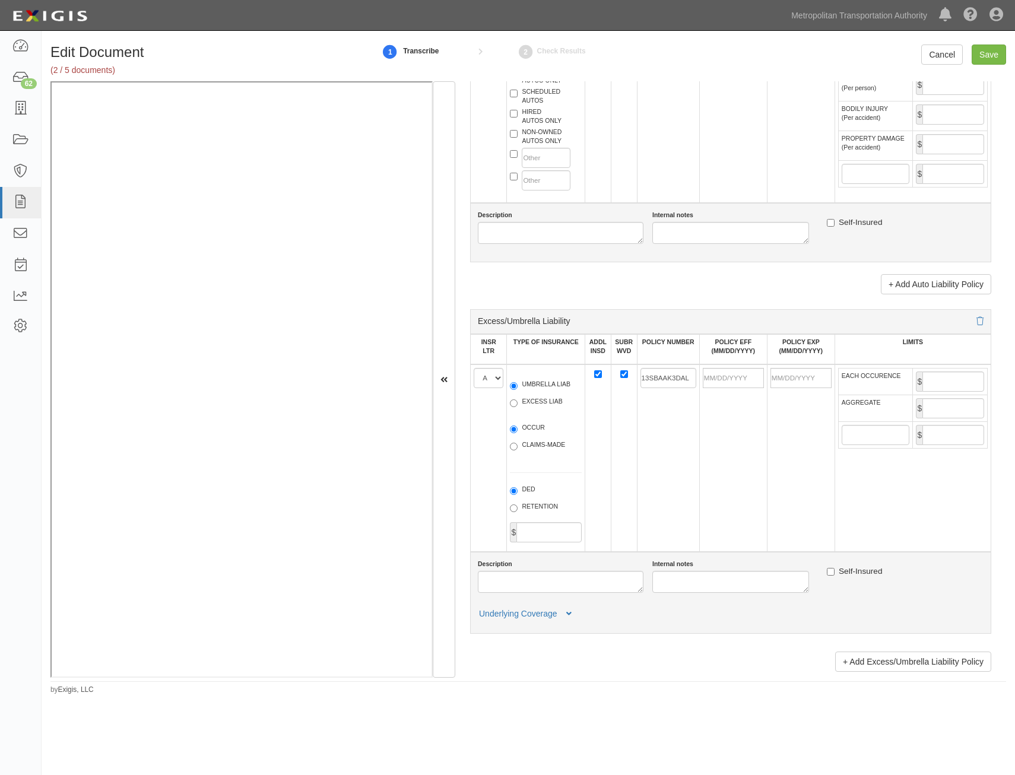
click at [539, 430] on label "OCCUR" at bounding box center [527, 429] width 35 height 12
click at [518, 430] on input "OCCUR" at bounding box center [514, 430] width 8 height 8
radio input "true"
click at [753, 385] on input "POLICY EFF (MM/DD/YYYY)" at bounding box center [733, 378] width 61 height 20
type input "02/14/2025"
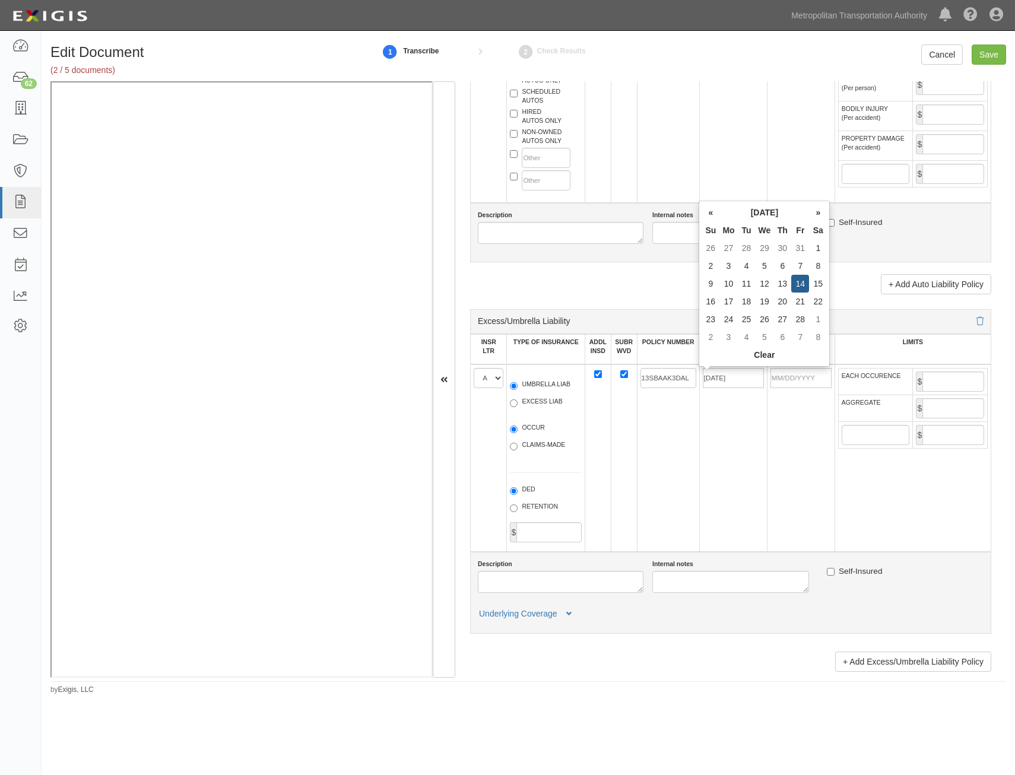
type input "02/14/2026"
click at [642, 411] on td "13SBAAK3DAL" at bounding box center [668, 459] width 62 height 188
drag, startPoint x: 970, startPoint y: 382, endPoint x: 960, endPoint y: 386, distance: 10.1
click at [970, 382] on input "EACH OCCURENCE" at bounding box center [954, 382] width 62 height 20
type input "2,000,000"
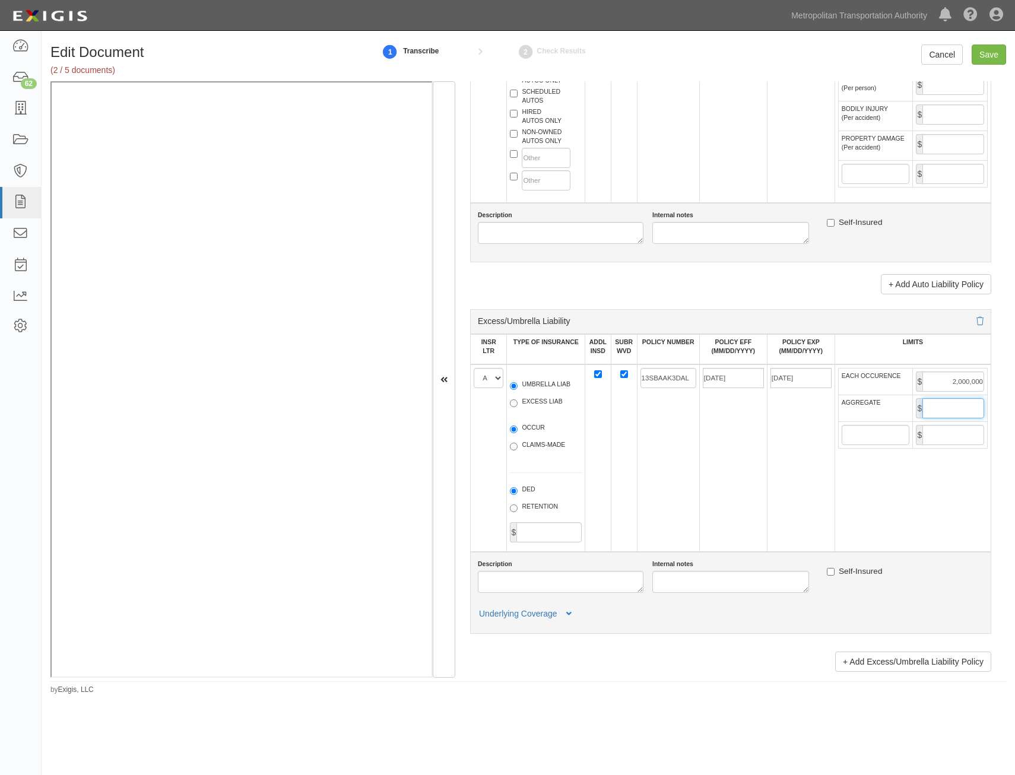
click at [930, 409] on input "AGGREGATE" at bounding box center [954, 408] width 62 height 20
type input "2,000,000"
click at [726, 503] on td "02/14/2025" at bounding box center [733, 459] width 68 height 188
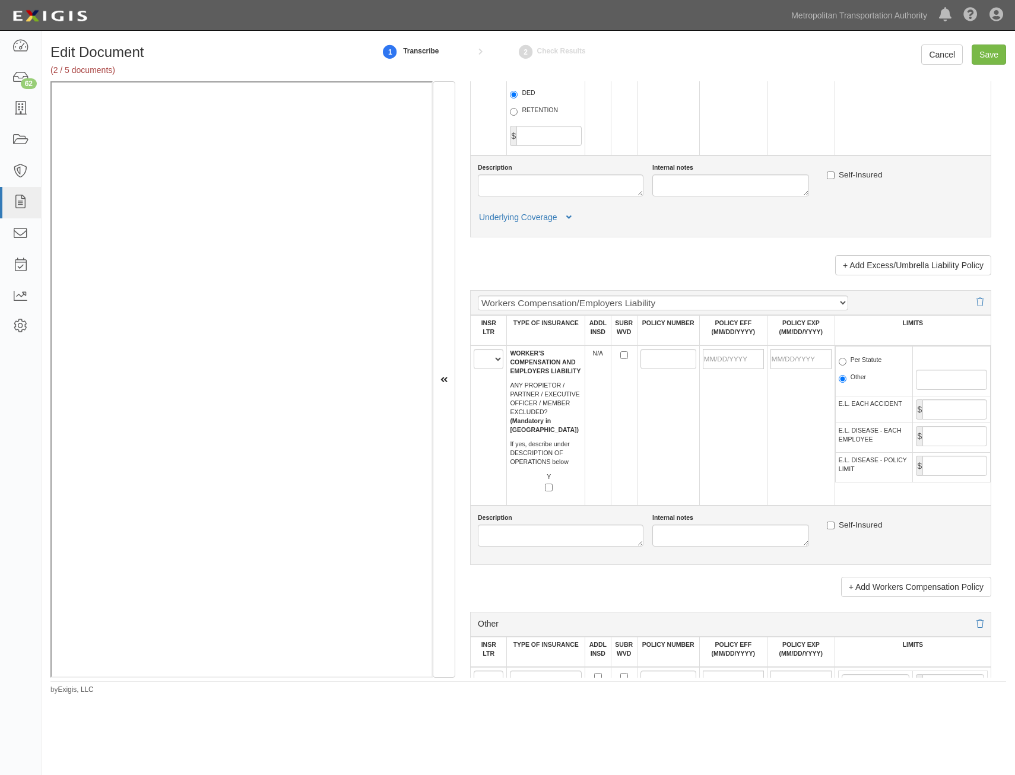
scroll to position [1663, 0]
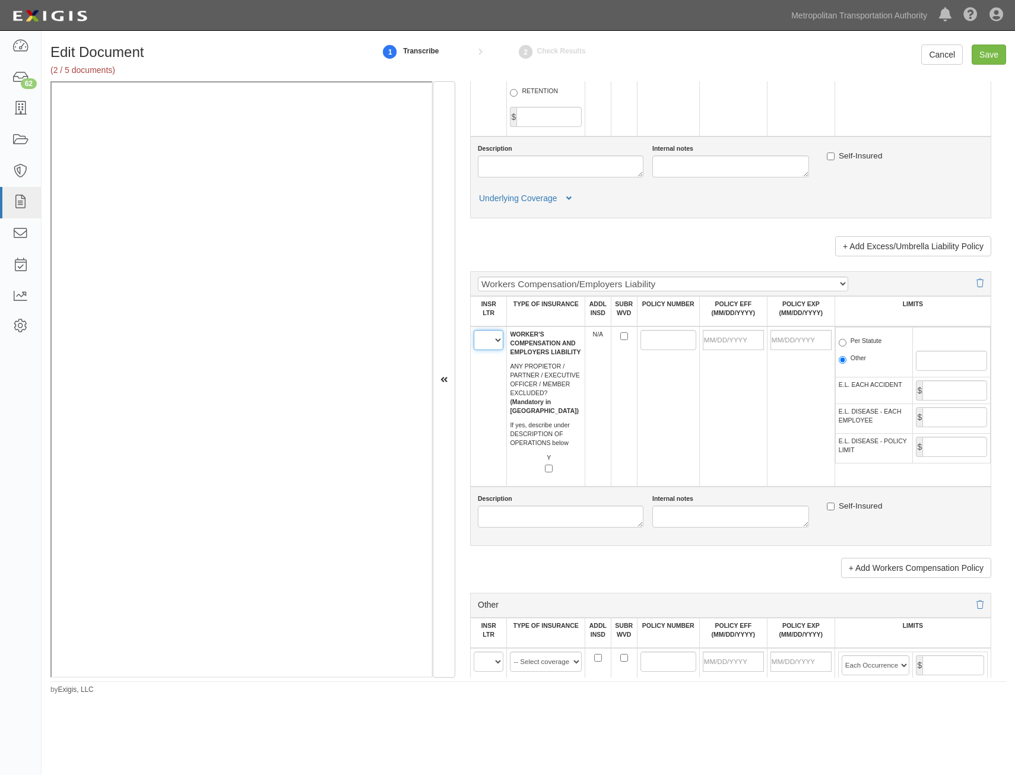
click at [495, 338] on select "A B C D E F" at bounding box center [489, 340] width 30 height 20
select select "B"
click at [474, 330] on select "A B C D E F" at bounding box center [489, 340] width 30 height 20
click at [688, 448] on td at bounding box center [668, 407] width 62 height 160
click at [644, 338] on input "POLICY NUMBER" at bounding box center [669, 340] width 56 height 20
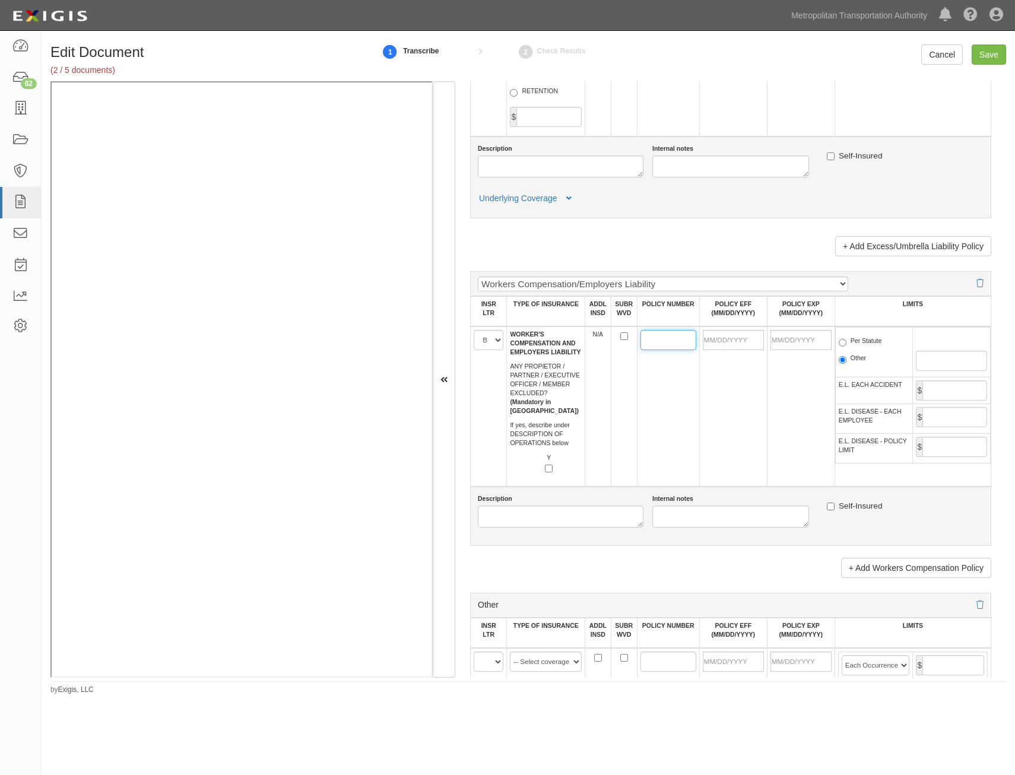
paste input "13WECKA9675"
type input "13WECKA9675"
click at [742, 352] on td at bounding box center [733, 407] width 68 height 160
click at [743, 343] on input "POLICY EFF (MM/DD/YYYY)" at bounding box center [733, 340] width 61 height 20
type input "01/24/2025"
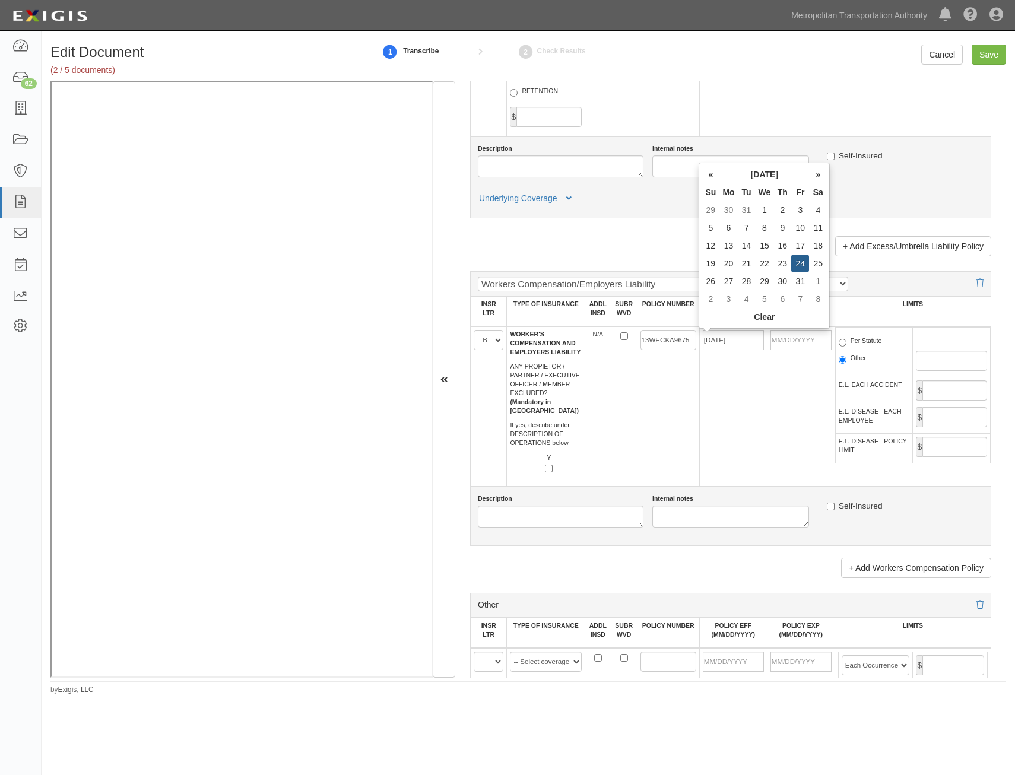
type input "[DATE]"
click at [659, 403] on td "13WECKA9675" at bounding box center [668, 407] width 62 height 160
drag, startPoint x: 865, startPoint y: 341, endPoint x: 853, endPoint y: 362, distance: 24.2
click at [865, 341] on label "Per Statute" at bounding box center [860, 343] width 43 height 12
click at [847, 341] on input "Per Statute" at bounding box center [843, 343] width 8 height 8
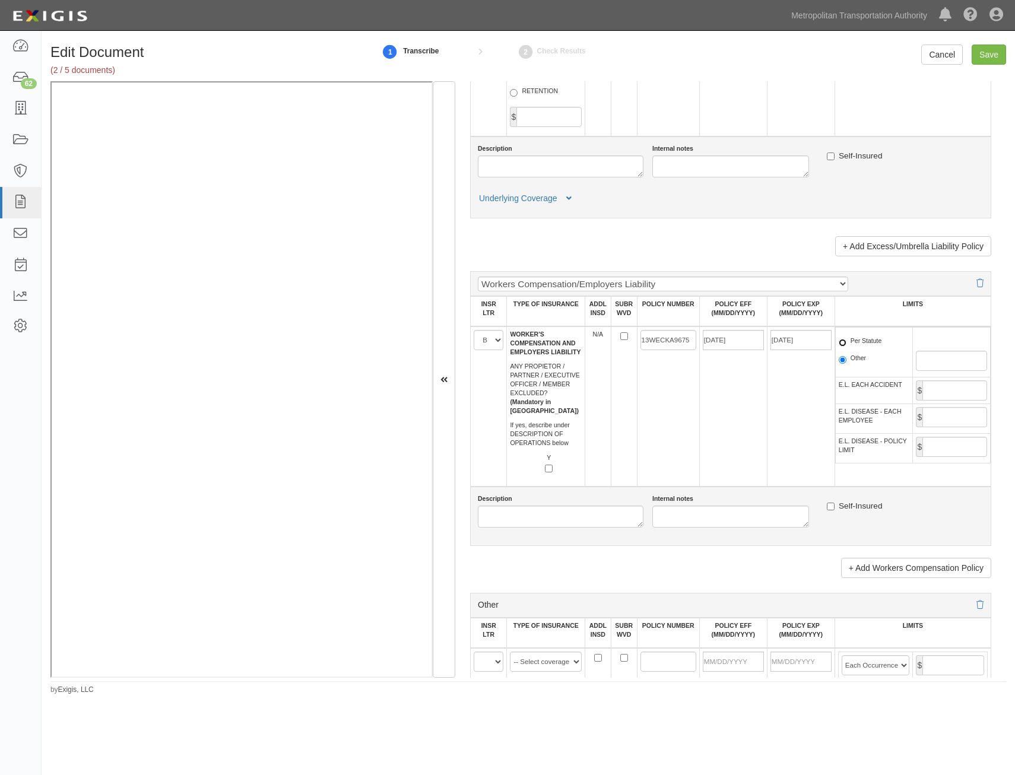
radio input "true"
click at [856, 357] on label "Other" at bounding box center [852, 360] width 27 height 12
click at [847, 357] on input "Other" at bounding box center [843, 360] width 8 height 8
radio input "true"
click at [870, 340] on label "Per Statute" at bounding box center [860, 343] width 43 height 12
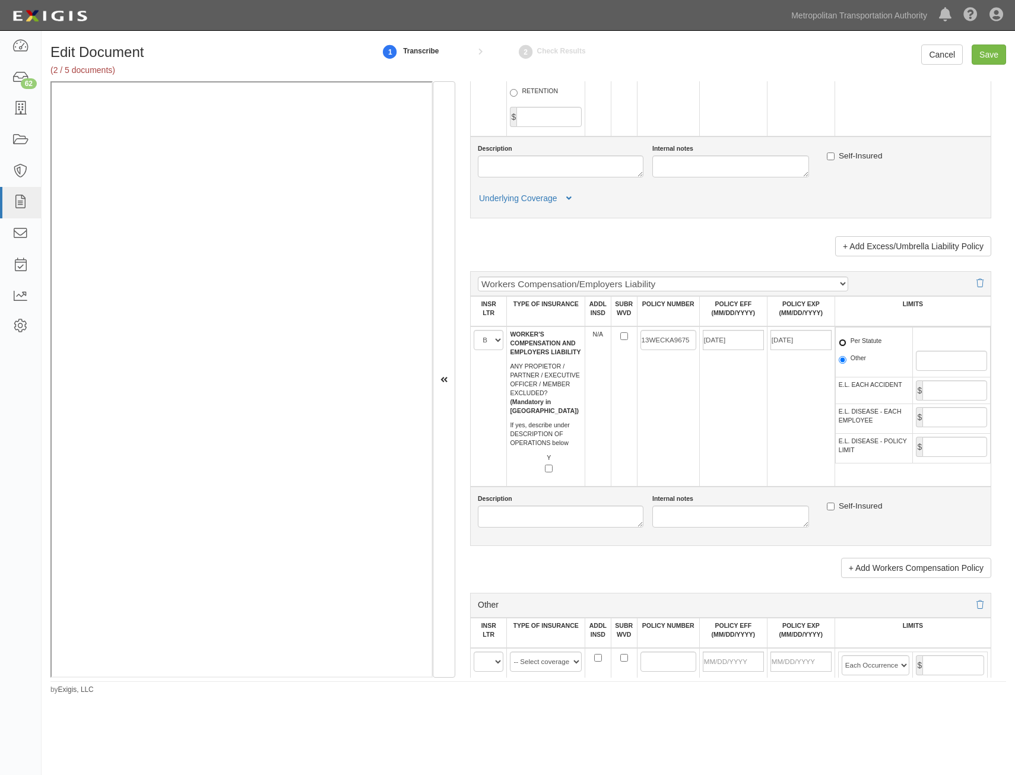
click at [847, 340] on input "Per Statute" at bounding box center [843, 343] width 8 height 8
radio input "true"
drag, startPoint x: 952, startPoint y: 387, endPoint x: 947, endPoint y: 393, distance: 7.6
click at [951, 387] on input "E.L. EACH ACCIDENT" at bounding box center [955, 391] width 65 height 20
type input "1,000,000"
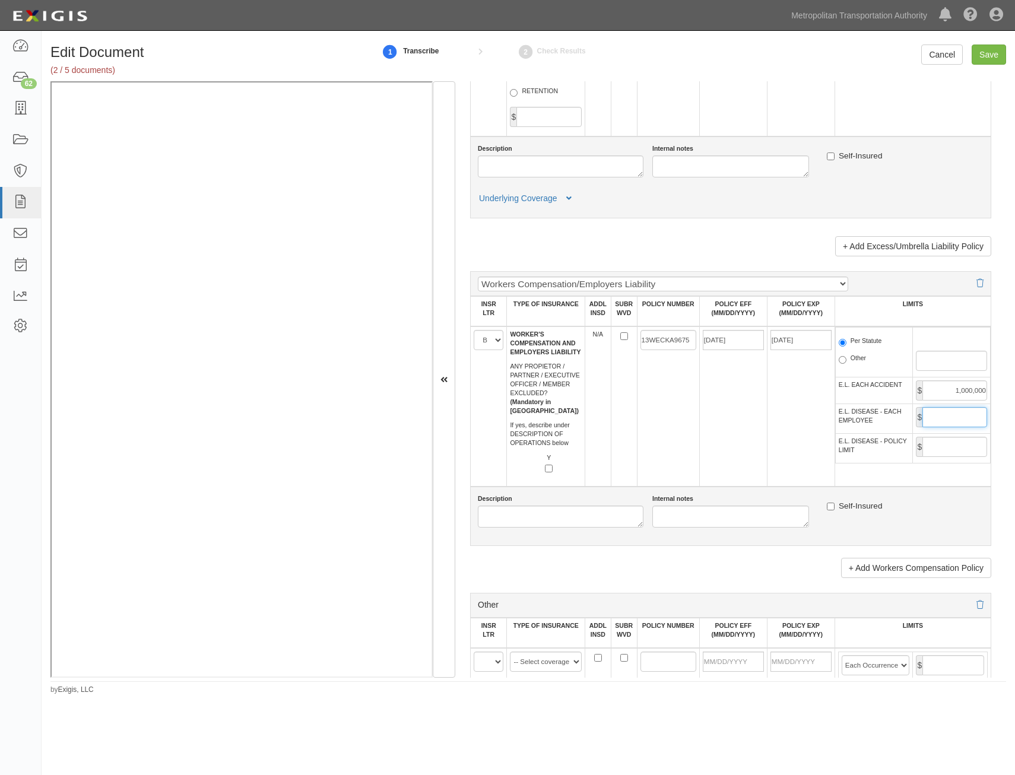
click at [945, 419] on input "E.L. DISEASE - EACH EMPLOYEE" at bounding box center [955, 417] width 65 height 20
type input "1,000,000"
click at [949, 441] on input "E.L. DISEASE - POLICY LIMIT" at bounding box center [955, 447] width 65 height 20
type input "1,000,000"
click at [694, 444] on td "13WECKA9675" at bounding box center [668, 407] width 62 height 160
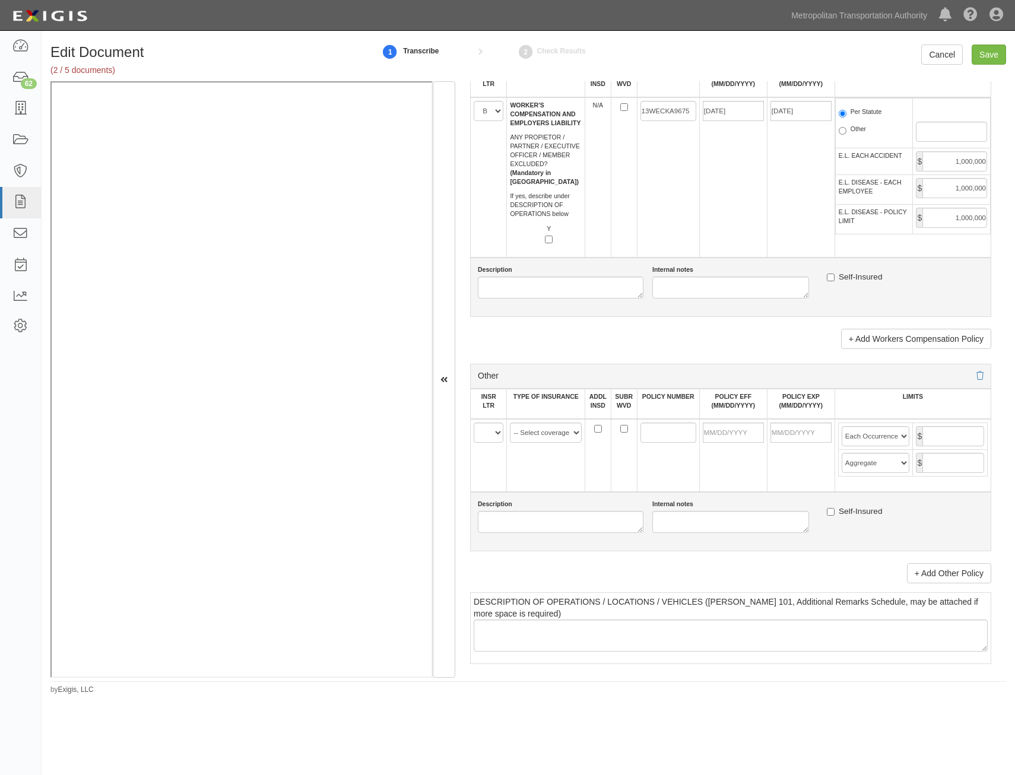
scroll to position [1900, 0]
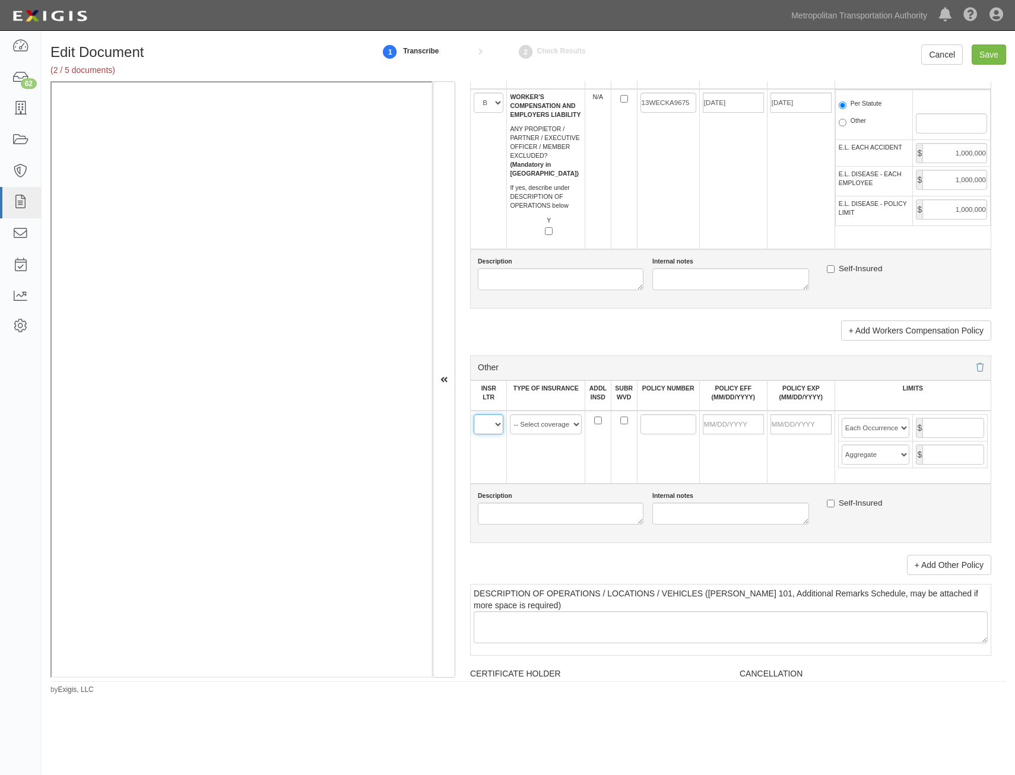
click at [499, 426] on select "A B C D E F" at bounding box center [489, 424] width 30 height 20
select select "A"
click at [474, 414] on select "A B C D E F" at bounding box center [489, 424] width 30 height 20
drag, startPoint x: 574, startPoint y: 427, endPoint x: 550, endPoint y: 436, distance: 25.6
click at [574, 427] on select "-- Select coverage line -- Asbestos Abatement Auto Physical Damage Aviation Lia…" at bounding box center [546, 424] width 72 height 20
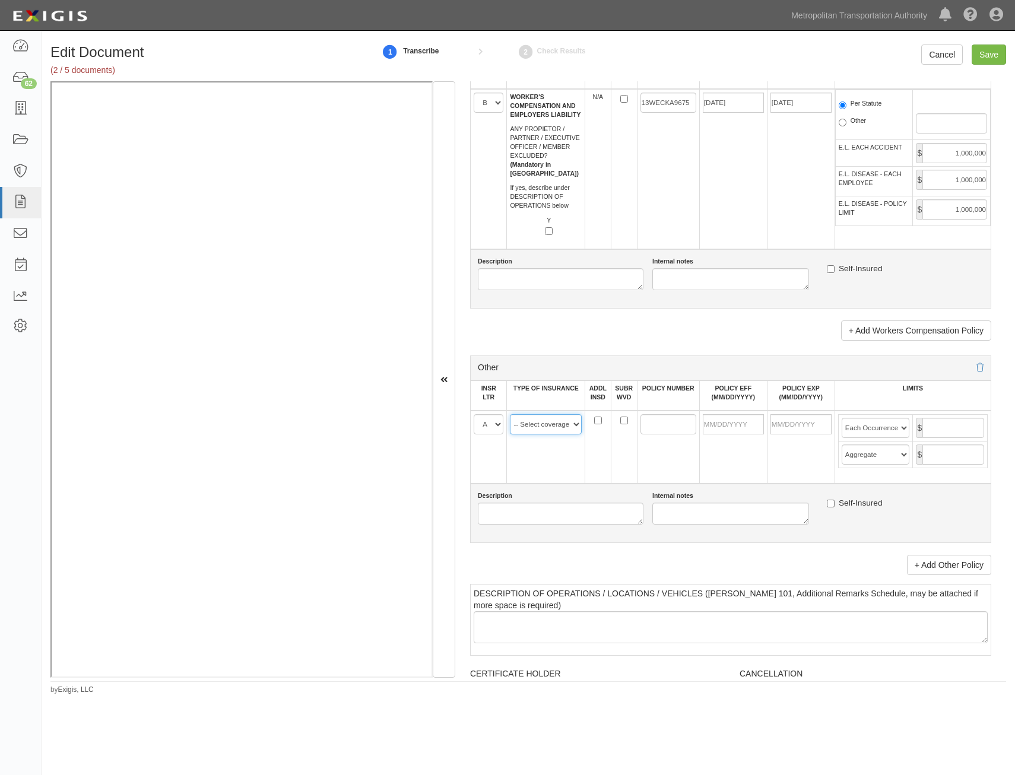
select select "91"
click at [510, 414] on select "-- Select coverage line -- Asbestos Abatement Auto Physical Damage Aviation Lia…" at bounding box center [546, 424] width 72 height 20
click at [679, 452] on td at bounding box center [668, 447] width 62 height 73
drag, startPoint x: 659, startPoint y: 426, endPoint x: 662, endPoint y: 418, distance: 8.8
click at [659, 426] on input "POLICY NUMBER" at bounding box center [669, 424] width 56 height 20
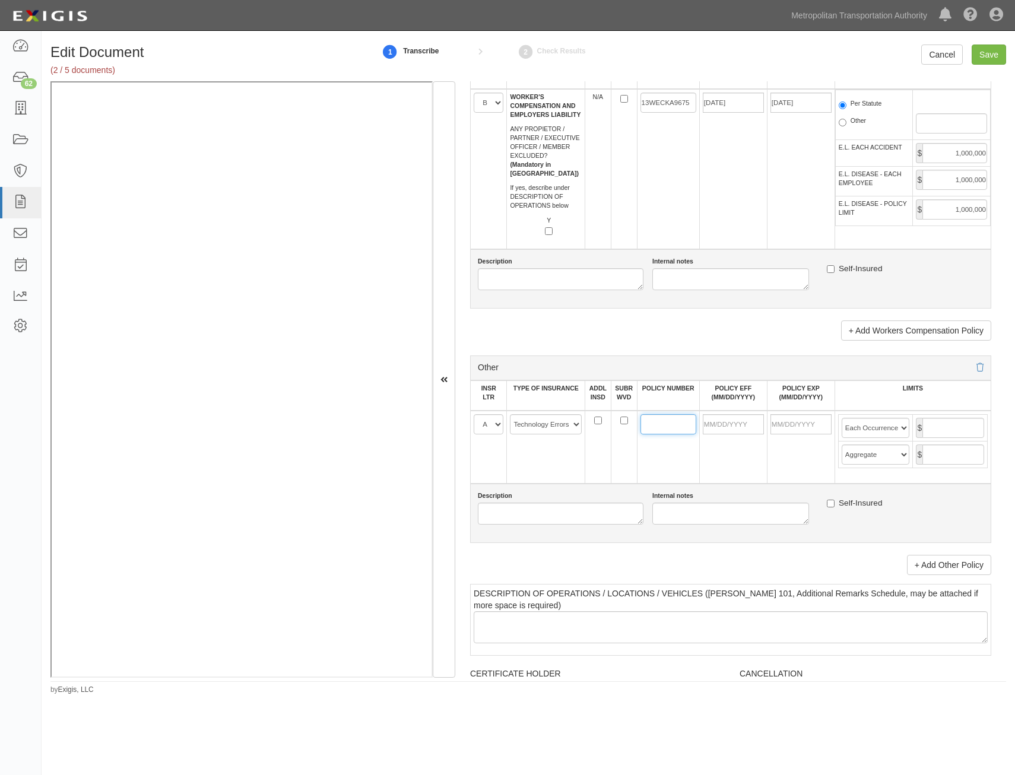
paste input "13SBAAK3DAL"
type input "13SBAAK3DAL"
drag, startPoint x: 736, startPoint y: 419, endPoint x: 727, endPoint y: 430, distance: 14.3
click at [736, 419] on input "POLICY EFF (MM/DD/YYYY)" at bounding box center [733, 424] width 61 height 20
type input "02/14/2025"
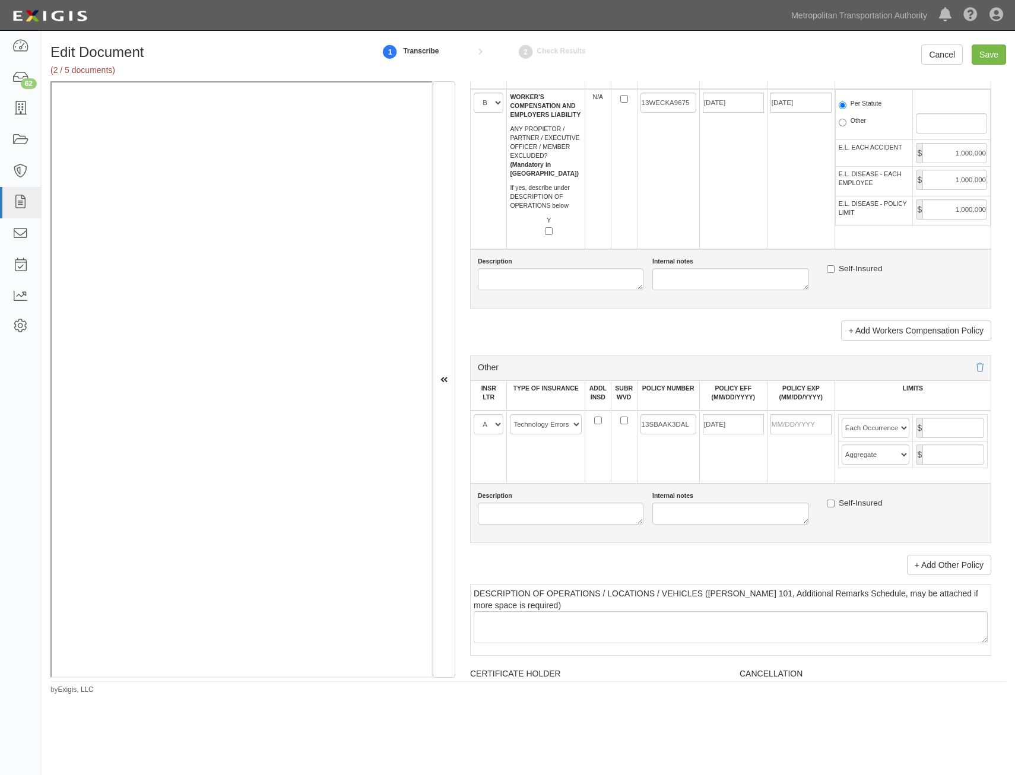
type input "02/14/2026"
click at [784, 452] on td "02/14/2026" at bounding box center [801, 447] width 68 height 73
click at [941, 438] on input "text" at bounding box center [954, 428] width 62 height 20
type input "2,000,000"
drag, startPoint x: 969, startPoint y: 455, endPoint x: 959, endPoint y: 461, distance: 11.7
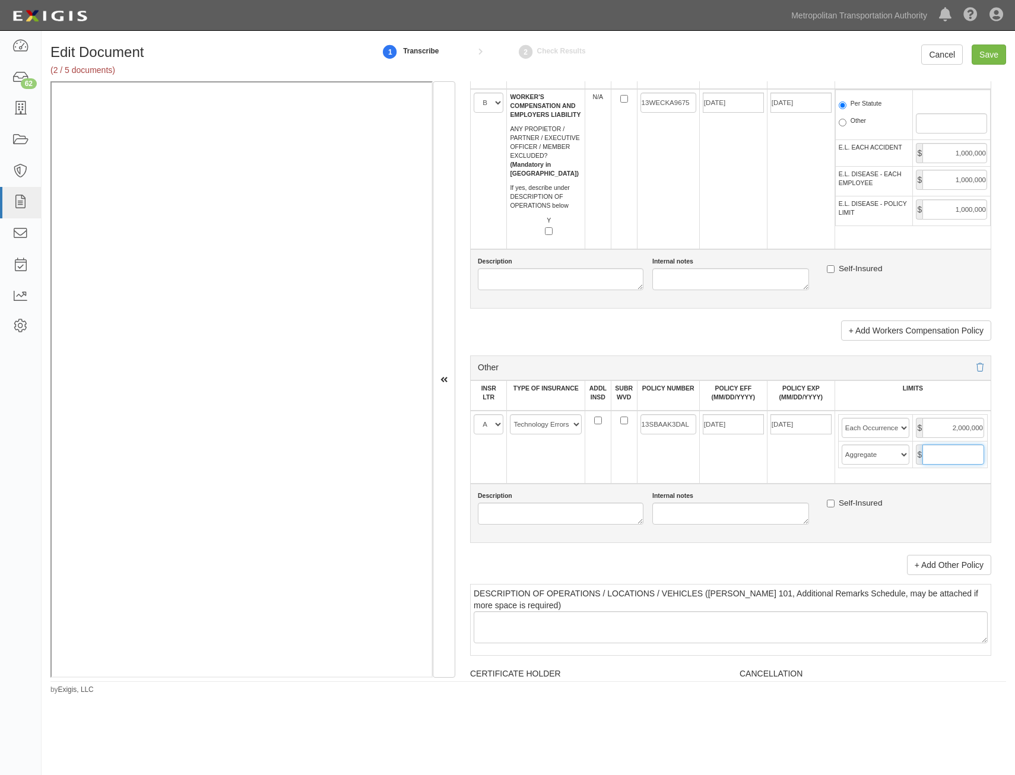
click at [969, 455] on input "text" at bounding box center [954, 455] width 62 height 20
type input "2,000,000"
click at [816, 465] on td "02/14/2026" at bounding box center [801, 447] width 68 height 73
click at [993, 53] on input "Save" at bounding box center [989, 55] width 34 height 20
type input "1000000"
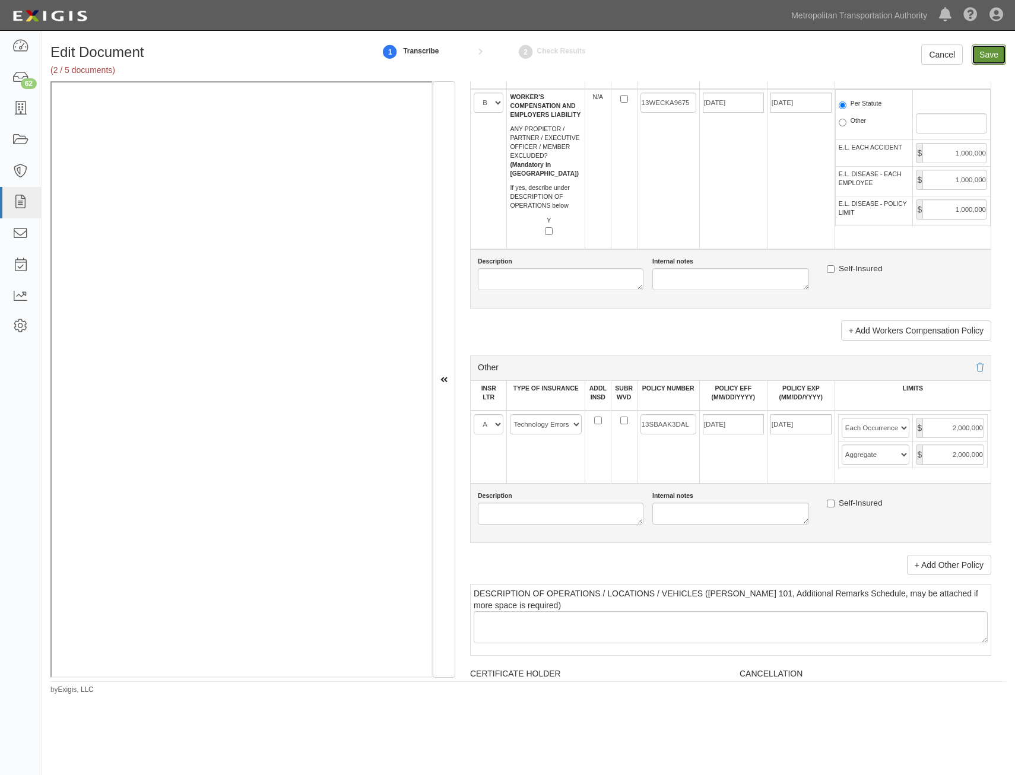
type input "2000000"
type input "1000000"
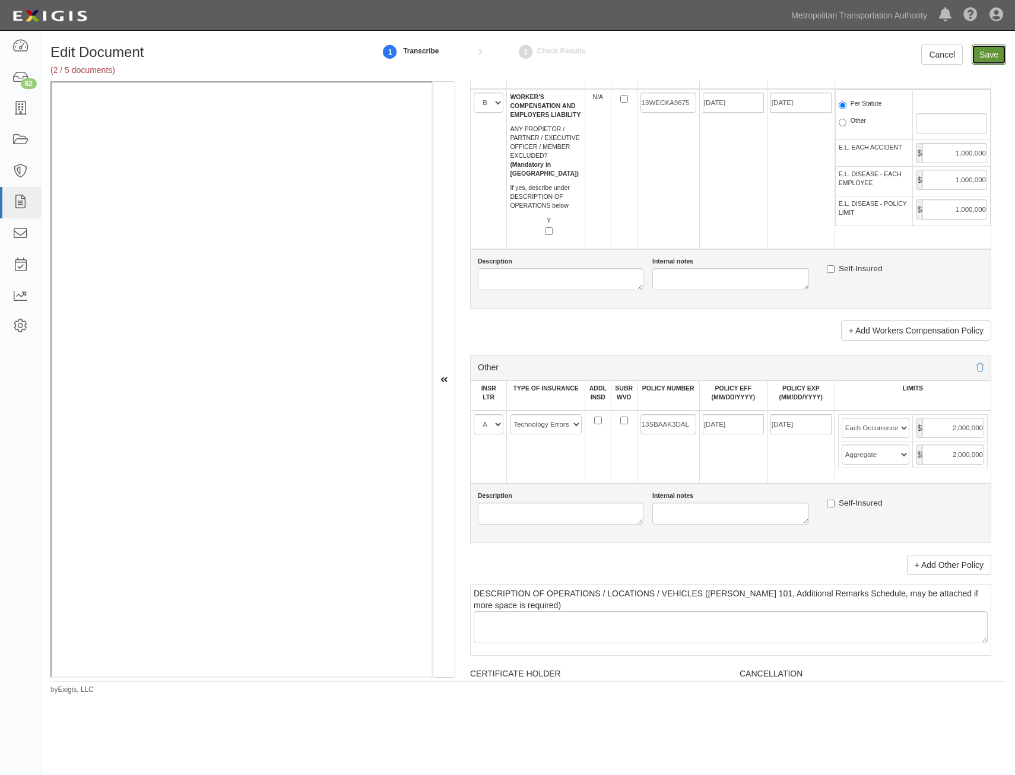
type input "1000000"
type input "2000000"
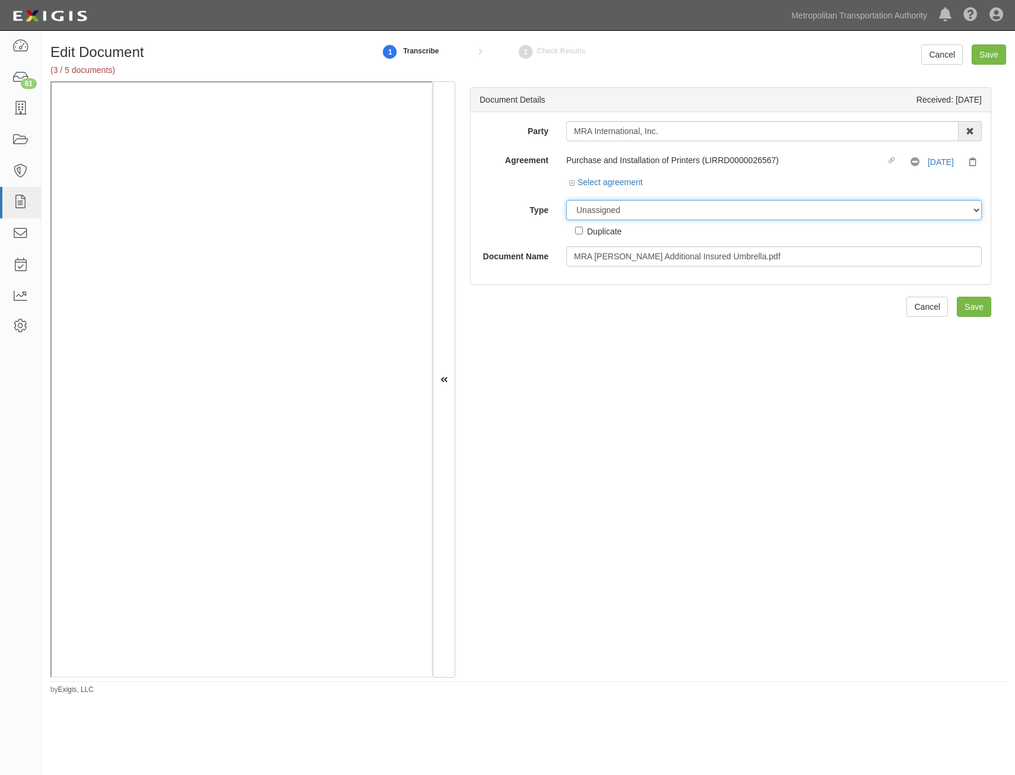
click at [707, 207] on select "Unassigned Binder Cancellation Notice Certificate Contract Endorsement Insuranc…" at bounding box center [774, 210] width 416 height 20
select select "EndorsementDetail"
click at [566, 200] on select "Unassigned Binder Cancellation Notice Certificate Contract Endorsement Insuranc…" at bounding box center [774, 210] width 416 height 20
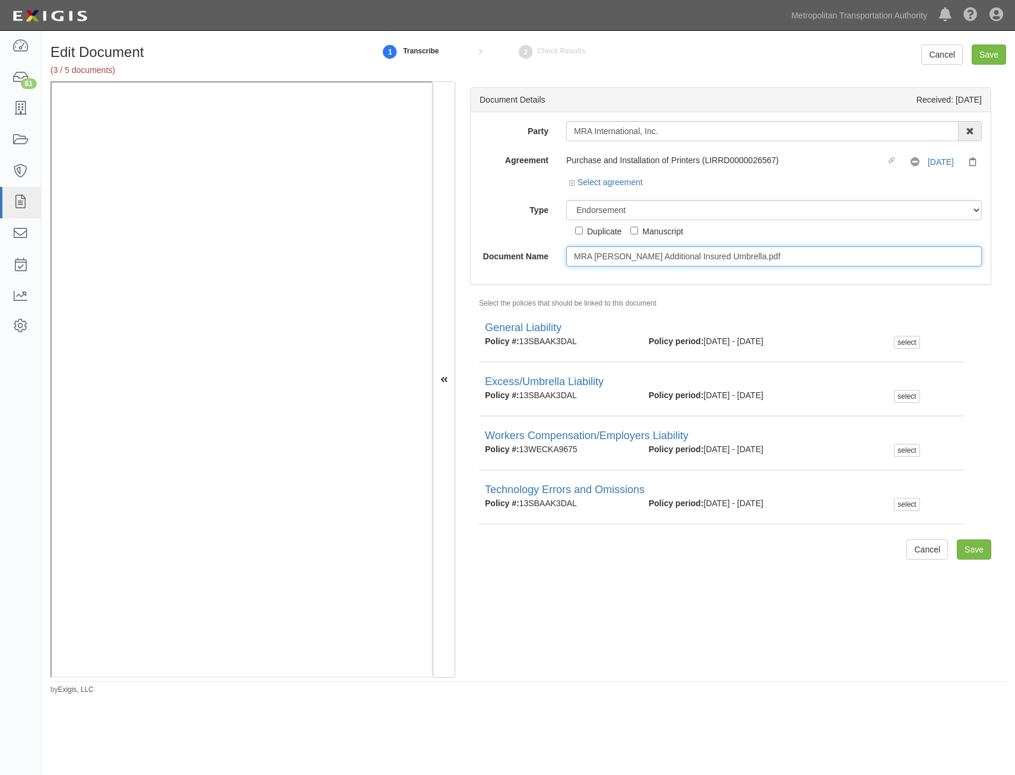
click at [775, 260] on input "MRA [PERSON_NAME] Additional Insured Umbrella.pdf" at bounding box center [774, 256] width 416 height 20
type input "A"
type input "AIE"
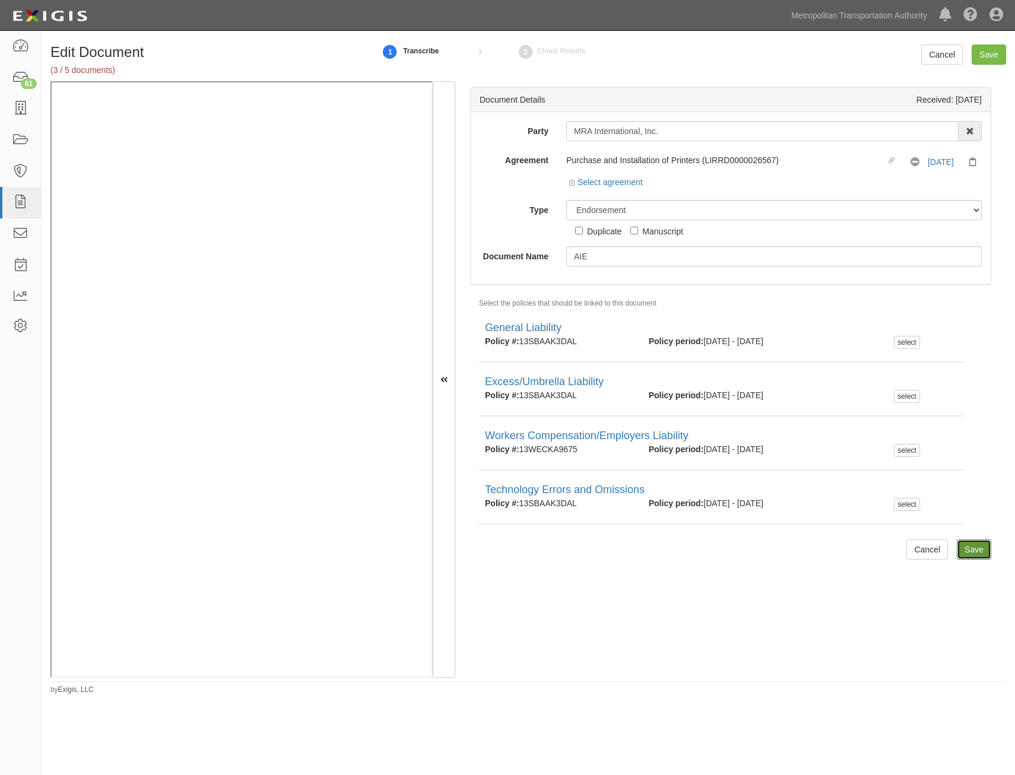
click at [970, 550] on input "Save" at bounding box center [974, 550] width 34 height 20
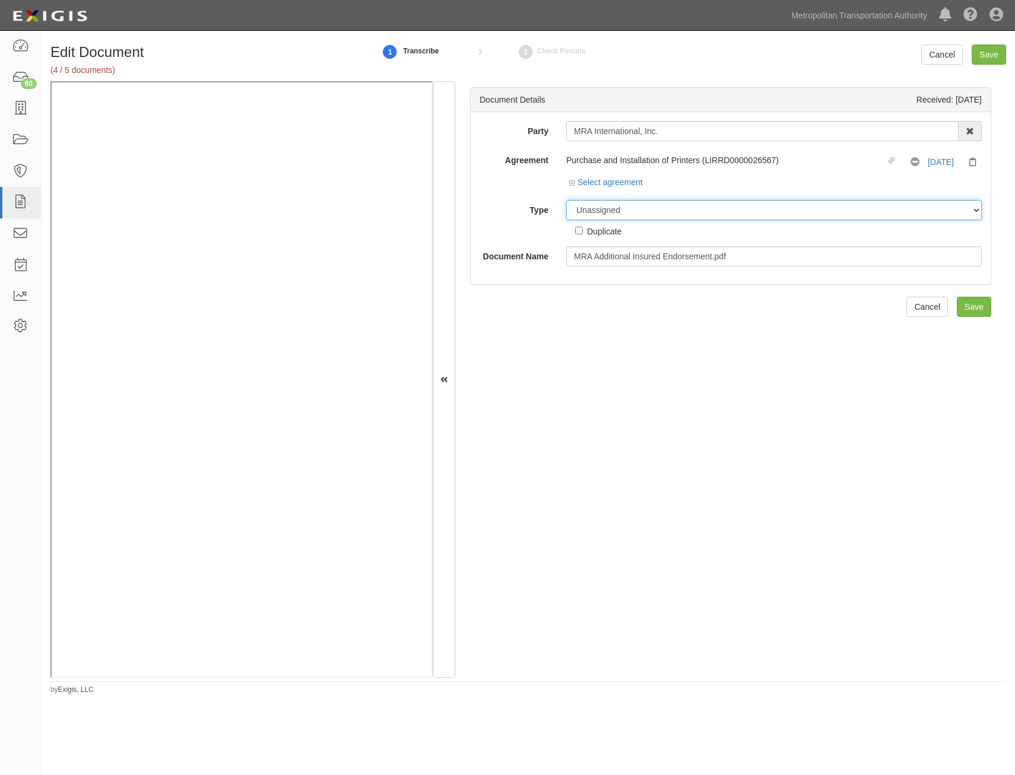
click at [776, 215] on select "Unassigned Binder Cancellation Notice Certificate Contract Endorsement Insuranc…" at bounding box center [774, 210] width 416 height 20
select select "EndorsementDetail"
click at [566, 200] on select "Unassigned Binder Cancellation Notice Certificate Contract Endorsement Insuranc…" at bounding box center [774, 210] width 416 height 20
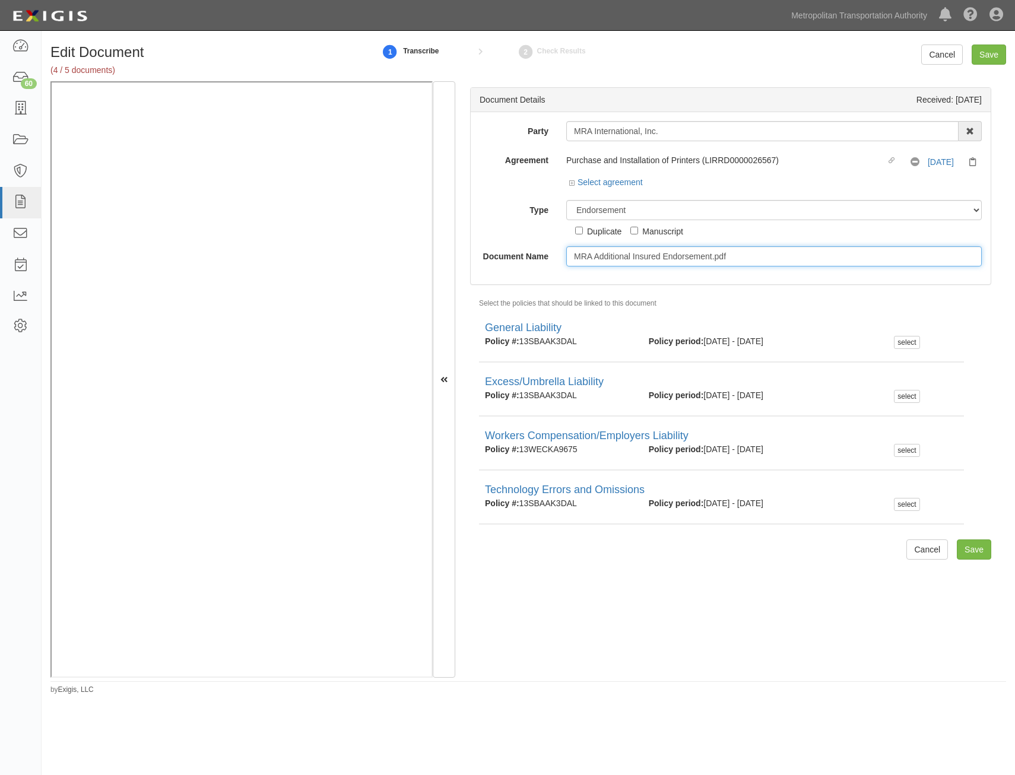
click at [796, 258] on input "MRA Additional Insured Endorsement.pdf" at bounding box center [774, 256] width 416 height 20
type input "AIE"
click at [970, 550] on input "Save" at bounding box center [974, 550] width 34 height 20
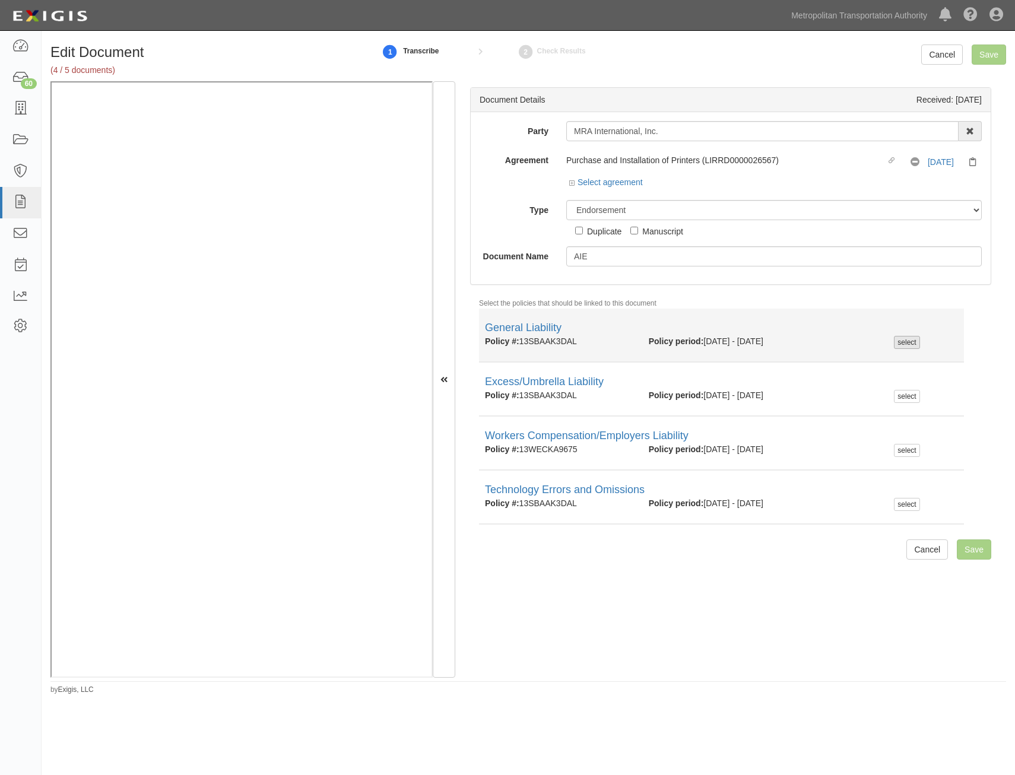
click at [894, 344] on div "select" at bounding box center [907, 342] width 26 height 13
checkbox input "true"
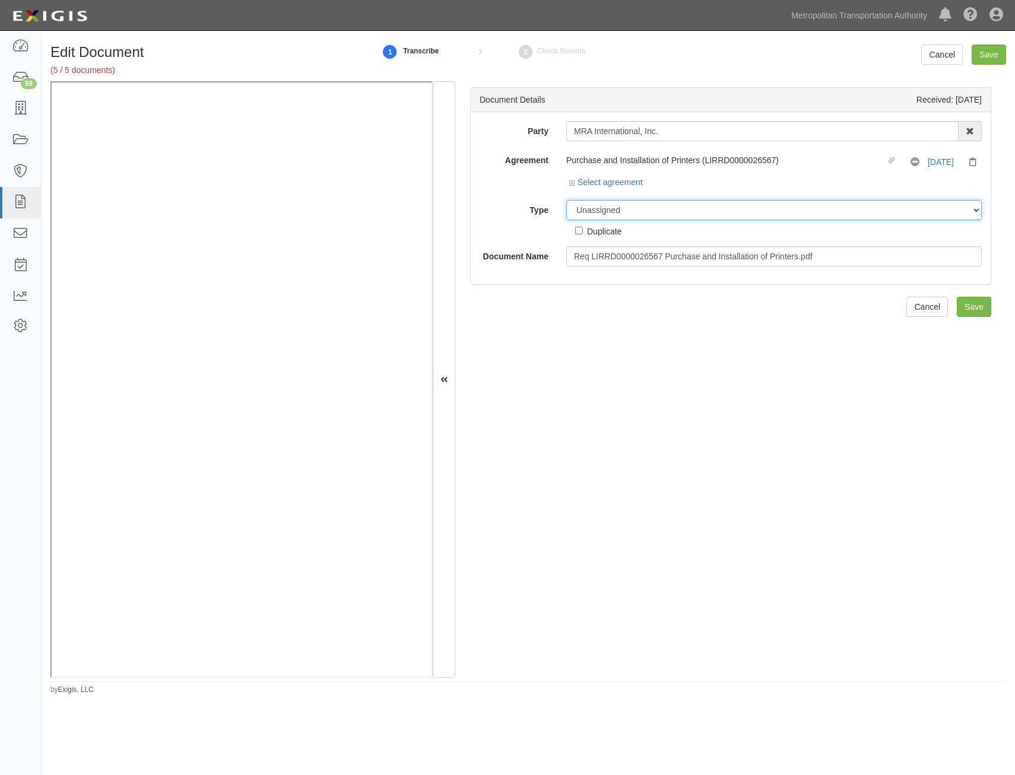
click at [656, 211] on select "Unassigned Binder Cancellation Notice Certificate Contract Endorsement Insuranc…" at bounding box center [774, 210] width 416 height 20
select select "JunkDetail"
click at [566, 200] on select "Unassigned Binder Cancellation Notice Certificate Contract Endorsement Insuranc…" at bounding box center [774, 210] width 416 height 20
click at [609, 229] on div "Duplicate" at bounding box center [604, 230] width 34 height 13
click at [583, 229] on input "Duplicate" at bounding box center [579, 231] width 8 height 8
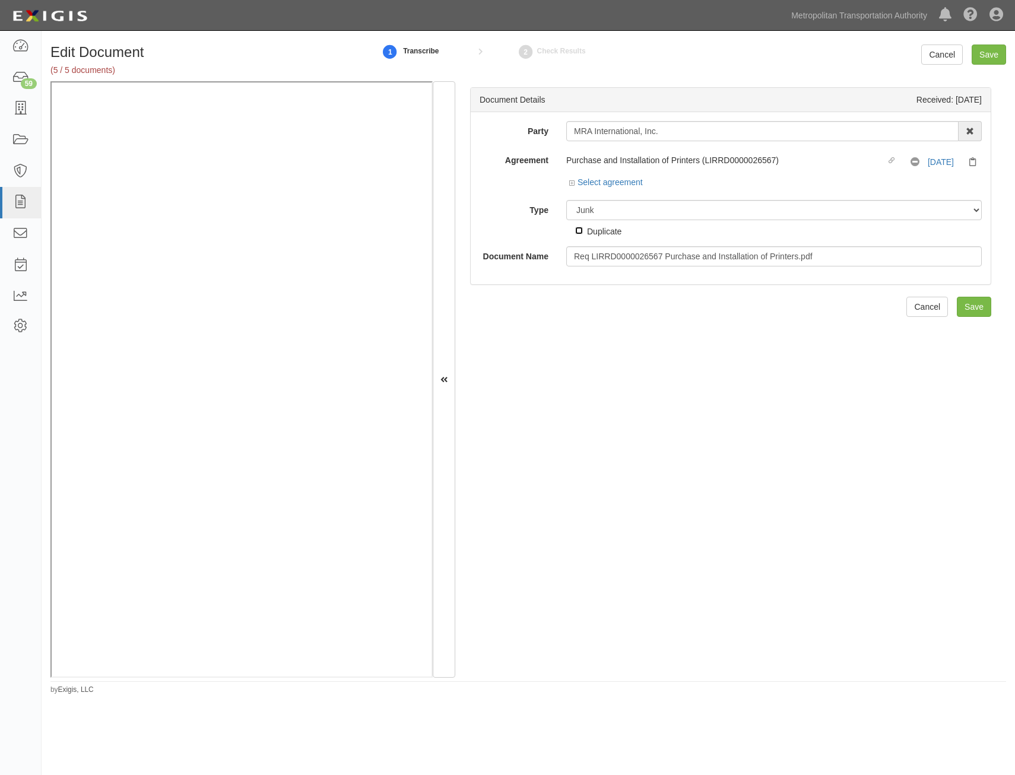
checkbox input "true"
click at [973, 299] on input "Save" at bounding box center [974, 307] width 34 height 20
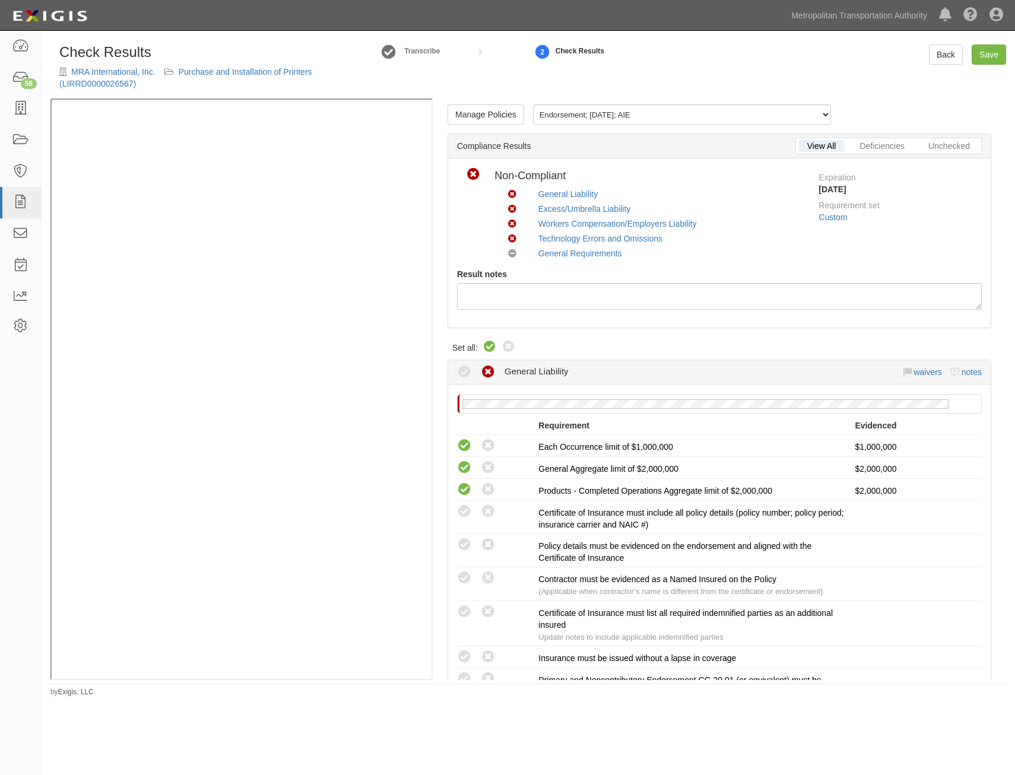
click at [491, 351] on icon at bounding box center [490, 347] width 14 height 14
radio input "true"
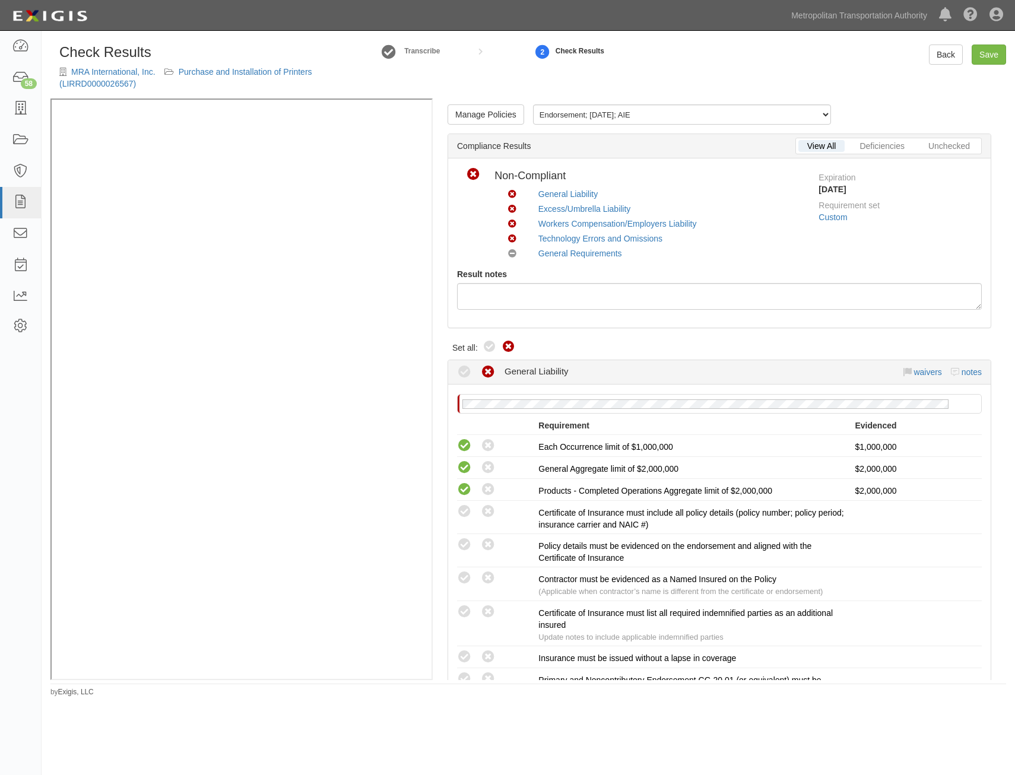
radio input "true"
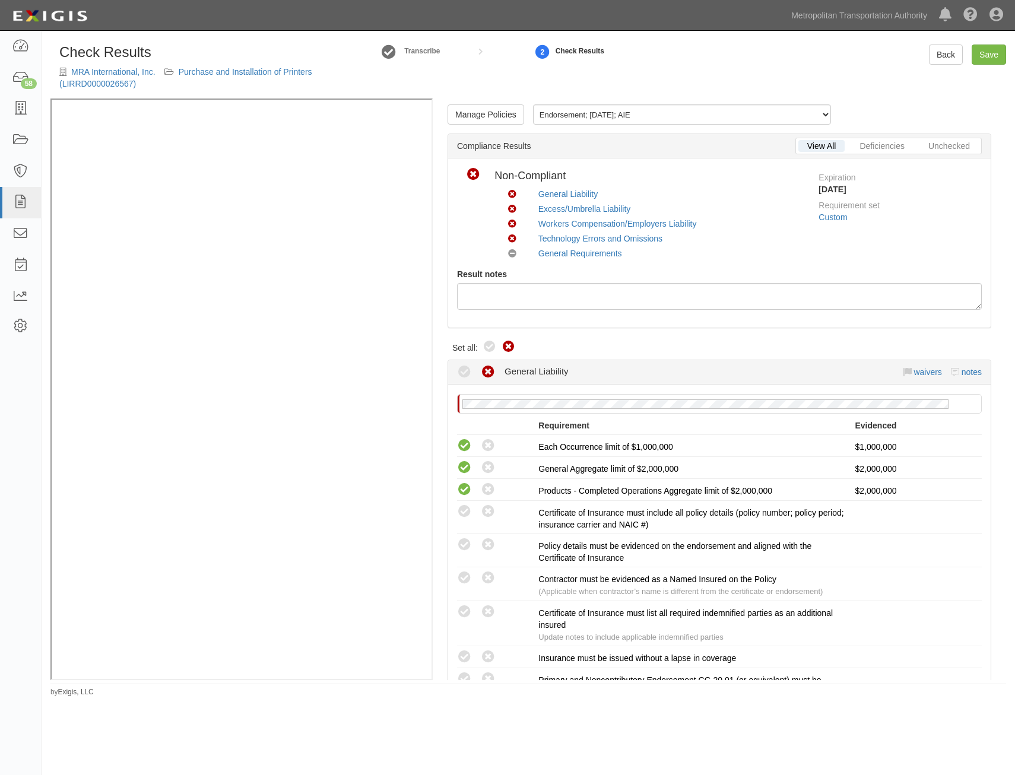
radio input "true"
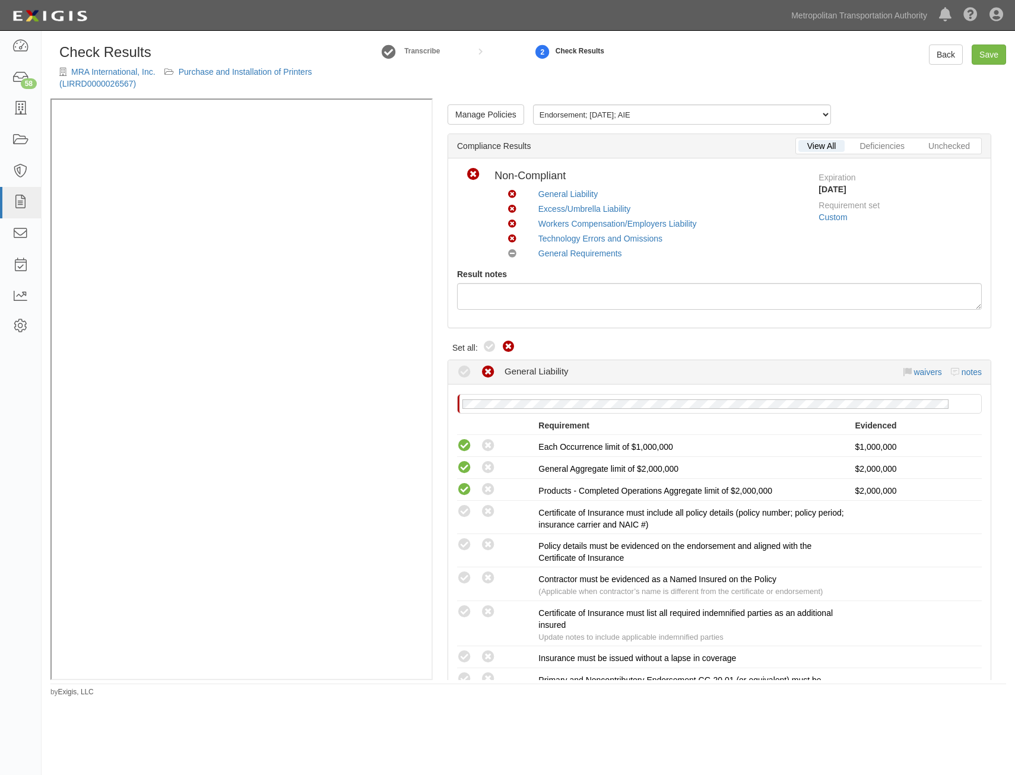
radio input "true"
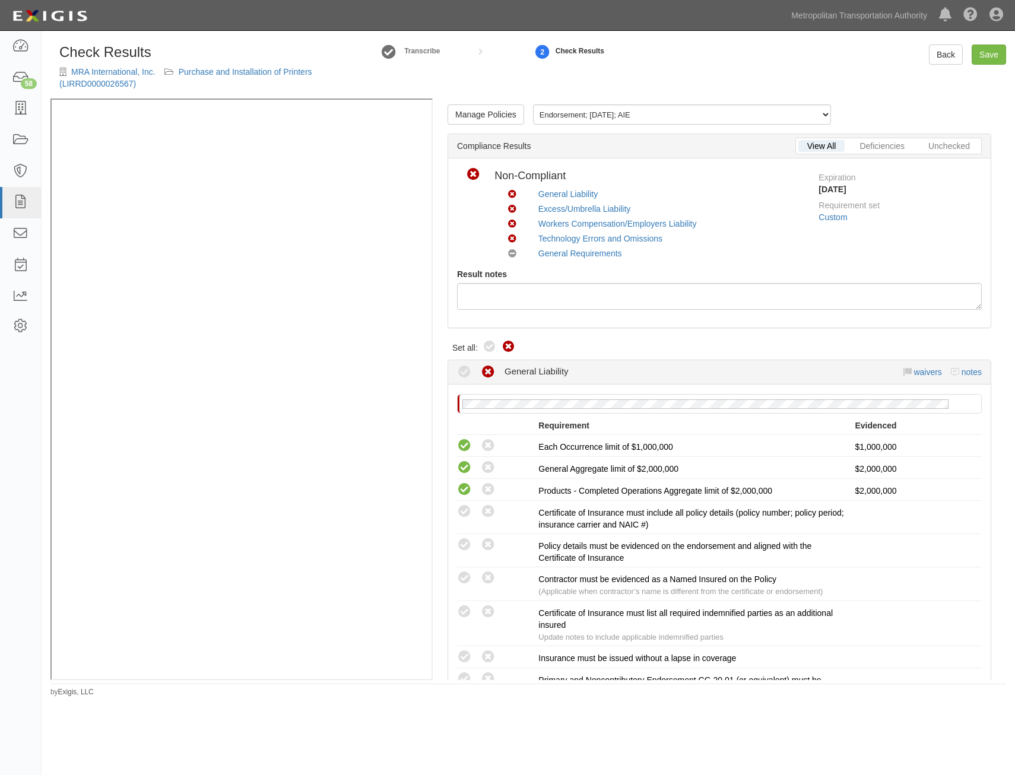
radio input "true"
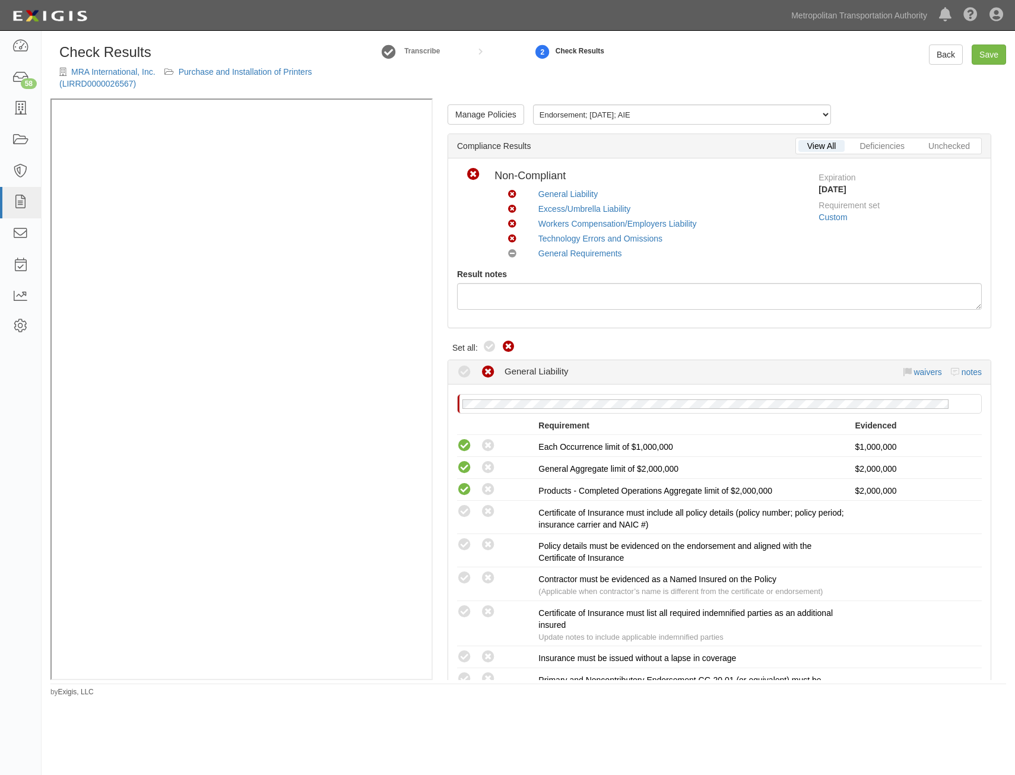
radio input "true"
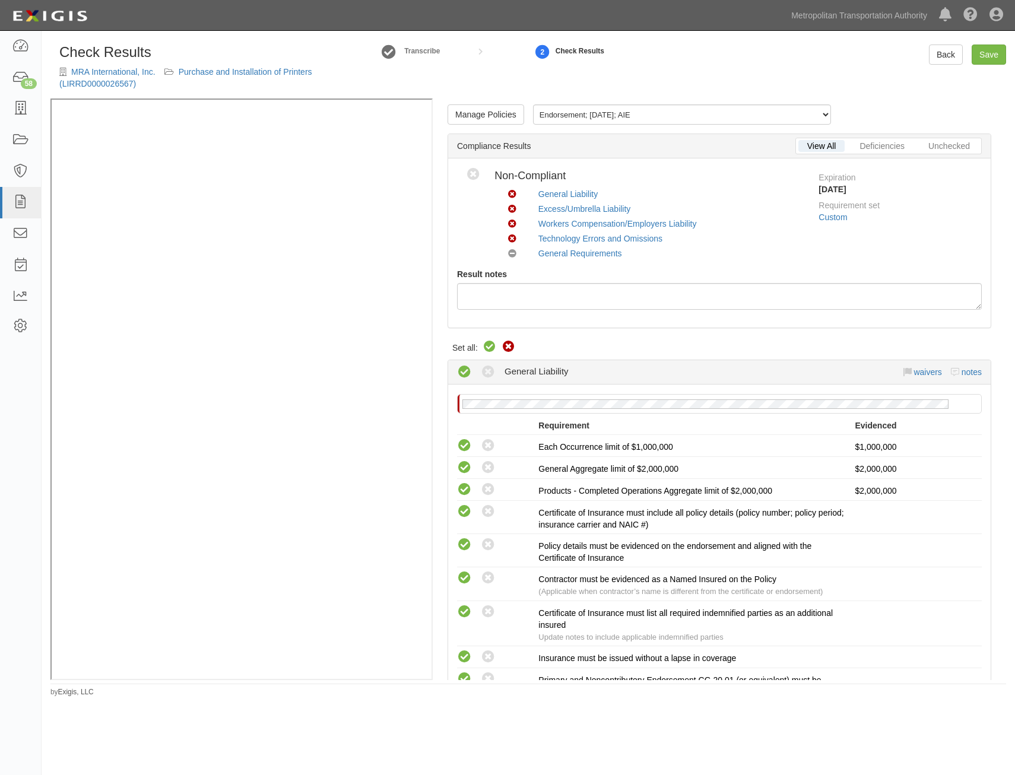
radio input "true"
radio input "false"
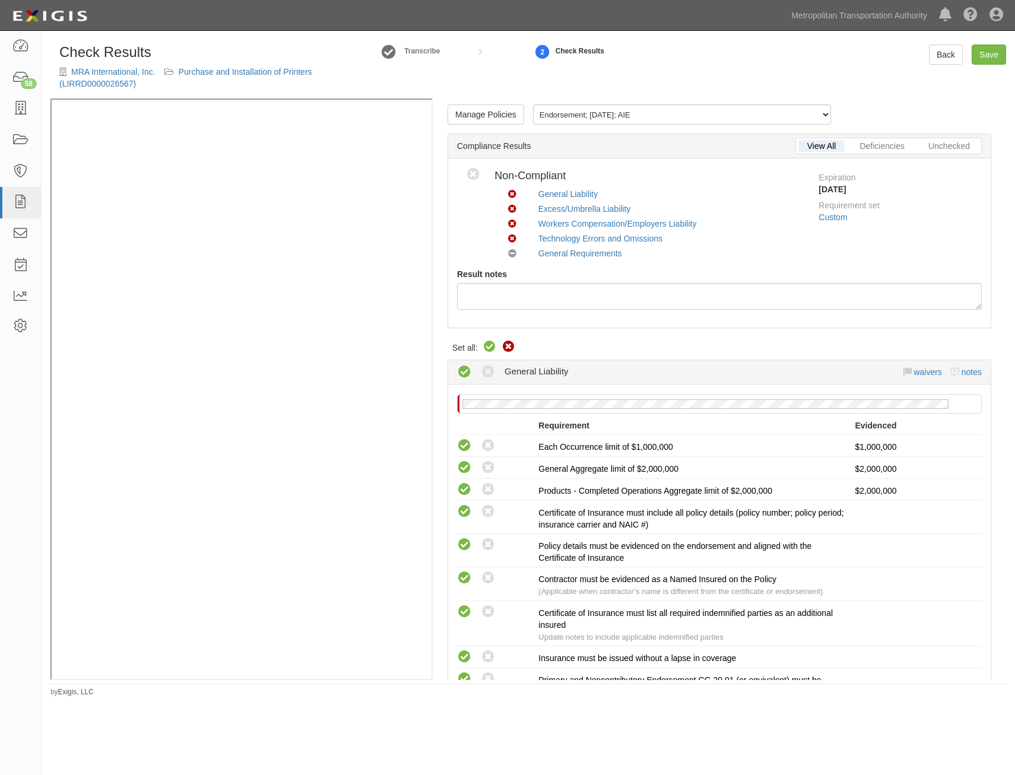
radio input "true"
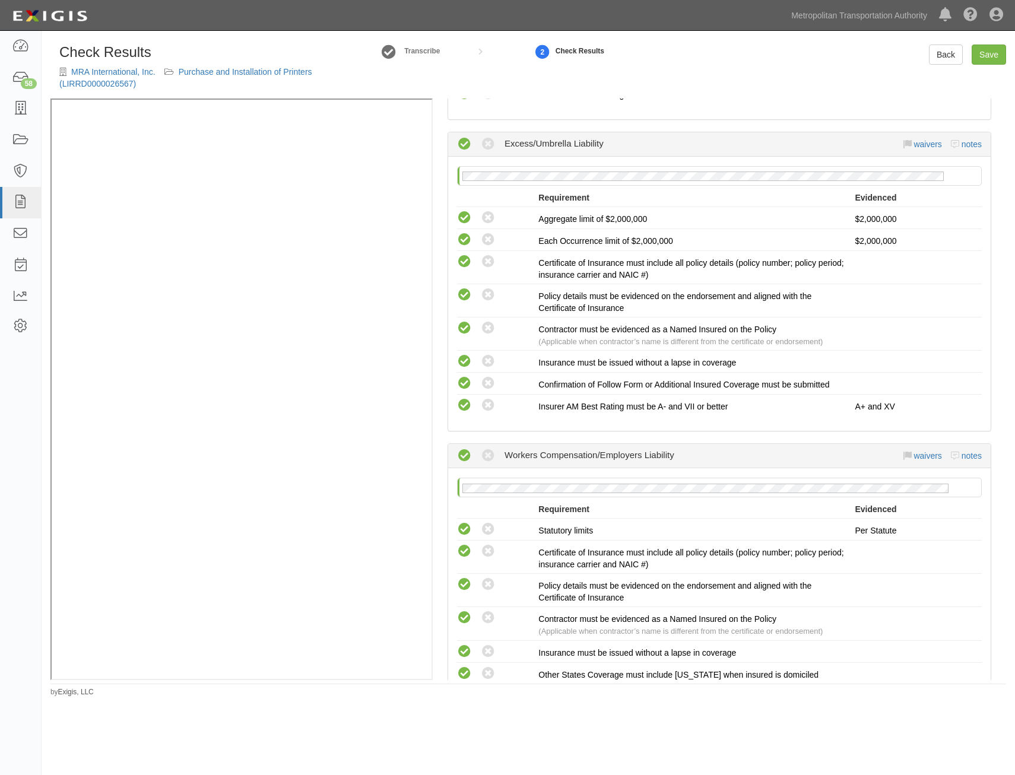
scroll to position [1726, 0]
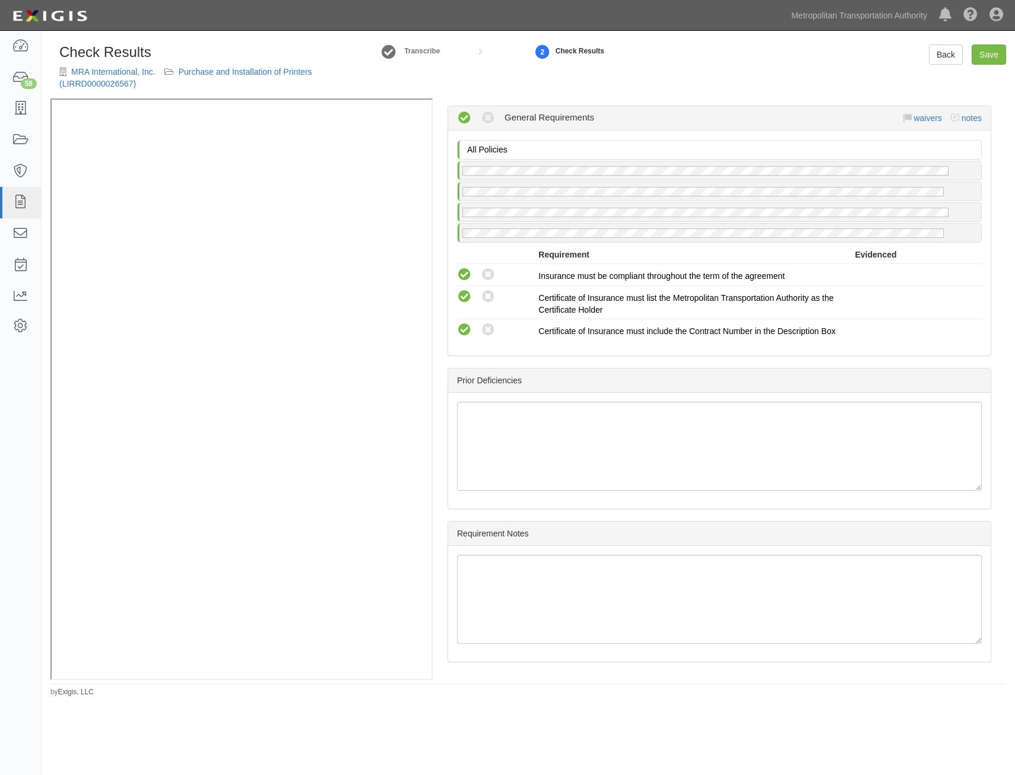
drag, startPoint x: 726, startPoint y: 228, endPoint x: 730, endPoint y: 471, distance: 243.5
click at [987, 54] on link "Save" at bounding box center [989, 55] width 34 height 20
radio input "true"
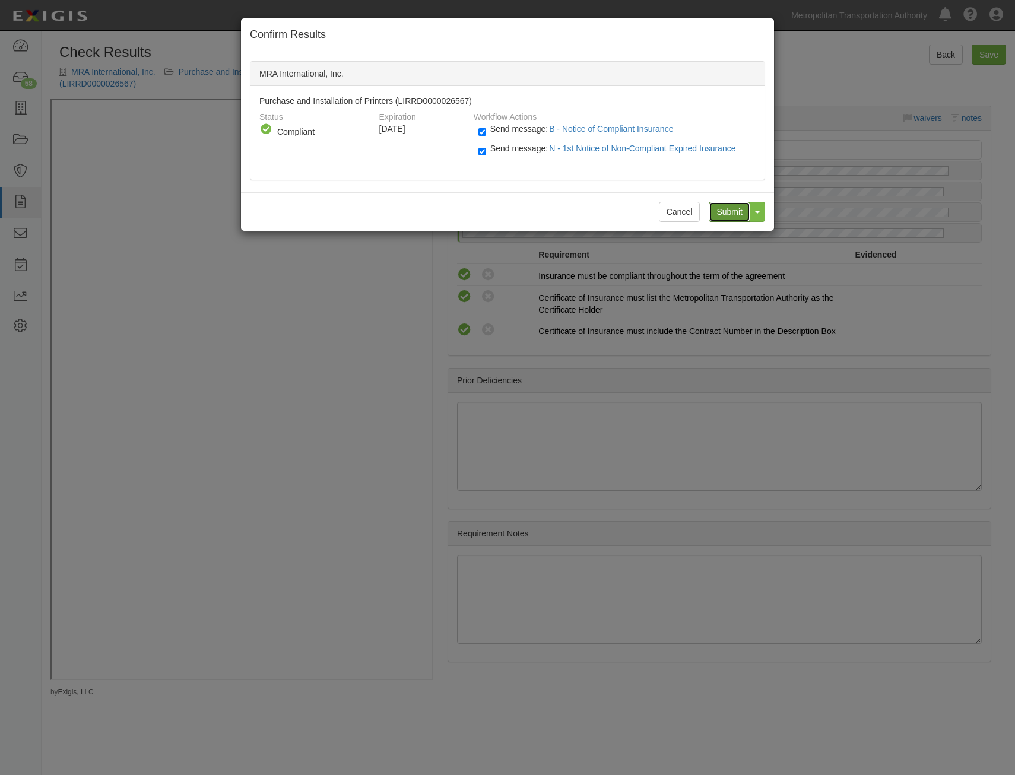
click at [729, 216] on input "Submit" at bounding box center [730, 212] width 42 height 20
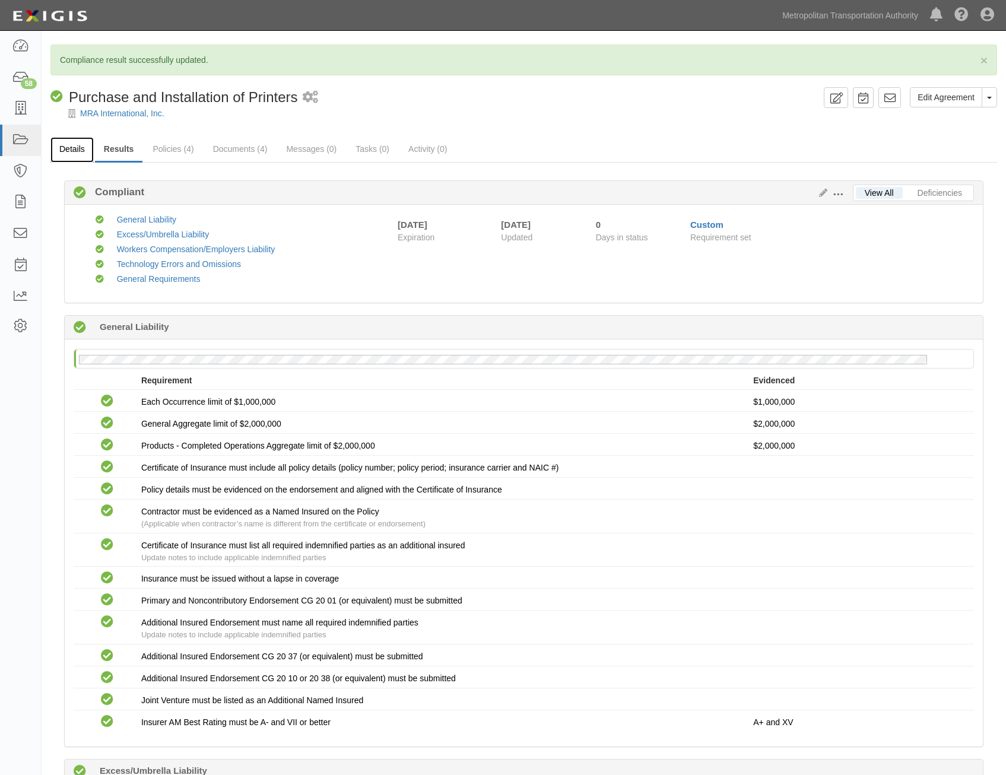
click at [68, 141] on link "Details" at bounding box center [71, 150] width 43 height 26
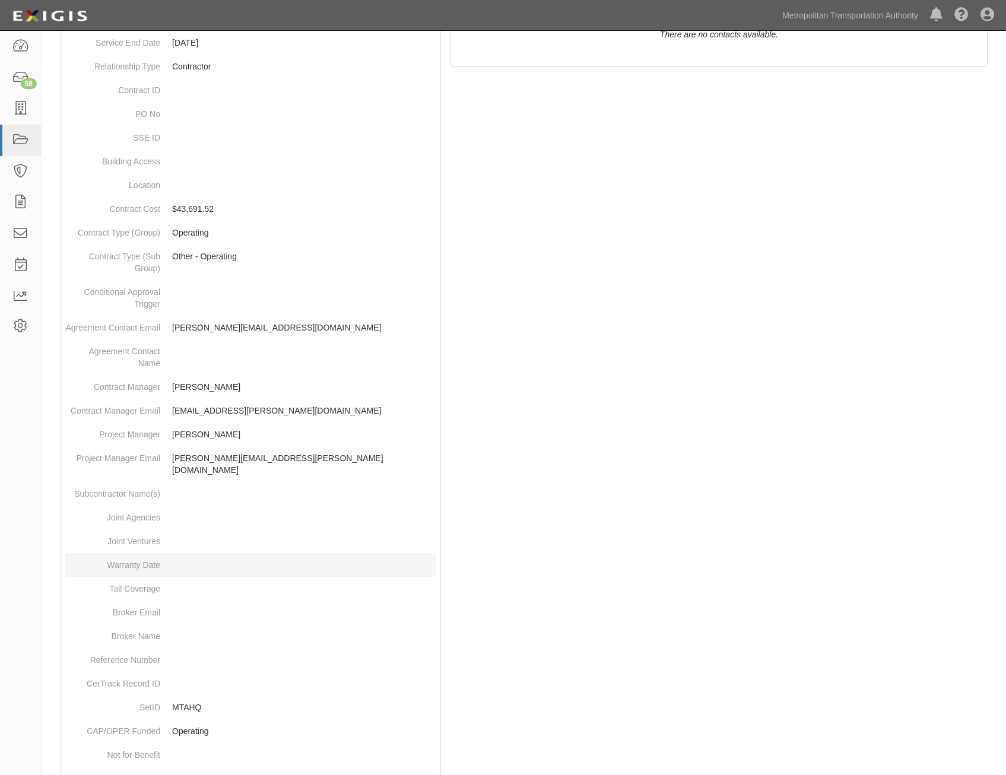
scroll to position [375, 0]
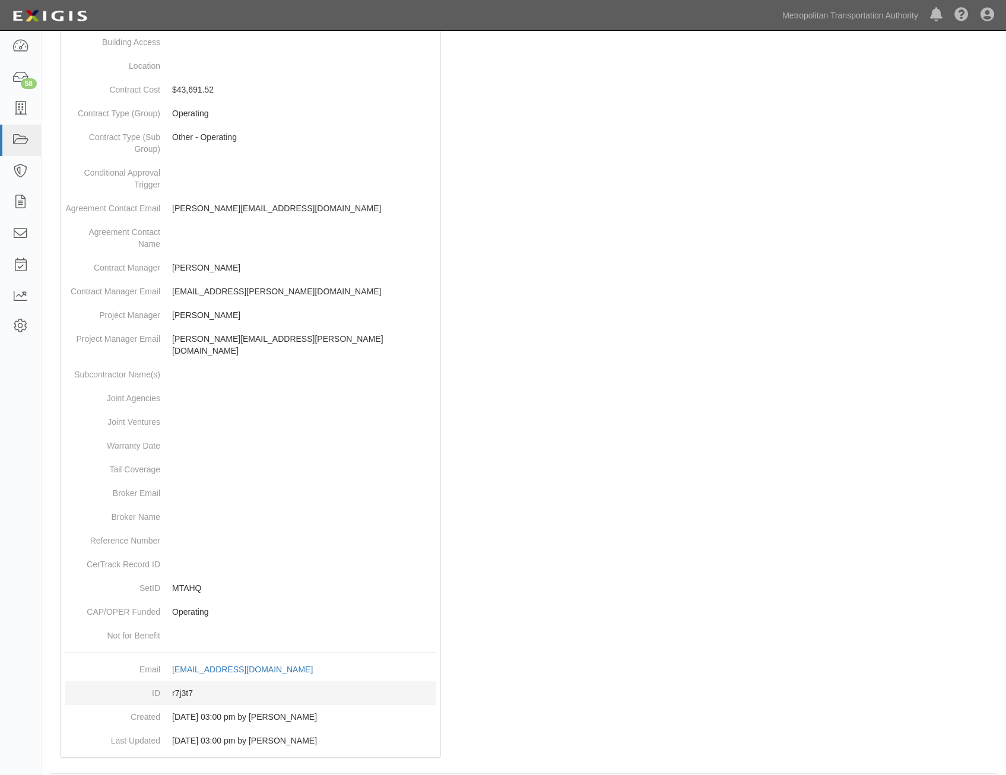
click at [182, 682] on dd "r7j3t7" at bounding box center [250, 694] width 371 height 24
copy dd "r7j3t7"
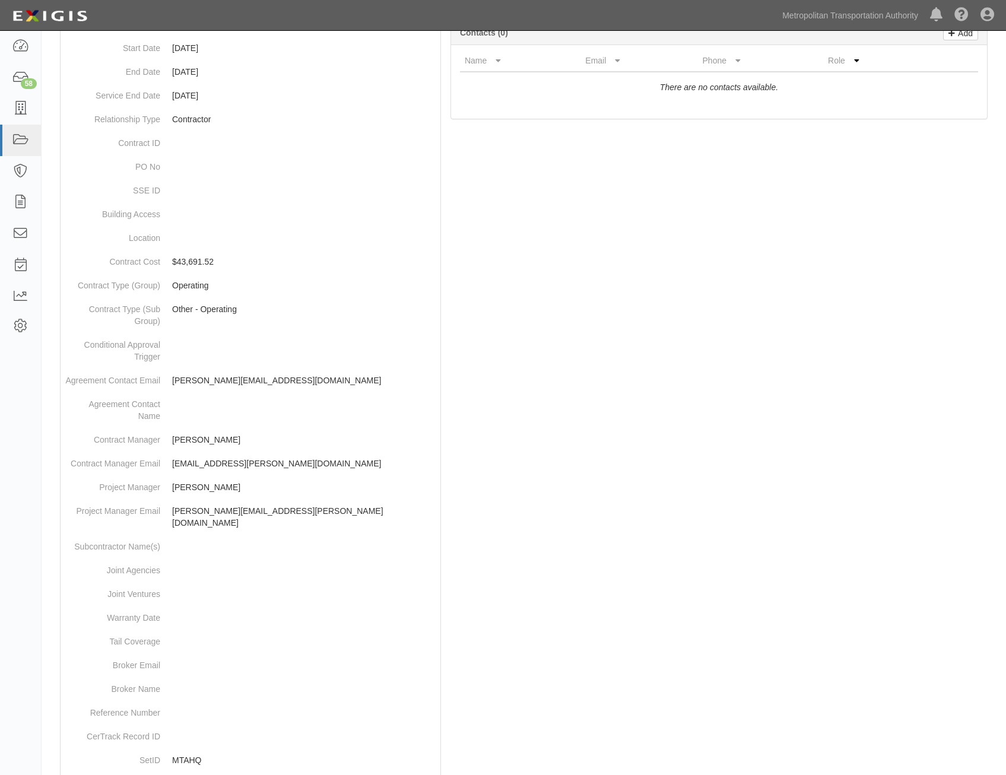
scroll to position [0, 0]
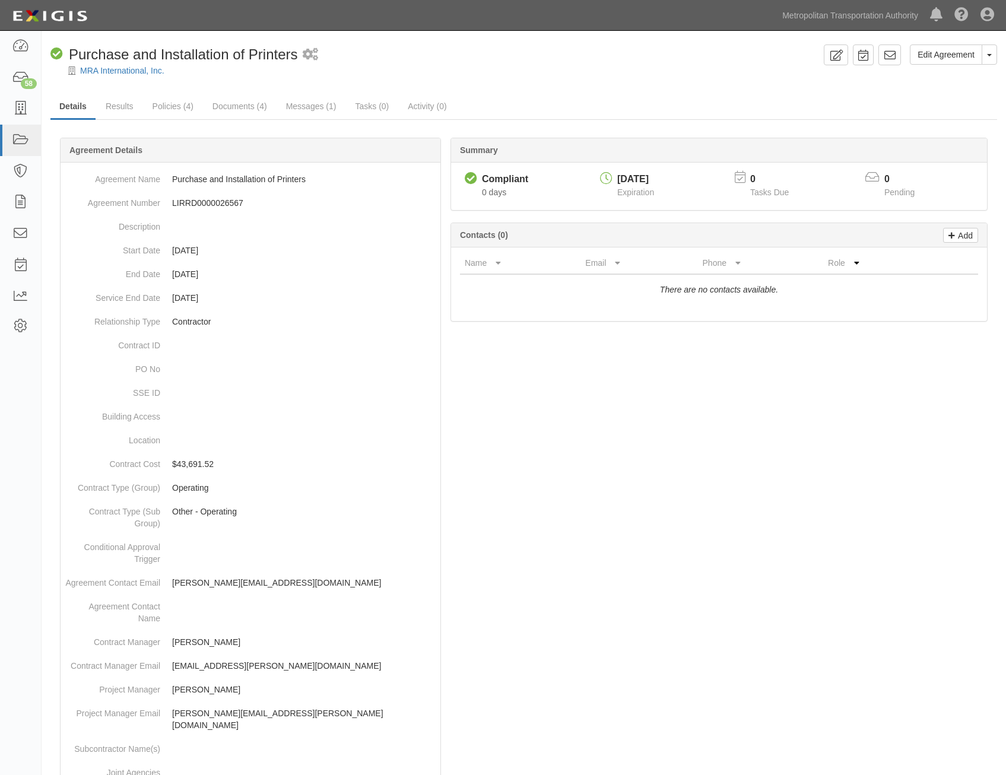
drag, startPoint x: 478, startPoint y: 574, endPoint x: 635, endPoint y: 83, distance: 514.9
click at [891, 55] on icon at bounding box center [890, 55] width 12 height 12
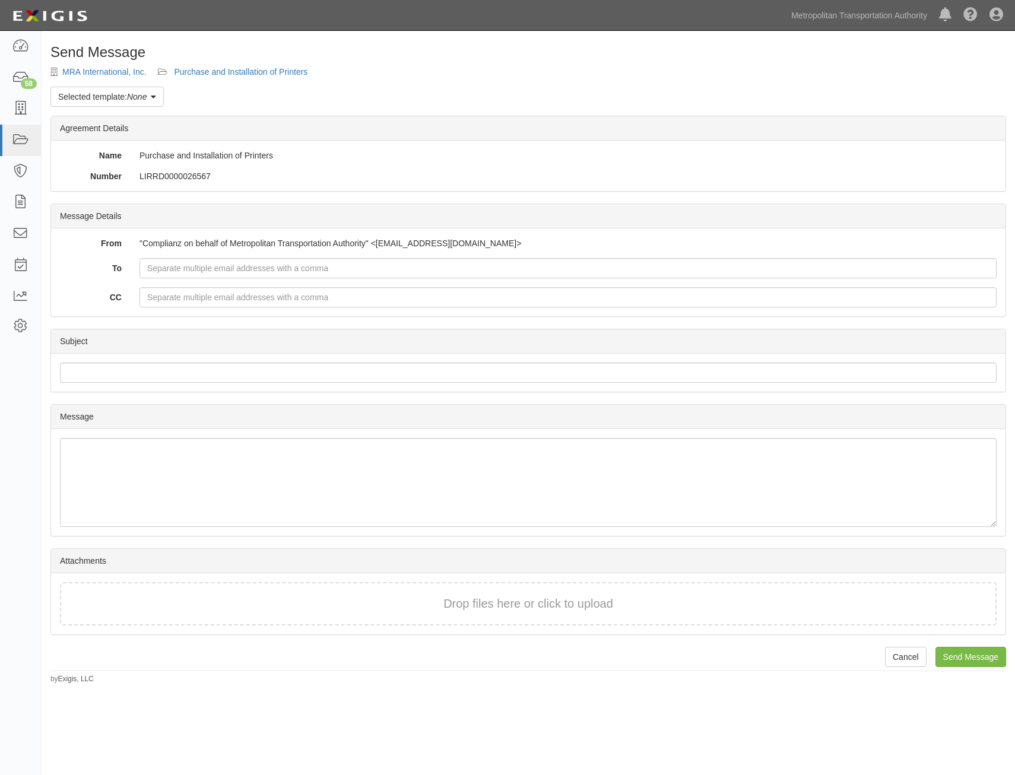
click at [121, 100] on link "Selected template: None" at bounding box center [106, 97] width 113 height 20
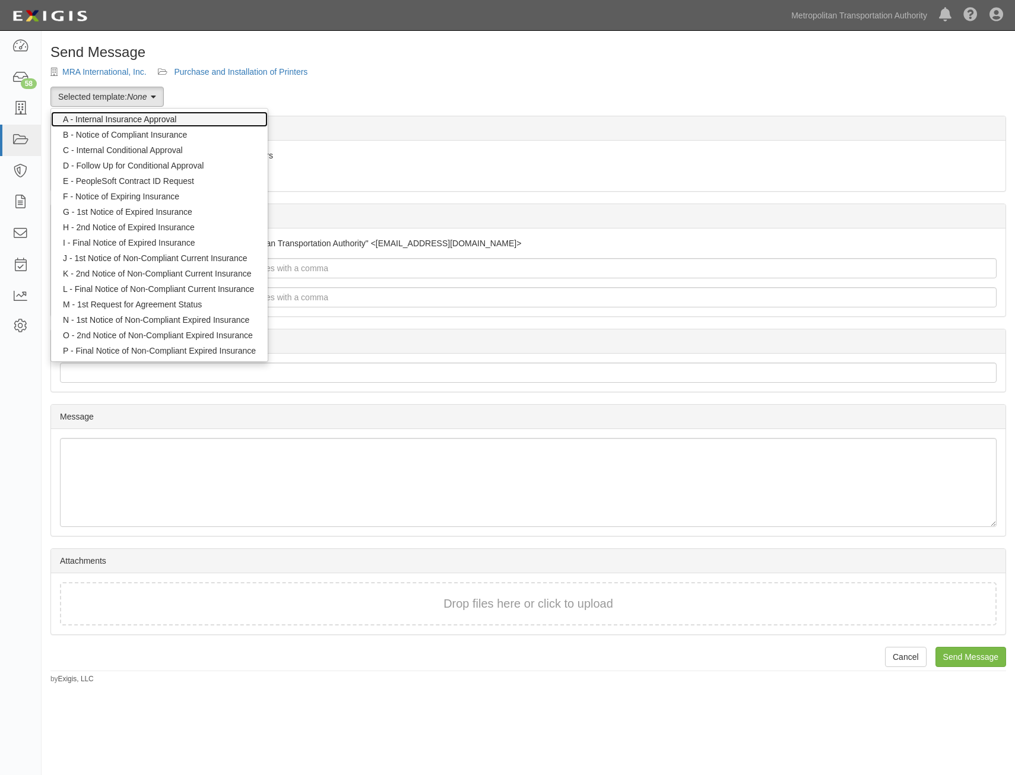
click at [154, 117] on link "A - Internal Insurance Approval" at bounding box center [159, 119] width 217 height 15
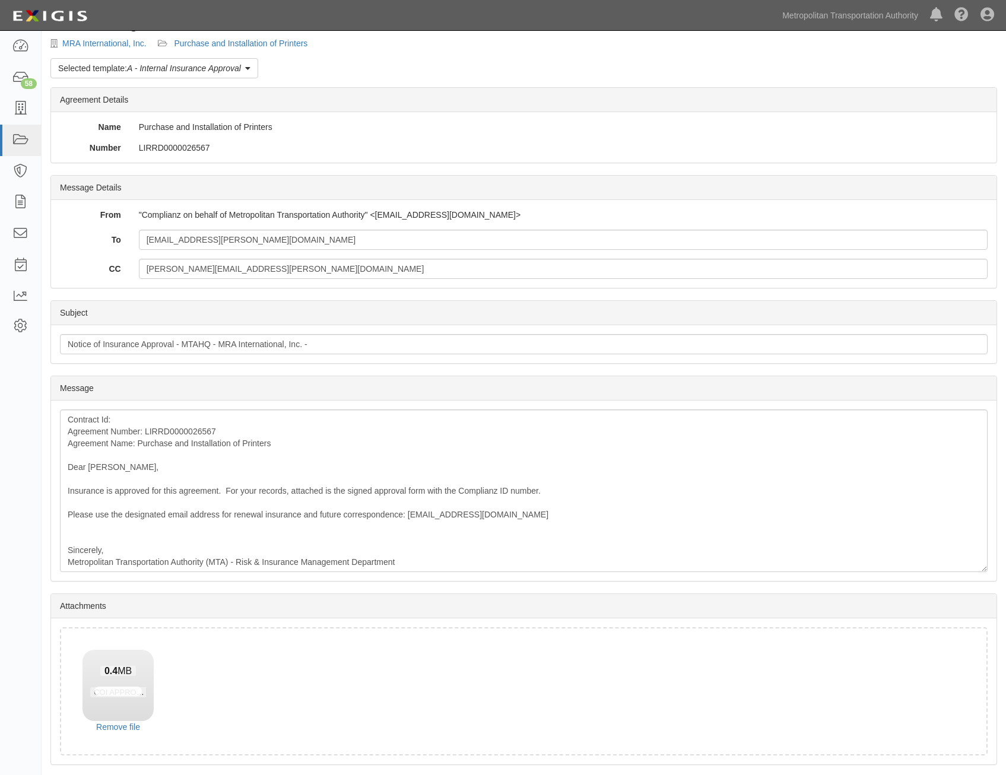
scroll to position [68, 0]
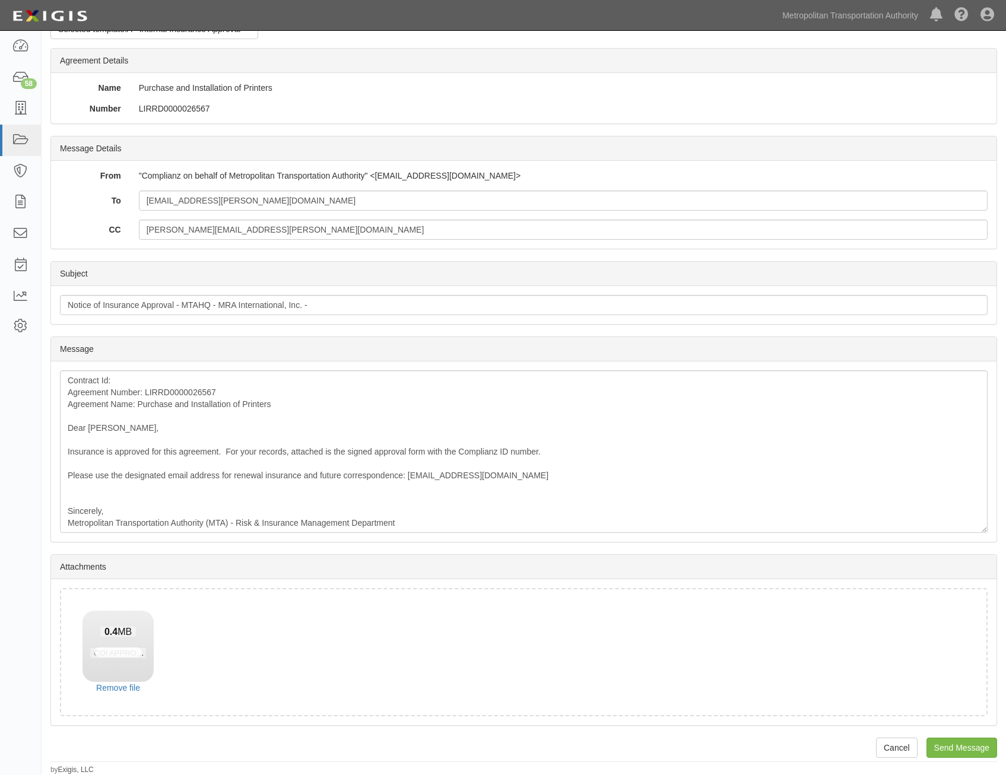
click at [962, 737] on div "Send Message MRA International, Inc. Purchase and Installation of Printers Sele…" at bounding box center [524, 376] width 965 height 799
click at [960, 745] on input "Send Message" at bounding box center [962, 748] width 71 height 20
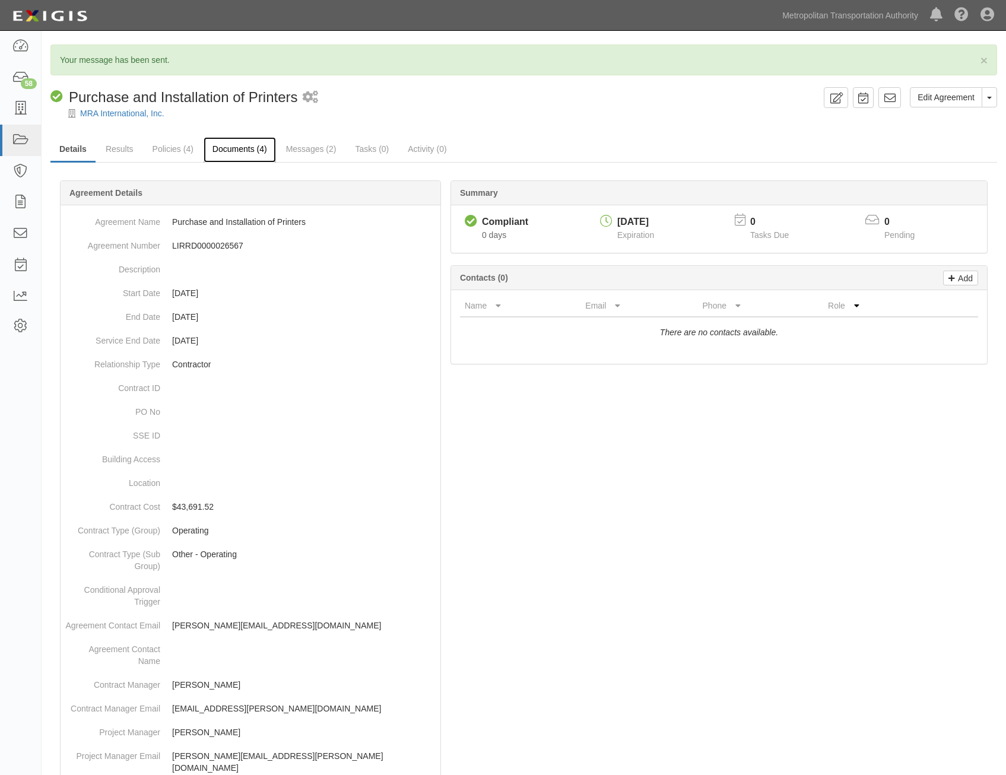
click at [251, 152] on link "Documents (4)" at bounding box center [240, 150] width 72 height 26
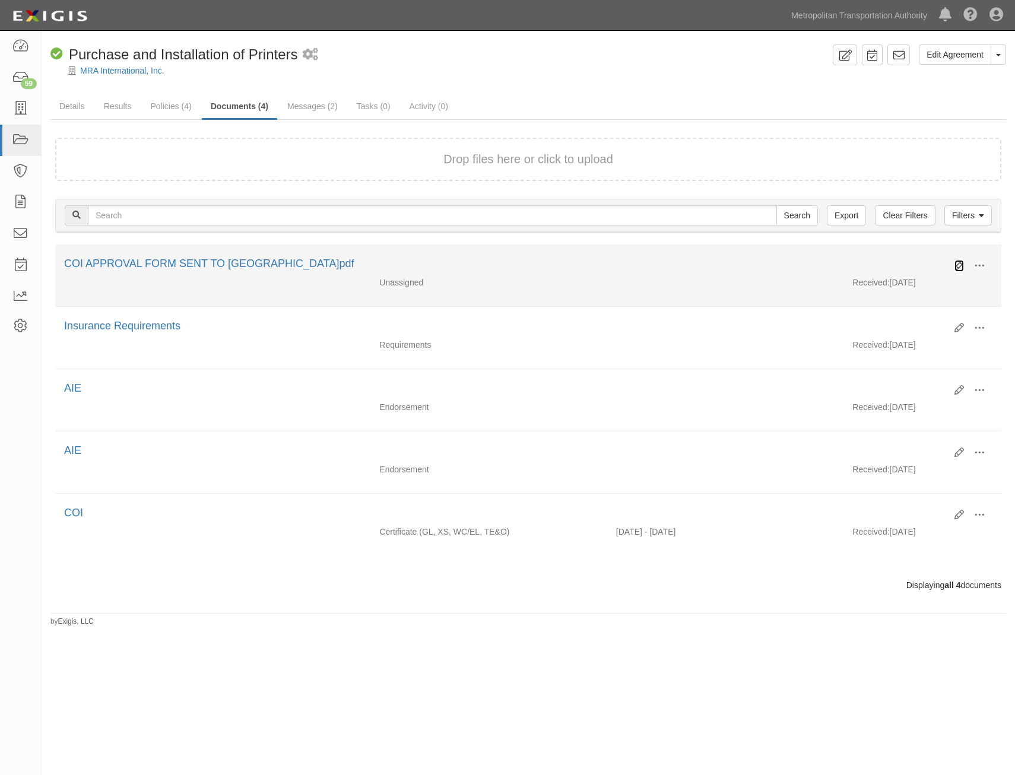
click at [961, 268] on icon at bounding box center [960, 266] width 10 height 10
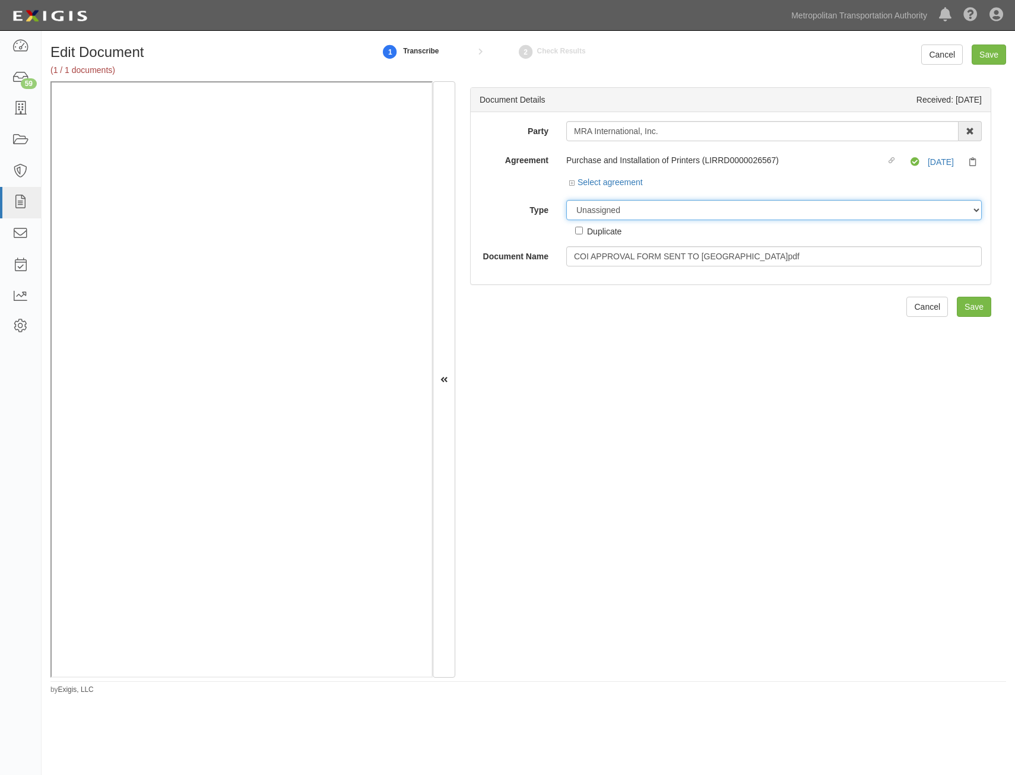
click at [704, 212] on select "Unassigned Binder Cancellation Notice Certificate Contract Endorsement Insuranc…" at bounding box center [774, 210] width 416 height 20
select select "OtherDetail"
click at [566, 200] on select "Unassigned Binder Cancellation Notice Certificate Contract Endorsement Insuranc…" at bounding box center [774, 210] width 416 height 20
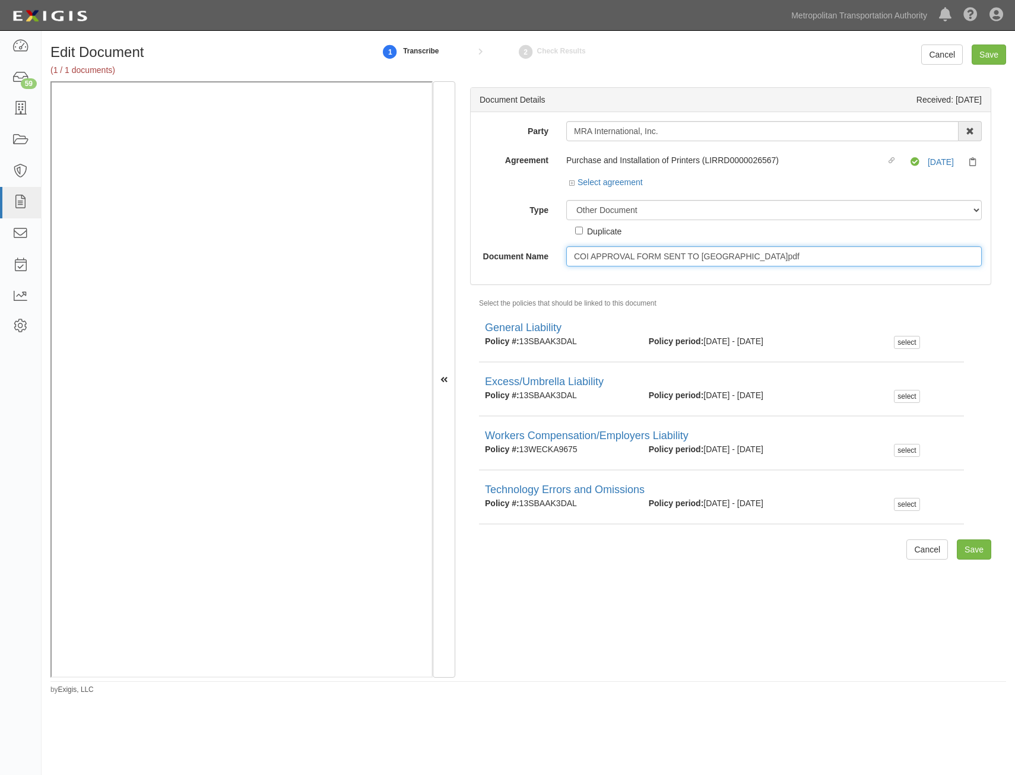
click at [739, 254] on input "COI APPROVAL FORM SENT TO [GEOGRAPHIC_DATA]pdf" at bounding box center [774, 256] width 416 height 20
click at [739, 254] on input "COI APPROVAL FORM SENT TO RIM.pdf" at bounding box center [774, 256] width 416 height 20
type input "Approval Form"
click at [992, 57] on input "Save" at bounding box center [989, 55] width 34 height 20
